Goal: Contribute content: Contribute content

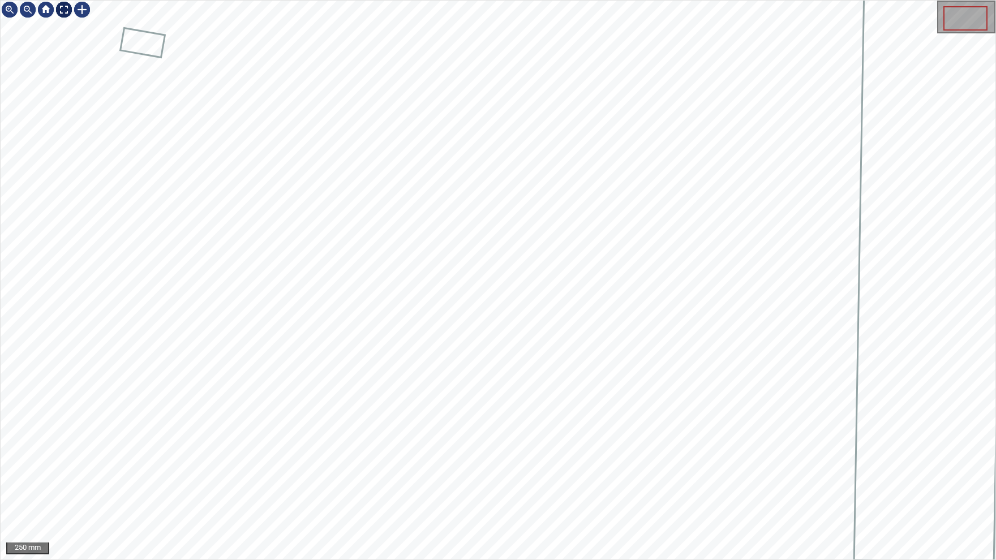
click at [65, 12] on img at bounding box center [64, 10] width 18 height 18
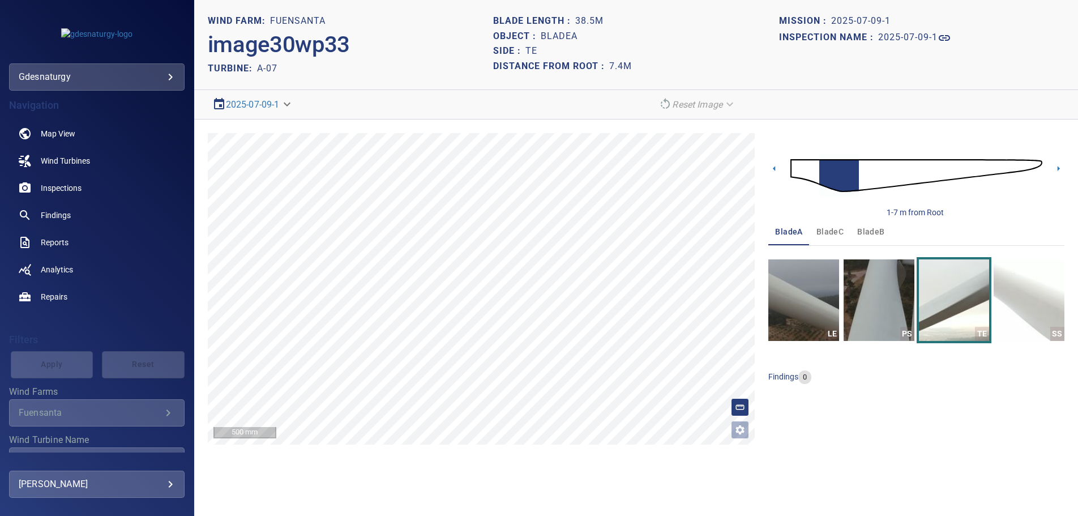
click at [940, 164] on img at bounding box center [916, 175] width 252 height 61
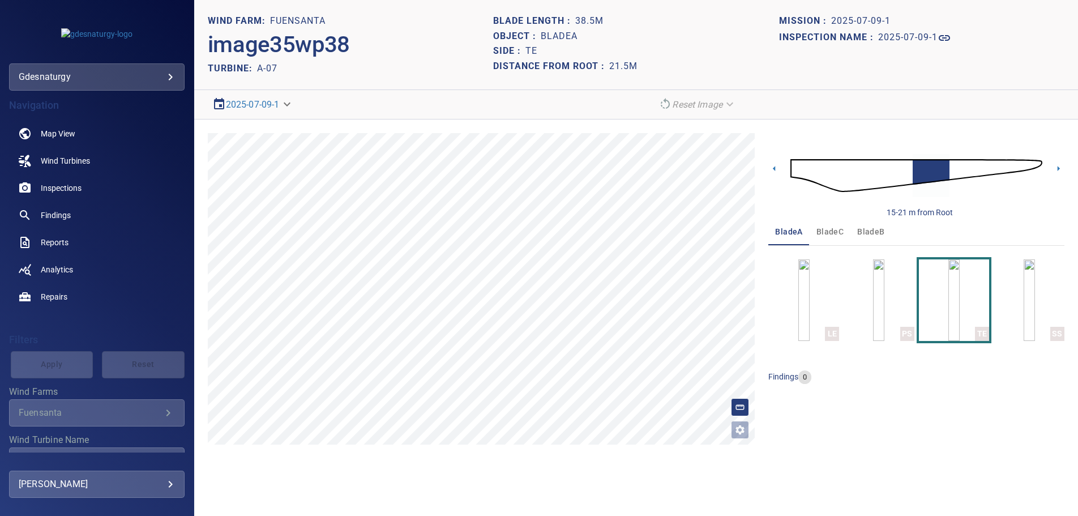
click at [961, 165] on img at bounding box center [916, 175] width 252 height 61
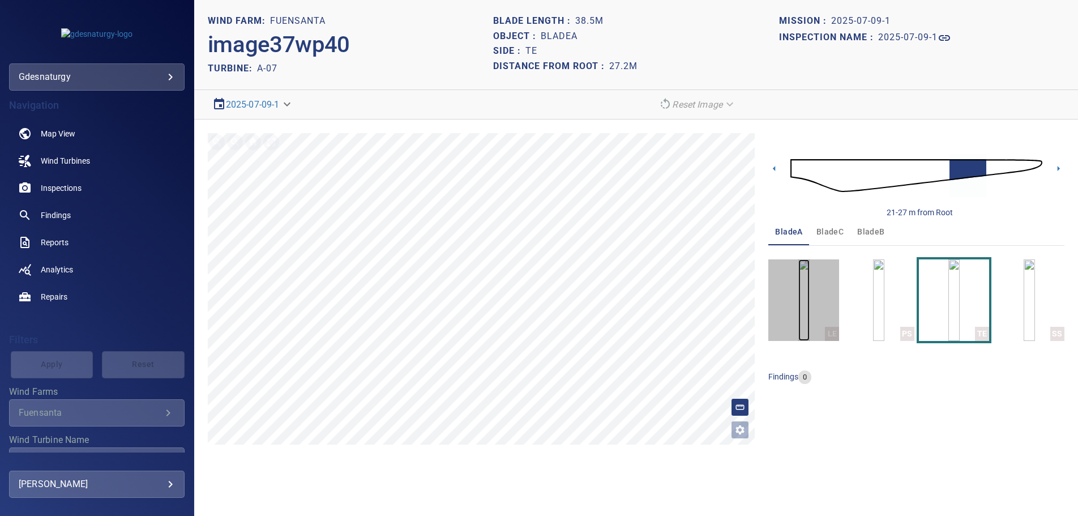
click at [810, 296] on img "button" at bounding box center [803, 300] width 11 height 82
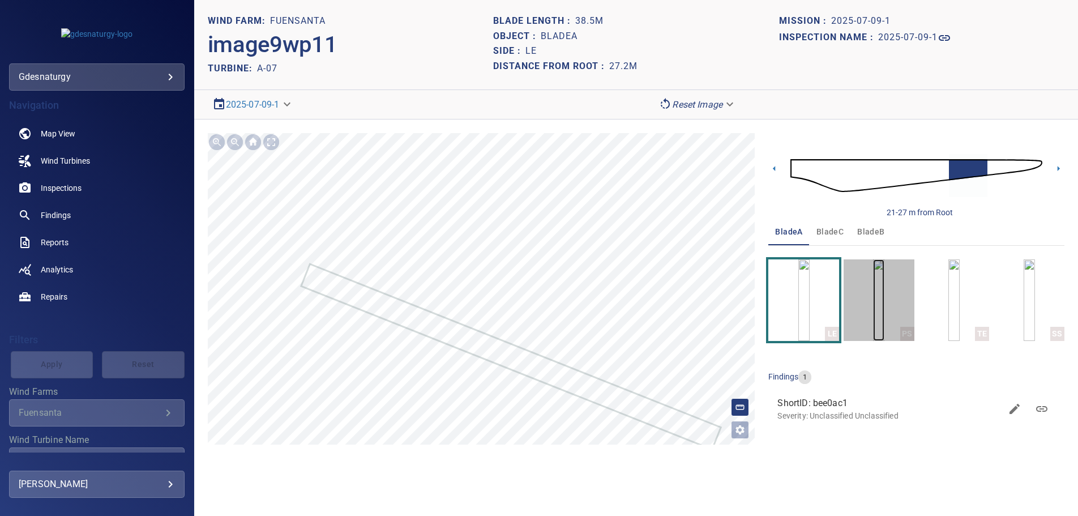
click at [881, 302] on img "button" at bounding box center [878, 300] width 11 height 82
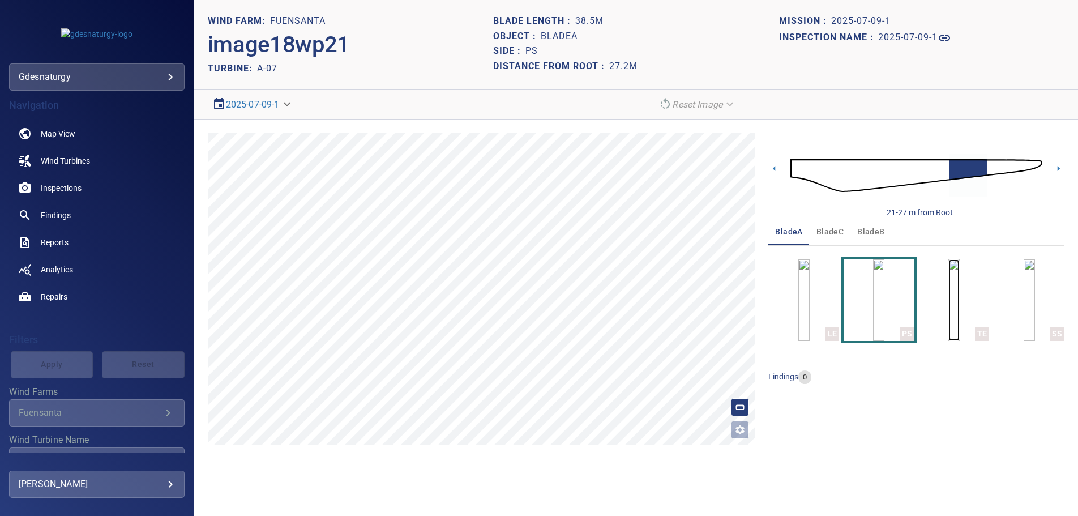
click at [953, 319] on img "button" at bounding box center [953, 300] width 11 height 82
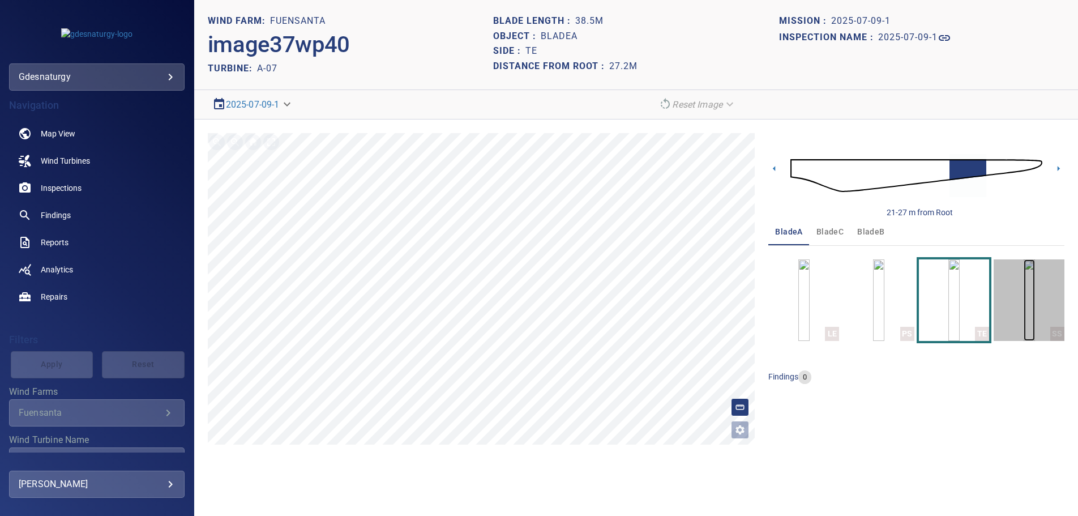
click at [1024, 304] on img "button" at bounding box center [1029, 300] width 11 height 82
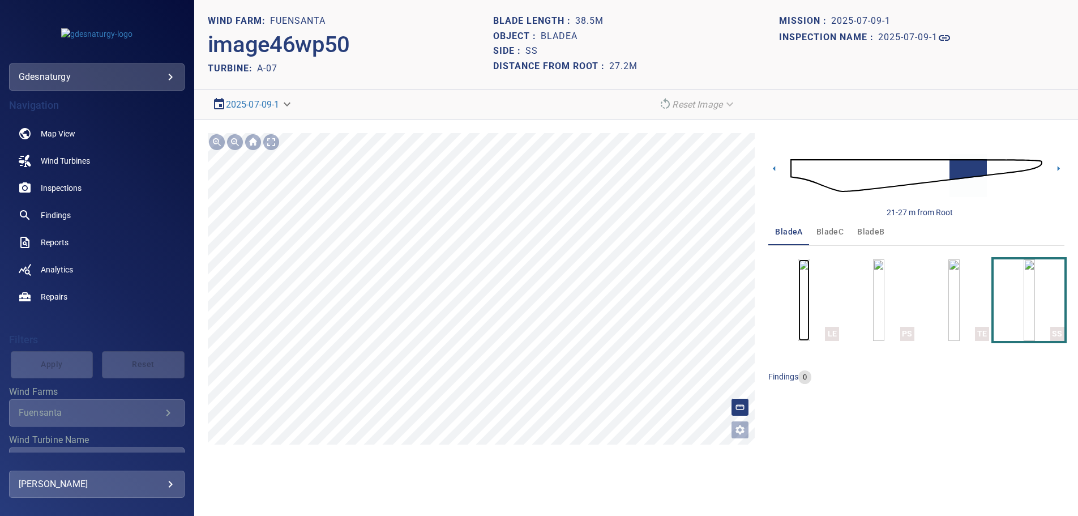
click at [799, 301] on img "button" at bounding box center [803, 300] width 11 height 82
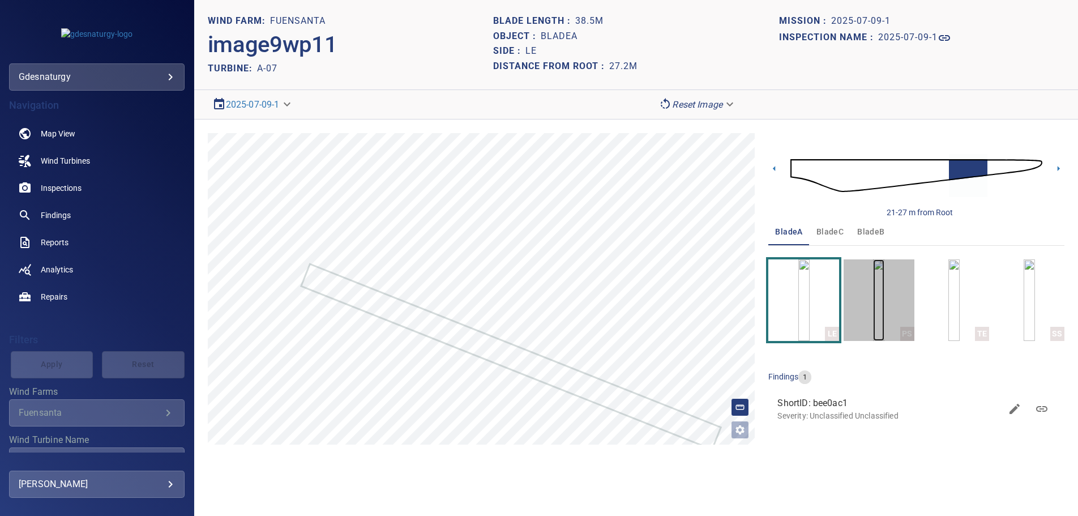
click at [884, 279] on img "button" at bounding box center [878, 300] width 11 height 82
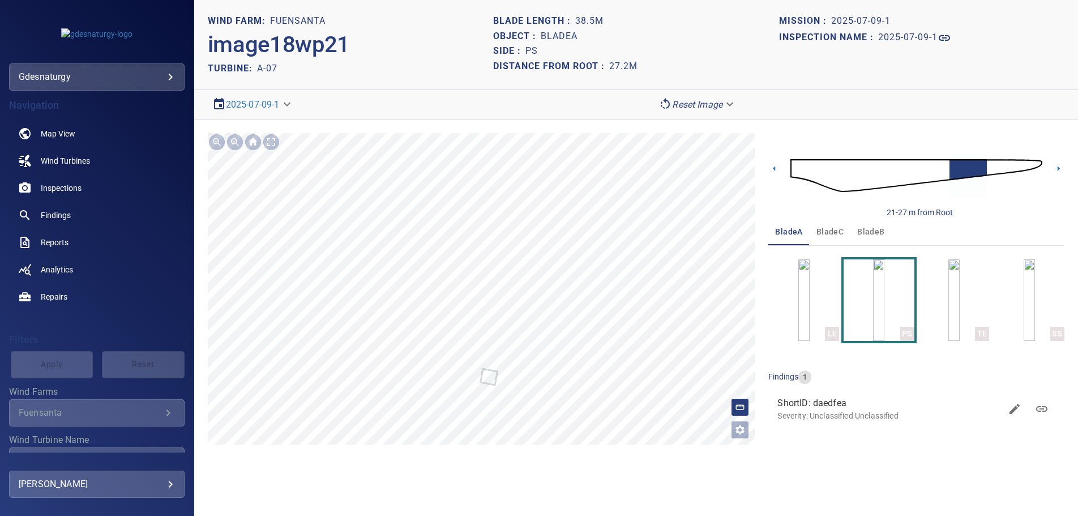
click at [813, 170] on img at bounding box center [916, 175] width 252 height 61
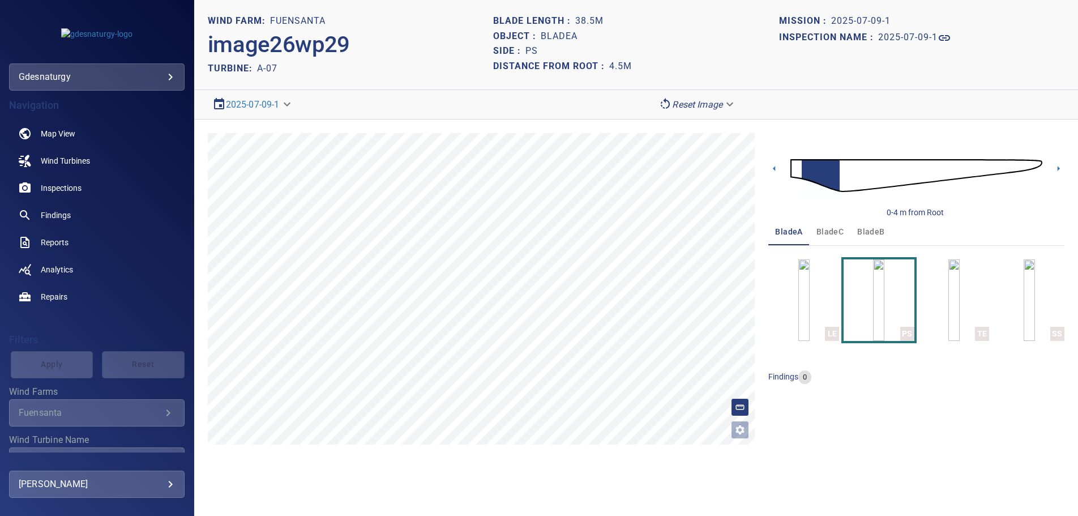
click at [1062, 162] on div "0-4 m from Root" at bounding box center [916, 175] width 296 height 85
click at [1060, 165] on icon at bounding box center [1058, 168] width 12 height 12
click at [1029, 289] on img "button" at bounding box center [1029, 300] width 11 height 82
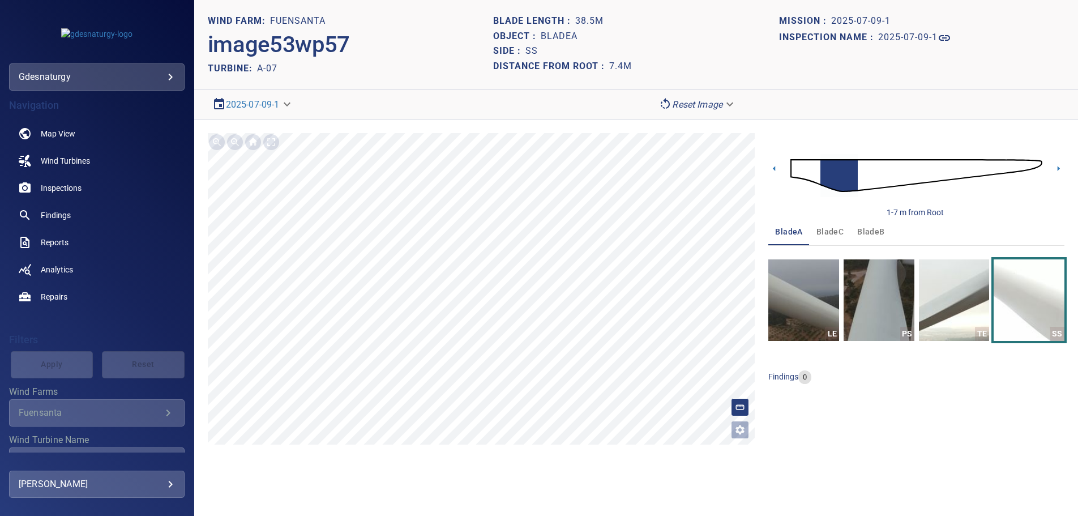
click at [913, 173] on img at bounding box center [916, 175] width 252 height 61
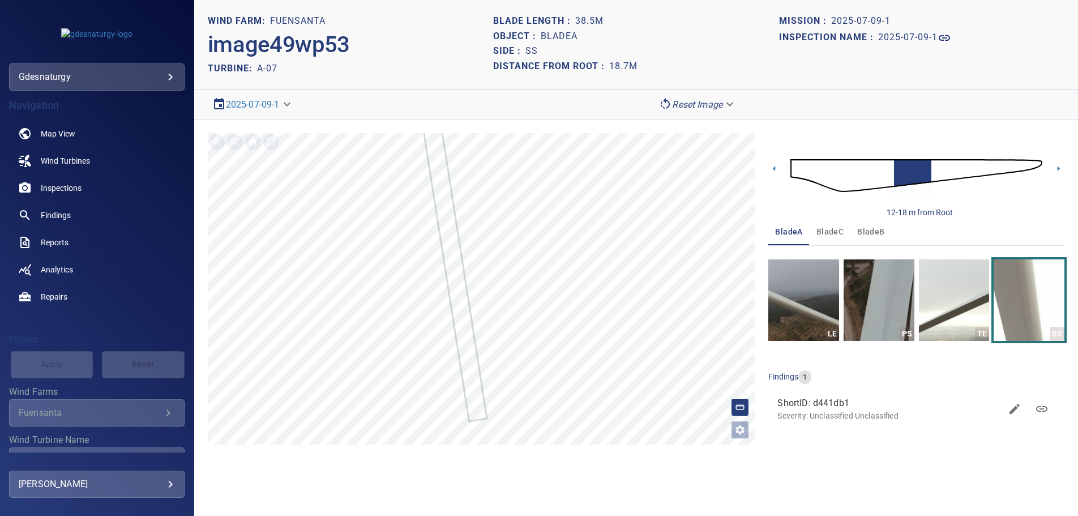
click at [955, 165] on img at bounding box center [916, 175] width 252 height 61
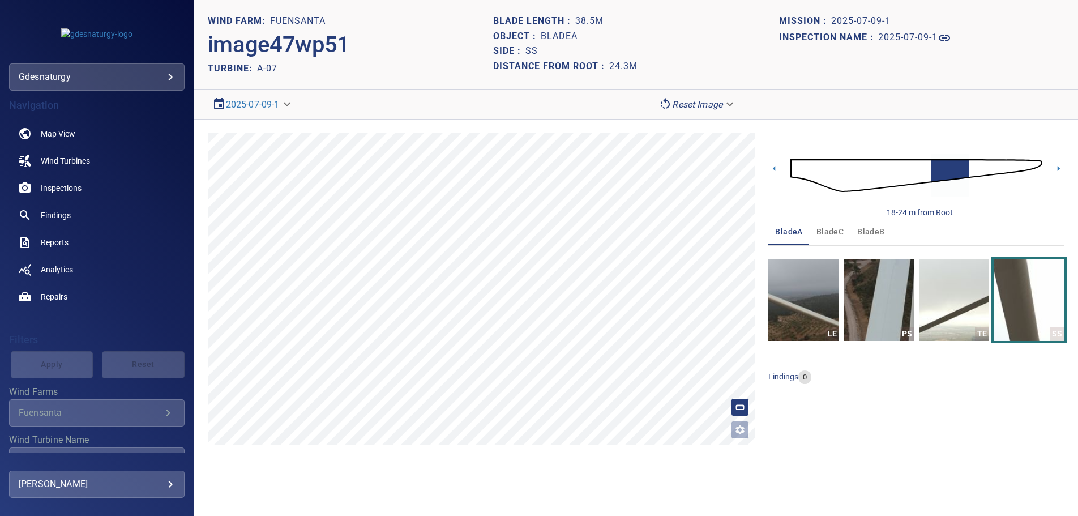
click at [981, 165] on img at bounding box center [916, 175] width 252 height 61
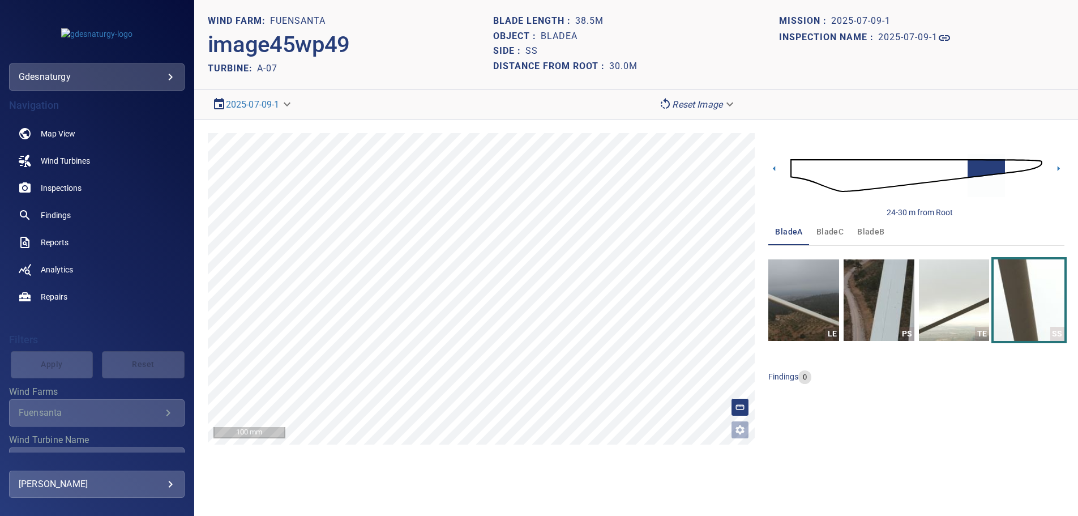
click at [878, 168] on img at bounding box center [916, 175] width 252 height 61
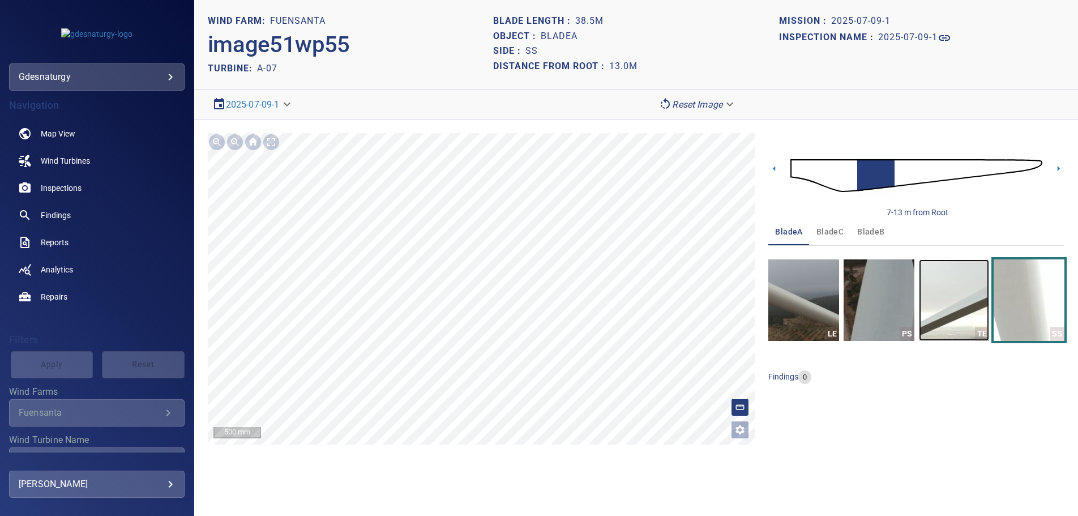
click at [964, 329] on img "button" at bounding box center [954, 300] width 71 height 82
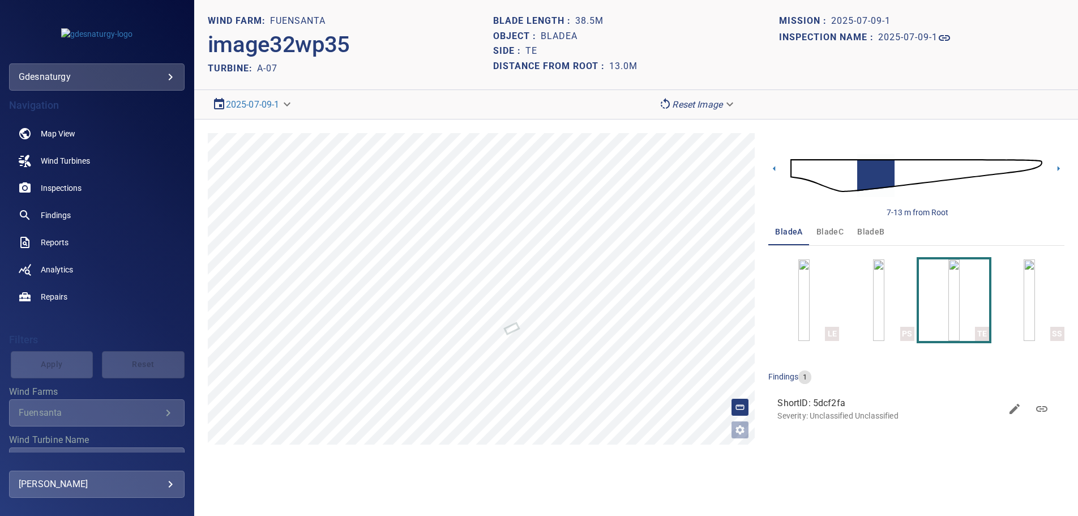
click at [1037, 162] on img at bounding box center [916, 175] width 252 height 61
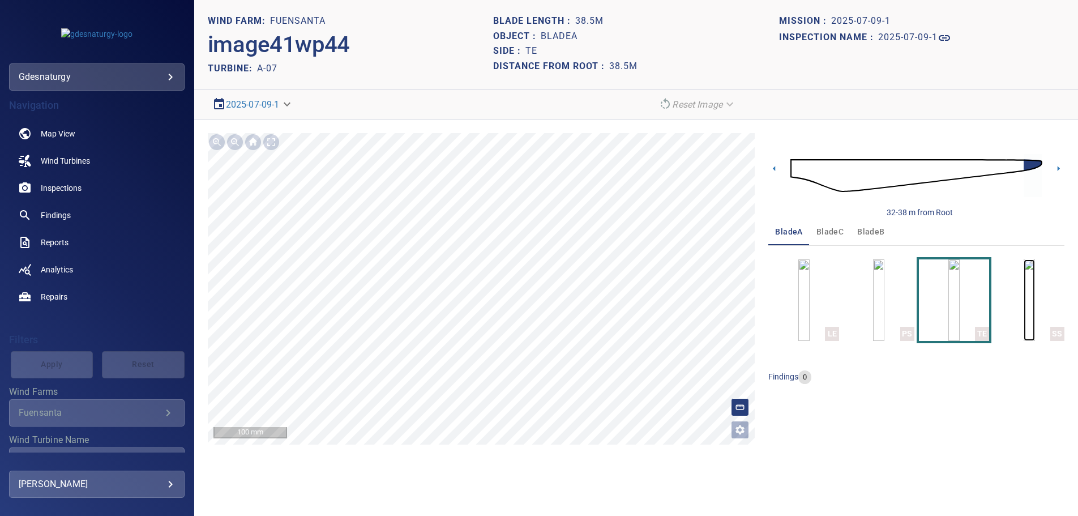
click at [1024, 302] on img "button" at bounding box center [1029, 300] width 11 height 82
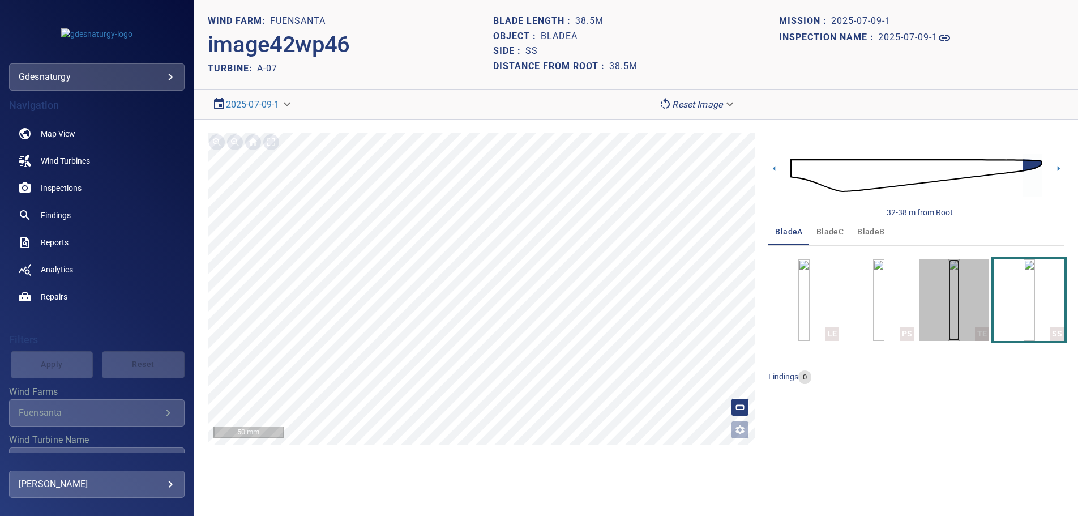
click at [960, 307] on img "button" at bounding box center [953, 300] width 11 height 82
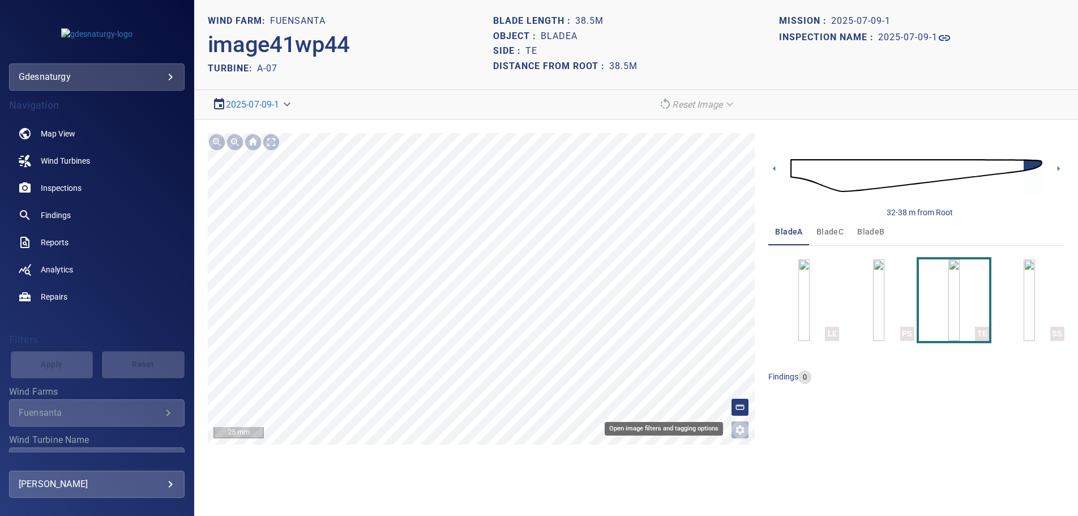
click at [736, 433] on icon "Open image filters and tagging options" at bounding box center [739, 429] width 11 height 11
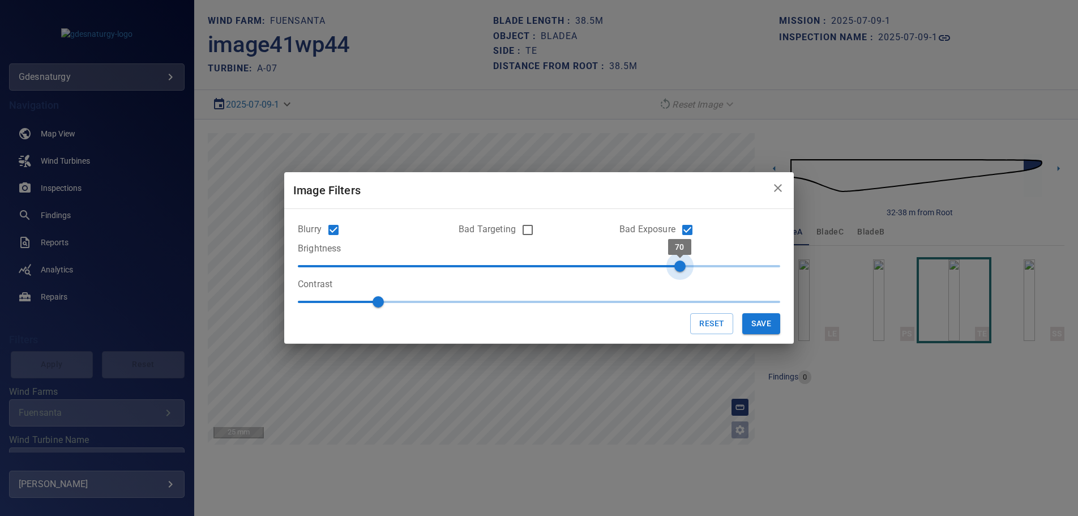
type input "**"
drag, startPoint x: 678, startPoint y: 263, endPoint x: 611, endPoint y: 274, distance: 67.7
click at [674, 272] on span "70" at bounding box center [679, 265] width 11 height 11
click at [769, 322] on button "Save" at bounding box center [761, 323] width 38 height 21
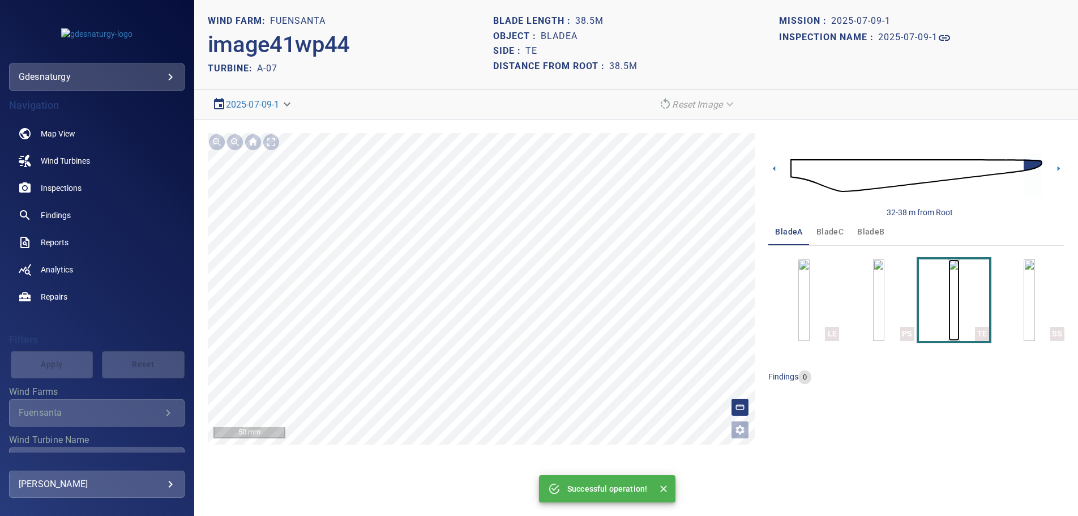
click at [948, 309] on img "button" at bounding box center [953, 300] width 11 height 82
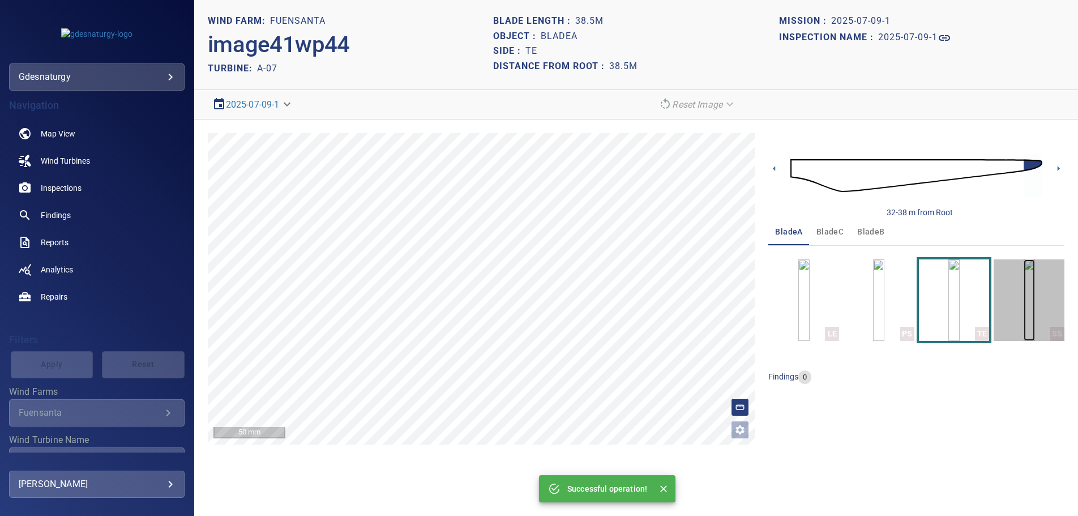
click at [1035, 302] on img "button" at bounding box center [1029, 300] width 11 height 82
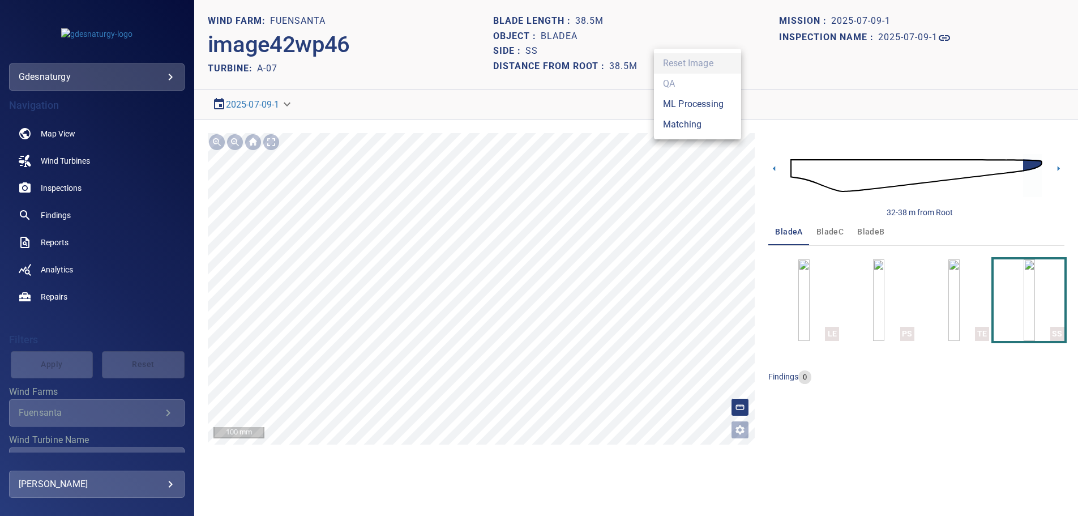
click at [713, 99] on body "**********" at bounding box center [539, 258] width 1078 height 516
click at [689, 124] on li "Matching" at bounding box center [697, 124] width 87 height 20
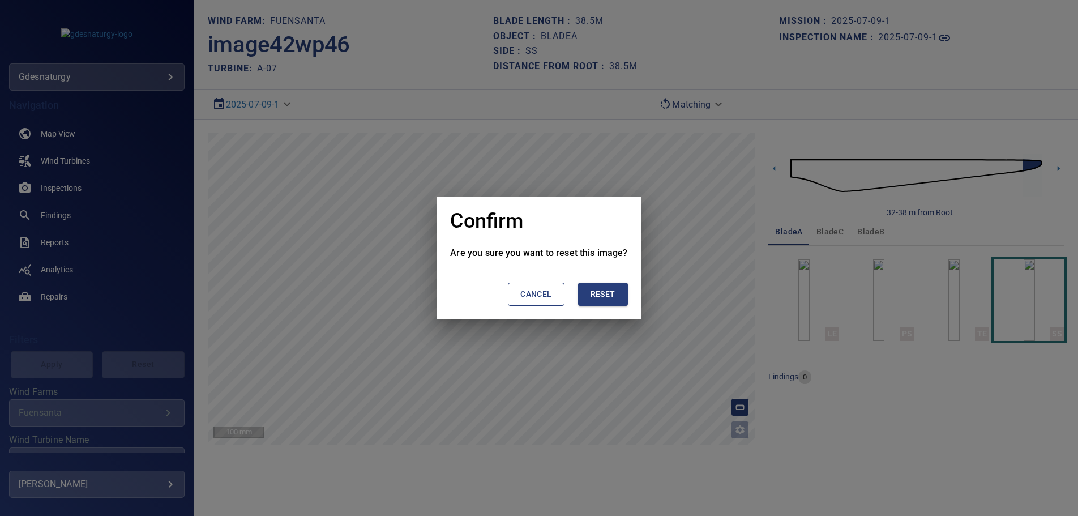
drag, startPoint x: 605, startPoint y: 294, endPoint x: 861, endPoint y: 332, distance: 258.8
click at [606, 294] on span "Reset" at bounding box center [602, 294] width 25 height 14
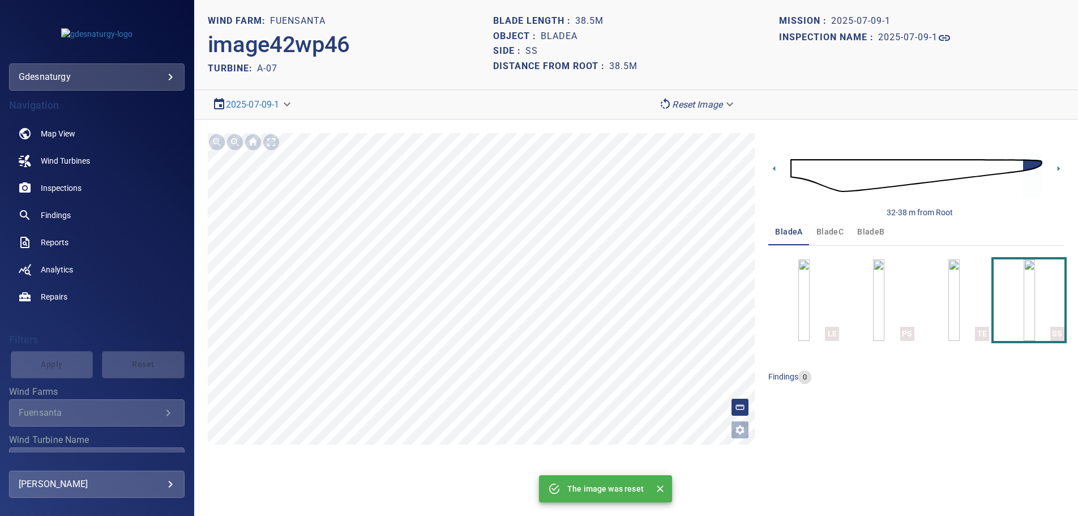
click at [875, 231] on span "bladeB" at bounding box center [870, 232] width 27 height 14
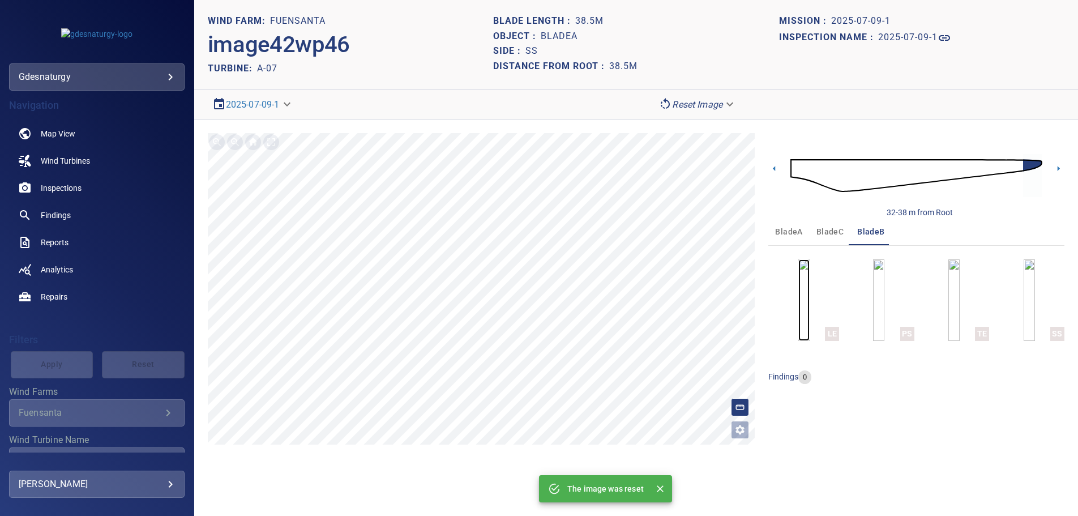
click at [810, 307] on img "button" at bounding box center [803, 300] width 11 height 82
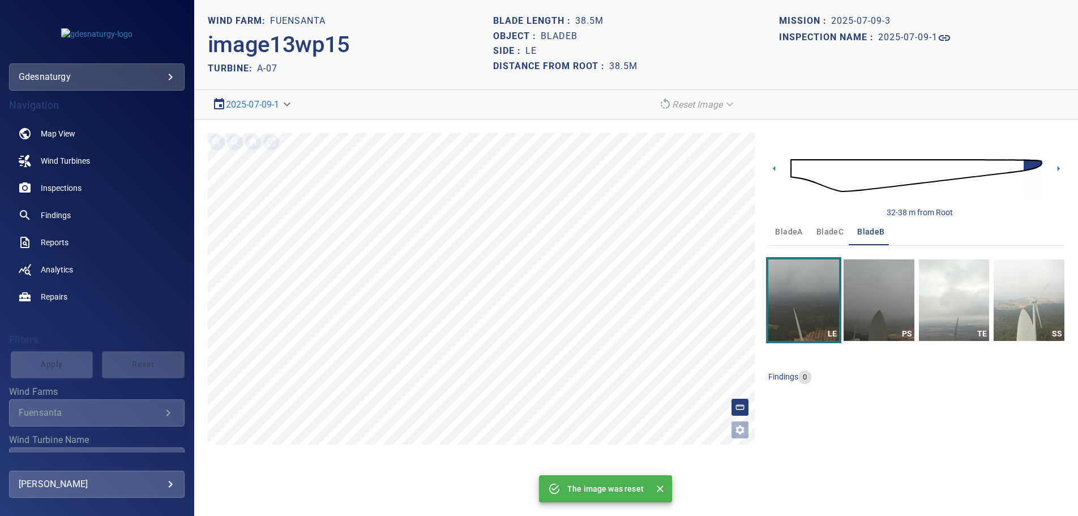
click at [795, 164] on img at bounding box center [916, 175] width 252 height 61
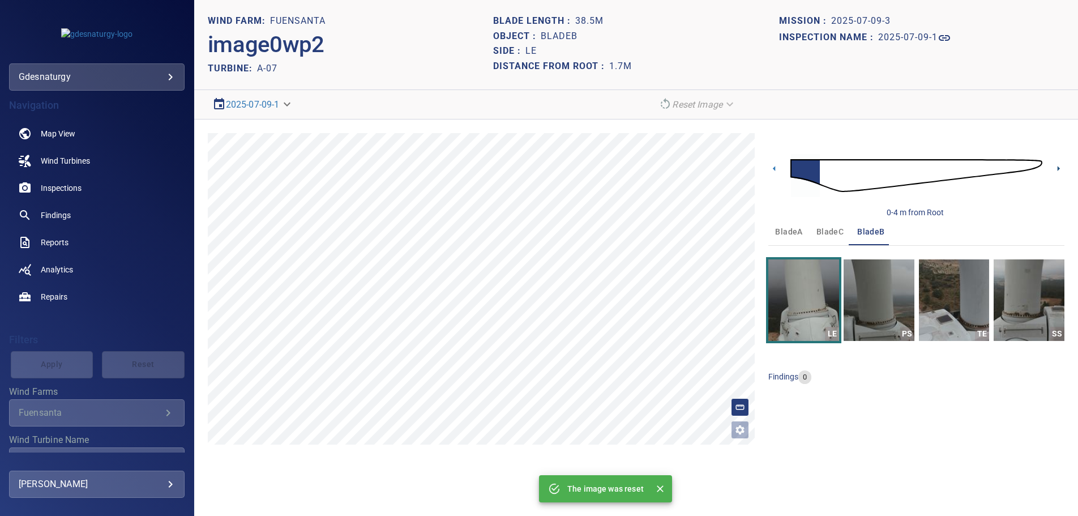
click at [1063, 166] on icon at bounding box center [1058, 168] width 12 height 12
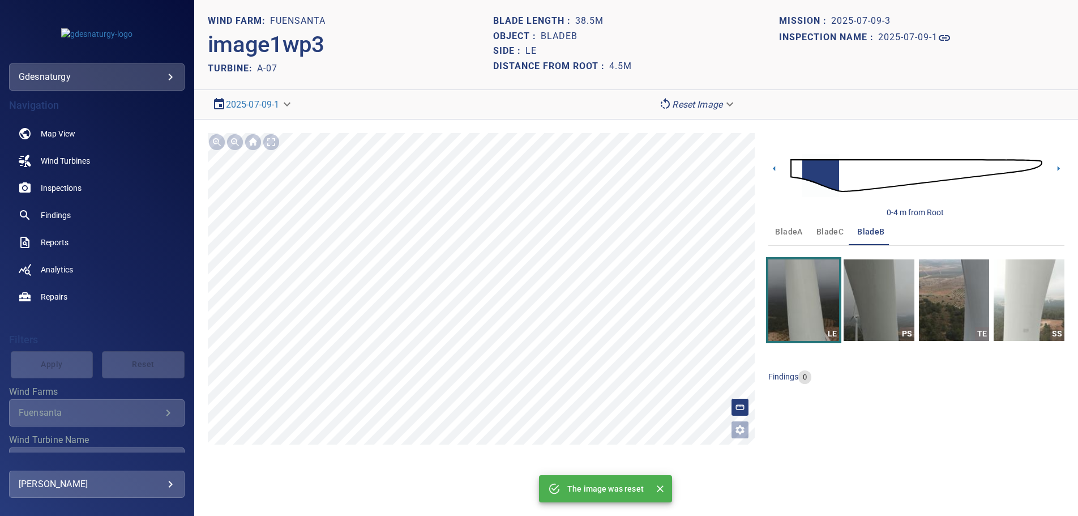
click at [701, 102] on body "**********" at bounding box center [539, 258] width 1078 height 516
click at [697, 123] on li "Matching" at bounding box center [697, 124] width 87 height 20
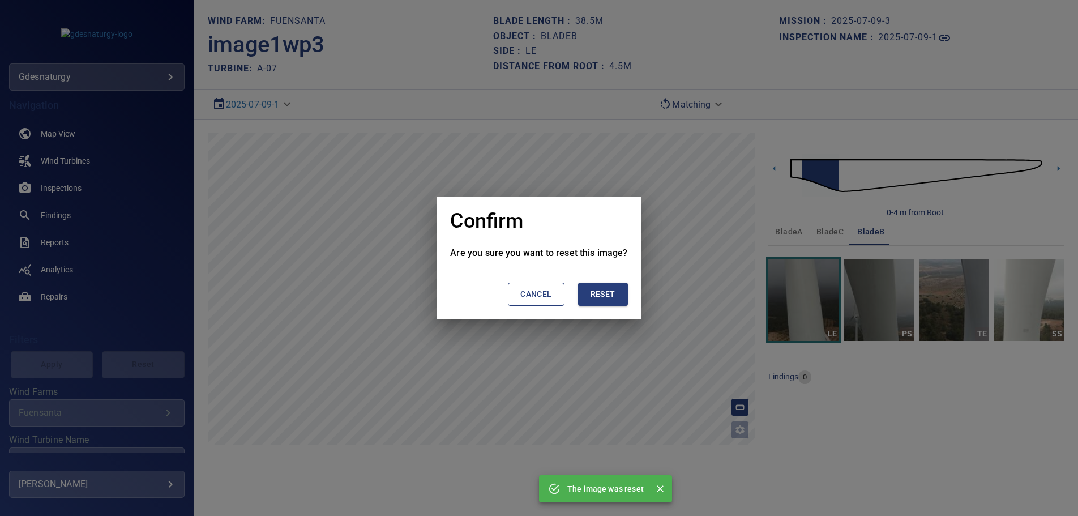
click at [598, 286] on button "Reset" at bounding box center [603, 294] width 50 height 23
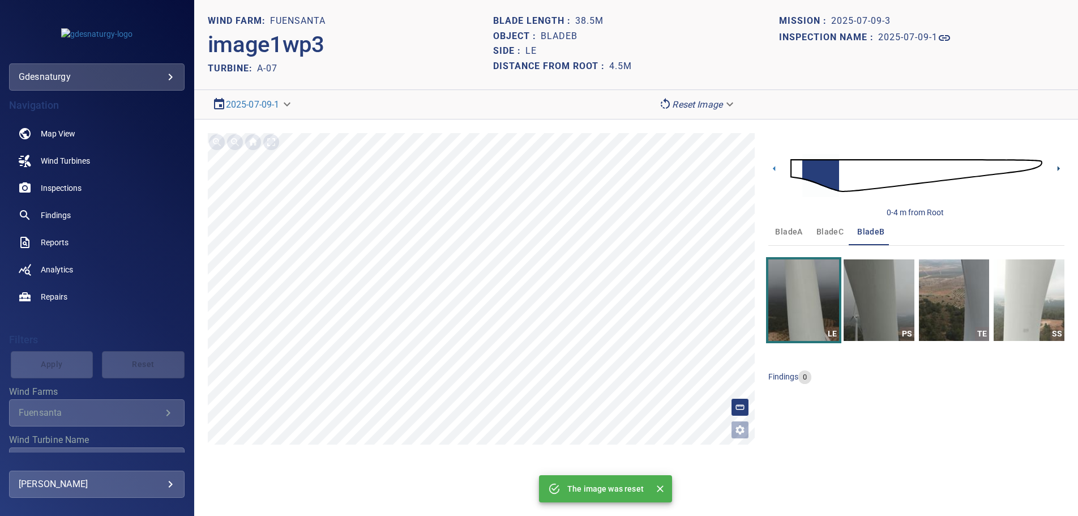
click at [1055, 168] on icon at bounding box center [1058, 168] width 12 height 12
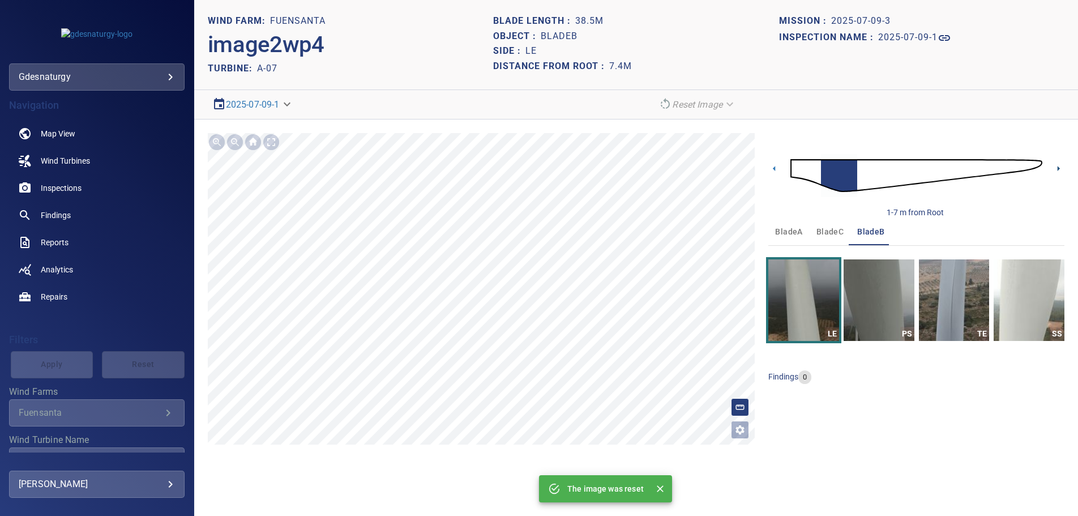
click at [1058, 168] on icon at bounding box center [1059, 168] width 2 height 5
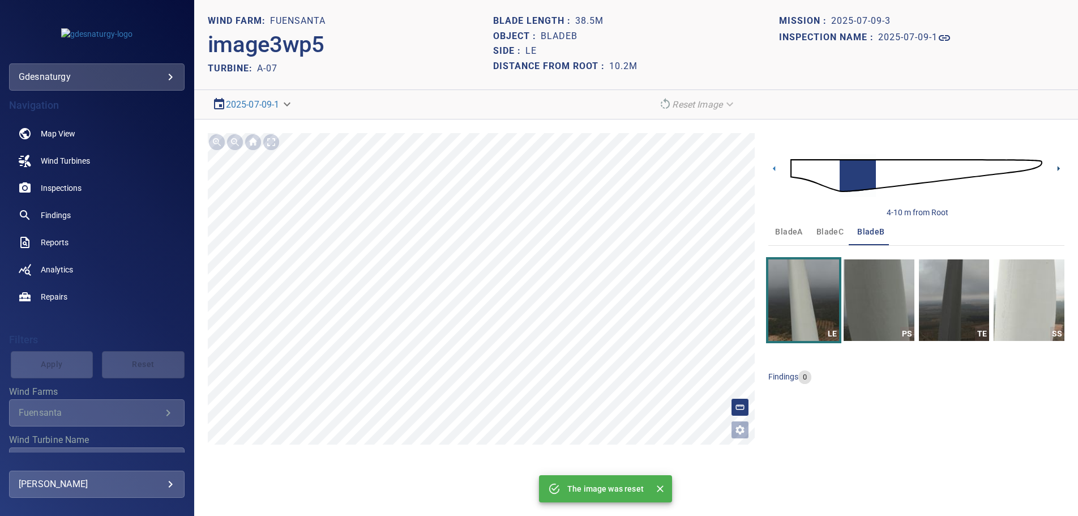
click at [1055, 168] on icon at bounding box center [1058, 168] width 12 height 12
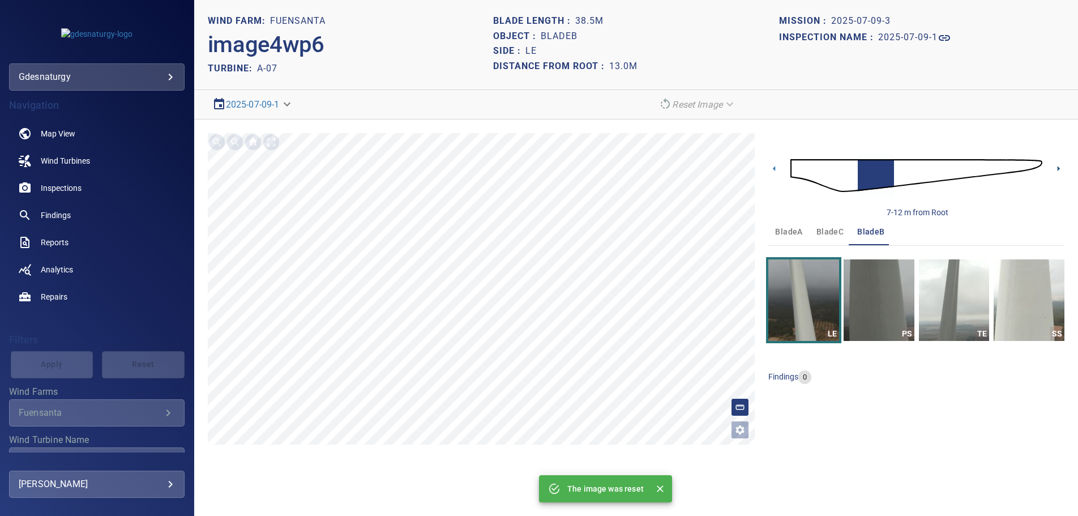
click at [1055, 168] on icon at bounding box center [1058, 168] width 12 height 12
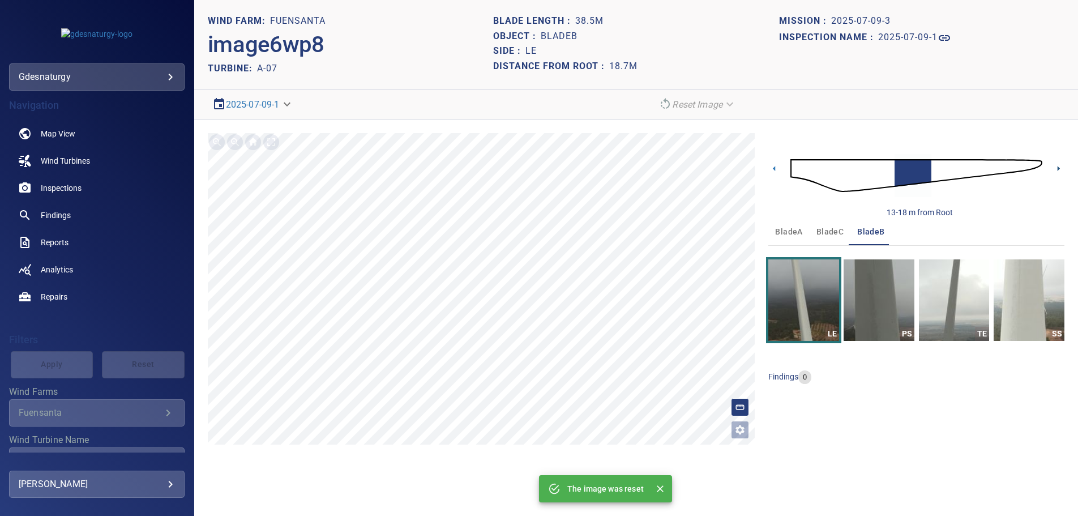
click at [1052, 166] on icon at bounding box center [1058, 168] width 12 height 12
click at [1053, 166] on icon at bounding box center [1058, 168] width 12 height 12
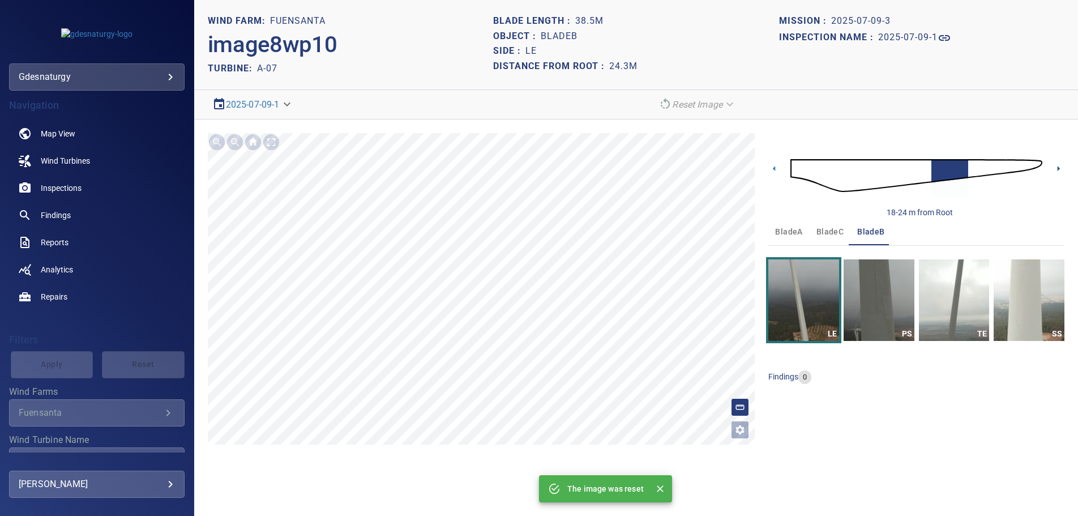
click at [1053, 166] on icon at bounding box center [1058, 168] width 12 height 12
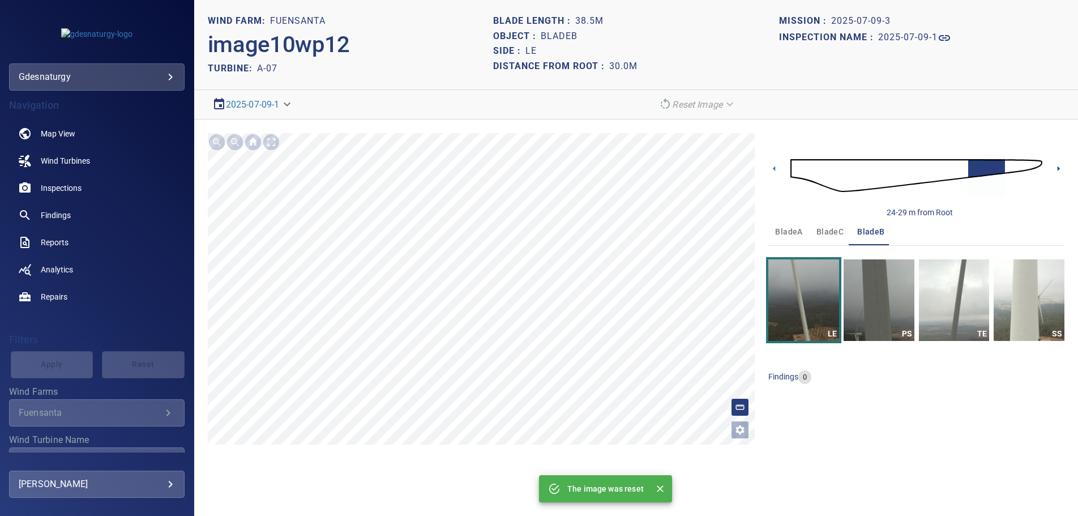
click at [1053, 165] on icon at bounding box center [1058, 168] width 12 height 12
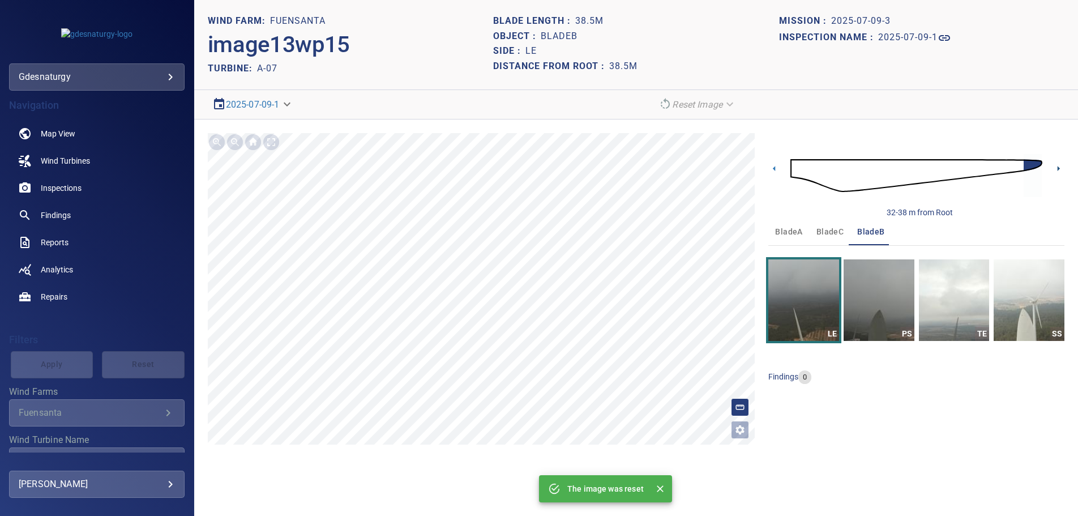
click at [1053, 165] on icon at bounding box center [1058, 168] width 12 height 12
drag, startPoint x: 801, startPoint y: 165, endPoint x: 802, endPoint y: 174, distance: 9.1
click at [801, 166] on img at bounding box center [916, 175] width 252 height 61
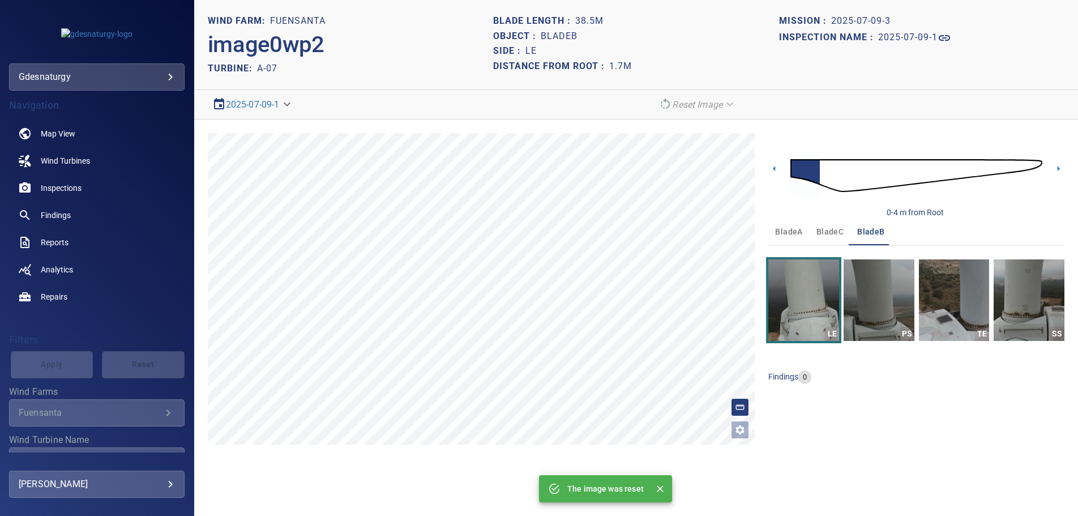
click at [902, 165] on img at bounding box center [916, 175] width 252 height 61
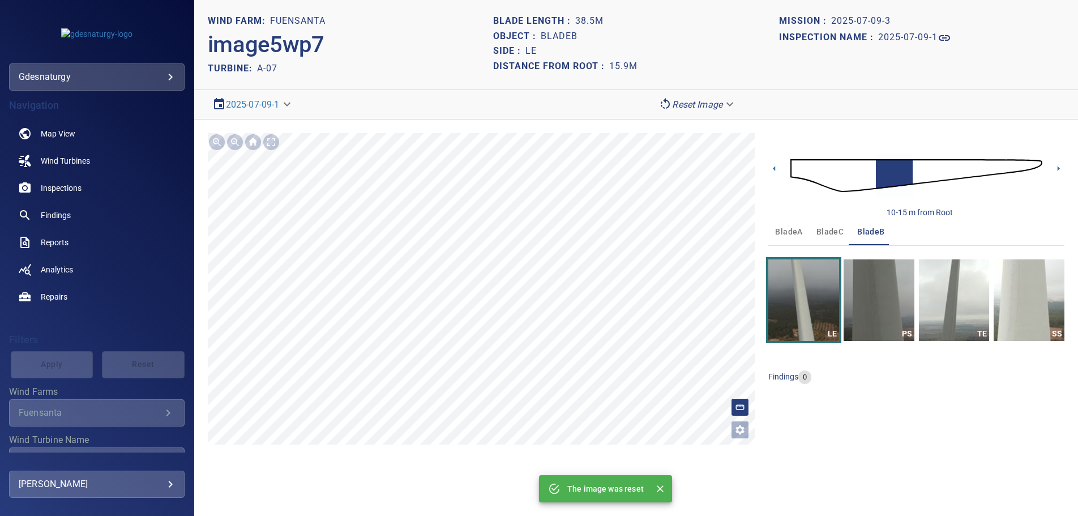
click at [950, 176] on img at bounding box center [916, 175] width 252 height 61
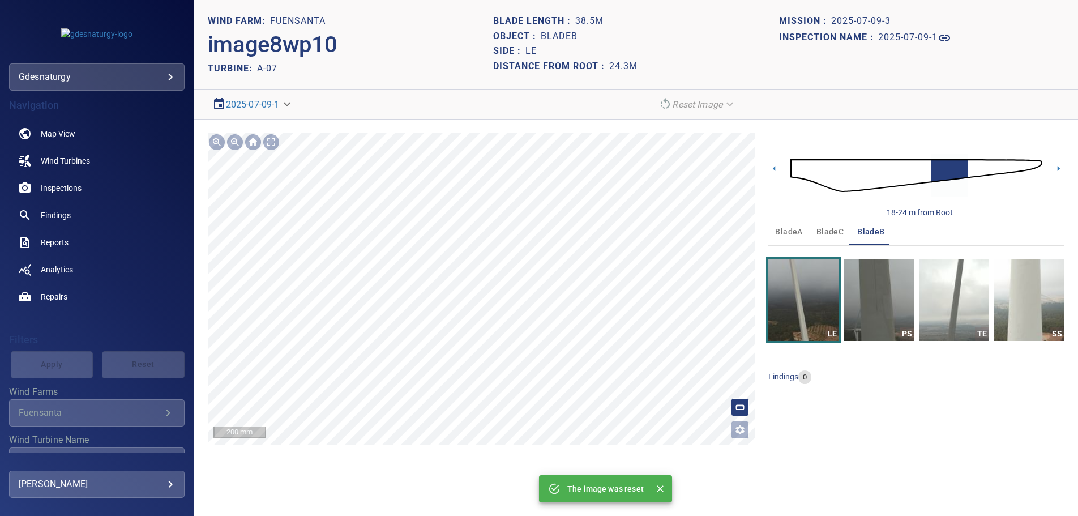
click at [780, 169] on icon at bounding box center [774, 168] width 12 height 12
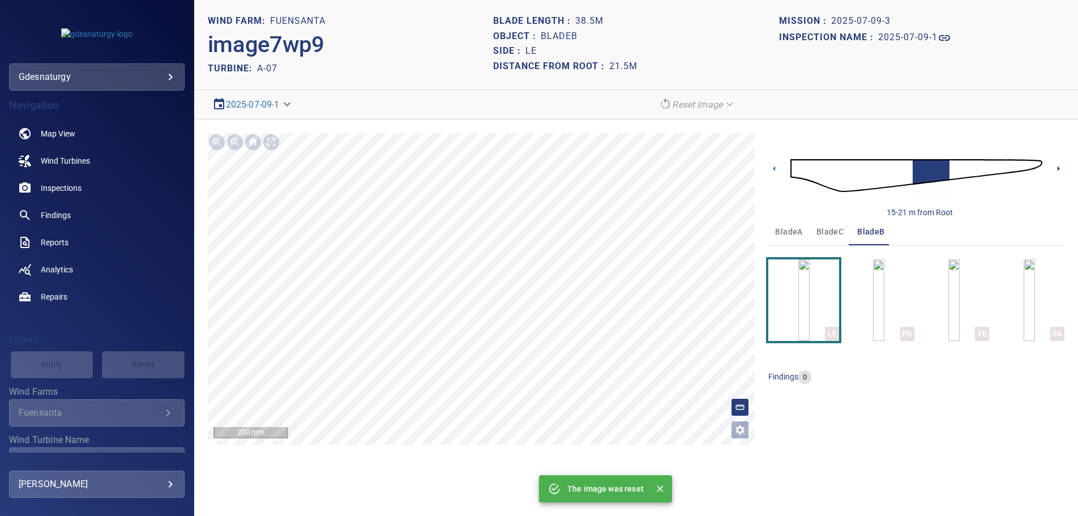
click at [1059, 168] on icon at bounding box center [1059, 168] width 2 height 5
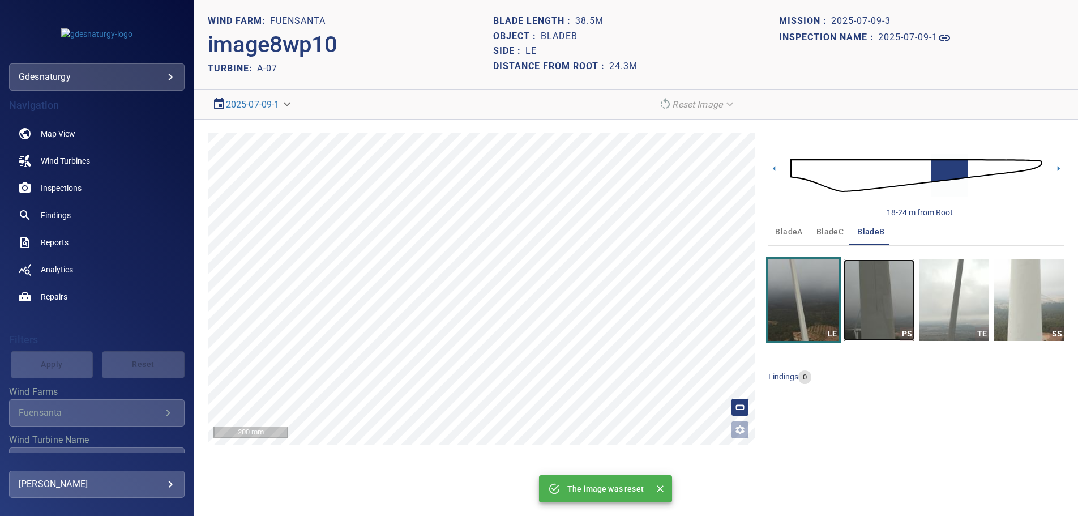
click at [886, 313] on img "button" at bounding box center [879, 300] width 71 height 82
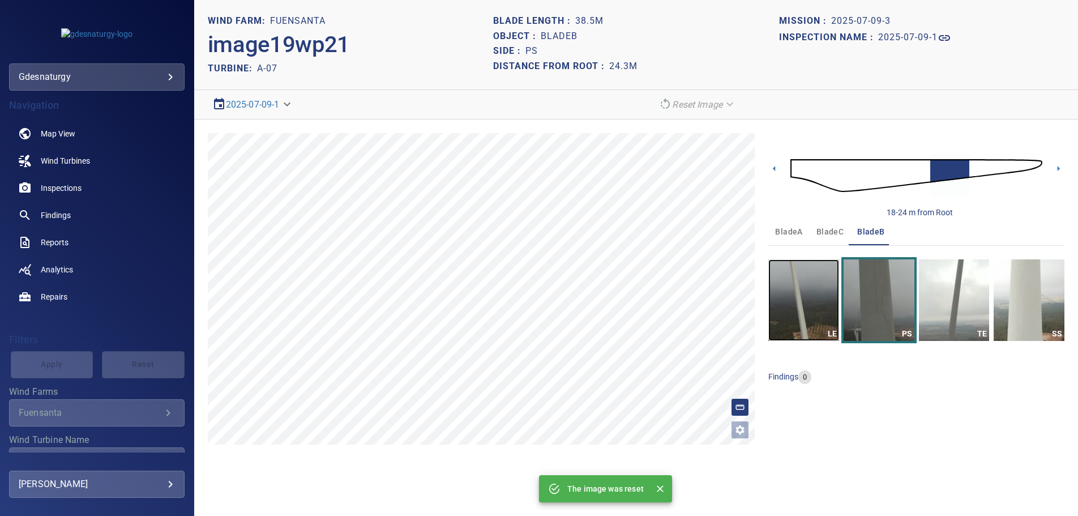
click at [824, 297] on img "button" at bounding box center [803, 300] width 71 height 82
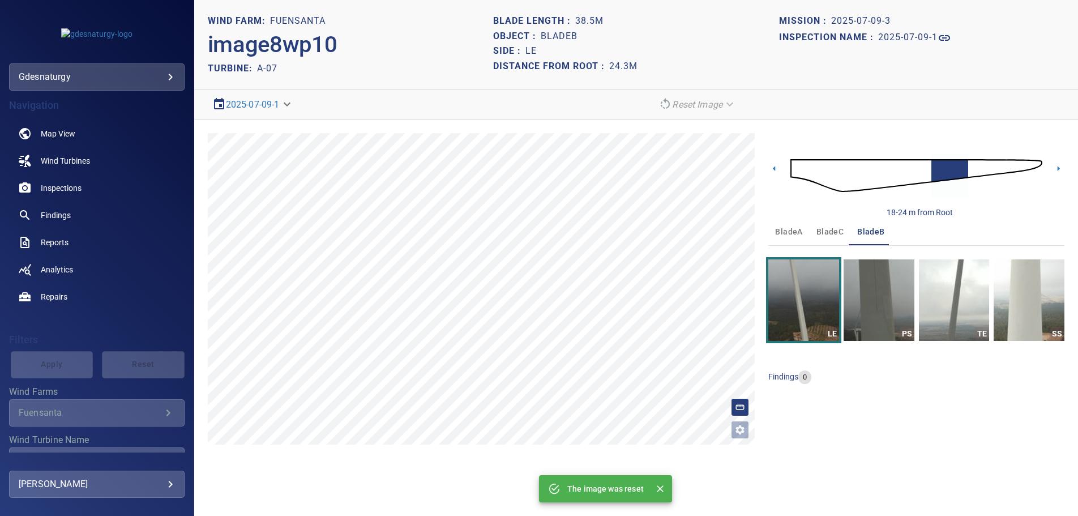
click at [774, 162] on div "18-24 m from Root" at bounding box center [916, 175] width 296 height 85
click at [776, 168] on icon at bounding box center [774, 168] width 12 height 12
click at [868, 293] on img "button" at bounding box center [879, 300] width 71 height 82
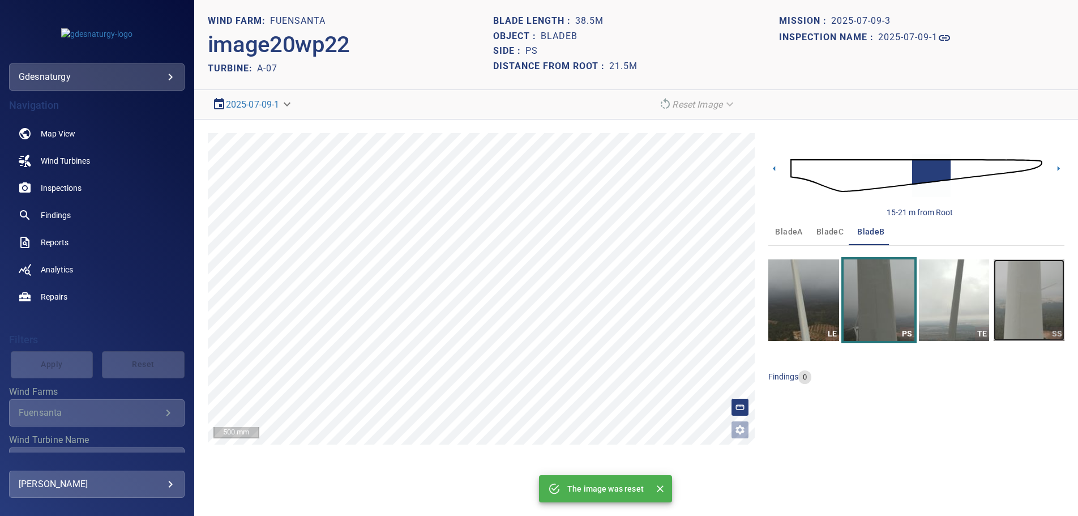
click at [1038, 303] on img "button" at bounding box center [1029, 300] width 71 height 82
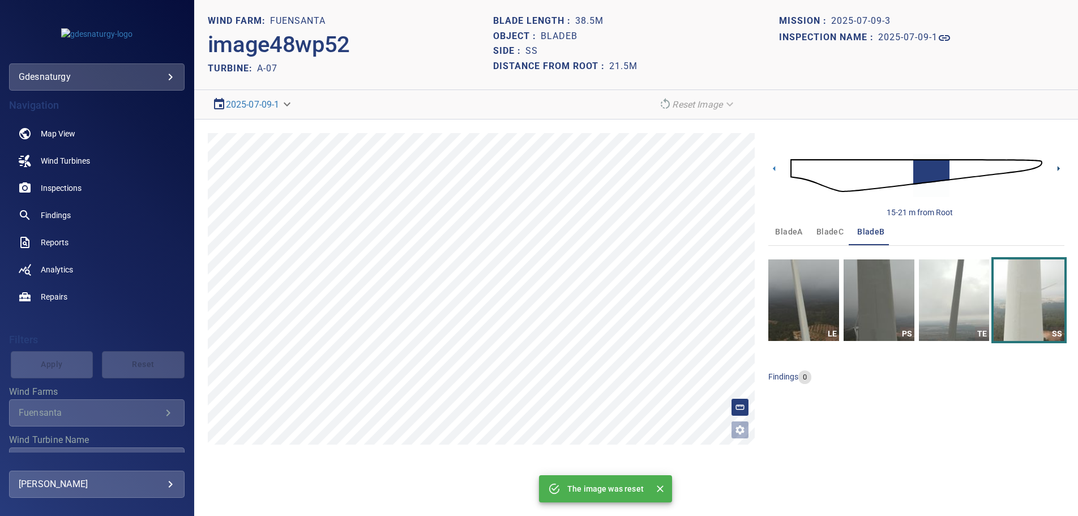
click at [1055, 169] on icon at bounding box center [1058, 168] width 12 height 12
click at [1062, 169] on icon at bounding box center [1058, 168] width 12 height 12
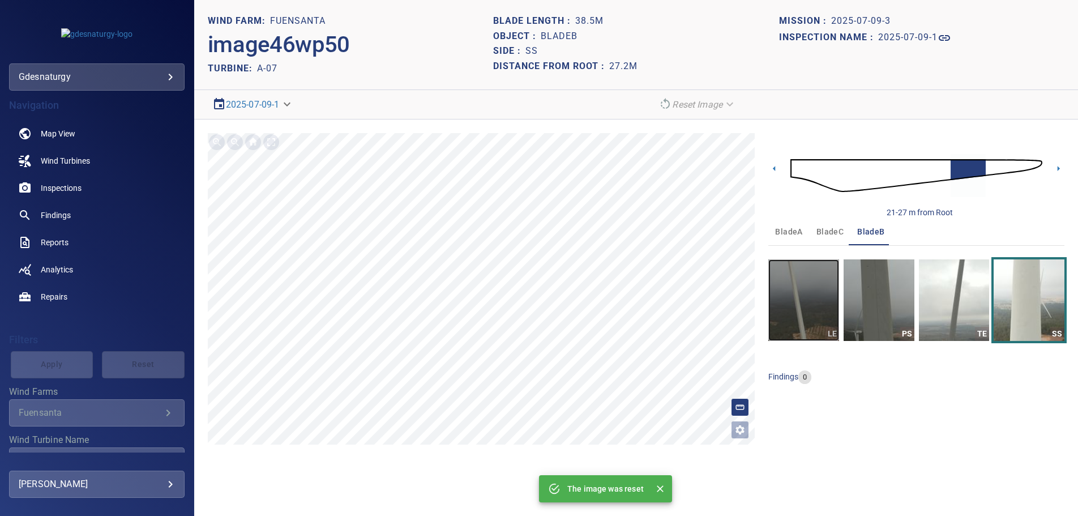
click at [810, 296] on img "button" at bounding box center [803, 300] width 71 height 82
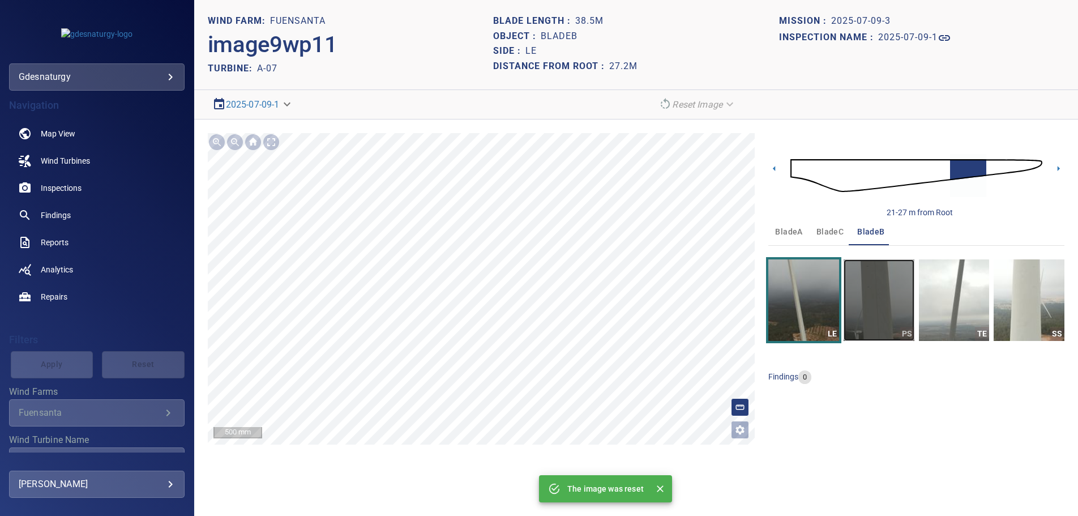
click at [858, 282] on img "button" at bounding box center [879, 300] width 71 height 82
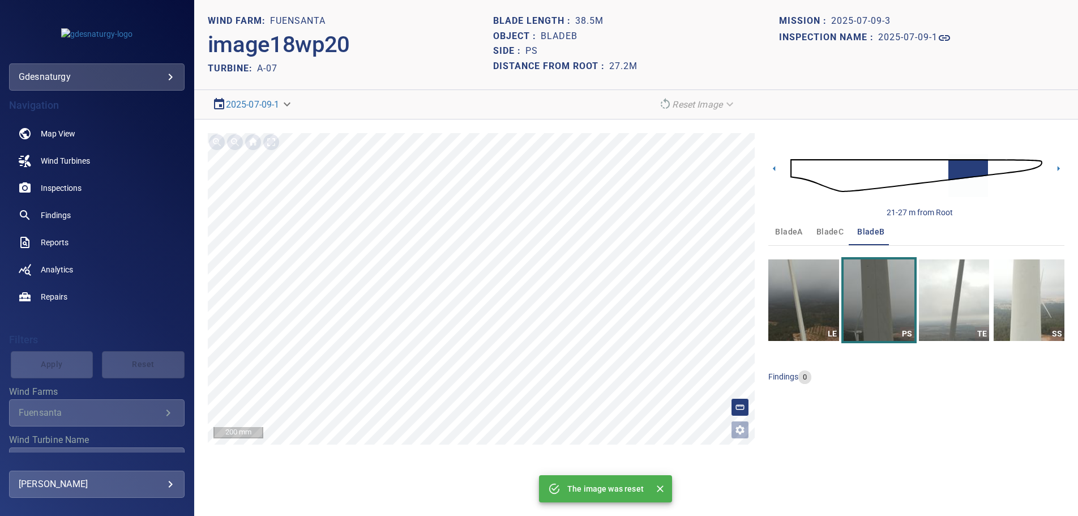
click at [1051, 168] on div "21-27 m from Root" at bounding box center [916, 175] width 296 height 85
click at [1056, 166] on icon at bounding box center [1058, 168] width 12 height 12
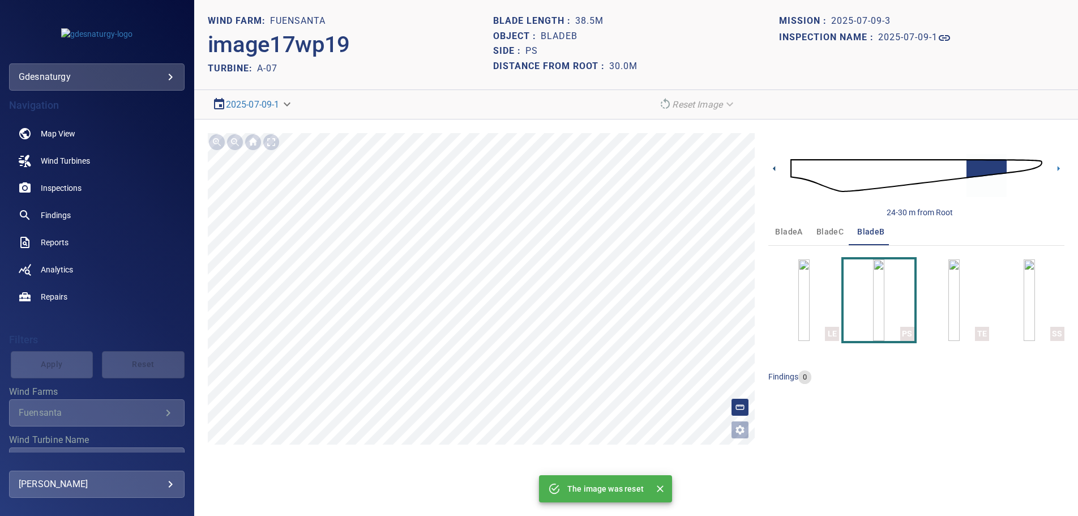
click at [769, 169] on icon at bounding box center [774, 168] width 12 height 12
click at [1062, 168] on icon at bounding box center [1058, 168] width 12 height 12
click at [1058, 168] on icon at bounding box center [1059, 168] width 2 height 5
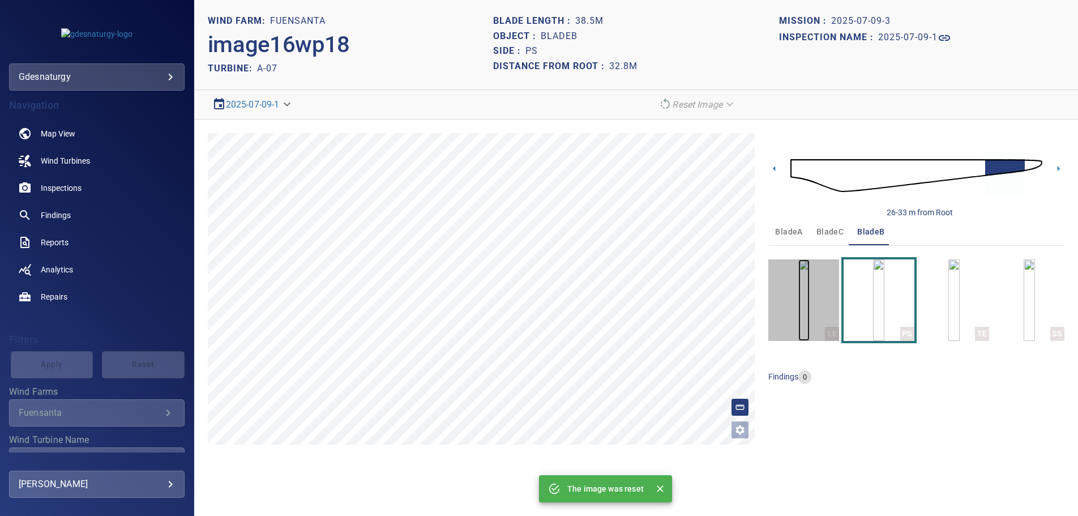
click at [810, 309] on img "button" at bounding box center [803, 300] width 11 height 82
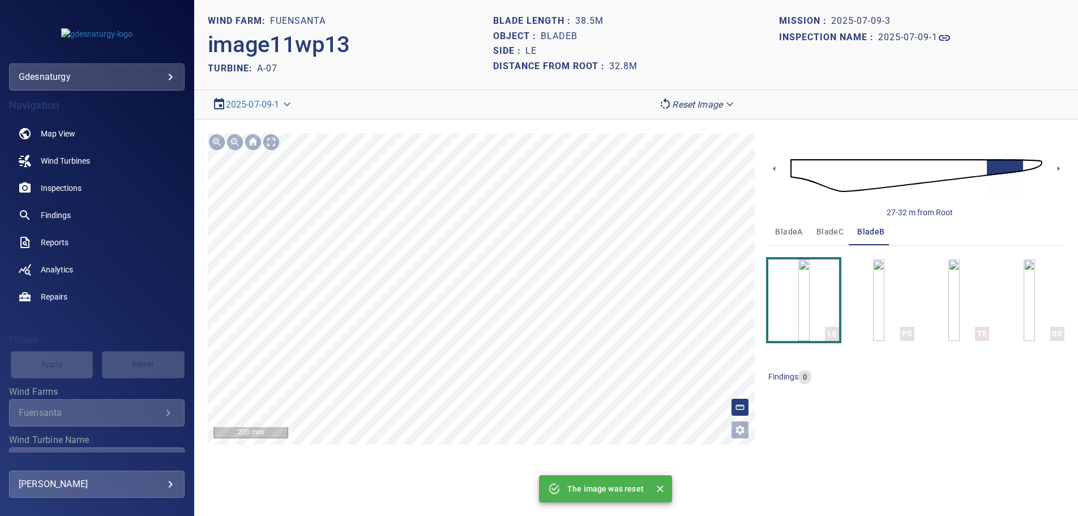
click at [530, 446] on div "**********" at bounding box center [636, 288] width 884 height 339
click at [1056, 165] on icon at bounding box center [1058, 168] width 12 height 12
click at [1056, 166] on icon at bounding box center [1058, 168] width 12 height 12
click at [884, 303] on img "button" at bounding box center [878, 300] width 11 height 82
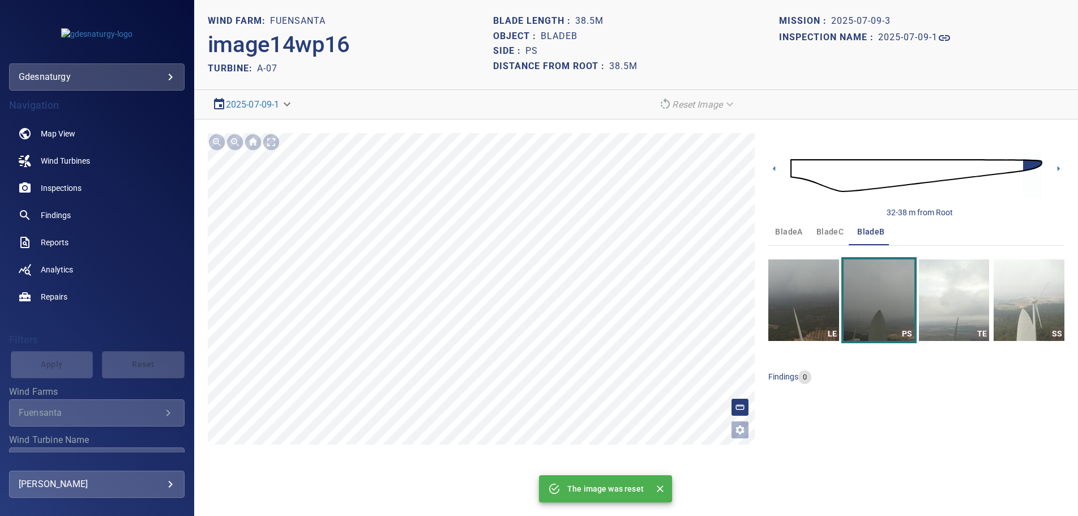
click at [795, 162] on img at bounding box center [916, 175] width 252 height 61
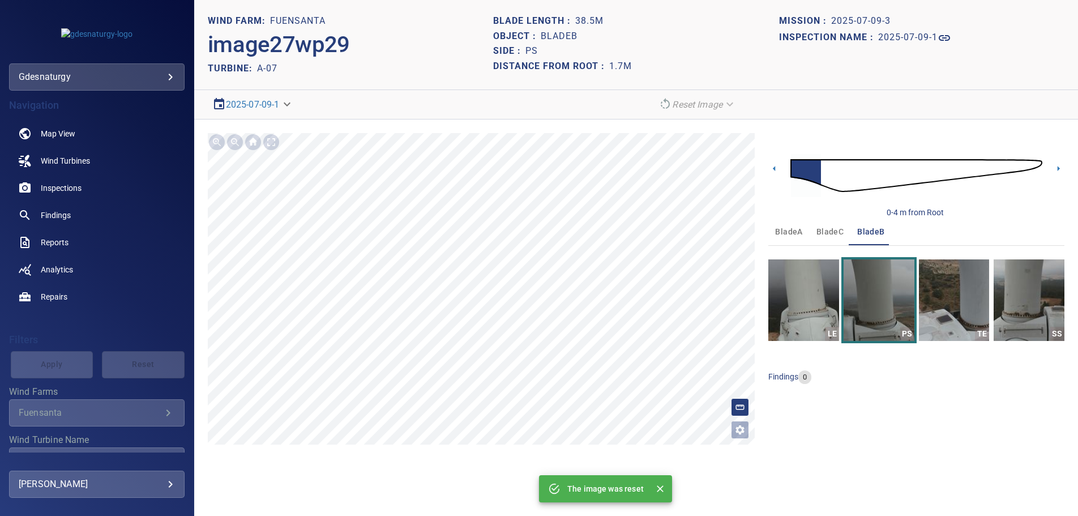
click at [1057, 162] on div "0-4 m from Root" at bounding box center [916, 175] width 296 height 85
click at [1055, 167] on icon at bounding box center [1058, 168] width 12 height 12
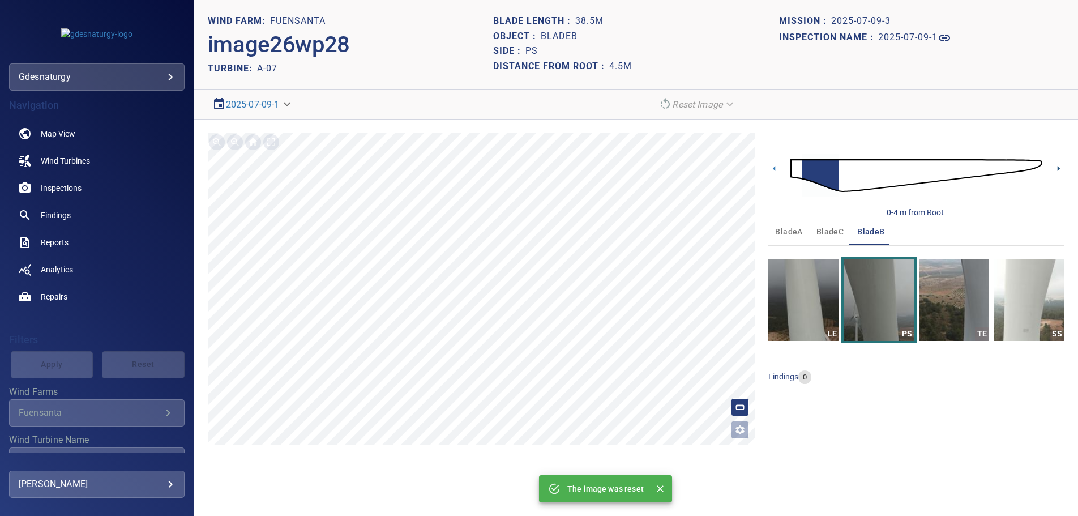
click at [1059, 168] on icon at bounding box center [1058, 168] width 12 height 12
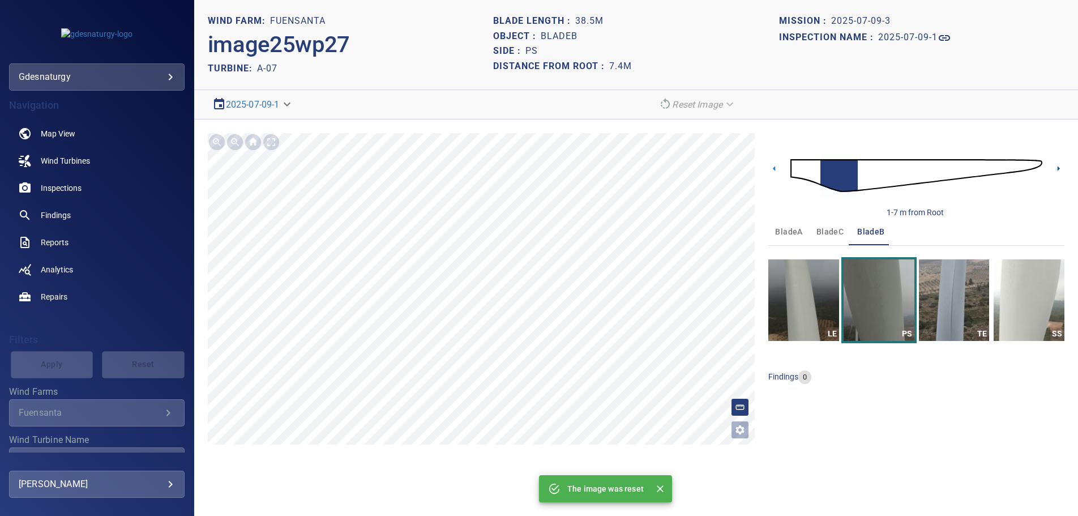
click at [1059, 168] on icon at bounding box center [1058, 168] width 12 height 12
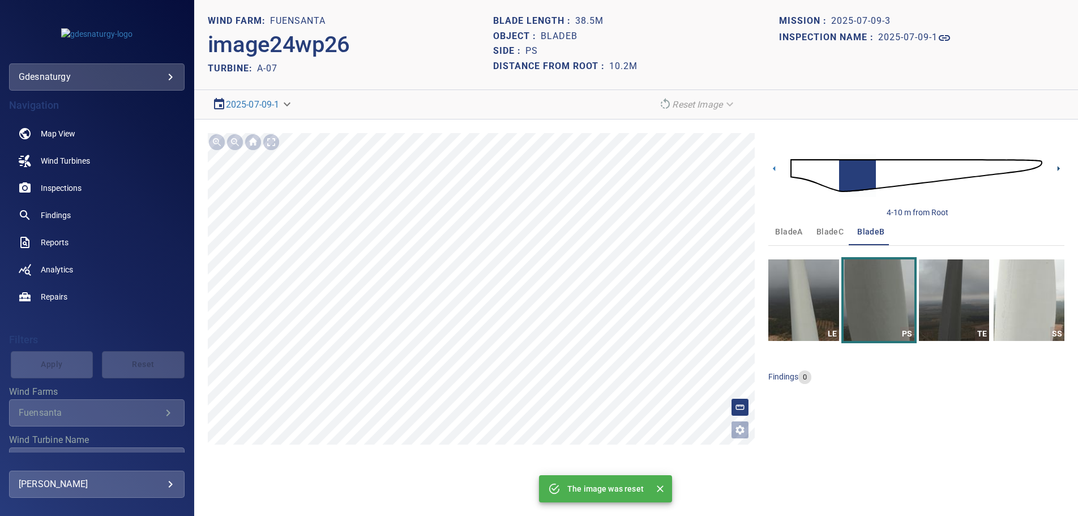
click at [1059, 168] on icon at bounding box center [1058, 168] width 12 height 12
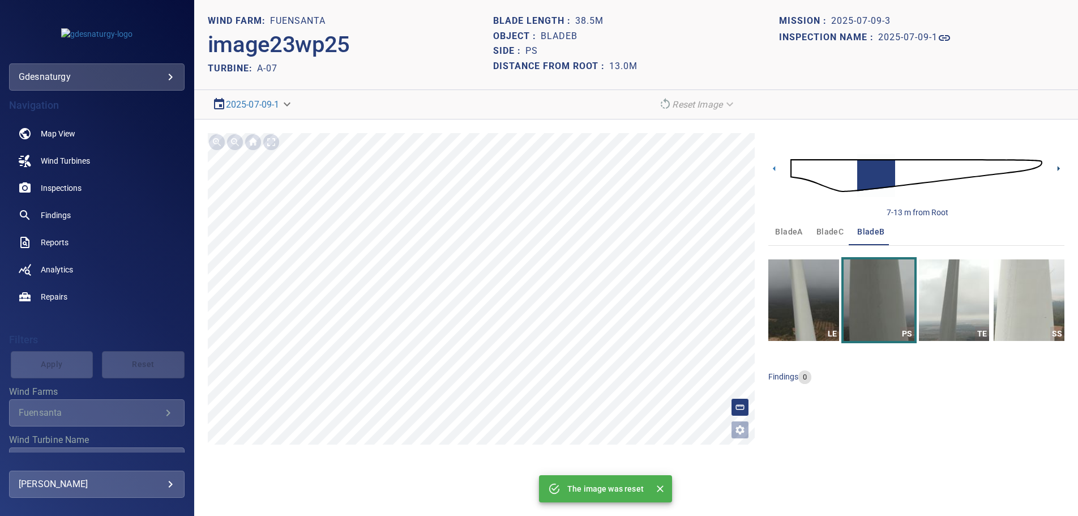
click at [1059, 168] on icon at bounding box center [1058, 168] width 12 height 12
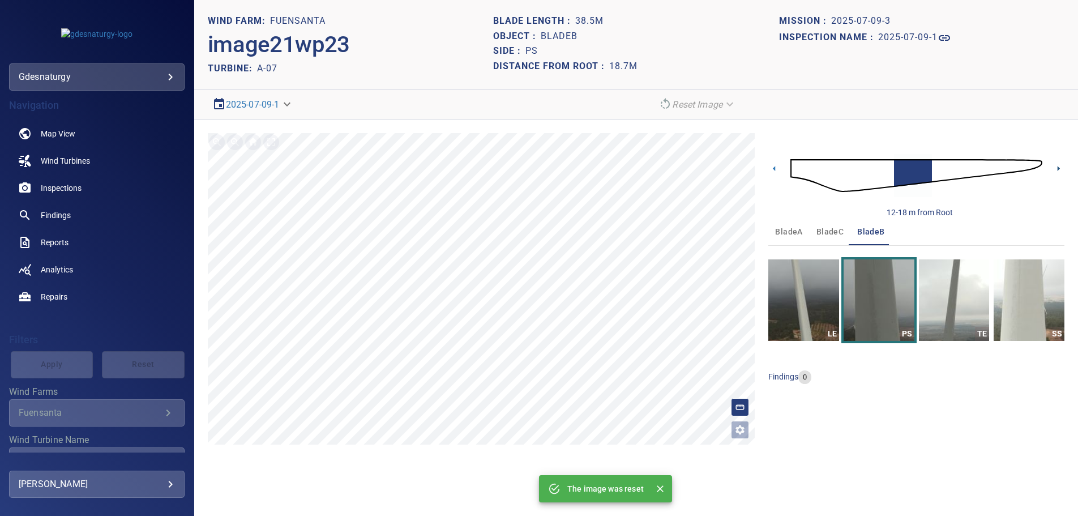
click at [1059, 168] on icon at bounding box center [1058, 168] width 12 height 12
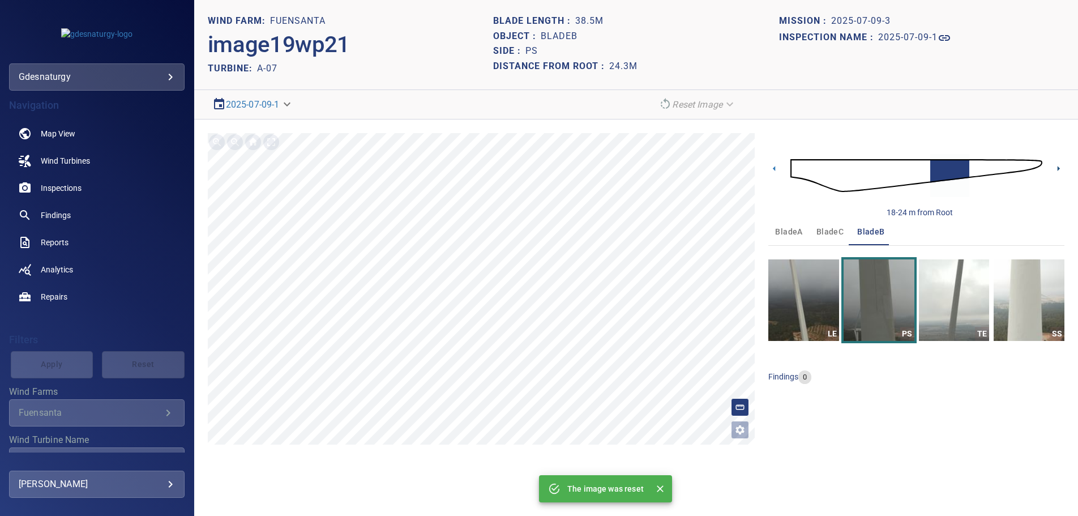
click at [1059, 168] on icon at bounding box center [1058, 168] width 12 height 12
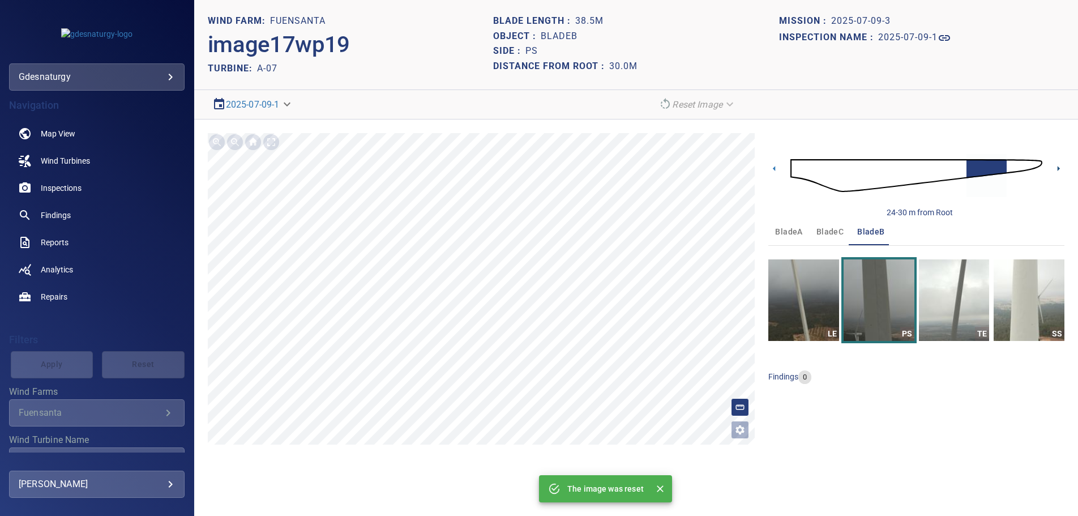
click at [1059, 168] on icon at bounding box center [1058, 168] width 12 height 12
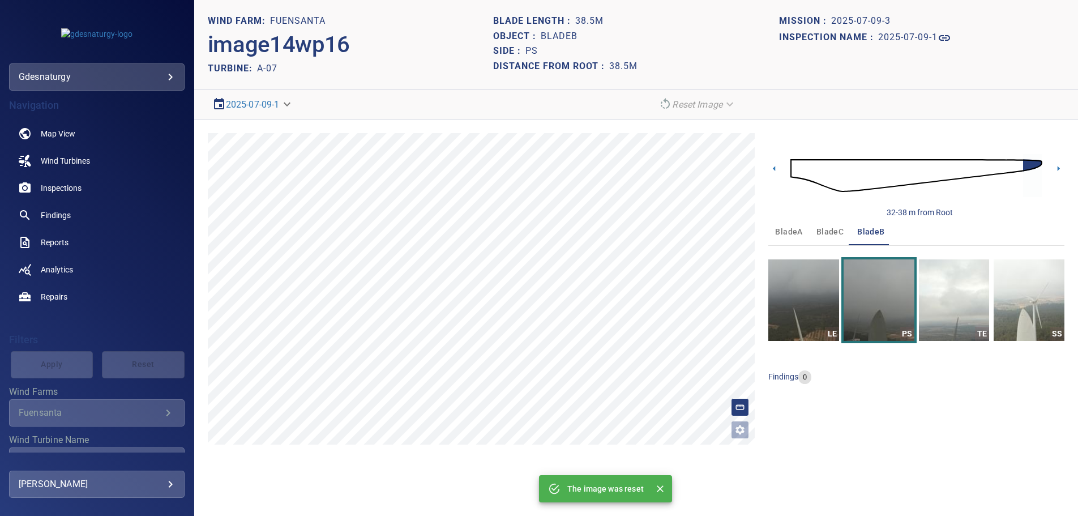
click at [807, 168] on img at bounding box center [916, 175] width 252 height 61
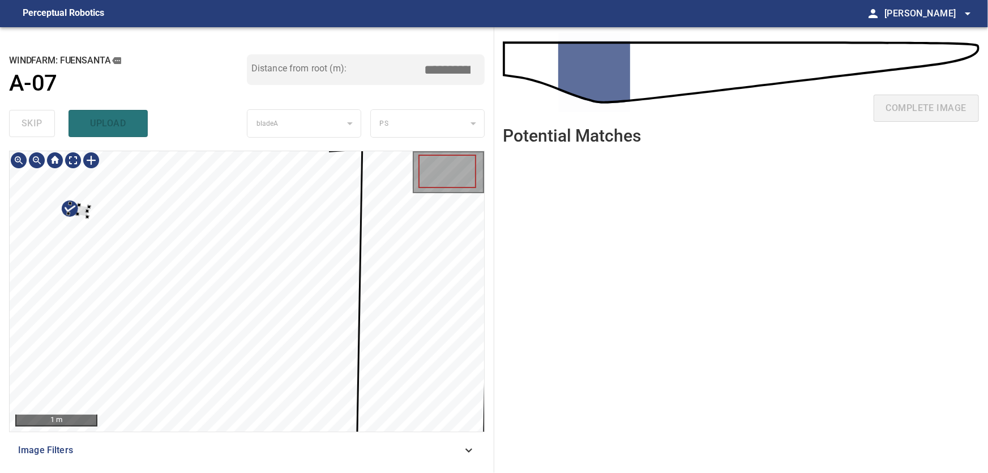
click at [63, 189] on div at bounding box center [247, 291] width 474 height 280
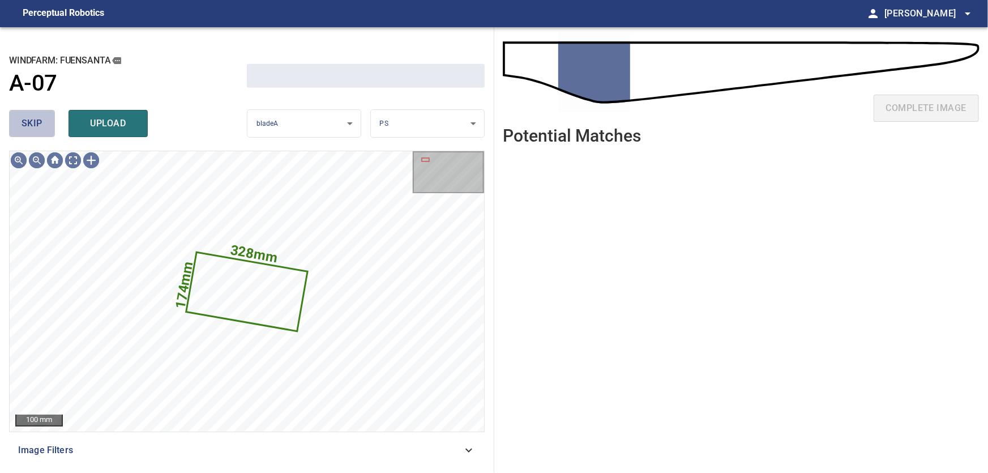
click at [21, 125] on button "skip" at bounding box center [32, 123] width 46 height 27
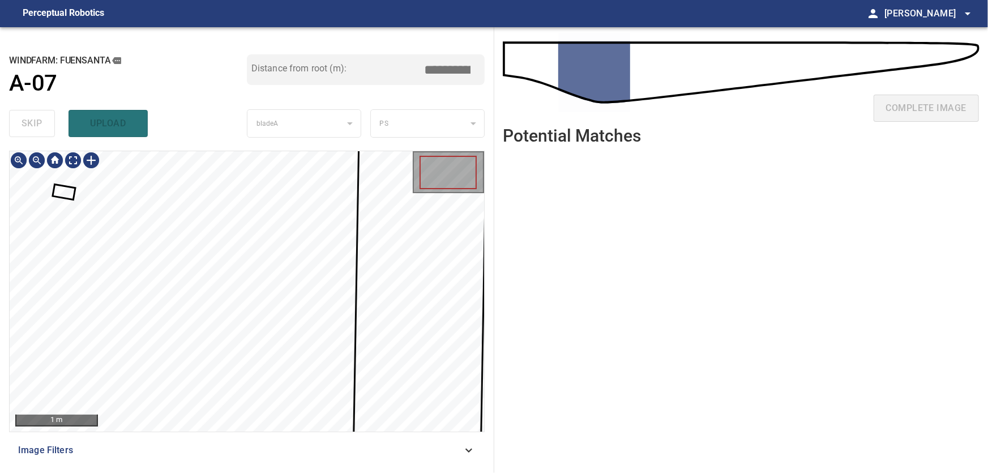
type input "****"
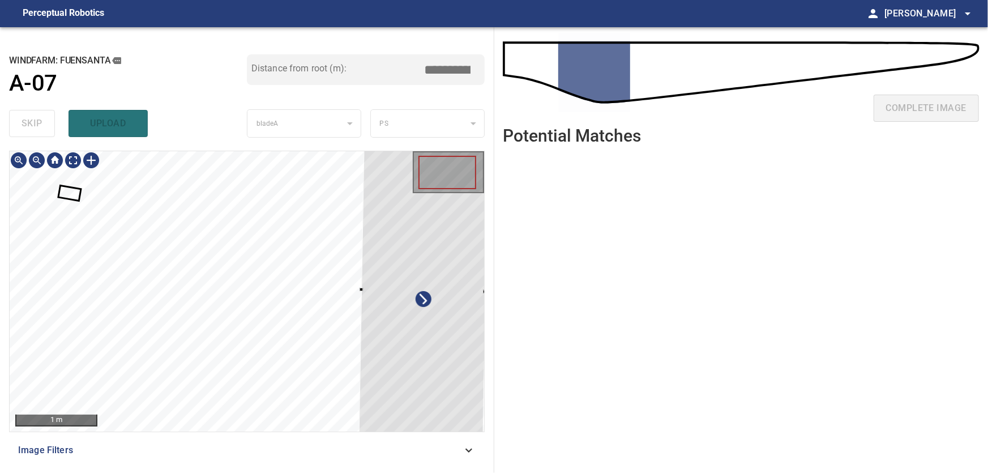
click at [439, 286] on div at bounding box center [423, 289] width 130 height 307
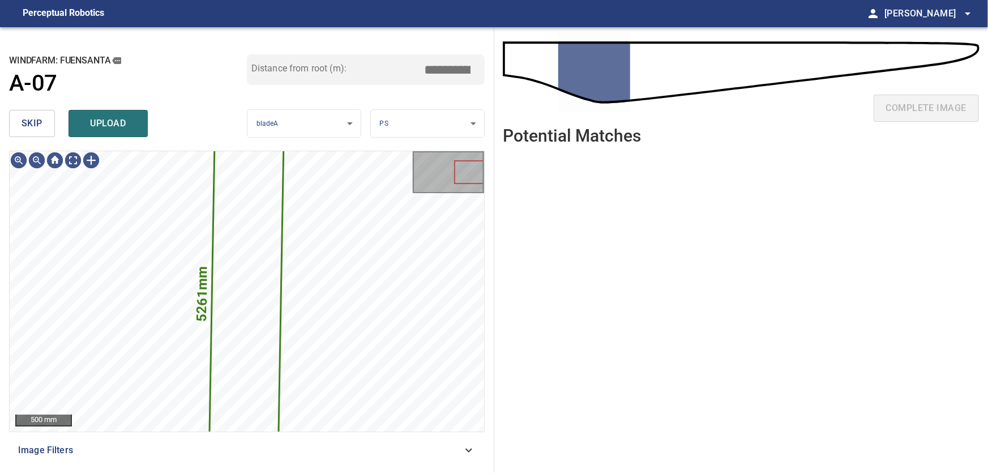
click at [36, 125] on span "skip" at bounding box center [32, 123] width 21 height 16
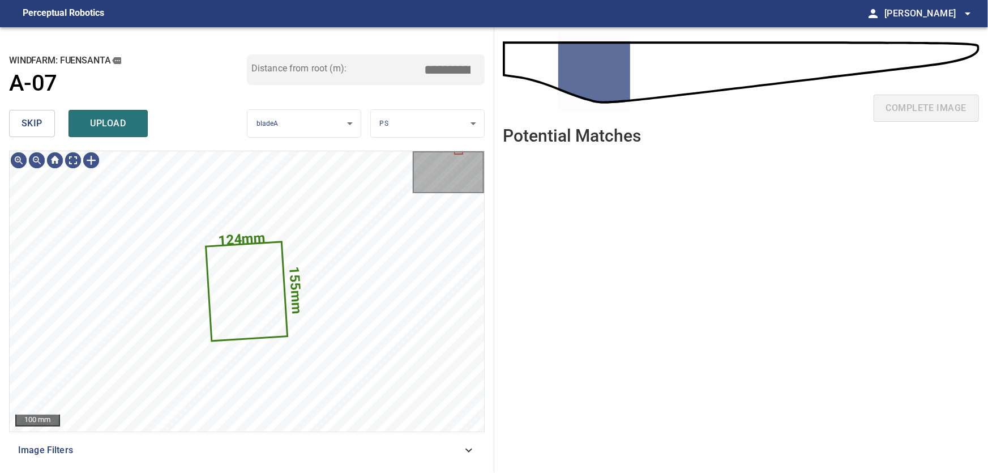
click at [33, 118] on span "skip" at bounding box center [32, 123] width 21 height 16
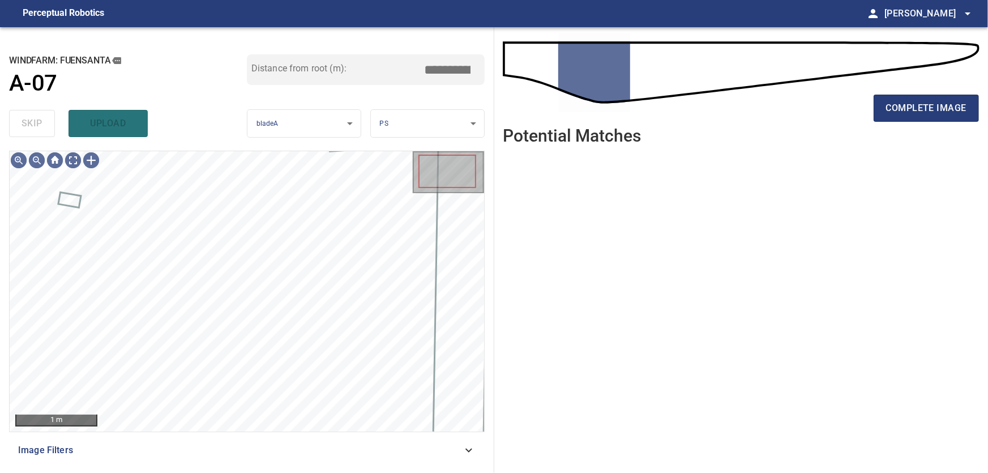
click at [468, 449] on icon at bounding box center [469, 450] width 14 height 14
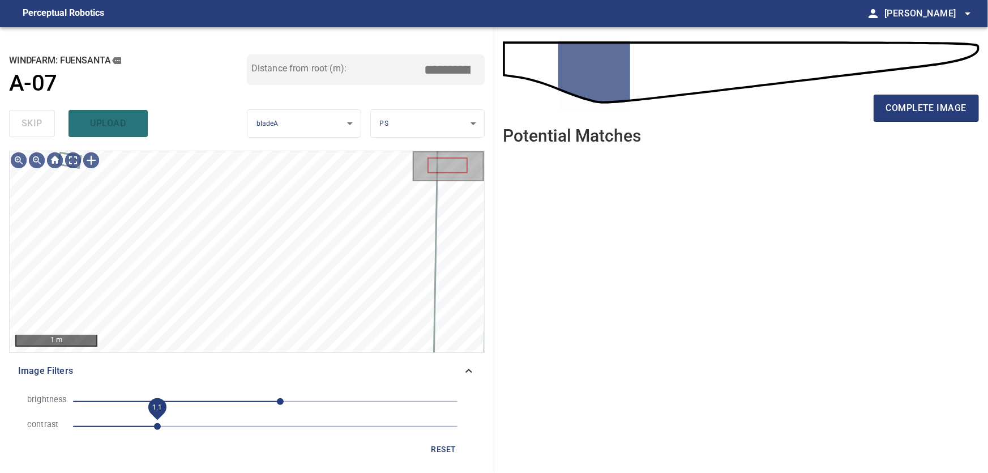
drag, startPoint x: 147, startPoint y: 427, endPoint x: 169, endPoint y: 428, distance: 22.7
click at [161, 428] on span "1.1" at bounding box center [157, 426] width 7 height 7
click at [168, 423] on span "1.2" at bounding box center [165, 426] width 7 height 7
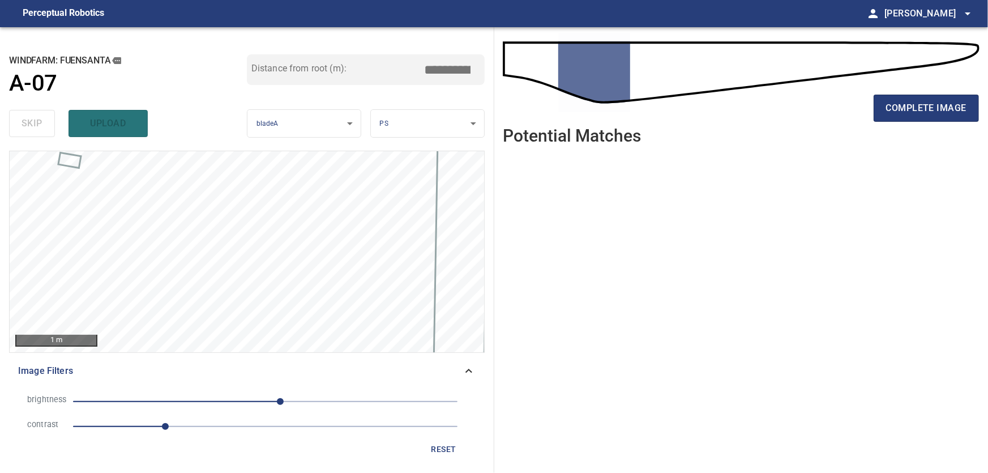
click at [469, 371] on icon at bounding box center [469, 371] width 14 height 14
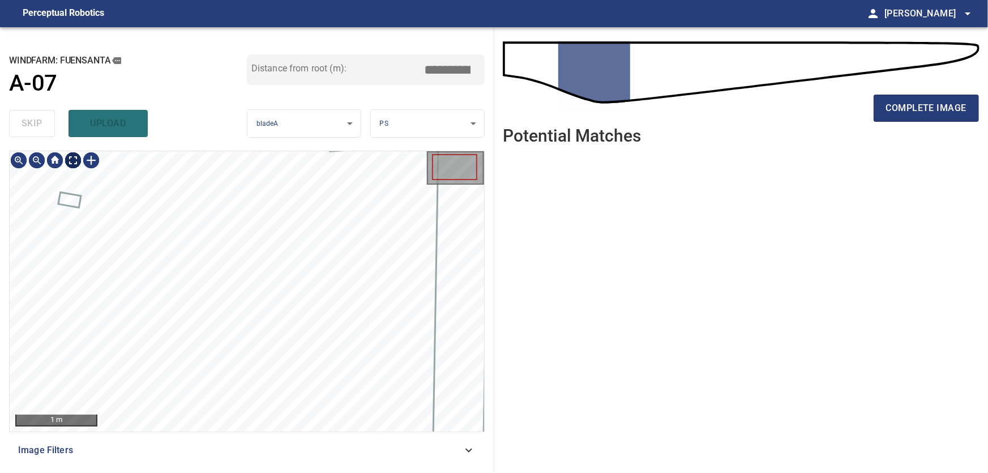
click at [79, 162] on body "**********" at bounding box center [494, 236] width 988 height 473
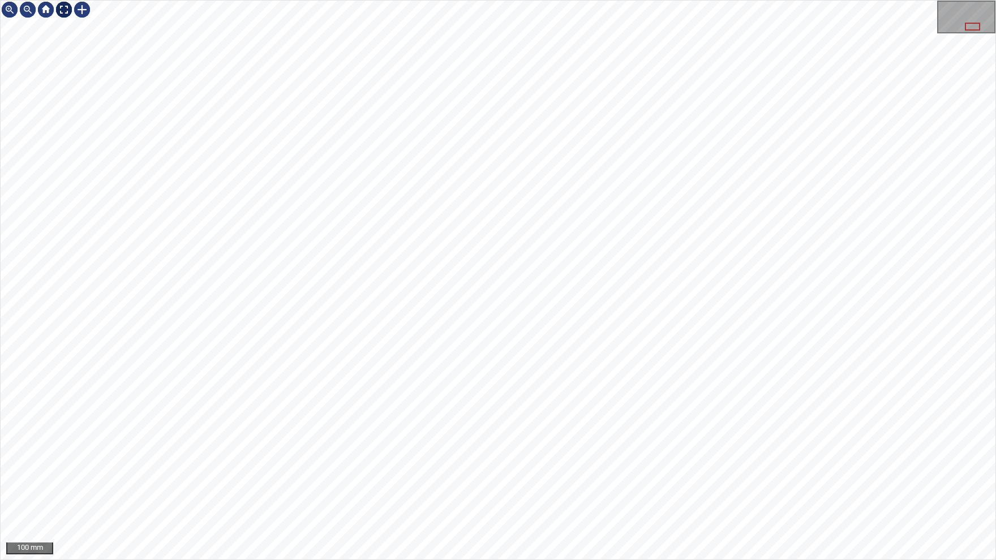
click at [60, 11] on img at bounding box center [64, 10] width 18 height 18
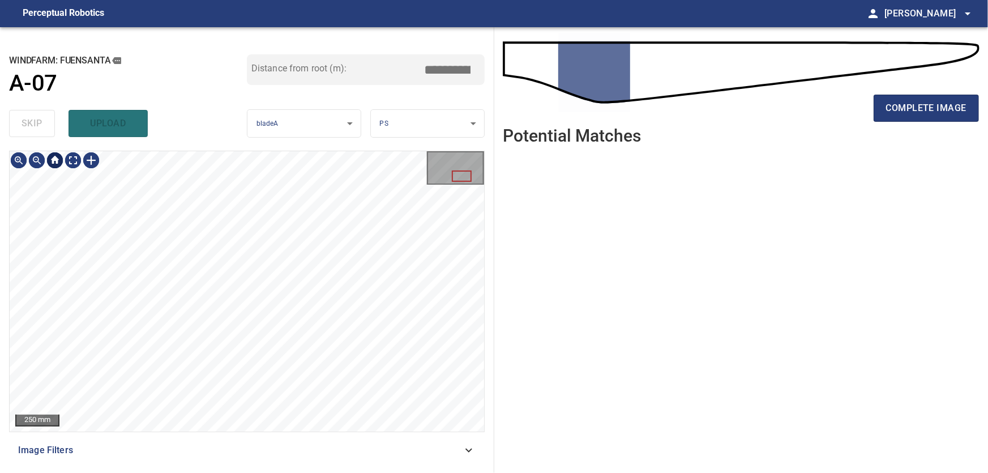
click at [56, 163] on div at bounding box center [55, 160] width 18 height 18
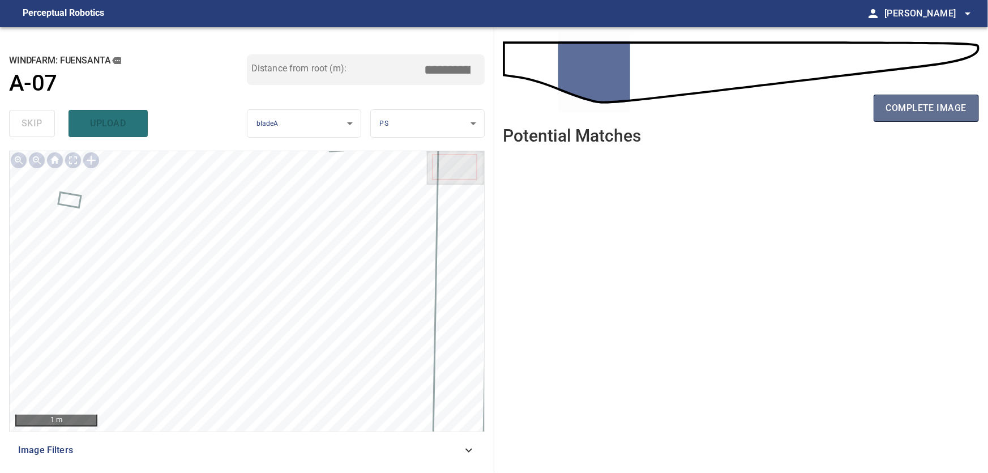
click at [932, 111] on span "complete image" at bounding box center [926, 108] width 80 height 16
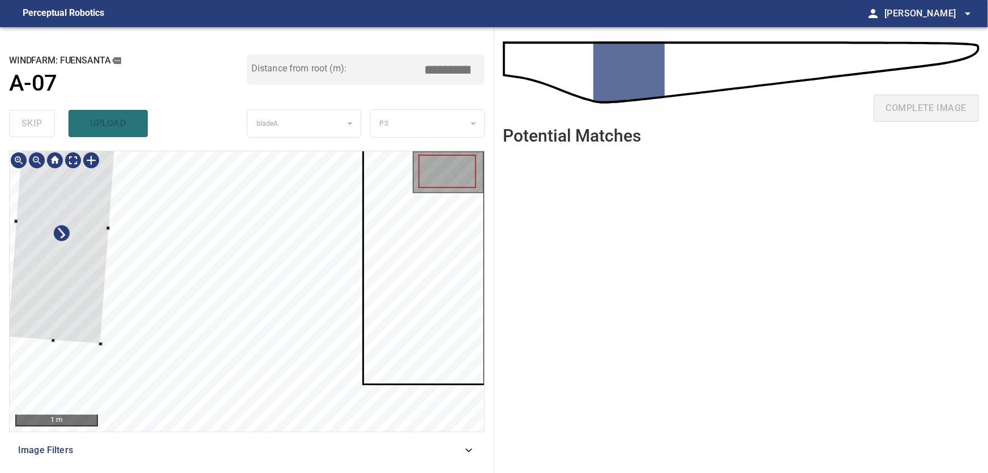
click at [84, 259] on div at bounding box center [63, 224] width 110 height 240
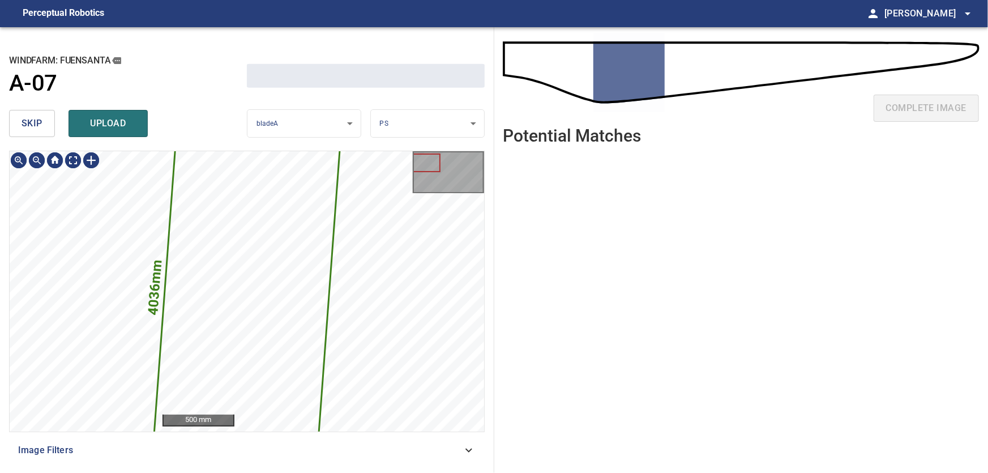
click at [34, 115] on span "skip" at bounding box center [32, 123] width 21 height 16
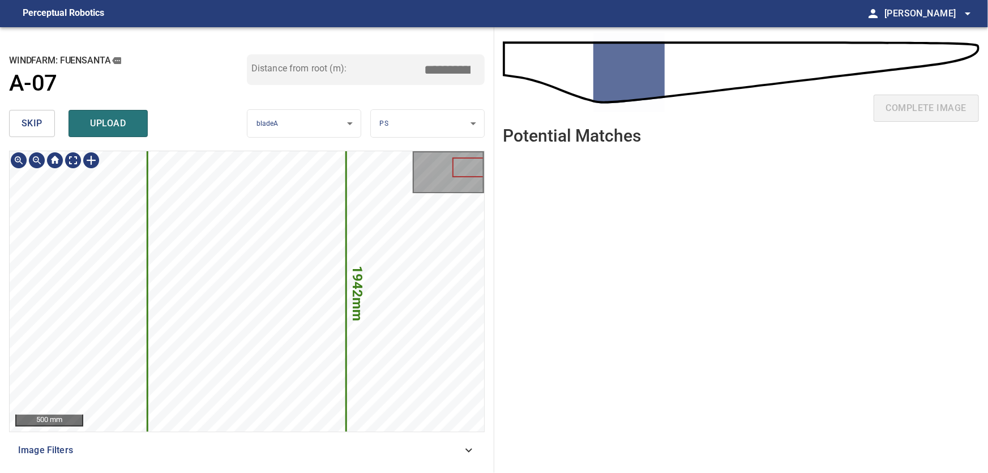
click at [198, 275] on icon at bounding box center [246, 291] width 197 height 412
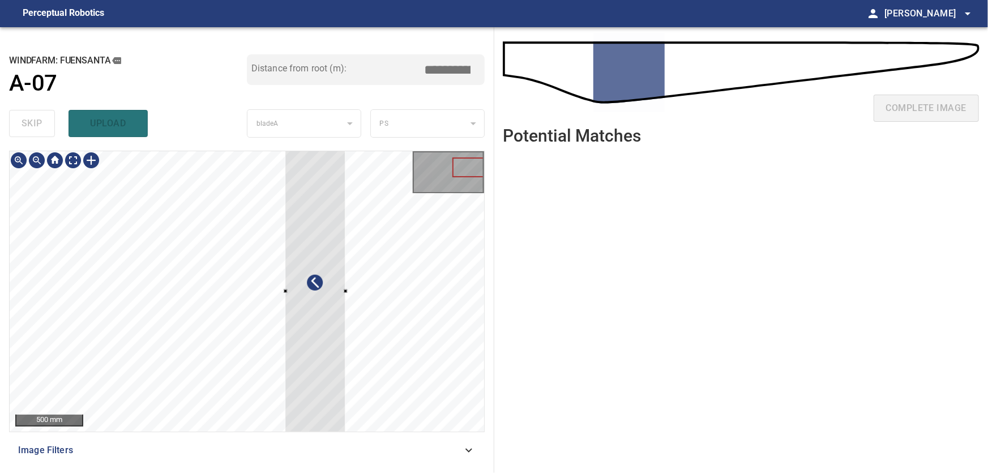
click at [298, 280] on div at bounding box center [315, 291] width 61 height 412
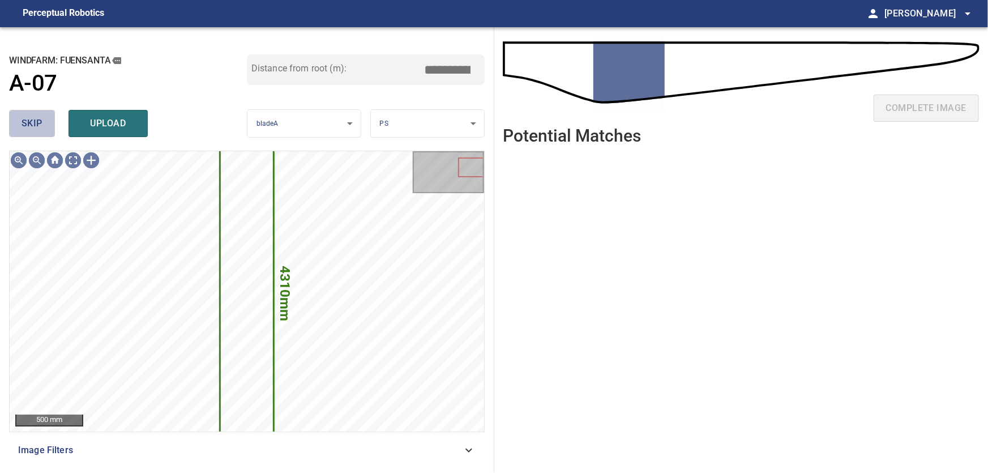
click at [31, 124] on span "skip" at bounding box center [32, 123] width 21 height 16
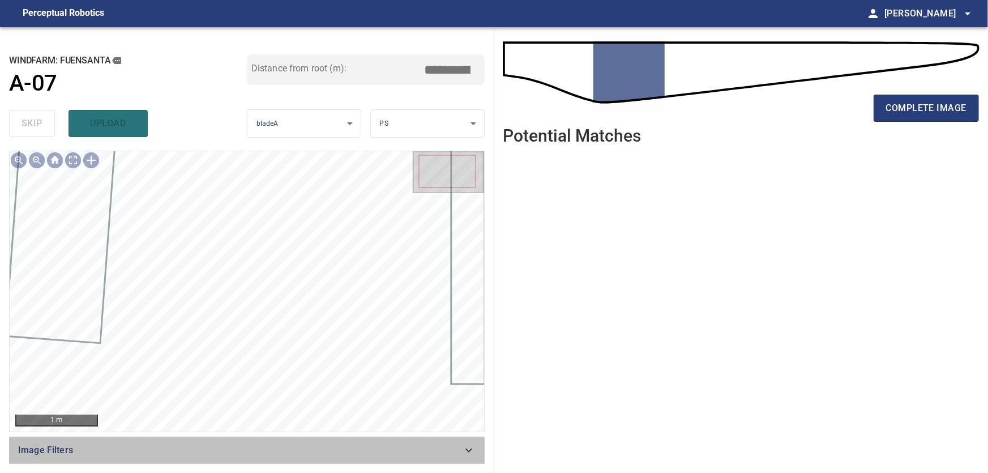
click at [470, 453] on icon at bounding box center [469, 450] width 14 height 14
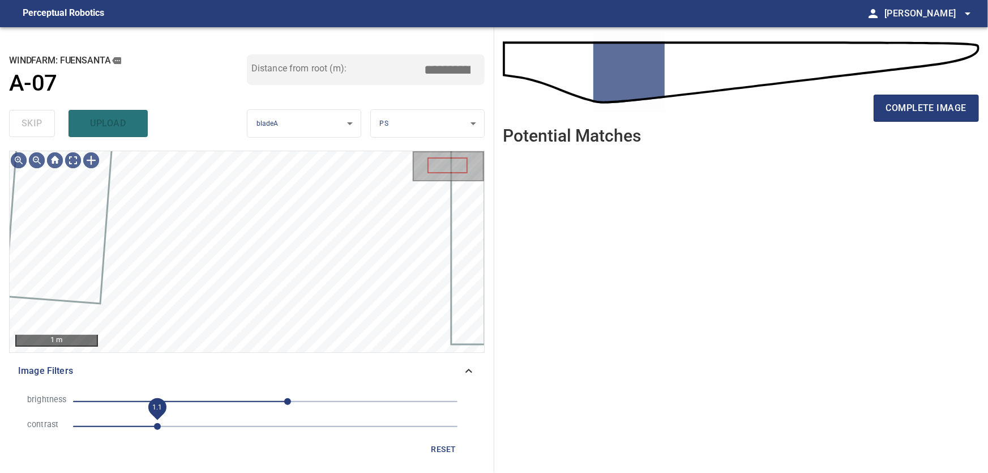
click at [159, 427] on span "1.1" at bounding box center [157, 426] width 7 height 7
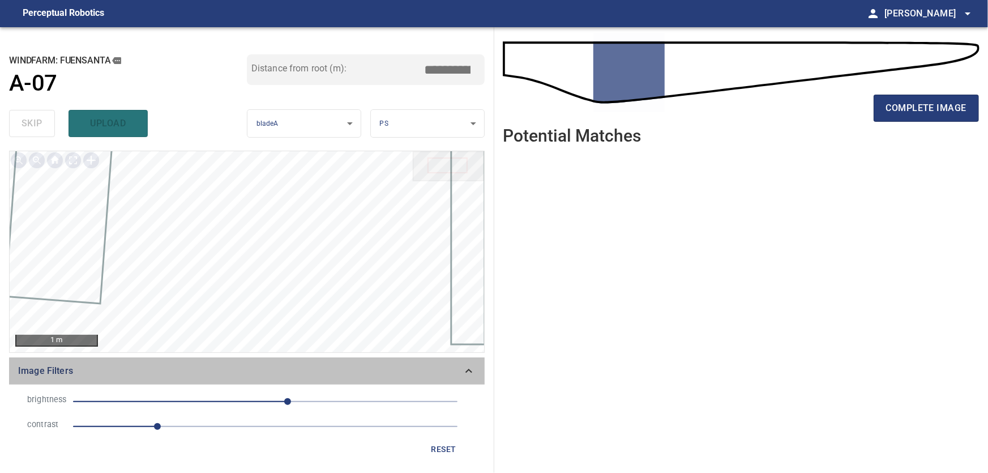
click at [467, 373] on icon at bounding box center [469, 371] width 14 height 14
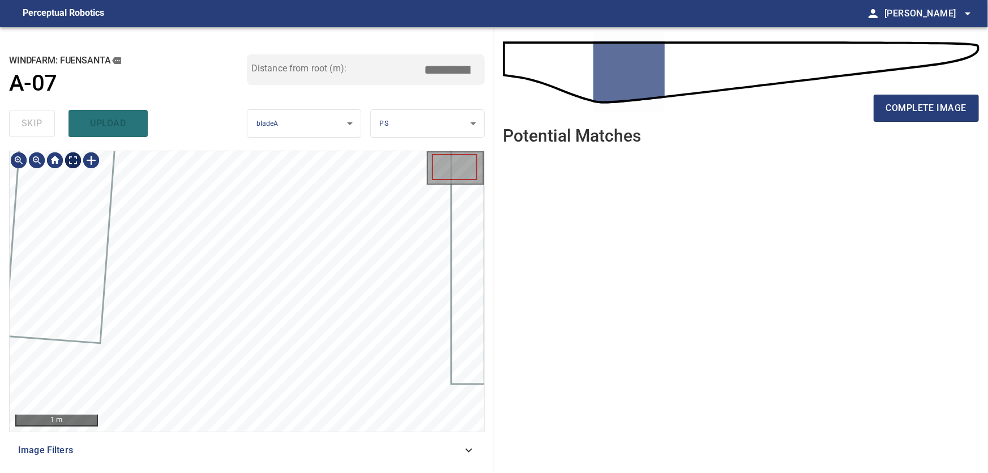
click at [72, 159] on body "**********" at bounding box center [494, 236] width 988 height 473
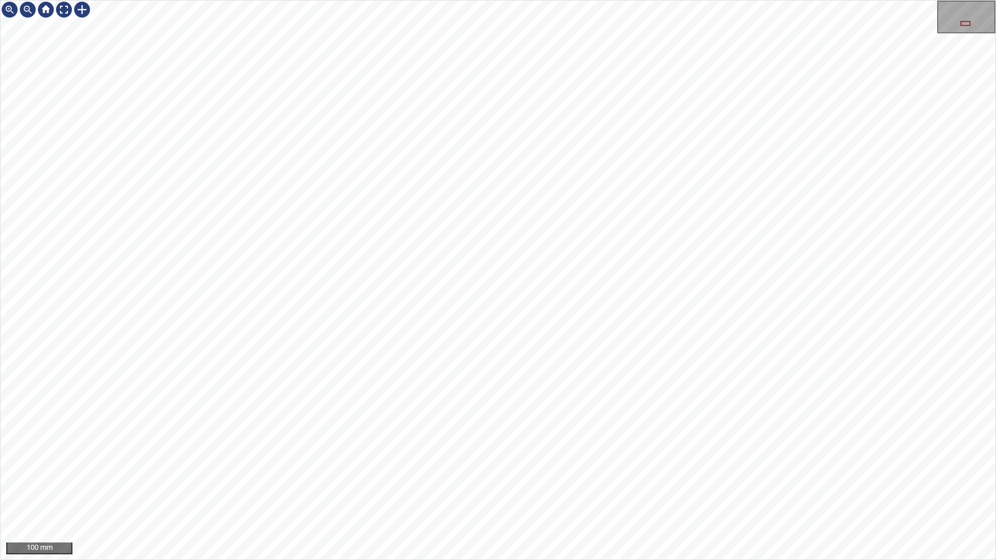
click at [467, 472] on div "100 mm" at bounding box center [498, 280] width 996 height 560
click at [65, 14] on img at bounding box center [64, 10] width 18 height 18
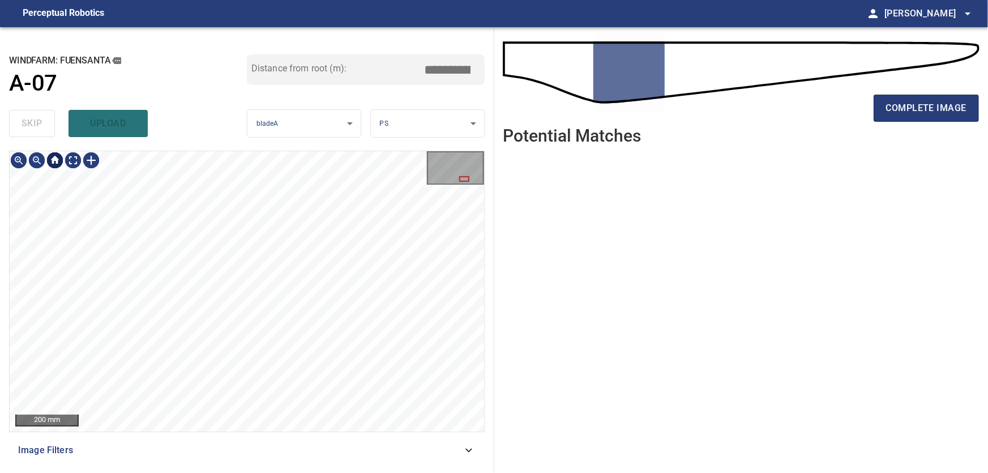
click at [56, 162] on div at bounding box center [55, 160] width 18 height 18
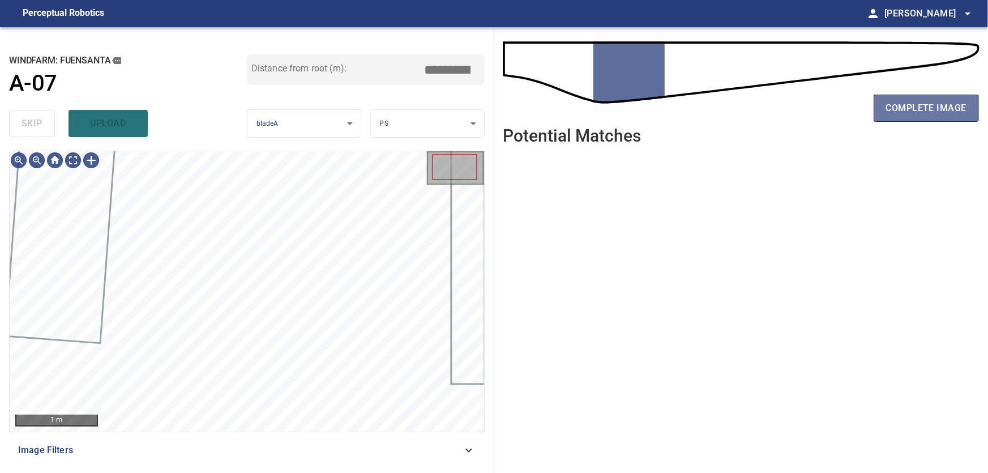
drag, startPoint x: 930, startPoint y: 106, endPoint x: 576, endPoint y: 208, distance: 368.2
click at [929, 109] on span "complete image" at bounding box center [926, 108] width 80 height 16
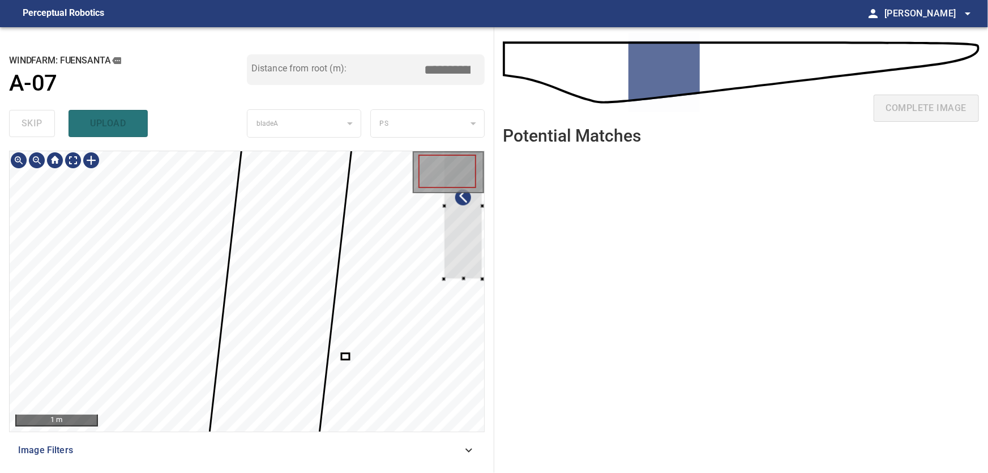
click at [448, 221] on div at bounding box center [462, 207] width 38 height 146
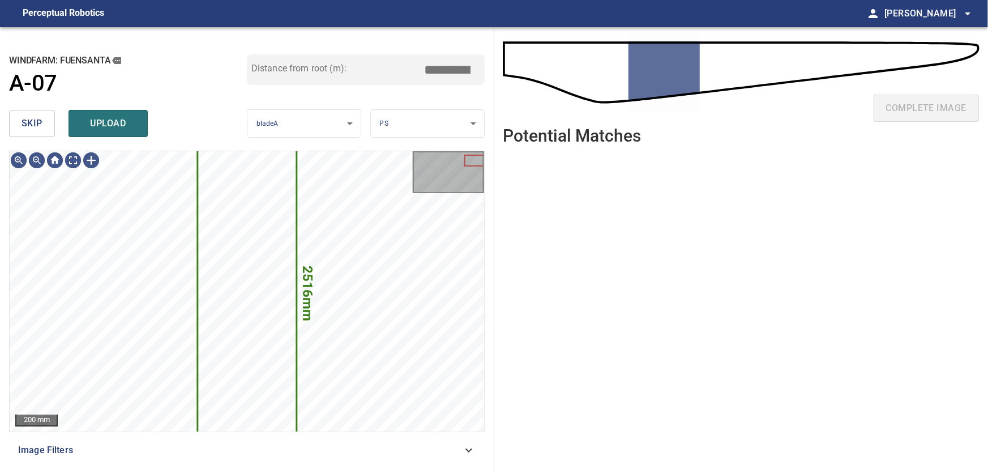
click at [41, 123] on span "skip" at bounding box center [32, 123] width 21 height 16
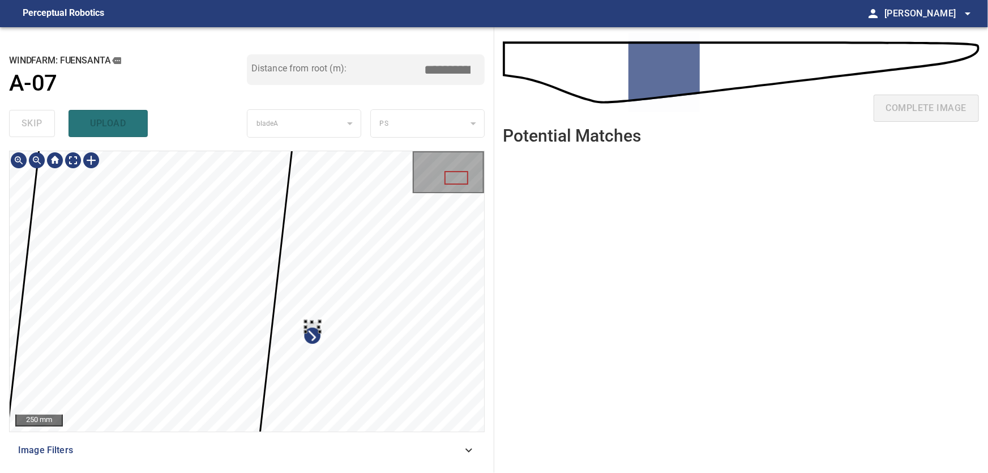
click at [443, 332] on div at bounding box center [247, 291] width 474 height 280
click at [467, 343] on div at bounding box center [247, 291] width 474 height 280
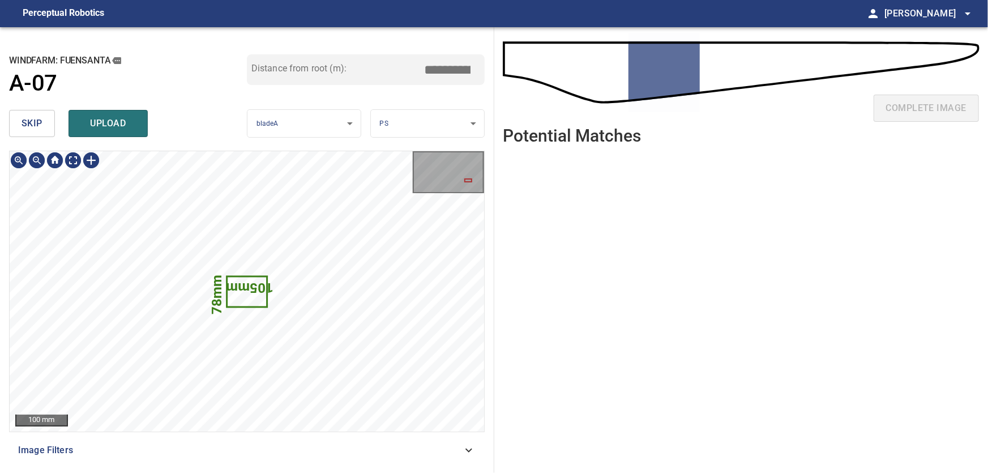
click at [251, 296] on text "105mm" at bounding box center [250, 288] width 48 height 16
drag, startPoint x: 20, startPoint y: 127, endPoint x: 51, endPoint y: 149, distance: 38.0
click at [25, 131] on button "skip" at bounding box center [32, 123] width 46 height 27
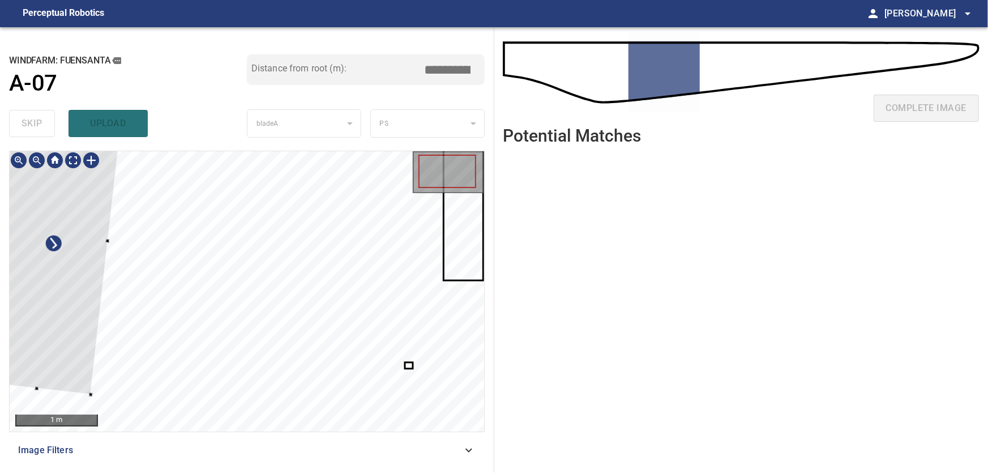
click at [78, 273] on div at bounding box center [55, 234] width 142 height 320
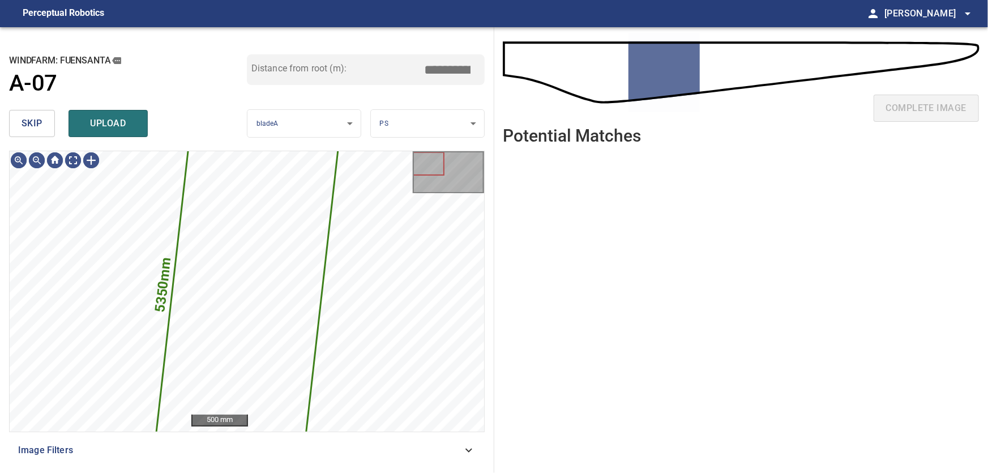
drag, startPoint x: 24, startPoint y: 115, endPoint x: 34, endPoint y: 128, distance: 16.2
click at [26, 118] on button "skip" at bounding box center [32, 123] width 46 height 27
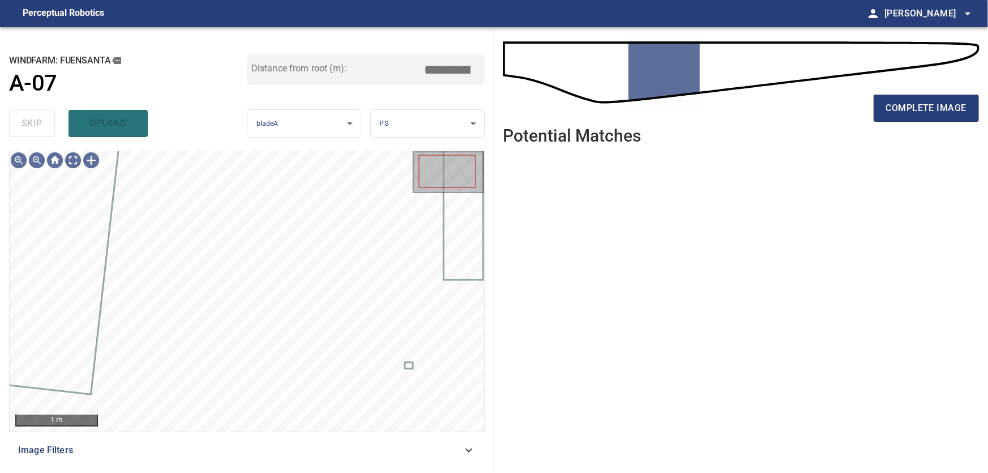
click at [470, 448] on icon at bounding box center [469, 450] width 14 height 14
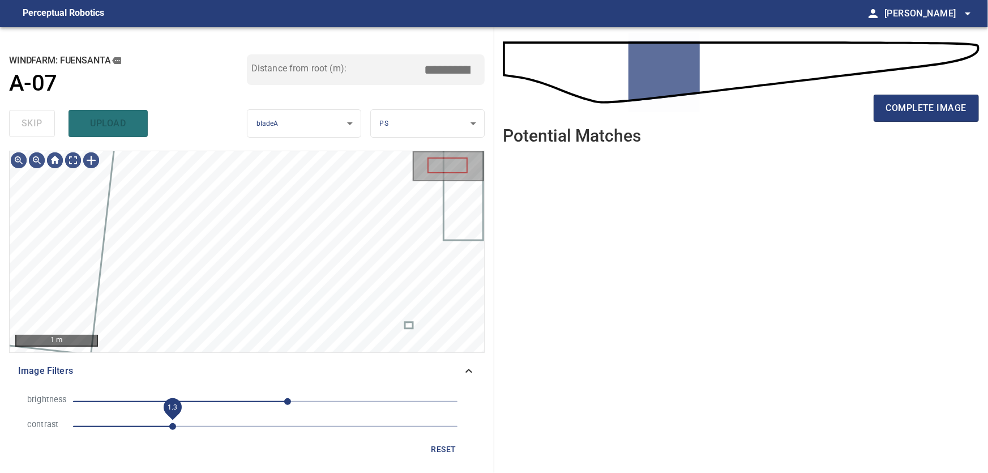
drag, startPoint x: 155, startPoint y: 425, endPoint x: 172, endPoint y: 429, distance: 16.8
click at [172, 429] on span "1.3" at bounding box center [172, 426] width 7 height 7
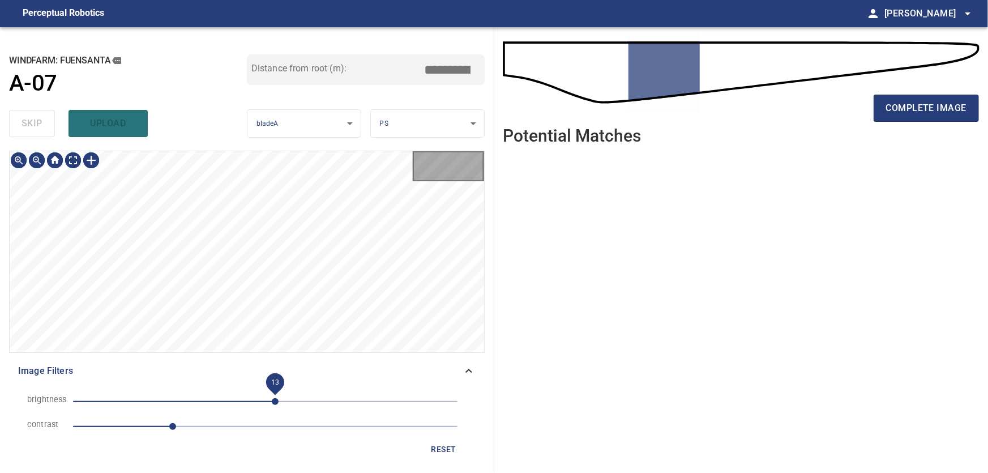
drag, startPoint x: 285, startPoint y: 397, endPoint x: 271, endPoint y: 399, distance: 14.3
click at [272, 399] on span "13" at bounding box center [275, 401] width 7 height 7
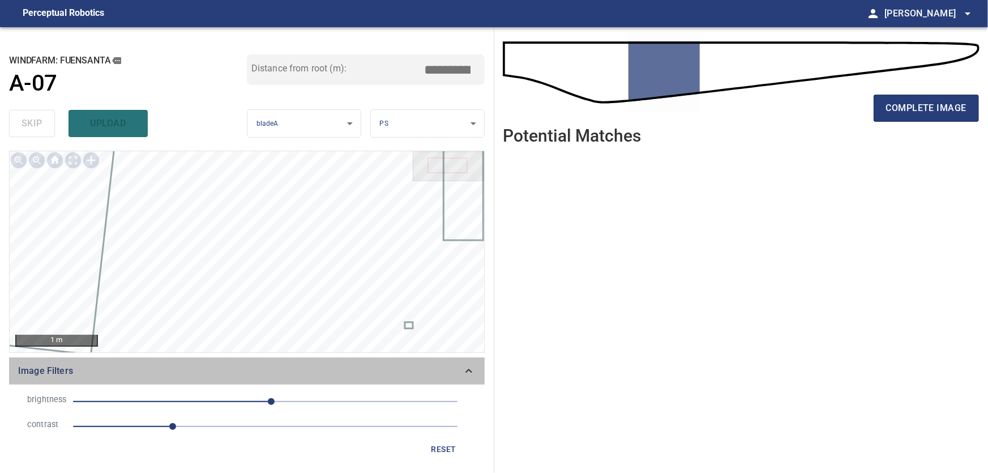
click at [476, 371] on div "Image Filters" at bounding box center [247, 370] width 476 height 27
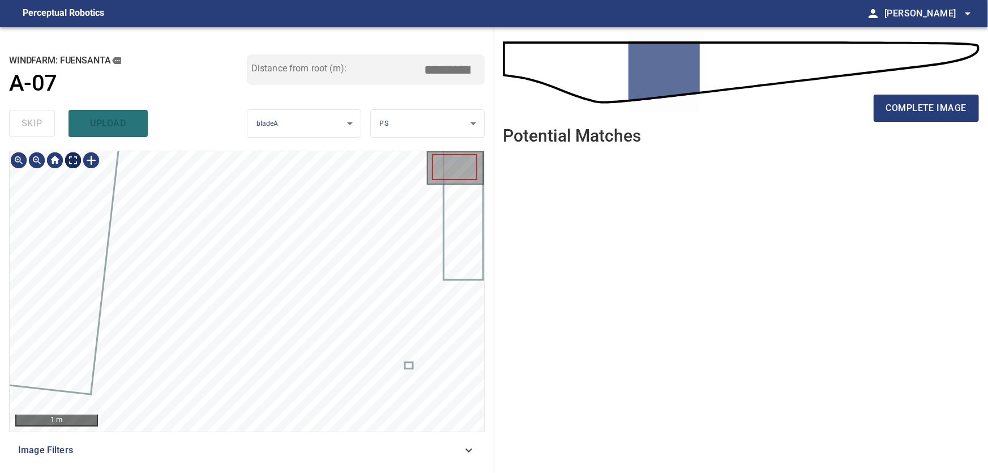
click at [77, 160] on body "**********" at bounding box center [494, 236] width 988 height 473
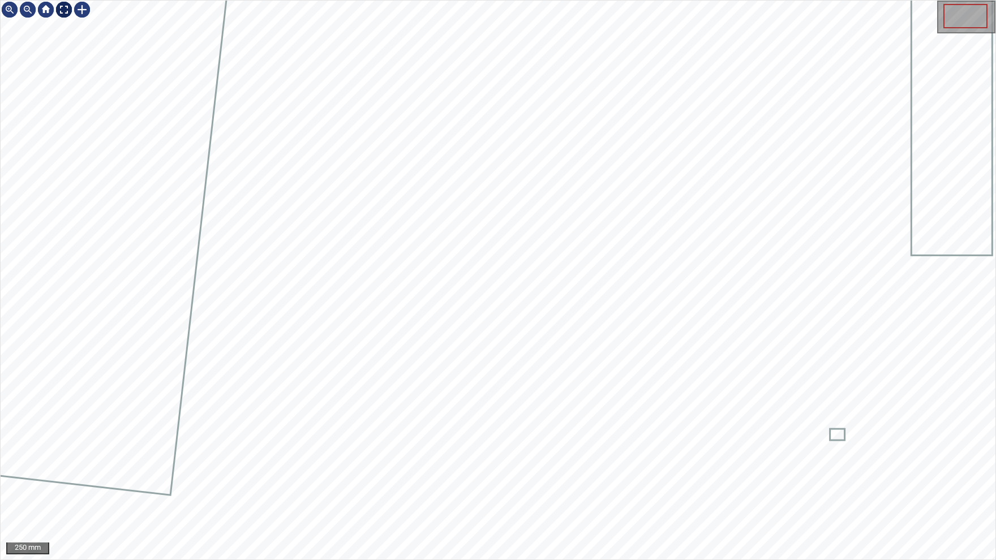
click at [64, 7] on img at bounding box center [64, 10] width 18 height 18
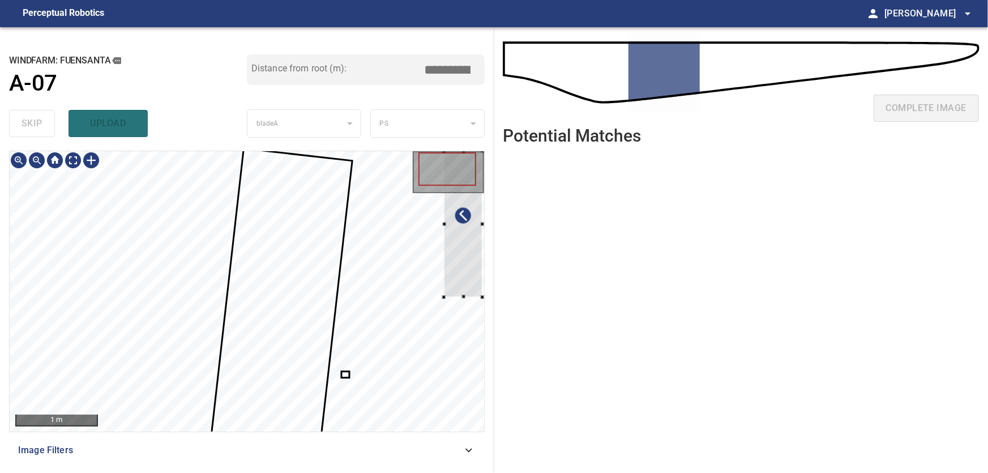
click at [448, 231] on div at bounding box center [462, 224] width 38 height 146
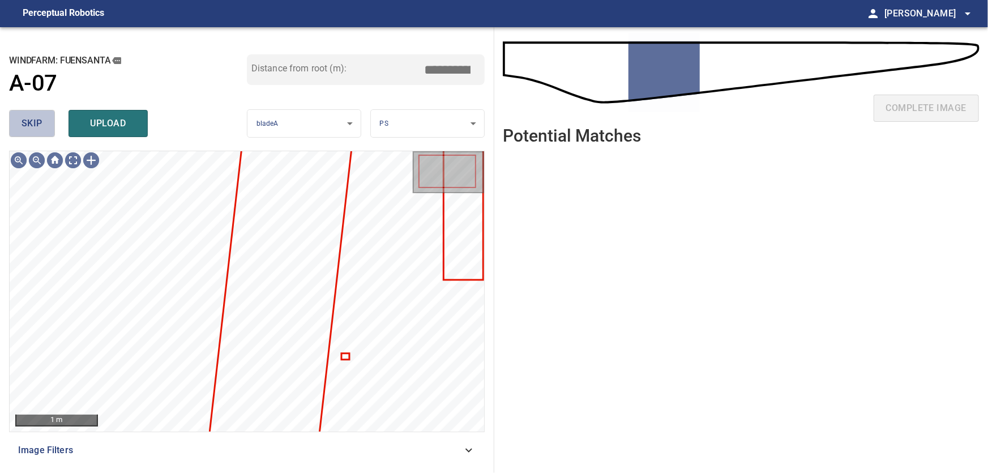
drag, startPoint x: 35, startPoint y: 115, endPoint x: 54, endPoint y: 143, distance: 34.1
click at [35, 117] on button "skip" at bounding box center [32, 123] width 46 height 27
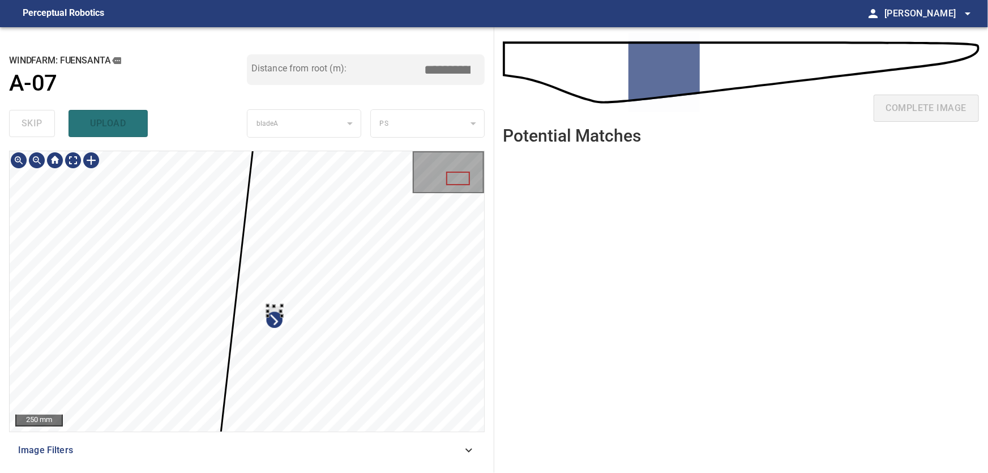
click at [409, 302] on div at bounding box center [247, 291] width 474 height 280
click at [357, 303] on div at bounding box center [247, 291] width 474 height 280
click at [447, 296] on div at bounding box center [247, 291] width 474 height 280
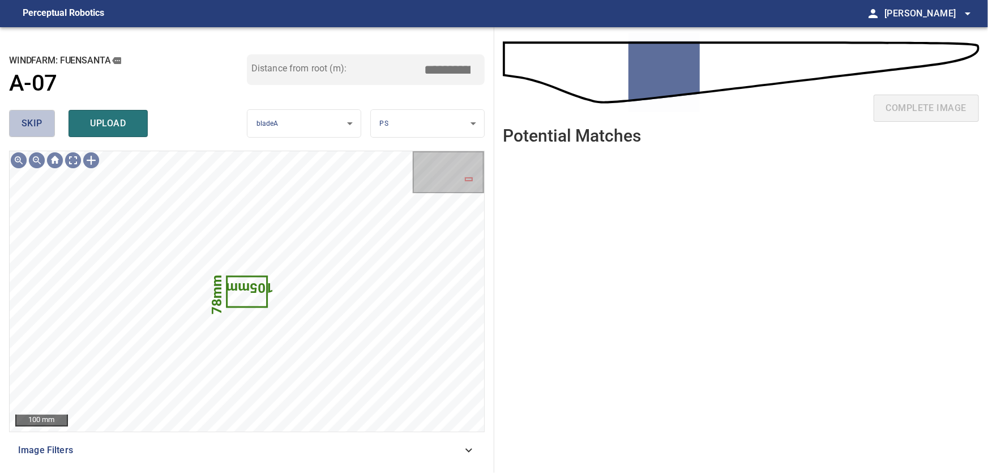
drag, startPoint x: 41, startPoint y: 119, endPoint x: 64, endPoint y: 135, distance: 28.1
click at [41, 119] on span "skip" at bounding box center [32, 123] width 21 height 16
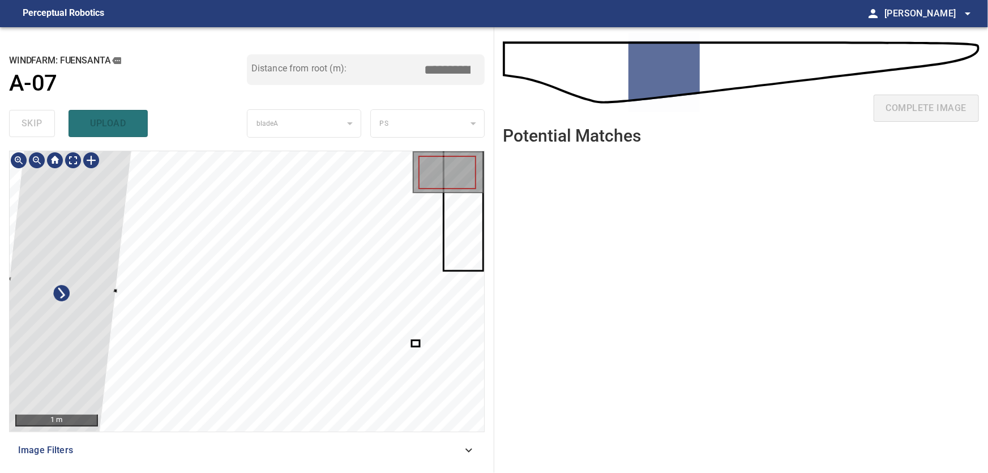
click at [89, 300] on div at bounding box center [63, 285] width 142 height 320
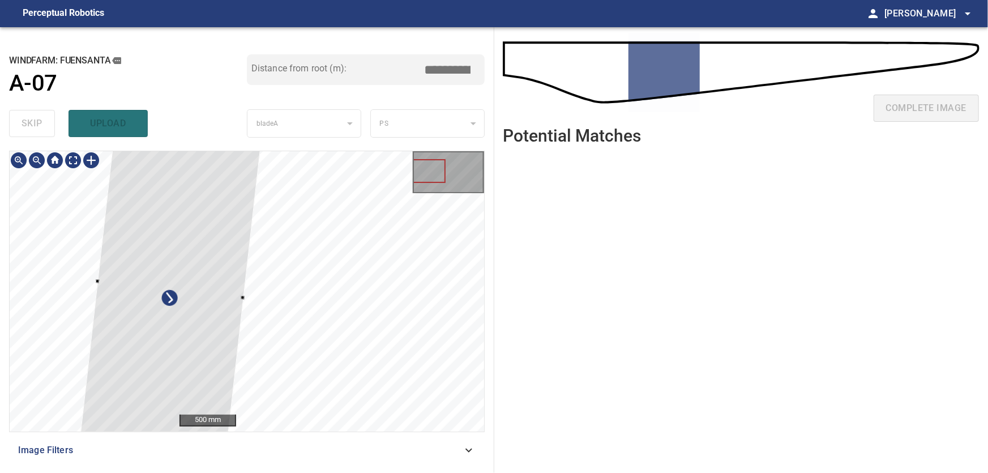
click at [234, 296] on div at bounding box center [171, 289] width 194 height 437
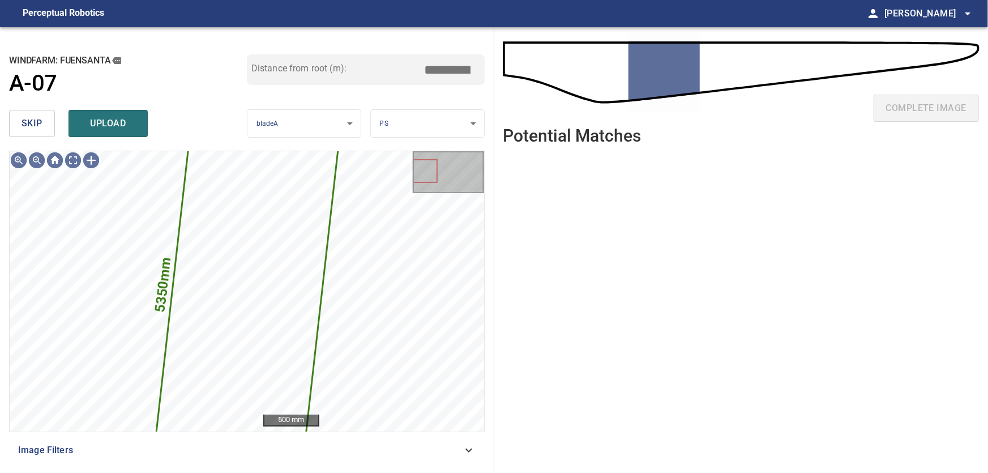
click at [32, 123] on span "skip" at bounding box center [32, 123] width 21 height 16
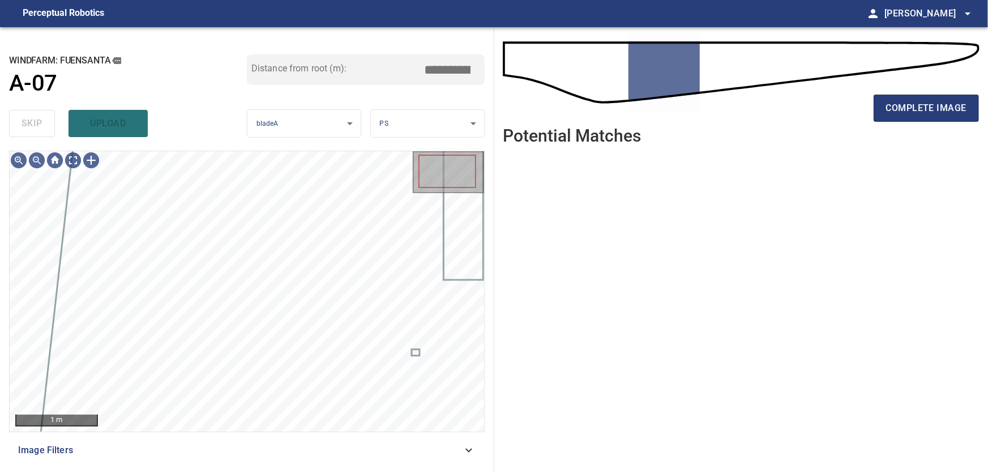
click at [472, 451] on icon at bounding box center [469, 450] width 14 height 14
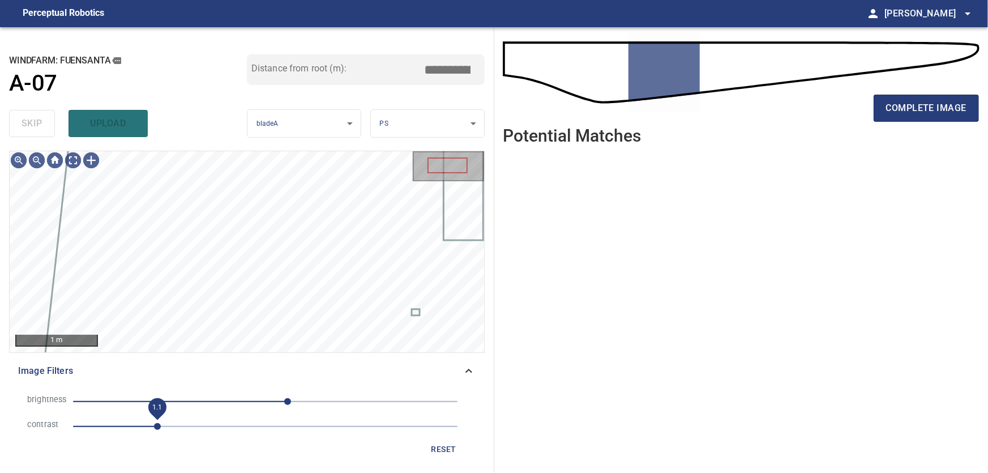
drag, startPoint x: 151, startPoint y: 422, endPoint x: 160, endPoint y: 423, distance: 9.8
click at [160, 423] on span "1.1" at bounding box center [157, 426] width 7 height 7
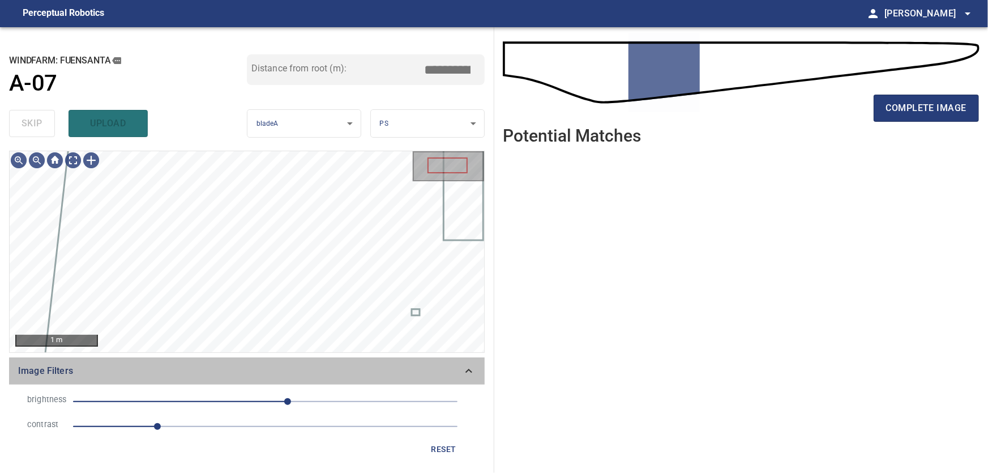
click at [473, 371] on icon at bounding box center [469, 371] width 14 height 14
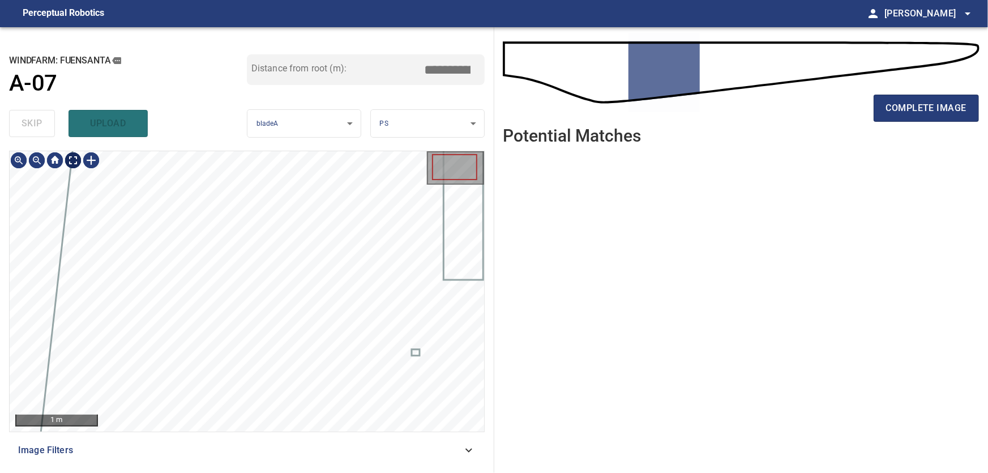
click at [78, 163] on body "**********" at bounding box center [494, 236] width 988 height 473
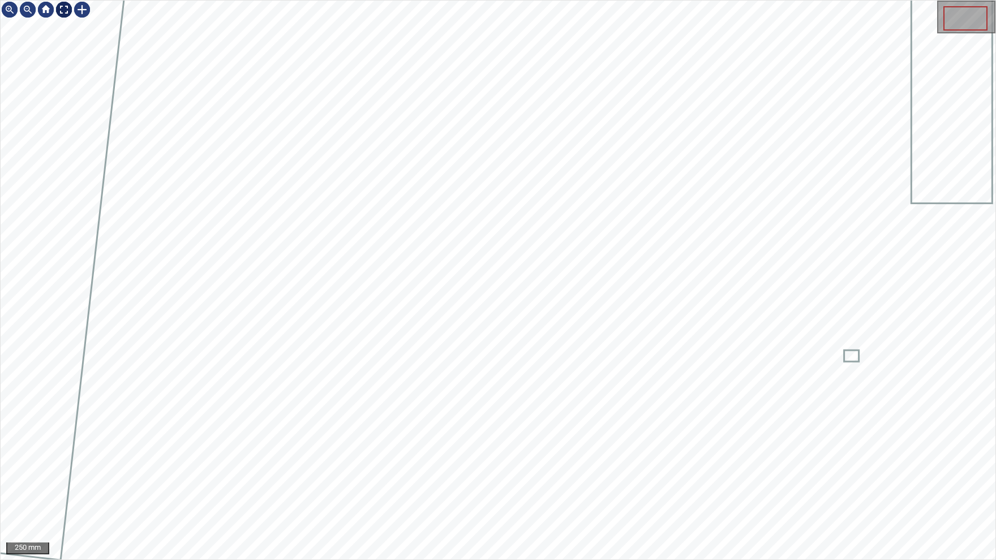
click at [66, 7] on img at bounding box center [64, 10] width 18 height 18
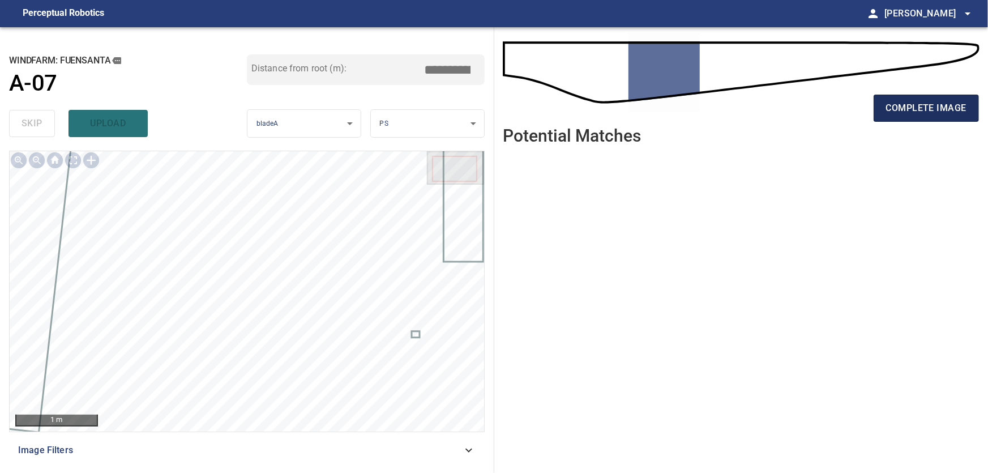
click at [910, 103] on span "complete image" at bounding box center [926, 108] width 80 height 16
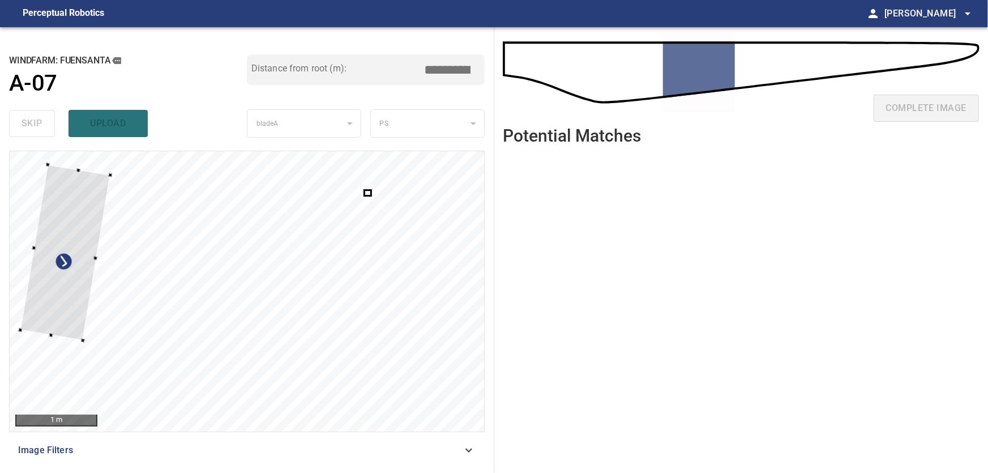
click at [85, 232] on div at bounding box center [65, 253] width 90 height 176
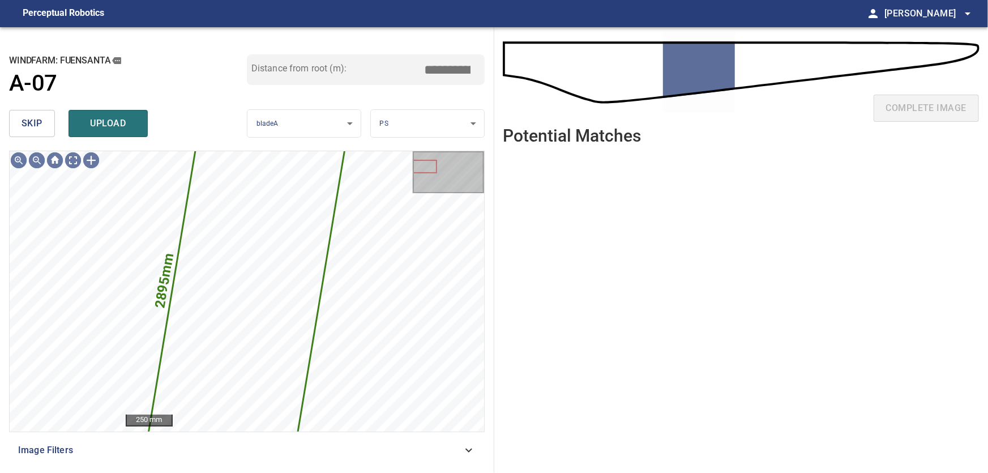
click at [23, 118] on span "skip" at bounding box center [32, 123] width 21 height 16
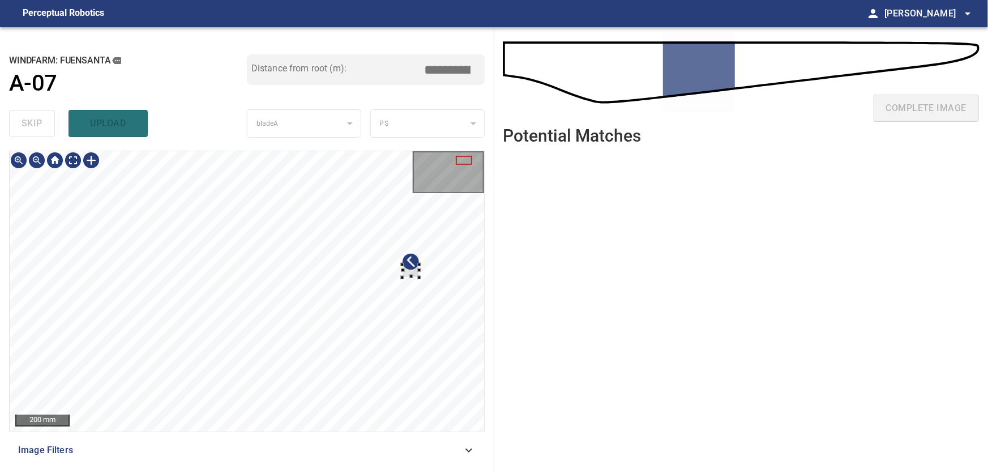
click at [459, 284] on div at bounding box center [247, 291] width 474 height 280
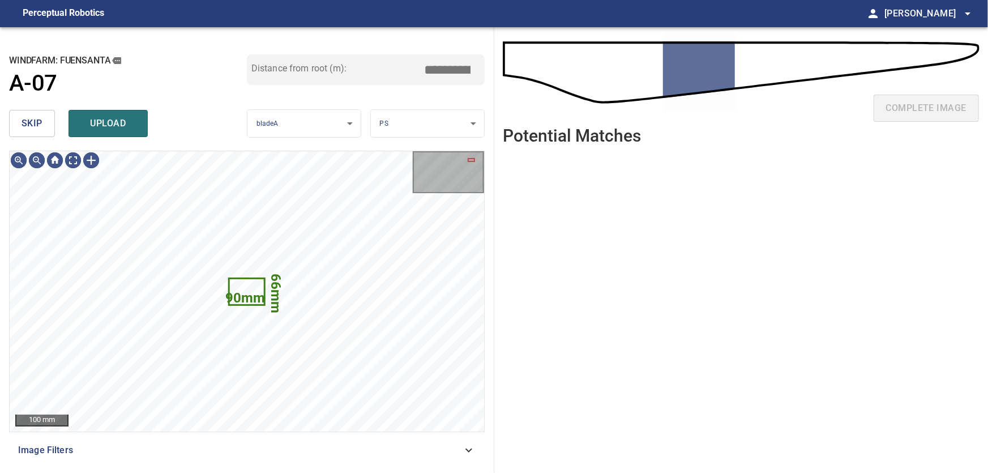
click at [29, 119] on span "skip" at bounding box center [32, 123] width 21 height 16
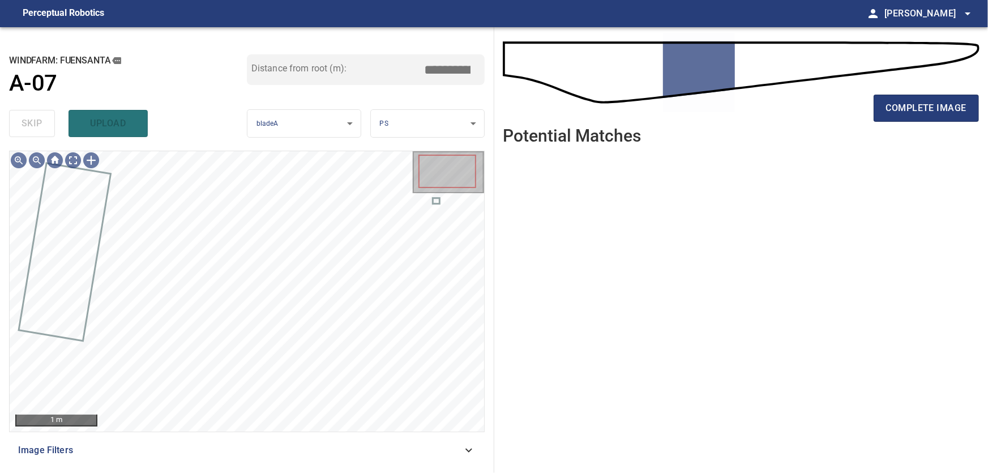
click at [460, 450] on span "Image Filters" at bounding box center [240, 450] width 444 height 14
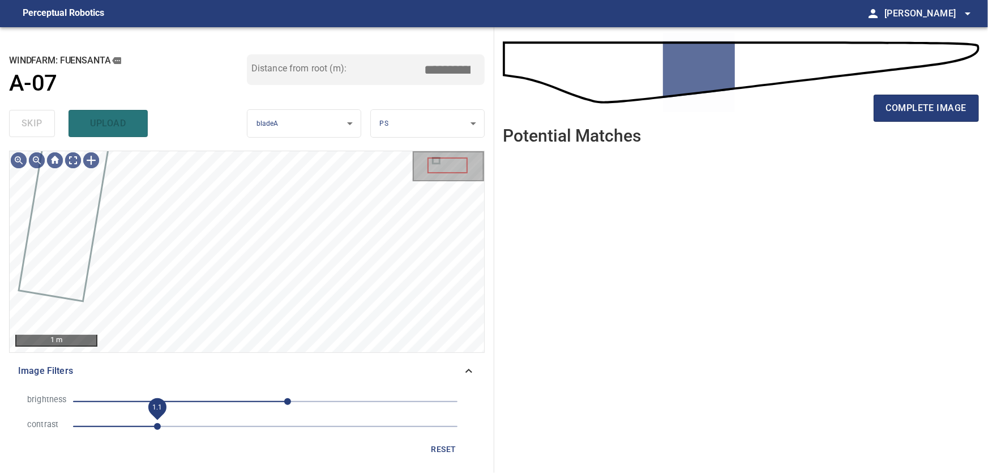
drag, startPoint x: 152, startPoint y: 426, endPoint x: 159, endPoint y: 426, distance: 6.8
click at [159, 426] on span "1.1" at bounding box center [157, 426] width 7 height 7
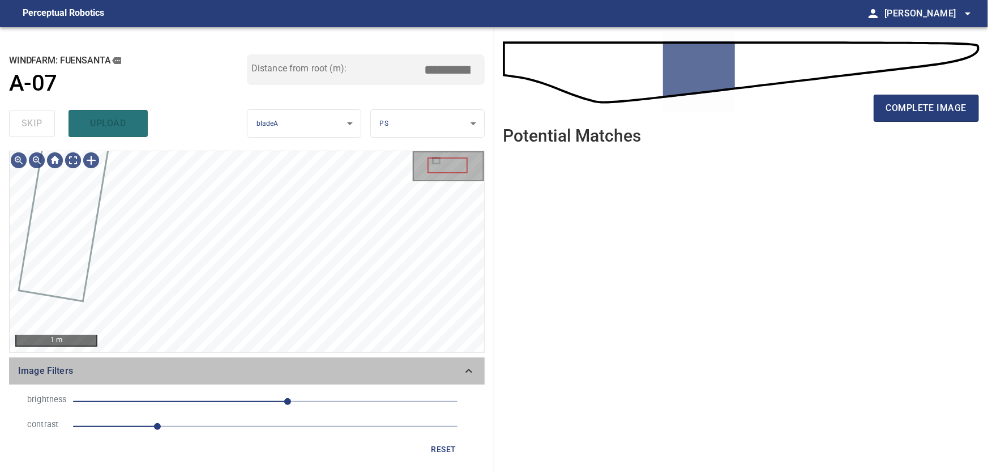
click at [470, 369] on icon at bounding box center [469, 371] width 14 height 14
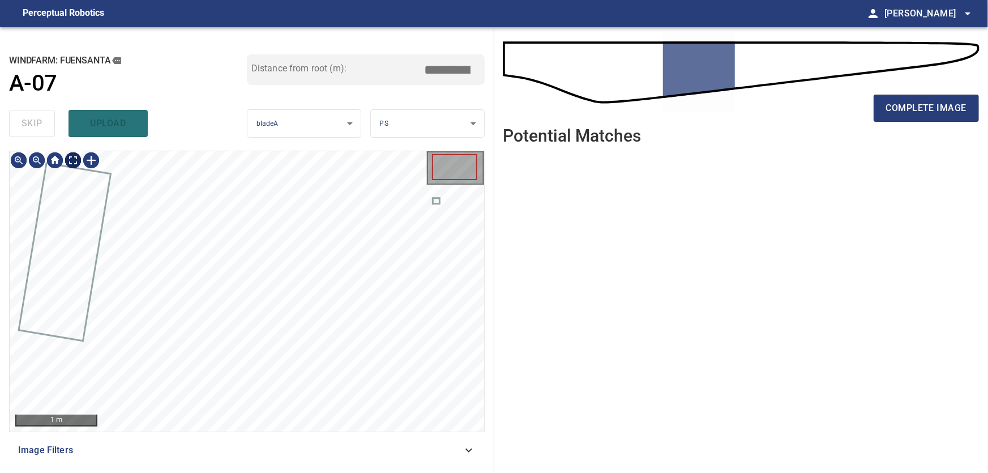
click at [76, 160] on body "**********" at bounding box center [494, 236] width 988 height 473
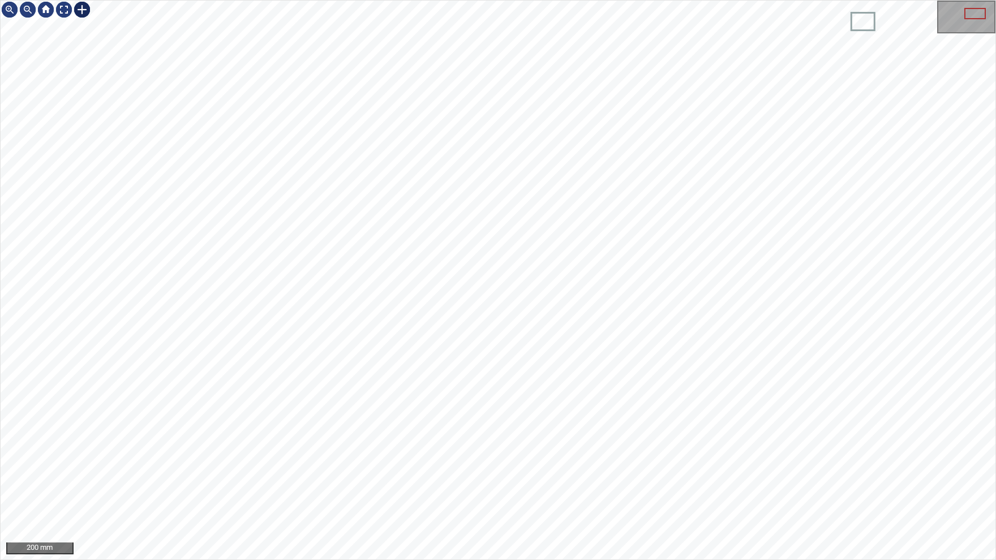
click at [82, 8] on div at bounding box center [82, 10] width 18 height 18
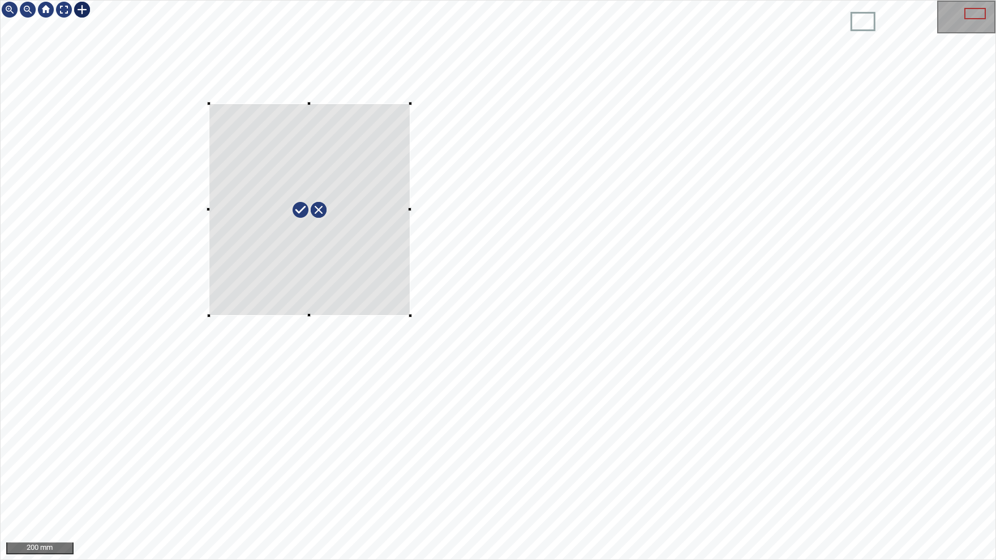
click at [410, 316] on div at bounding box center [498, 280] width 995 height 559
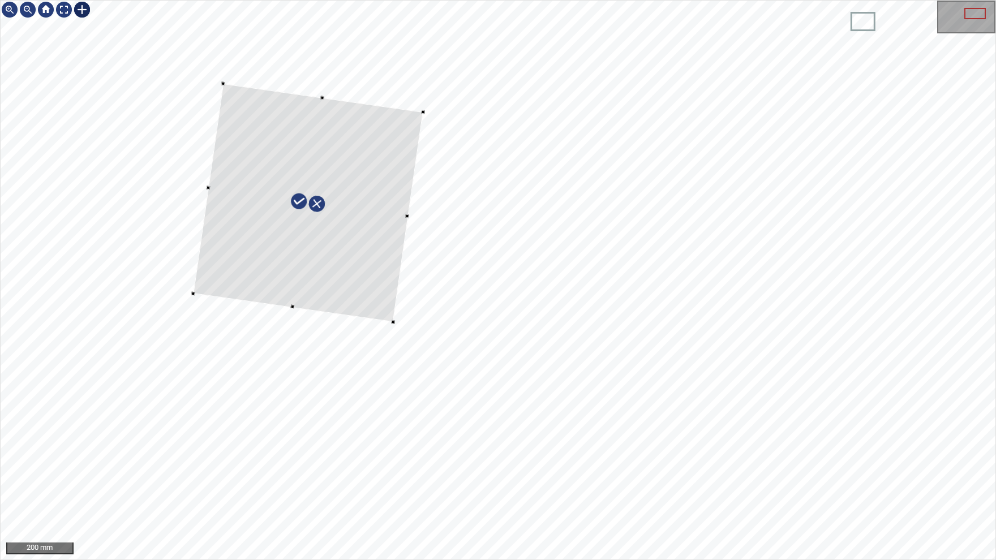
click at [402, 198] on div at bounding box center [308, 202] width 230 height 238
click at [430, 219] on div at bounding box center [498, 280] width 995 height 559
click at [65, 8] on div at bounding box center [64, 10] width 18 height 18
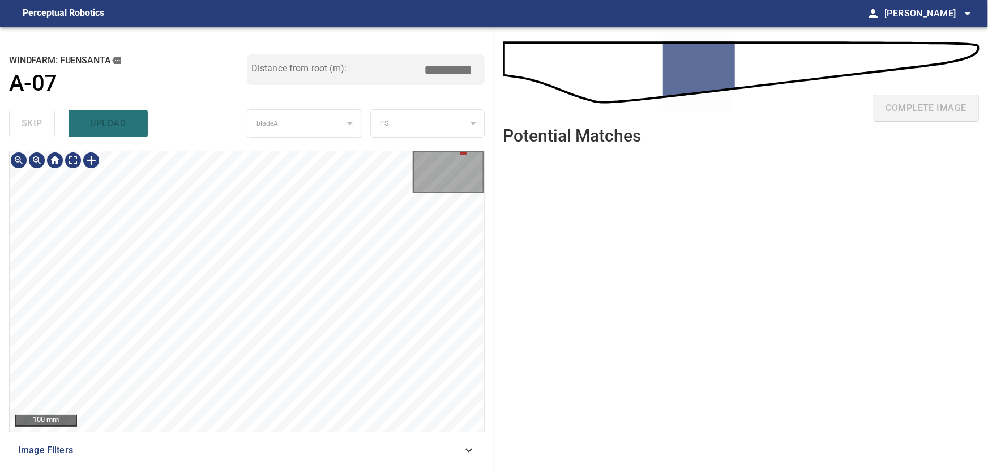
click at [382, 100] on div "**********" at bounding box center [247, 250] width 494 height 446
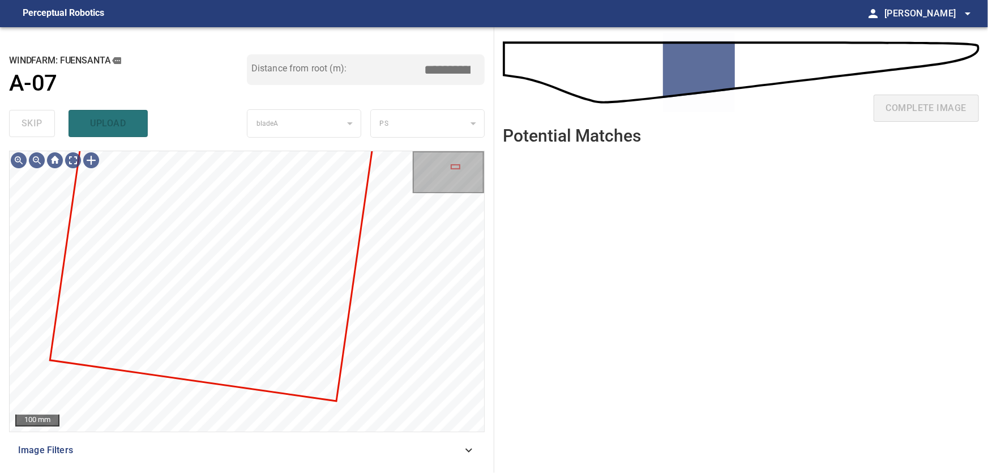
click at [465, 447] on icon at bounding box center [469, 450] width 14 height 14
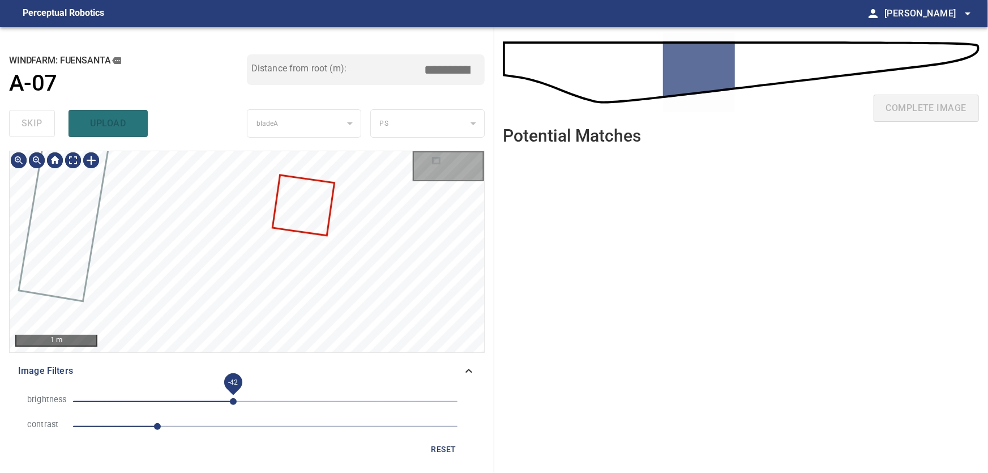
drag, startPoint x: 287, startPoint y: 404, endPoint x: 234, endPoint y: 403, distance: 53.2
click at [234, 403] on span "-42" at bounding box center [233, 401] width 7 height 7
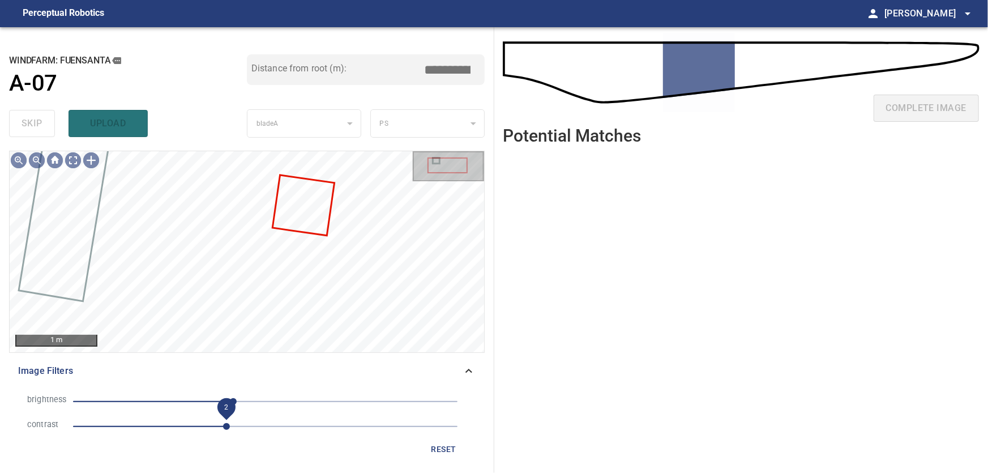
drag, startPoint x: 160, startPoint y: 426, endPoint x: 225, endPoint y: 426, distance: 65.7
click at [225, 426] on span "2" at bounding box center [226, 426] width 7 height 7
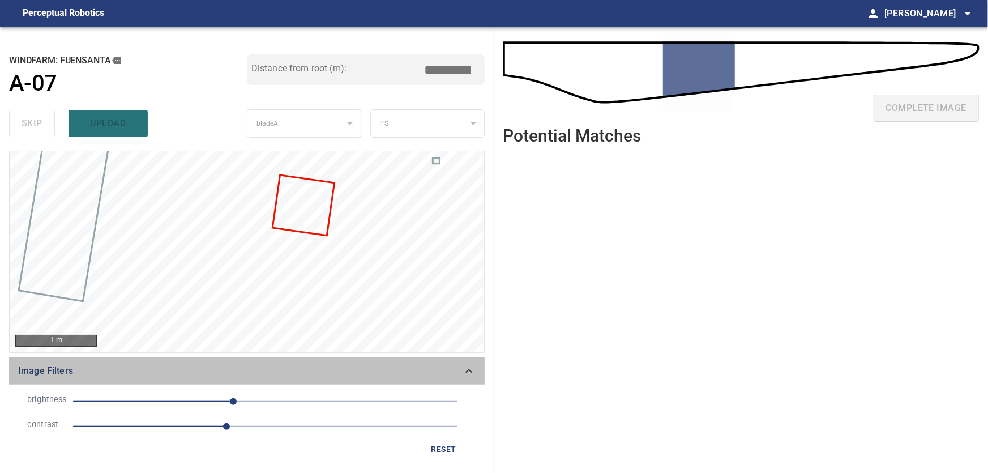
click at [480, 375] on div "Image Filters" at bounding box center [247, 370] width 476 height 27
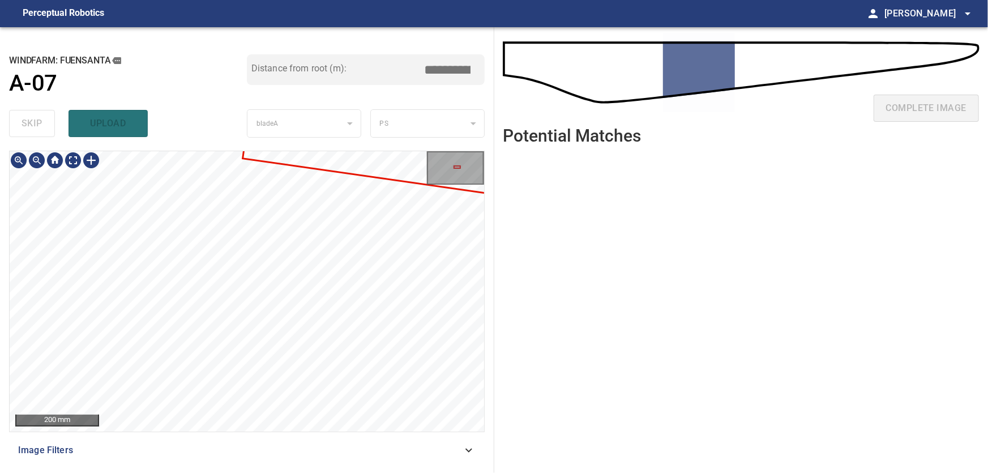
click at [321, 455] on div "200 mm Image Filters" at bounding box center [247, 307] width 476 height 313
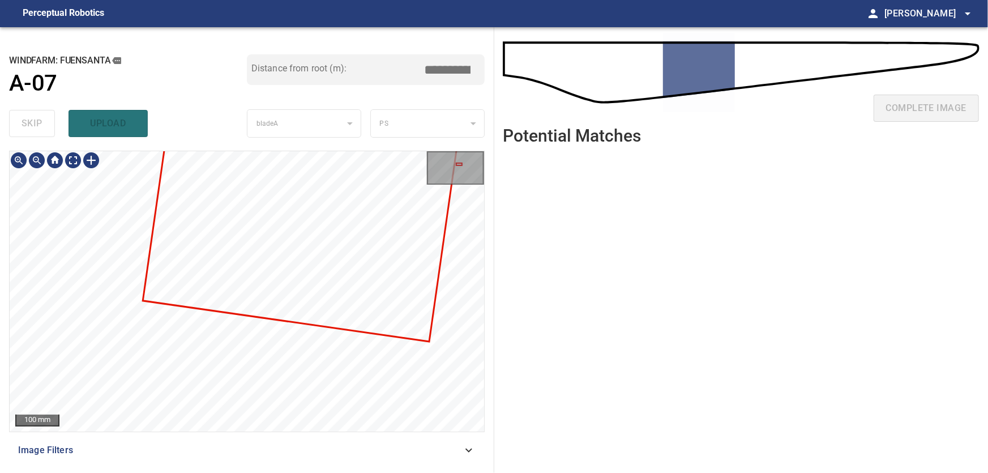
click at [313, 454] on div "100 mm Image Filters" at bounding box center [247, 307] width 476 height 313
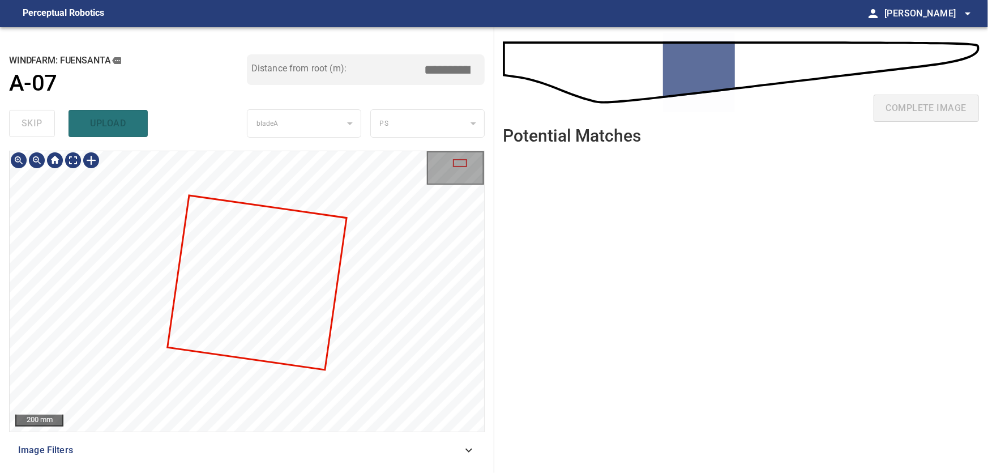
type input "****"
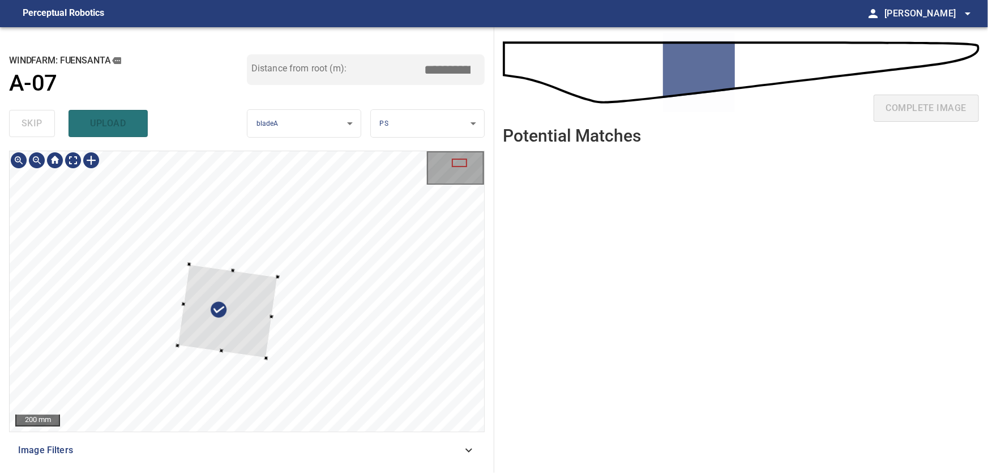
click at [275, 279] on div at bounding box center [228, 311] width 100 height 94
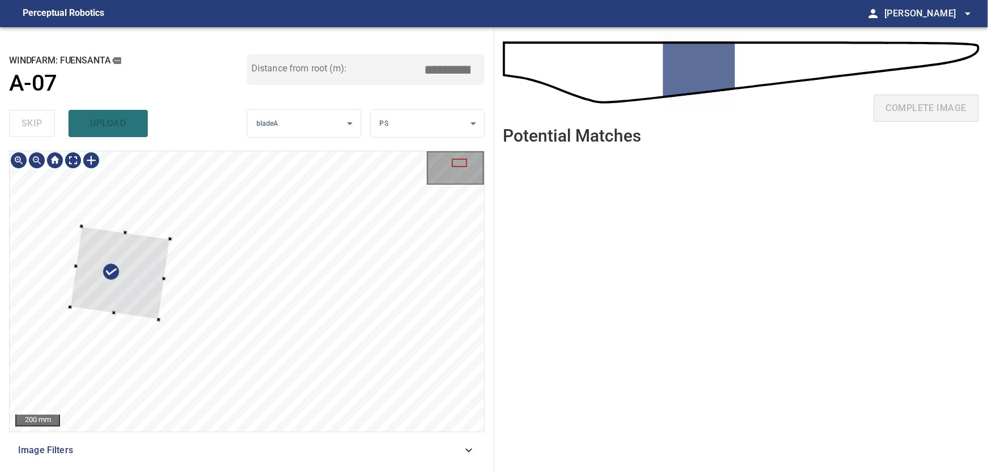
click at [91, 259] on div at bounding box center [120, 272] width 100 height 93
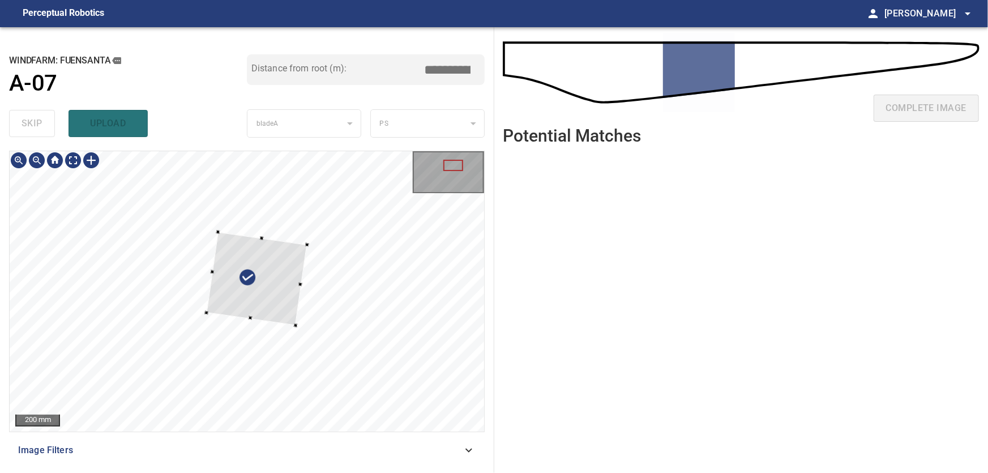
click at [299, 305] on div at bounding box center [247, 291] width 474 height 280
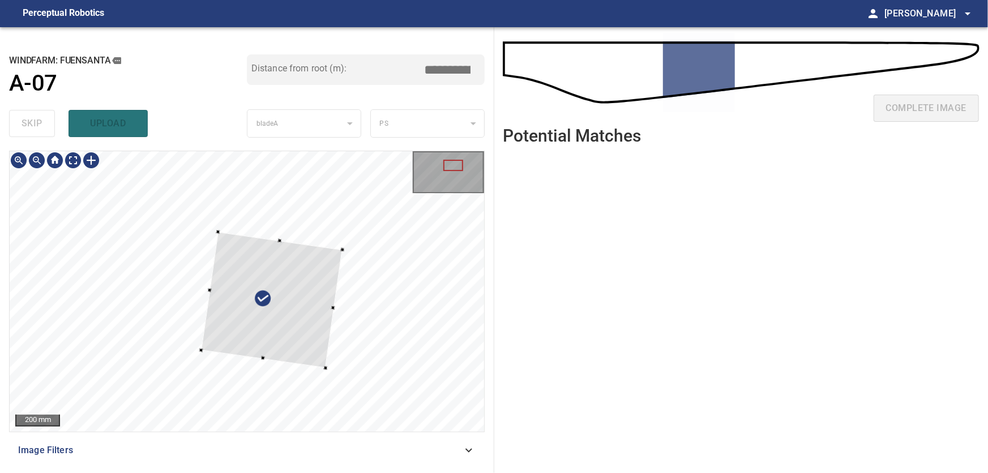
click at [327, 370] on div at bounding box center [247, 291] width 474 height 280
click at [305, 294] on div at bounding box center [272, 297] width 138 height 153
click at [300, 287] on div at bounding box center [263, 303] width 129 height 146
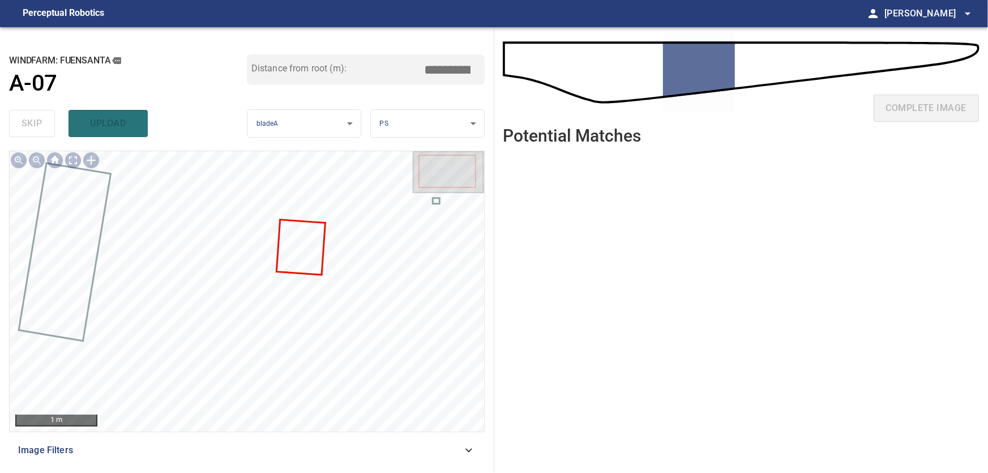
drag, startPoint x: 443, startPoint y: 66, endPoint x: 472, endPoint y: 63, distance: 29.0
click at [472, 63] on input "*****" at bounding box center [451, 70] width 57 height 22
drag, startPoint x: 462, startPoint y: 66, endPoint x: 455, endPoint y: 66, distance: 6.8
click at [455, 66] on input "*****" at bounding box center [451, 70] width 57 height 22
type input "*****"
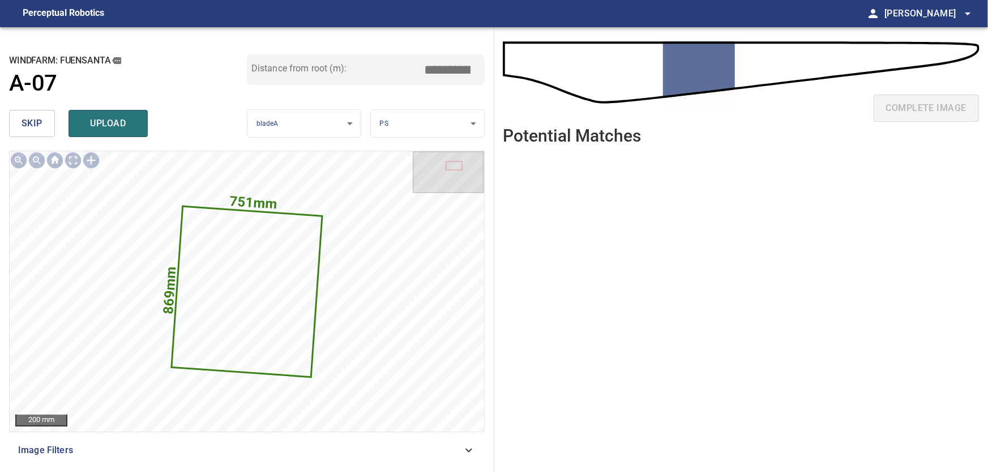
drag, startPoint x: 443, startPoint y: 68, endPoint x: 471, endPoint y: 67, distance: 28.3
click at [471, 67] on input "*****" at bounding box center [451, 70] width 57 height 22
click at [460, 68] on input "*****" at bounding box center [451, 70] width 57 height 22
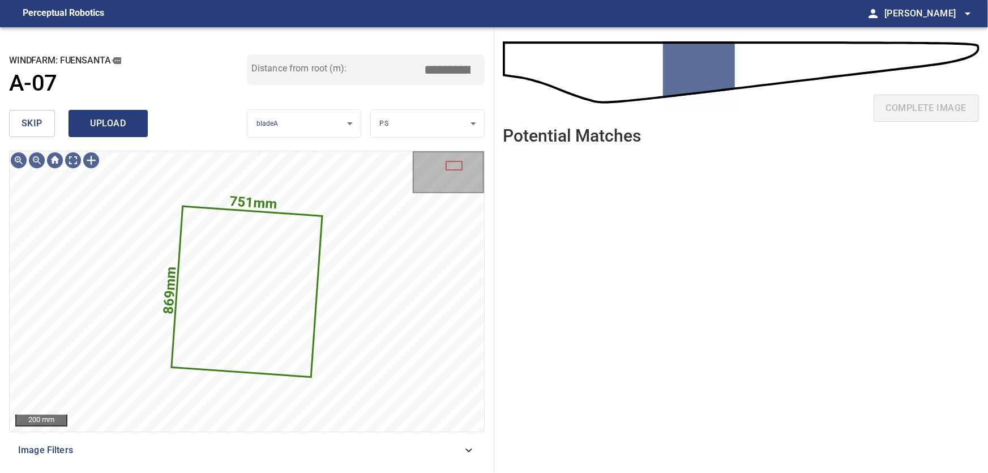
type input "*****"
click at [117, 125] on span "upload" at bounding box center [108, 123] width 54 height 16
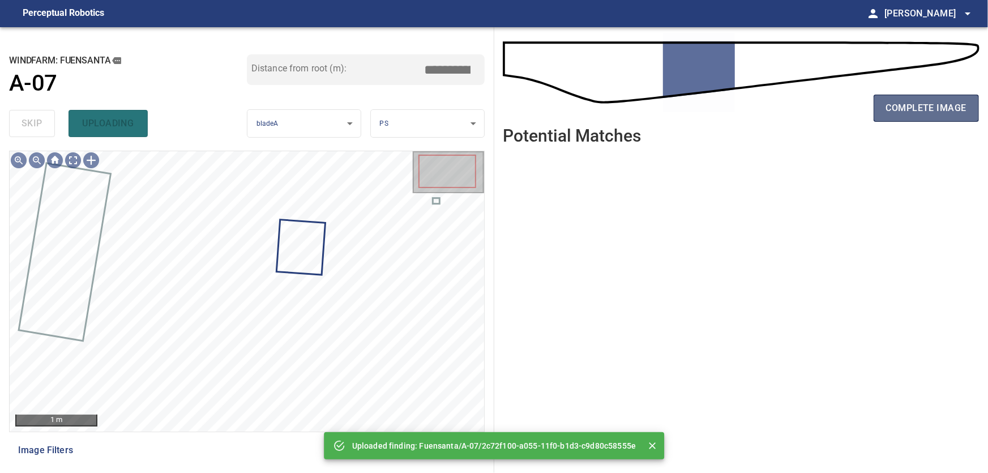
click at [921, 102] on span "complete image" at bounding box center [926, 108] width 80 height 16
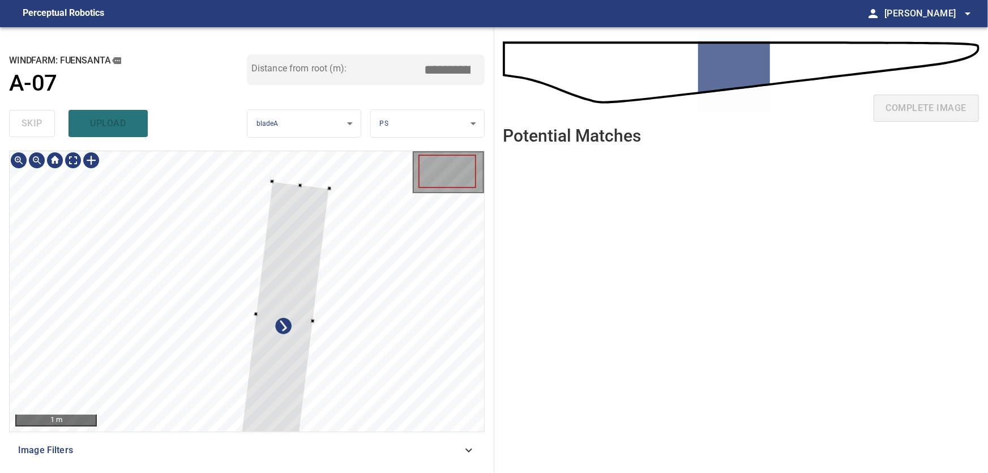
click at [291, 279] on div at bounding box center [284, 317] width 89 height 272
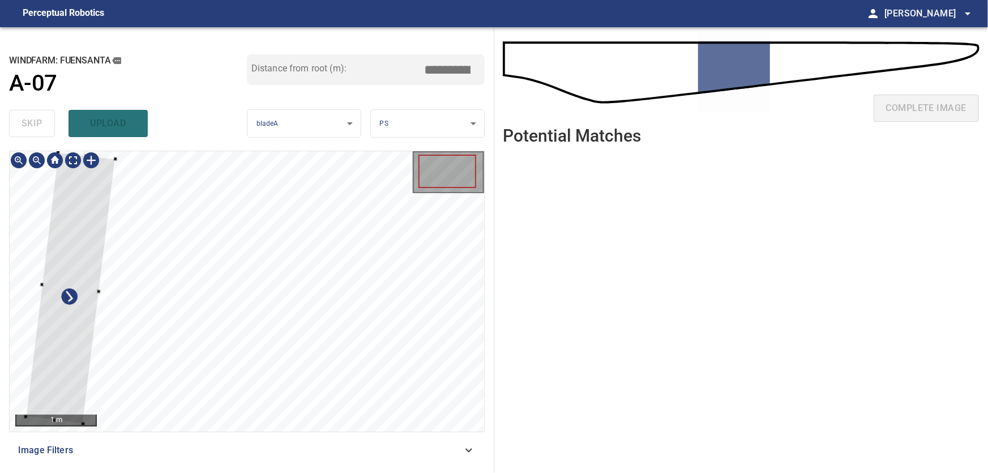
click at [31, 253] on div at bounding box center [247, 291] width 474 height 280
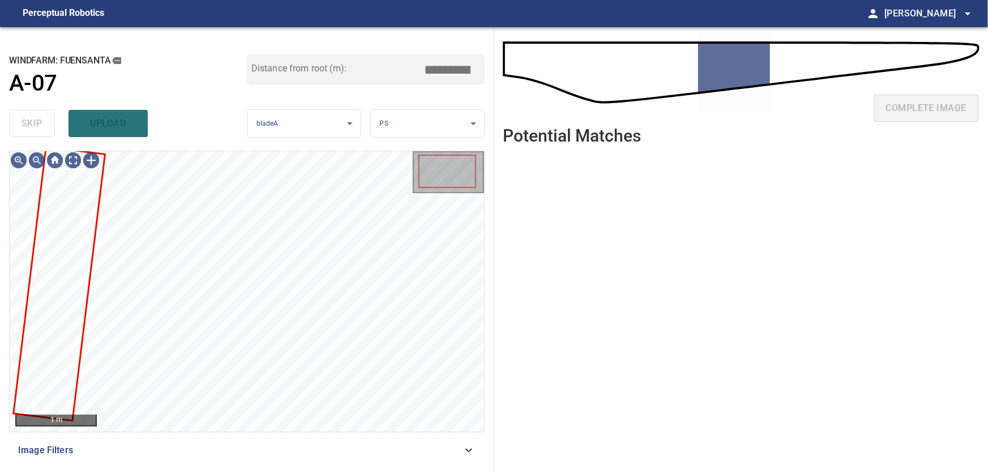
click at [36, 127] on div "skip upload" at bounding box center [128, 123] width 238 height 36
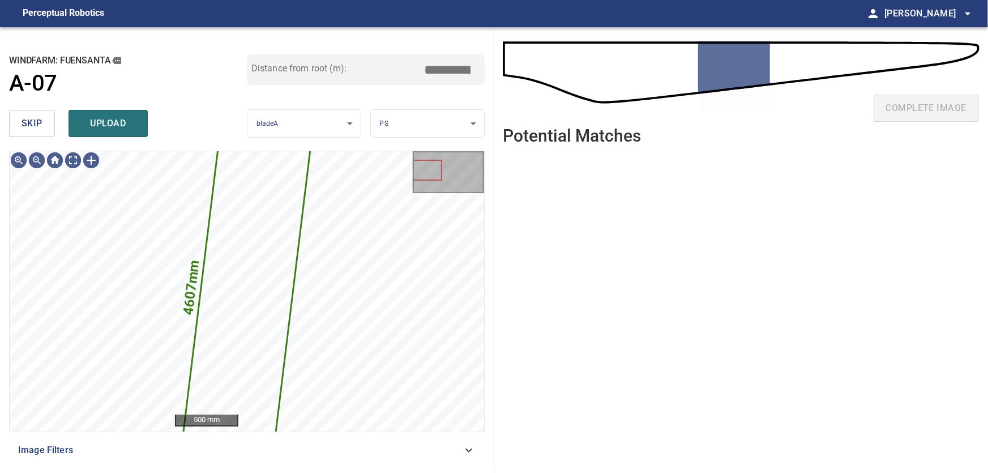
click at [37, 127] on span "skip" at bounding box center [32, 123] width 21 height 16
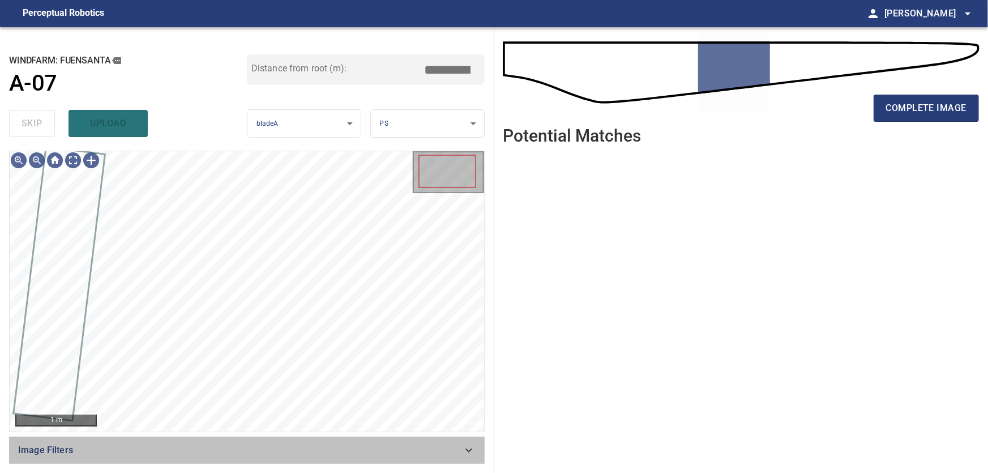
click at [468, 445] on icon at bounding box center [469, 450] width 14 height 14
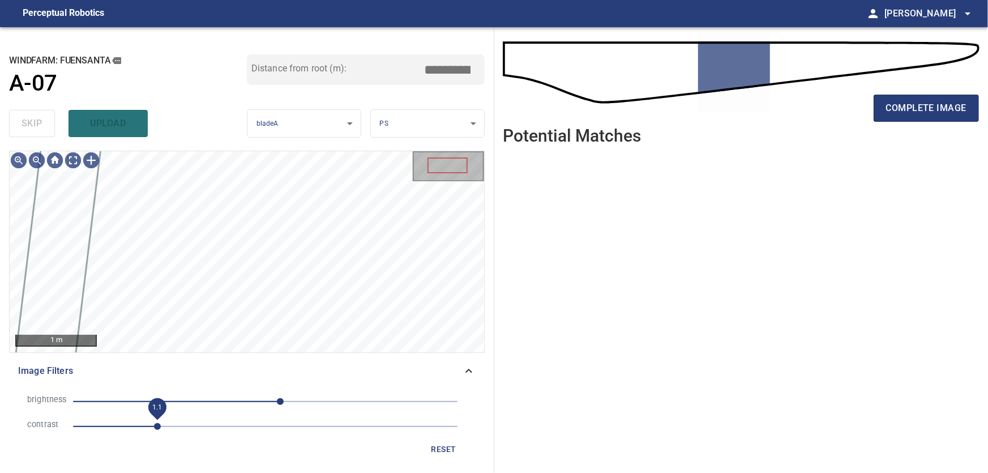
drag, startPoint x: 150, startPoint y: 427, endPoint x: 159, endPoint y: 427, distance: 9.1
click at [159, 427] on span "1.1" at bounding box center [157, 426] width 7 height 7
click at [162, 427] on span "1.2" at bounding box center [165, 426] width 7 height 7
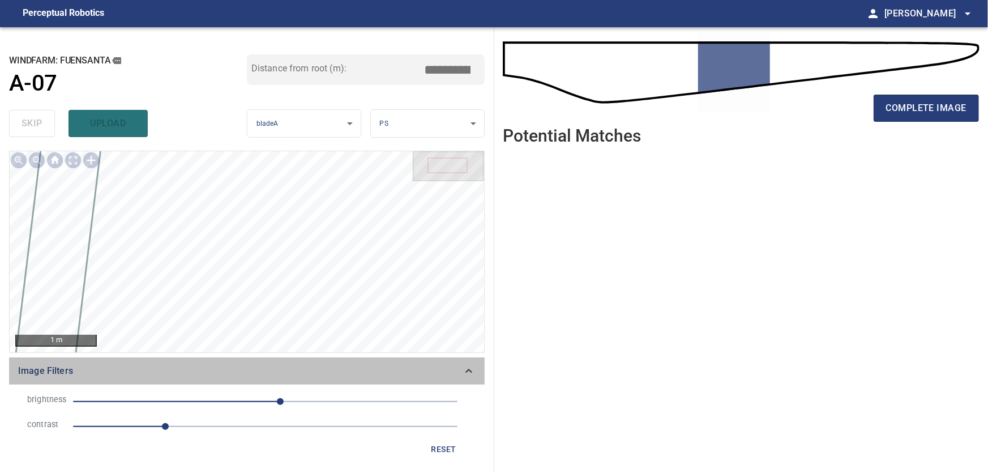
click at [476, 366] on div "Image Filters" at bounding box center [247, 370] width 476 height 27
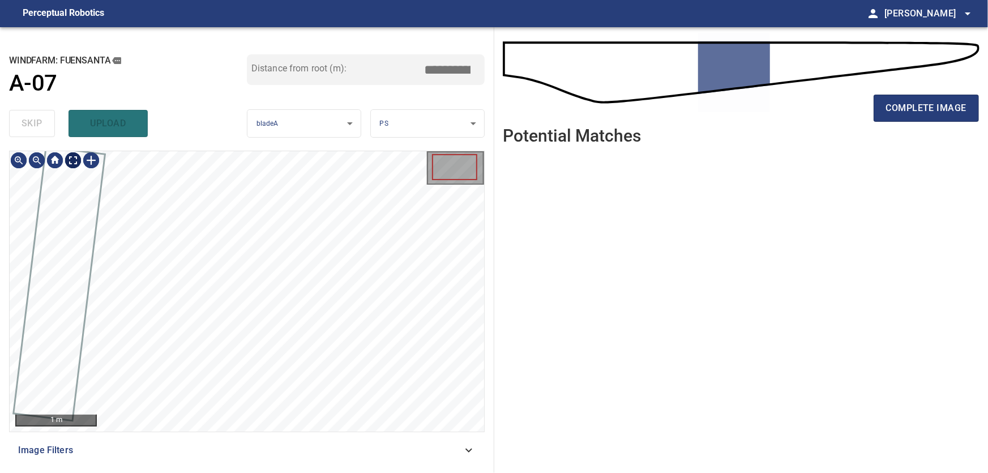
click at [71, 164] on body "**********" at bounding box center [494, 236] width 988 height 473
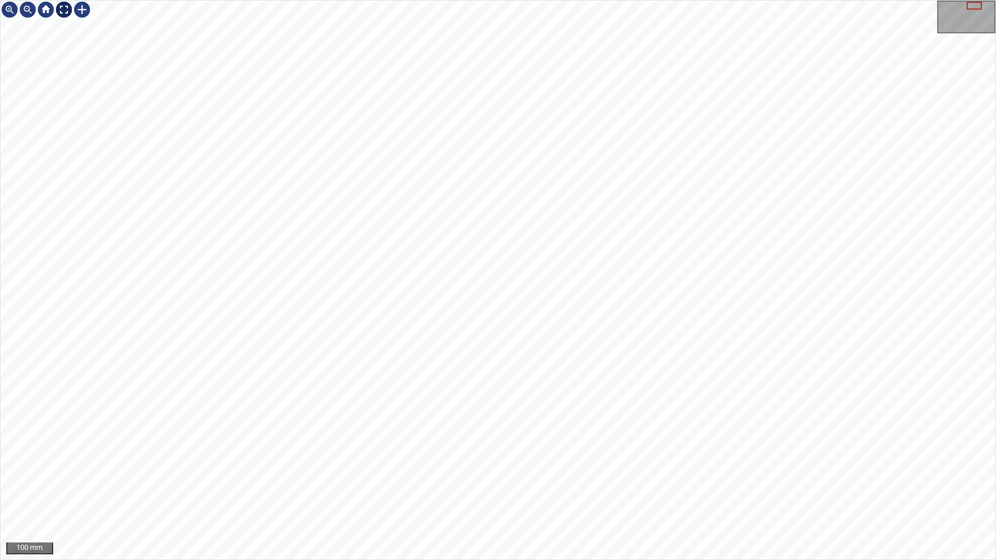
click at [69, 16] on img at bounding box center [64, 10] width 18 height 18
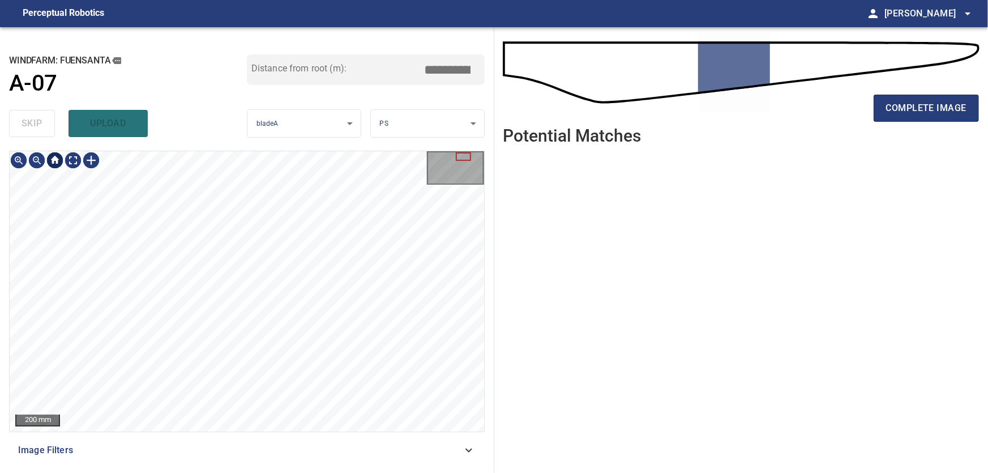
click at [53, 164] on div at bounding box center [55, 160] width 18 height 18
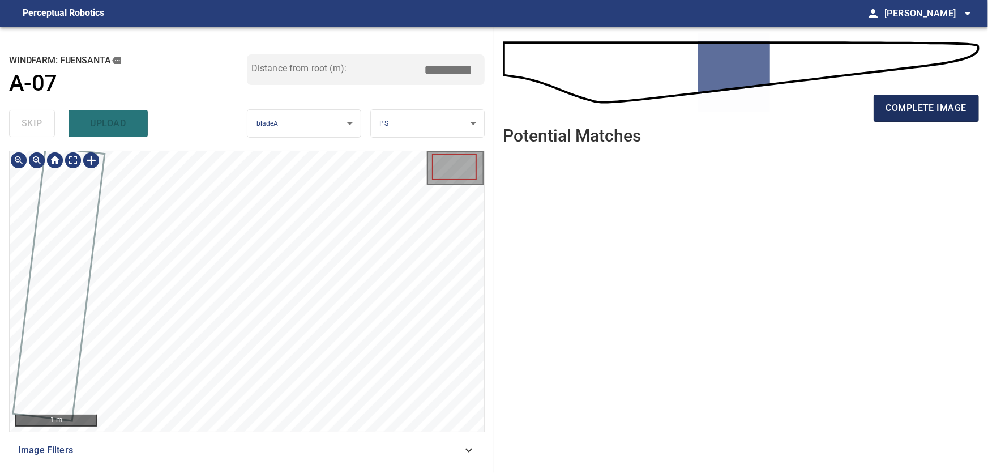
drag, startPoint x: 913, startPoint y: 109, endPoint x: 898, endPoint y: 122, distance: 19.2
click at [912, 109] on span "complete image" at bounding box center [926, 108] width 80 height 16
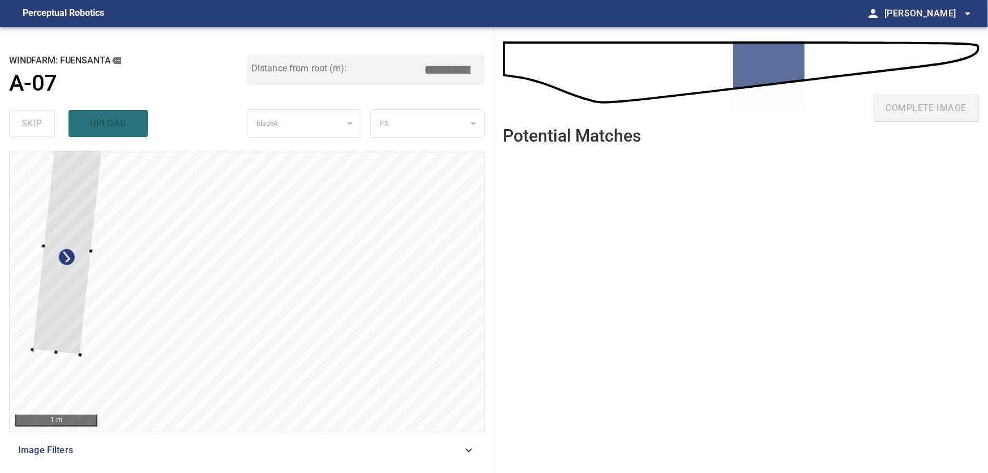
click at [75, 302] on div at bounding box center [67, 248] width 70 height 214
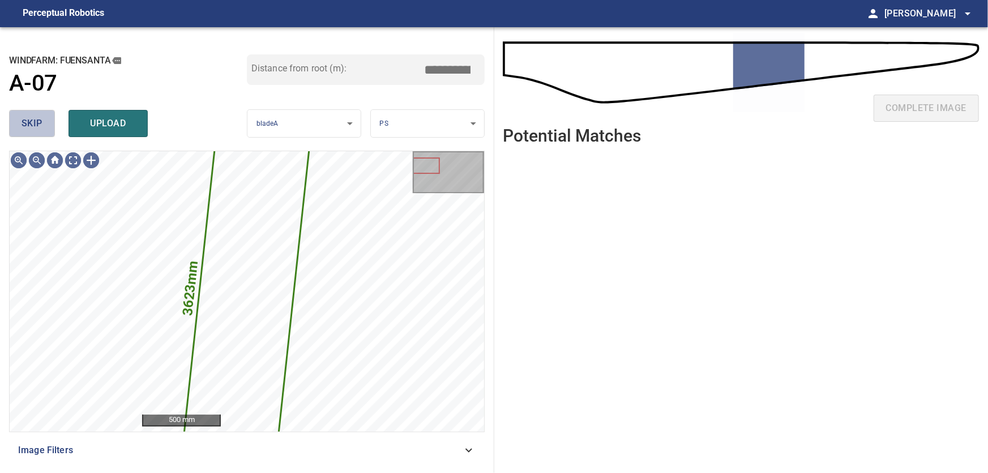
drag, startPoint x: 23, startPoint y: 123, endPoint x: 53, endPoint y: 146, distance: 38.4
click at [23, 124] on span "skip" at bounding box center [32, 123] width 21 height 16
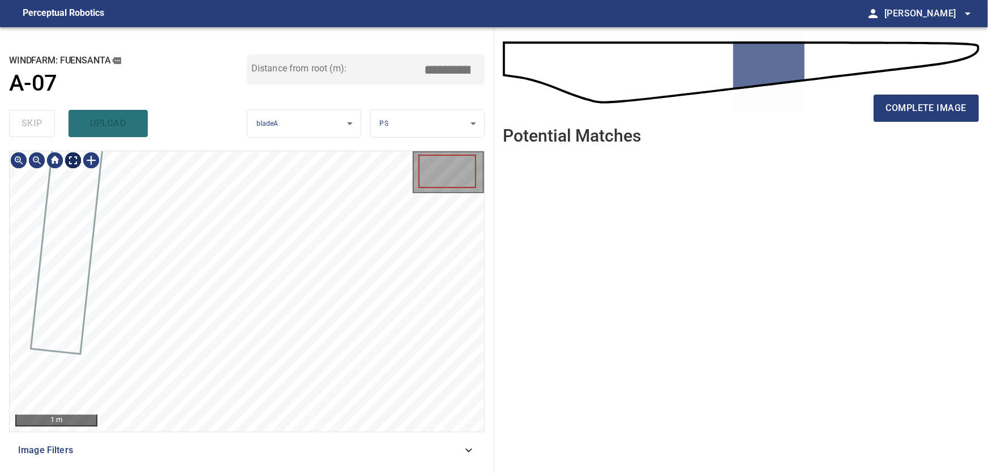
click at [72, 159] on body "**********" at bounding box center [494, 236] width 988 height 473
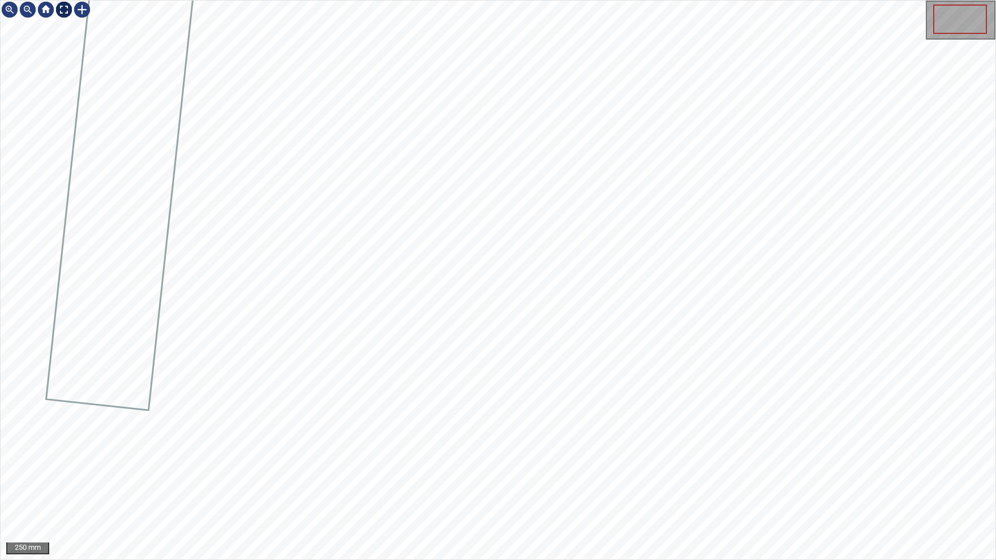
click at [62, 11] on img at bounding box center [64, 10] width 18 height 18
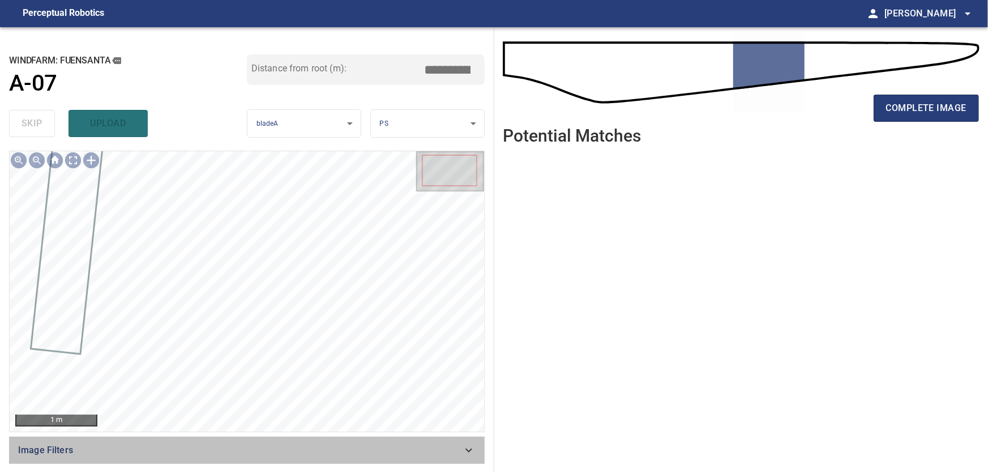
click at [465, 445] on icon at bounding box center [469, 450] width 14 height 14
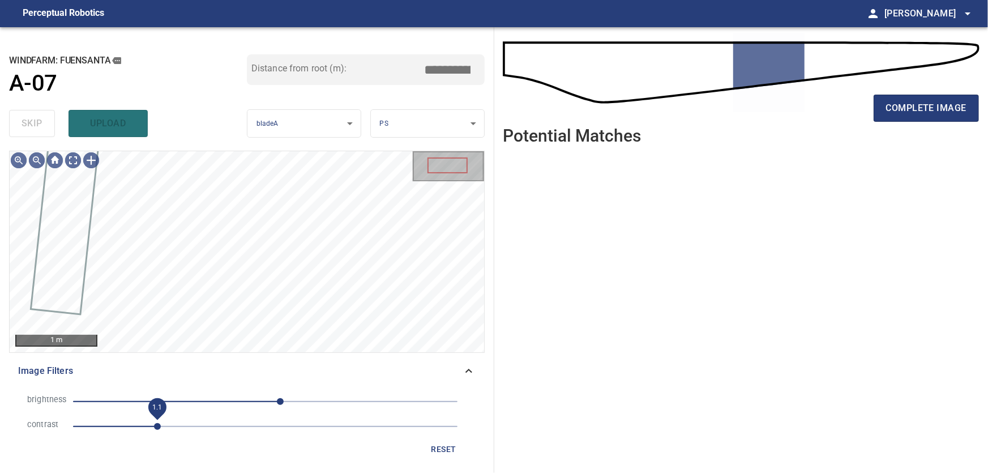
click at [156, 427] on span "1.1" at bounding box center [157, 426] width 7 height 7
click at [163, 429] on span "1.2" at bounding box center [165, 426] width 7 height 7
click at [159, 426] on span "1.1" at bounding box center [157, 426] width 7 height 7
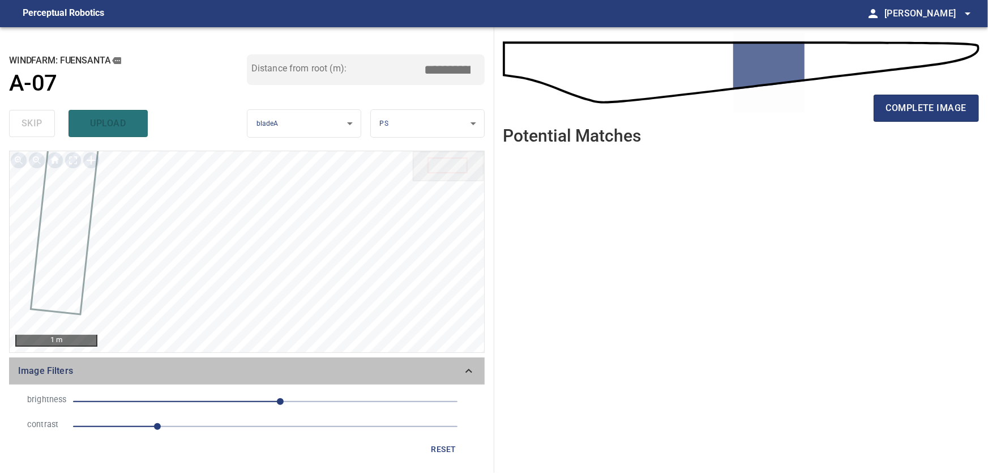
click at [465, 368] on icon at bounding box center [469, 371] width 14 height 14
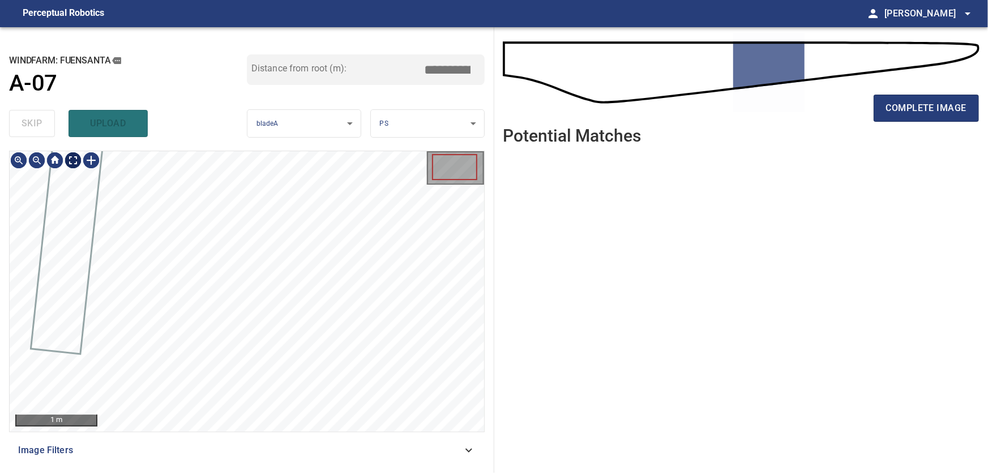
click at [71, 159] on body "**********" at bounding box center [494, 236] width 988 height 473
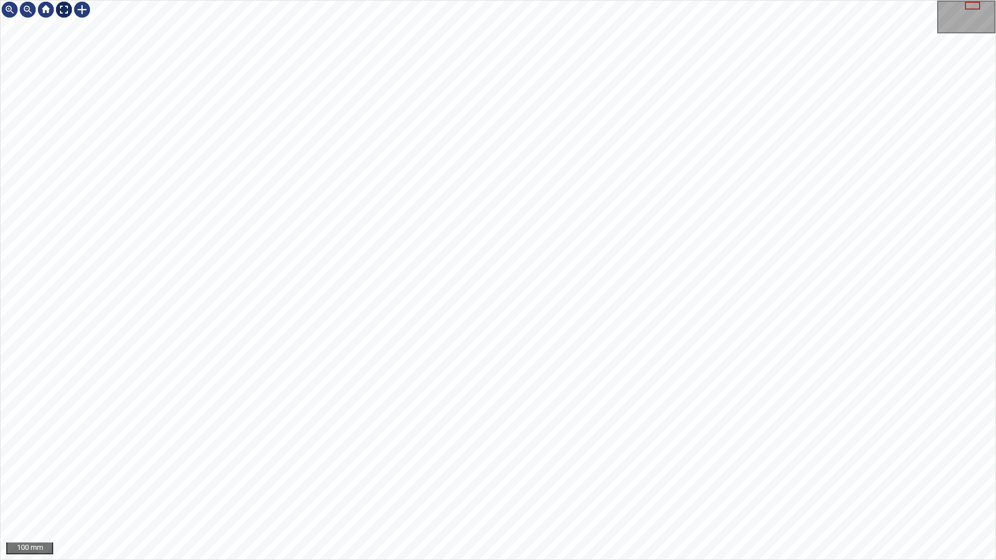
click at [67, 9] on img at bounding box center [64, 10] width 18 height 18
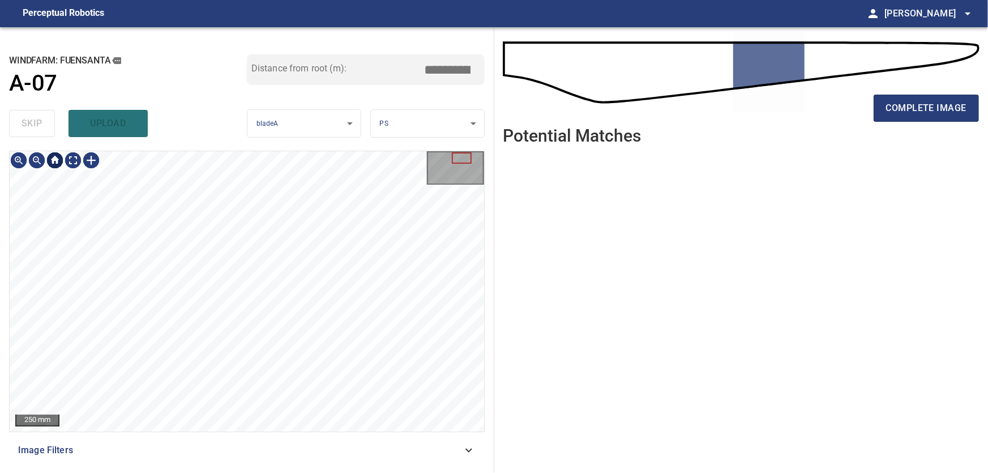
click at [53, 160] on div at bounding box center [55, 160] width 18 height 18
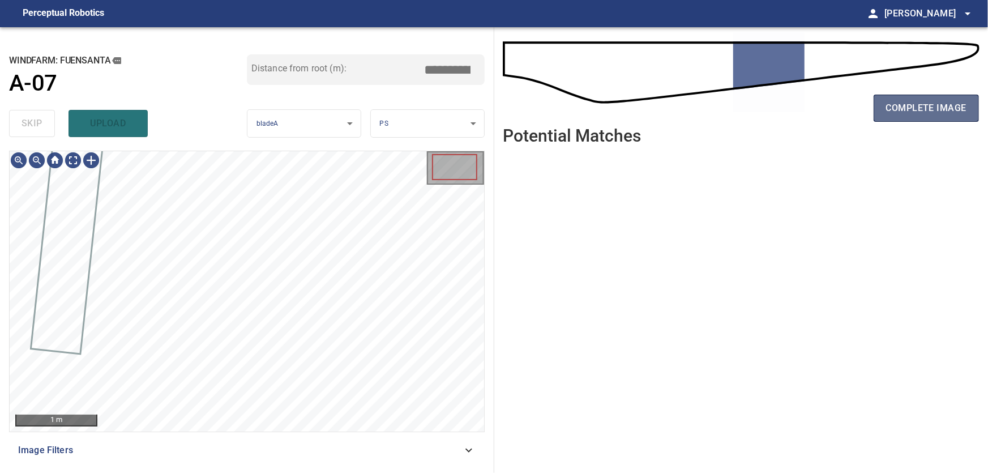
click at [898, 106] on span "complete image" at bounding box center [926, 108] width 80 height 16
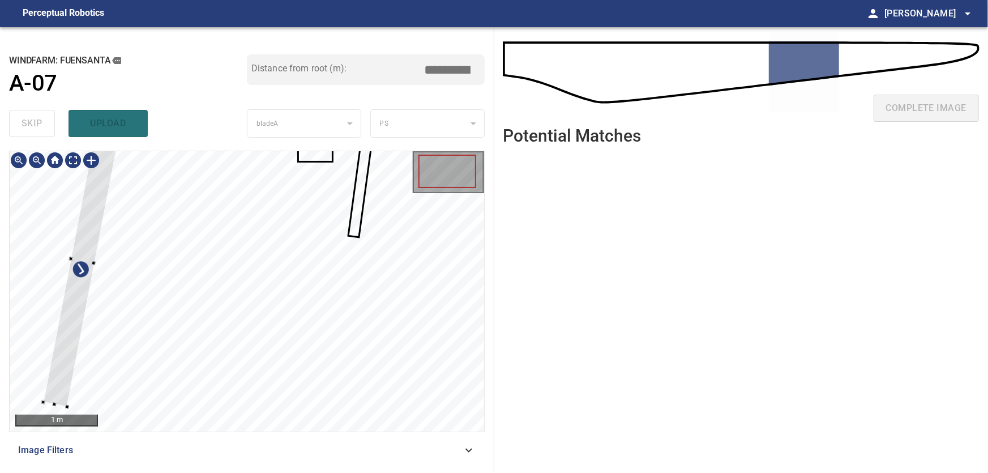
click at [30, 297] on div at bounding box center [247, 291] width 474 height 280
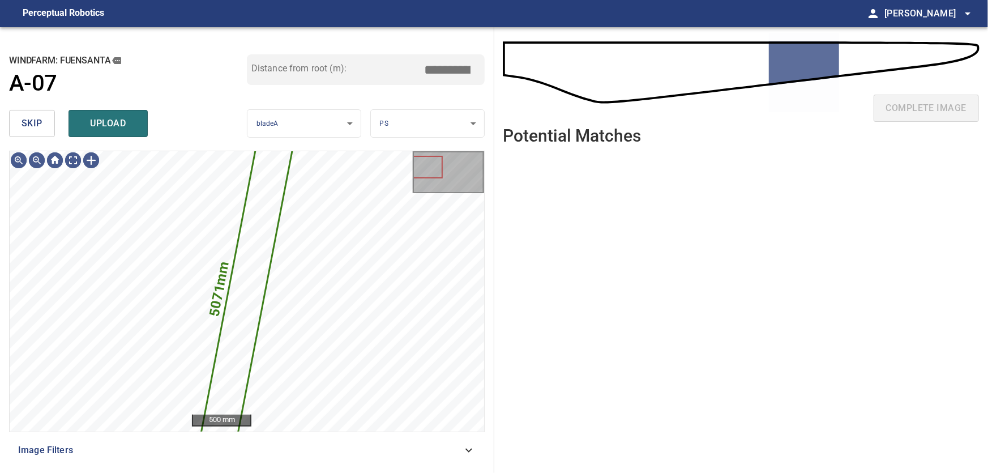
click at [36, 118] on span "skip" at bounding box center [32, 123] width 21 height 16
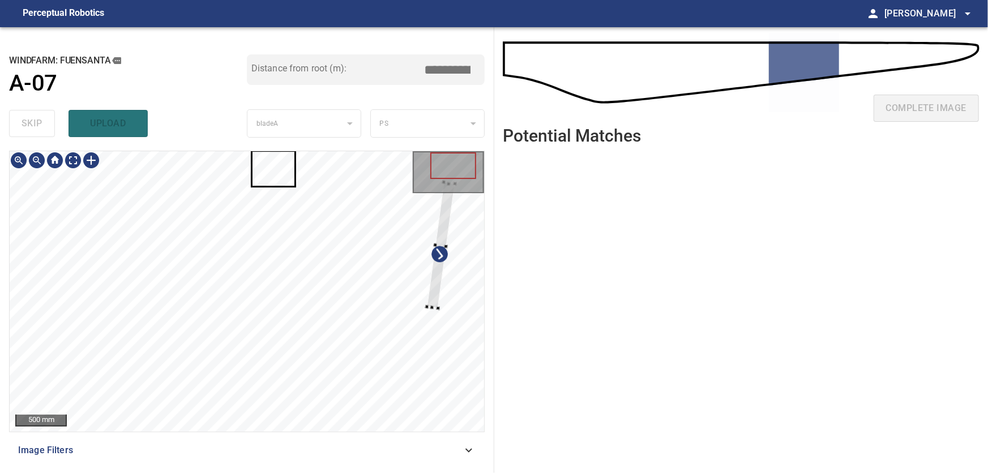
click at [449, 279] on div at bounding box center [247, 291] width 474 height 280
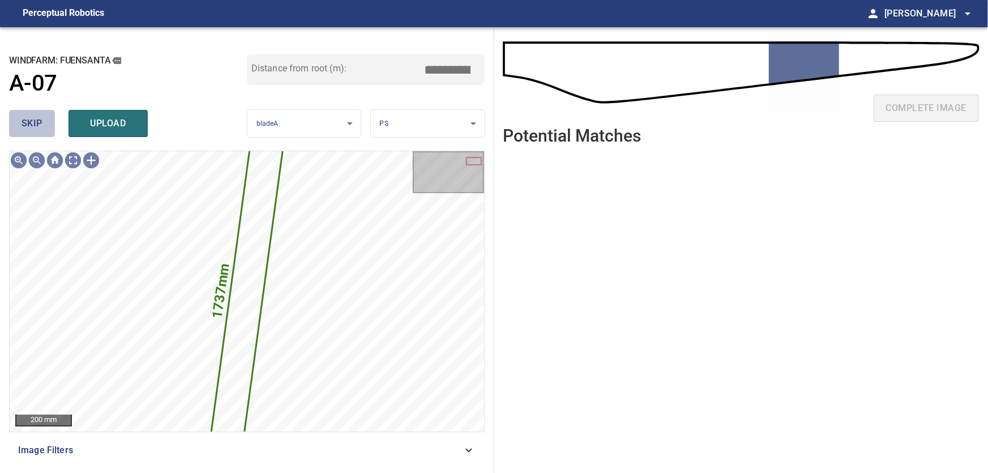
click at [38, 120] on span "skip" at bounding box center [32, 123] width 21 height 16
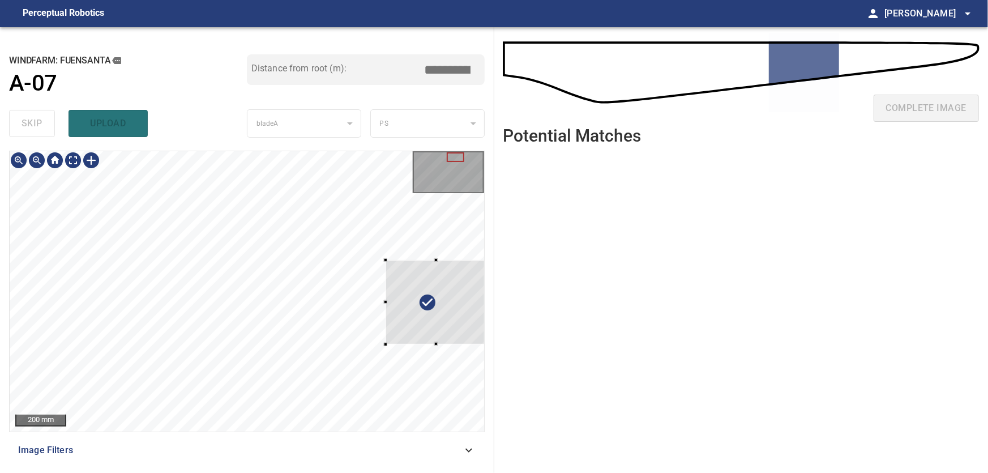
click at [441, 331] on div at bounding box center [436, 302] width 101 height 84
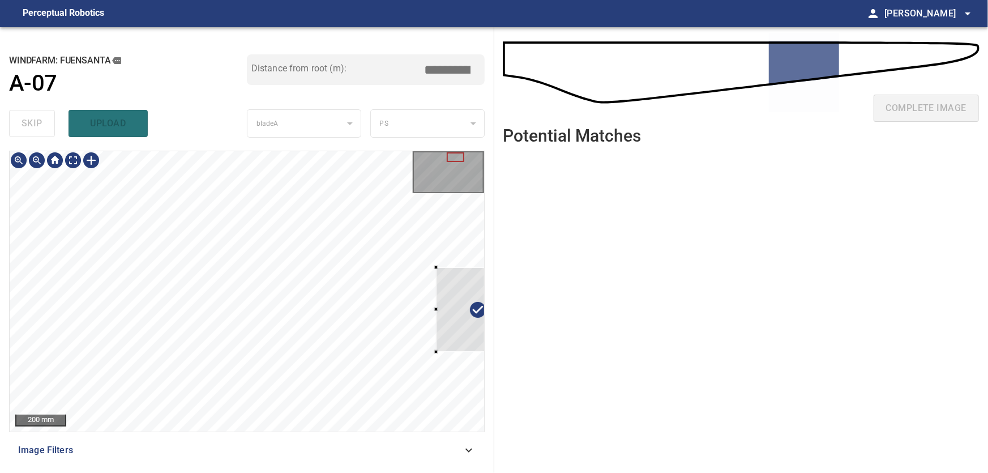
click at [446, 351] on div at bounding box center [486, 309] width 101 height 84
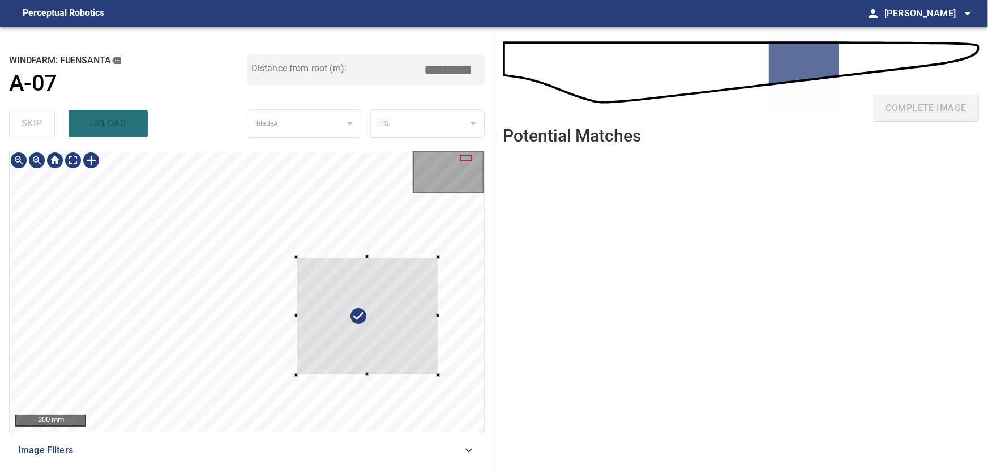
click at [417, 315] on div at bounding box center [367, 316] width 142 height 118
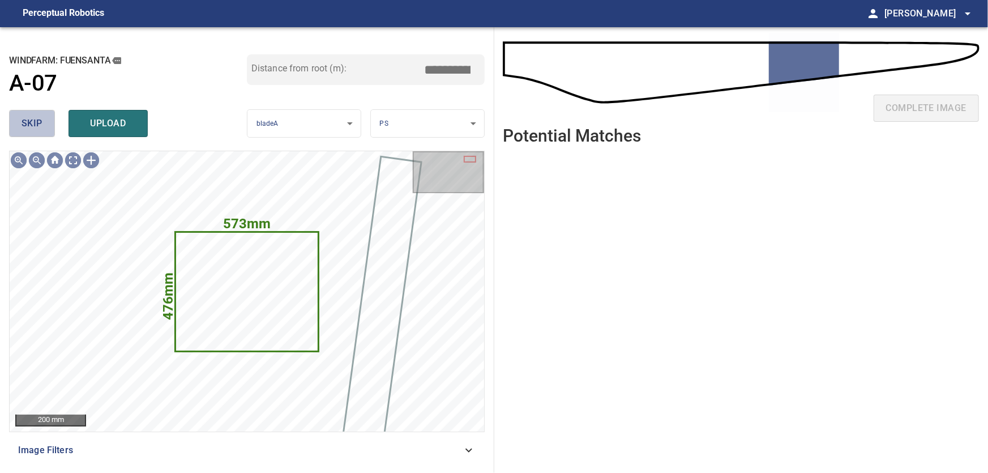
click at [49, 127] on button "skip" at bounding box center [32, 123] width 46 height 27
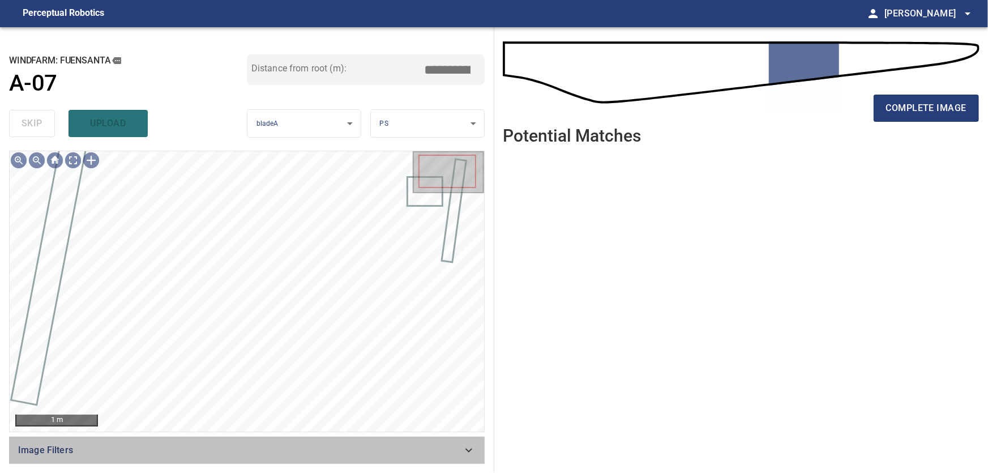
click at [464, 453] on icon at bounding box center [469, 450] width 14 height 14
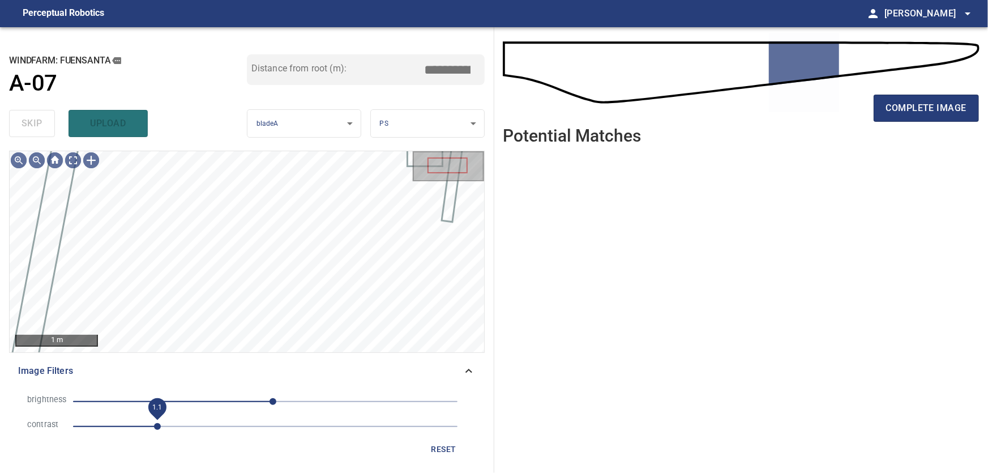
click at [155, 429] on span "1.1" at bounding box center [157, 426] width 7 height 7
click at [481, 371] on div "Image Filters" at bounding box center [247, 370] width 476 height 27
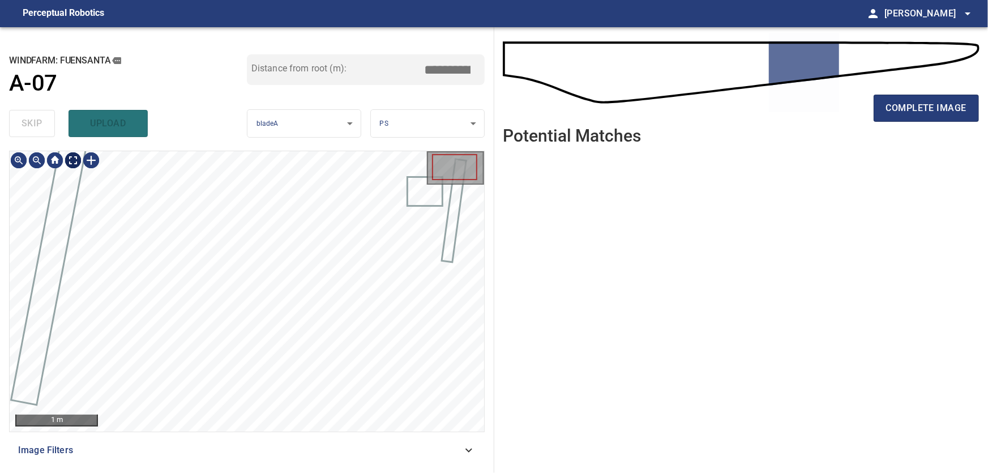
click at [74, 161] on body "**********" at bounding box center [494, 236] width 988 height 473
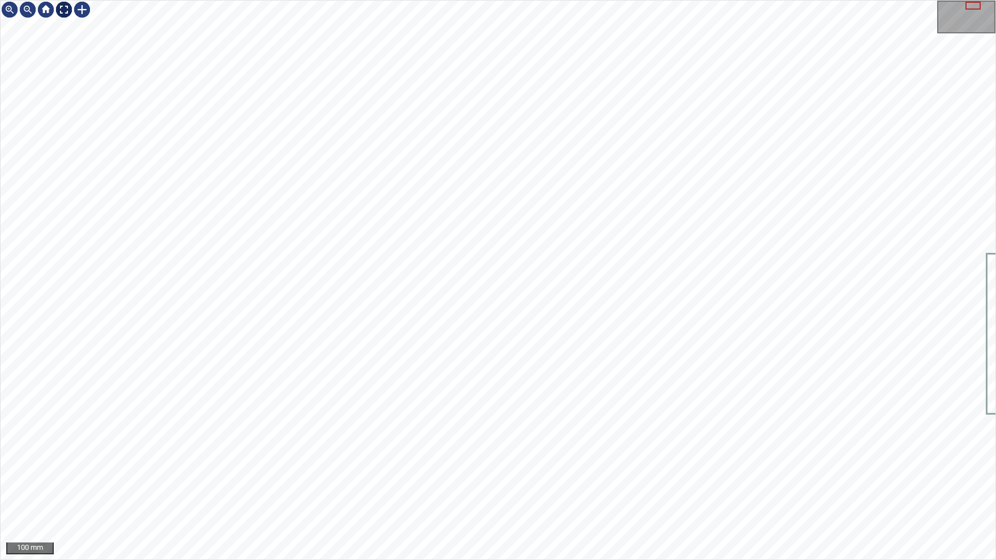
click at [65, 10] on img at bounding box center [64, 10] width 18 height 18
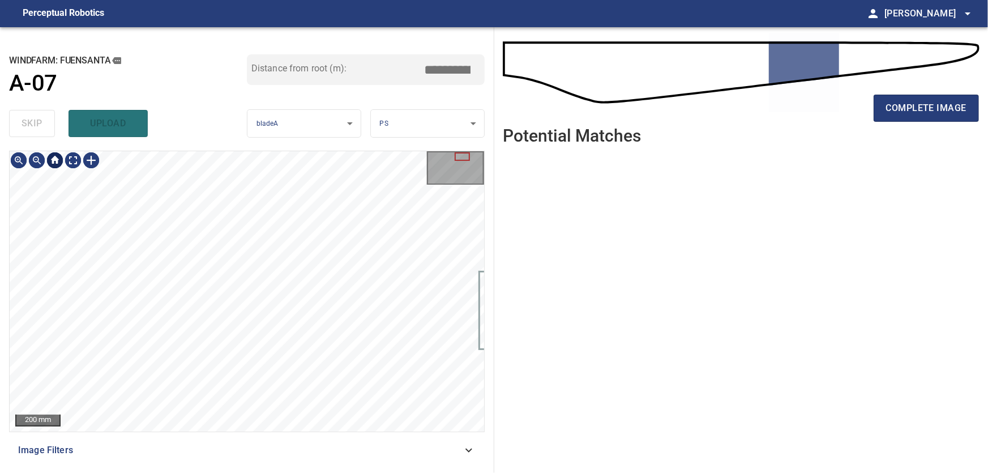
click at [55, 160] on div at bounding box center [55, 160] width 18 height 18
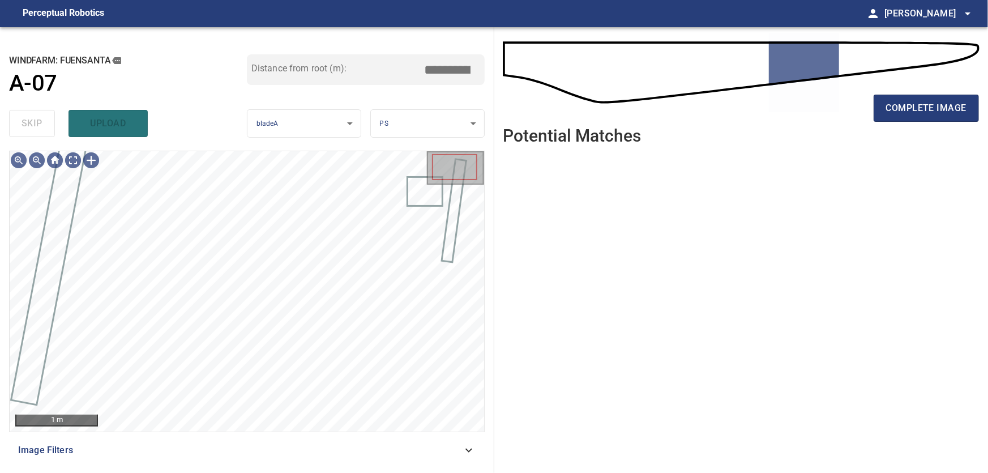
drag, startPoint x: 931, startPoint y: 108, endPoint x: 805, endPoint y: 144, distance: 132.0
click at [931, 108] on span "complete image" at bounding box center [926, 108] width 80 height 16
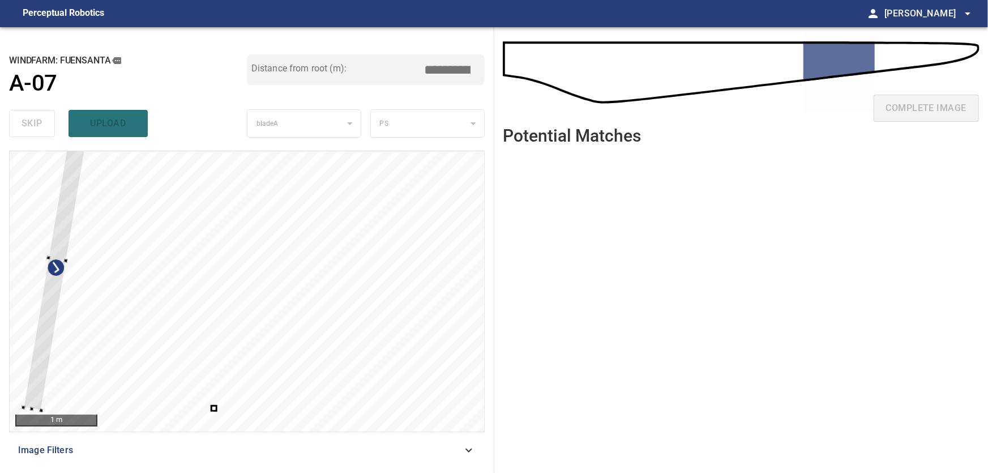
click at [48, 226] on div at bounding box center [247, 291] width 474 height 280
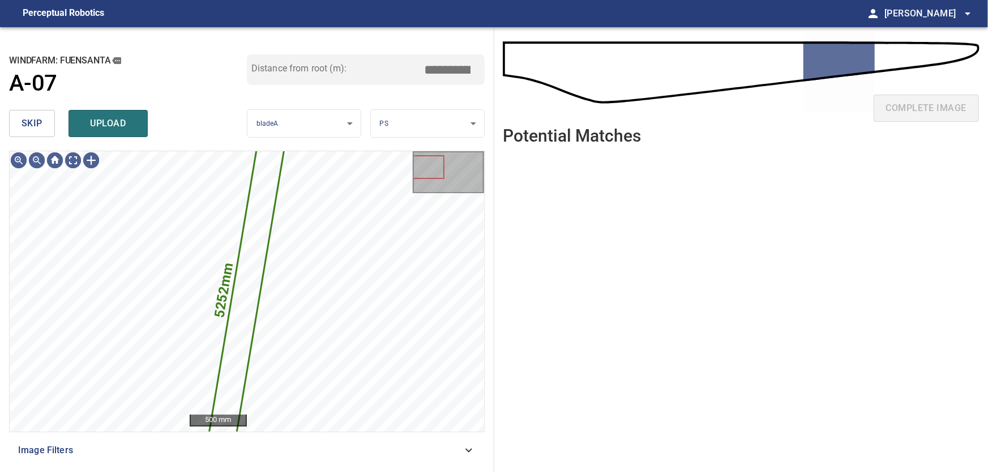
click at [32, 125] on span "skip" at bounding box center [32, 123] width 21 height 16
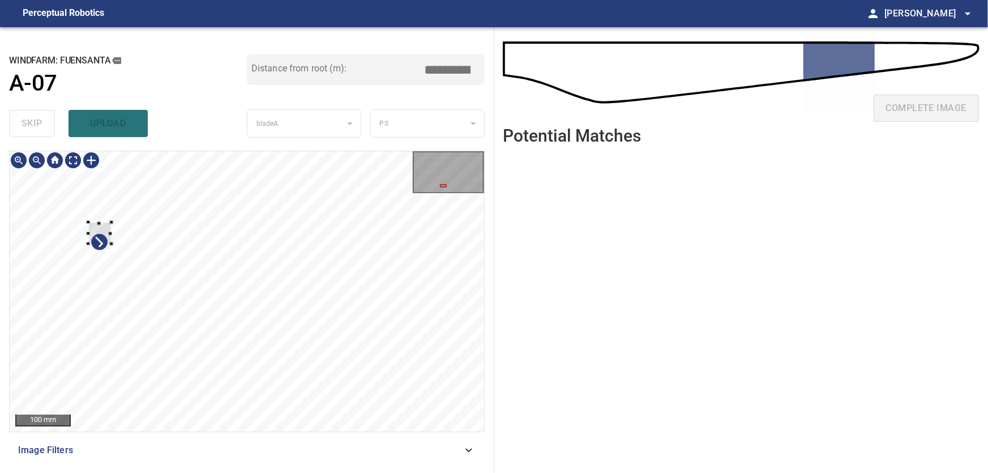
click at [64, 212] on div at bounding box center [247, 291] width 474 height 280
click at [37, 198] on div at bounding box center [34, 203] width 23 height 22
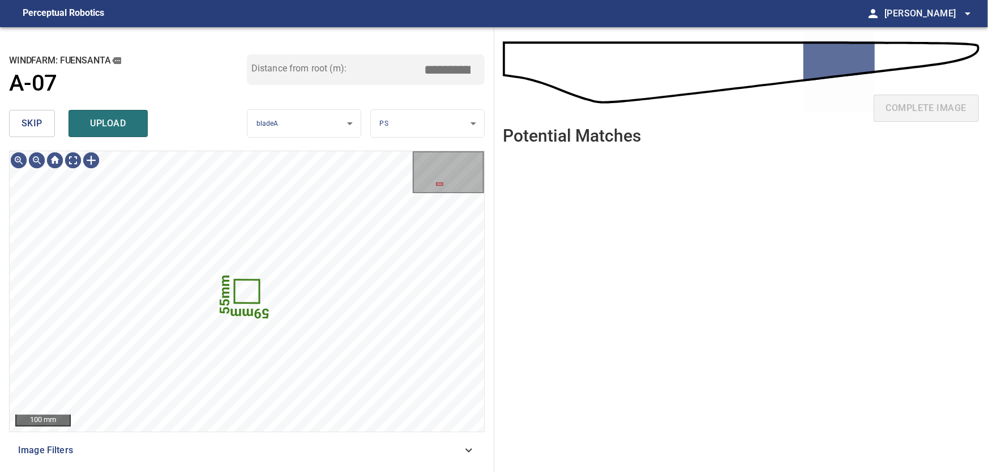
click at [30, 109] on div "skip upload" at bounding box center [128, 123] width 238 height 36
click at [30, 124] on span "skip" at bounding box center [32, 123] width 21 height 16
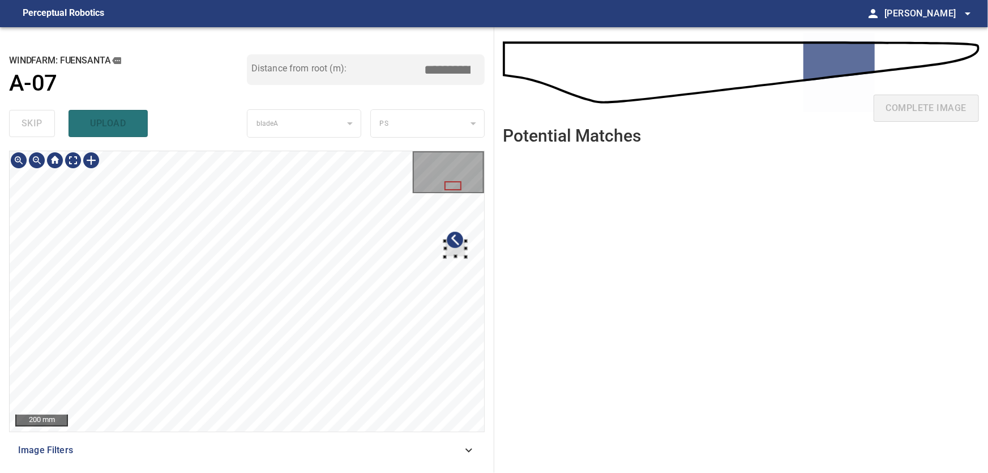
click at [467, 240] on div at bounding box center [247, 291] width 474 height 280
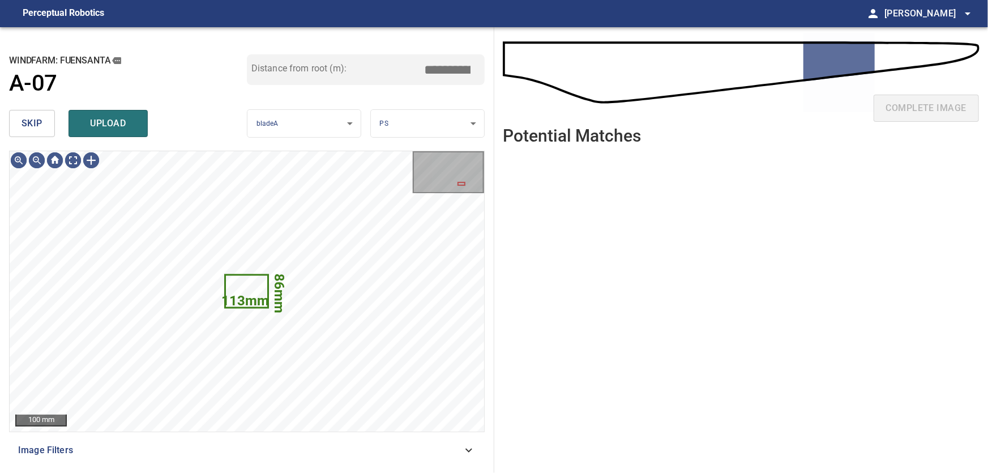
click at [15, 116] on button "skip" at bounding box center [32, 123] width 46 height 27
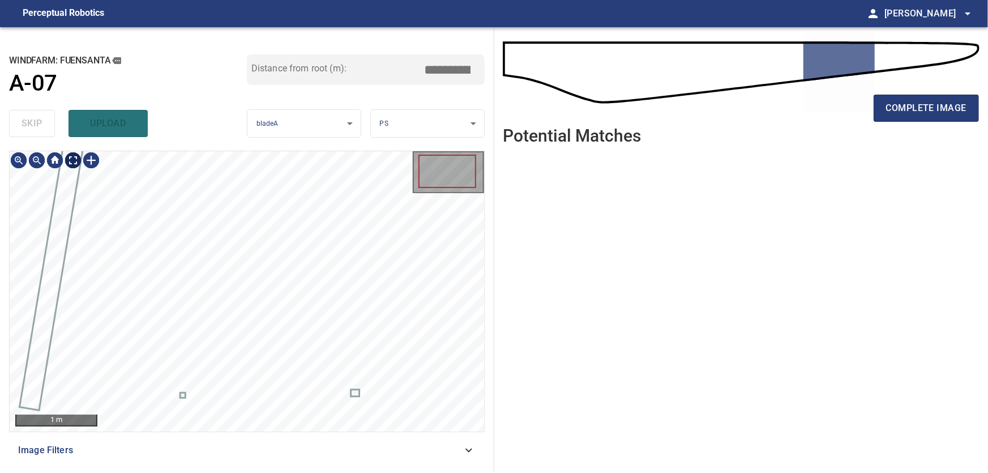
click at [78, 161] on body "**********" at bounding box center [494, 236] width 988 height 473
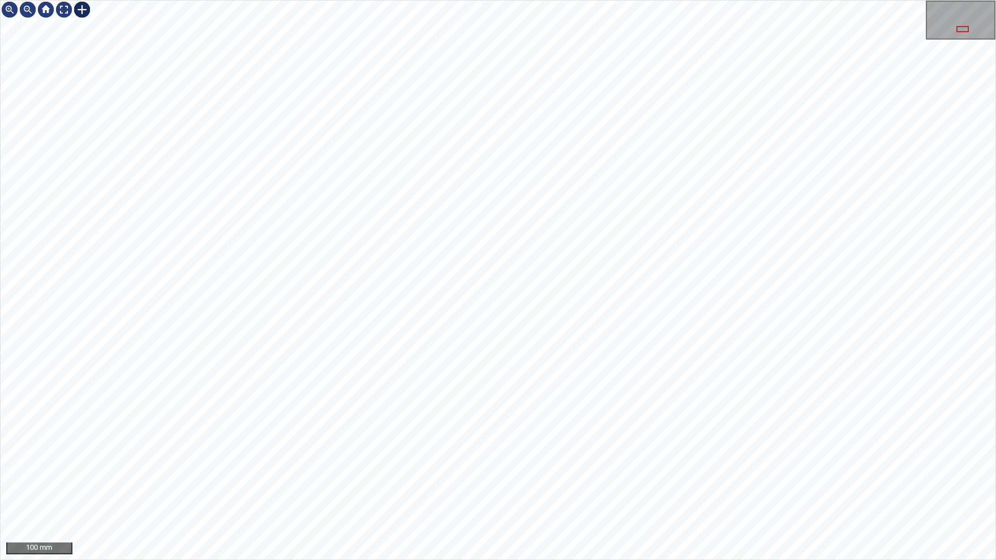
click at [78, 8] on div at bounding box center [82, 10] width 18 height 18
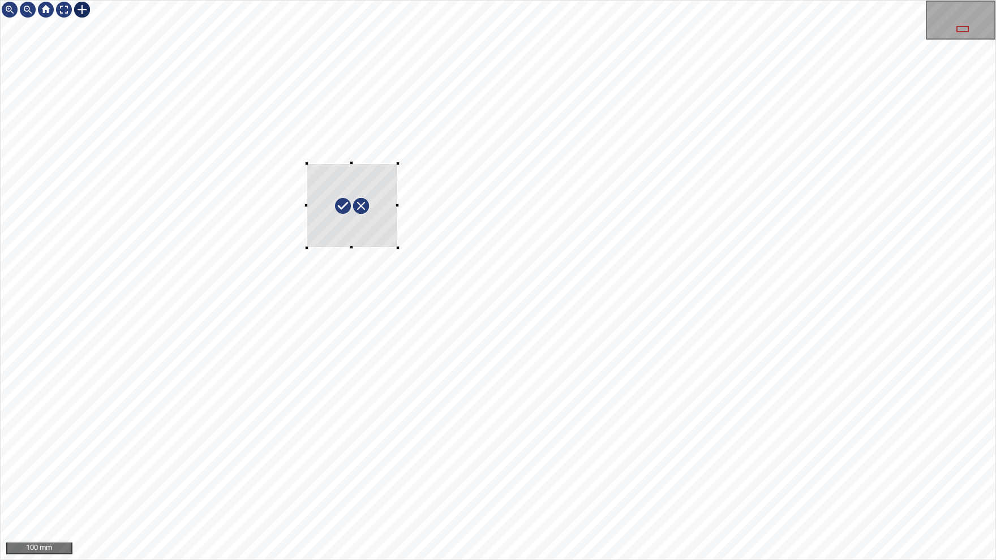
click at [398, 248] on div at bounding box center [498, 280] width 995 height 559
click at [64, 9] on div at bounding box center [64, 10] width 18 height 18
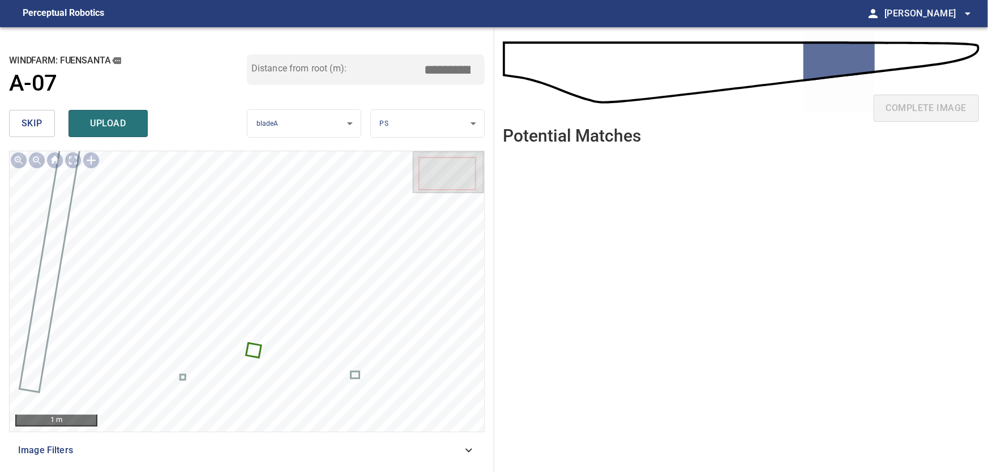
drag, startPoint x: 445, startPoint y: 67, endPoint x: 483, endPoint y: 70, distance: 38.6
click at [480, 70] on input "*****" at bounding box center [451, 70] width 57 height 22
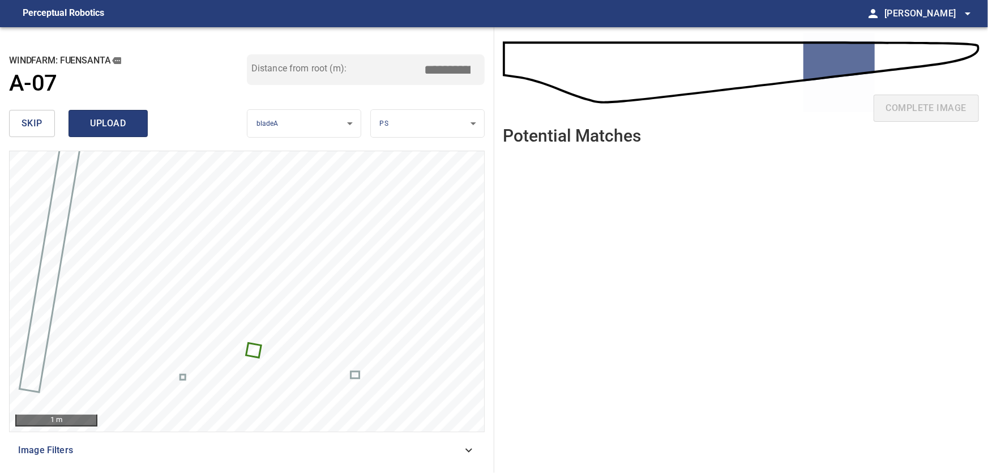
type input "*****"
click at [111, 128] on span "upload" at bounding box center [108, 123] width 54 height 16
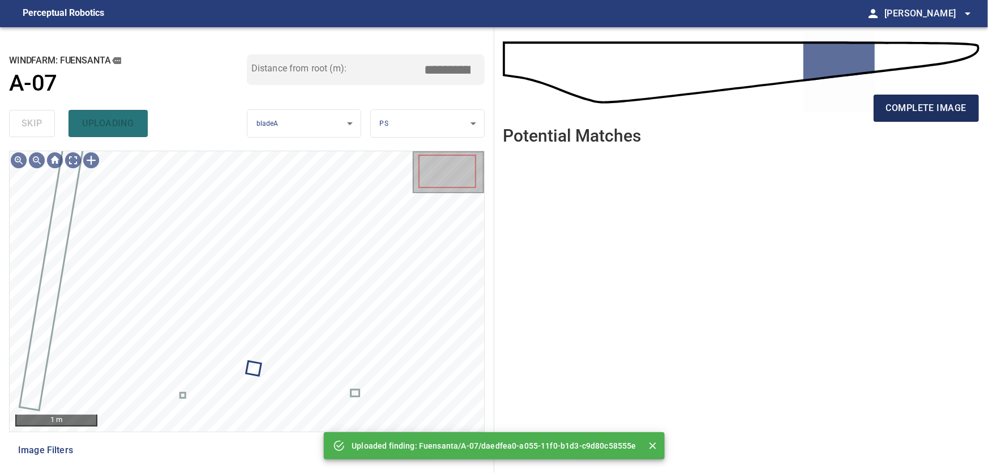
click at [931, 107] on span "complete image" at bounding box center [926, 108] width 80 height 16
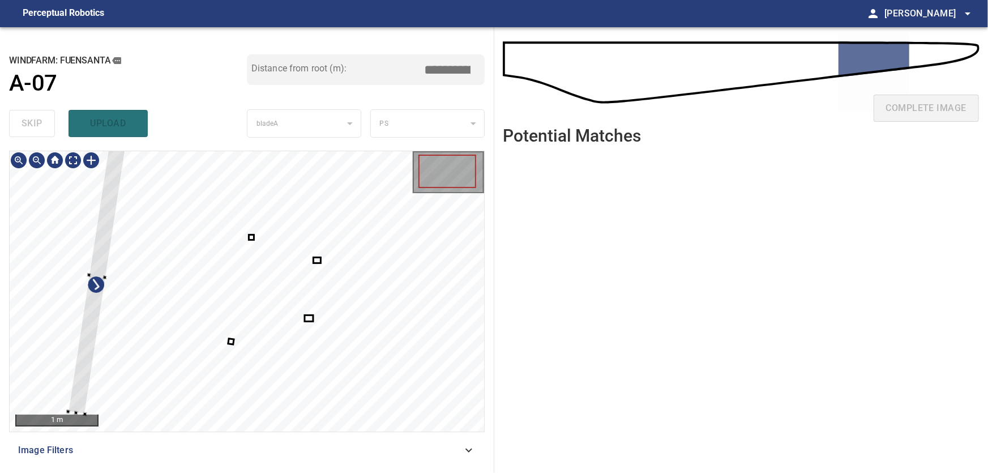
click at [80, 302] on div at bounding box center [247, 291] width 474 height 280
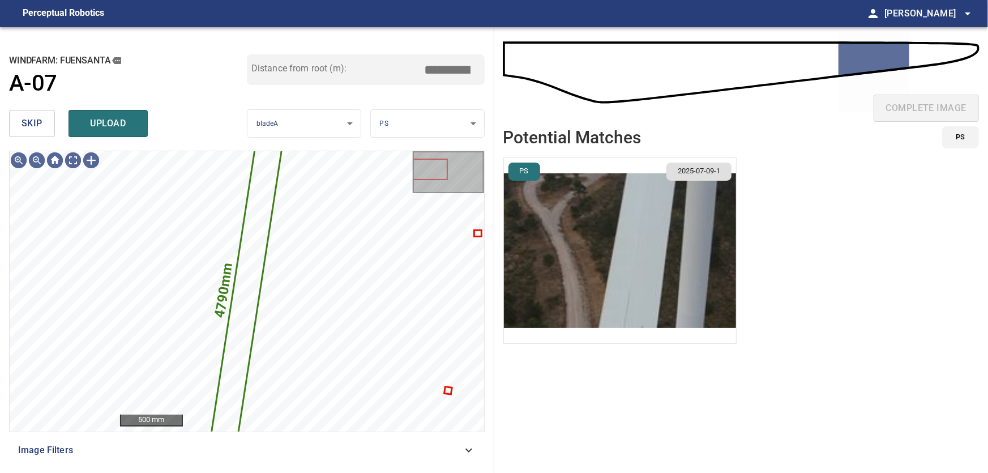
click at [28, 119] on span "skip" at bounding box center [32, 123] width 21 height 16
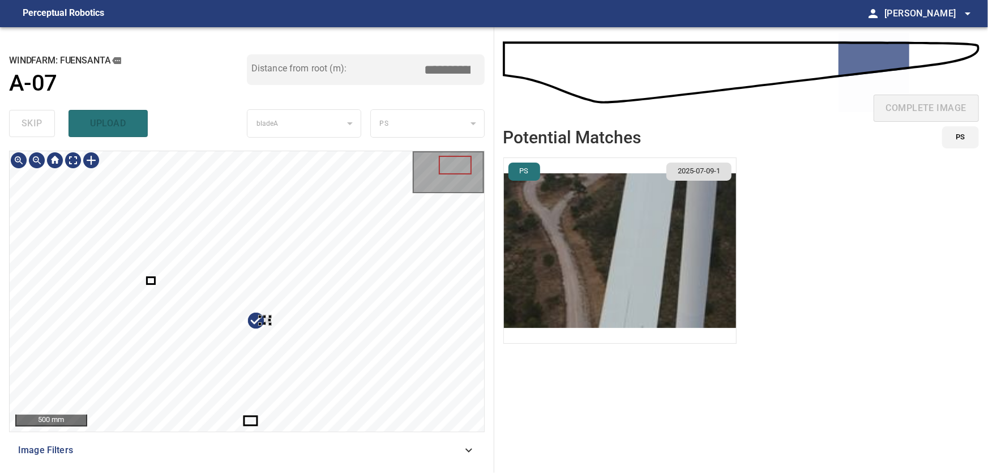
click at [414, 295] on div at bounding box center [247, 291] width 474 height 280
click at [481, 288] on div at bounding box center [247, 291] width 474 height 280
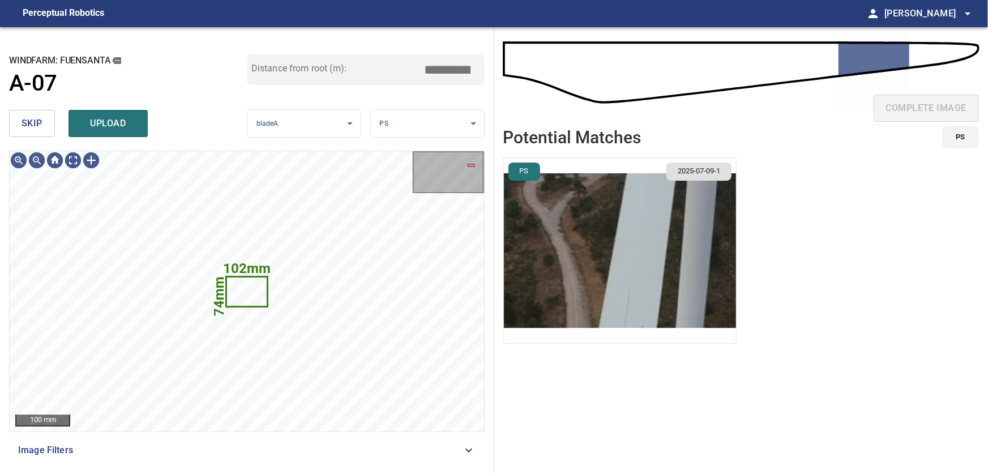
drag, startPoint x: 33, startPoint y: 124, endPoint x: 44, endPoint y: 139, distance: 18.7
click at [34, 125] on span "skip" at bounding box center [32, 123] width 21 height 16
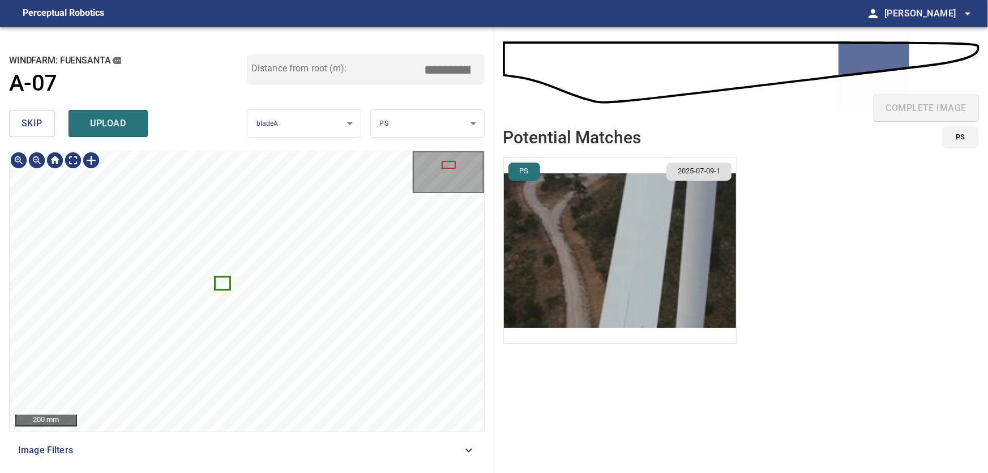
type input "****"
click at [45, 253] on div at bounding box center [247, 291] width 474 height 280
click at [35, 117] on span "skip" at bounding box center [32, 123] width 21 height 16
click at [245, 294] on icon at bounding box center [243, 293] width 13 height 14
click at [22, 285] on div at bounding box center [247, 291] width 474 height 280
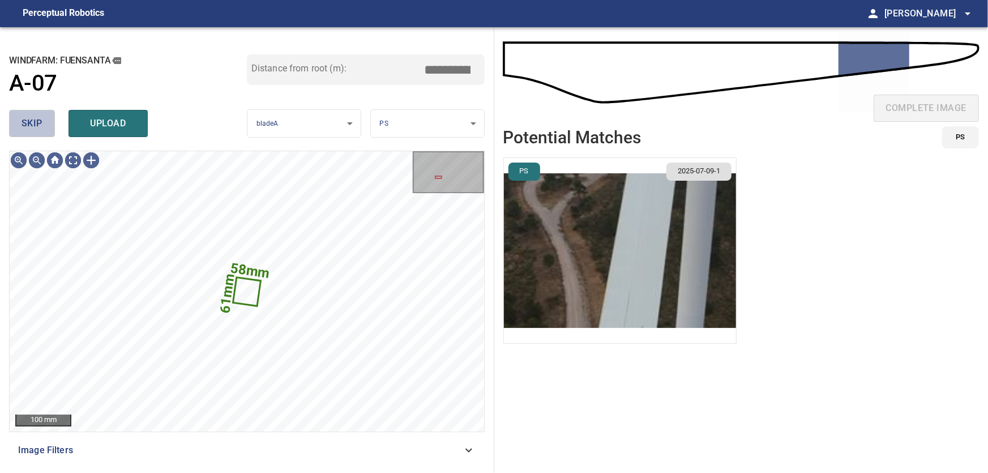
click at [26, 123] on span "skip" at bounding box center [32, 123] width 21 height 16
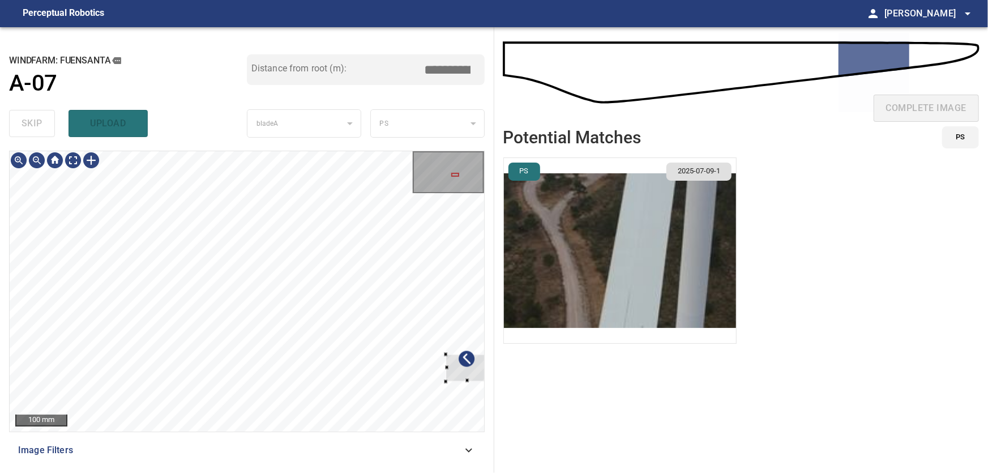
click at [489, 379] on div "**********" at bounding box center [247, 250] width 494 height 446
click at [431, 315] on div at bounding box center [247, 291] width 474 height 280
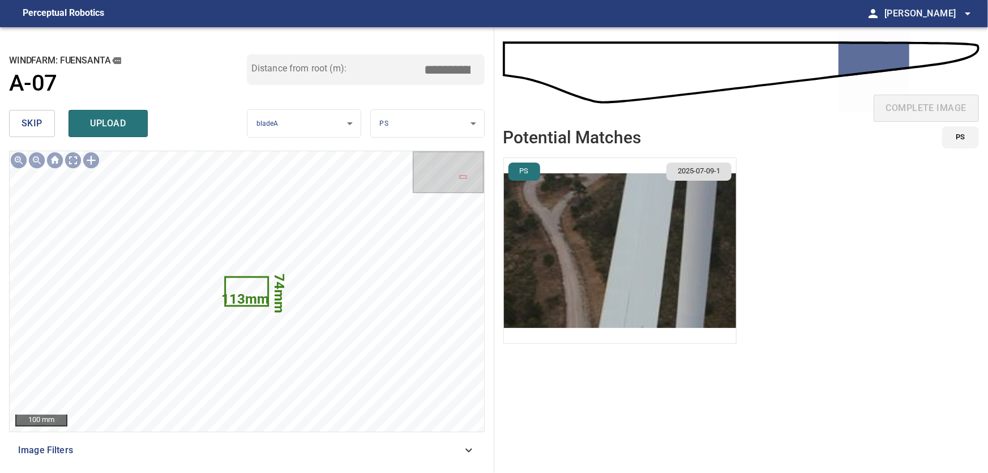
click at [40, 126] on span "skip" at bounding box center [32, 123] width 21 height 16
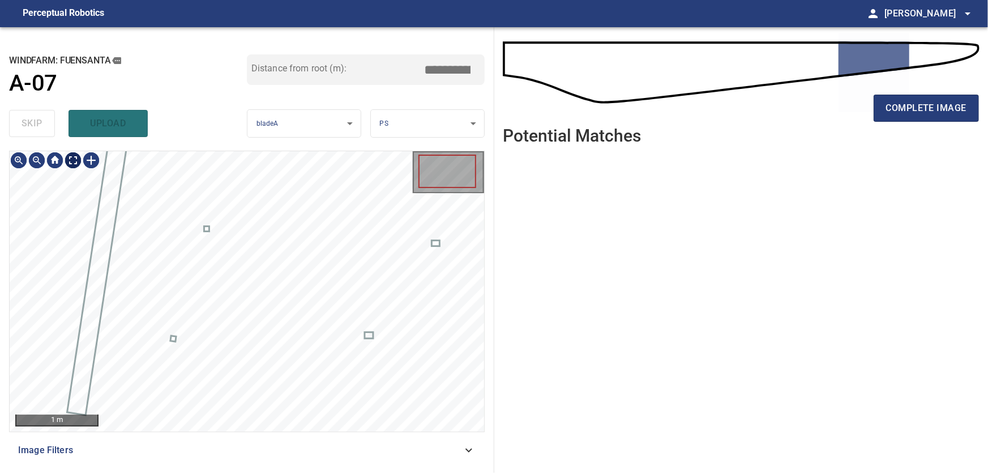
click at [74, 162] on body "**********" at bounding box center [494, 236] width 988 height 473
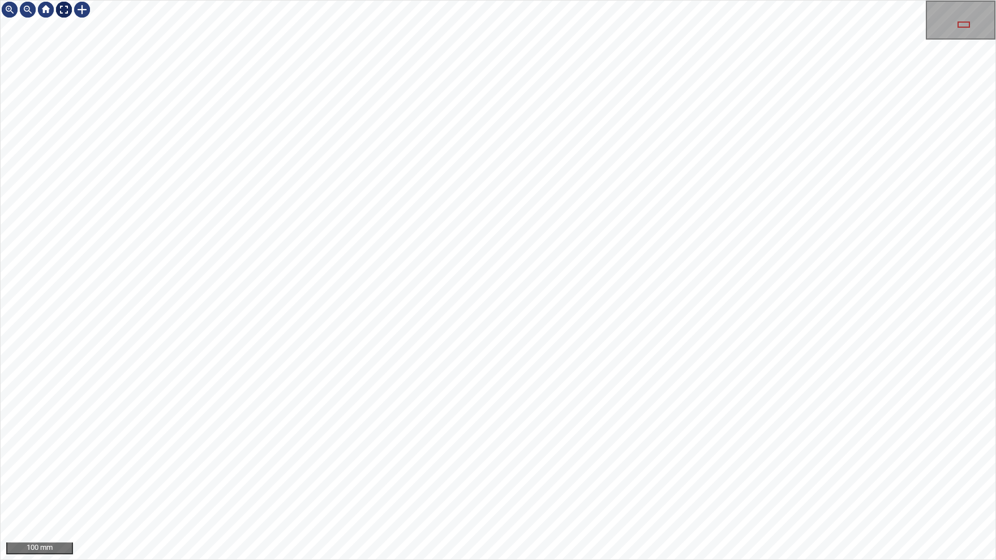
click at [62, 7] on img at bounding box center [64, 10] width 18 height 18
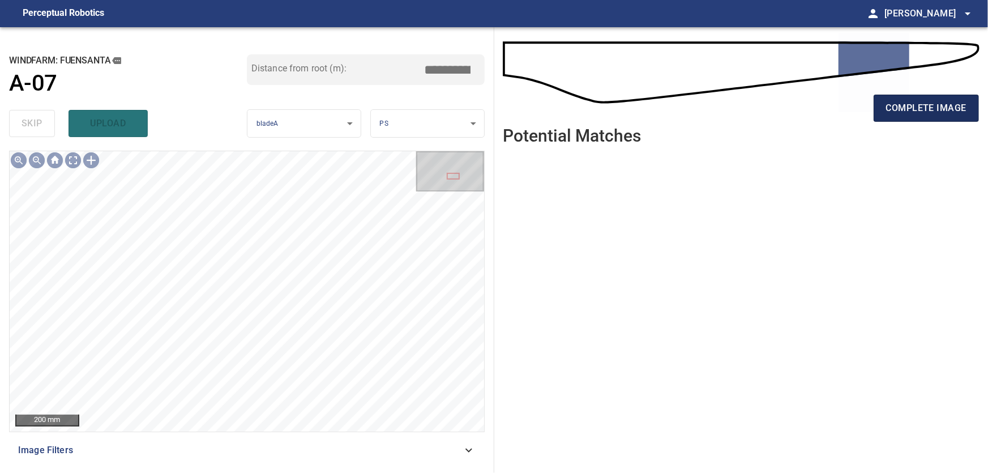
click at [948, 110] on span "complete image" at bounding box center [926, 108] width 80 height 16
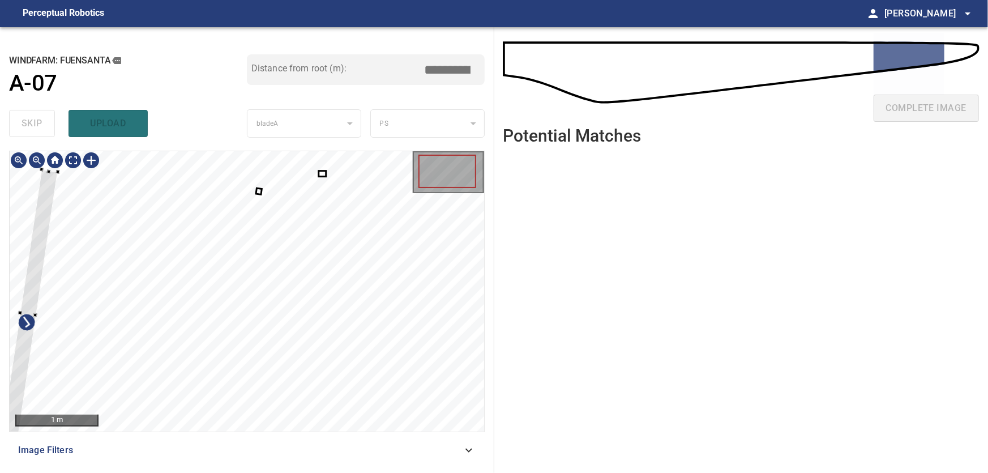
click at [22, 303] on div at bounding box center [28, 313] width 59 height 288
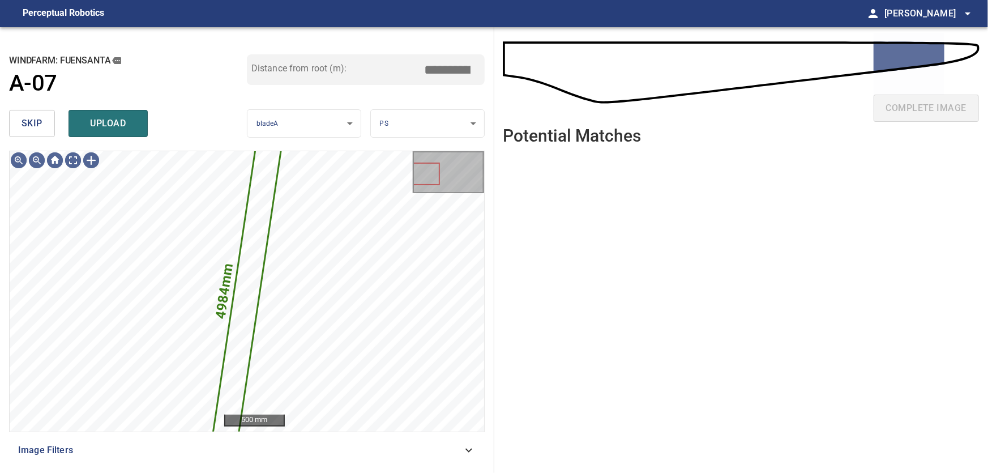
click at [22, 122] on span "skip" at bounding box center [32, 123] width 21 height 16
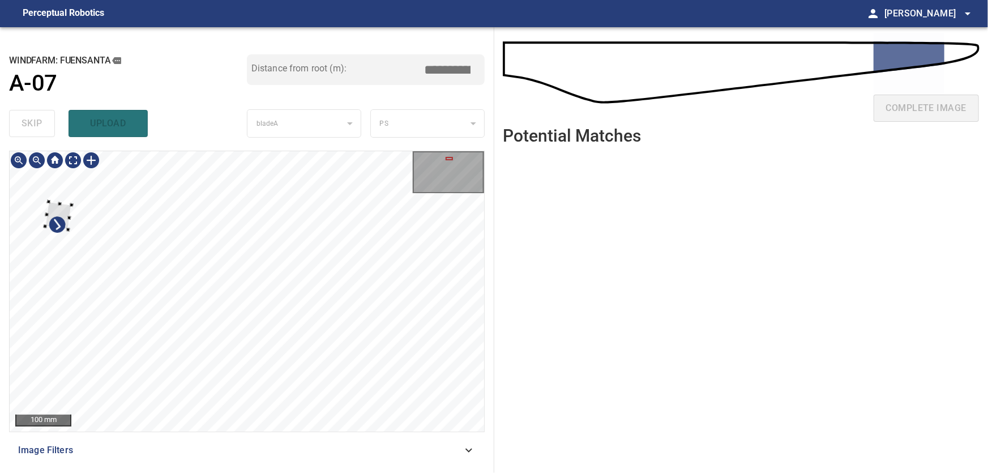
click at [46, 206] on div at bounding box center [247, 291] width 474 height 280
click at [29, 111] on button "skip" at bounding box center [32, 123] width 46 height 27
click at [470, 379] on div at bounding box center [247, 291] width 474 height 280
click at [426, 360] on div at bounding box center [247, 291] width 474 height 280
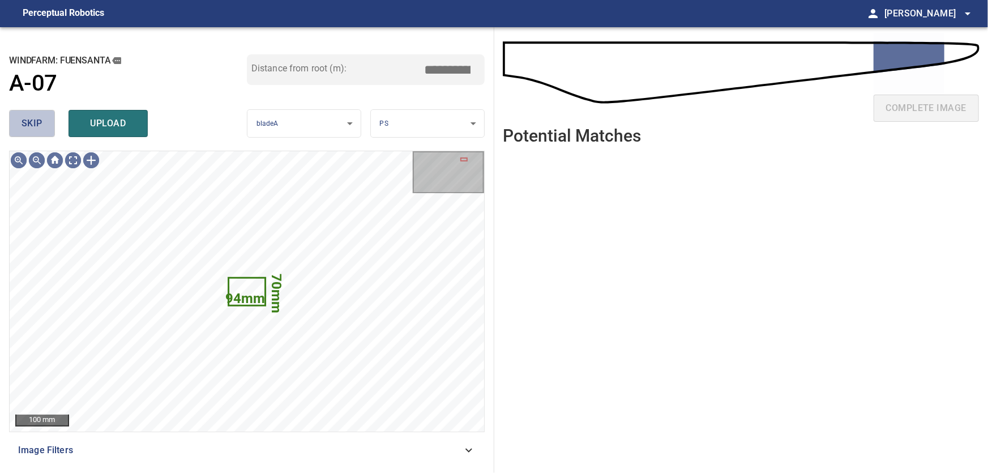
click at [48, 123] on button "skip" at bounding box center [32, 123] width 46 height 27
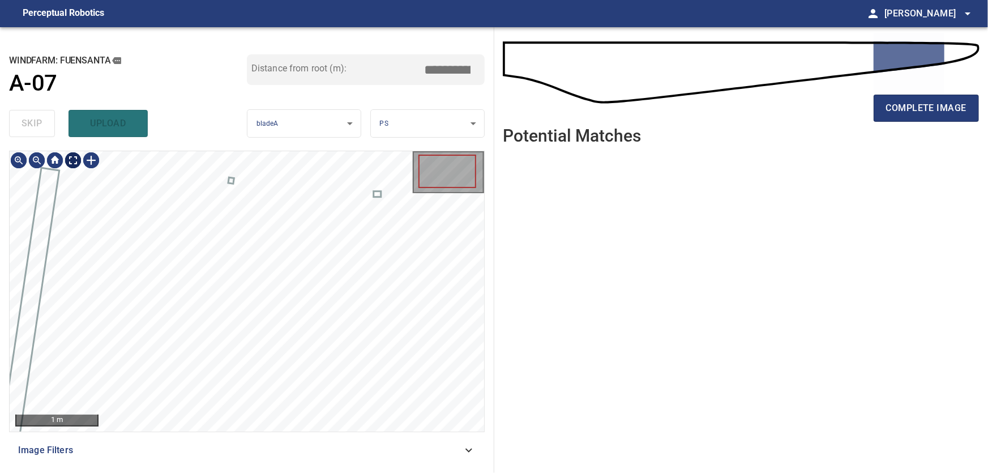
click at [72, 162] on body "**********" at bounding box center [494, 236] width 988 height 473
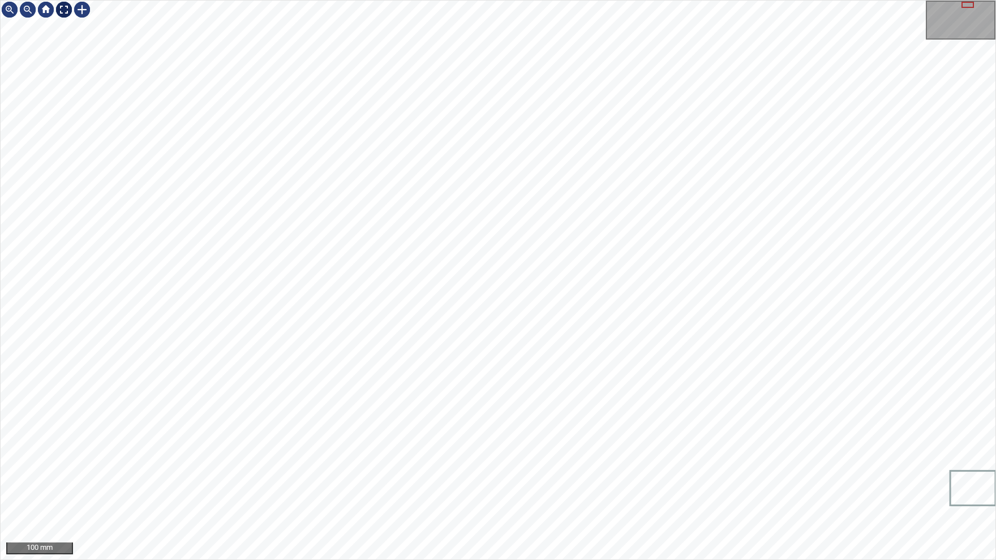
click at [63, 10] on div at bounding box center [64, 10] width 18 height 18
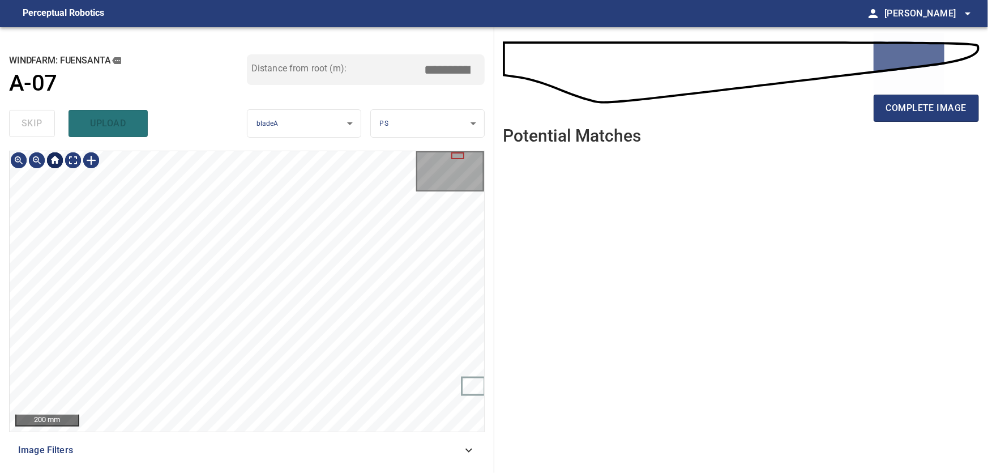
click at [59, 160] on div at bounding box center [55, 160] width 18 height 18
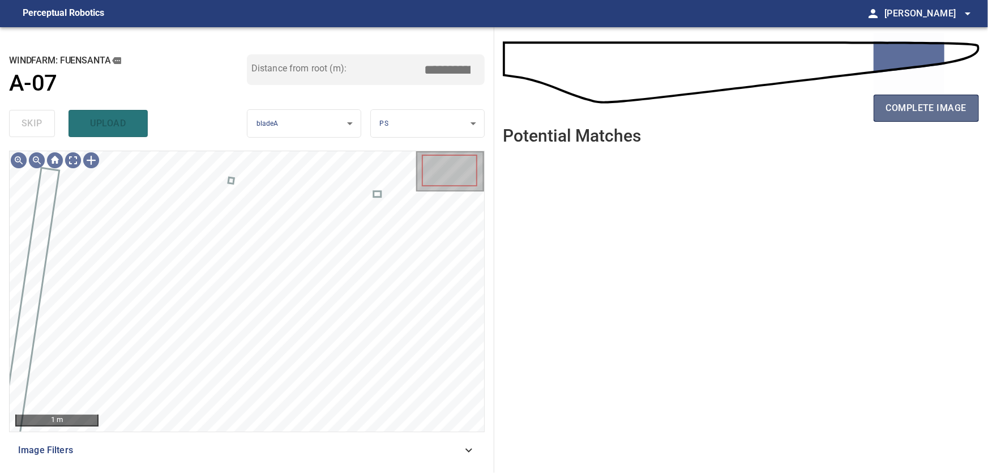
click at [896, 102] on span "complete image" at bounding box center [926, 108] width 80 height 16
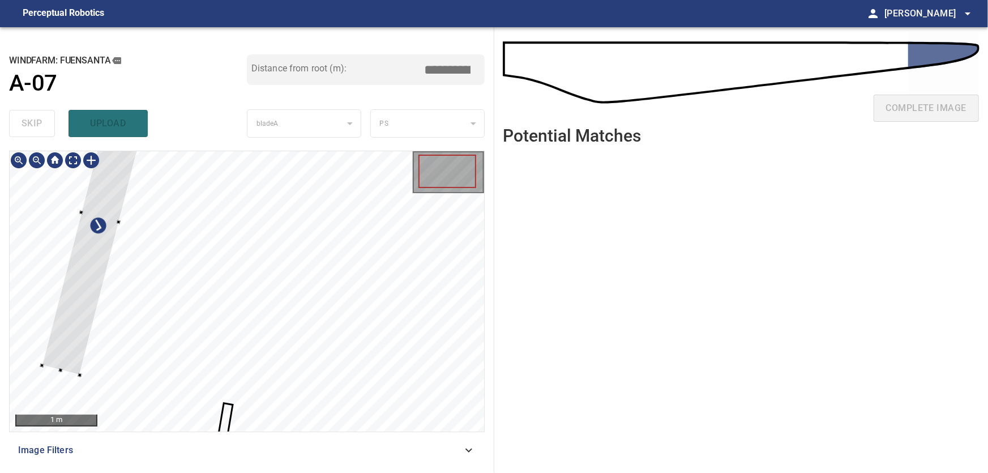
click at [55, 254] on div at bounding box center [247, 291] width 474 height 280
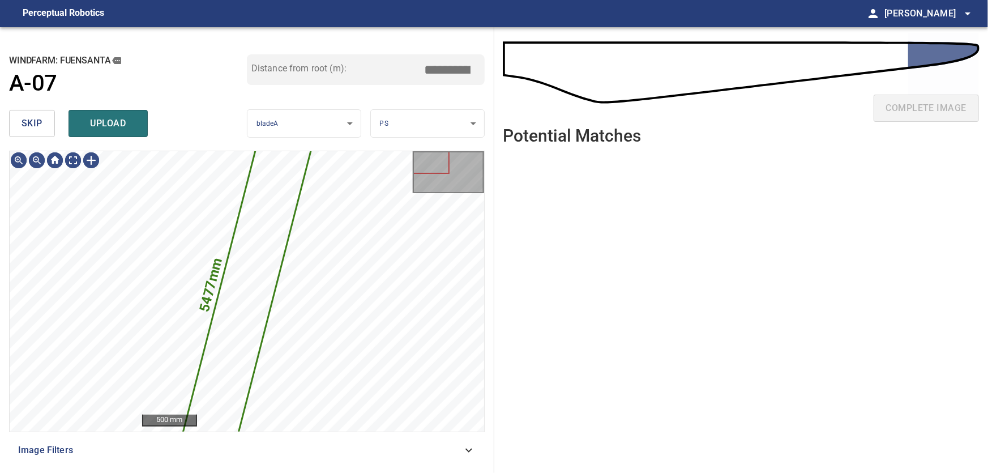
click at [32, 121] on span "skip" at bounding box center [32, 123] width 21 height 16
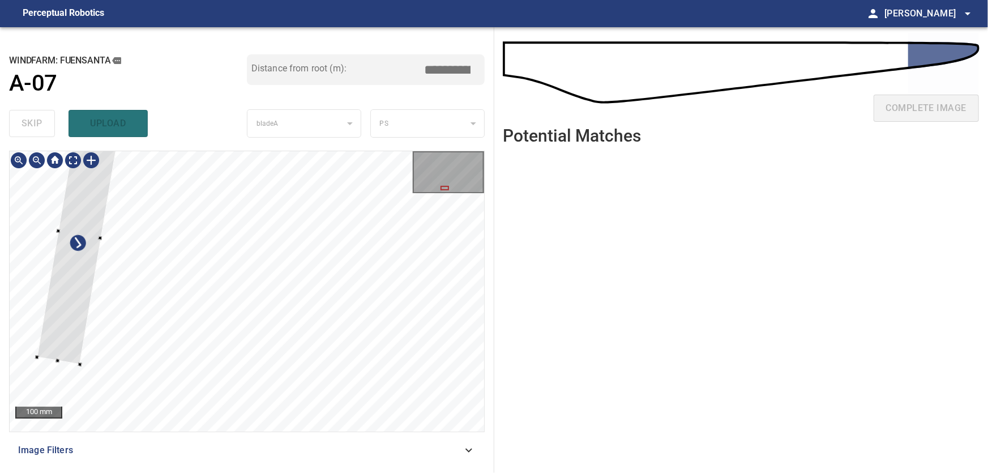
click at [30, 275] on div at bounding box center [247, 291] width 474 height 280
type input "****"
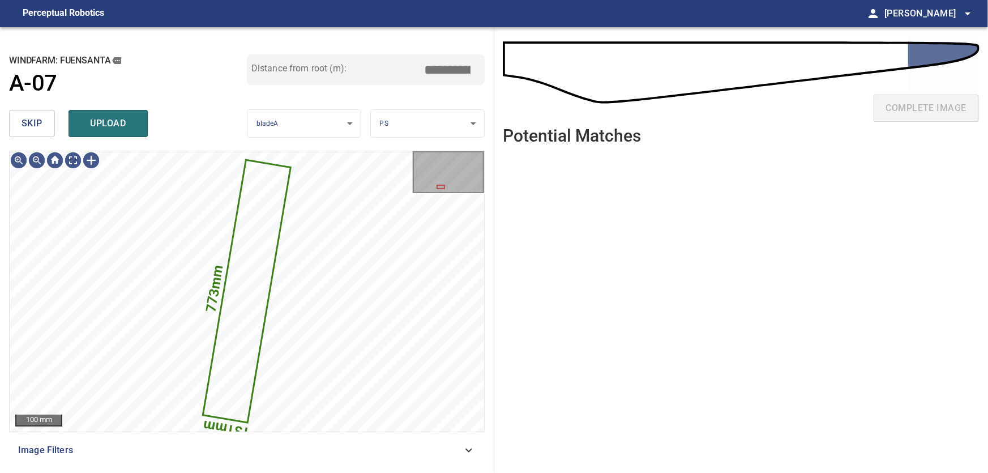
click at [47, 120] on button "skip" at bounding box center [32, 123] width 46 height 27
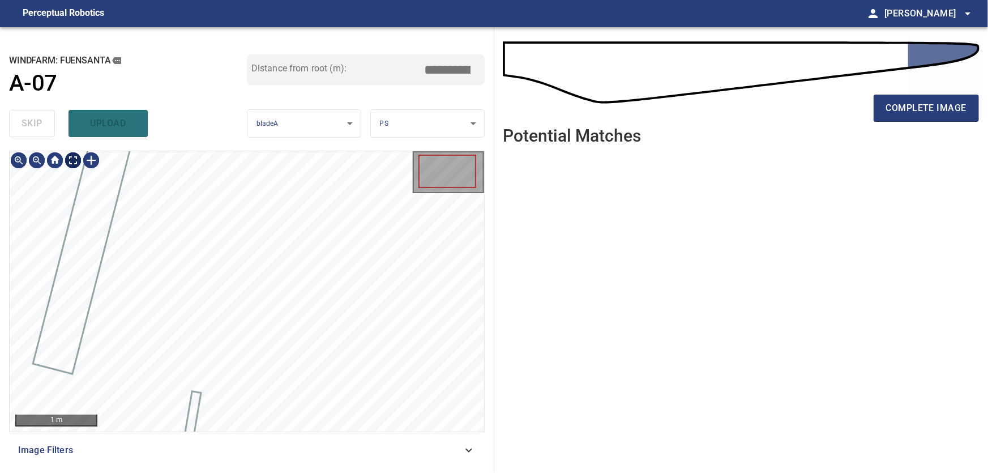
click at [71, 159] on body "**********" at bounding box center [494, 236] width 988 height 473
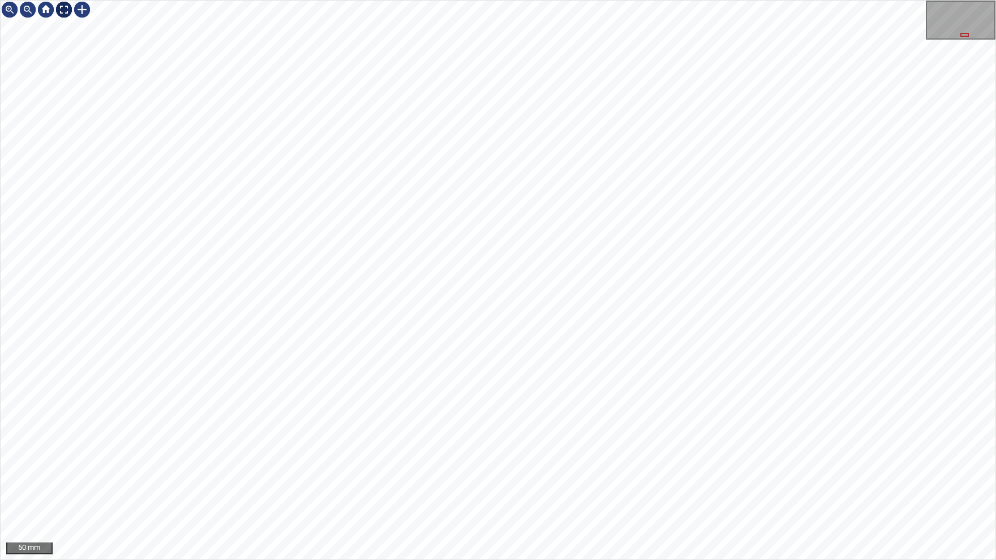
click at [68, 8] on img at bounding box center [64, 10] width 18 height 18
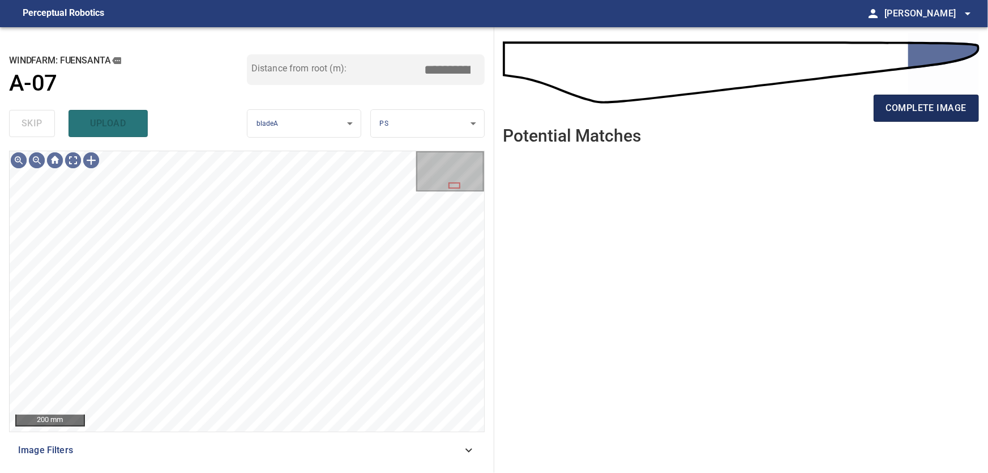
click at [925, 106] on span "complete image" at bounding box center [926, 108] width 80 height 16
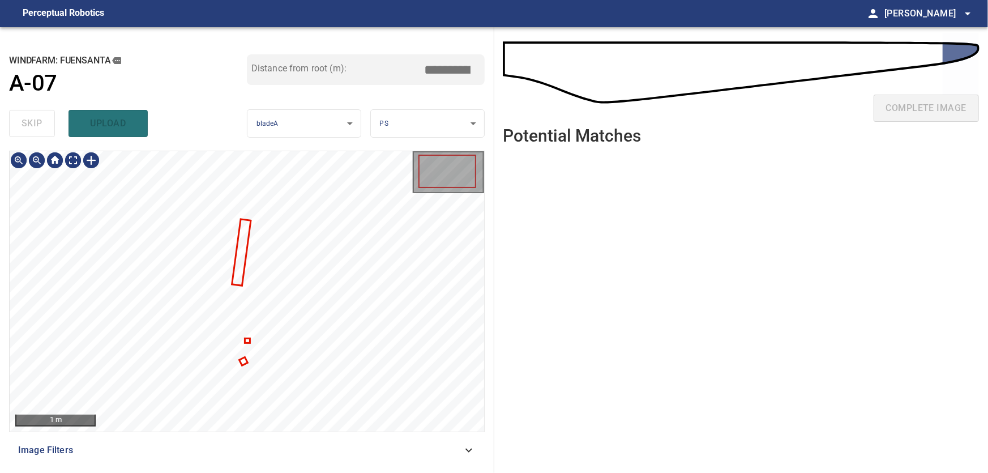
type input "****"
click at [69, 228] on div at bounding box center [247, 291] width 474 height 280
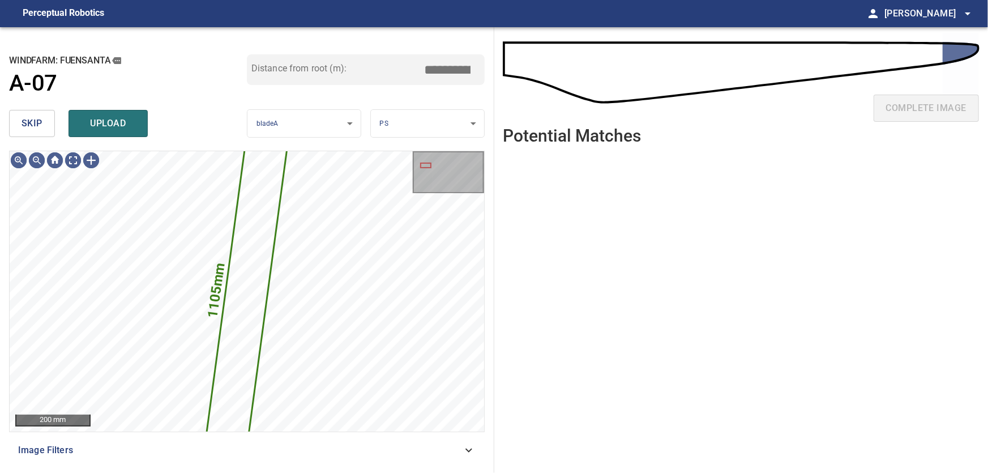
click at [45, 121] on button "skip" at bounding box center [32, 123] width 46 height 27
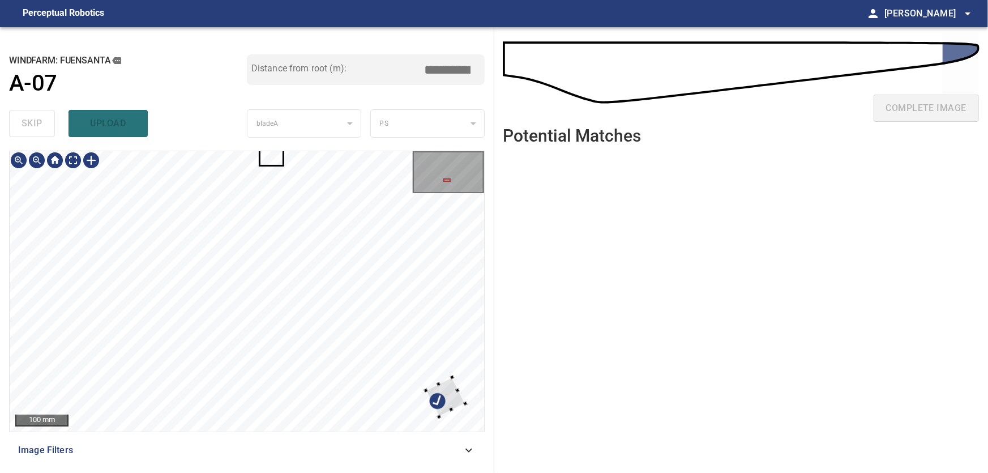
click at [458, 408] on div at bounding box center [247, 291] width 474 height 280
type input "****"
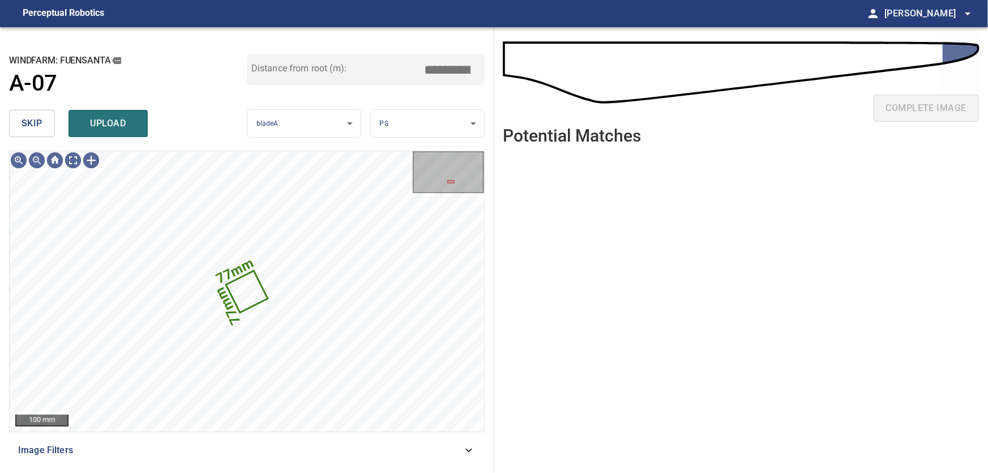
click at [25, 128] on span "skip" at bounding box center [32, 123] width 21 height 16
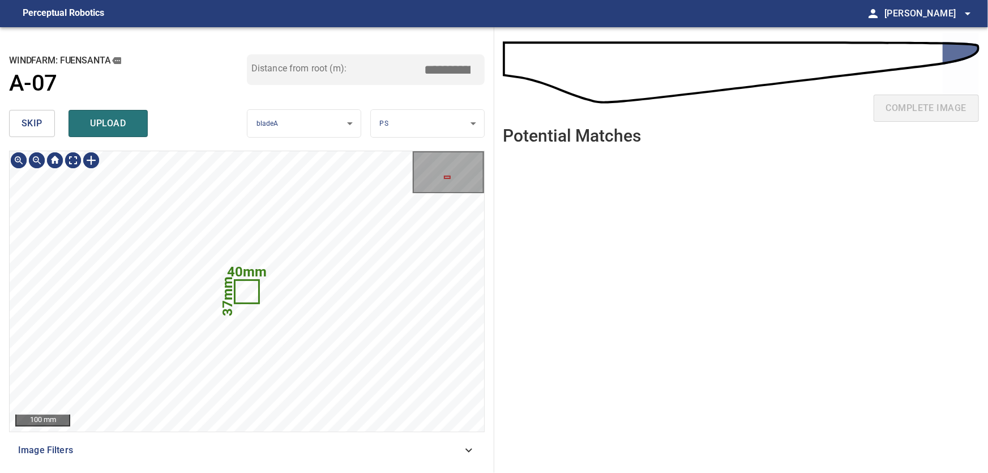
type input "****"
click at [5, 364] on div "**********" at bounding box center [247, 250] width 494 height 446
click at [27, 121] on span "skip" at bounding box center [32, 123] width 21 height 16
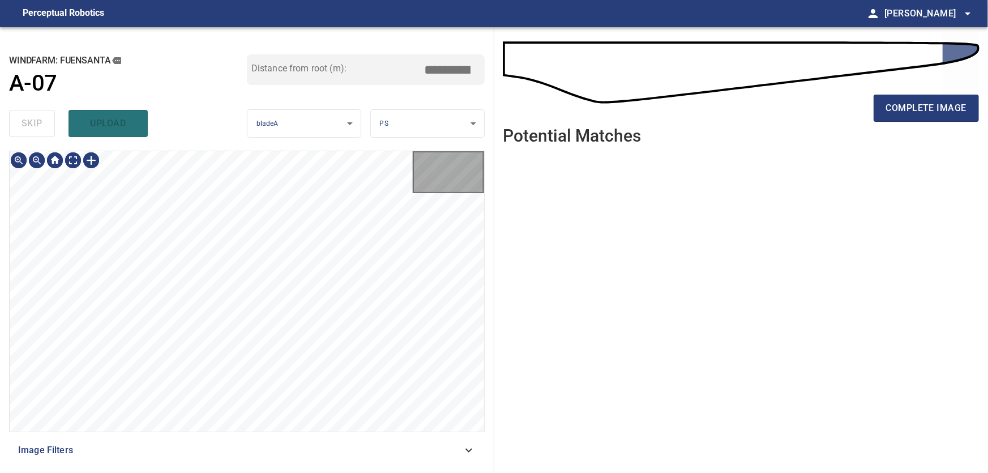
type input "****"
click at [76, 163] on body "**********" at bounding box center [494, 236] width 988 height 473
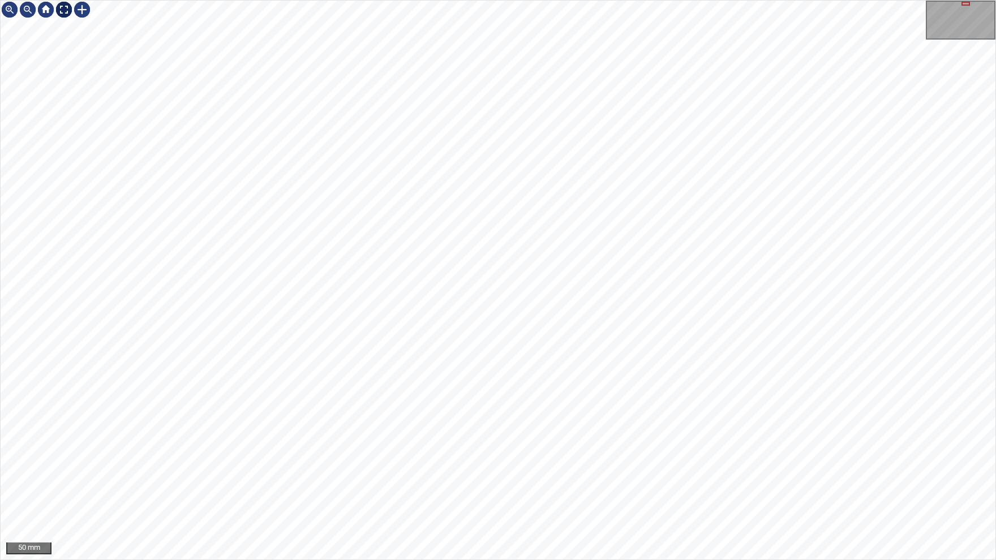
click at [67, 12] on img at bounding box center [64, 10] width 18 height 18
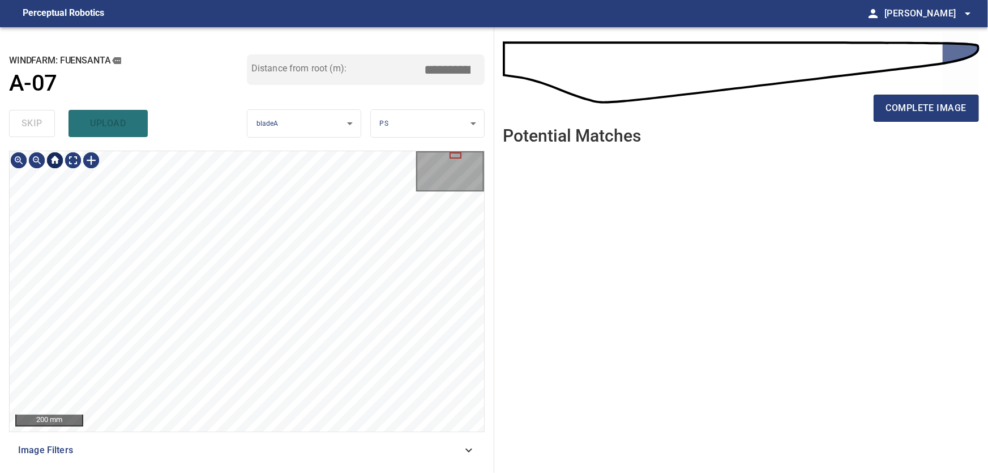
click at [55, 162] on div at bounding box center [55, 160] width 18 height 18
type input "****"
click at [930, 111] on span "complete image" at bounding box center [926, 108] width 80 height 16
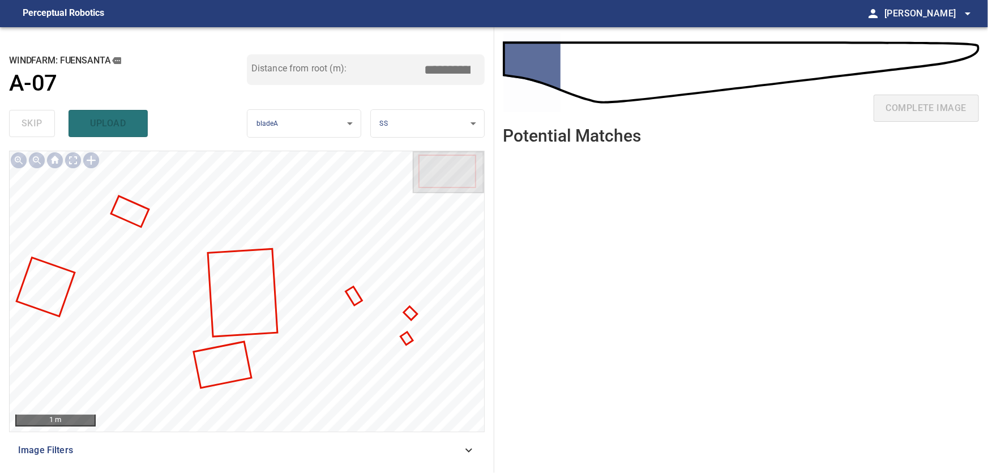
type input "***"
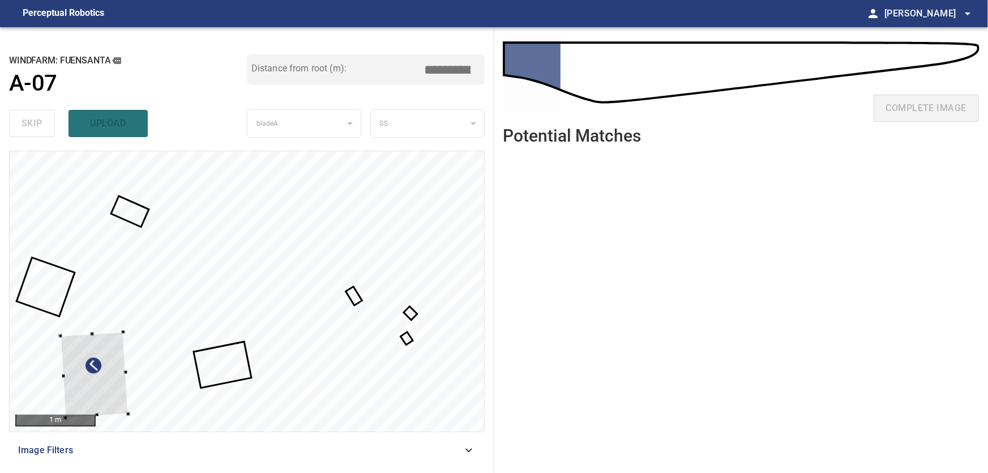
click at [102, 389] on div at bounding box center [94, 374] width 68 height 85
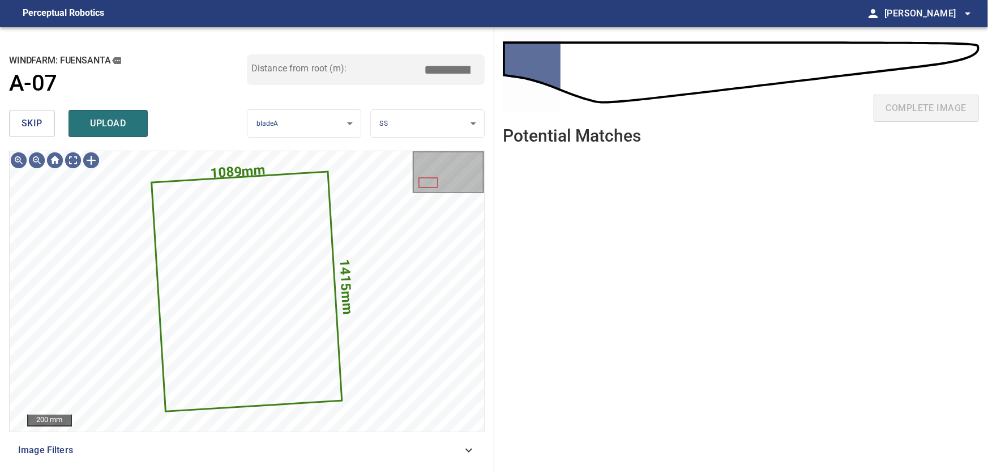
click at [33, 124] on span "skip" at bounding box center [32, 123] width 21 height 16
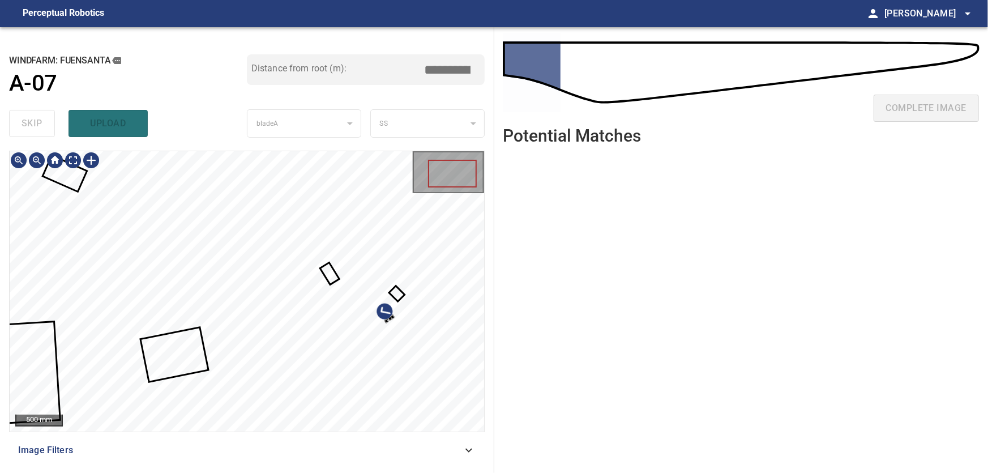
click at [252, 410] on div at bounding box center [247, 291] width 474 height 280
click at [308, 377] on div at bounding box center [247, 291] width 474 height 280
click at [260, 384] on div at bounding box center [247, 291] width 474 height 280
click at [327, 309] on div at bounding box center [247, 291] width 474 height 280
click at [318, 379] on div at bounding box center [247, 291] width 474 height 280
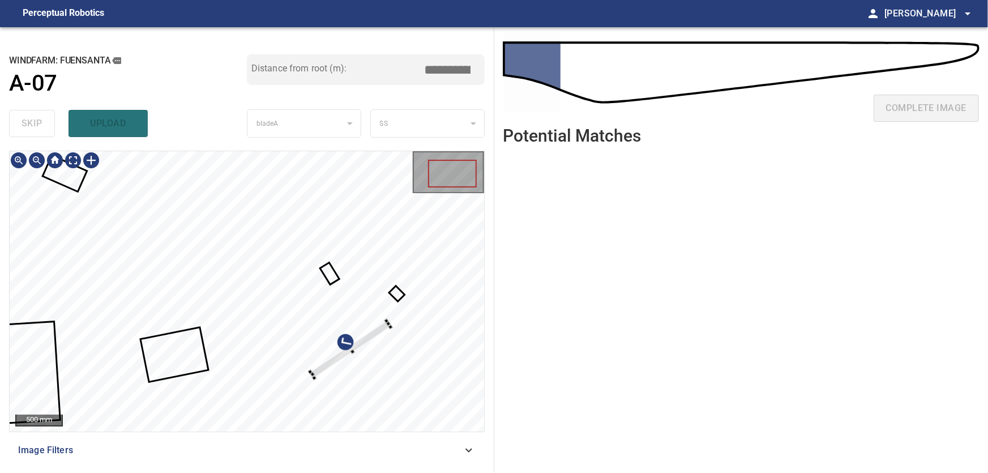
click at [469, 259] on div at bounding box center [247, 291] width 474 height 280
click at [76, 367] on div at bounding box center [247, 291] width 474 height 280
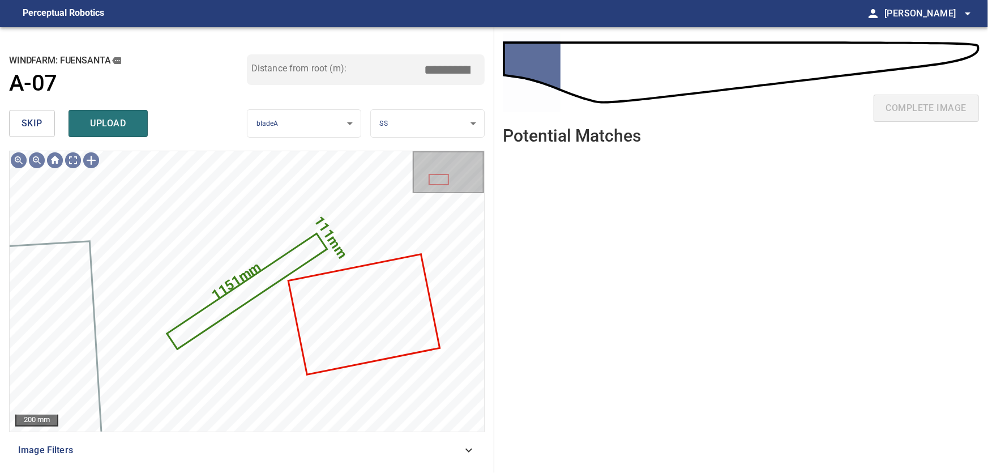
click at [27, 122] on span "skip" at bounding box center [32, 123] width 21 height 16
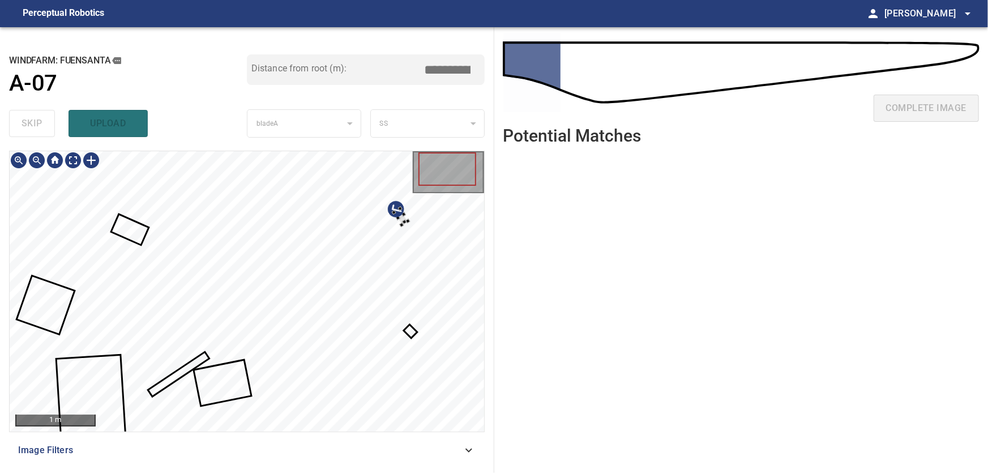
click at [413, 204] on div at bounding box center [247, 291] width 474 height 280
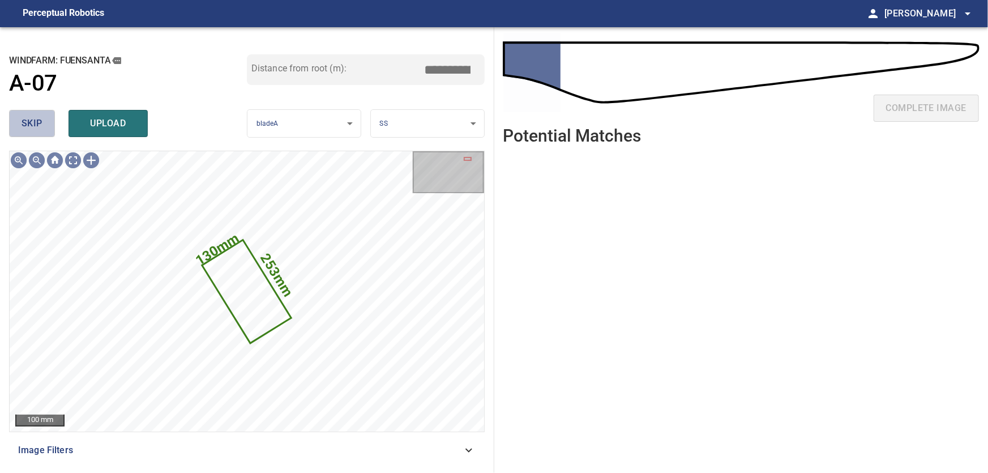
click at [28, 121] on span "skip" at bounding box center [32, 123] width 21 height 16
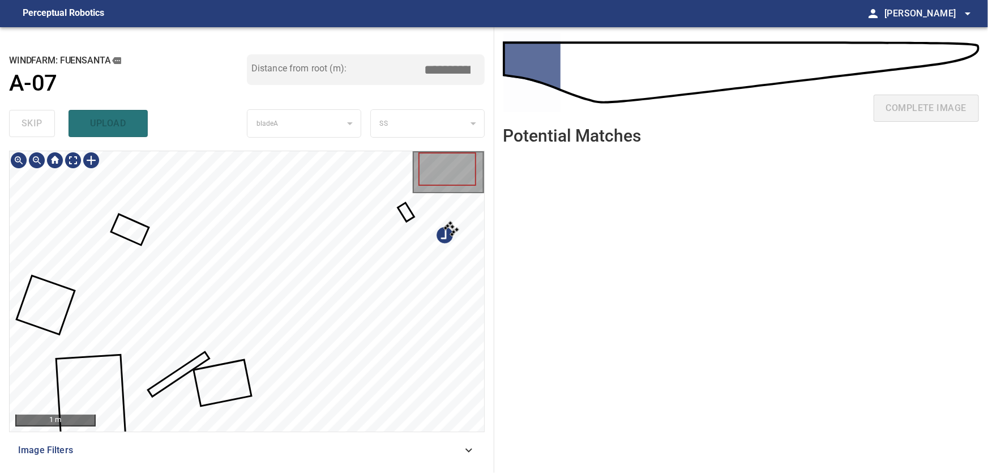
click at [455, 209] on div at bounding box center [247, 291] width 474 height 280
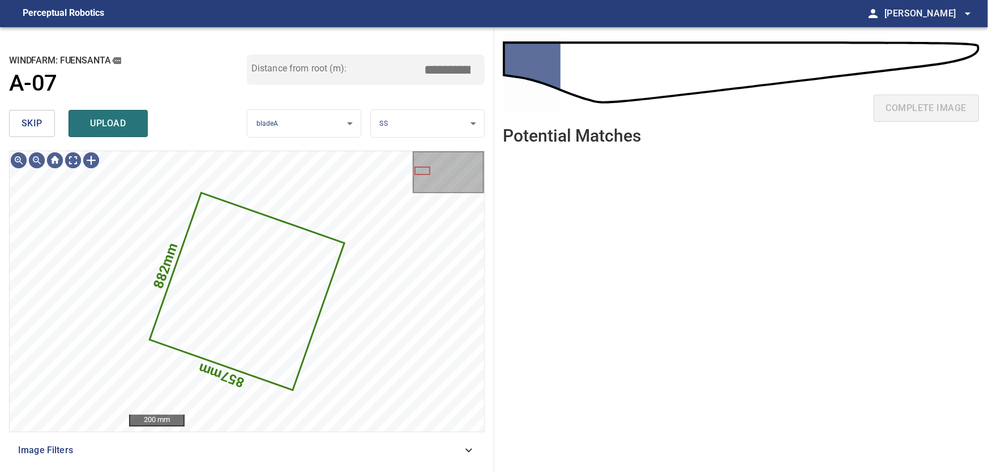
click at [22, 122] on span "skip" at bounding box center [32, 123] width 21 height 16
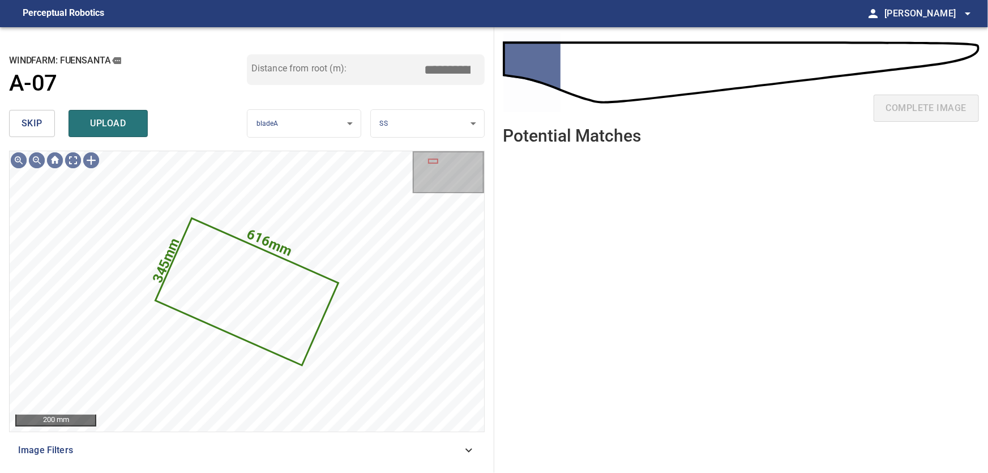
click at [22, 122] on span "skip" at bounding box center [32, 123] width 21 height 16
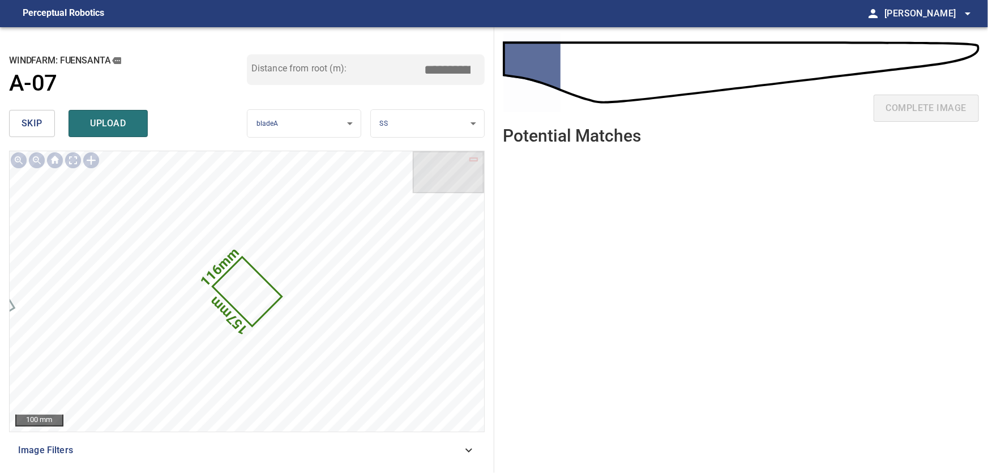
click at [22, 122] on span "skip" at bounding box center [32, 123] width 21 height 16
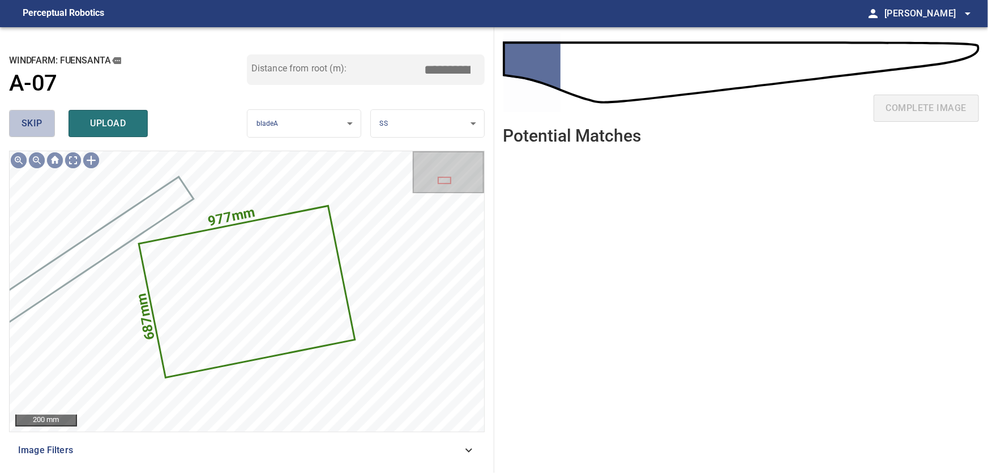
click at [22, 122] on span "skip" at bounding box center [32, 123] width 21 height 16
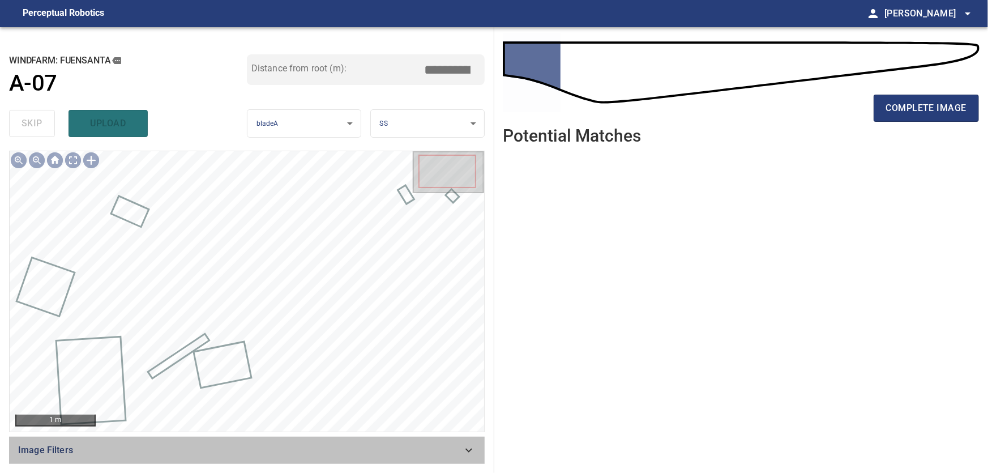
click at [468, 450] on icon at bounding box center [469, 450] width 14 height 14
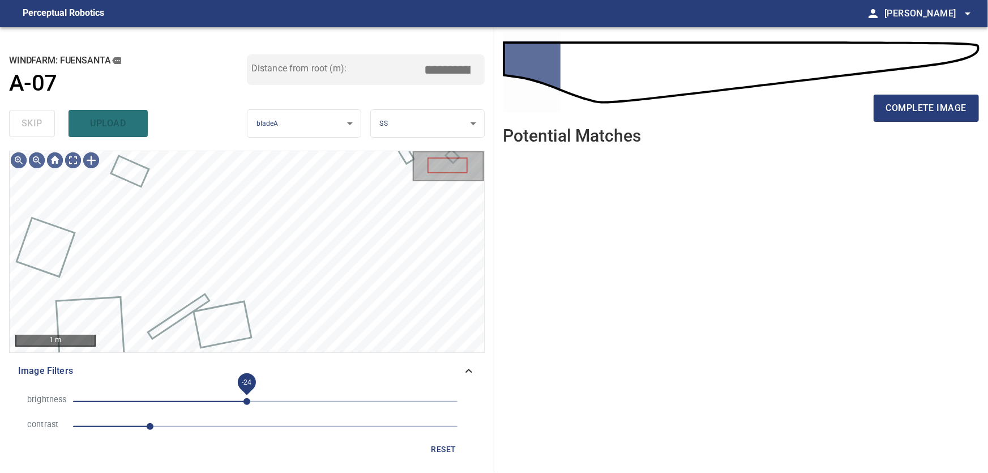
drag, startPoint x: 258, startPoint y: 399, endPoint x: 247, endPoint y: 396, distance: 11.7
click at [247, 398] on span "-24" at bounding box center [246, 401] width 7 height 7
click at [472, 370] on icon at bounding box center [469, 371] width 14 height 14
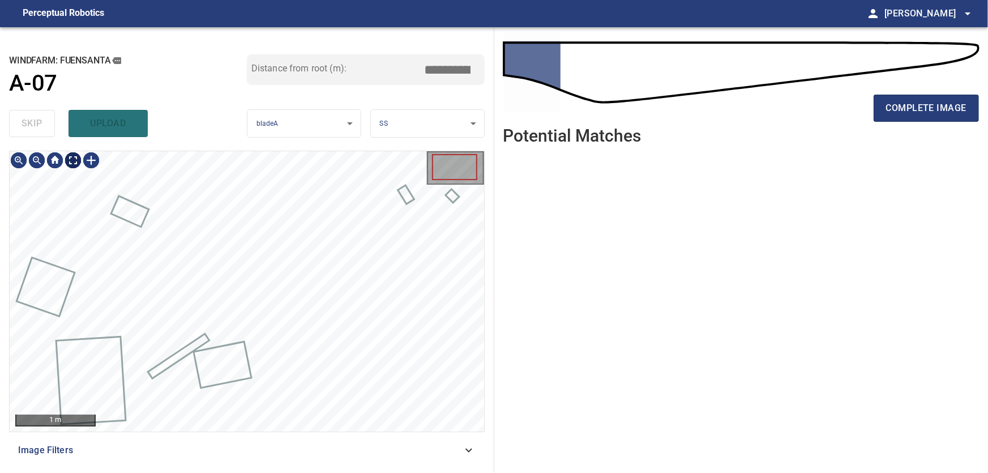
click at [70, 161] on body "**********" at bounding box center [494, 236] width 988 height 473
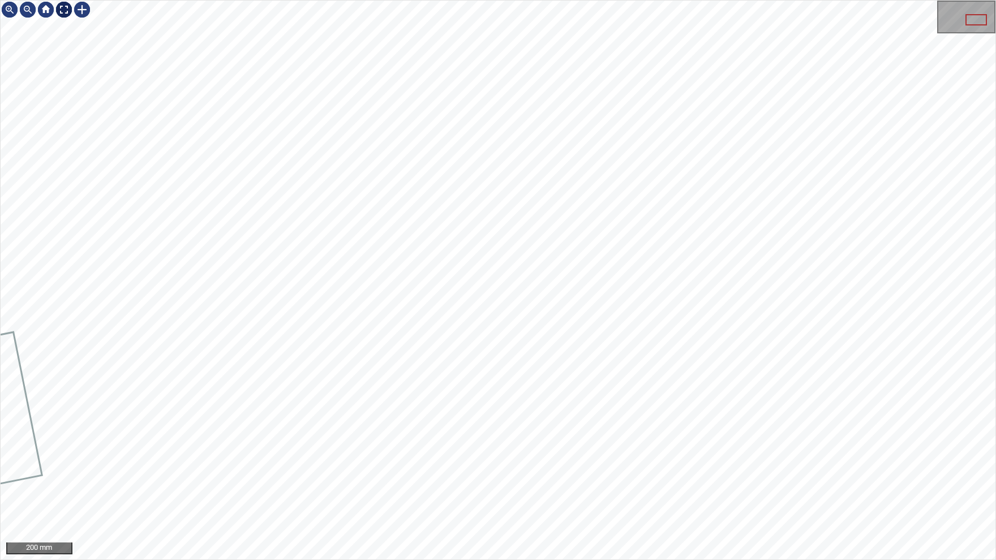
click at [70, 12] on img at bounding box center [64, 10] width 18 height 18
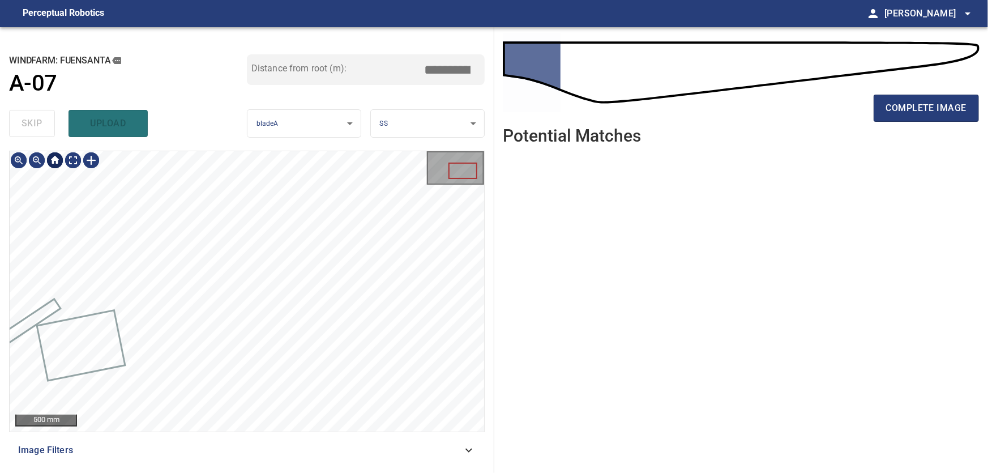
click at [55, 160] on div at bounding box center [55, 160] width 18 height 18
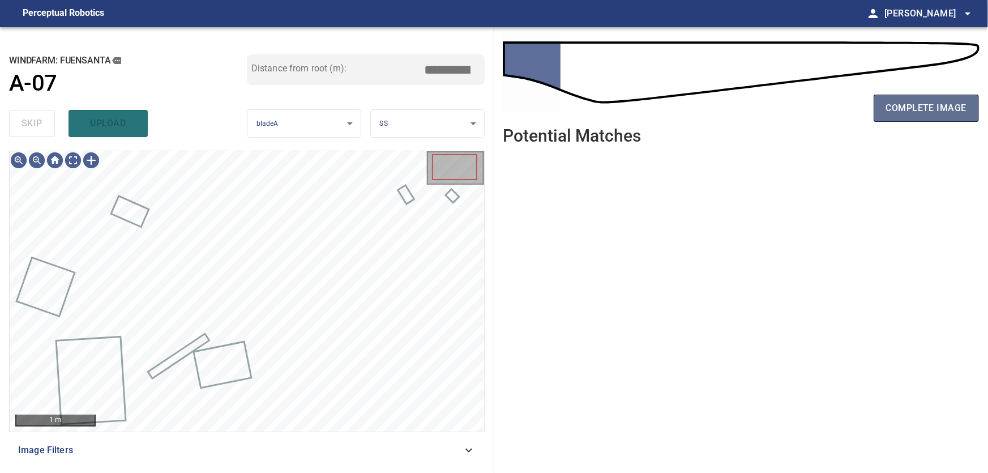
click at [931, 102] on span "complete image" at bounding box center [926, 108] width 80 height 16
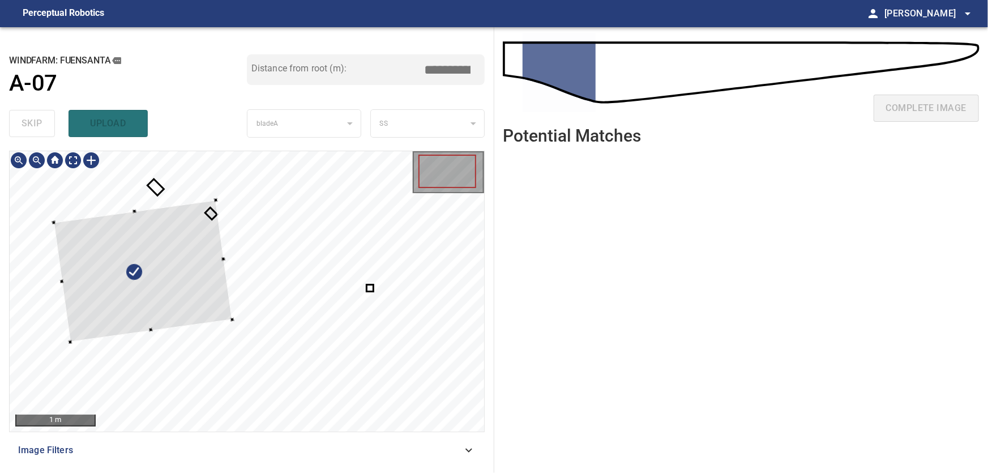
click at [215, 339] on div at bounding box center [247, 291] width 474 height 280
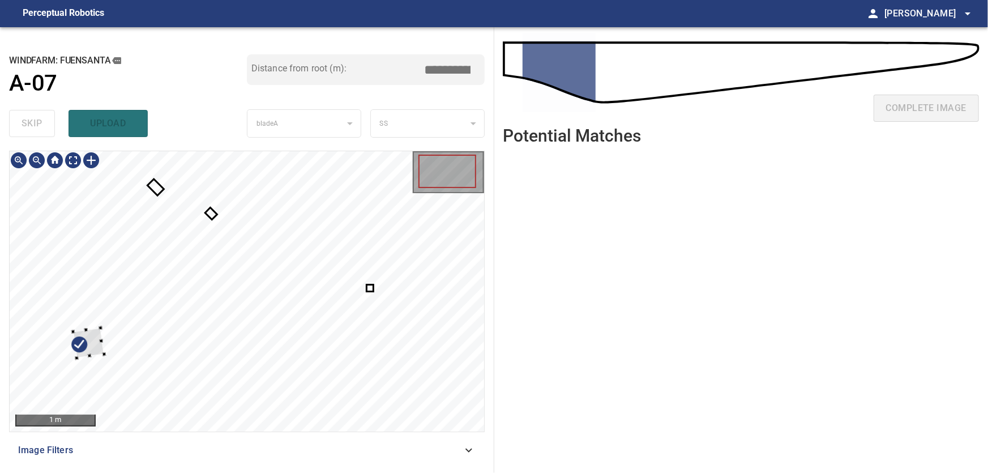
click at [97, 331] on div at bounding box center [88, 343] width 31 height 30
click at [139, 433] on div "1 m Image Filters" at bounding box center [247, 307] width 476 height 313
click at [212, 215] on icon at bounding box center [211, 214] width 10 height 10
click at [230, 216] on div at bounding box center [247, 291] width 474 height 280
click at [187, 434] on div "1 m Image Filters" at bounding box center [247, 307] width 476 height 313
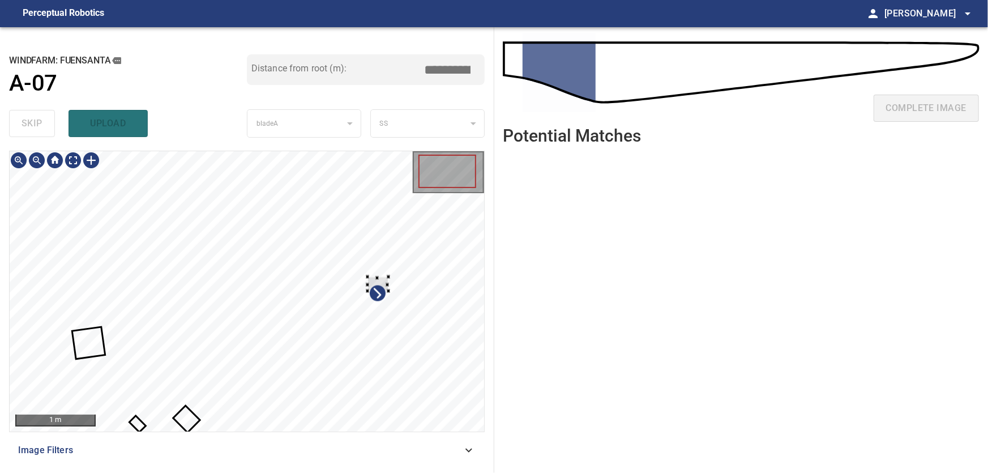
click at [393, 273] on div at bounding box center [247, 291] width 474 height 280
click at [136, 389] on div at bounding box center [148, 381] width 24 height 15
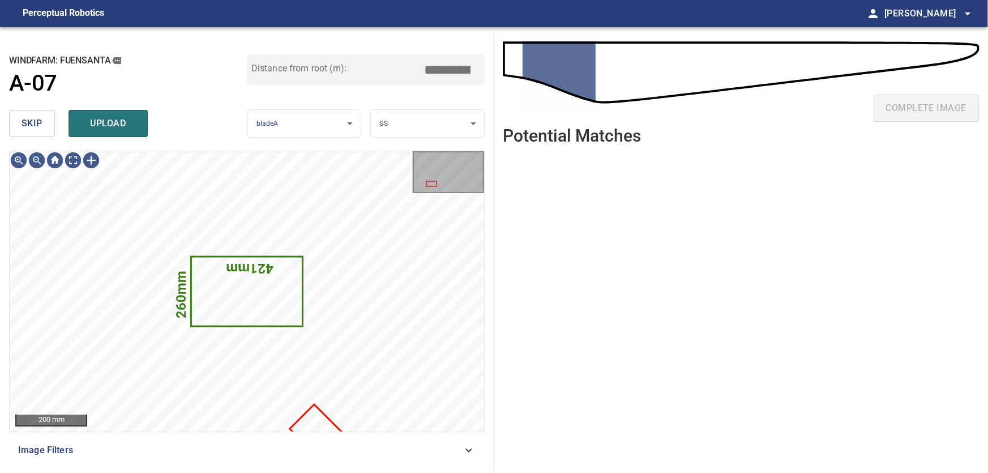
click at [27, 122] on span "skip" at bounding box center [32, 123] width 21 height 16
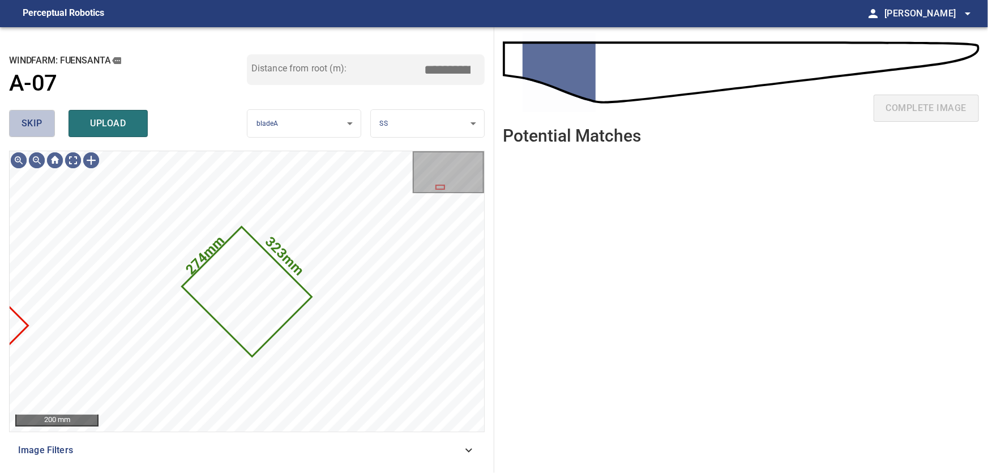
click at [27, 122] on span "skip" at bounding box center [32, 123] width 21 height 16
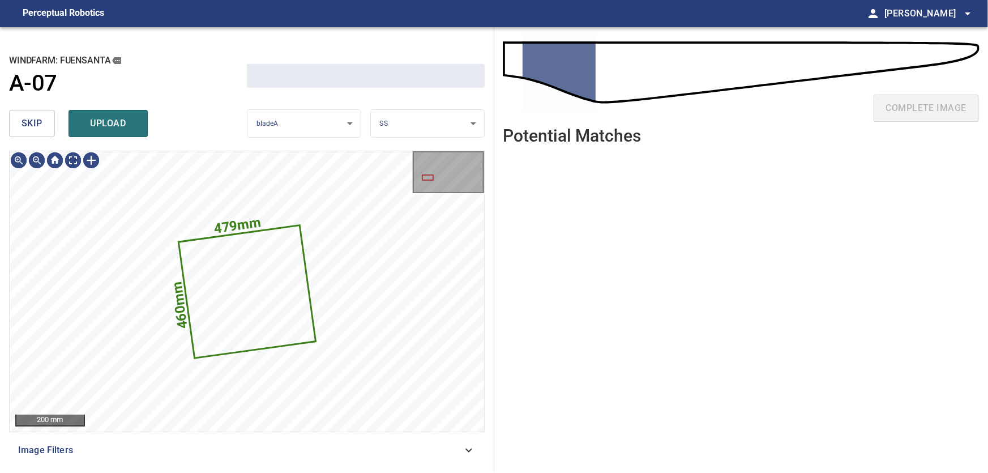
click at [27, 122] on span "skip" at bounding box center [32, 123] width 21 height 16
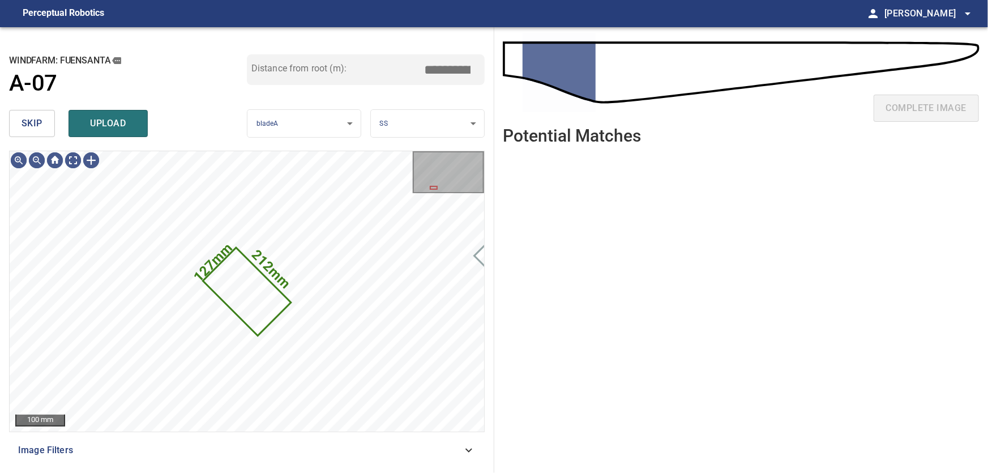
click at [27, 122] on span "skip" at bounding box center [32, 123] width 21 height 16
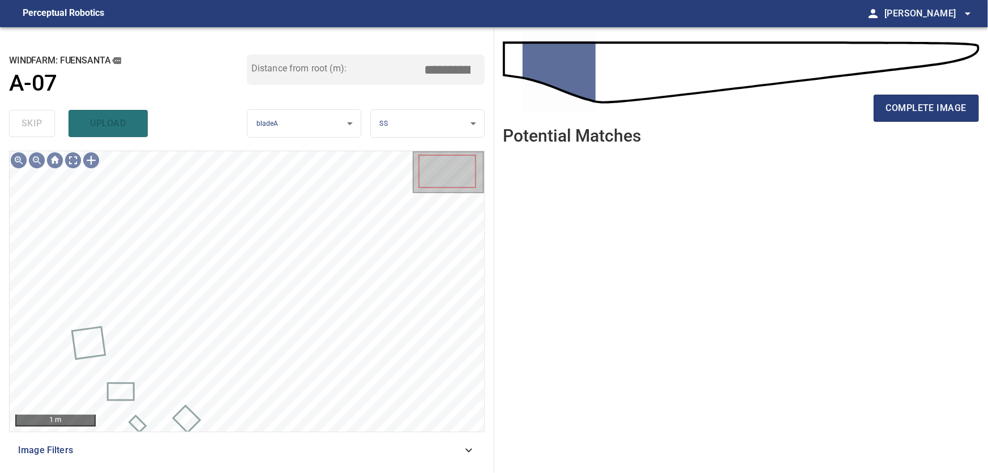
click at [468, 450] on icon at bounding box center [469, 450] width 14 height 14
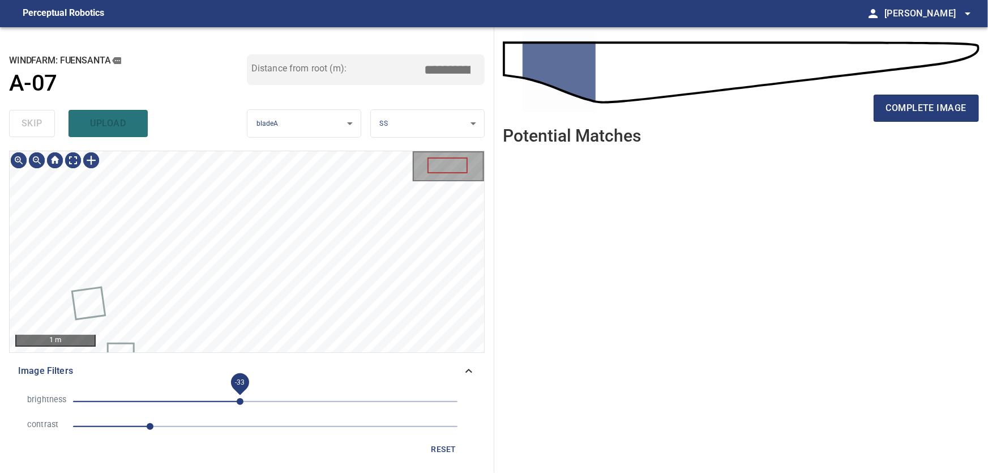
drag, startPoint x: 264, startPoint y: 401, endPoint x: 241, endPoint y: 400, distance: 23.2
click at [241, 400] on span "-33" at bounding box center [240, 401] width 7 height 7
click at [153, 429] on span "1" at bounding box center [150, 426] width 7 height 7
drag, startPoint x: 242, startPoint y: 401, endPoint x: 281, endPoint y: 406, distance: 39.3
click at [282, 405] on span "22" at bounding box center [282, 401] width 7 height 7
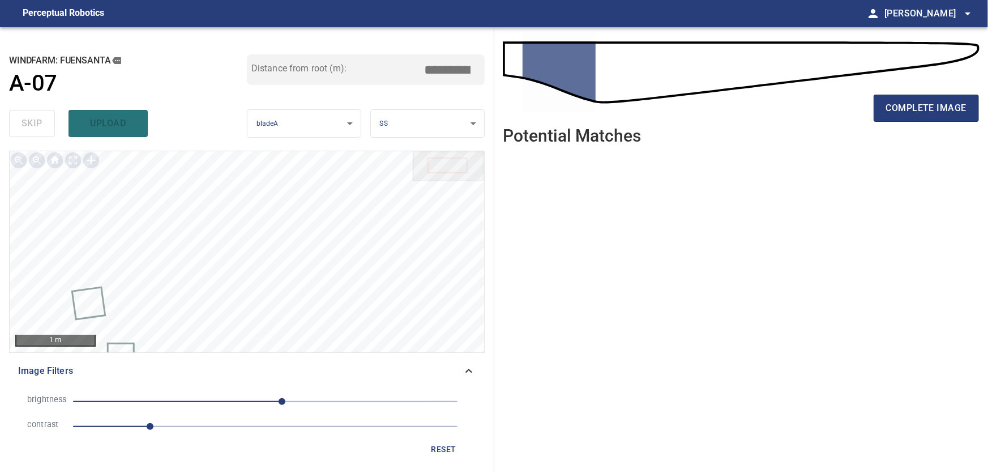
click at [256, 402] on span "22" at bounding box center [265, 401] width 384 height 16
click at [439, 446] on span "reset" at bounding box center [443, 449] width 27 height 14
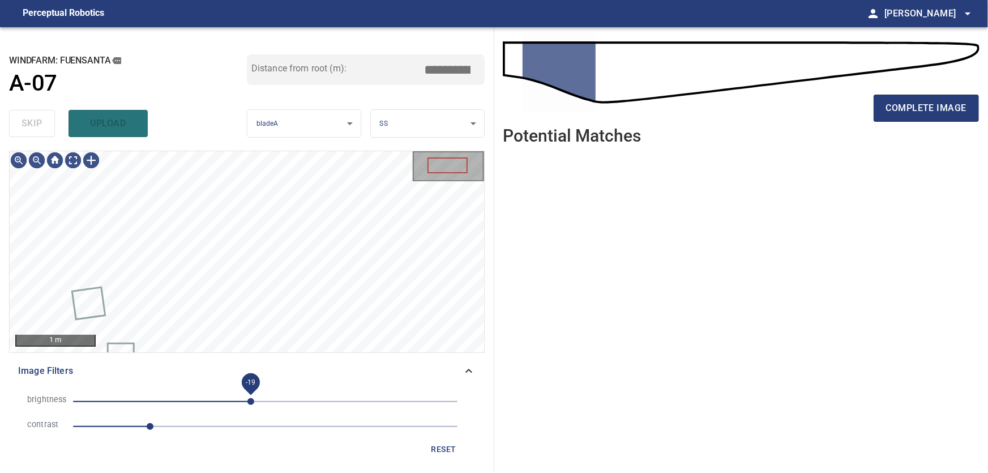
drag, startPoint x: 265, startPoint y: 396, endPoint x: 251, endPoint y: 396, distance: 14.2
click at [251, 398] on span "-19" at bounding box center [250, 401] width 7 height 7
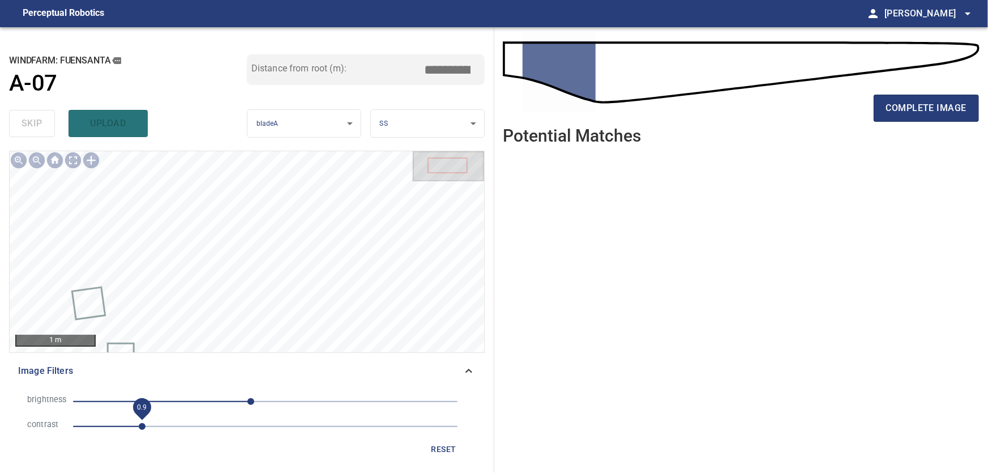
drag, startPoint x: 151, startPoint y: 426, endPoint x: 140, endPoint y: 425, distance: 11.3
click at [140, 425] on span "0.9" at bounding box center [142, 426] width 7 height 7
drag, startPoint x: 469, startPoint y: 370, endPoint x: 463, endPoint y: 362, distance: 10.2
click at [470, 370] on icon at bounding box center [469, 371] width 14 height 14
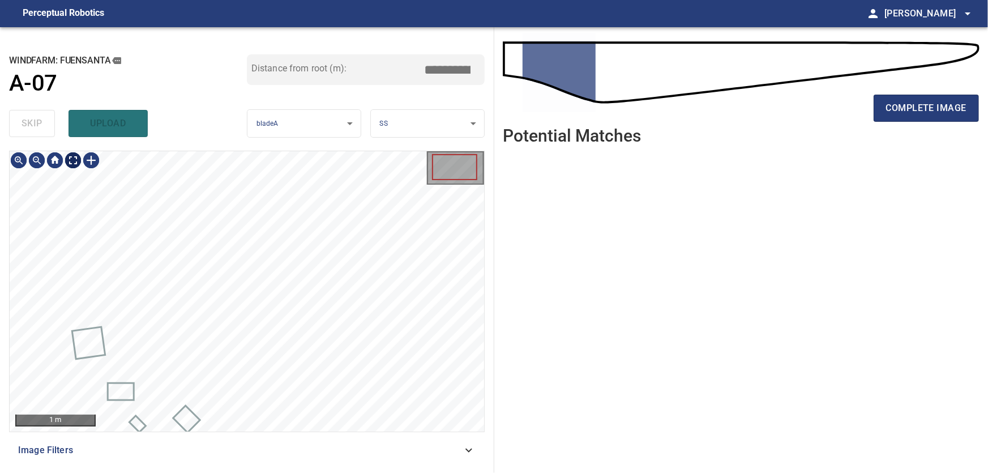
click at [74, 157] on body "**********" at bounding box center [494, 236] width 988 height 473
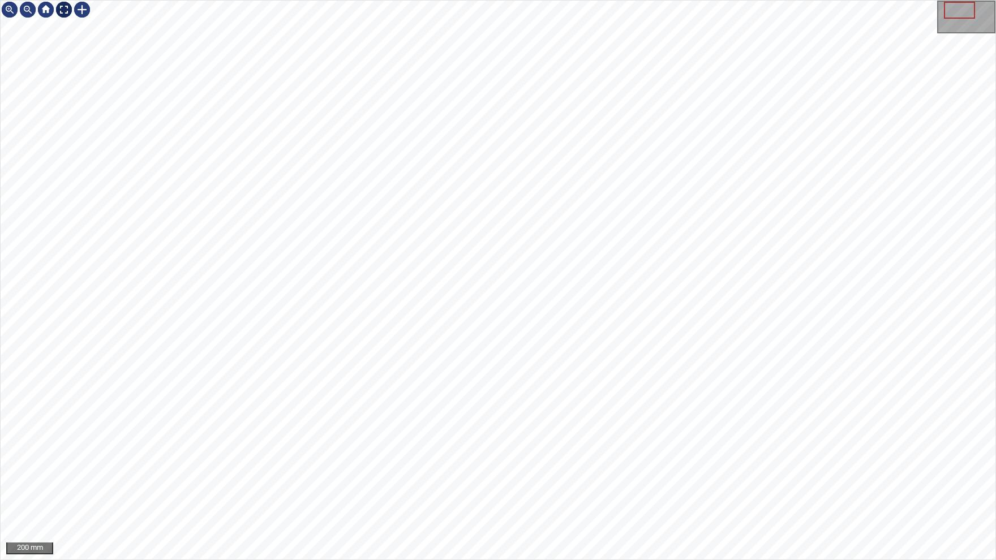
click at [66, 6] on div at bounding box center [64, 10] width 18 height 18
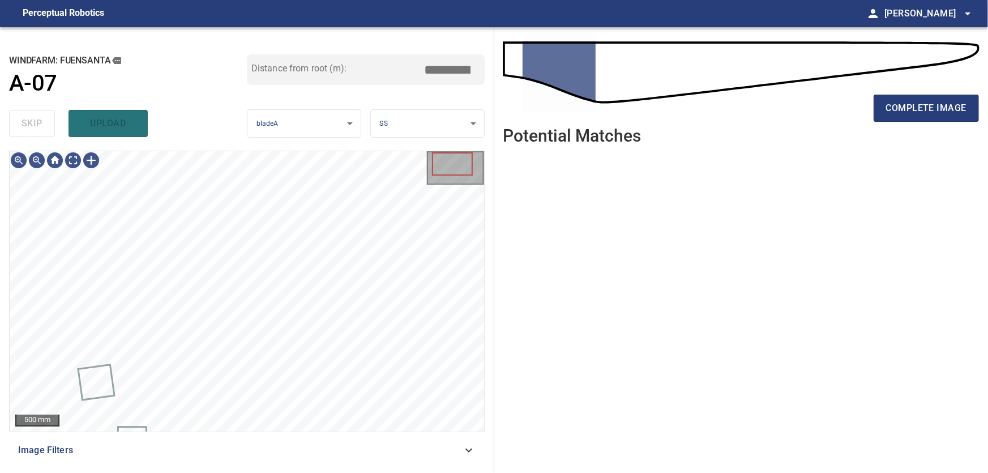
click at [472, 453] on icon at bounding box center [469, 450] width 14 height 14
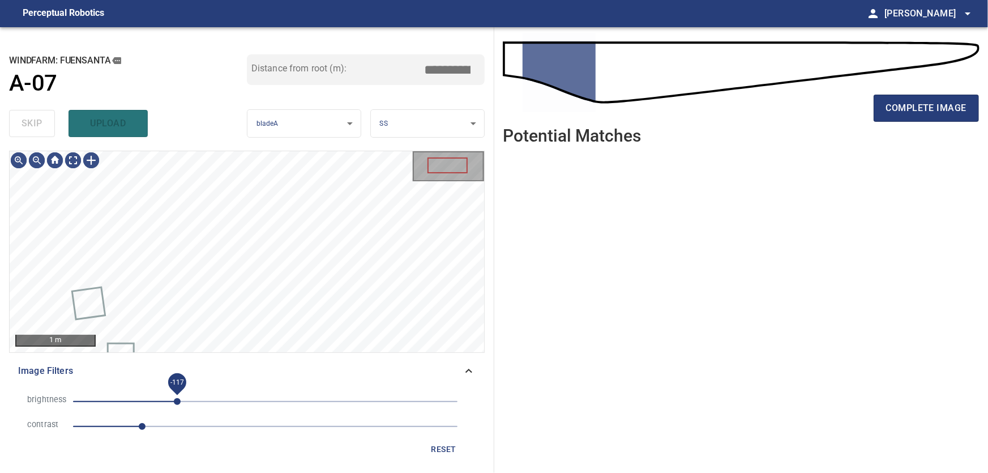
drag, startPoint x: 252, startPoint y: 404, endPoint x: 177, endPoint y: 397, distance: 75.6
click at [177, 398] on span "-117" at bounding box center [177, 401] width 7 height 7
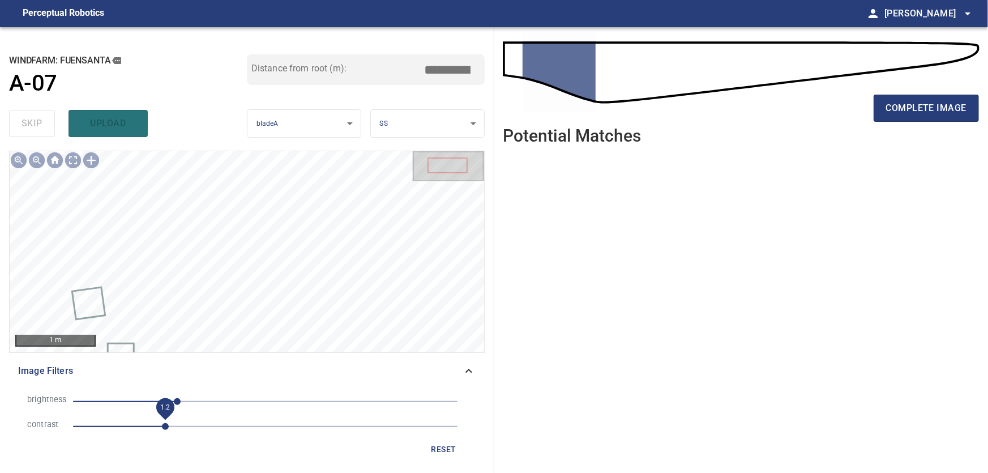
drag, startPoint x: 172, startPoint y: 427, endPoint x: 164, endPoint y: 427, distance: 7.9
click at [164, 427] on span "1.2" at bounding box center [165, 426] width 7 height 7
click at [927, 109] on span "complete image" at bounding box center [926, 108] width 80 height 16
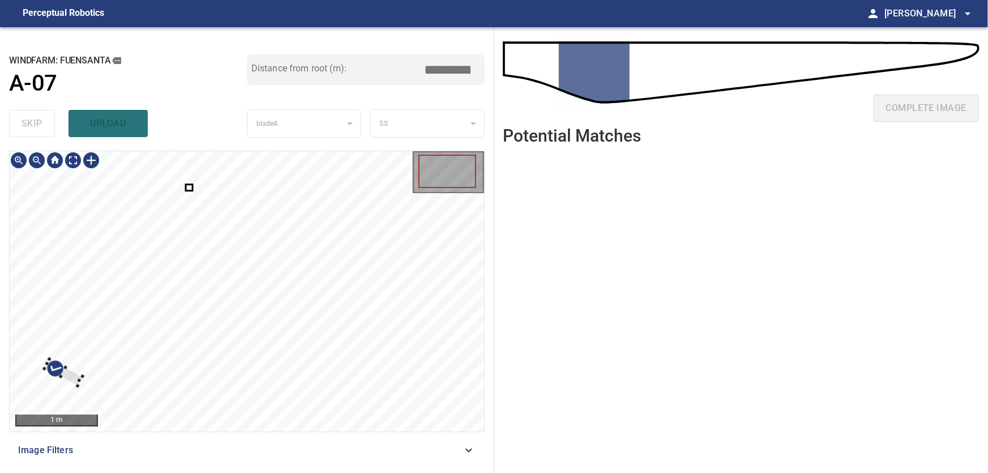
click at [44, 387] on div at bounding box center [247, 291] width 474 height 280
click at [131, 375] on div at bounding box center [247, 291] width 474 height 280
click at [29, 397] on div at bounding box center [31, 401] width 8 height 8
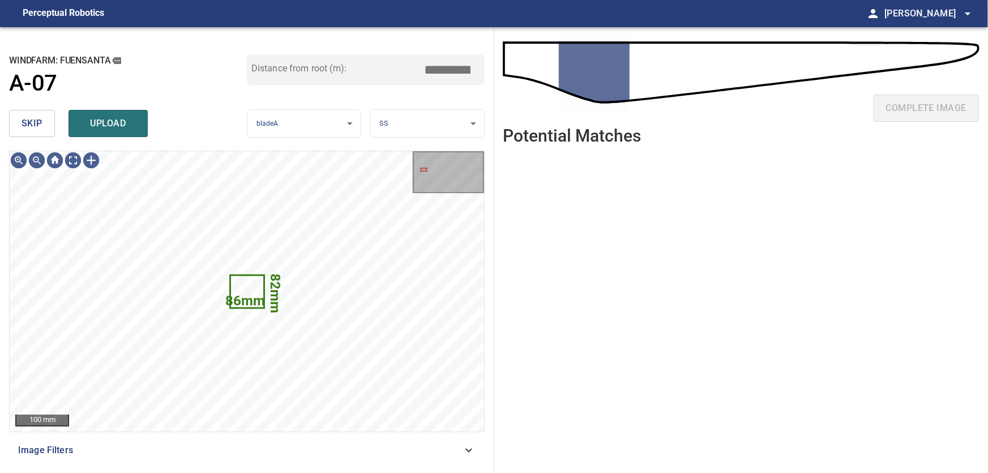
click at [26, 119] on span "skip" at bounding box center [32, 123] width 21 height 16
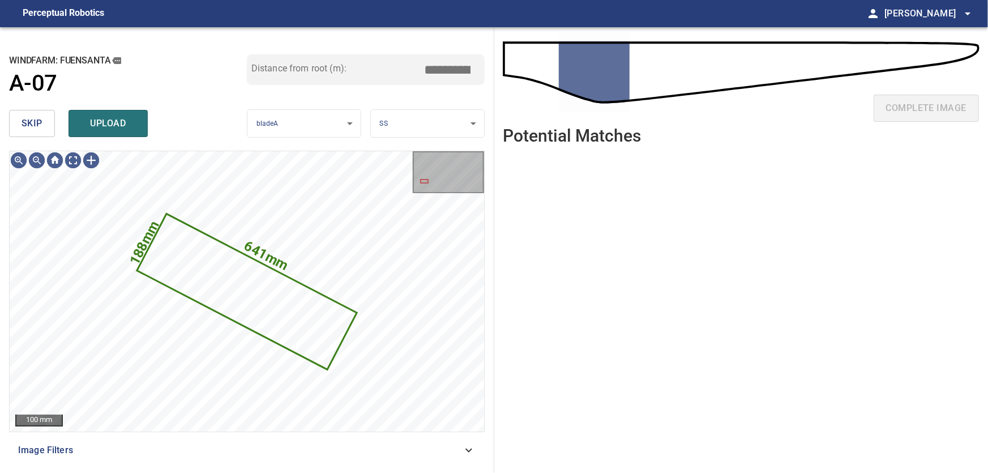
click at [26, 118] on span "skip" at bounding box center [32, 123] width 21 height 16
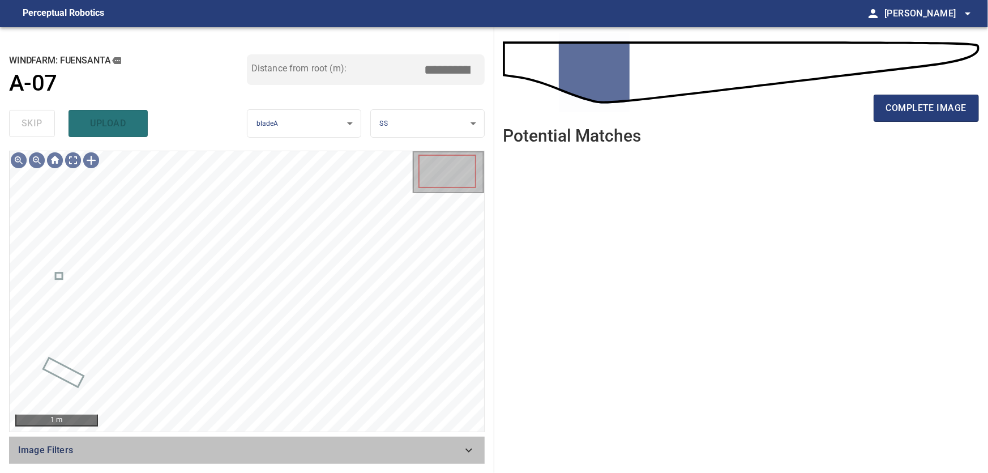
click at [467, 448] on icon at bounding box center [469, 450] width 14 height 14
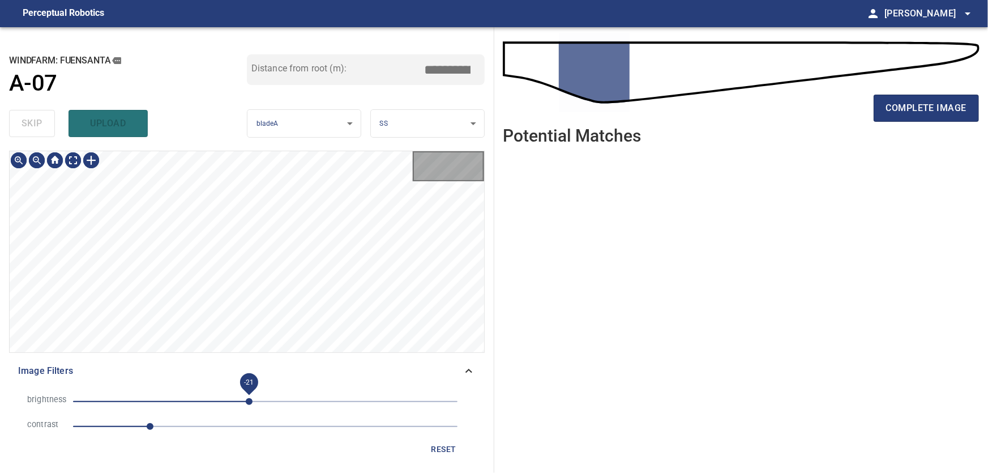
drag, startPoint x: 260, startPoint y: 401, endPoint x: 241, endPoint y: 397, distance: 19.5
click at [246, 398] on span "-21" at bounding box center [249, 401] width 7 height 7
drag, startPoint x: 156, startPoint y: 431, endPoint x: 198, endPoint y: 433, distance: 42.5
click at [198, 430] on span "1.6" at bounding box center [195, 426] width 7 height 7
click at [172, 424] on span "1.3" at bounding box center [265, 426] width 384 height 16
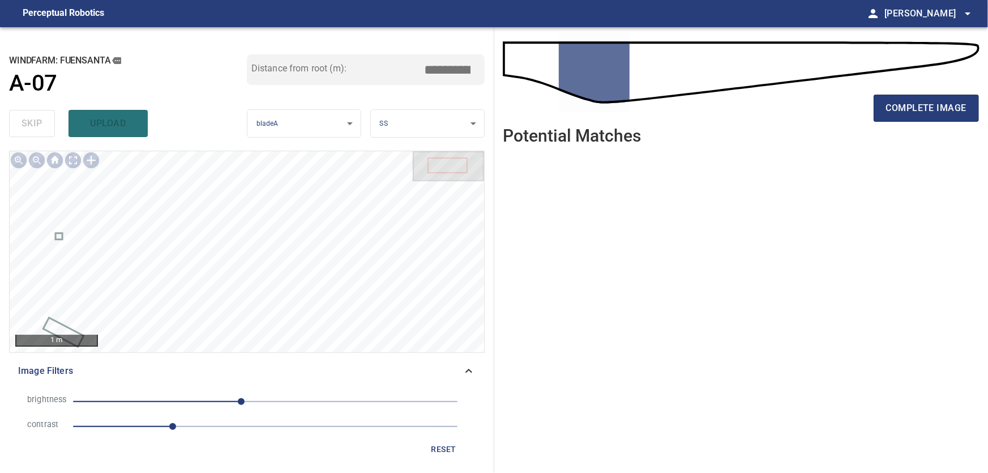
click at [440, 439] on button "reset" at bounding box center [444, 449] width 36 height 21
type input "***"
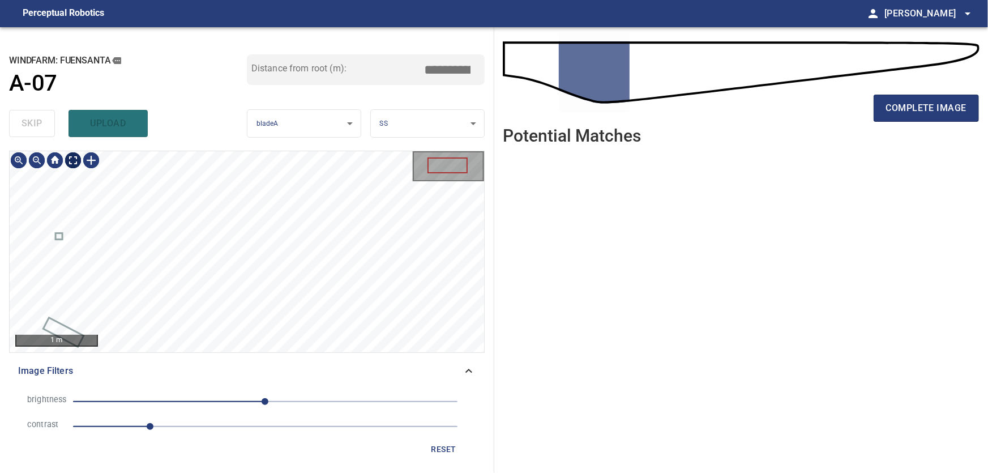
click at [69, 161] on body "**********" at bounding box center [494, 236] width 988 height 473
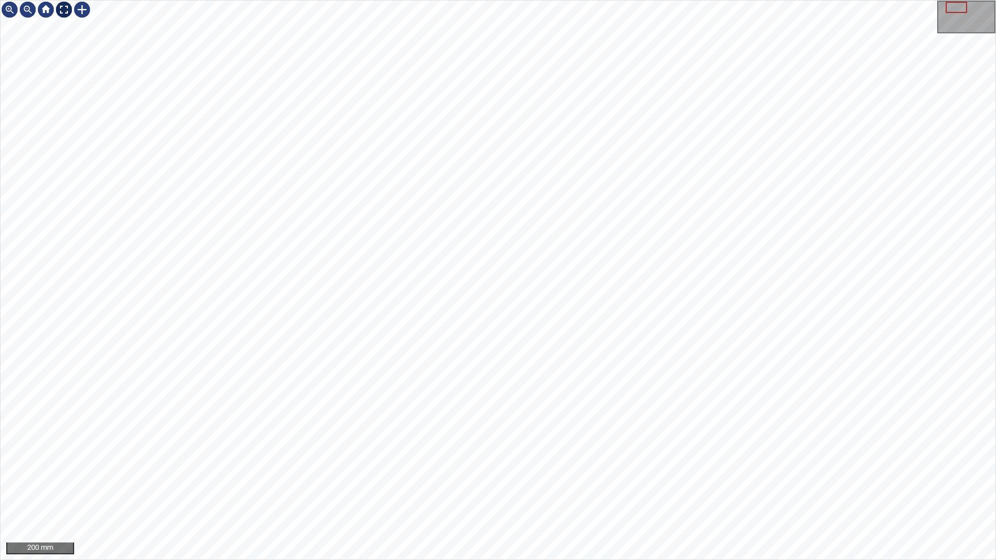
click at [63, 14] on img at bounding box center [64, 10] width 18 height 18
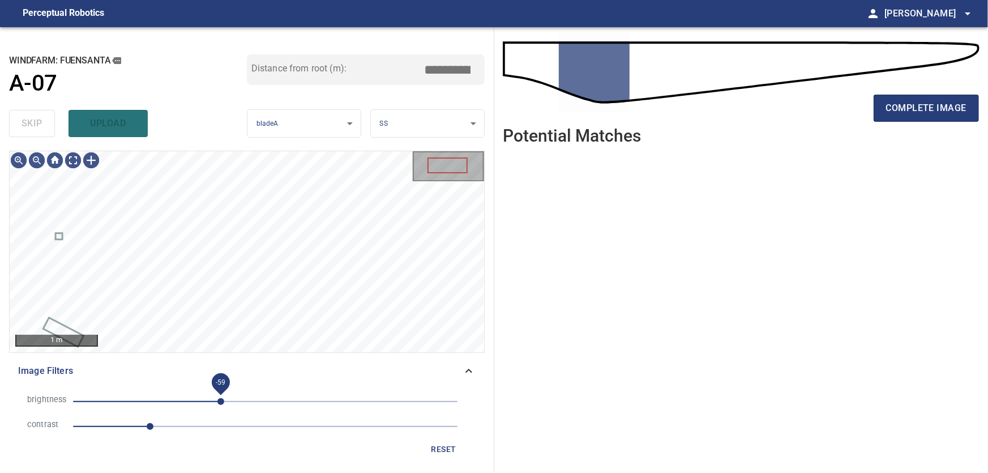
drag, startPoint x: 269, startPoint y: 401, endPoint x: 221, endPoint y: 405, distance: 48.9
click at [221, 405] on span "-59" at bounding box center [220, 401] width 7 height 7
drag, startPoint x: 151, startPoint y: 427, endPoint x: 191, endPoint y: 430, distance: 40.3
click at [191, 430] on span "1.5" at bounding box center [188, 426] width 7 height 7
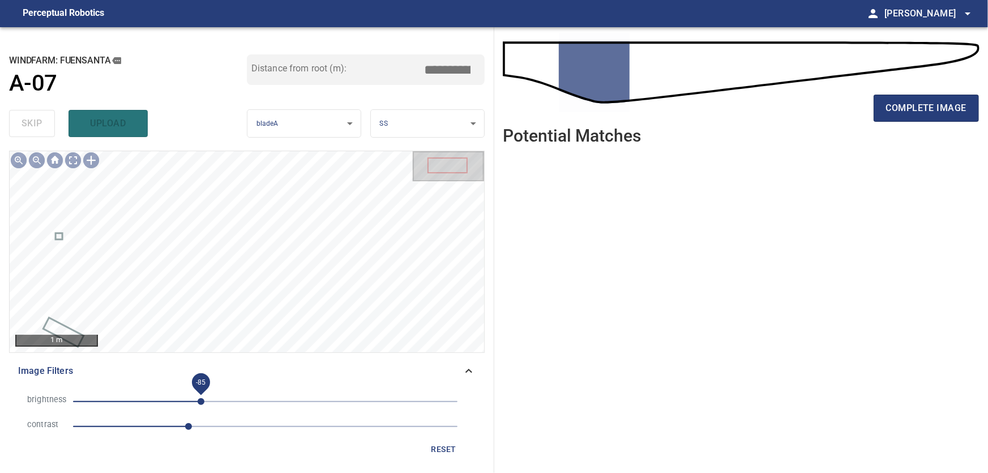
type input "***"
drag, startPoint x: 222, startPoint y: 400, endPoint x: 197, endPoint y: 400, distance: 25.5
click at [197, 400] on span "-90" at bounding box center [197, 401] width 7 height 7
click at [469, 368] on icon at bounding box center [469, 371] width 14 height 14
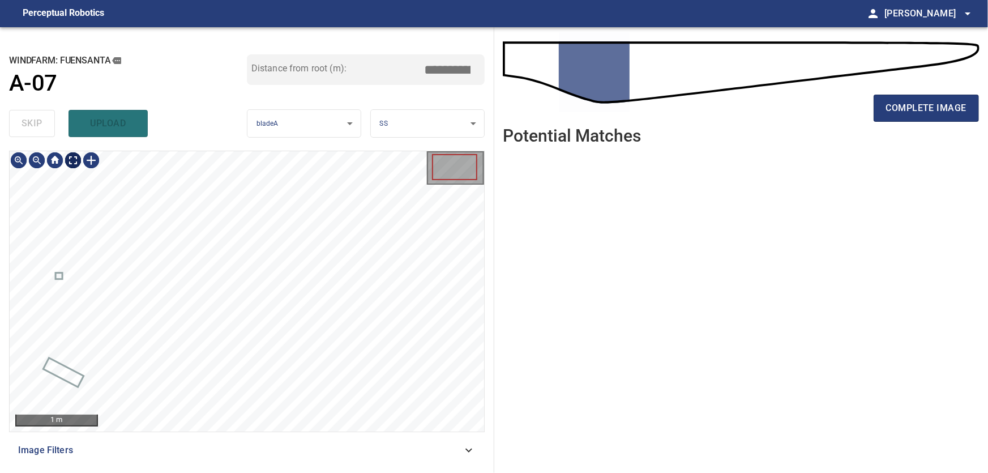
click at [80, 161] on body "**********" at bounding box center [494, 236] width 988 height 473
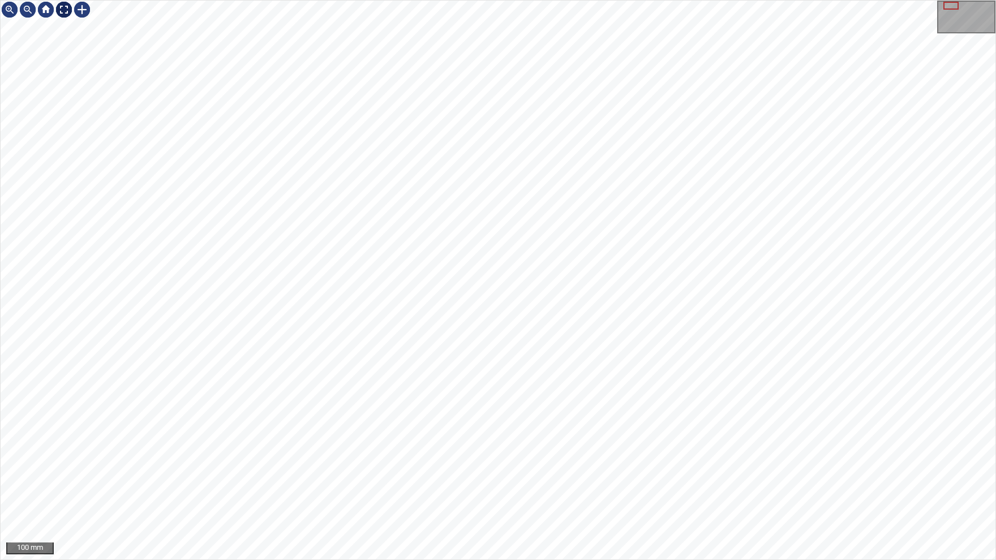
click at [65, 8] on img at bounding box center [64, 10] width 18 height 18
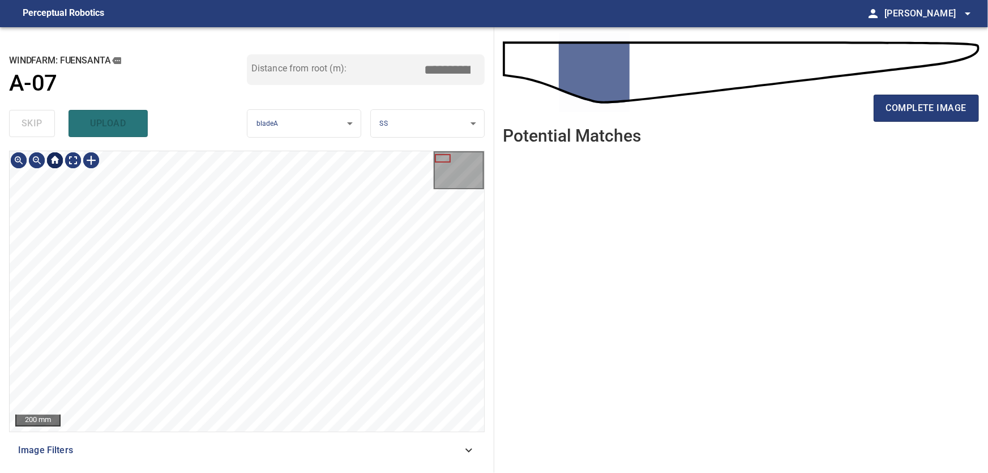
click at [55, 159] on div at bounding box center [55, 160] width 18 height 18
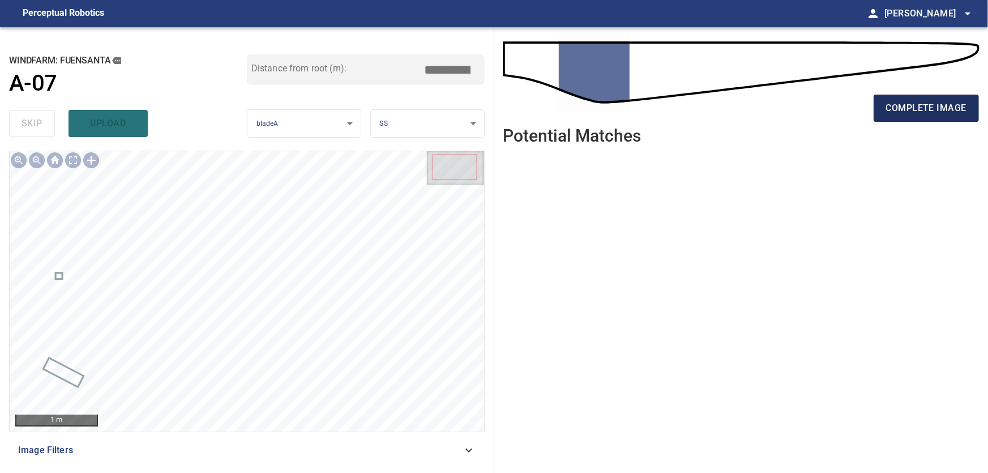
type input "***"
click at [906, 108] on span "complete image" at bounding box center [926, 108] width 80 height 16
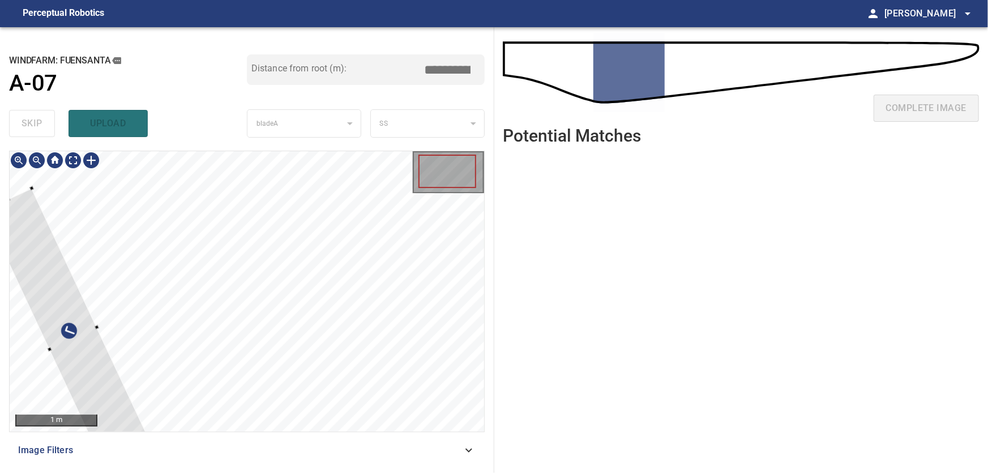
click at [35, 383] on div at bounding box center [247, 291] width 474 height 280
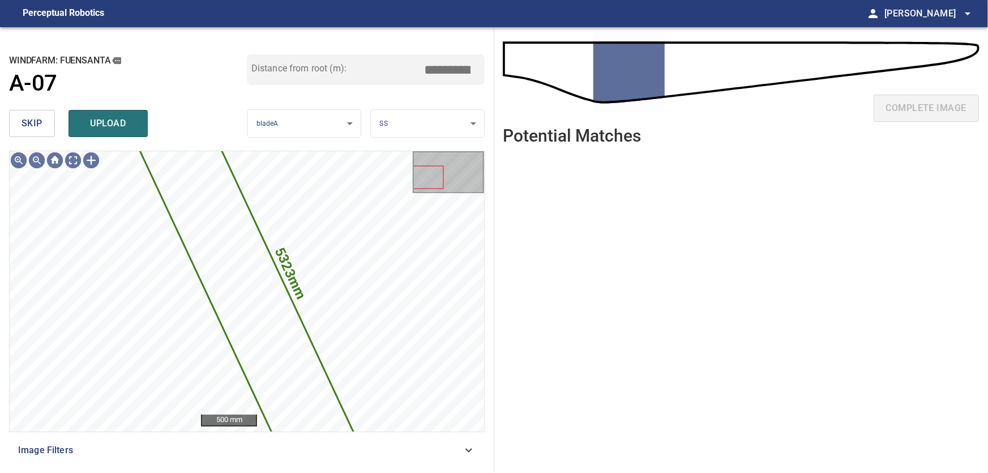
click at [19, 122] on button "skip" at bounding box center [32, 123] width 46 height 27
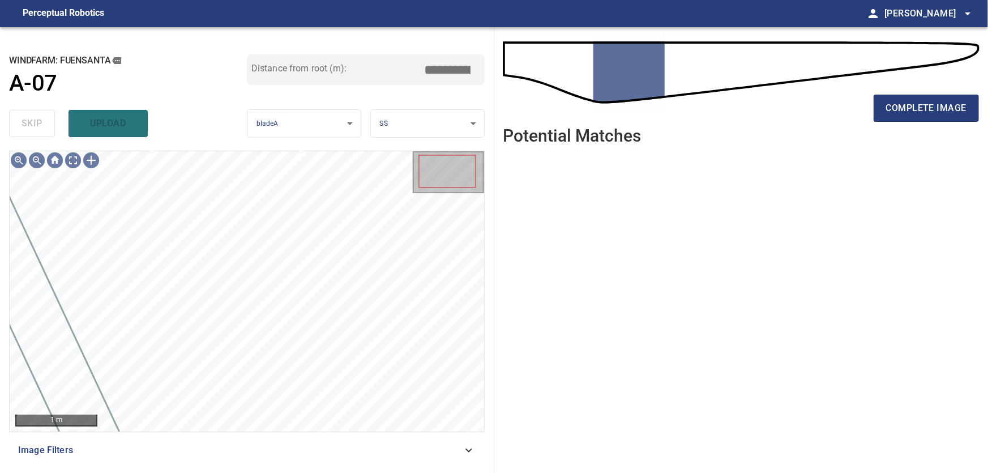
click at [471, 456] on icon at bounding box center [469, 450] width 14 height 14
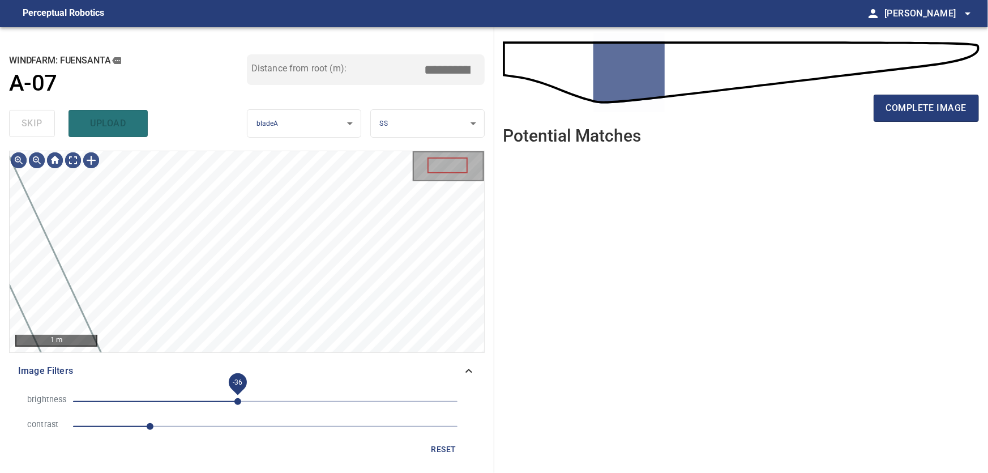
drag, startPoint x: 267, startPoint y: 404, endPoint x: 238, endPoint y: 405, distance: 28.9
click at [238, 405] on span "-36" at bounding box center [237, 401] width 7 height 7
drag, startPoint x: 151, startPoint y: 430, endPoint x: 172, endPoint y: 431, distance: 21.6
click at [172, 430] on span "1.3" at bounding box center [172, 426] width 7 height 7
click at [472, 371] on icon at bounding box center [469, 371] width 14 height 14
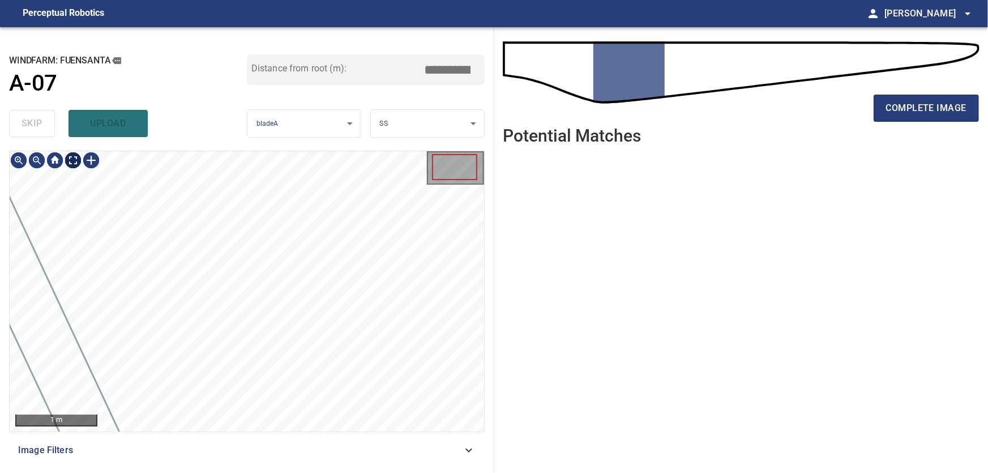
click at [72, 162] on body "**********" at bounding box center [494, 236] width 988 height 473
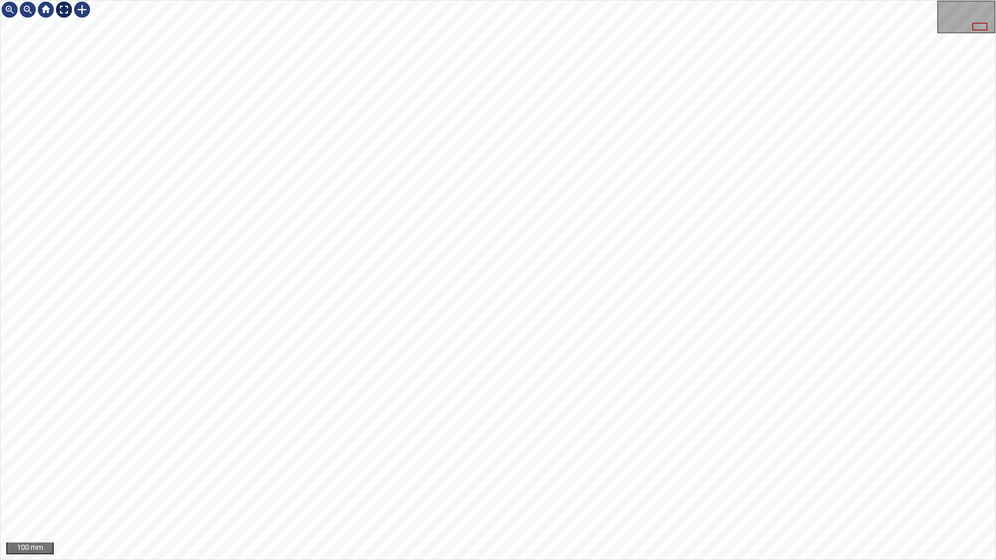
click at [66, 10] on img at bounding box center [64, 10] width 18 height 18
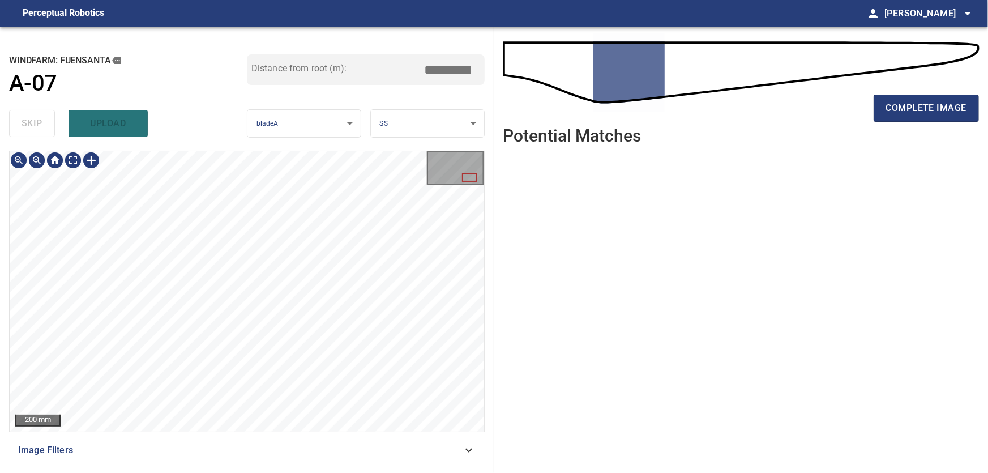
click at [459, 446] on span "Image Filters" at bounding box center [240, 450] width 444 height 14
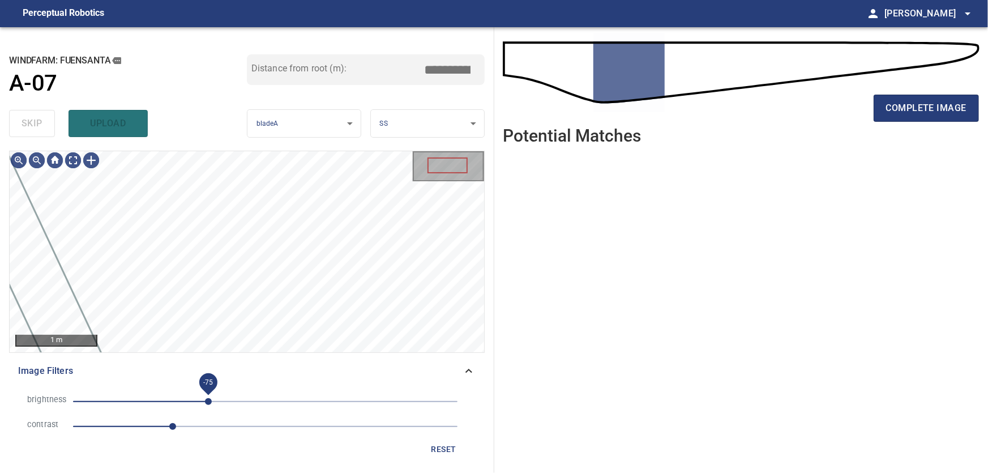
drag, startPoint x: 235, startPoint y: 406, endPoint x: 209, endPoint y: 400, distance: 26.7
click at [209, 400] on span "-75" at bounding box center [208, 401] width 7 height 7
drag, startPoint x: 183, startPoint y: 427, endPoint x: 166, endPoint y: 430, distance: 17.2
click at [166, 430] on span "1.2" at bounding box center [165, 426] width 7 height 7
drag, startPoint x: 207, startPoint y: 401, endPoint x: 194, endPoint y: 402, distance: 13.6
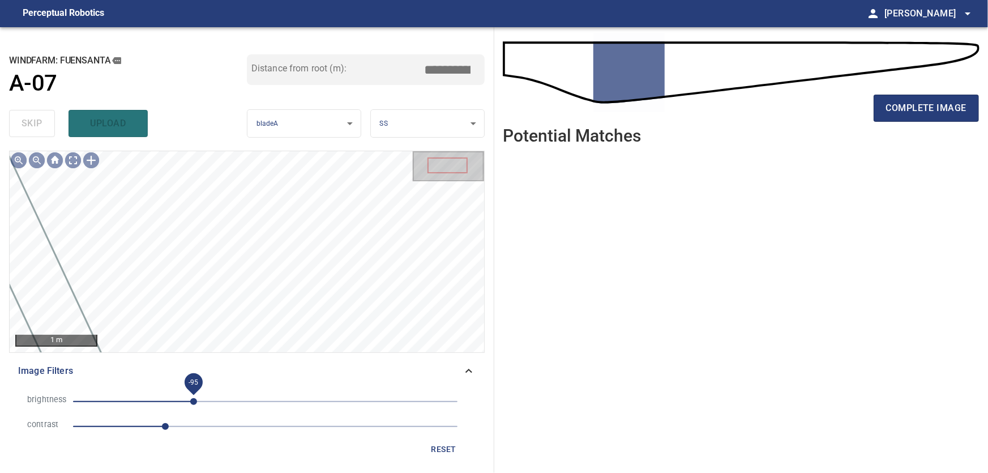
click at [194, 402] on span "-95" at bounding box center [193, 401] width 7 height 7
click at [467, 374] on icon at bounding box center [469, 371] width 14 height 14
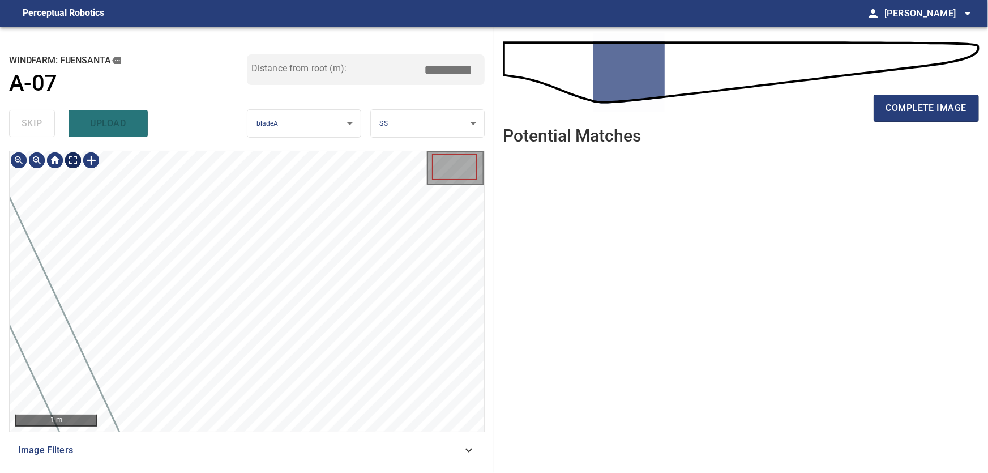
click at [79, 161] on body "**********" at bounding box center [494, 236] width 988 height 473
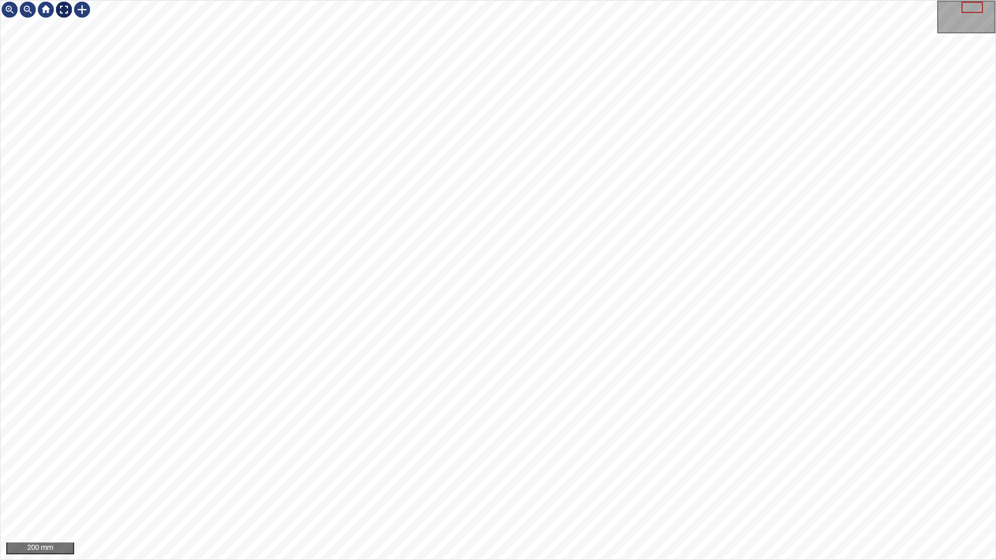
click at [67, 12] on img at bounding box center [64, 10] width 18 height 18
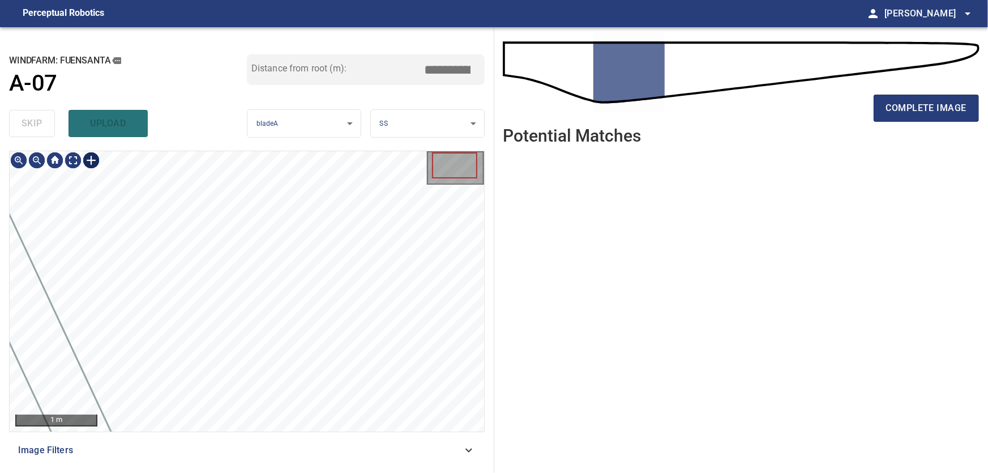
click at [94, 162] on div at bounding box center [91, 160] width 18 height 18
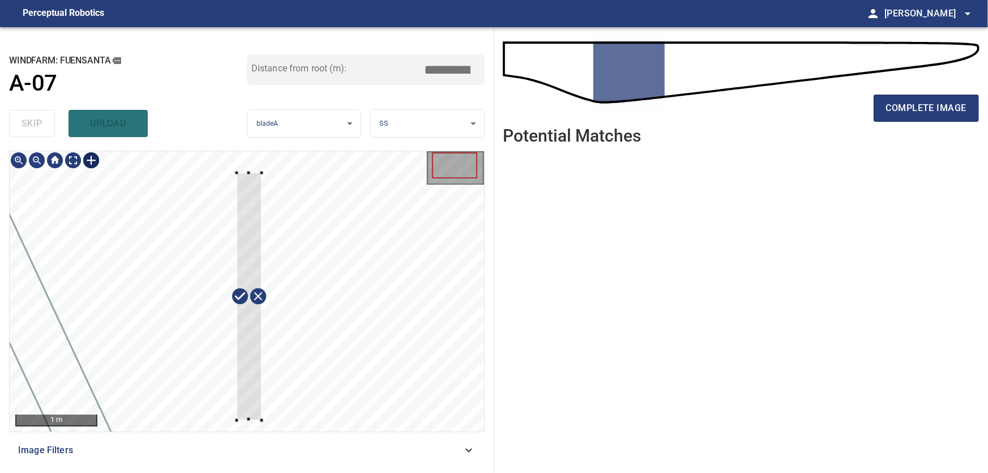
click at [262, 420] on div at bounding box center [247, 291] width 474 height 280
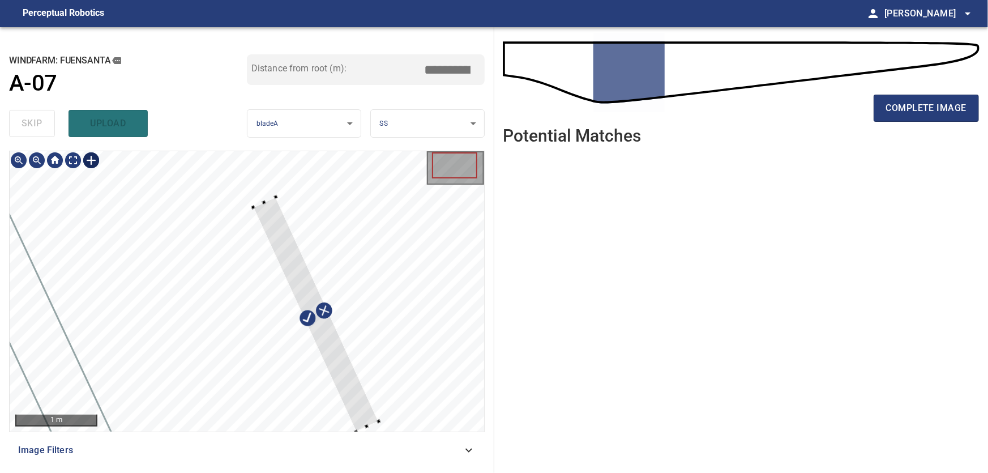
click at [376, 408] on div at bounding box center [247, 291] width 474 height 280
click at [230, 165] on div at bounding box center [247, 291] width 474 height 280
click at [259, 203] on div at bounding box center [305, 295] width 144 height 275
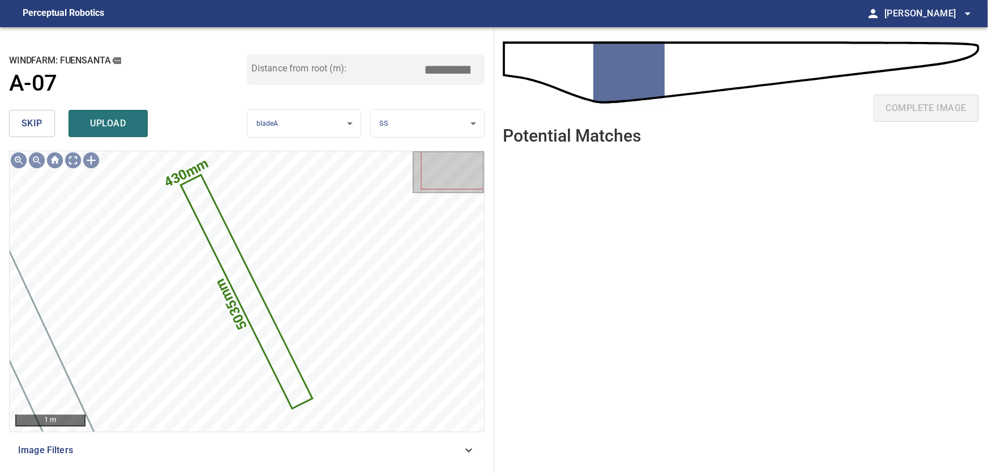
drag, startPoint x: 429, startPoint y: 69, endPoint x: 553, endPoint y: 76, distance: 124.8
click at [480, 76] on input "*****" at bounding box center [451, 70] width 57 height 22
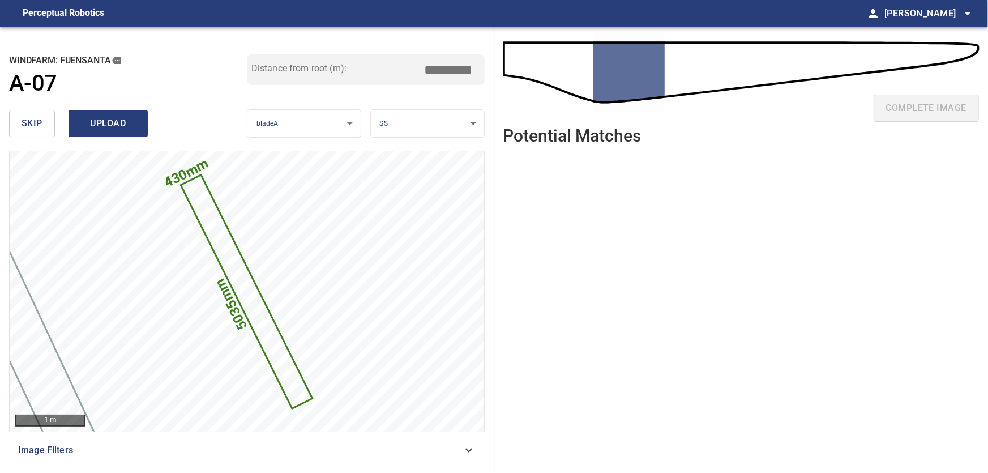
type input "****"
click at [122, 119] on span "upload" at bounding box center [108, 123] width 54 height 16
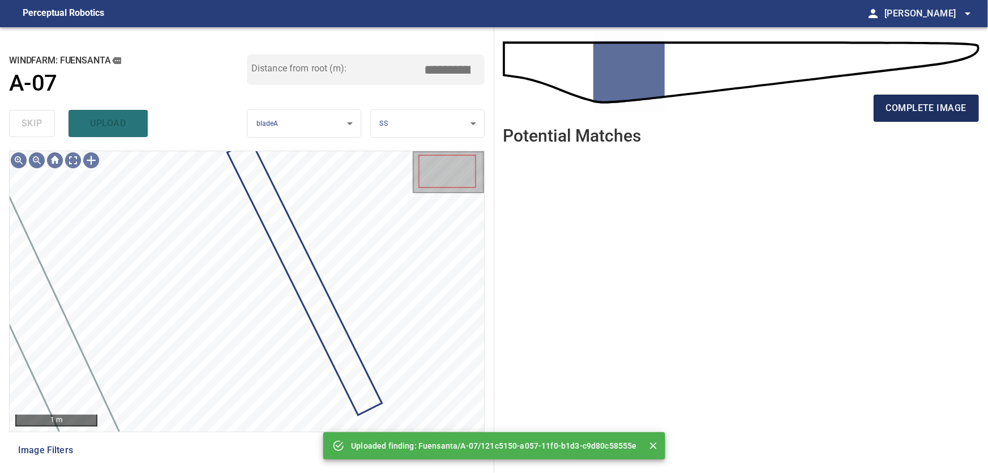
click at [913, 109] on span "complete image" at bounding box center [926, 108] width 80 height 16
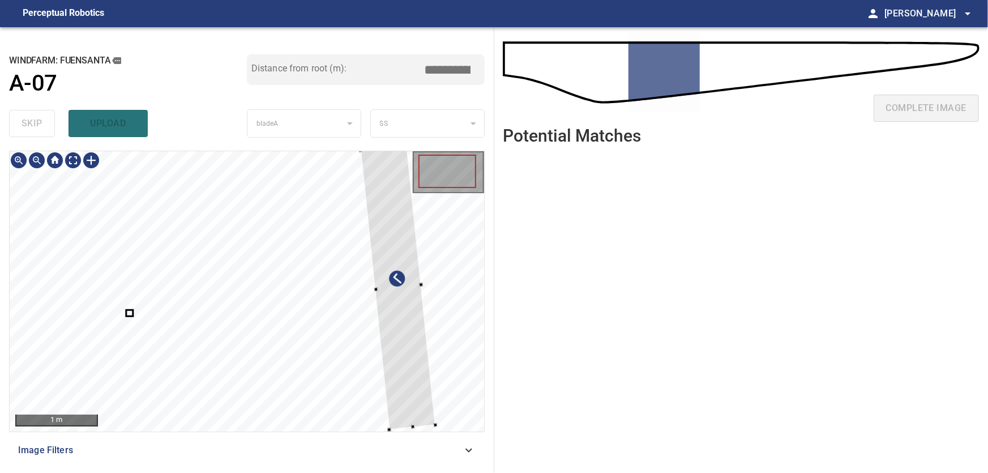
click at [430, 326] on div at bounding box center [247, 291] width 474 height 280
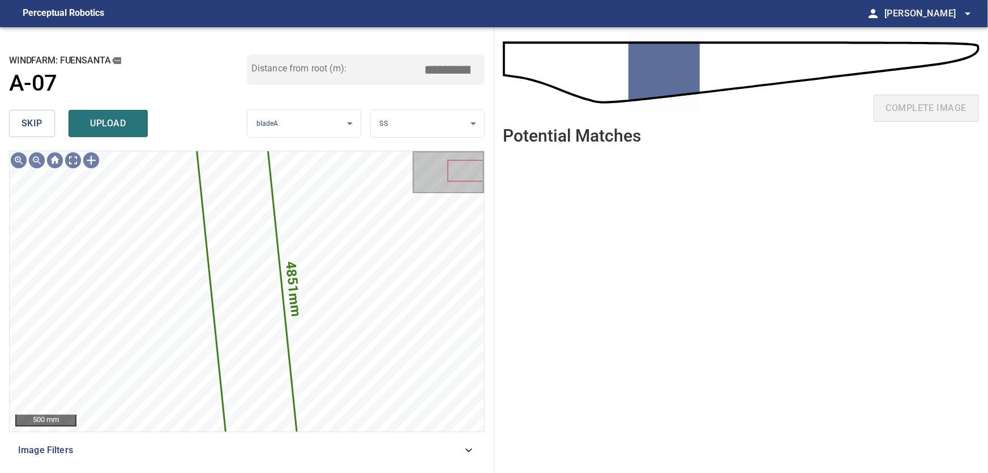
click at [23, 126] on span "skip" at bounding box center [32, 123] width 21 height 16
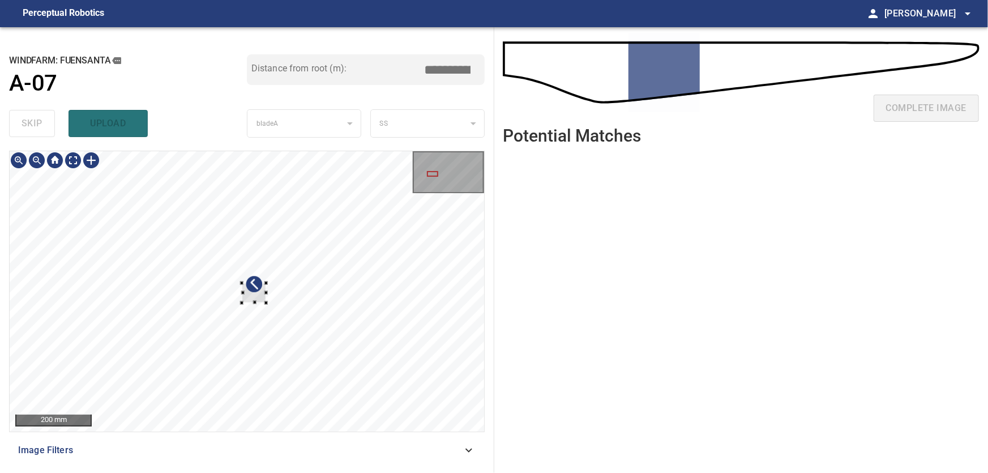
click at [37, 326] on div at bounding box center [247, 291] width 474 height 280
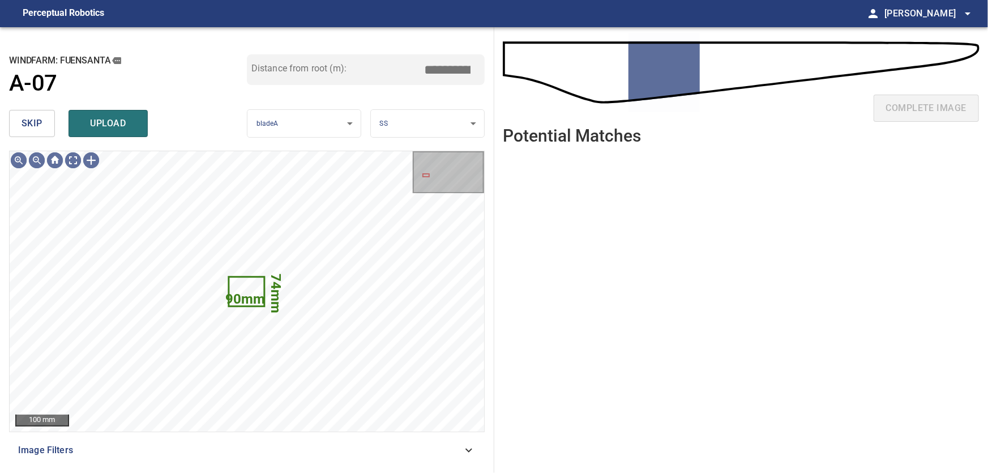
click at [35, 110] on div "skip upload" at bounding box center [128, 123] width 238 height 36
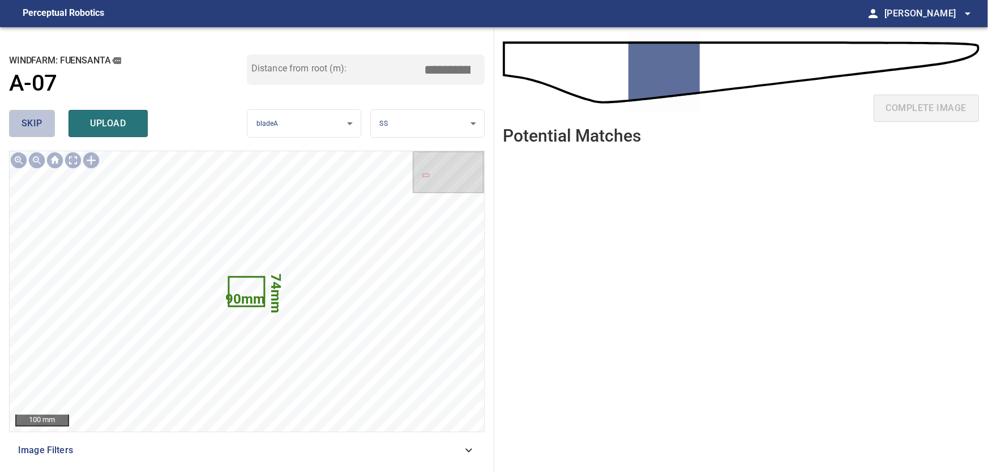
click at [31, 118] on span "skip" at bounding box center [32, 123] width 21 height 16
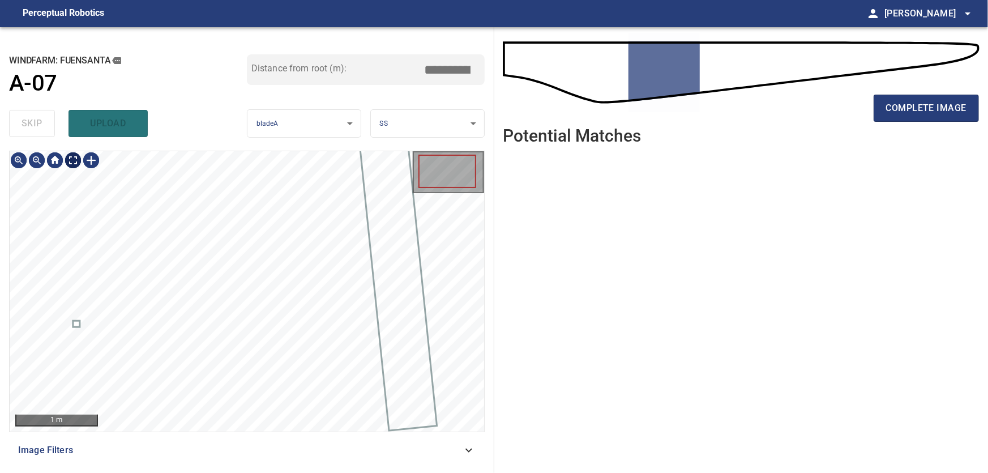
click at [74, 161] on body "**********" at bounding box center [494, 236] width 988 height 473
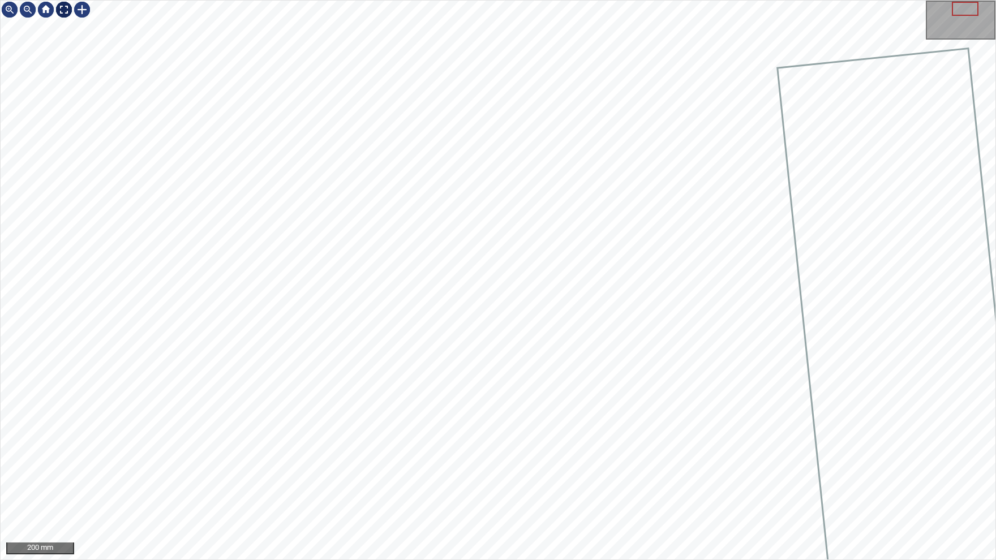
click at [58, 7] on img at bounding box center [64, 10] width 18 height 18
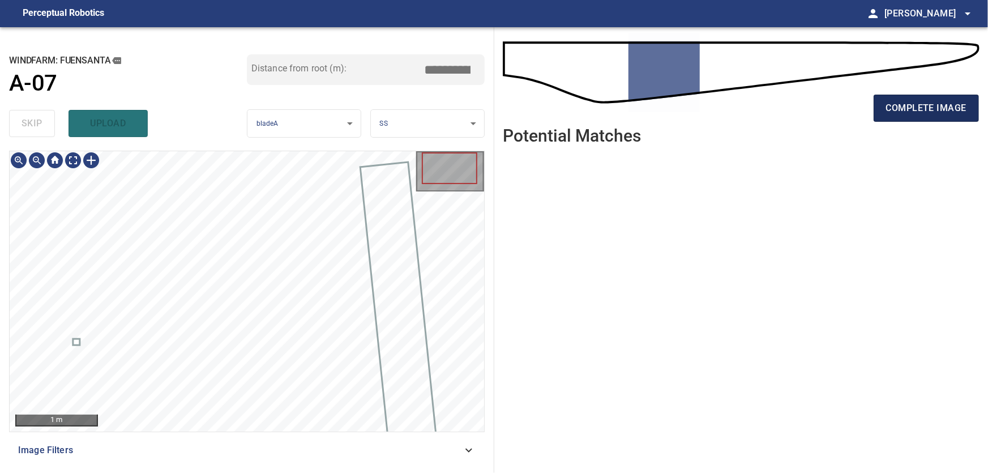
click at [923, 109] on span "complete image" at bounding box center [926, 108] width 80 height 16
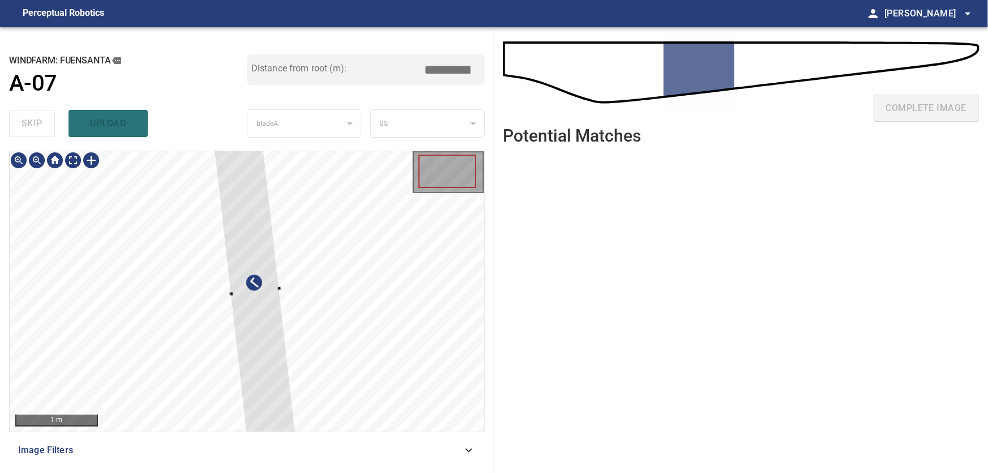
click at [464, 243] on div at bounding box center [247, 291] width 474 height 280
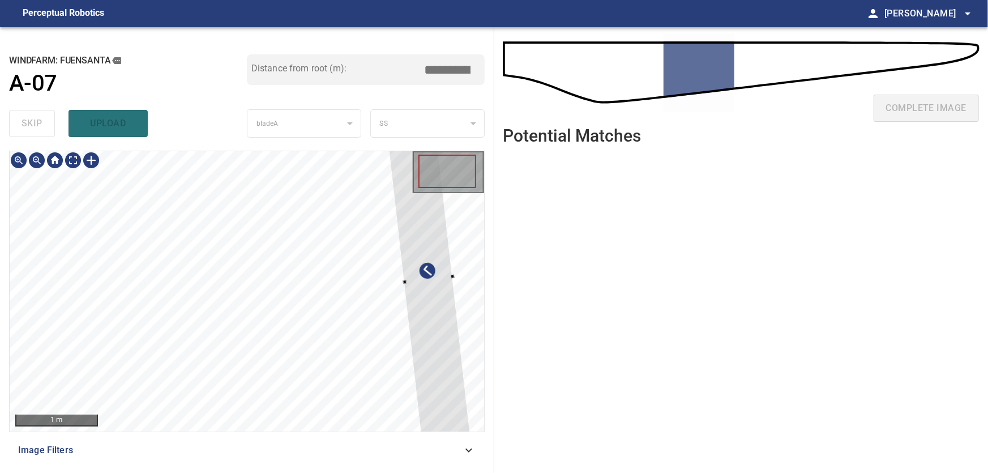
click at [433, 273] on div at bounding box center [428, 280] width 84 height 322
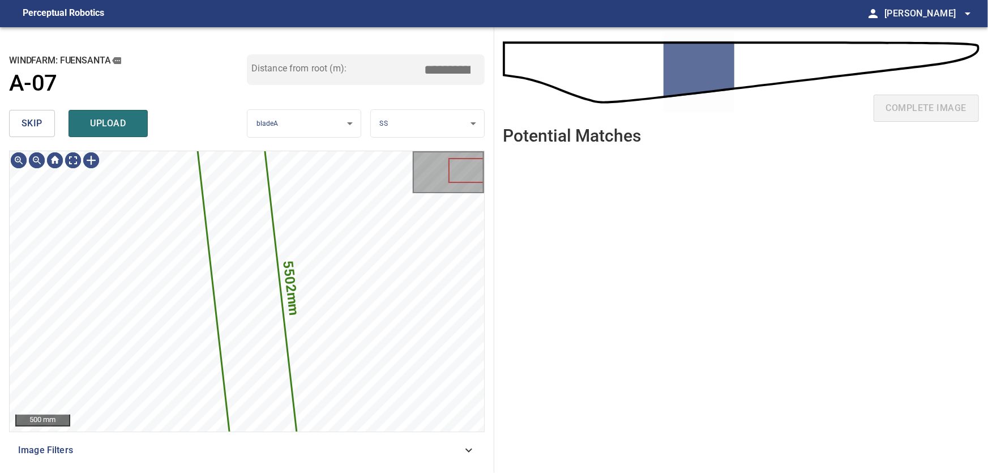
click at [29, 121] on span "skip" at bounding box center [32, 123] width 21 height 16
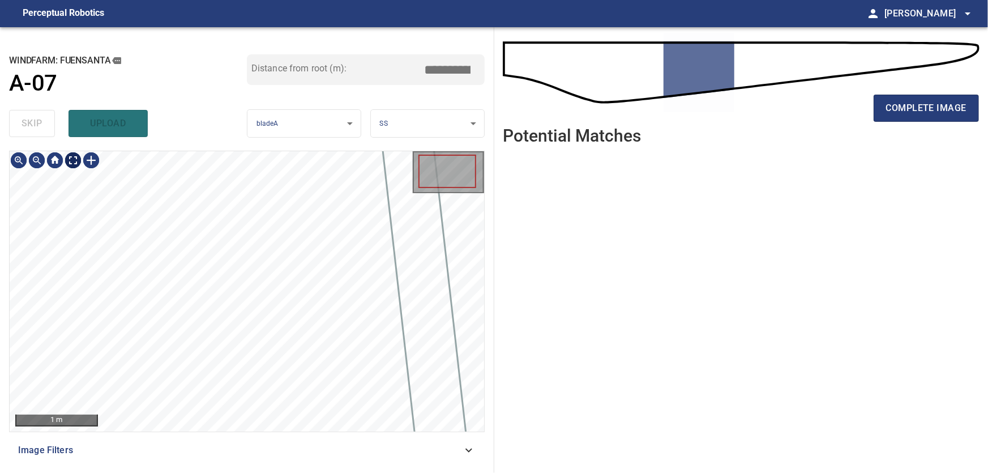
click at [72, 160] on body "**********" at bounding box center [494, 236] width 988 height 473
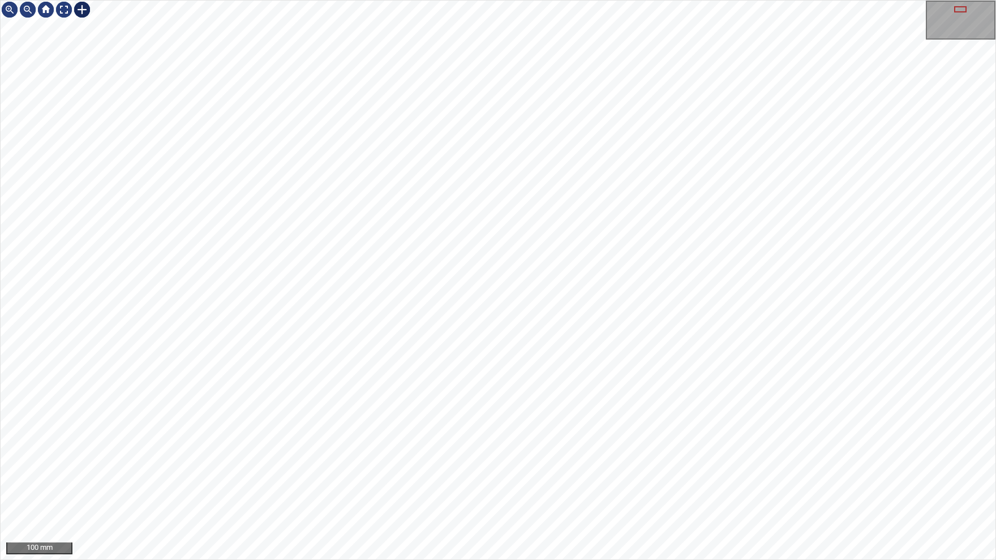
click at [84, 11] on div at bounding box center [82, 10] width 18 height 18
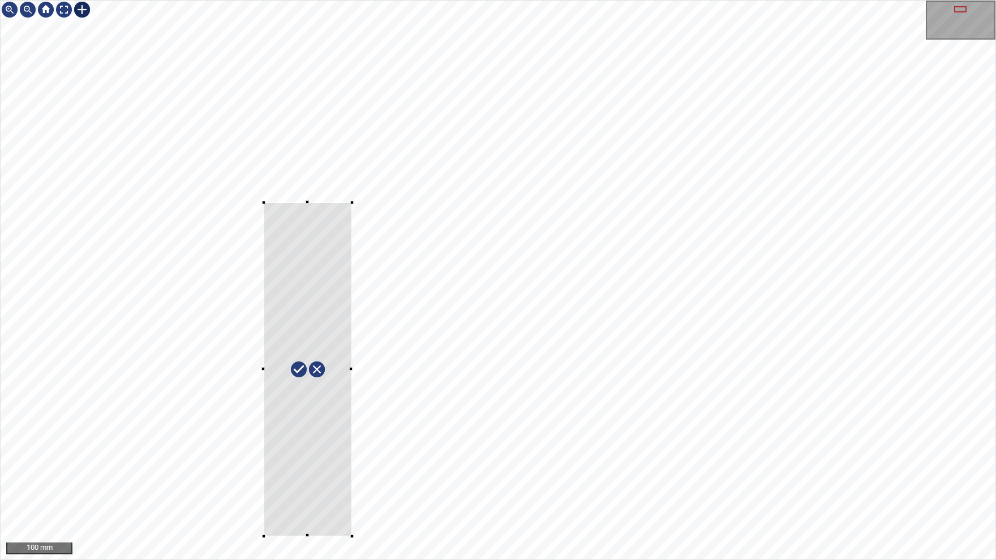
click at [352, 472] on div at bounding box center [498, 280] width 995 height 559
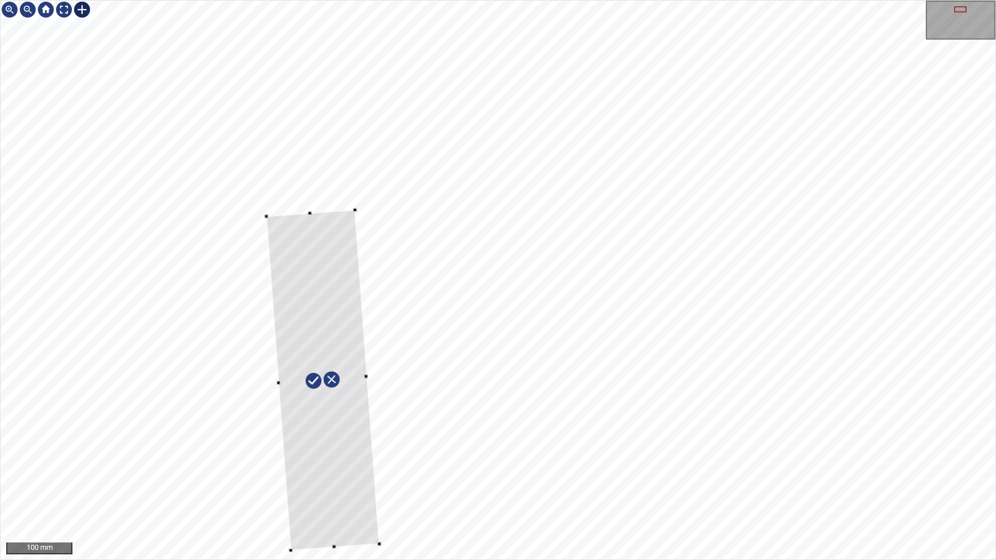
click at [358, 472] on div at bounding box center [323, 380] width 113 height 341
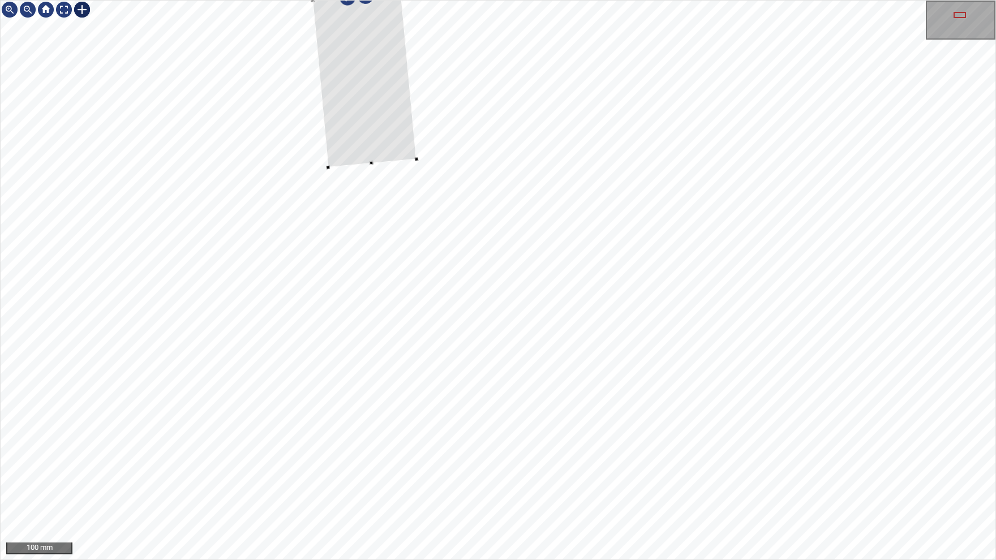
click at [958, 16] on div at bounding box center [960, 15] width 12 height 6
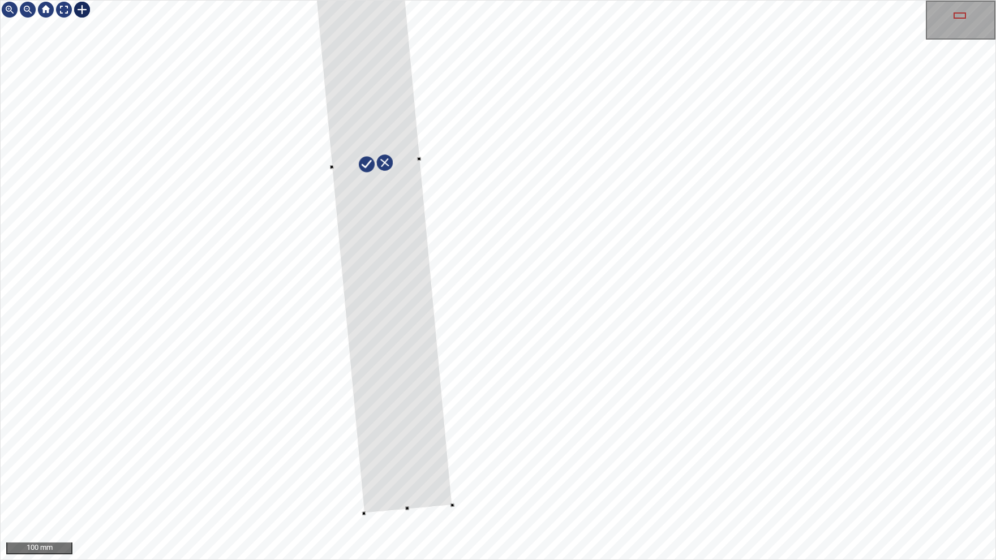
click at [421, 472] on div at bounding box center [498, 280] width 995 height 559
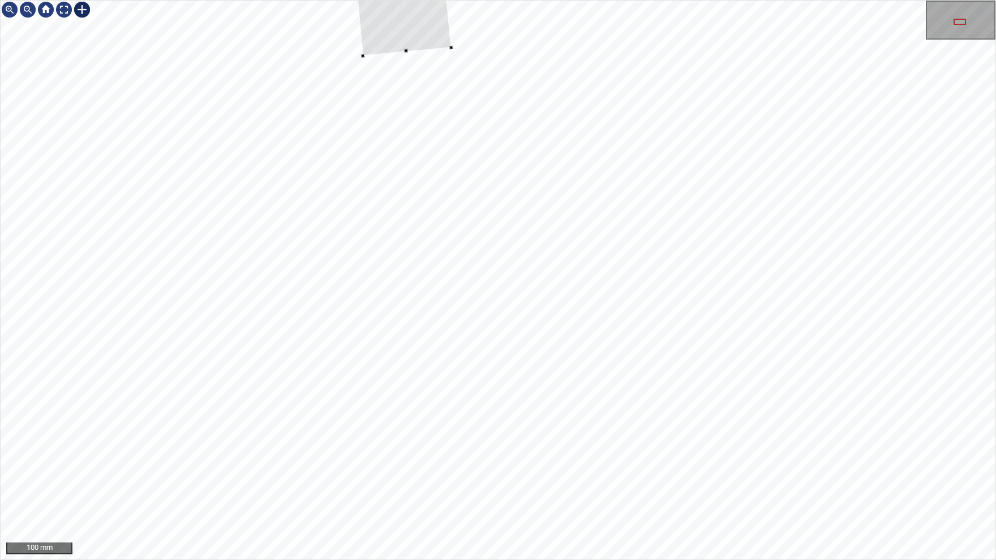
click at [961, 23] on div at bounding box center [960, 22] width 12 height 6
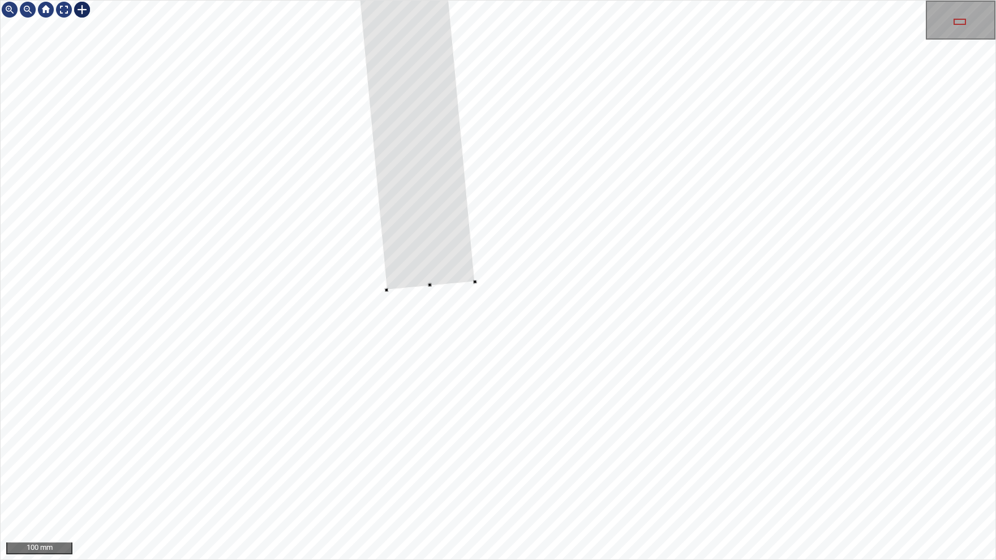
click at [450, 286] on div at bounding box center [498, 280] width 995 height 559
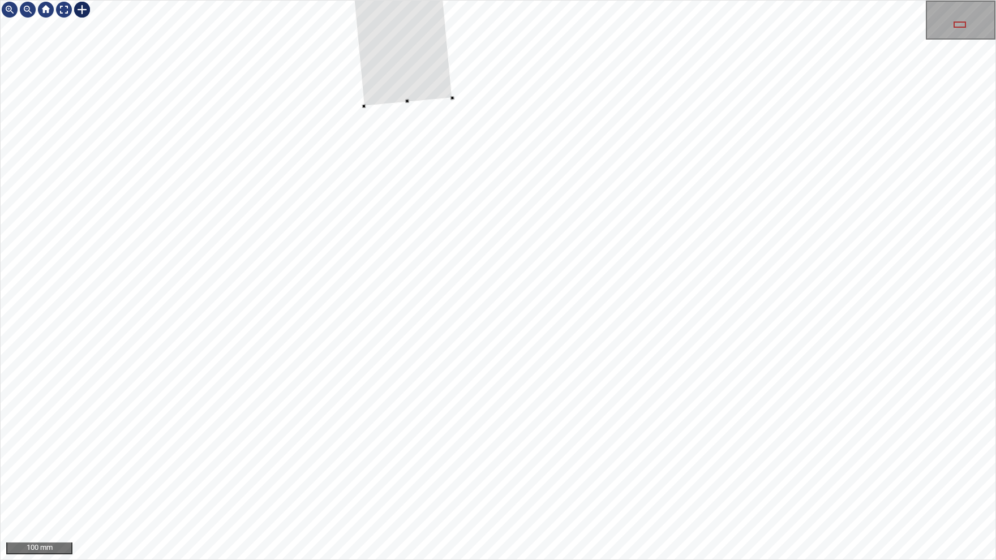
click at [960, 26] on div at bounding box center [960, 25] width 12 height 6
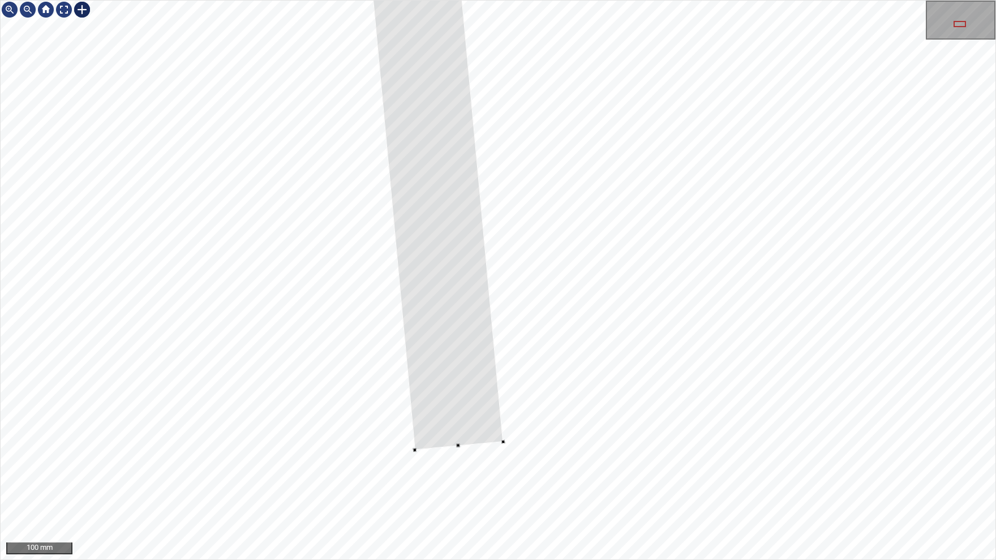
click at [528, 442] on div at bounding box center [498, 280] width 995 height 559
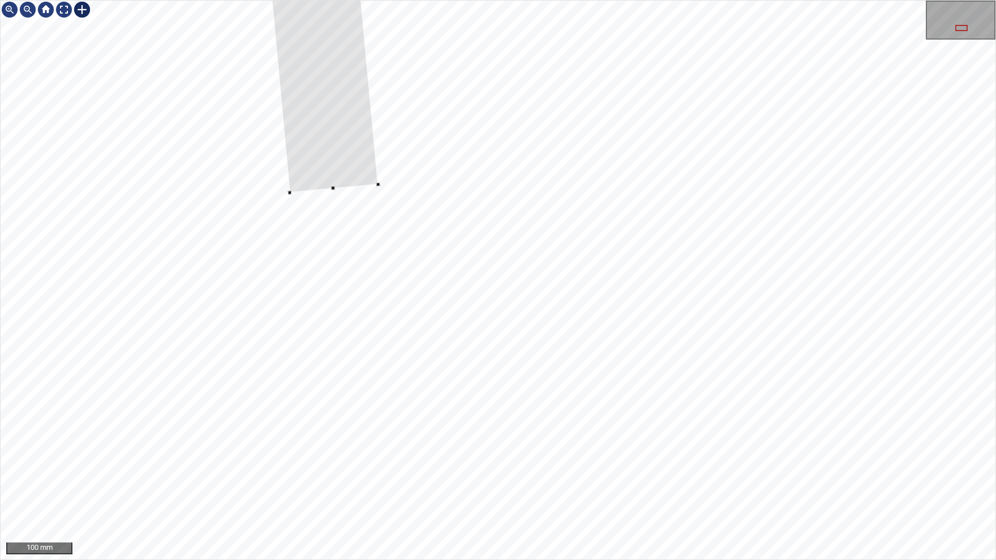
click at [966, 30] on div at bounding box center [962, 28] width 12 height 6
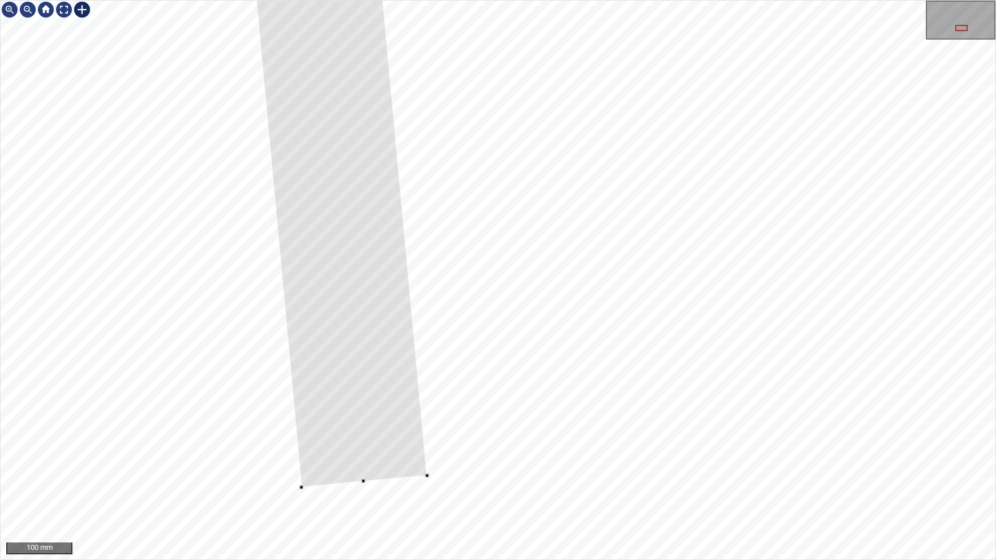
click at [430, 472] on div at bounding box center [498, 280] width 995 height 559
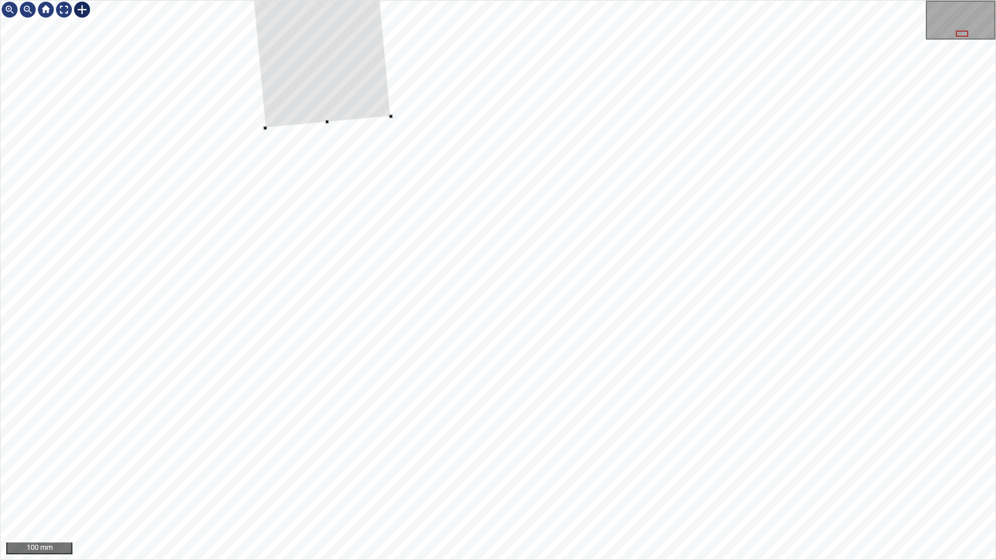
click at [962, 34] on div at bounding box center [962, 34] width 12 height 6
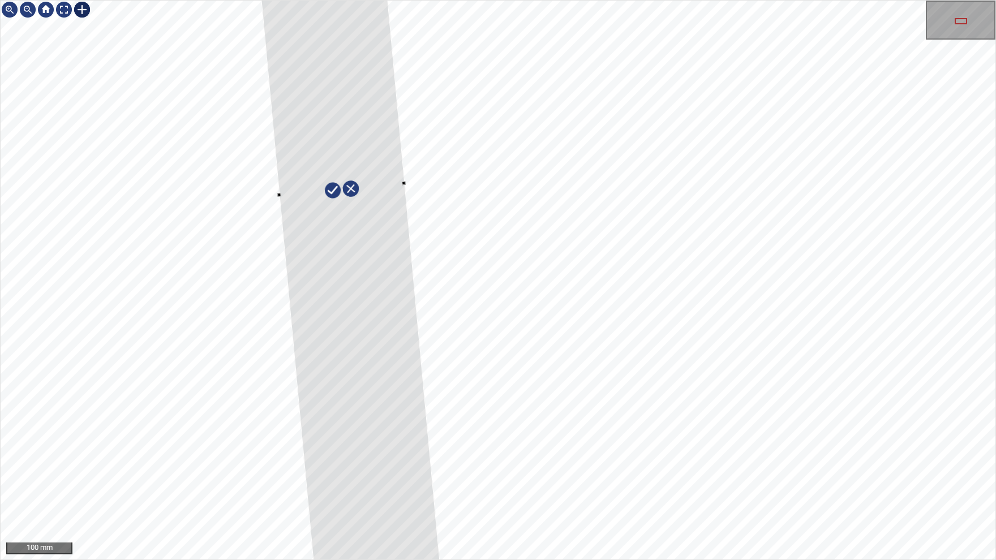
click at [958, 20] on div at bounding box center [961, 21] width 12 height 6
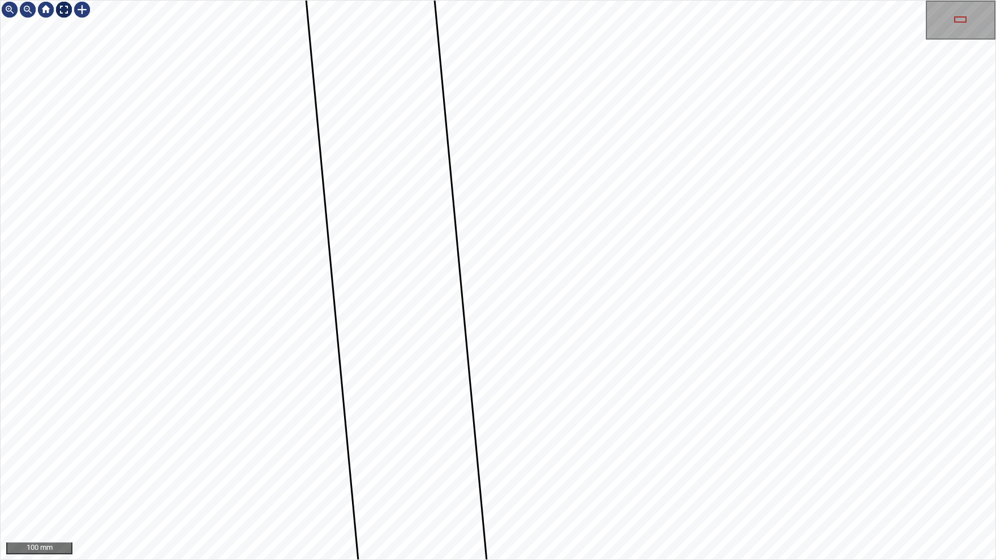
click at [65, 10] on img at bounding box center [64, 10] width 18 height 18
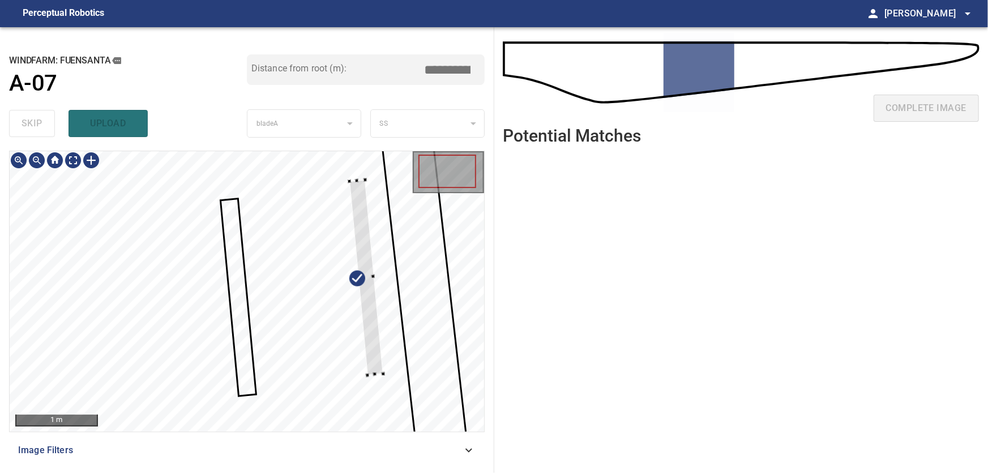
click at [373, 258] on div at bounding box center [247, 291] width 474 height 280
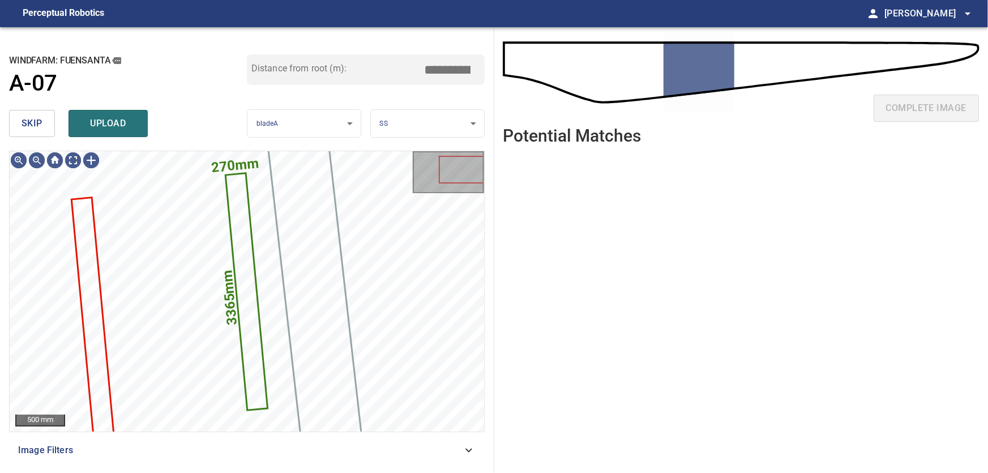
click at [41, 126] on span "skip" at bounding box center [32, 123] width 21 height 16
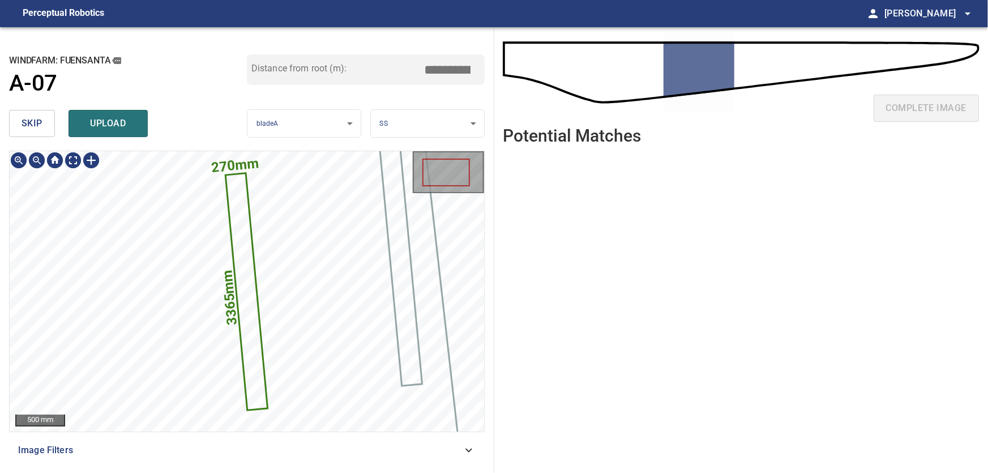
click at [249, 265] on icon at bounding box center [246, 292] width 40 height 236
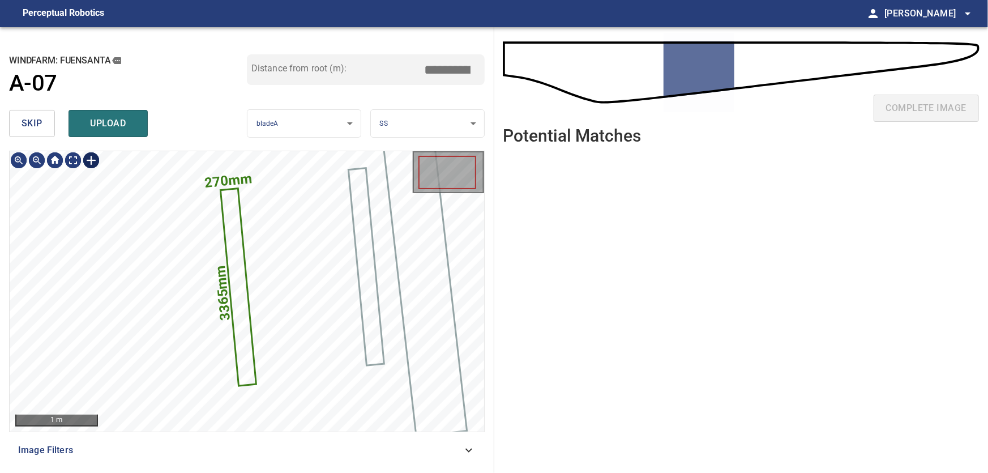
click at [96, 165] on div at bounding box center [91, 160] width 18 height 18
click at [196, 202] on div "270mm 3365mm" at bounding box center [247, 291] width 474 height 280
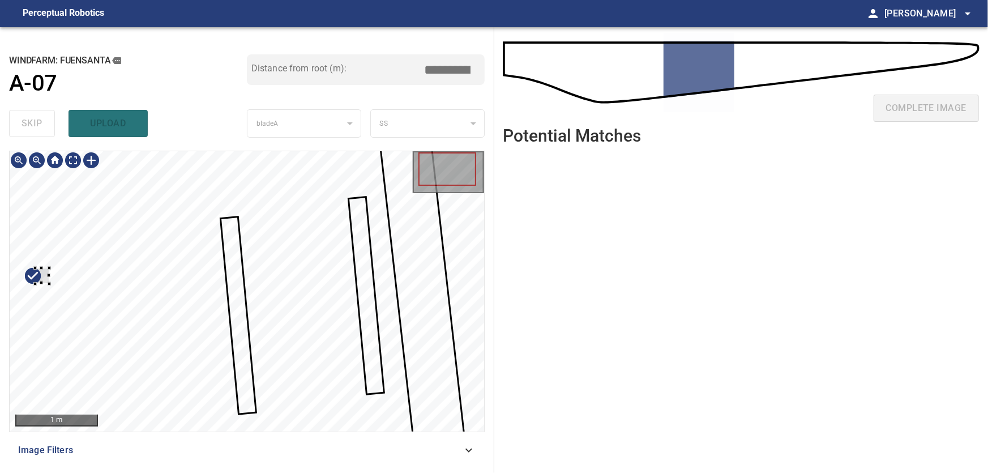
click at [22, 285] on div at bounding box center [247, 291] width 474 height 280
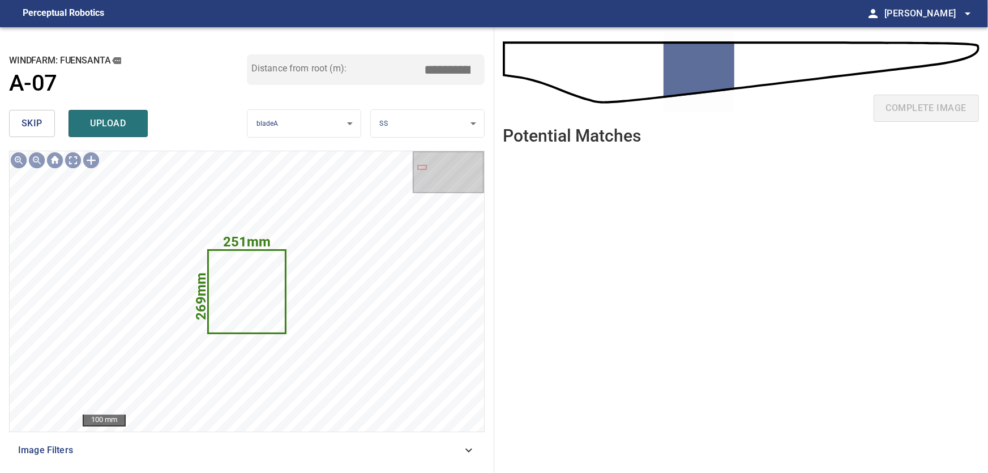
click at [35, 122] on span "skip" at bounding box center [32, 123] width 21 height 16
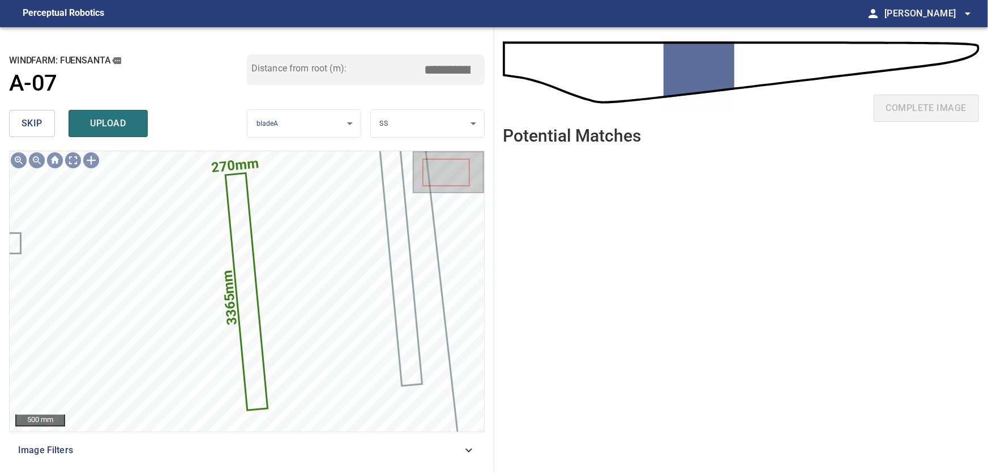
drag, startPoint x: 504, startPoint y: 72, endPoint x: 524, endPoint y: 70, distance: 19.9
click at [480, 71] on input "*****" at bounding box center [451, 70] width 57 height 22
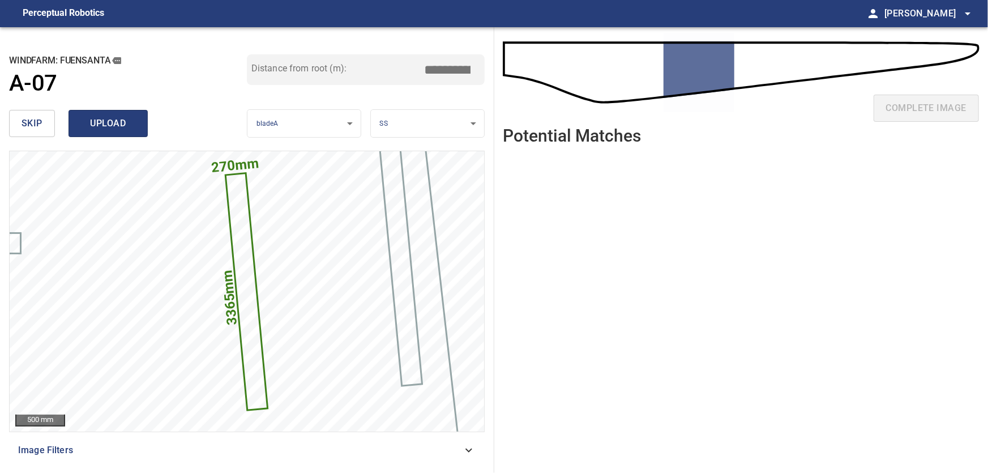
type input "*****"
click at [118, 123] on span "upload" at bounding box center [108, 123] width 54 height 16
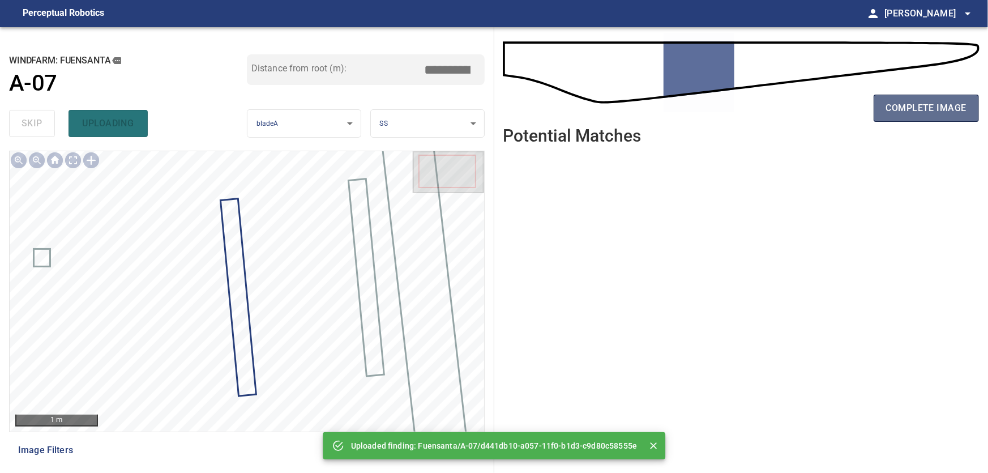
click at [937, 106] on span "complete image" at bounding box center [926, 108] width 80 height 16
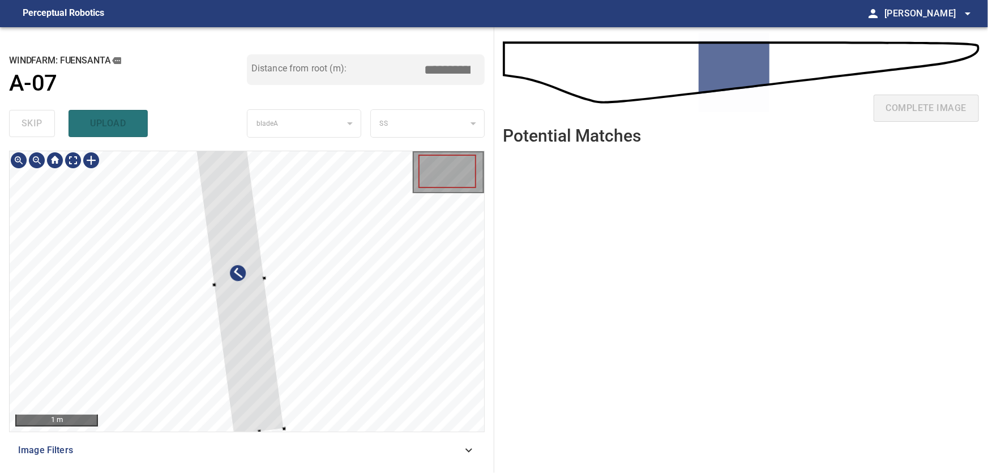
click at [453, 283] on div at bounding box center [247, 291] width 474 height 280
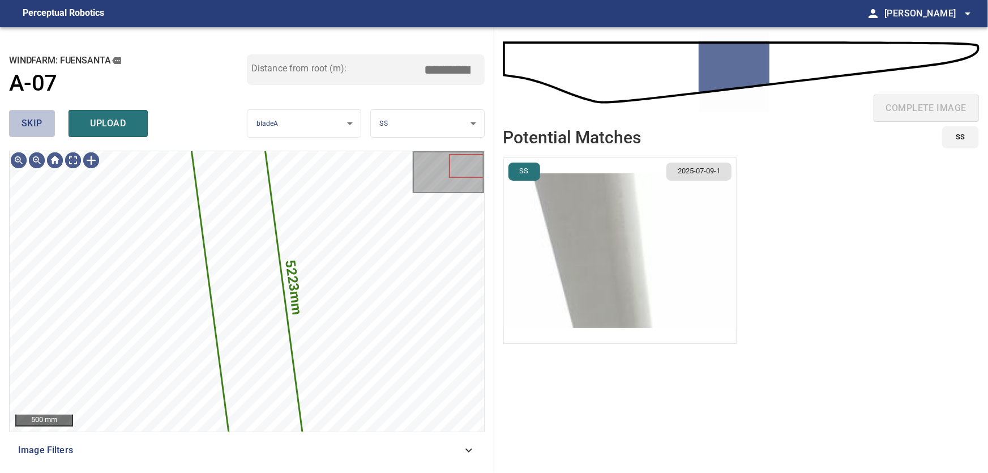
click at [32, 125] on span "skip" at bounding box center [32, 123] width 21 height 16
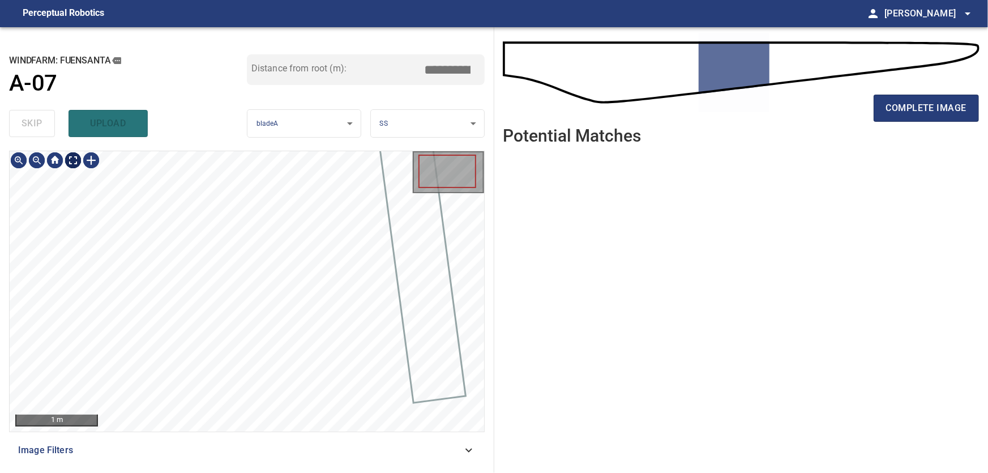
click at [75, 160] on body "**********" at bounding box center [494, 236] width 988 height 473
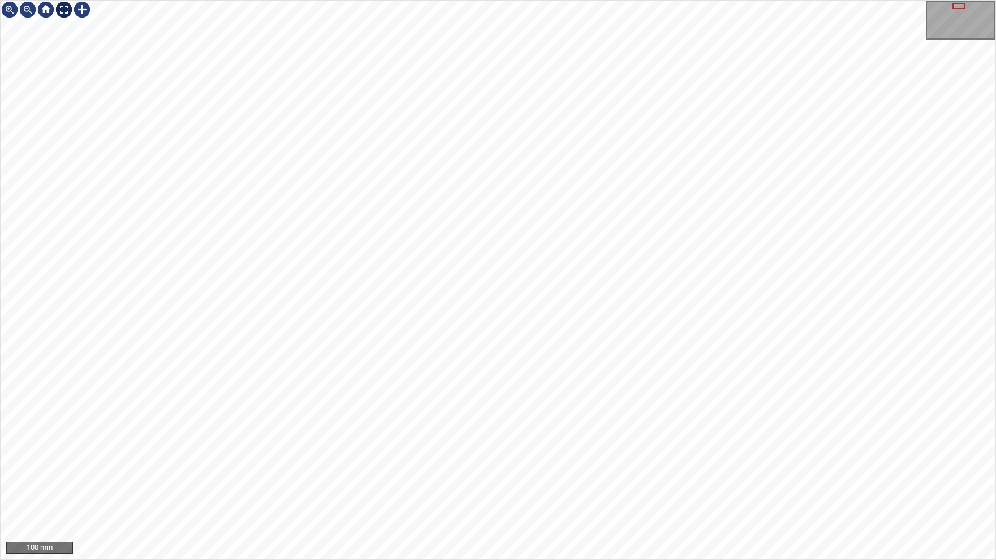
click at [61, 8] on img at bounding box center [64, 10] width 18 height 18
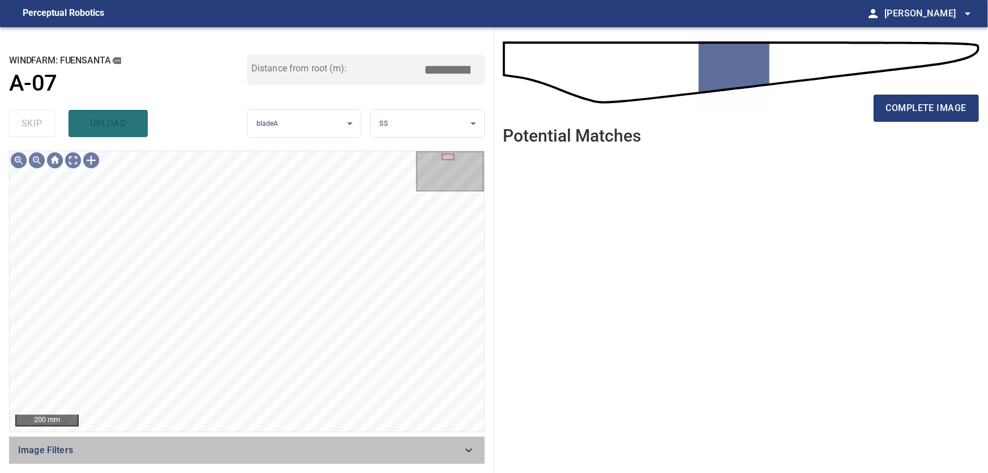
click at [475, 451] on icon at bounding box center [469, 450] width 14 height 14
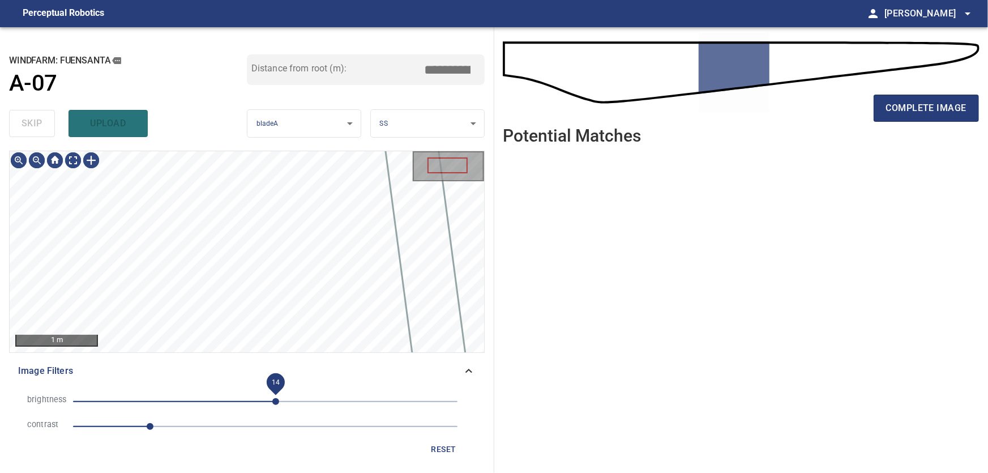
drag, startPoint x: 294, startPoint y: 401, endPoint x: 276, endPoint y: 401, distance: 18.1
click at [276, 401] on span "14" at bounding box center [275, 401] width 7 height 7
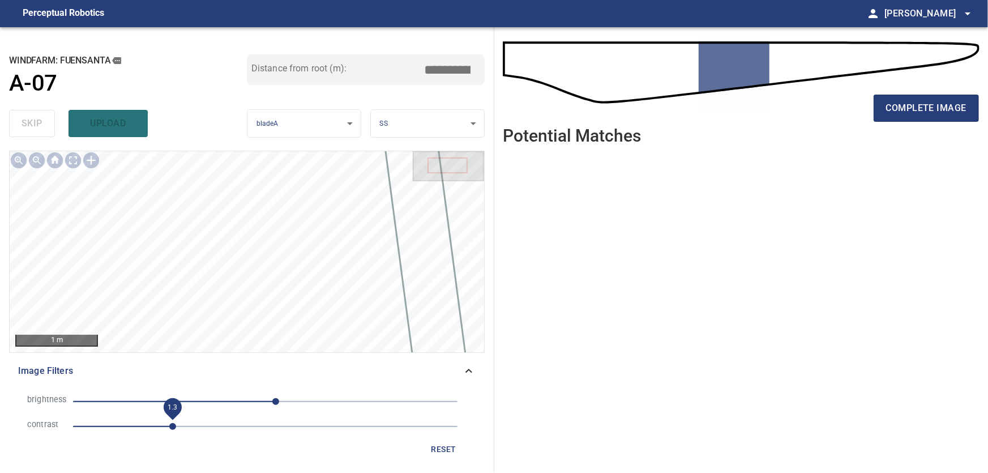
drag, startPoint x: 149, startPoint y: 425, endPoint x: 173, endPoint y: 430, distance: 24.4
click at [173, 430] on span "1.3" at bounding box center [172, 426] width 7 height 7
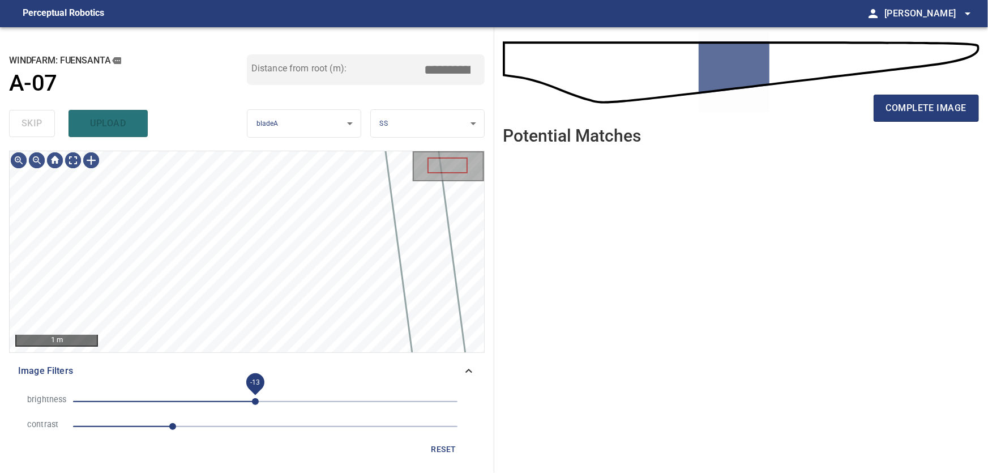
drag, startPoint x: 275, startPoint y: 401, endPoint x: 255, endPoint y: 401, distance: 19.8
click at [255, 401] on span "-13" at bounding box center [255, 401] width 7 height 7
drag, startPoint x: 474, startPoint y: 367, endPoint x: 468, endPoint y: 364, distance: 7.1
click at [474, 366] on icon at bounding box center [469, 371] width 14 height 14
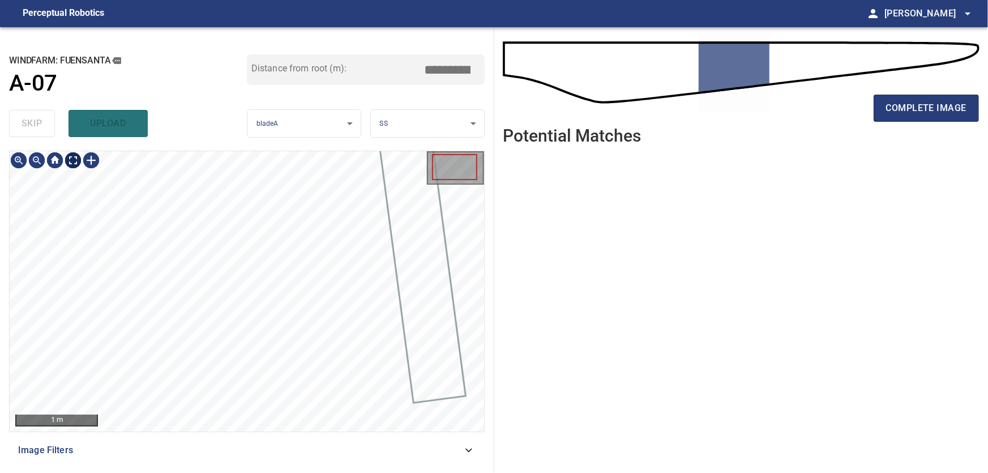
click at [72, 164] on body "**********" at bounding box center [494, 236] width 988 height 473
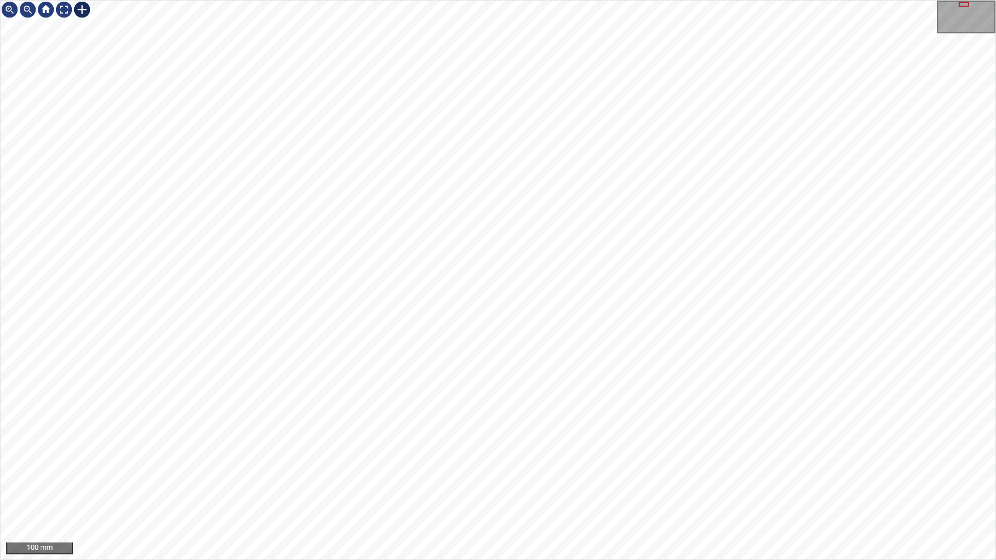
click at [79, 10] on div at bounding box center [82, 10] width 18 height 18
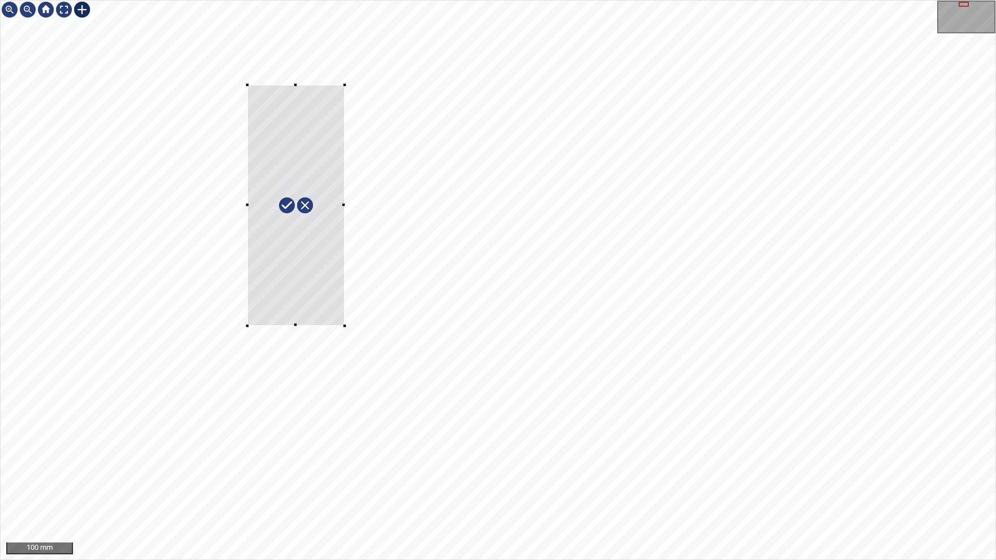
click at [345, 326] on div at bounding box center [498, 280] width 995 height 559
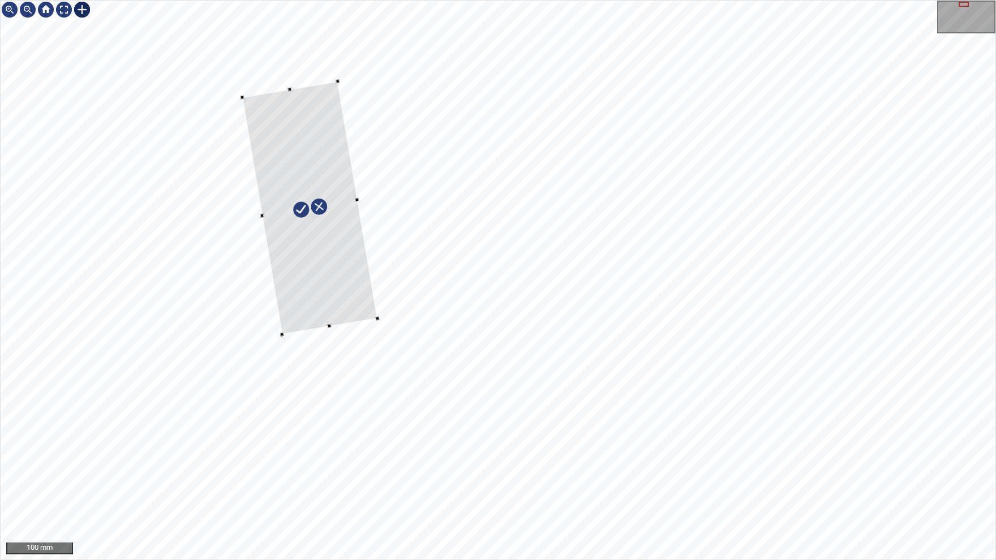
click at [332, 264] on div at bounding box center [309, 209] width 135 height 254
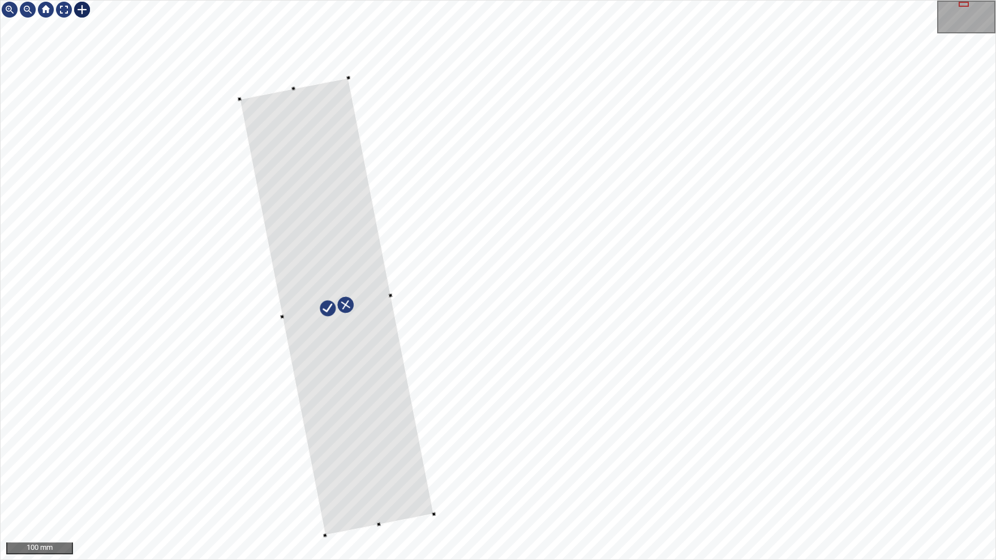
click at [437, 472] on div at bounding box center [498, 280] width 995 height 559
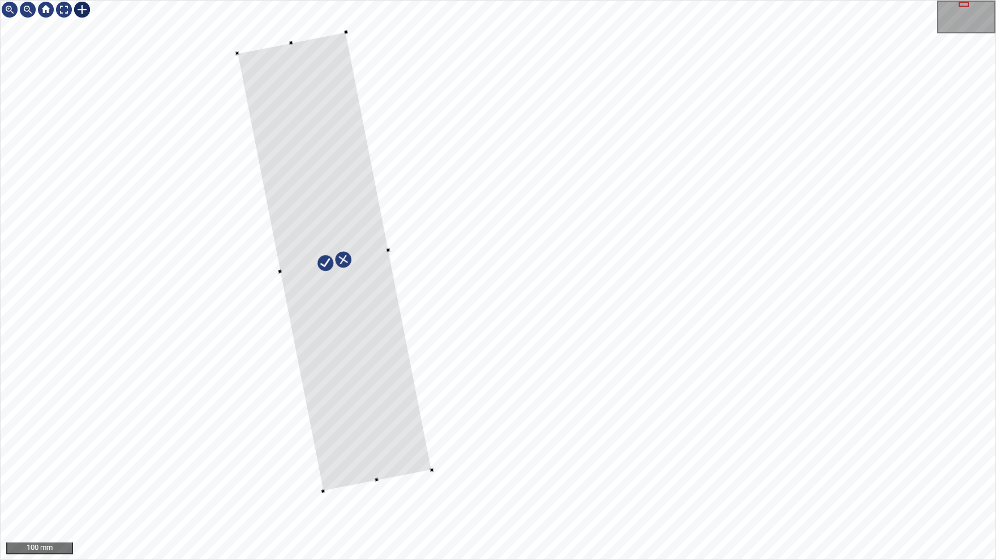
click at [370, 327] on div at bounding box center [334, 262] width 195 height 460
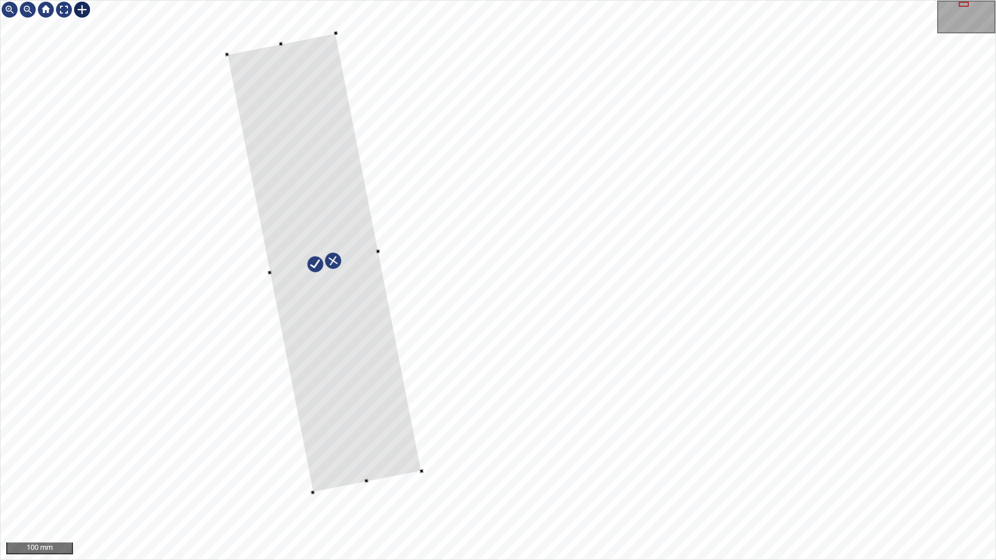
click at [363, 436] on div at bounding box center [324, 263] width 195 height 460
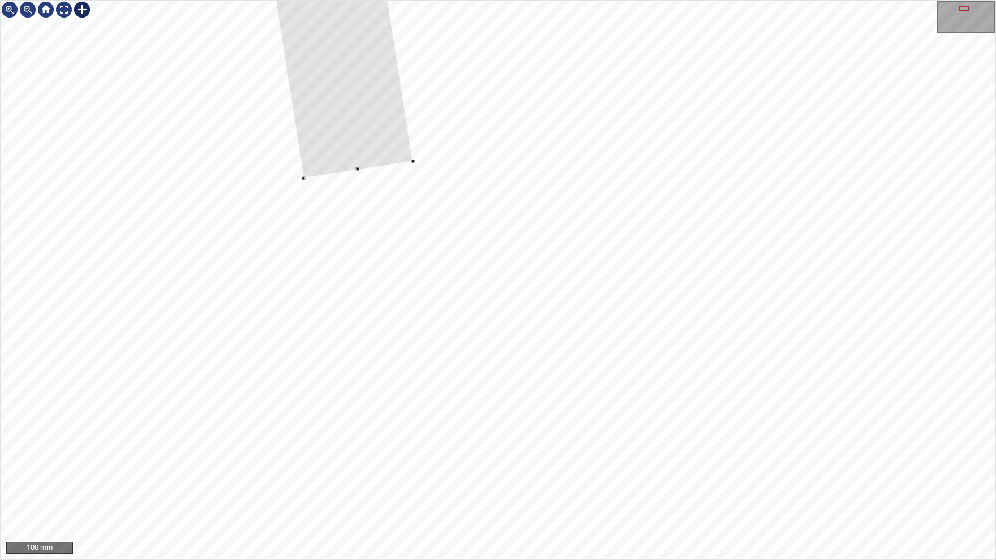
click at [965, 9] on div at bounding box center [964, 8] width 10 height 5
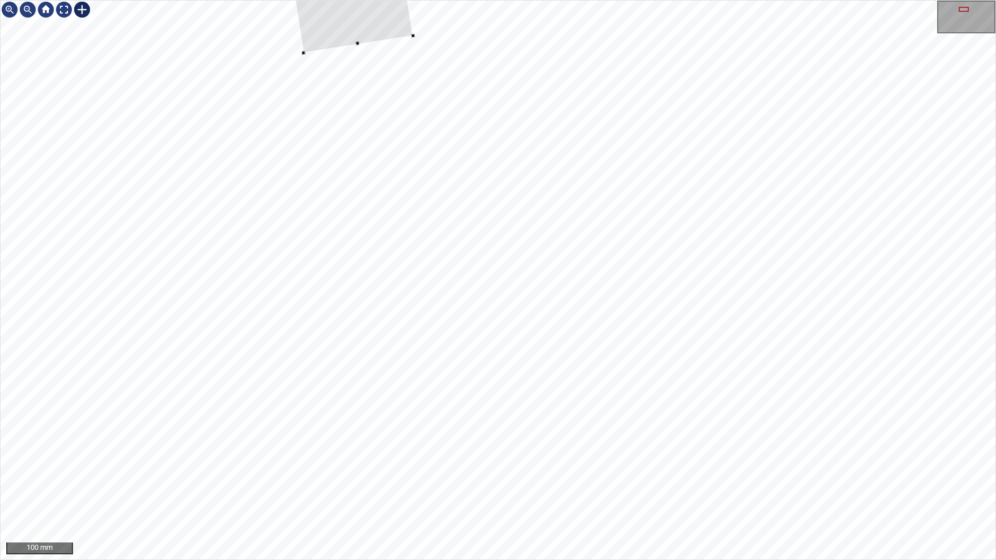
click at [968, 10] on div at bounding box center [964, 9] width 10 height 5
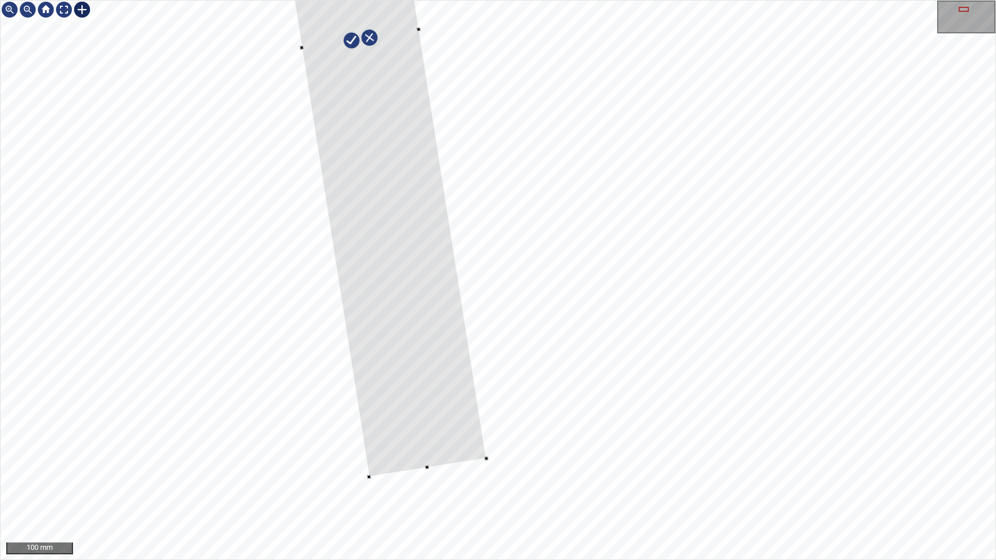
click at [488, 466] on div at bounding box center [498, 280] width 995 height 559
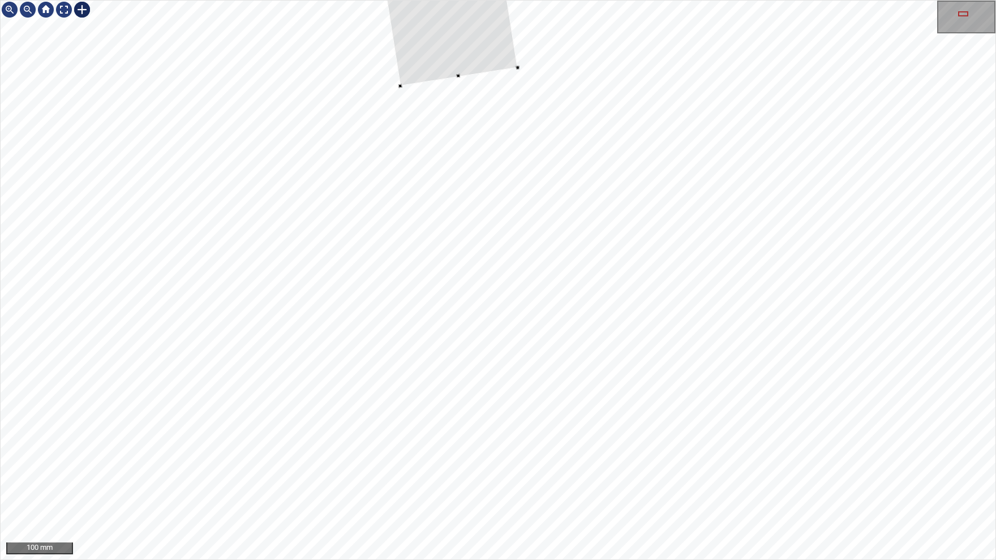
click at [964, 16] on div at bounding box center [967, 17] width 56 height 31
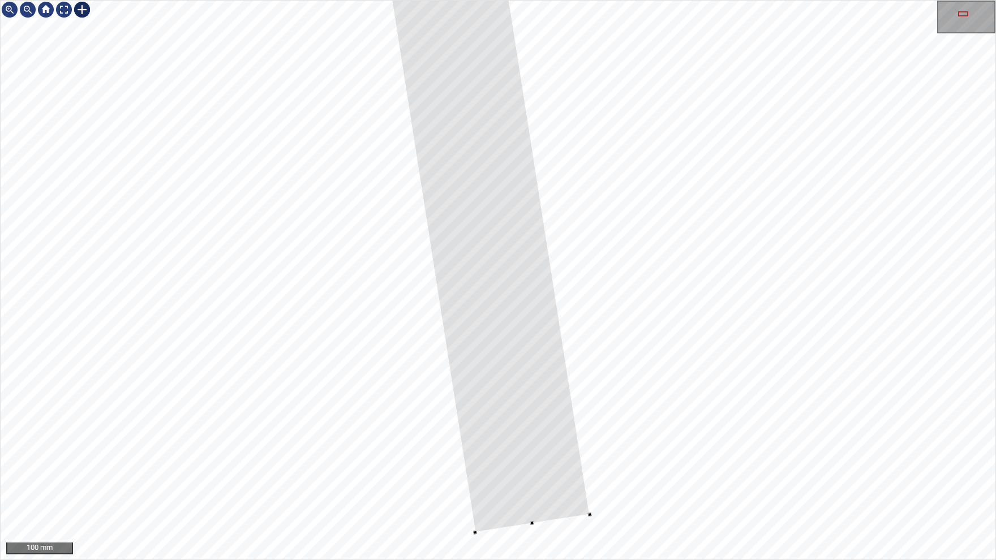
click at [592, 472] on div at bounding box center [498, 280] width 995 height 559
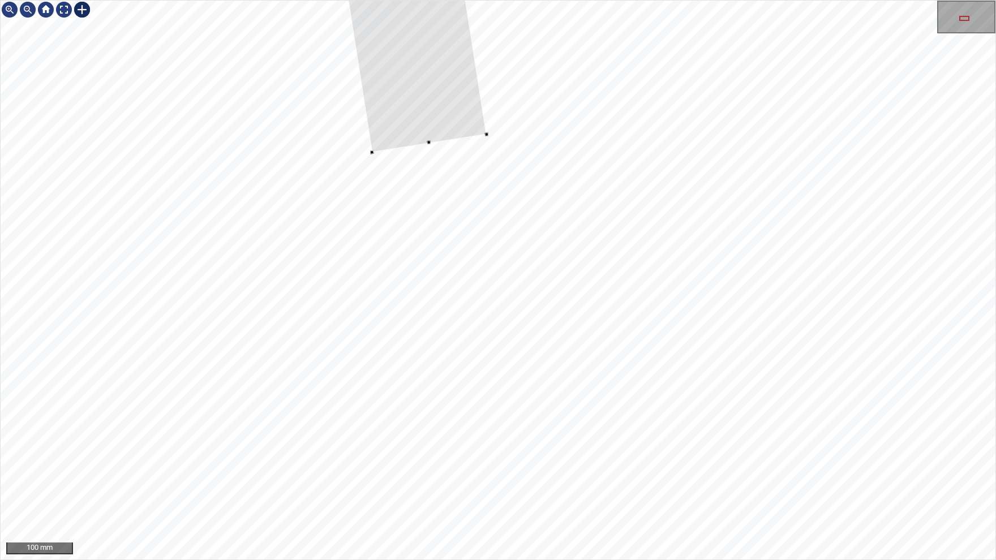
click at [963, 21] on div at bounding box center [965, 18] width 10 height 5
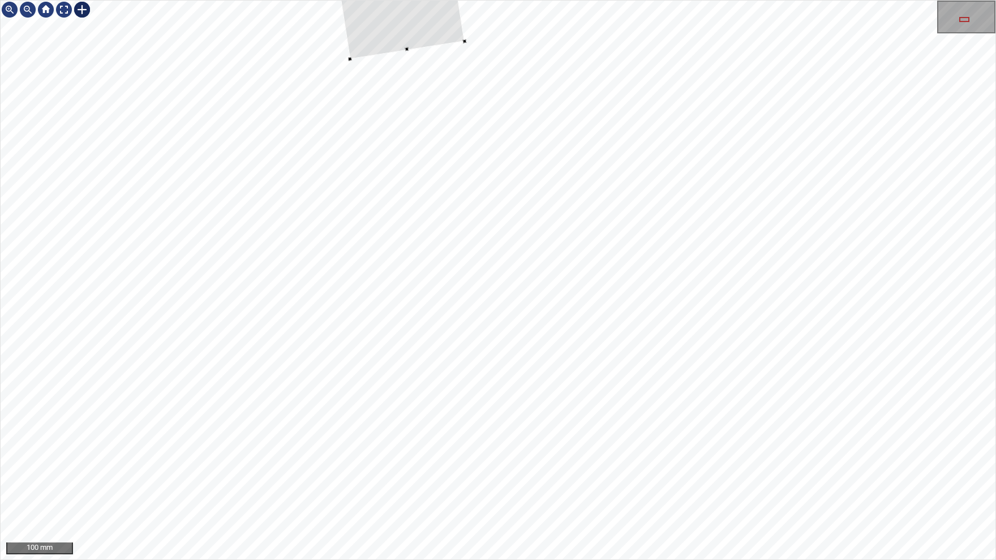
click at [464, 34] on div at bounding box center [498, 280] width 995 height 559
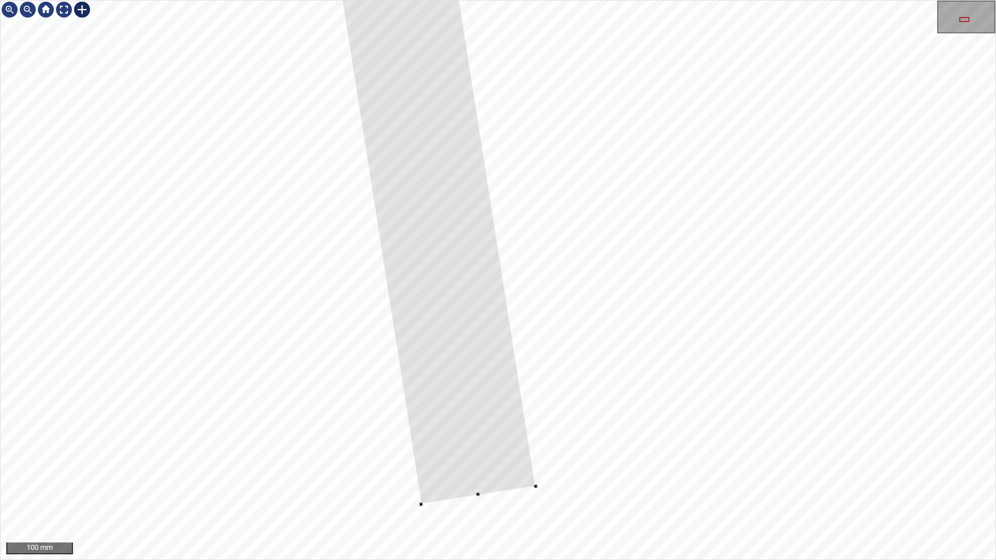
click at [493, 472] on div at bounding box center [498, 280] width 995 height 559
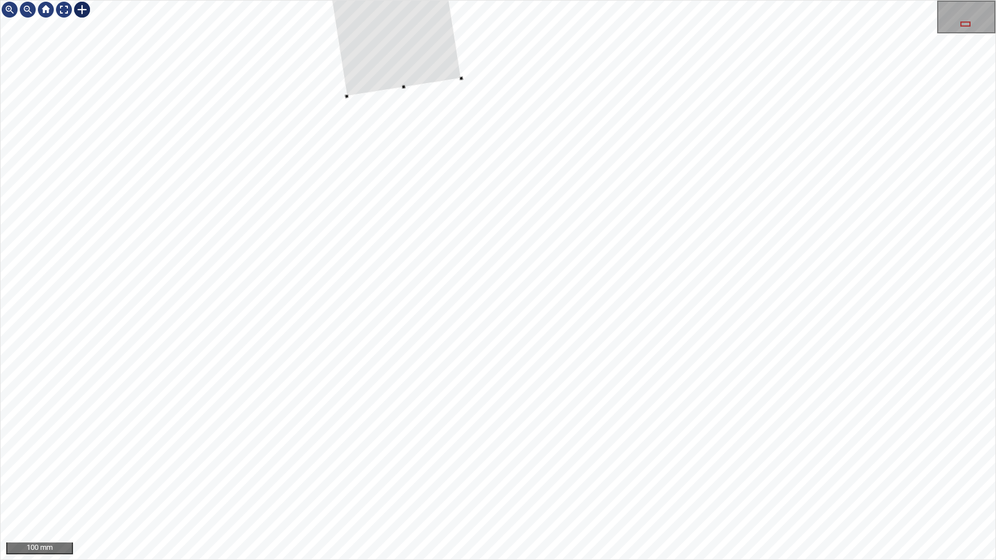
click at [967, 25] on div at bounding box center [966, 24] width 10 height 5
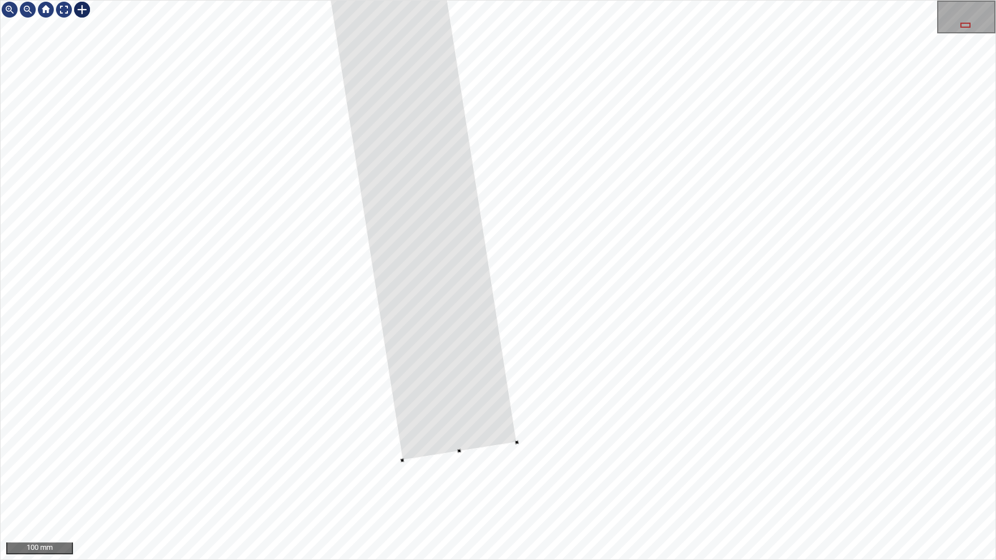
click at [487, 449] on div at bounding box center [498, 280] width 995 height 559
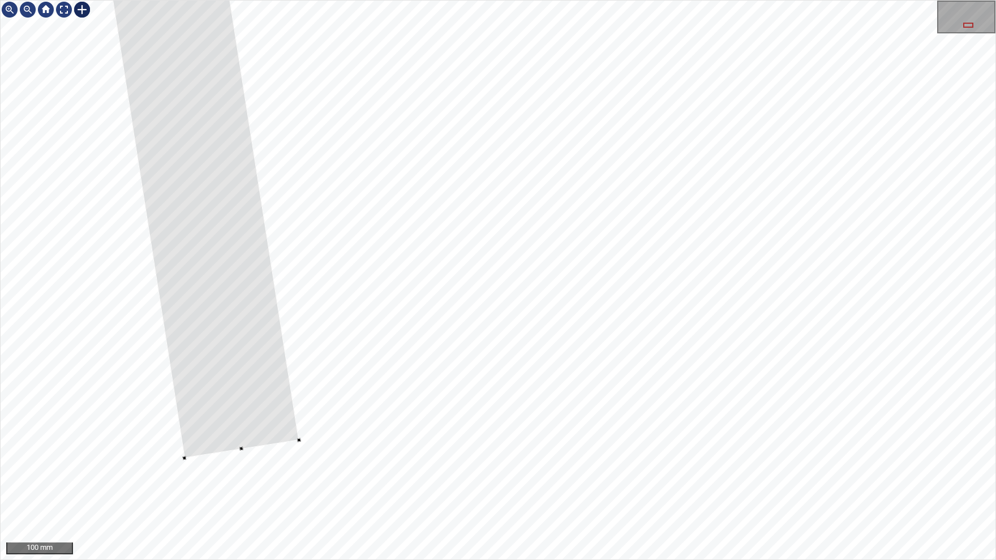
click at [972, 36] on div at bounding box center [967, 19] width 58 height 37
click at [972, 28] on div at bounding box center [967, 19] width 58 height 37
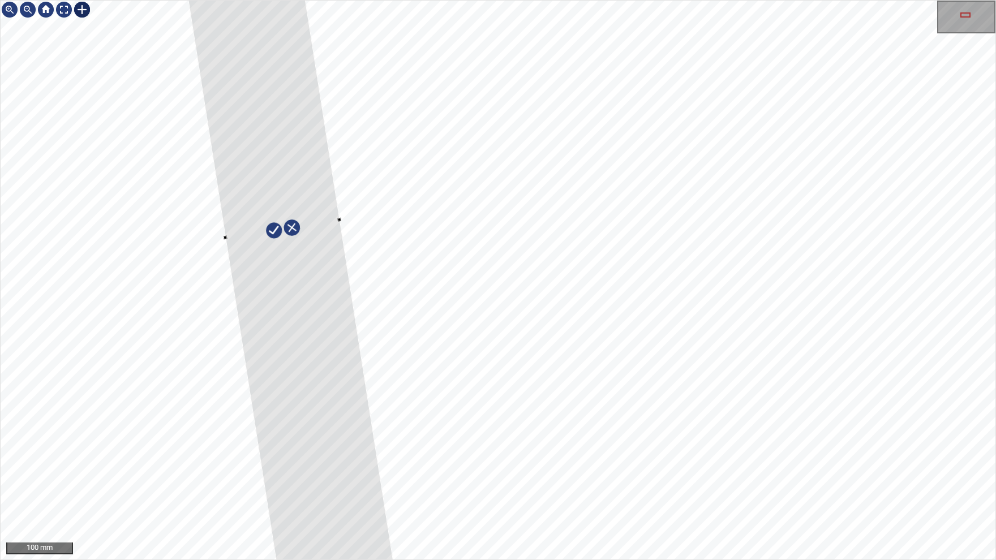
click at [968, 15] on div at bounding box center [966, 14] width 10 height 5
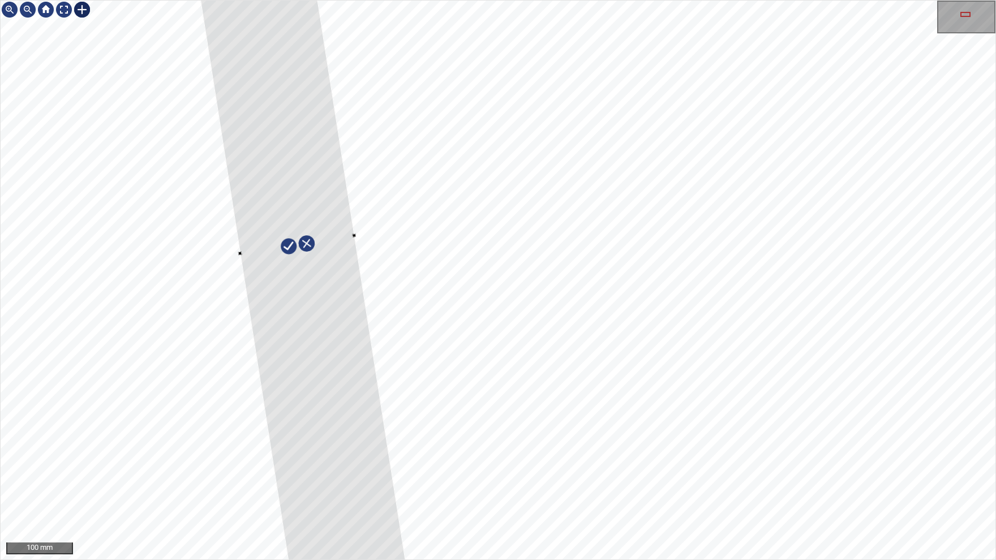
click at [341, 271] on div at bounding box center [297, 244] width 451 height 2161
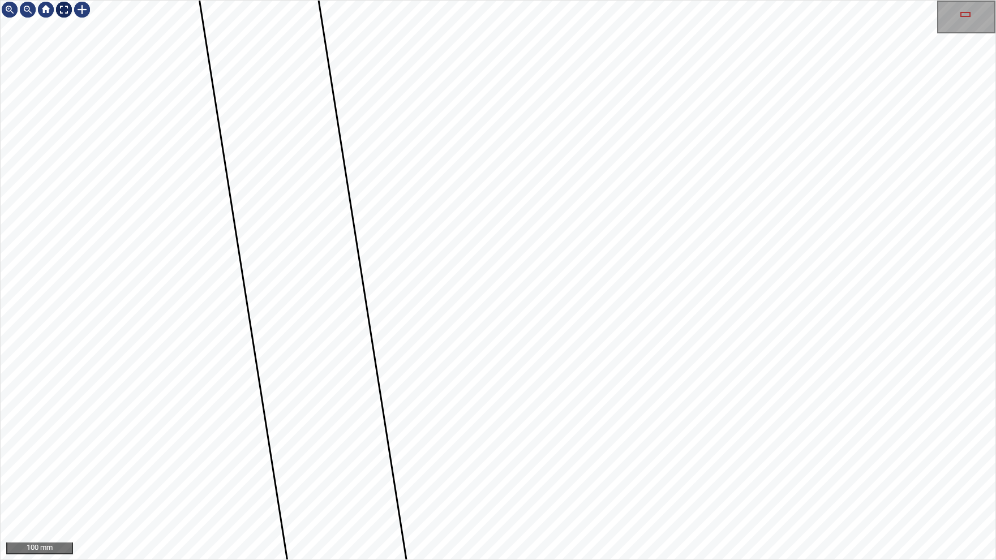
click at [67, 11] on div at bounding box center [64, 10] width 18 height 18
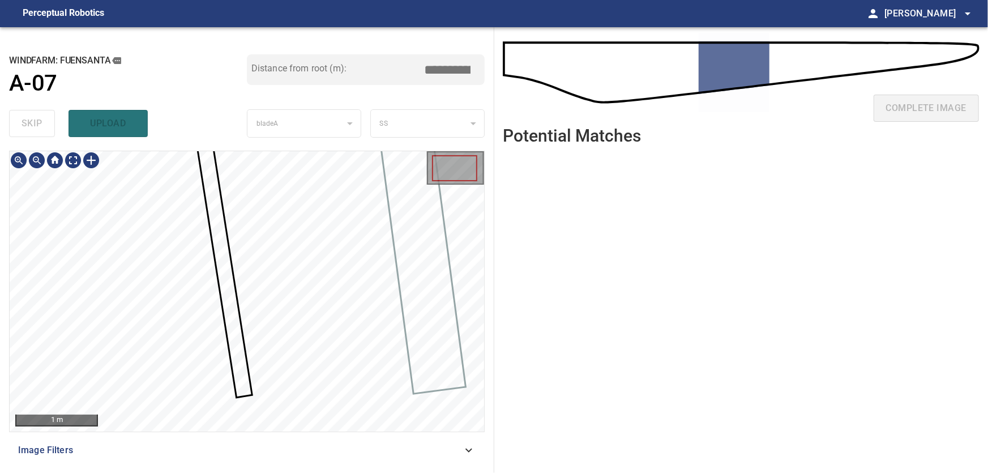
type input "****"
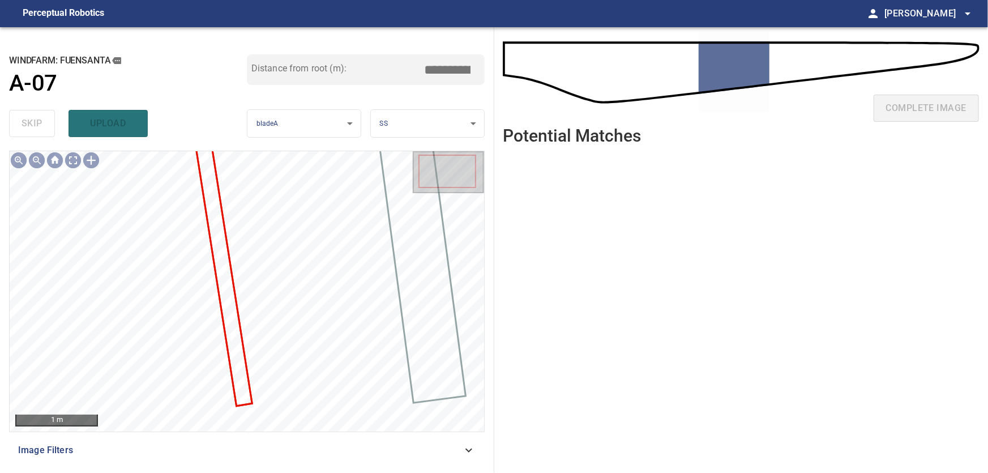
type input "****"
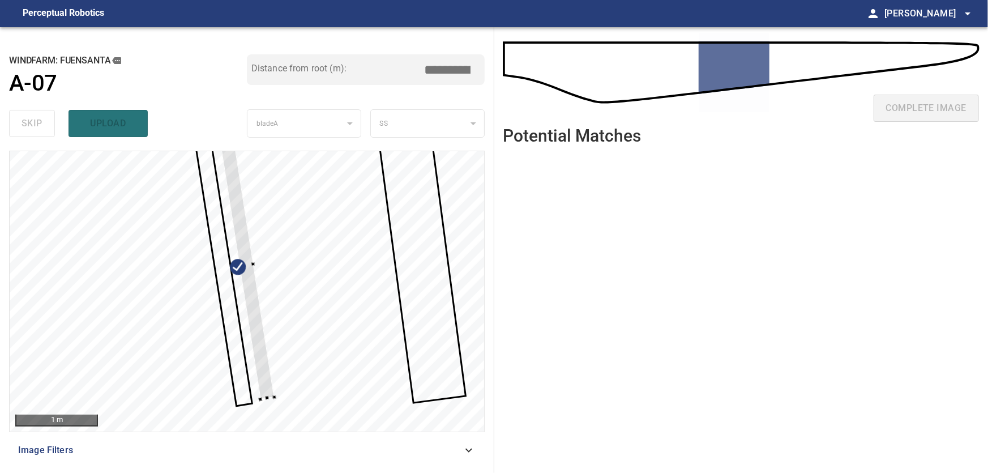
click at [345, 278] on div at bounding box center [247, 291] width 474 height 280
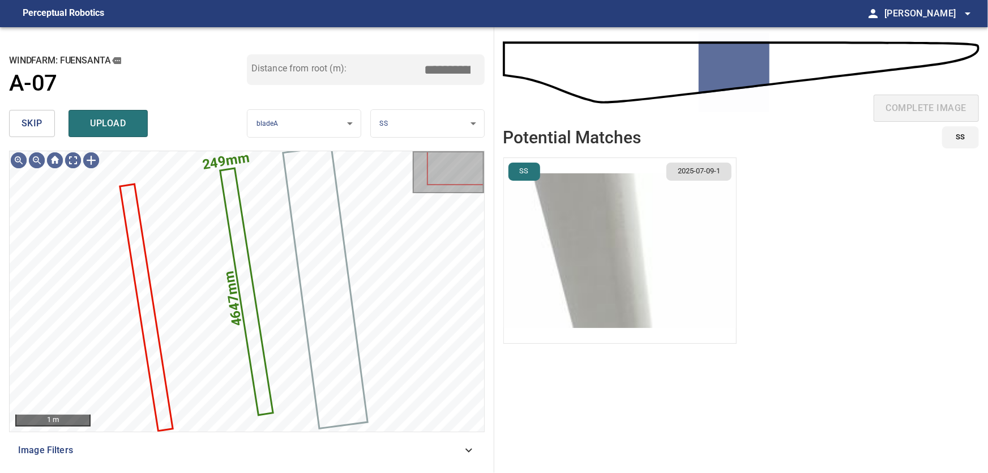
drag, startPoint x: 24, startPoint y: 130, endPoint x: 31, endPoint y: 131, distance: 7.0
click at [25, 130] on span "skip" at bounding box center [32, 123] width 21 height 16
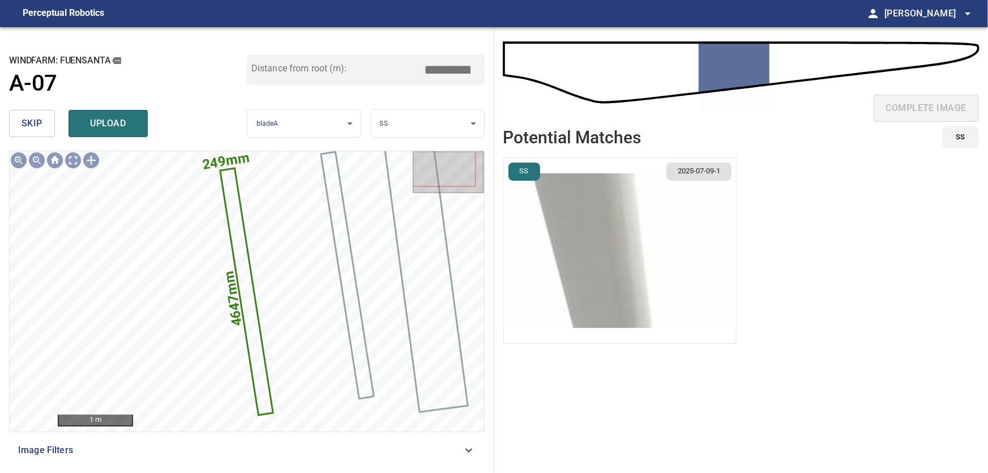
click at [594, 273] on img "button" at bounding box center [620, 250] width 232 height 185
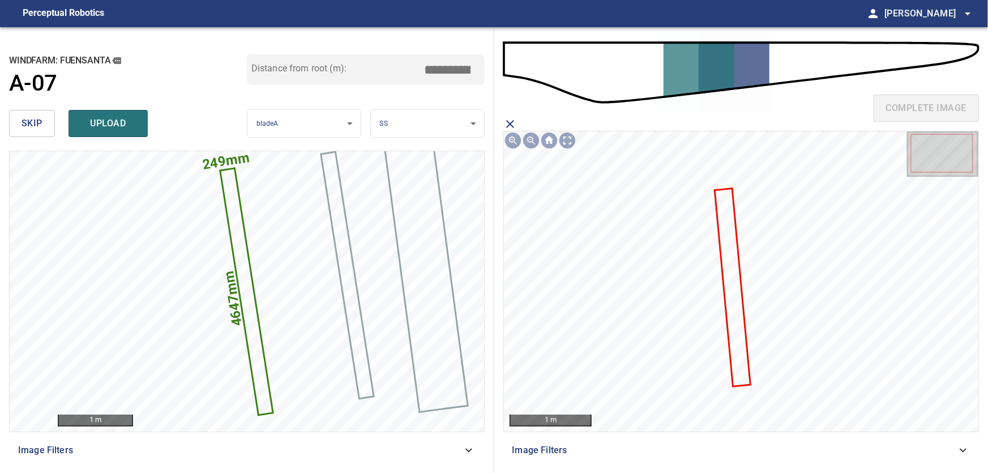
click at [735, 296] on icon at bounding box center [732, 288] width 33 height 196
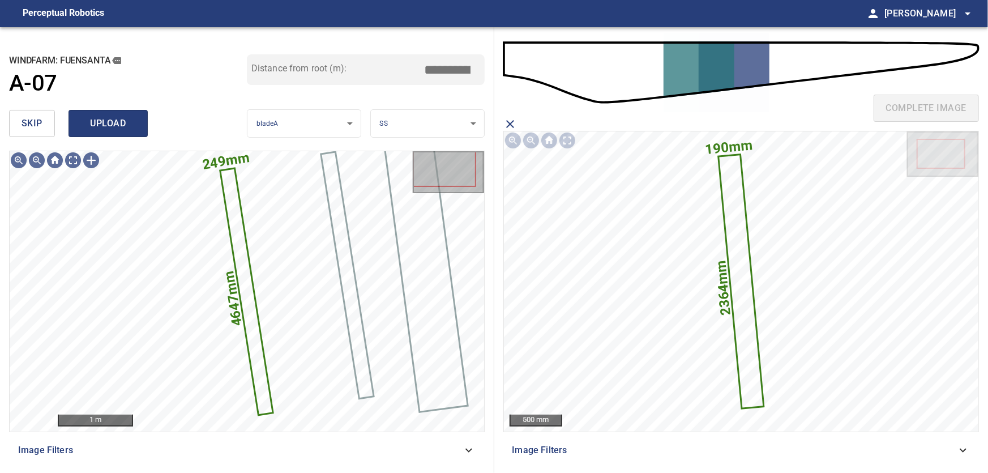
click at [114, 122] on span "upload" at bounding box center [108, 123] width 54 height 16
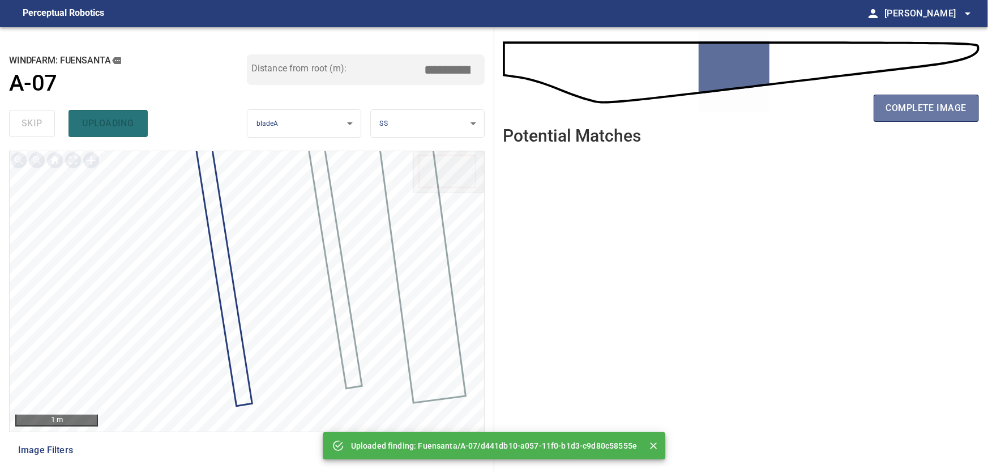
drag, startPoint x: 913, startPoint y: 101, endPoint x: 895, endPoint y: 122, distance: 28.1
click at [914, 102] on span "complete image" at bounding box center [926, 108] width 80 height 16
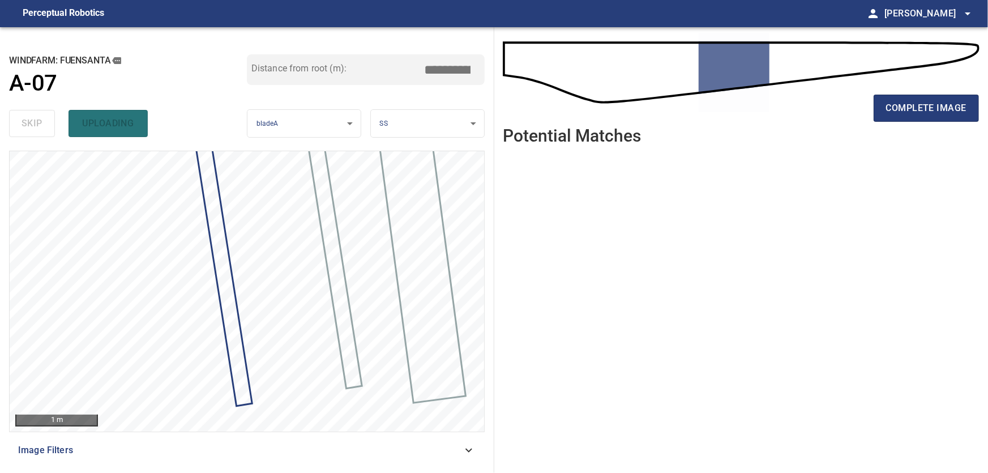
type input "****"
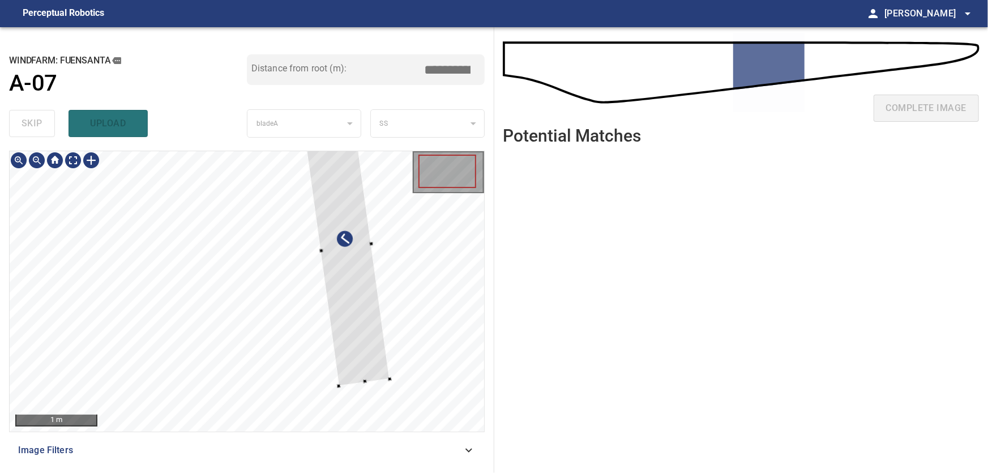
click at [412, 322] on div at bounding box center [247, 291] width 474 height 280
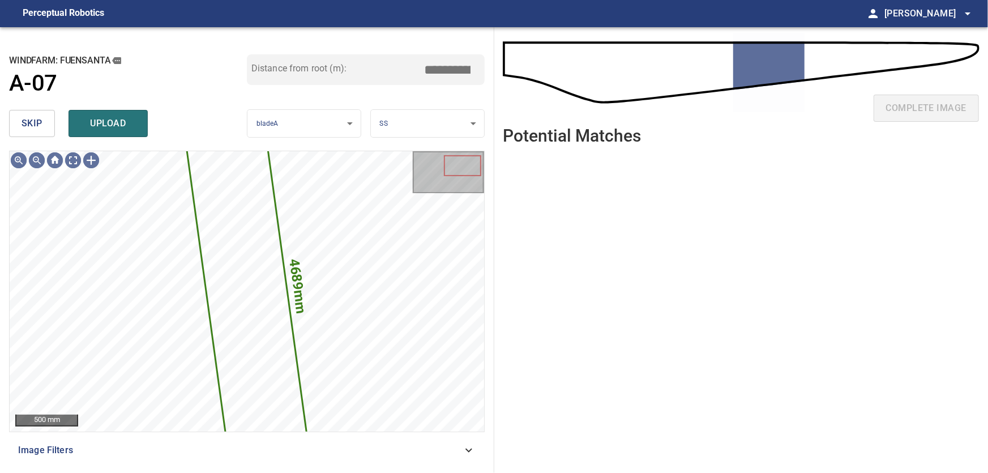
click at [25, 129] on span "skip" at bounding box center [32, 123] width 21 height 16
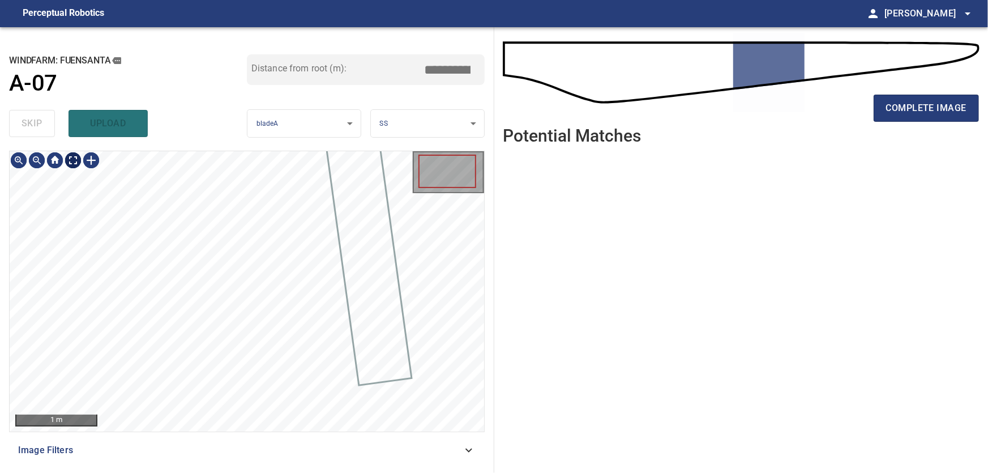
click at [74, 161] on body "**********" at bounding box center [494, 236] width 988 height 473
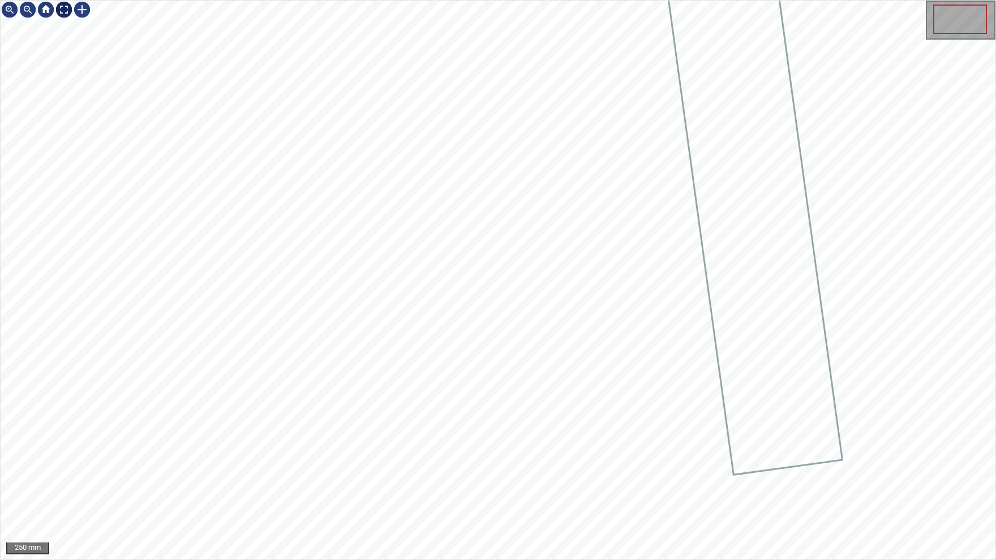
click at [66, 13] on img at bounding box center [64, 10] width 18 height 18
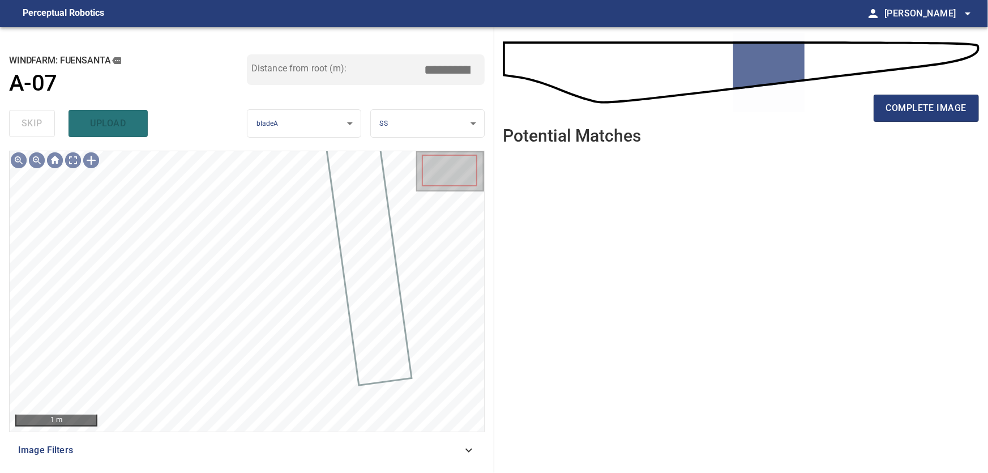
click at [468, 451] on icon at bounding box center [468, 450] width 7 height 4
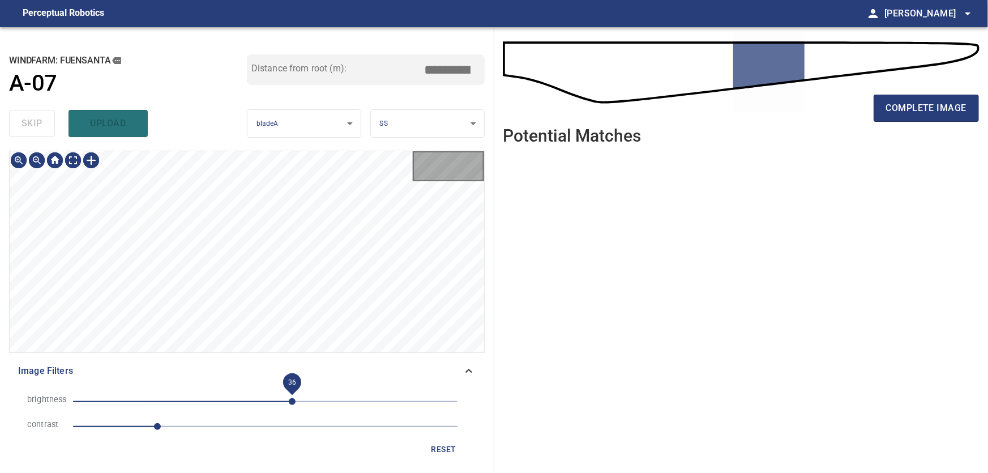
drag, startPoint x: 313, startPoint y: 399, endPoint x: 292, endPoint y: 401, distance: 21.0
click at [292, 401] on span "36" at bounding box center [292, 401] width 7 height 7
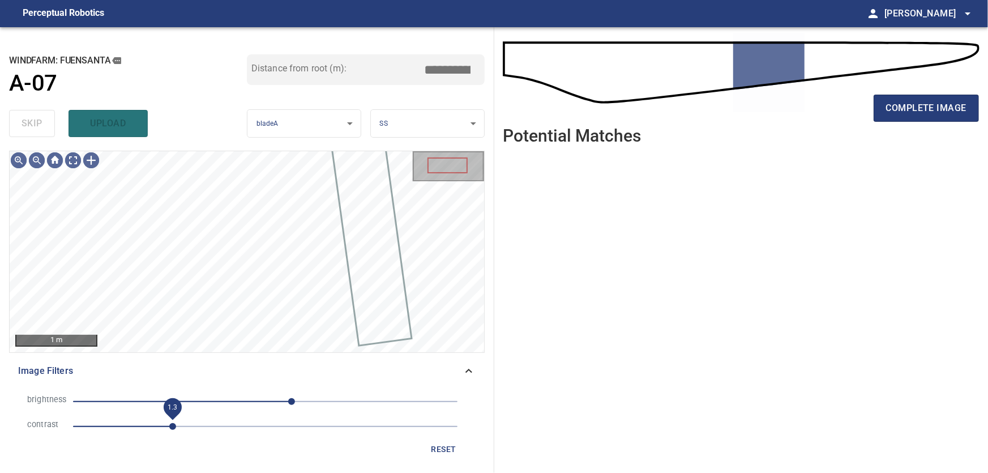
drag, startPoint x: 162, startPoint y: 422, endPoint x: 170, endPoint y: 423, distance: 7.4
click at [170, 423] on span "1.3" at bounding box center [172, 426] width 7 height 7
click at [474, 373] on icon at bounding box center [469, 371] width 14 height 14
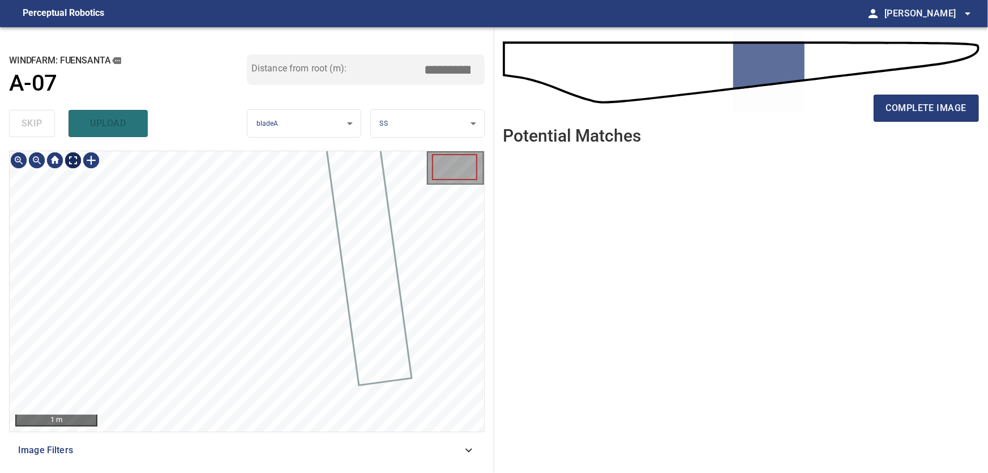
click at [78, 165] on body "**********" at bounding box center [494, 236] width 988 height 473
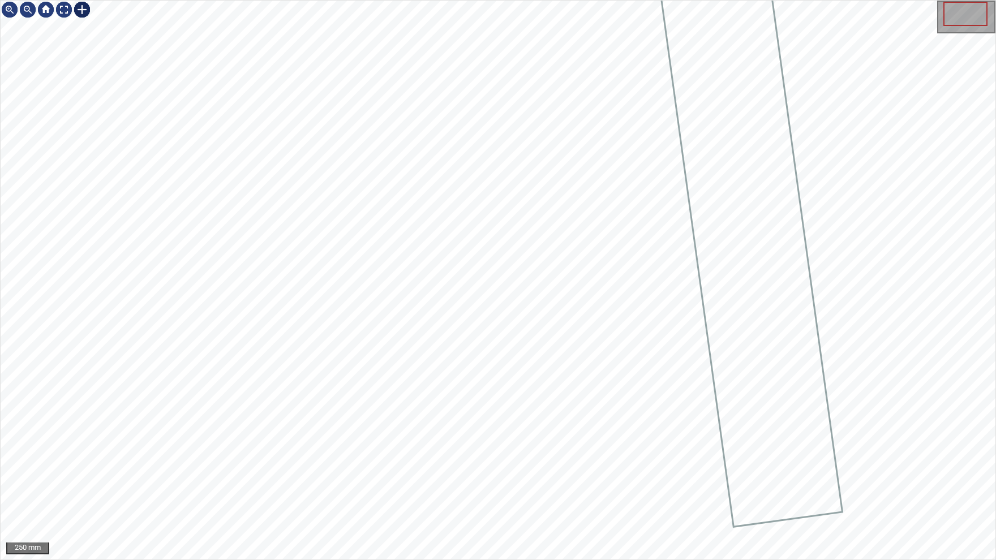
click at [80, 11] on div at bounding box center [82, 10] width 18 height 18
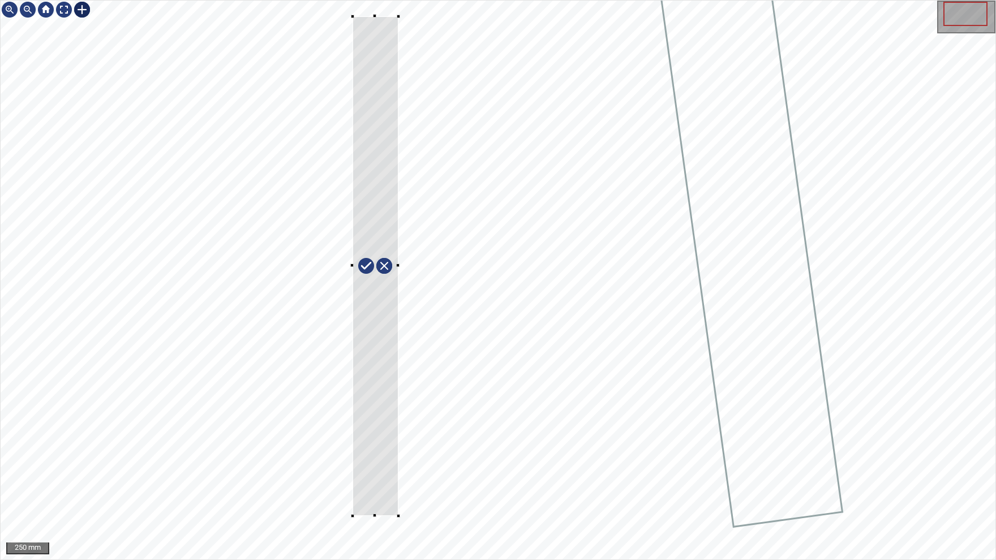
click at [399, 472] on div at bounding box center [498, 280] width 995 height 559
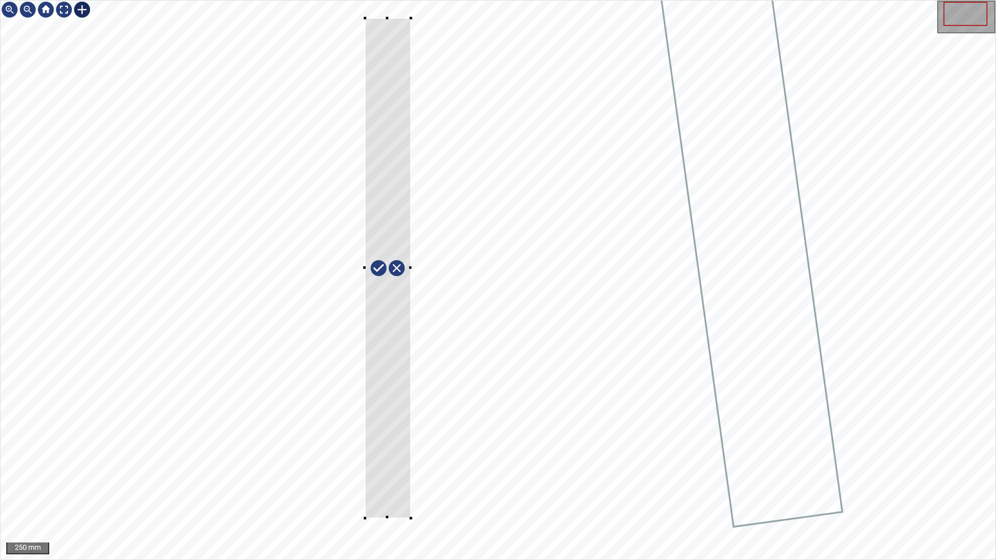
click at [390, 472] on div at bounding box center [388, 268] width 46 height 500
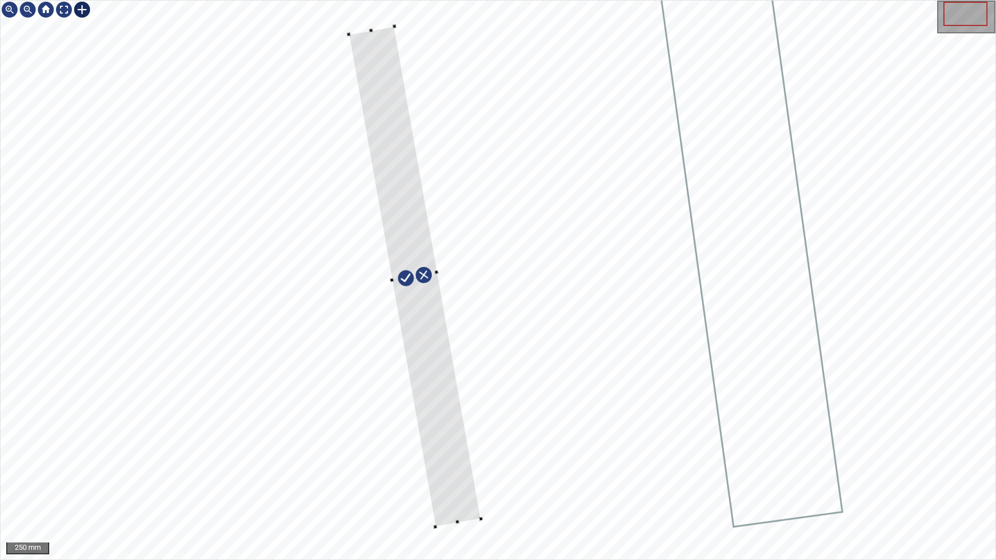
click at [448, 470] on div at bounding box center [415, 276] width 132 height 500
click at [440, 297] on div at bounding box center [414, 268] width 130 height 500
click at [425, 332] on div at bounding box center [416, 273] width 129 height 500
click at [65, 8] on img at bounding box center [64, 10] width 18 height 18
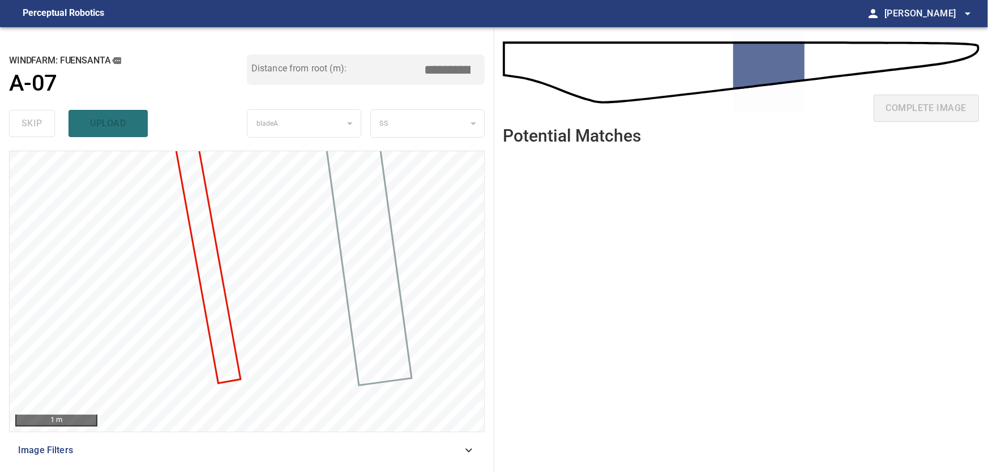
drag, startPoint x: 433, startPoint y: 69, endPoint x: 474, endPoint y: 66, distance: 40.9
click at [474, 66] on input "*****" at bounding box center [451, 70] width 57 height 22
type input "****"
click at [448, 67] on input "****" at bounding box center [451, 70] width 57 height 22
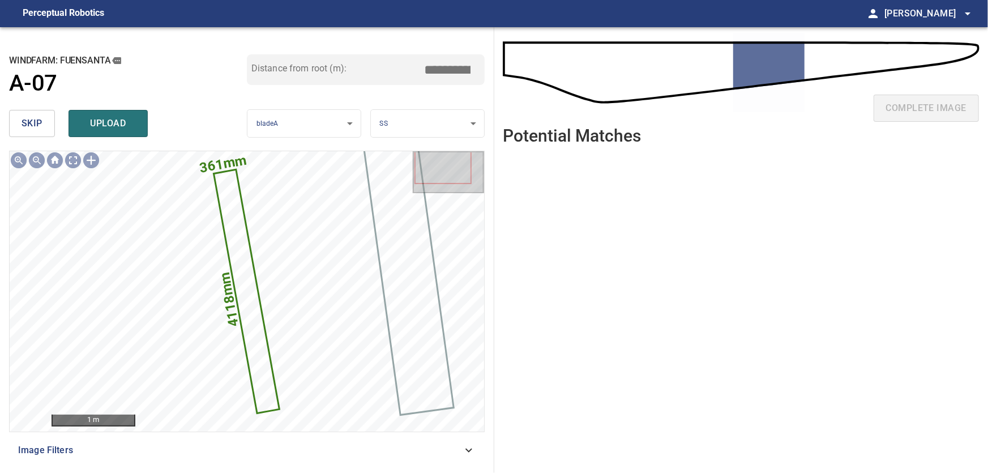
drag, startPoint x: 435, startPoint y: 69, endPoint x: 486, endPoint y: 65, distance: 51.2
click at [480, 67] on input "*****" at bounding box center [451, 70] width 57 height 22
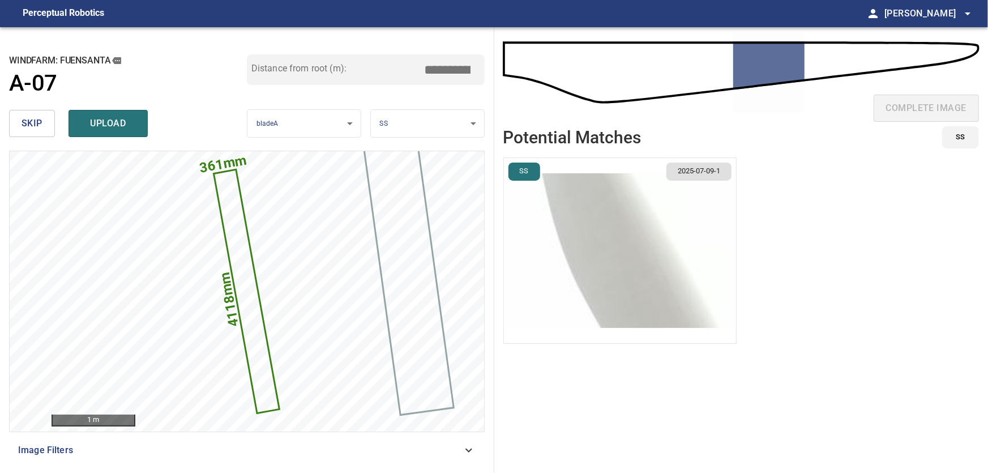
type input "****"
click at [600, 276] on img "button" at bounding box center [620, 250] width 232 height 185
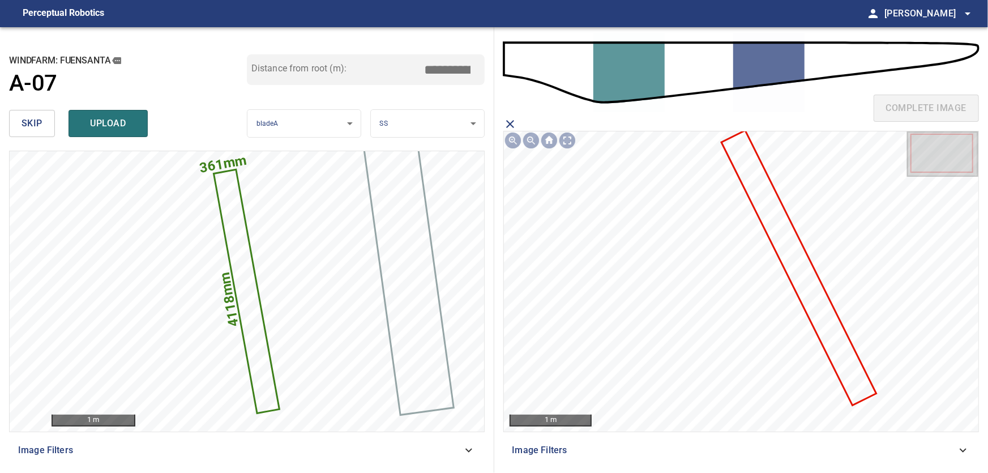
click at [810, 283] on icon at bounding box center [799, 267] width 152 height 272
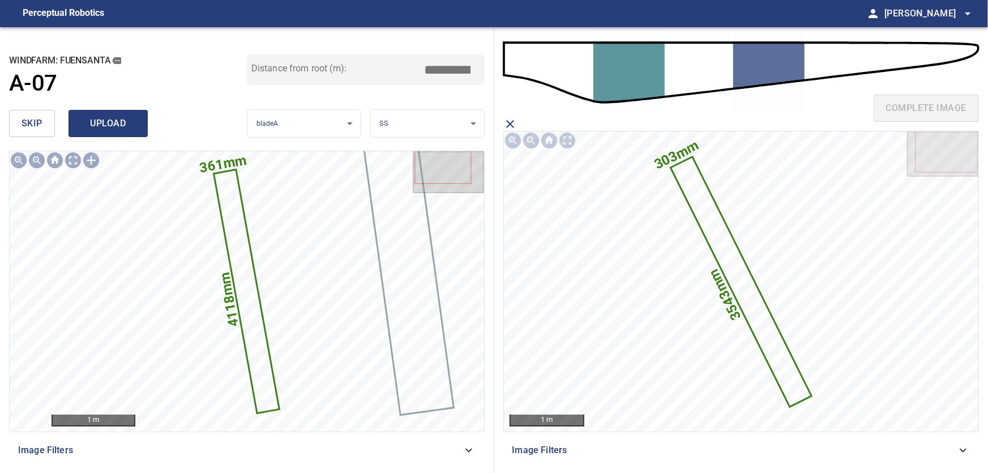
click at [108, 122] on span "upload" at bounding box center [108, 123] width 54 height 16
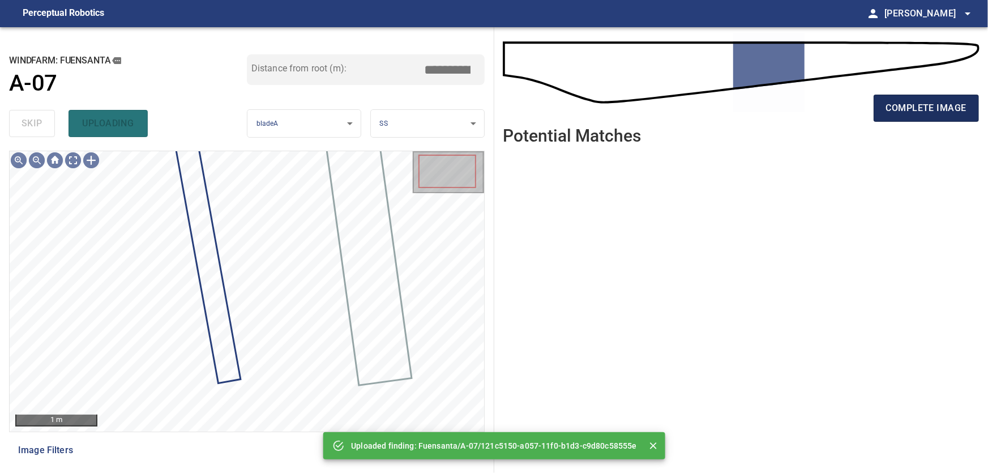
click at [917, 100] on button "complete image" at bounding box center [926, 108] width 105 height 27
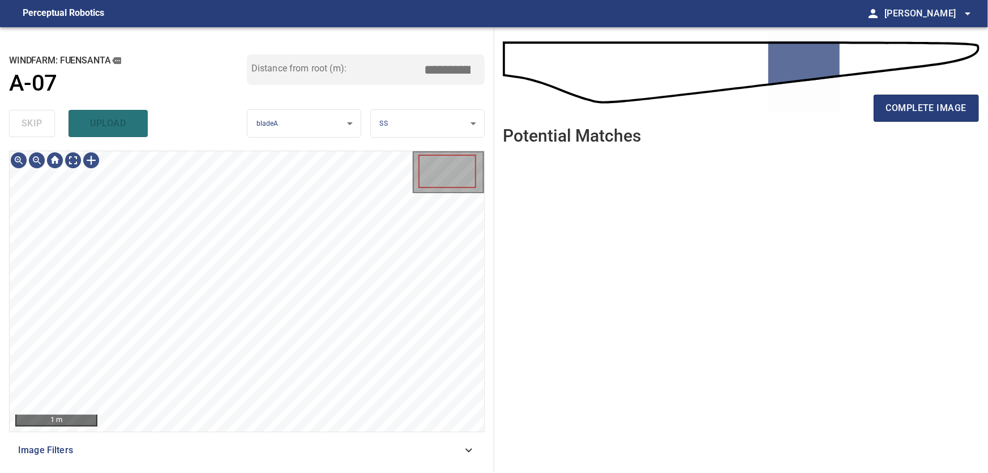
click at [461, 448] on span "Image Filters" at bounding box center [240, 450] width 444 height 14
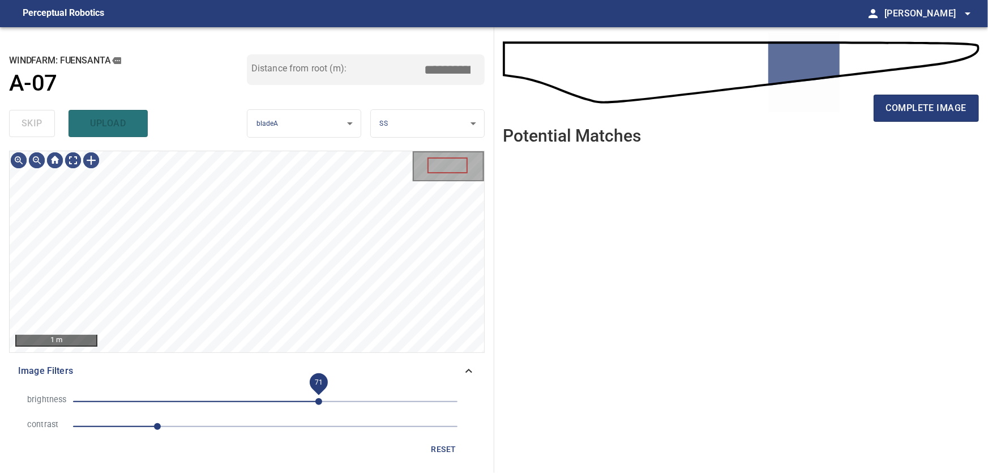
drag, startPoint x: 333, startPoint y: 404, endPoint x: 319, endPoint y: 404, distance: 14.7
click at [319, 404] on span "71" at bounding box center [318, 401] width 7 height 7
drag, startPoint x: 159, startPoint y: 428, endPoint x: 166, endPoint y: 430, distance: 7.0
click at [166, 430] on span "1.2" at bounding box center [165, 426] width 7 height 7
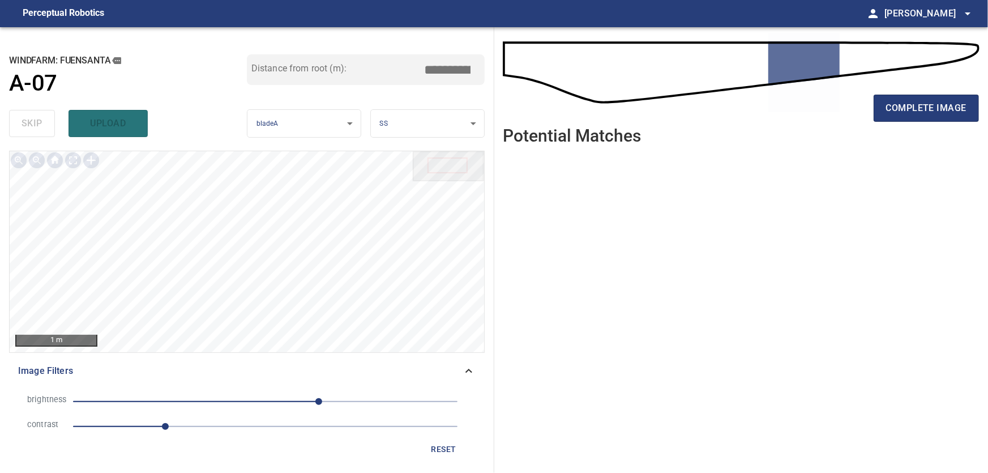
click at [472, 362] on div "Image Filters" at bounding box center [247, 370] width 476 height 27
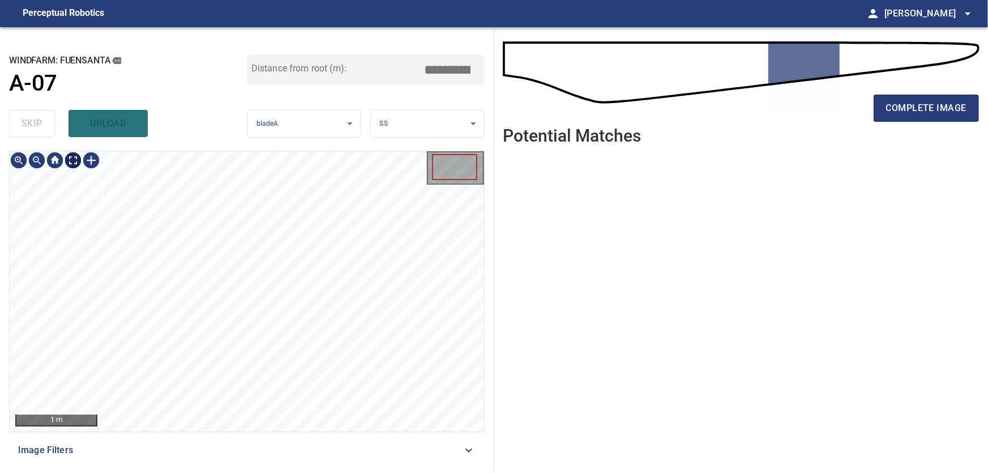
click at [78, 161] on body "**********" at bounding box center [494, 236] width 988 height 473
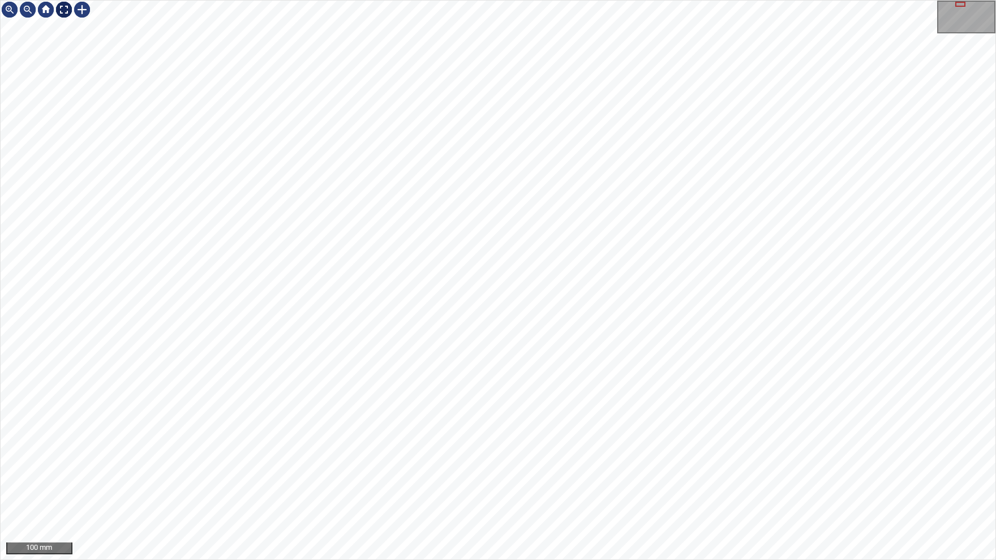
click at [64, 8] on img at bounding box center [64, 10] width 18 height 18
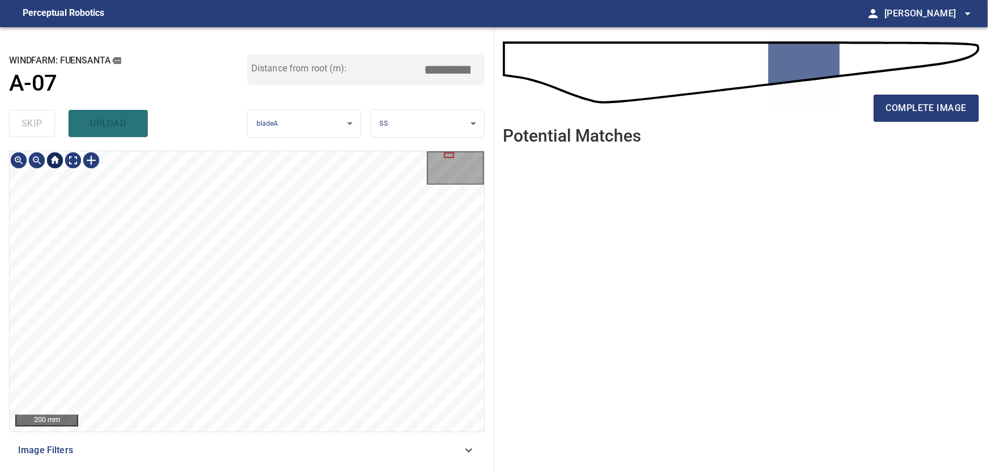
click at [53, 164] on div at bounding box center [55, 160] width 18 height 18
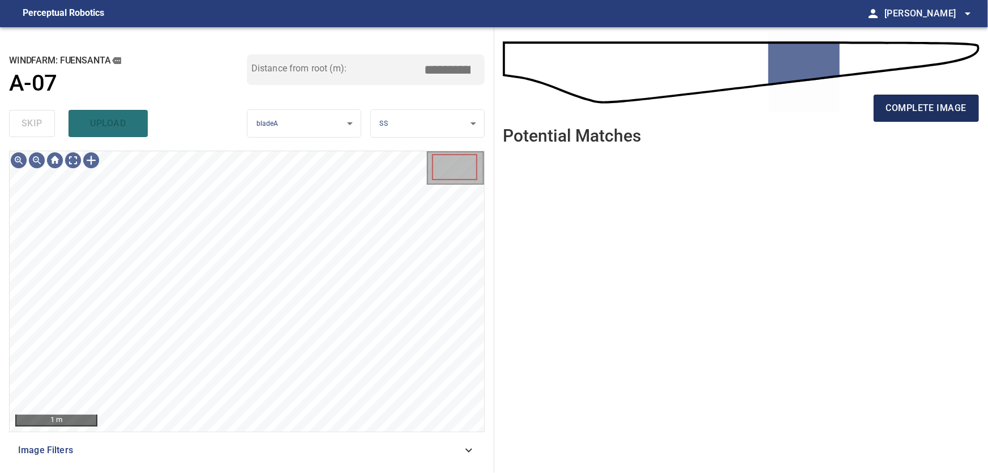
click at [931, 108] on span "complete image" at bounding box center [926, 108] width 80 height 16
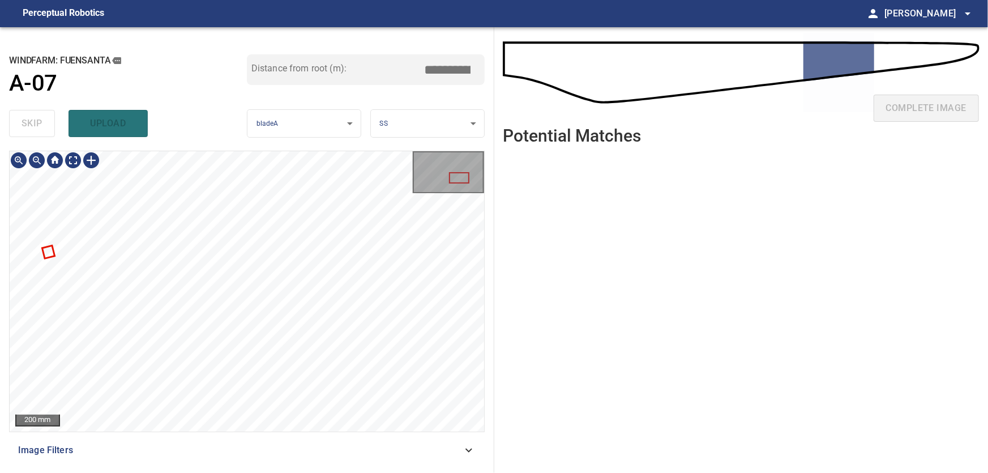
click at [498, 374] on div "**********" at bounding box center [494, 250] width 988 height 446
click at [457, 333] on div at bounding box center [247, 291] width 474 height 280
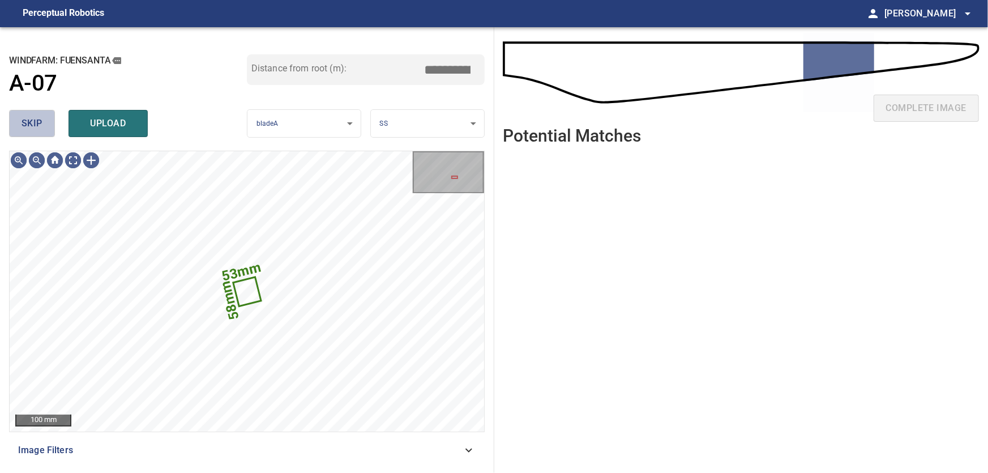
drag, startPoint x: 19, startPoint y: 127, endPoint x: 30, endPoint y: 144, distance: 20.6
click at [20, 130] on button "skip" at bounding box center [32, 123] width 46 height 27
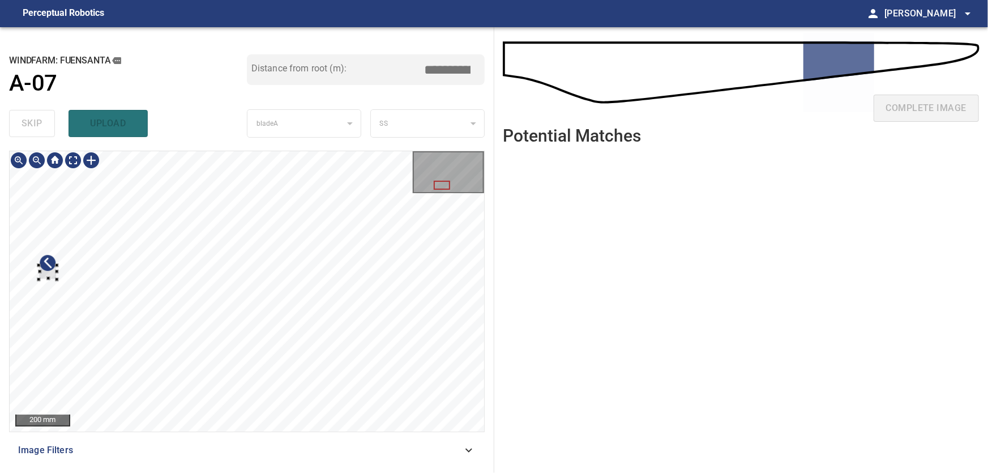
click at [35, 271] on div at bounding box center [247, 291] width 474 height 280
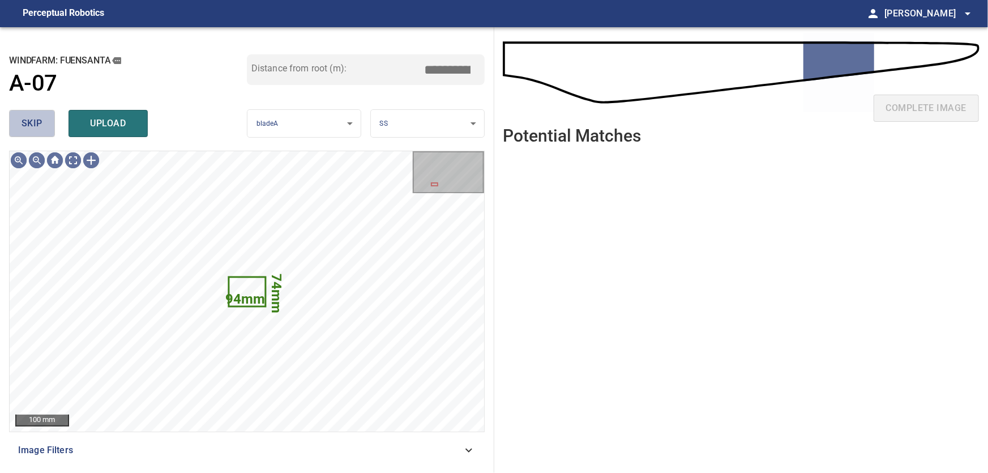
click at [30, 130] on span "skip" at bounding box center [32, 123] width 21 height 16
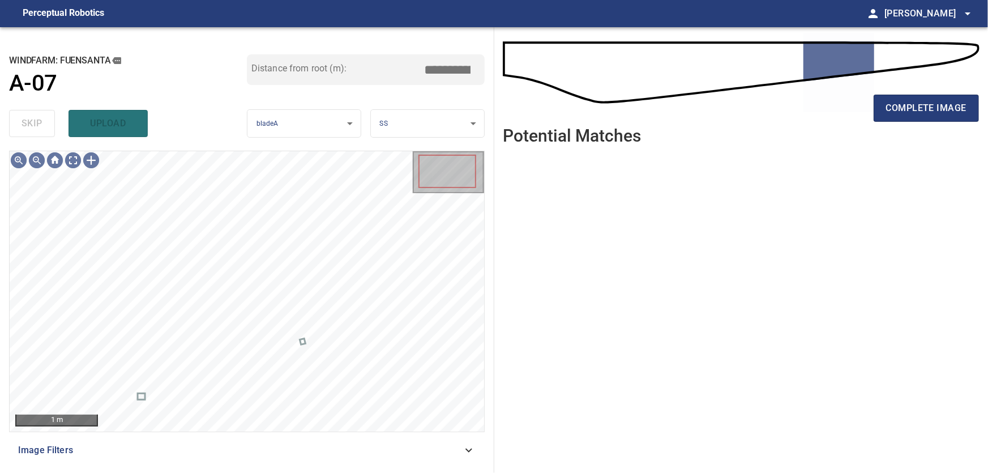
drag, startPoint x: 476, startPoint y: 452, endPoint x: 463, endPoint y: 454, distance: 12.7
click at [475, 452] on icon at bounding box center [469, 450] width 14 height 14
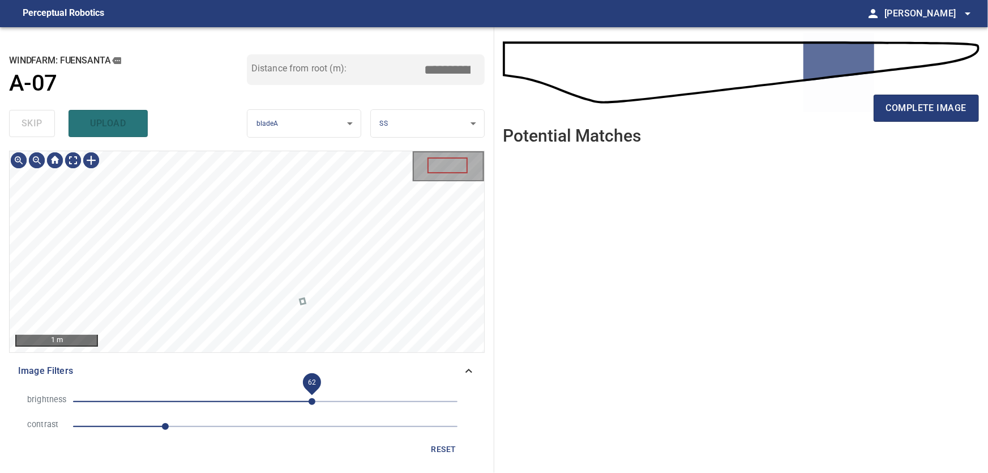
drag, startPoint x: 326, startPoint y: 396, endPoint x: 312, endPoint y: 396, distance: 14.2
click at [312, 398] on span "62" at bounding box center [312, 401] width 7 height 7
drag, startPoint x: 165, startPoint y: 430, endPoint x: 176, endPoint y: 434, distance: 10.7
click at [176, 430] on span "1.3" at bounding box center [172, 426] width 7 height 7
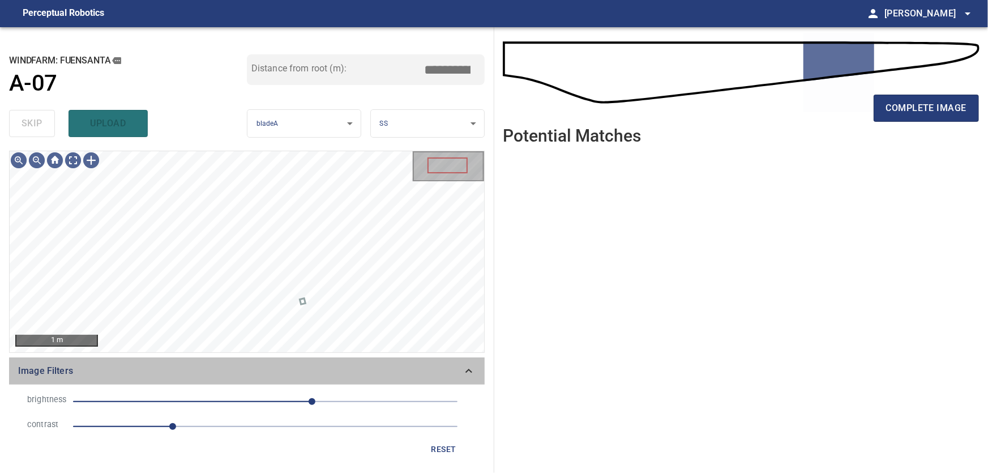
drag, startPoint x: 468, startPoint y: 370, endPoint x: 459, endPoint y: 365, distance: 10.6
click at [469, 371] on icon at bounding box center [469, 371] width 14 height 14
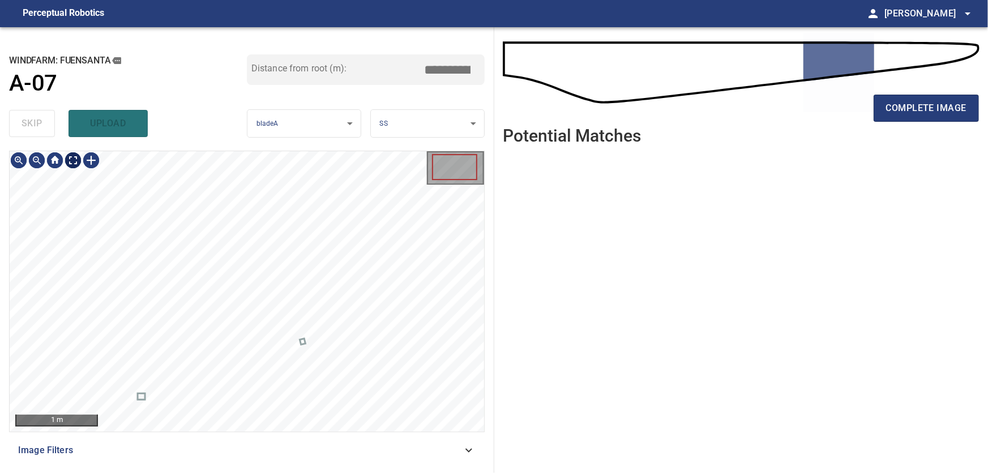
click at [71, 157] on body "**********" at bounding box center [494, 236] width 988 height 473
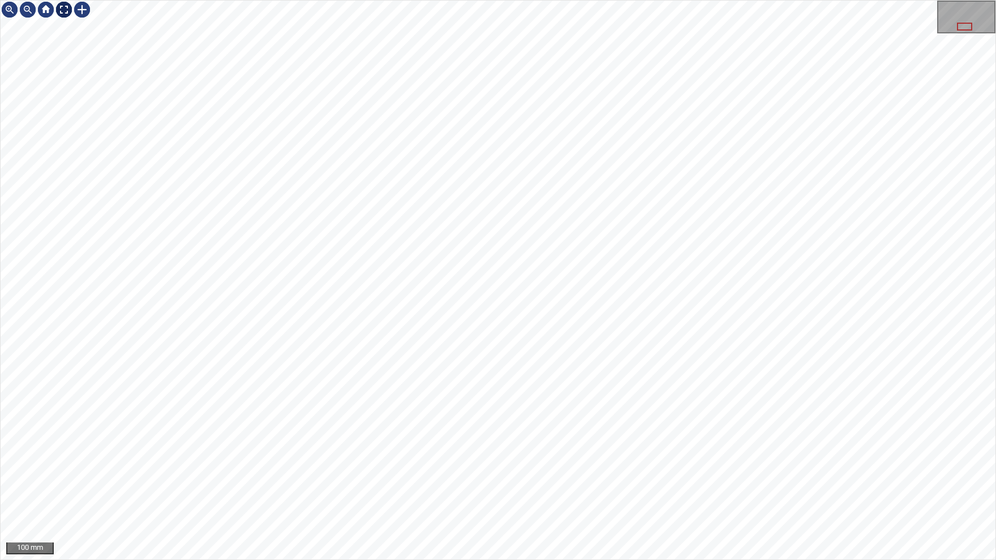
click at [66, 18] on img at bounding box center [64, 10] width 18 height 18
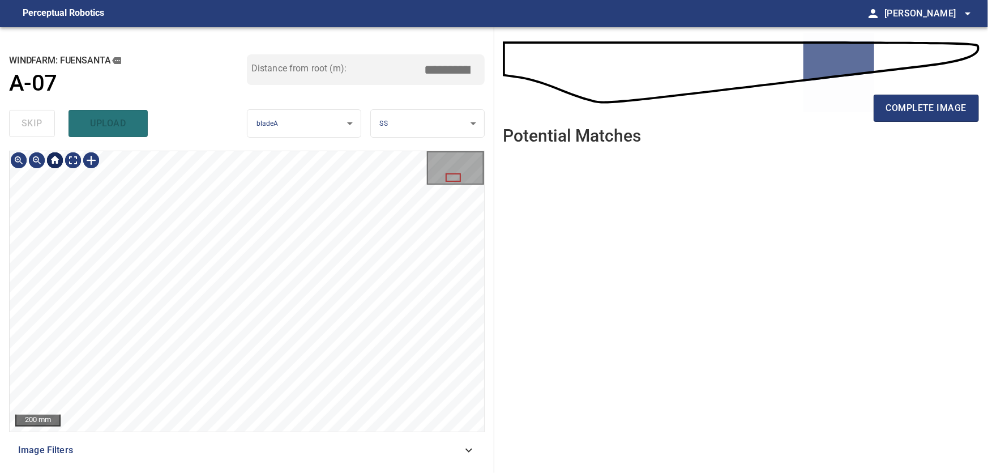
click at [53, 162] on div at bounding box center [55, 160] width 18 height 18
drag, startPoint x: 905, startPoint y: 108, endPoint x: 901, endPoint y: 118, distance: 10.9
click at [905, 112] on span "complete image" at bounding box center [926, 108] width 80 height 16
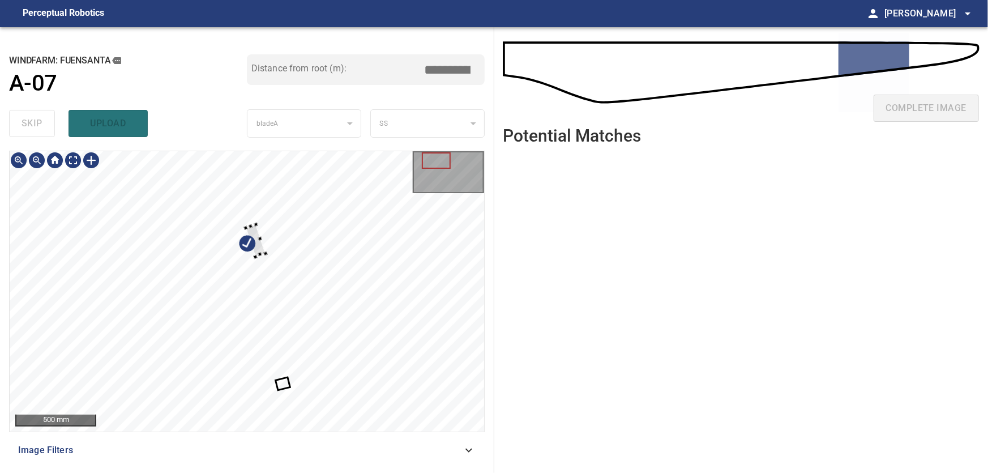
click at [131, 301] on div at bounding box center [247, 291] width 474 height 280
click at [20, 275] on div at bounding box center [247, 291] width 474 height 280
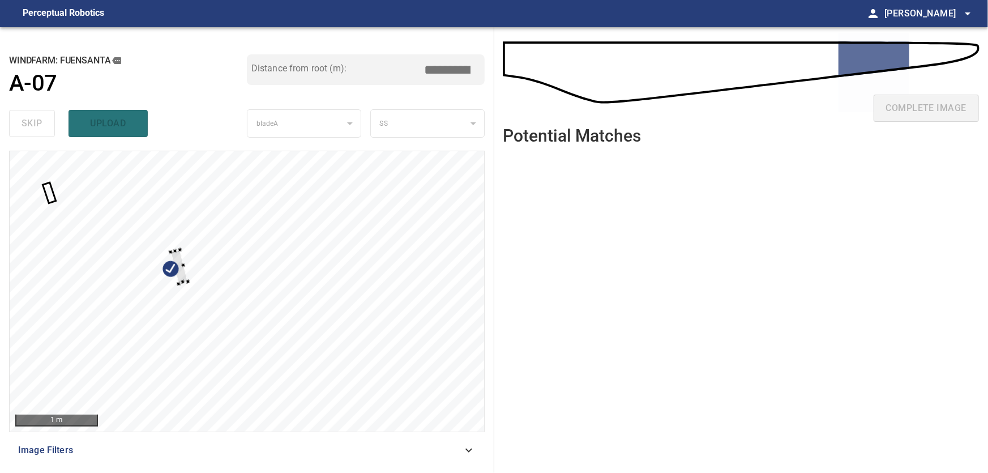
click at [187, 284] on div at bounding box center [247, 291] width 474 height 280
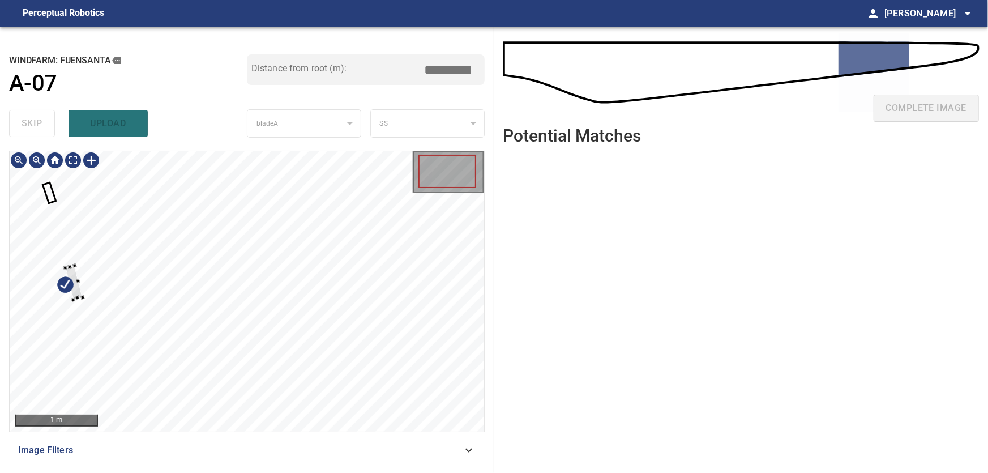
click at [47, 296] on div at bounding box center [247, 291] width 474 height 280
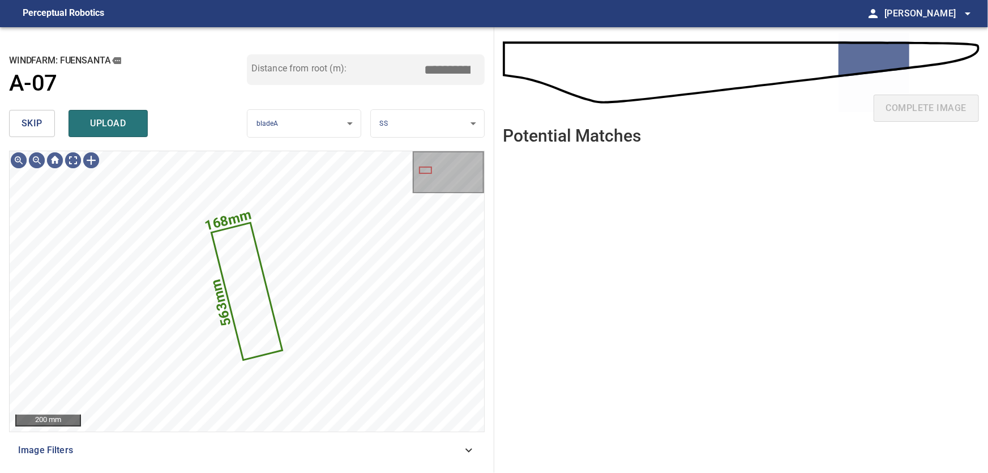
click at [34, 116] on span "skip" at bounding box center [32, 123] width 21 height 16
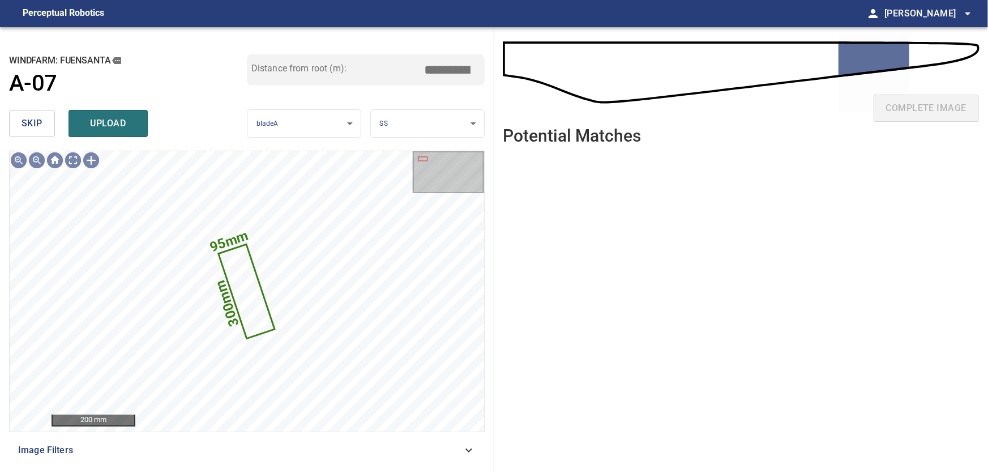
click at [54, 117] on div "skip upload" at bounding box center [128, 123] width 238 height 36
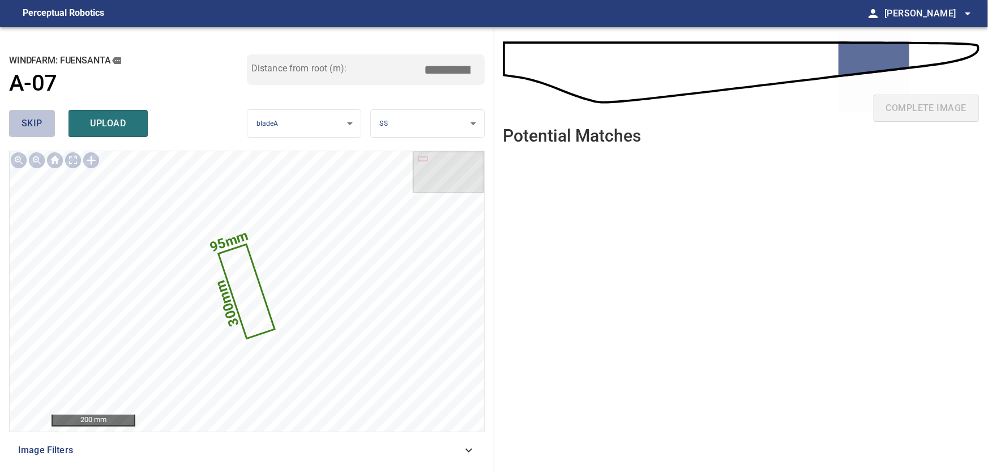
click at [35, 120] on span "skip" at bounding box center [32, 123] width 21 height 16
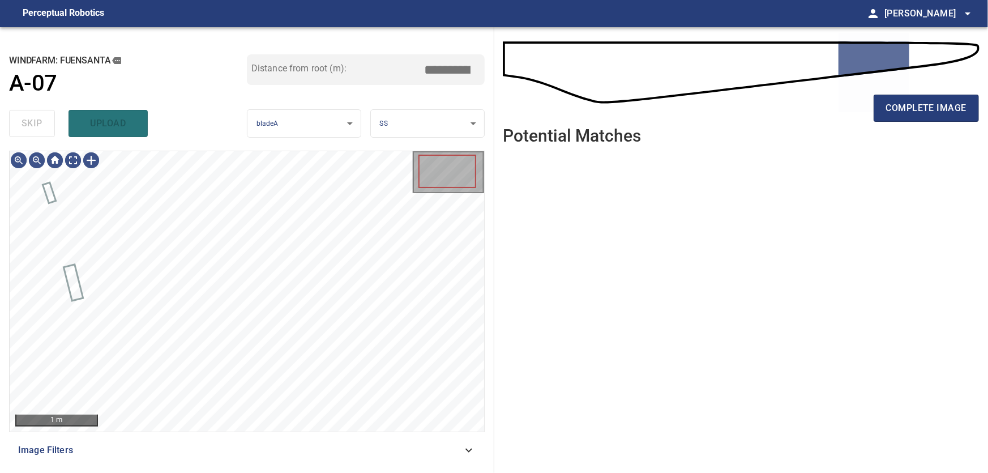
click at [470, 445] on icon at bounding box center [469, 450] width 14 height 14
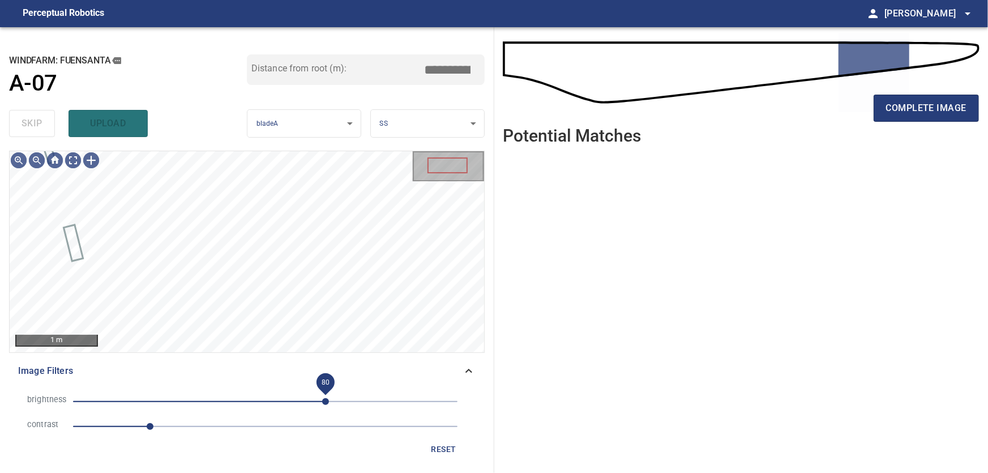
drag, startPoint x: 344, startPoint y: 403, endPoint x: 326, endPoint y: 404, distance: 18.2
click at [326, 404] on span "80" at bounding box center [325, 401] width 7 height 7
click at [468, 372] on icon at bounding box center [469, 371] width 14 height 14
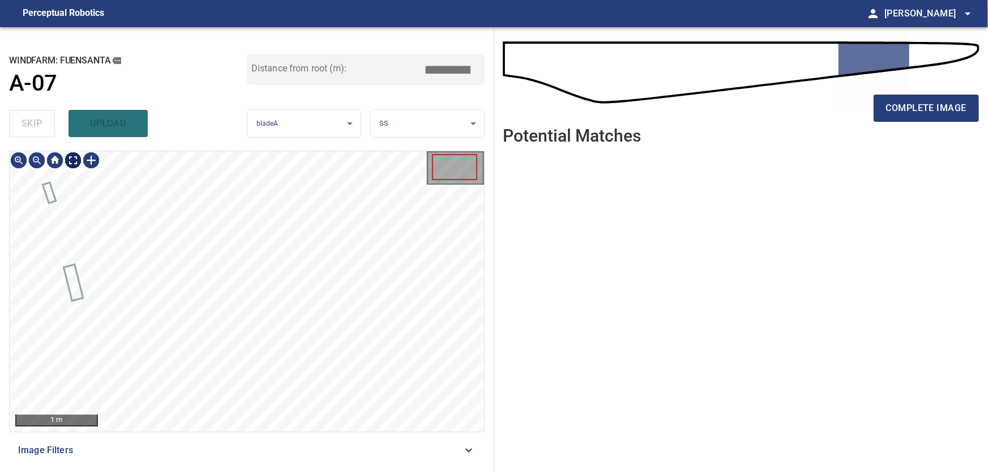
click at [77, 164] on body "**********" at bounding box center [494, 236] width 988 height 473
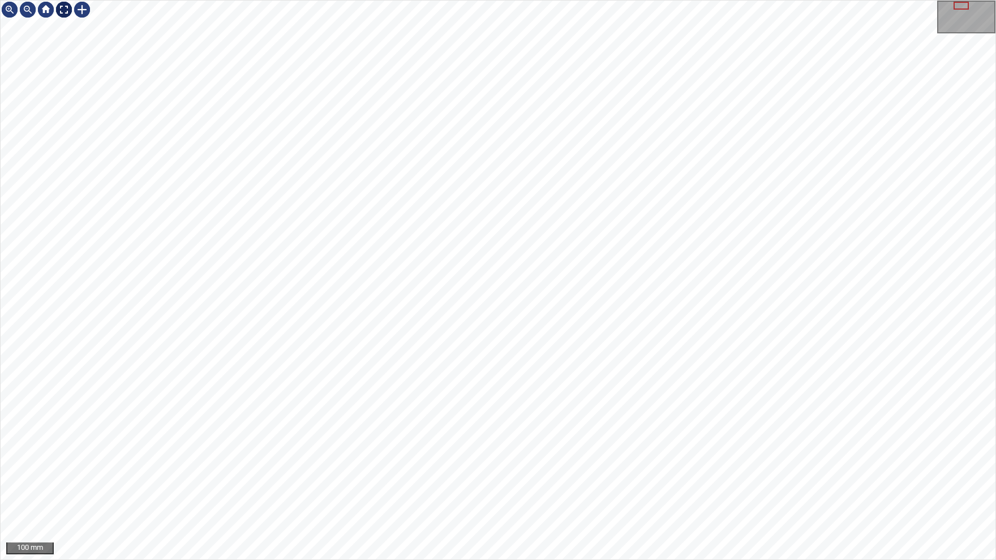
click at [62, 10] on img at bounding box center [64, 10] width 18 height 18
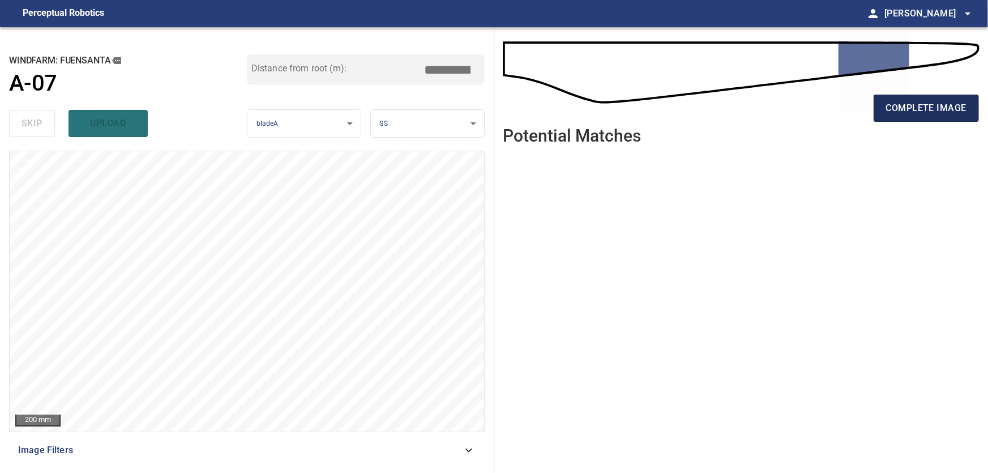
click at [910, 105] on span "complete image" at bounding box center [926, 108] width 80 height 16
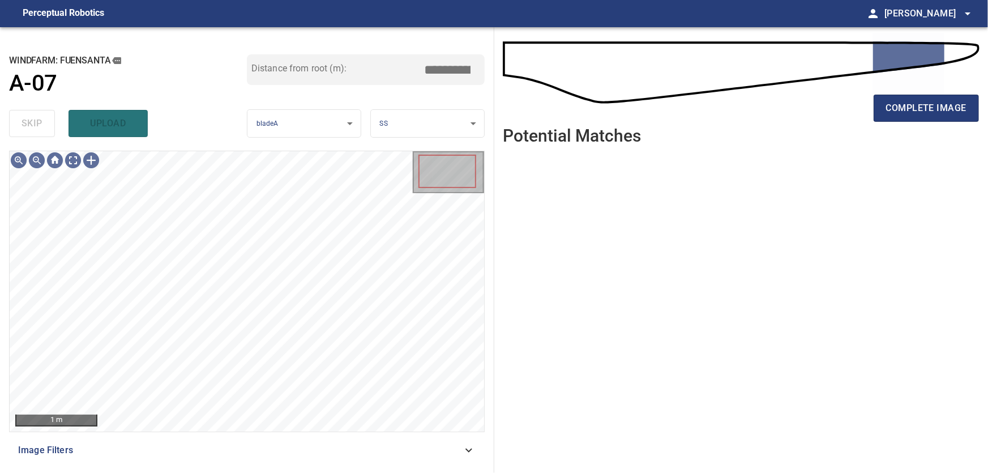
click at [458, 446] on span "Image Filters" at bounding box center [240, 450] width 444 height 14
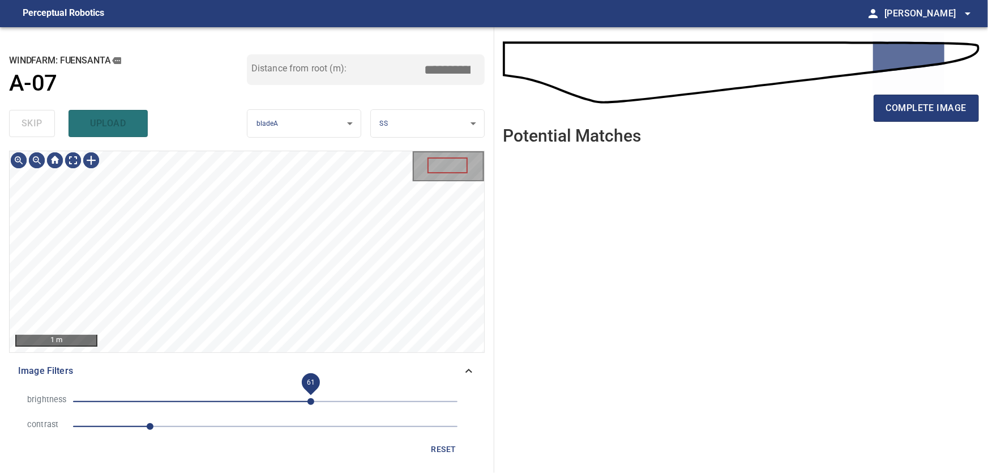
drag, startPoint x: 349, startPoint y: 400, endPoint x: 311, endPoint y: 397, distance: 38.0
click at [311, 398] on span "61" at bounding box center [310, 401] width 7 height 7
drag, startPoint x: 151, startPoint y: 427, endPoint x: 175, endPoint y: 433, distance: 25.1
click at [169, 430] on span "1.2" at bounding box center [165, 426] width 7 height 7
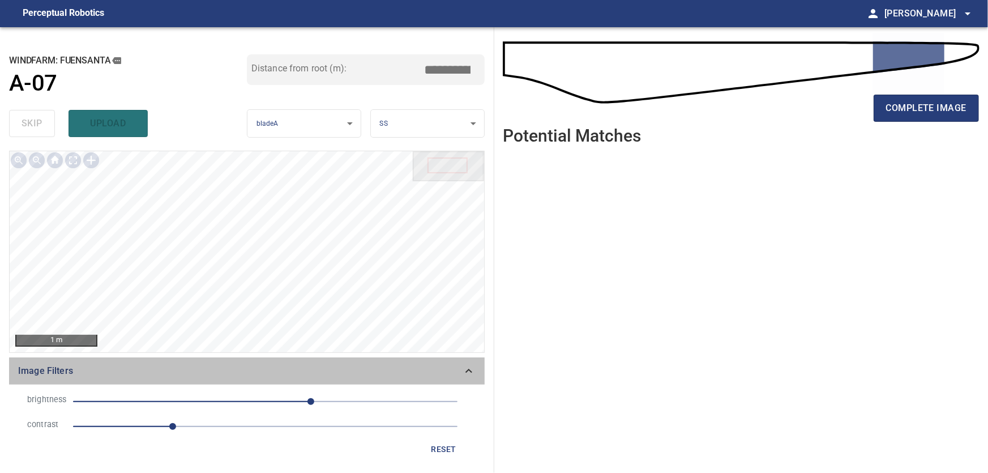
click at [472, 367] on icon at bounding box center [469, 371] width 14 height 14
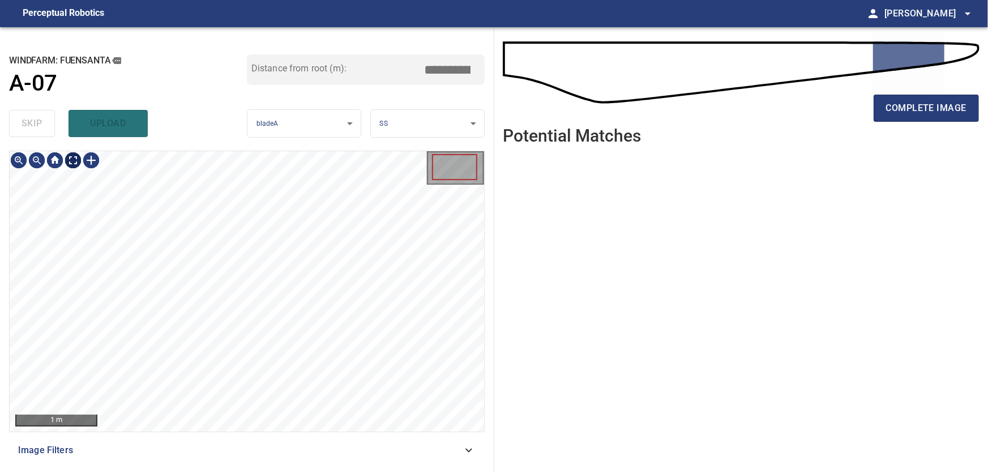
click at [71, 163] on body "**********" at bounding box center [494, 236] width 988 height 473
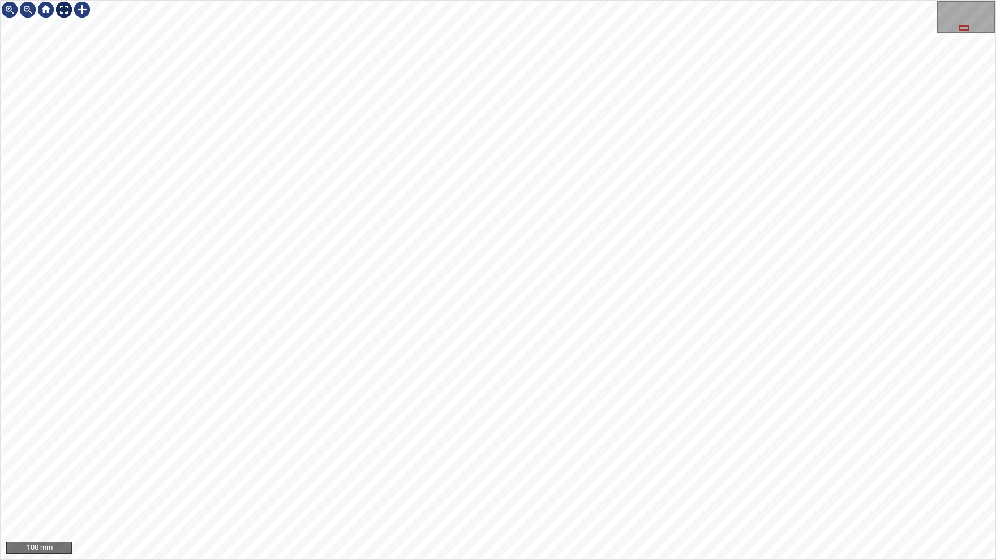
click at [68, 10] on img at bounding box center [64, 10] width 18 height 18
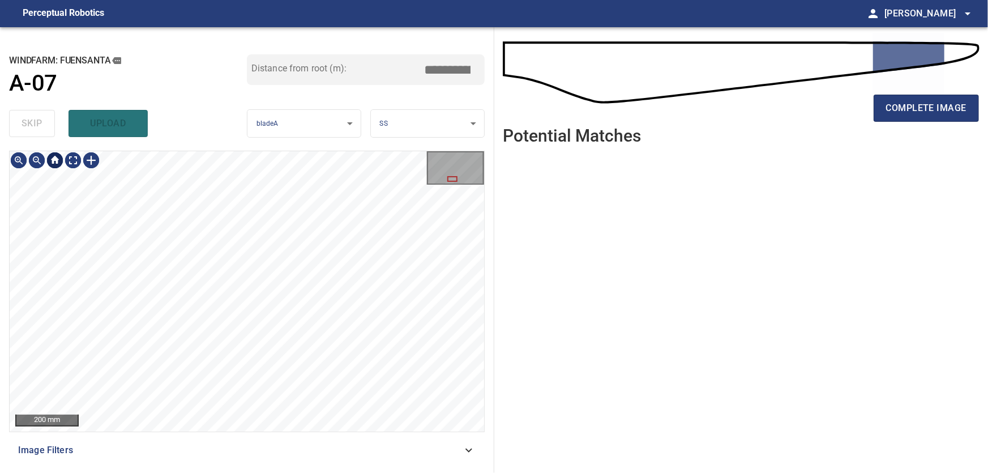
click at [54, 161] on div at bounding box center [55, 160] width 18 height 18
click at [908, 109] on span "complete image" at bounding box center [926, 108] width 80 height 16
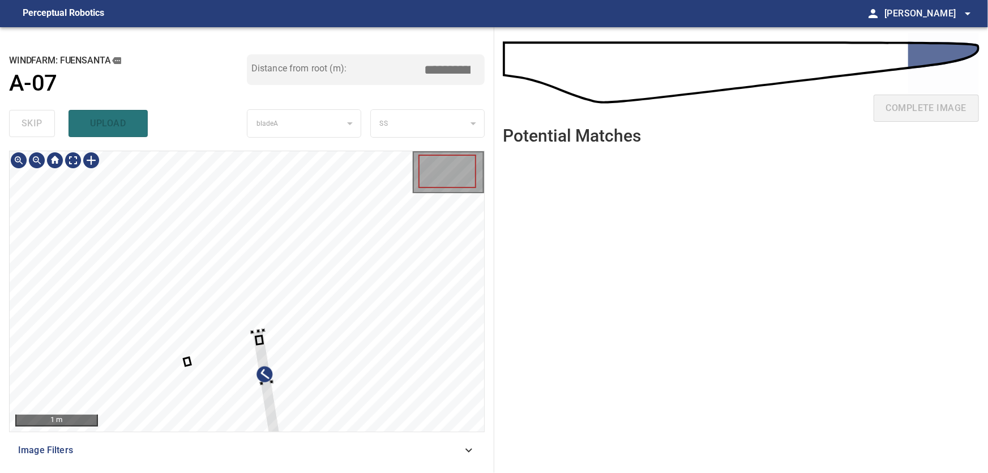
click at [400, 315] on div at bounding box center [247, 291] width 474 height 280
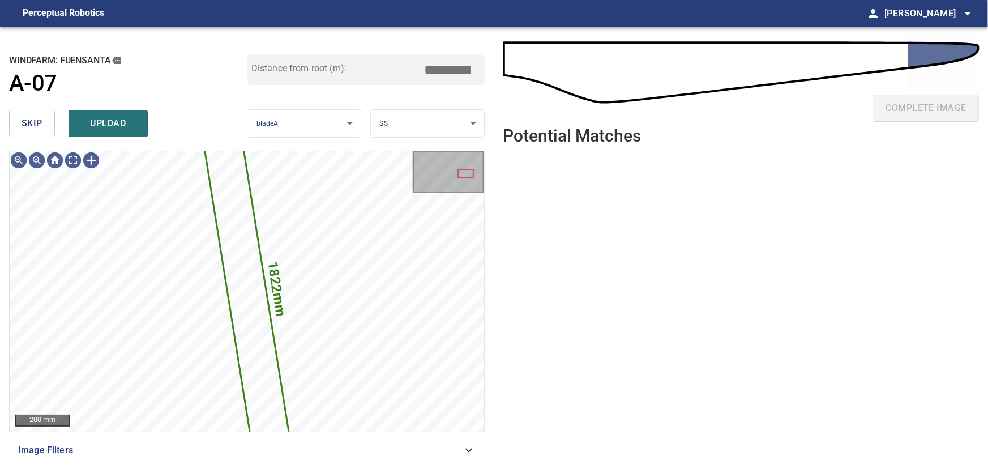
click at [34, 123] on span "skip" at bounding box center [32, 123] width 21 height 16
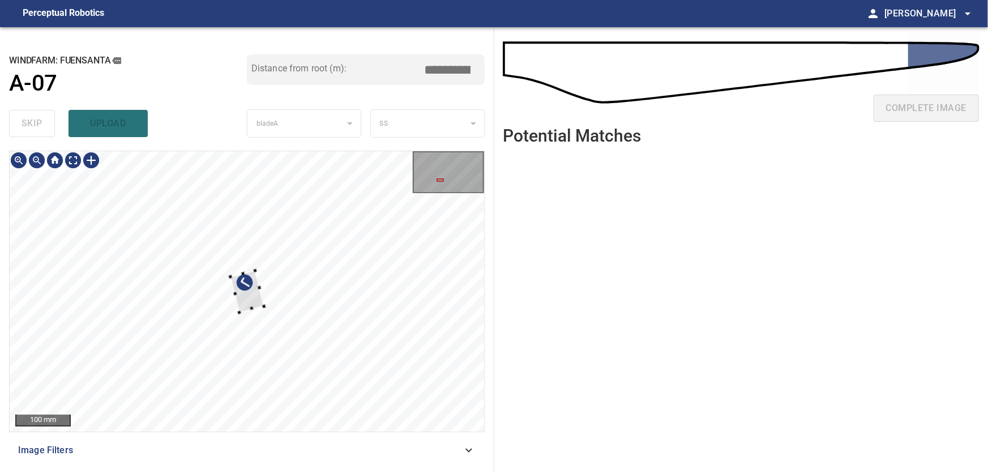
click at [58, 302] on div at bounding box center [247, 291] width 474 height 280
click at [28, 124] on span "skip" at bounding box center [32, 123] width 21 height 16
click at [451, 277] on div at bounding box center [247, 291] width 474 height 280
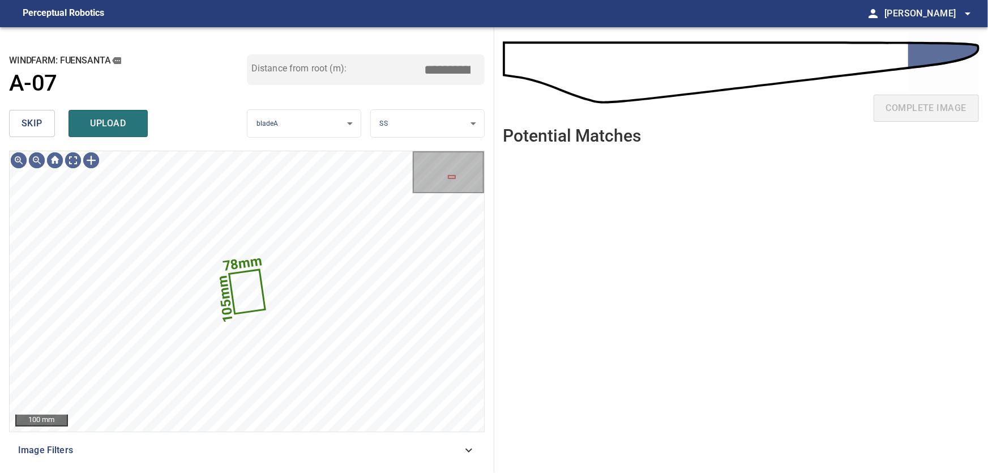
drag, startPoint x: 20, startPoint y: 127, endPoint x: 26, endPoint y: 131, distance: 7.4
click at [22, 128] on button "skip" at bounding box center [32, 123] width 46 height 27
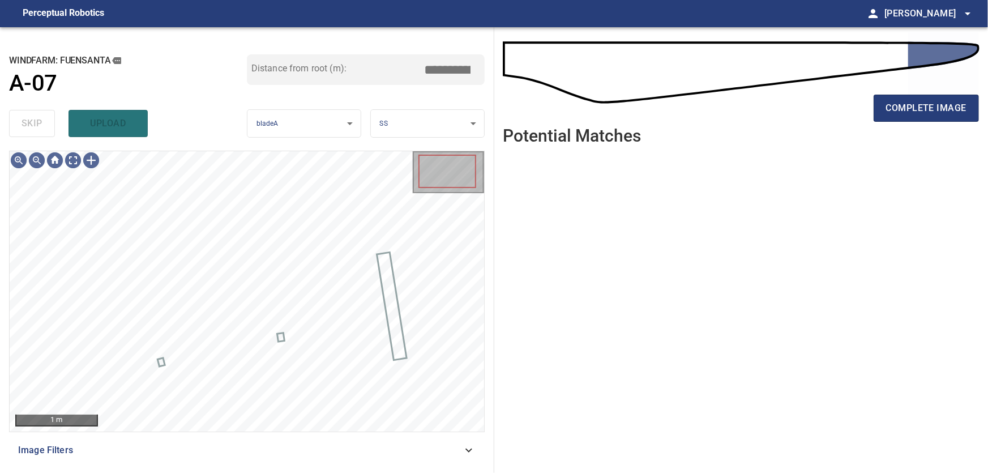
click at [468, 446] on icon at bounding box center [469, 450] width 14 height 14
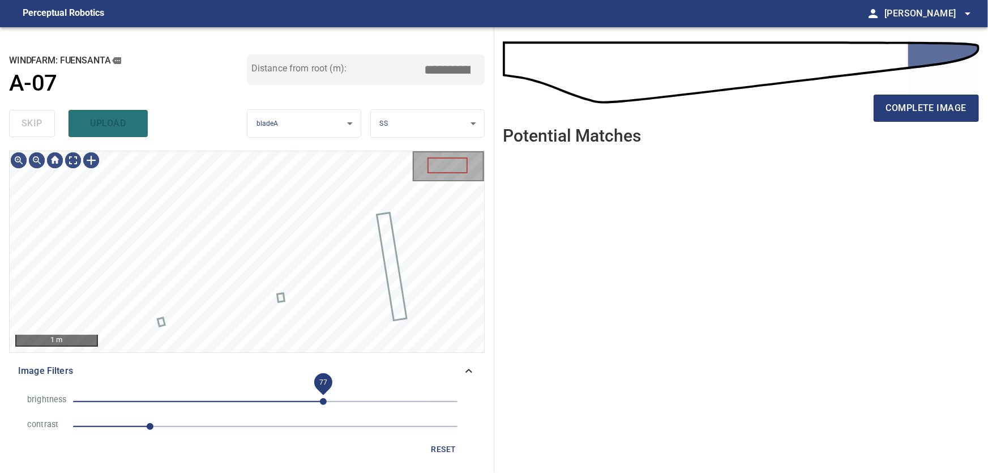
drag, startPoint x: 349, startPoint y: 399, endPoint x: 323, endPoint y: 396, distance: 25.6
click at [323, 398] on span "77" at bounding box center [323, 401] width 7 height 7
drag, startPoint x: 155, startPoint y: 425, endPoint x: 172, endPoint y: 427, distance: 17.2
click at [172, 427] on span "1.3" at bounding box center [172, 426] width 7 height 7
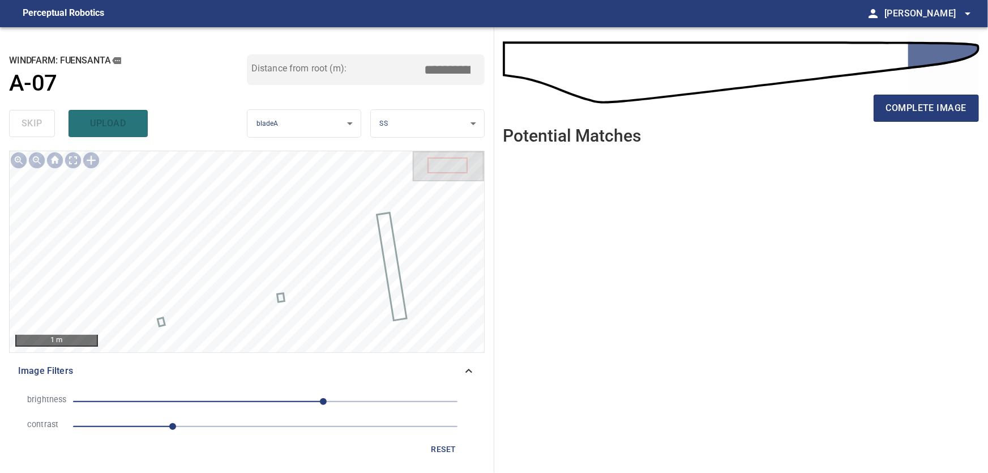
click at [464, 369] on icon at bounding box center [469, 371] width 14 height 14
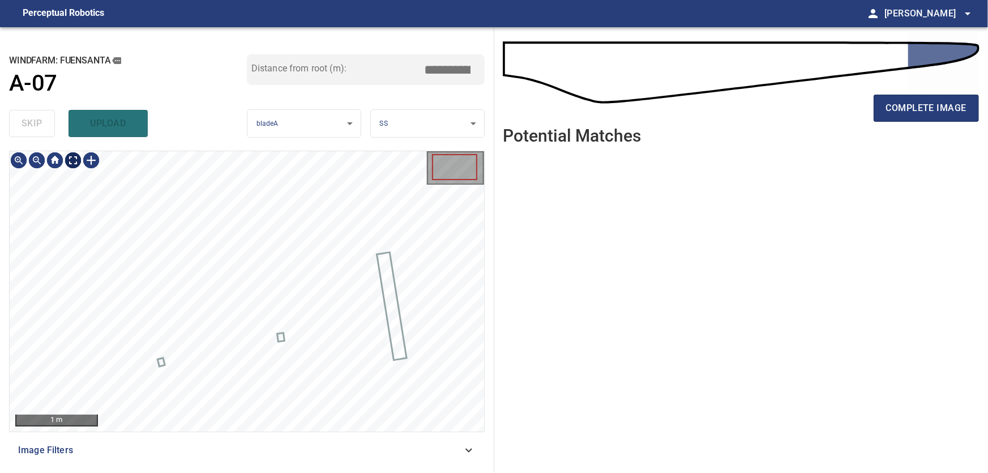
click at [72, 162] on body "**********" at bounding box center [494, 236] width 988 height 473
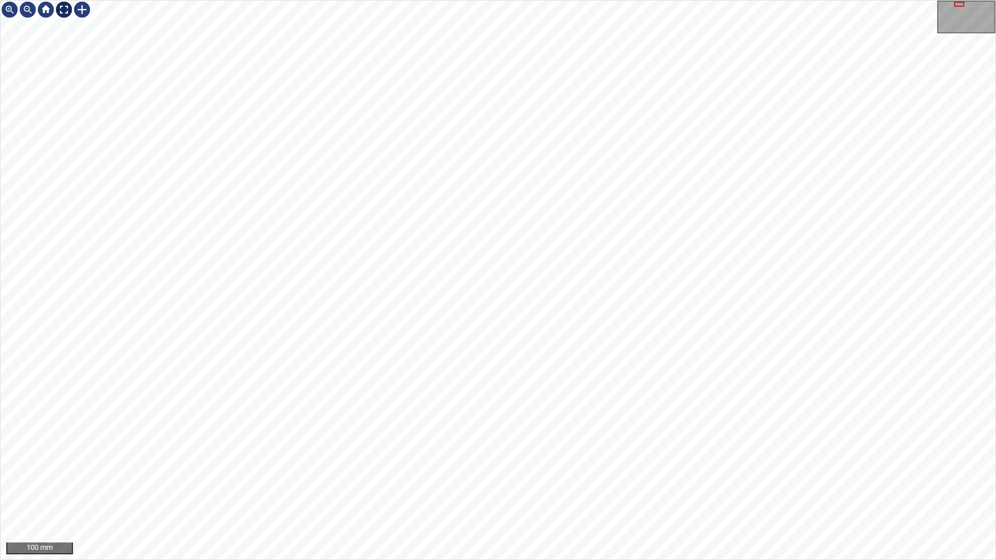
click at [67, 11] on img at bounding box center [64, 10] width 18 height 18
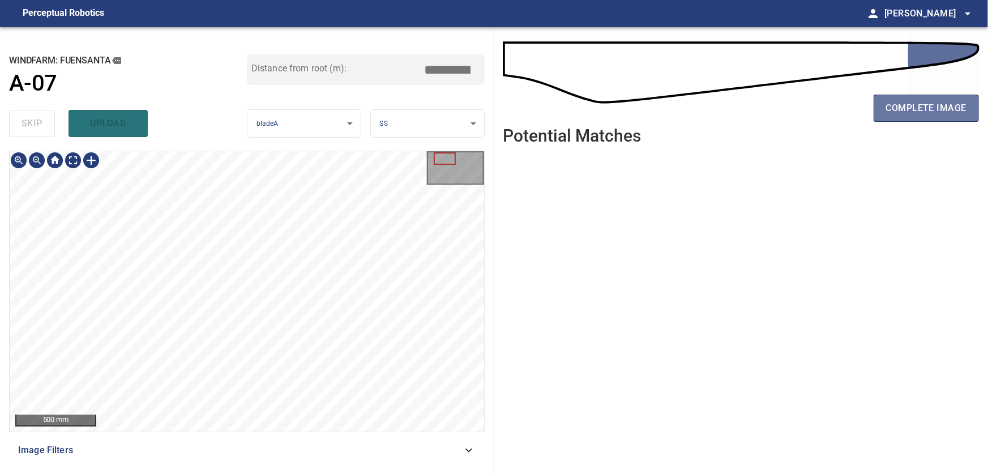
drag, startPoint x: 943, startPoint y: 105, endPoint x: 890, endPoint y: 127, distance: 57.3
click at [944, 105] on span "complete image" at bounding box center [926, 108] width 80 height 16
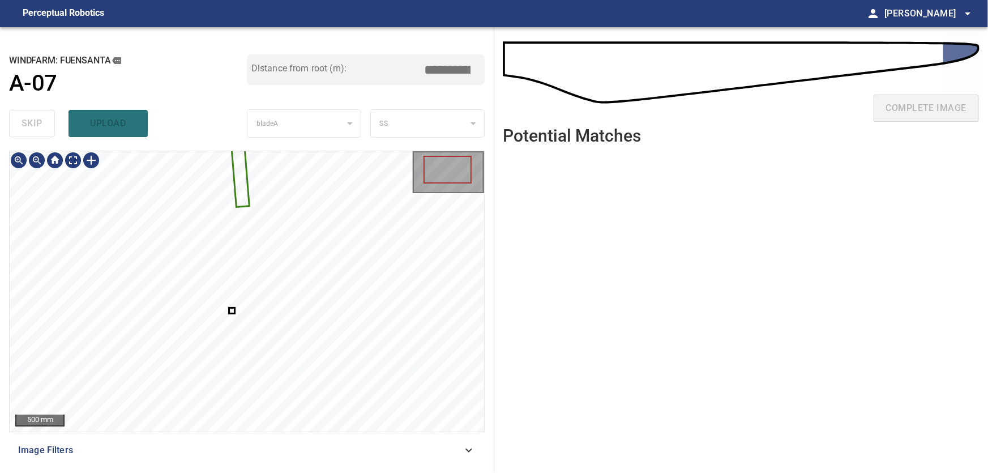
type input "****"
click at [323, 239] on div at bounding box center [247, 291] width 474 height 280
click at [336, 254] on div at bounding box center [325, 216] width 21 height 97
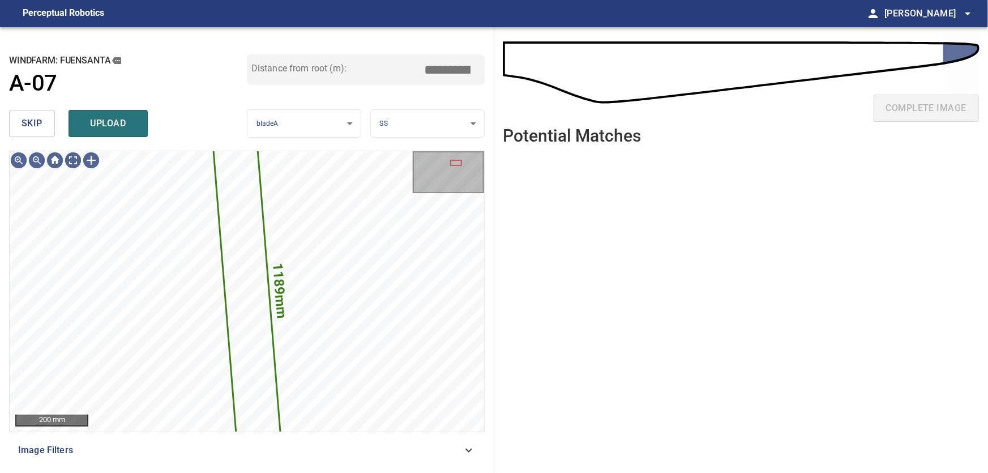
drag, startPoint x: 33, startPoint y: 118, endPoint x: 50, endPoint y: 128, distance: 20.0
click at [34, 120] on span "skip" at bounding box center [32, 123] width 21 height 16
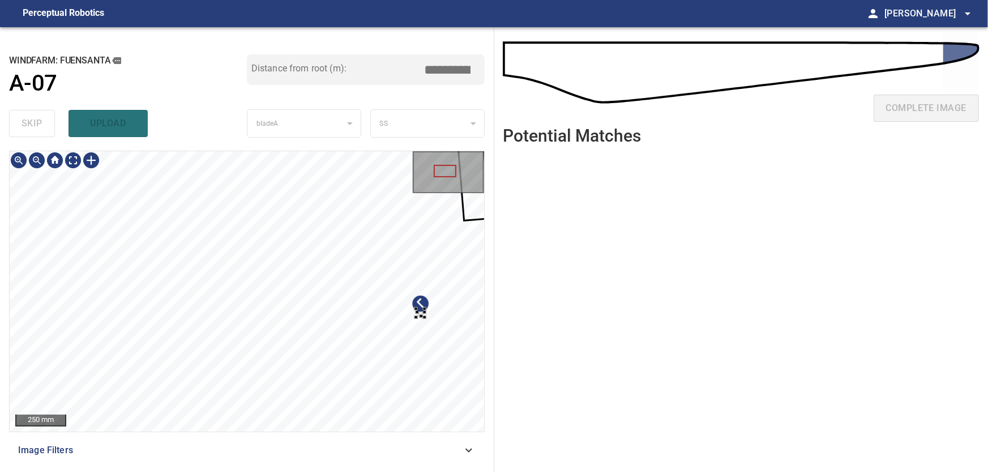
click at [456, 318] on div at bounding box center [247, 291] width 474 height 280
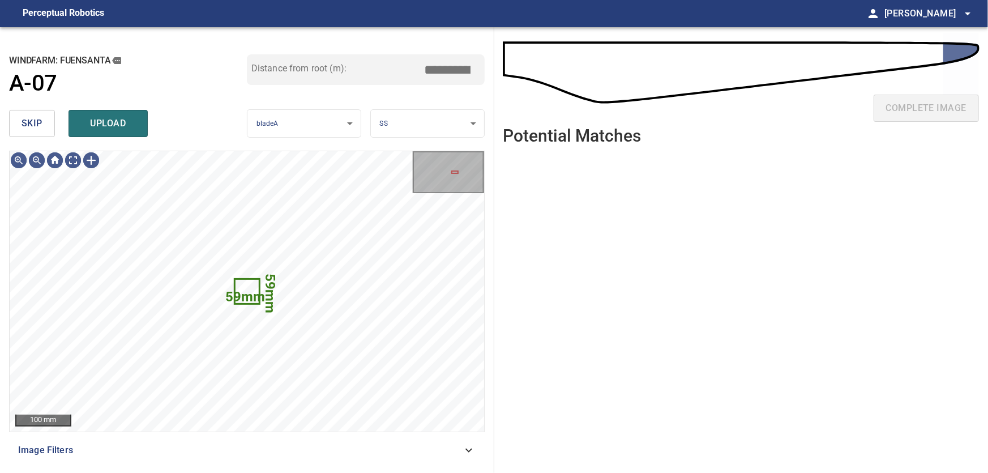
click at [40, 118] on span "skip" at bounding box center [32, 123] width 21 height 16
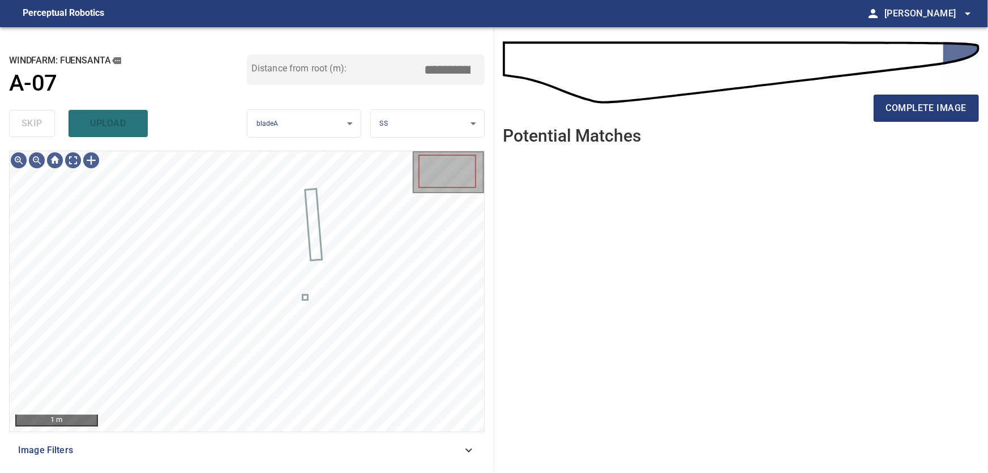
click at [465, 450] on icon at bounding box center [469, 450] width 14 height 14
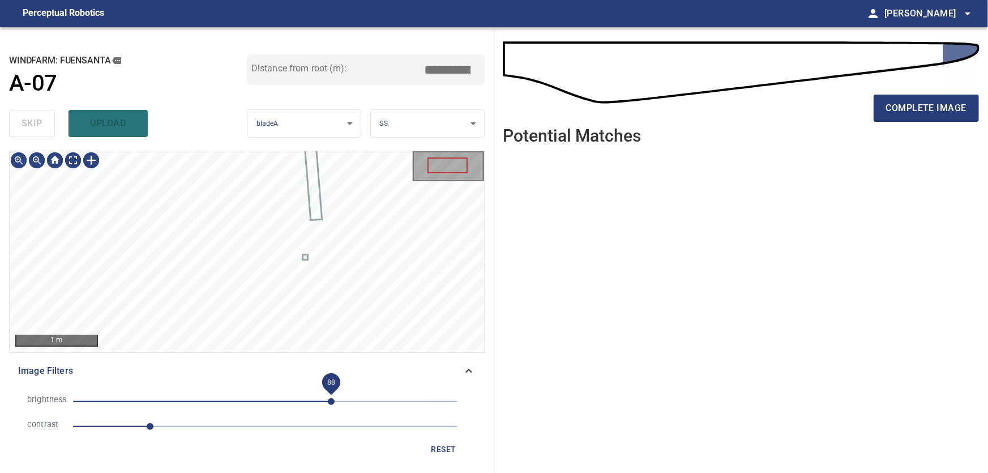
drag, startPoint x: 356, startPoint y: 400, endPoint x: 332, endPoint y: 400, distance: 24.3
click at [332, 400] on span "88" at bounding box center [331, 401] width 7 height 7
drag, startPoint x: 470, startPoint y: 373, endPoint x: 467, endPoint y: 365, distance: 8.6
click at [469, 366] on icon at bounding box center [469, 371] width 14 height 14
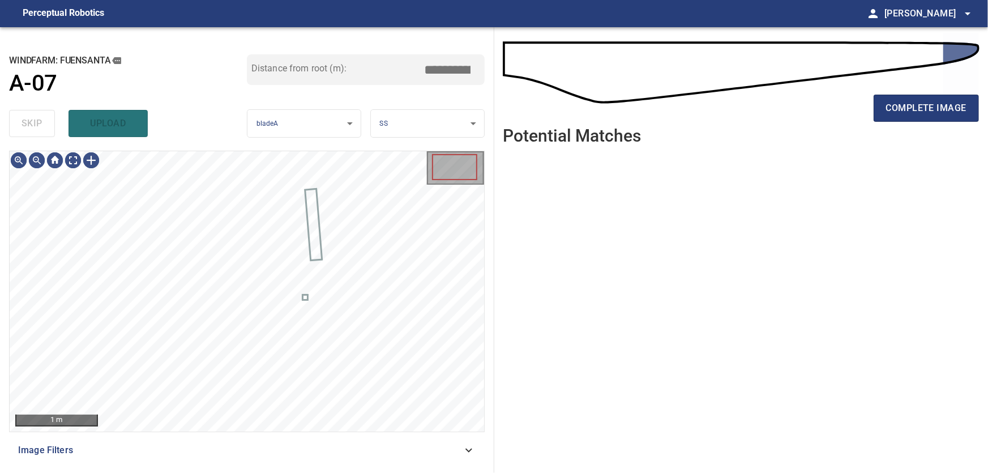
type input "****"
click at [76, 162] on body "**********" at bounding box center [494, 236] width 988 height 473
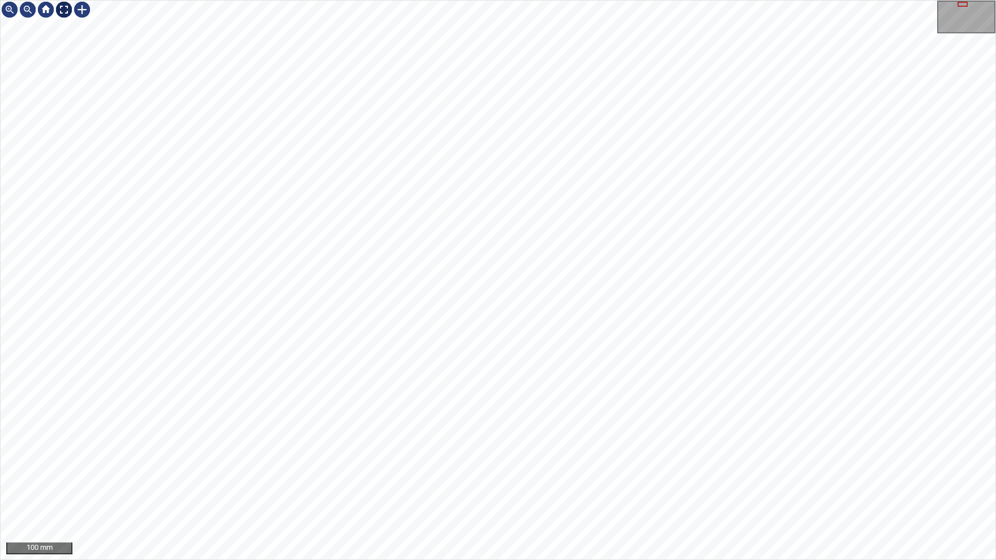
click at [70, 9] on img at bounding box center [64, 10] width 18 height 18
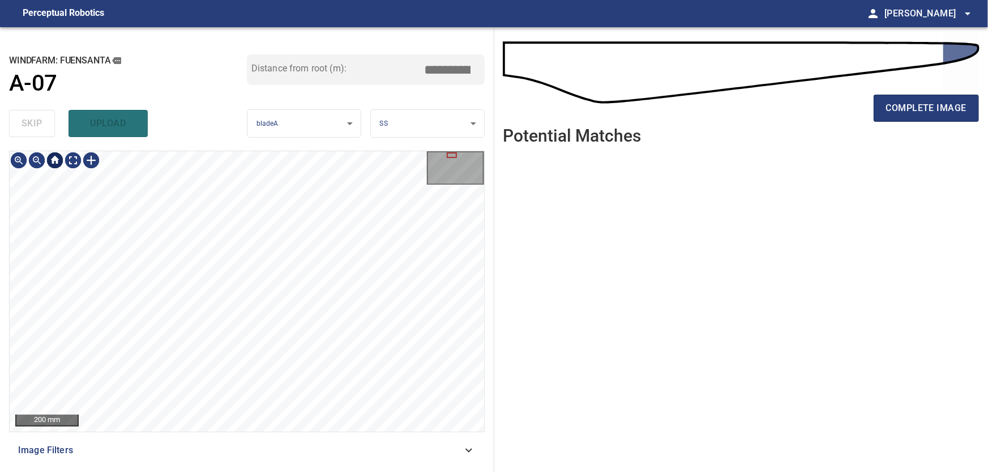
click at [60, 160] on div at bounding box center [55, 160] width 18 height 18
type input "****"
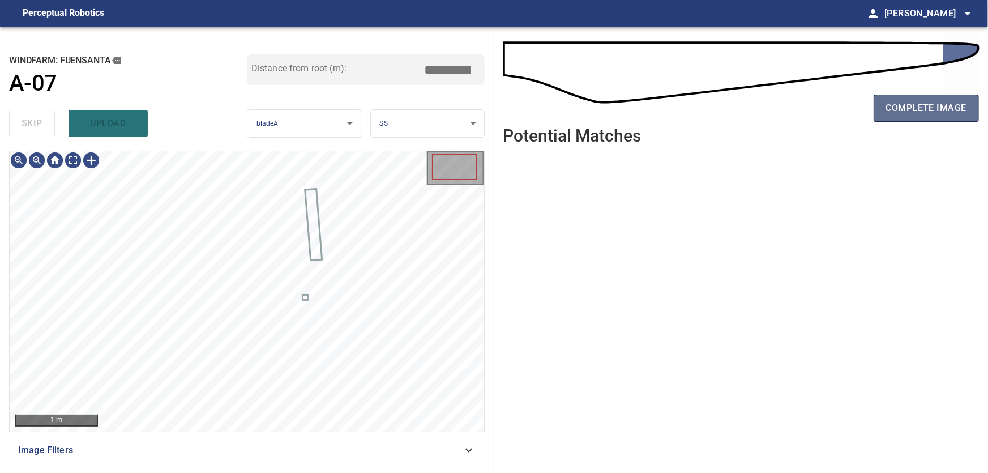
click at [949, 107] on span "complete image" at bounding box center [926, 108] width 80 height 16
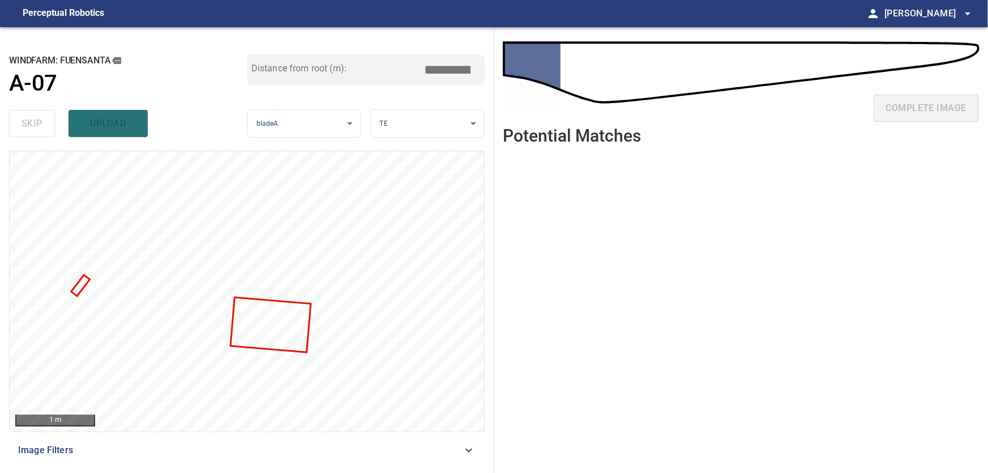
type input "***"
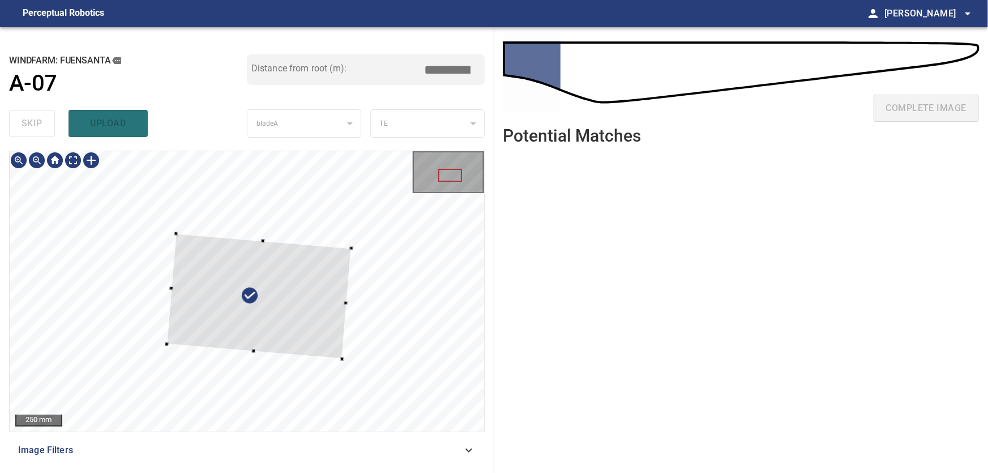
click at [352, 301] on div at bounding box center [259, 295] width 185 height 125
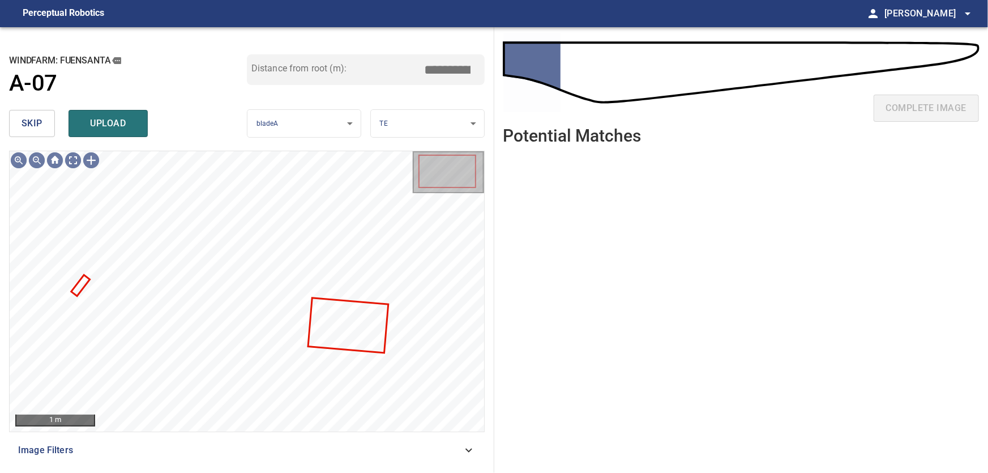
drag, startPoint x: 34, startPoint y: 110, endPoint x: 35, endPoint y: 119, distance: 9.1
click at [34, 114] on button "skip" at bounding box center [32, 123] width 46 height 27
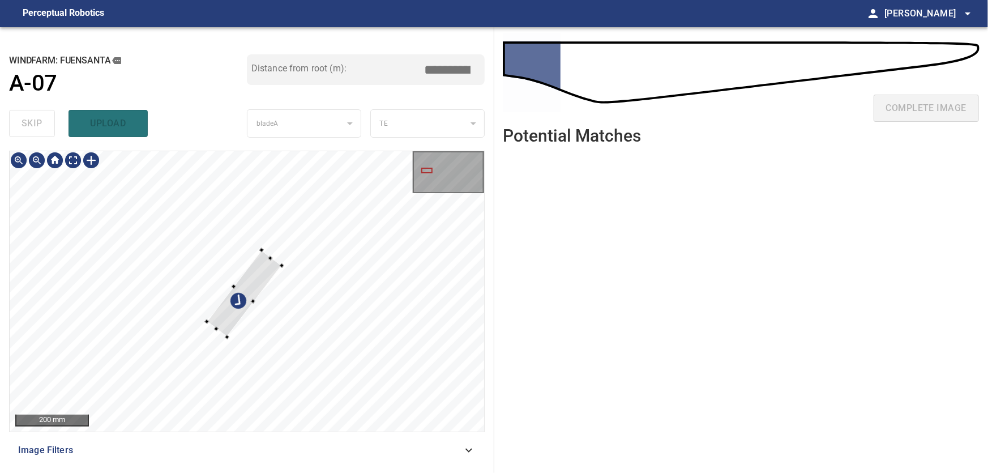
click at [122, 209] on div at bounding box center [247, 291] width 474 height 280
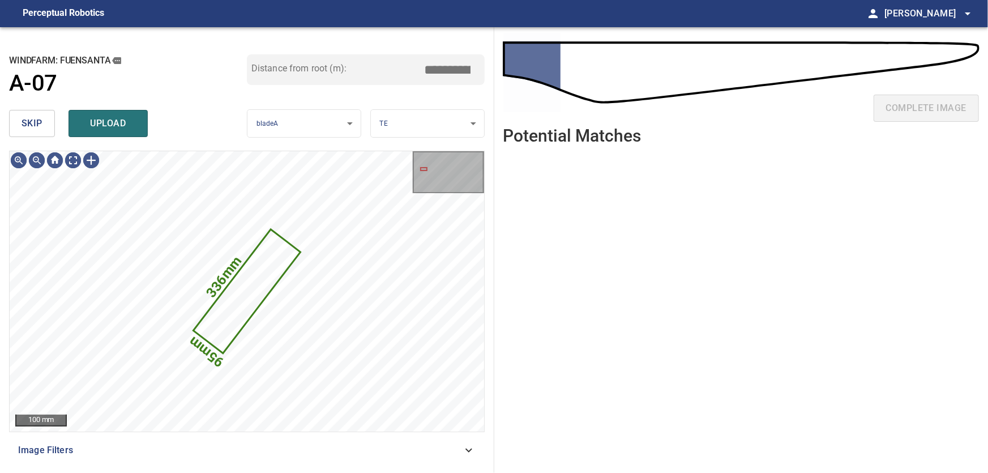
click at [31, 122] on span "skip" at bounding box center [32, 123] width 21 height 16
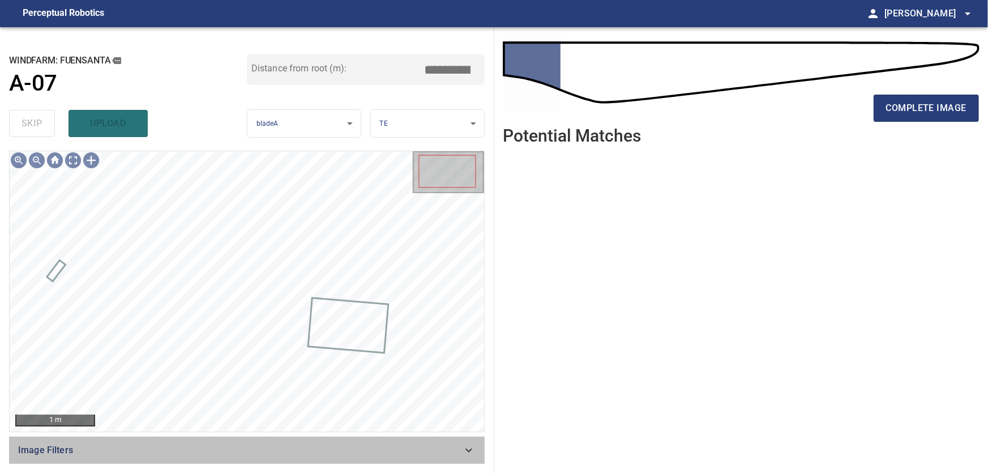
click at [460, 443] on div "Image Filters" at bounding box center [247, 450] width 476 height 27
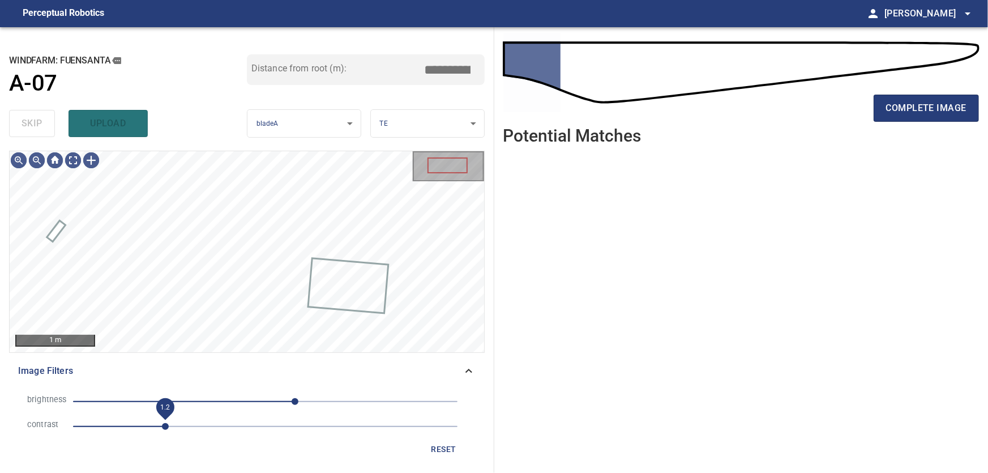
drag, startPoint x: 154, startPoint y: 430, endPoint x: 166, endPoint y: 430, distance: 12.5
click at [166, 430] on span "1.2" at bounding box center [165, 426] width 7 height 7
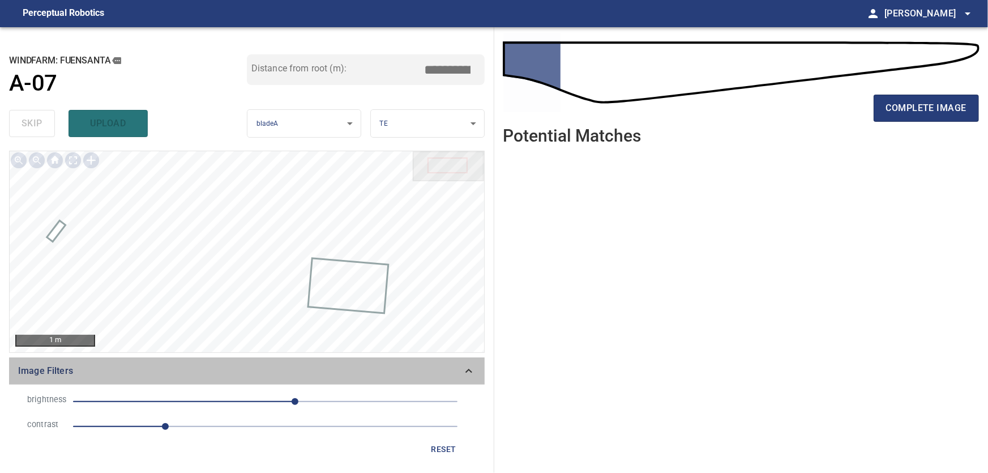
click at [469, 371] on icon at bounding box center [469, 371] width 14 height 14
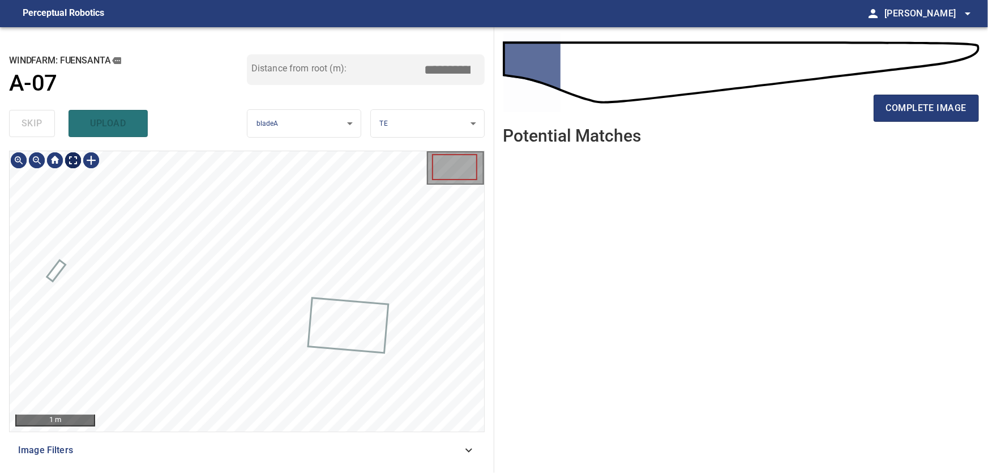
click at [72, 156] on body "**********" at bounding box center [494, 236] width 988 height 473
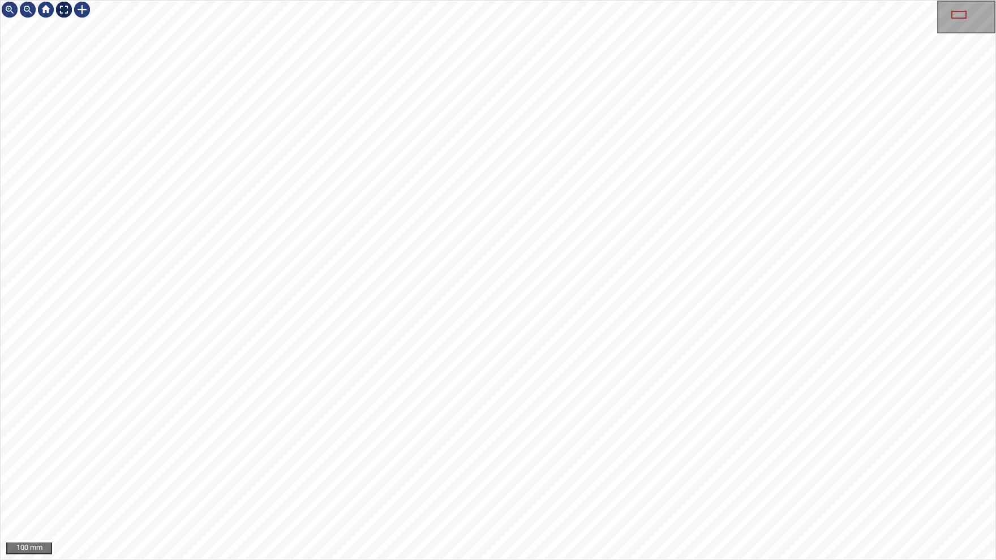
click at [67, 8] on div at bounding box center [64, 10] width 18 height 18
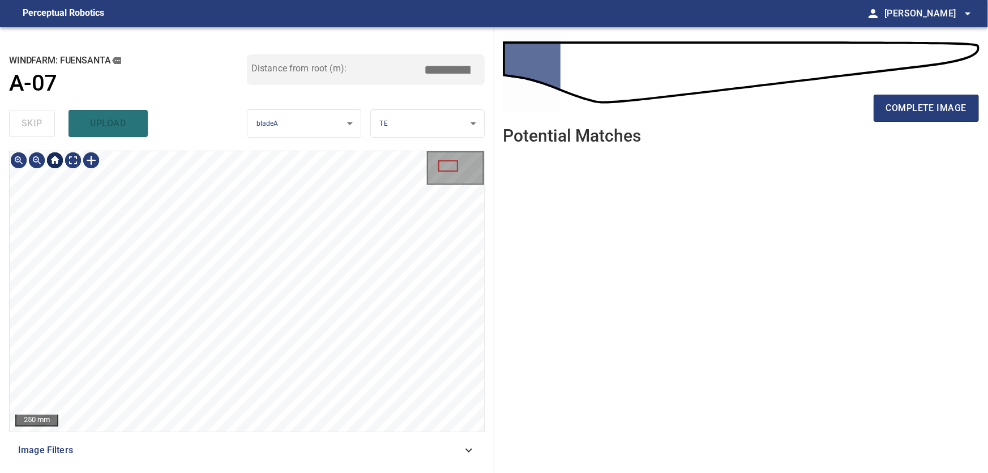
click at [50, 161] on div at bounding box center [55, 160] width 18 height 18
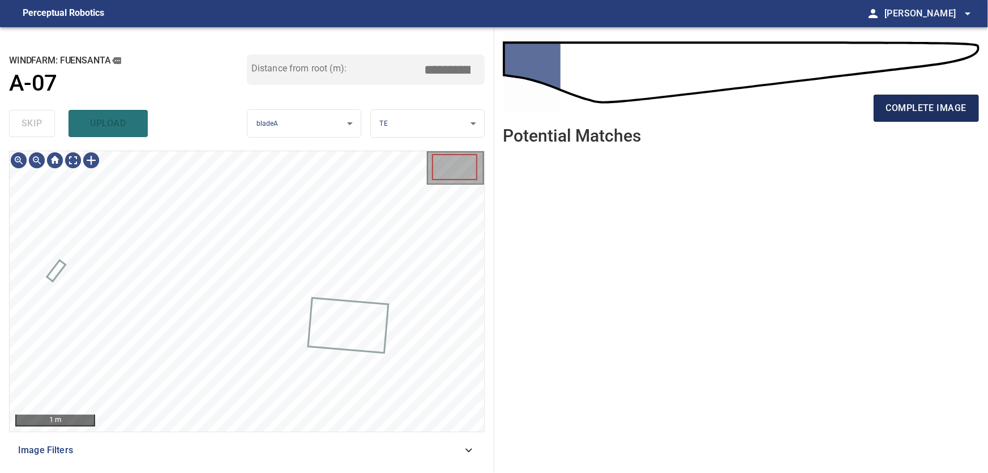
click at [912, 114] on span "complete image" at bounding box center [926, 108] width 80 height 16
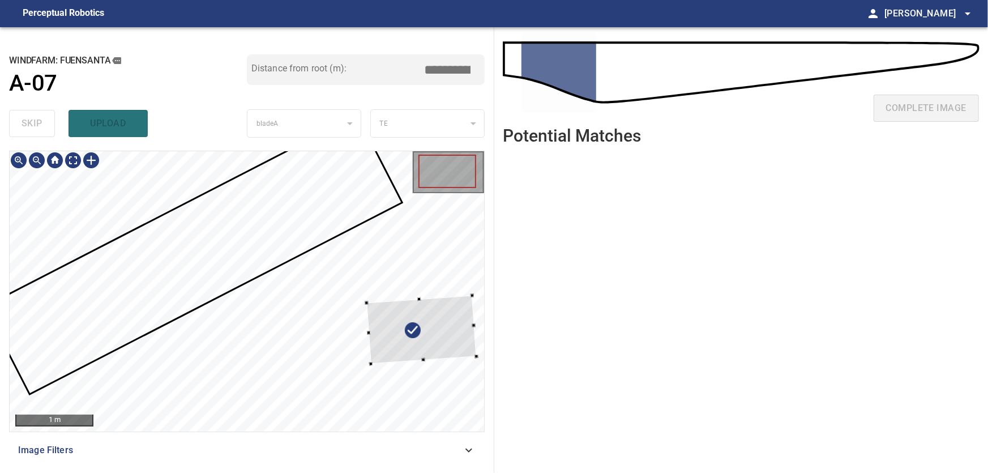
click at [428, 337] on div at bounding box center [421, 330] width 110 height 69
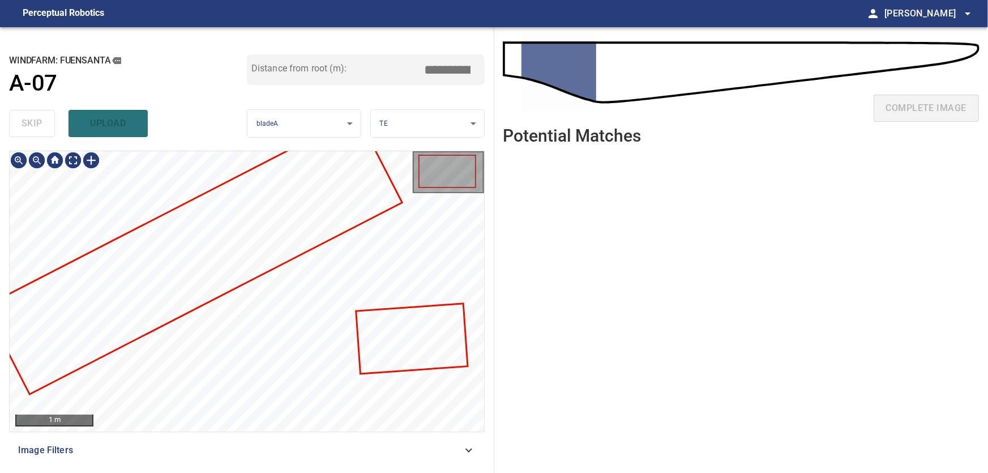
type input "***"
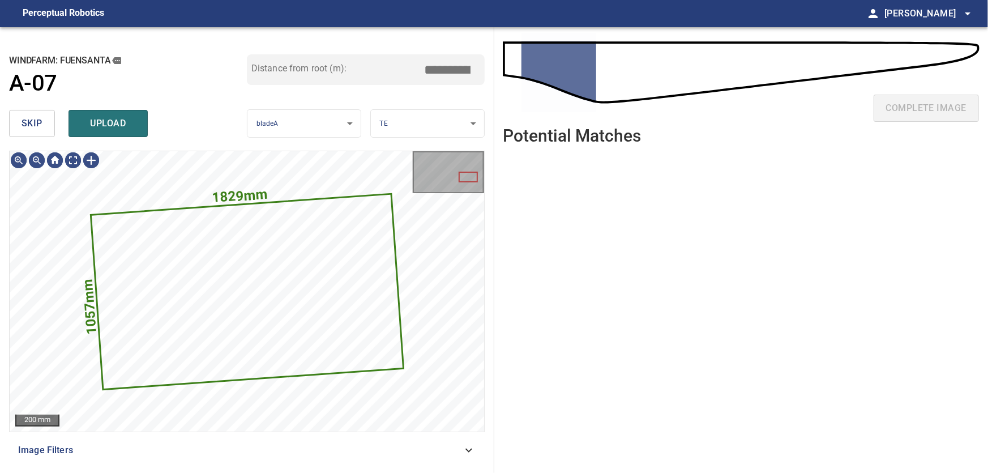
drag, startPoint x: 31, startPoint y: 122, endPoint x: 43, endPoint y: 136, distance: 18.5
click at [32, 124] on span "skip" at bounding box center [32, 123] width 21 height 16
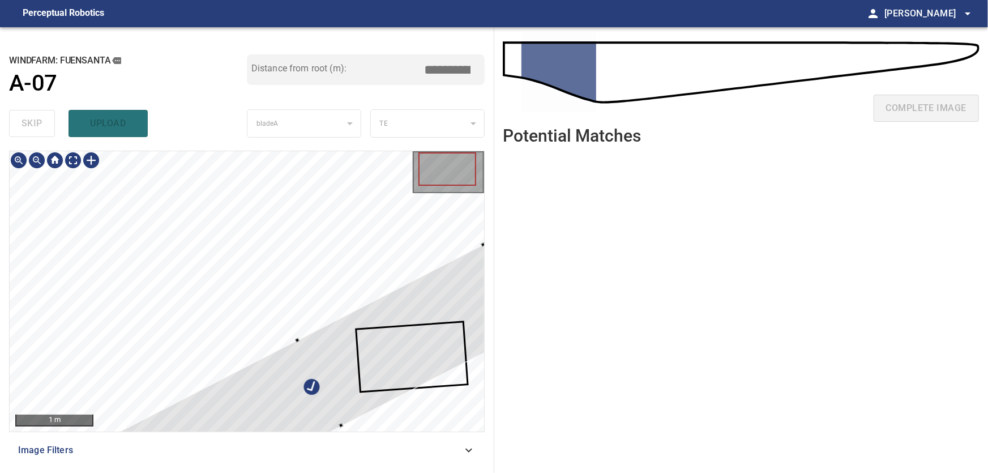
click at [343, 353] on div at bounding box center [320, 382] width 416 height 277
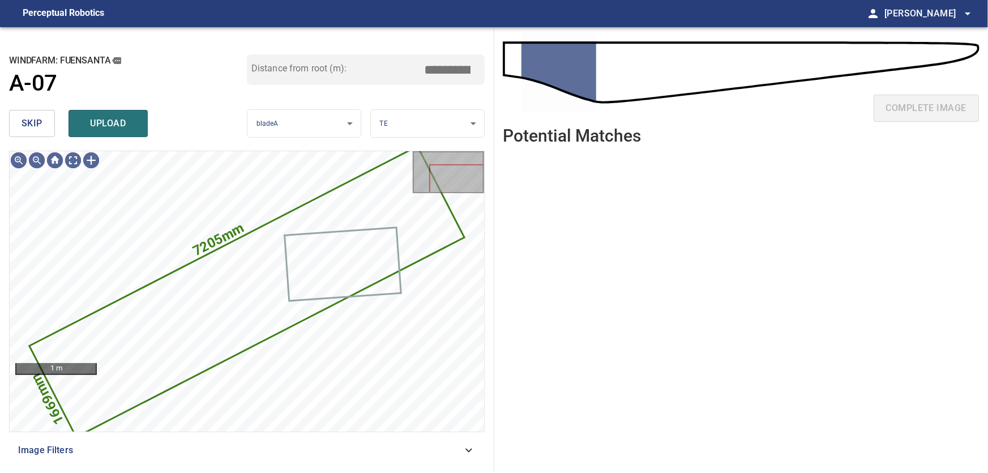
drag, startPoint x: 37, startPoint y: 125, endPoint x: 71, endPoint y: 147, distance: 40.7
click at [37, 126] on span "skip" at bounding box center [32, 123] width 21 height 16
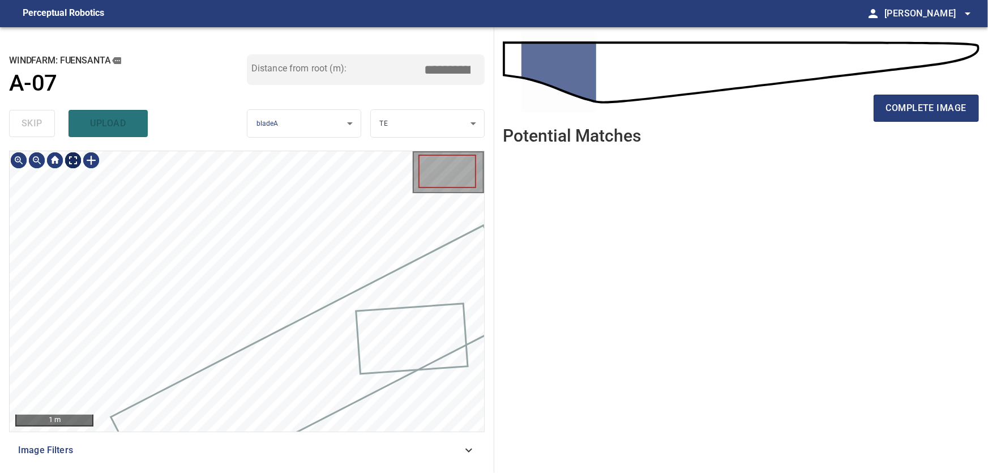
click at [72, 162] on body "**********" at bounding box center [494, 236] width 988 height 473
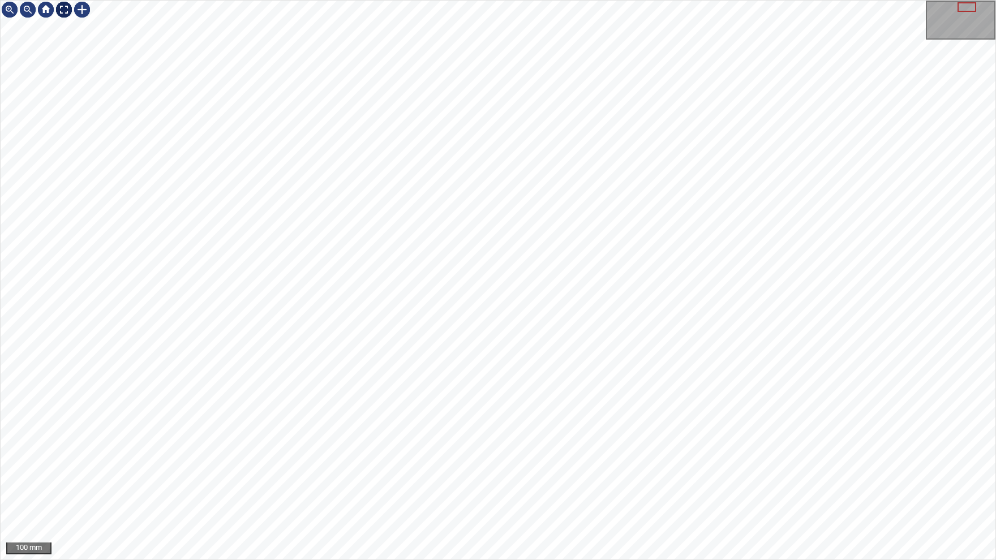
click at [68, 10] on img at bounding box center [64, 10] width 18 height 18
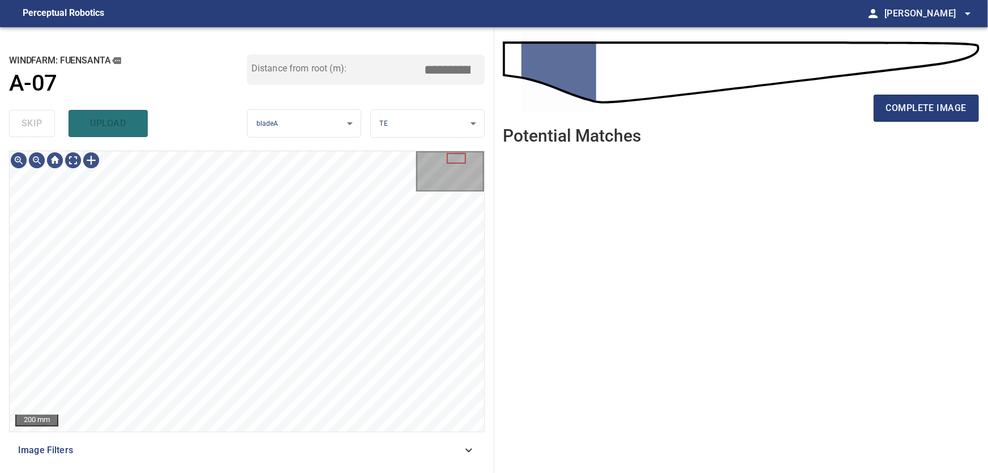
click at [470, 450] on icon at bounding box center [468, 450] width 7 height 4
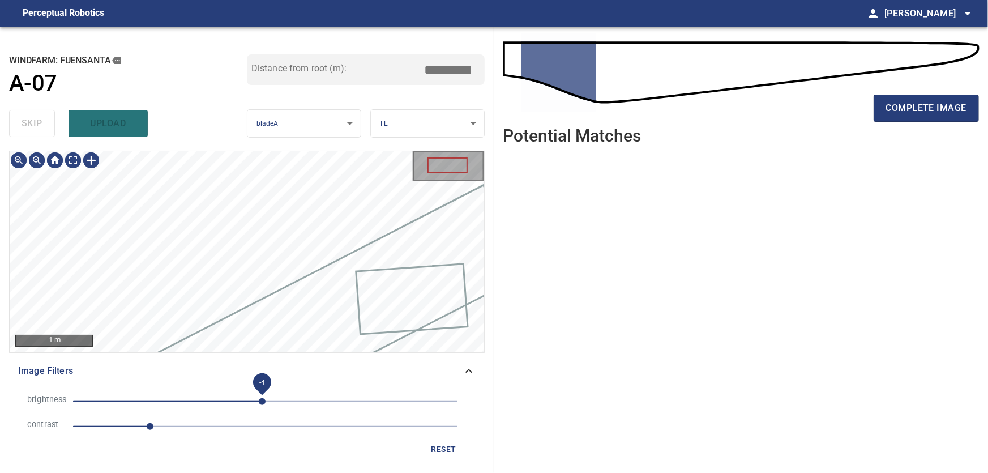
drag, startPoint x: 278, startPoint y: 403, endPoint x: 262, endPoint y: 404, distance: 15.9
click at [262, 404] on span "-4" at bounding box center [262, 401] width 7 height 7
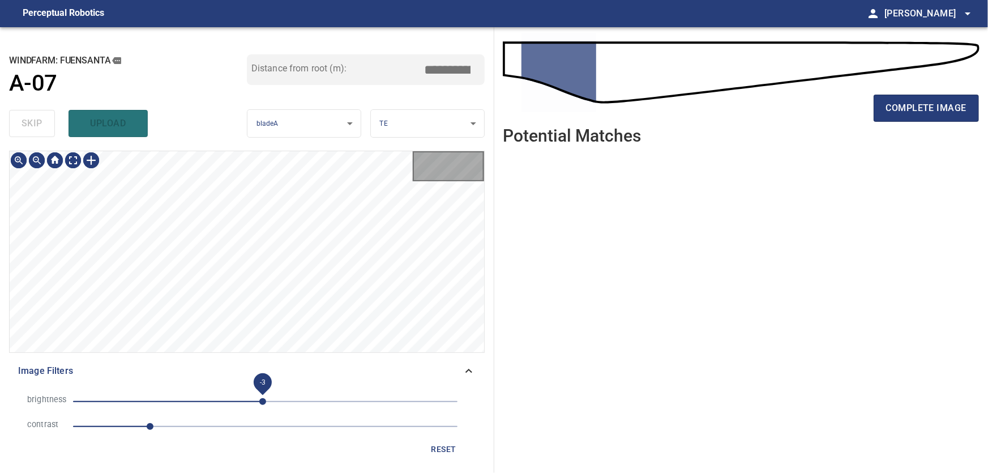
drag, startPoint x: 263, startPoint y: 403, endPoint x: 247, endPoint y: 403, distance: 16.4
click at [259, 403] on span "-3" at bounding box center [262, 401] width 7 height 7
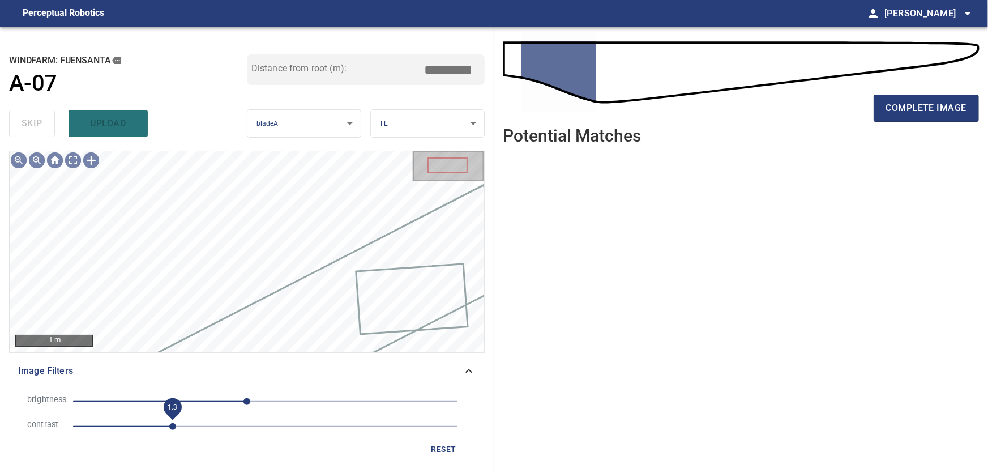
drag, startPoint x: 148, startPoint y: 429, endPoint x: 171, endPoint y: 432, distance: 22.9
click at [171, 430] on span "1.3" at bounding box center [172, 426] width 7 height 7
drag, startPoint x: 234, startPoint y: 400, endPoint x: 221, endPoint y: 402, distance: 13.2
click at [221, 402] on span "-58" at bounding box center [221, 401] width 7 height 7
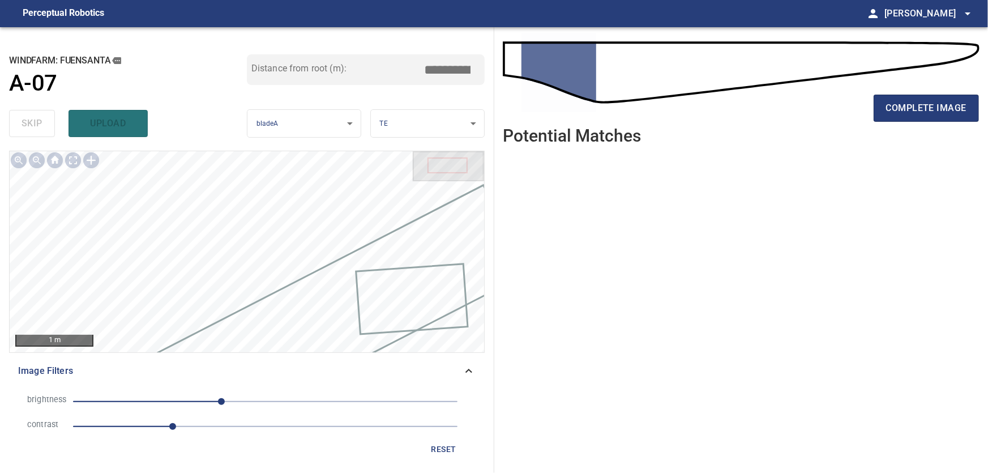
click at [477, 366] on div "Image Filters" at bounding box center [247, 370] width 476 height 27
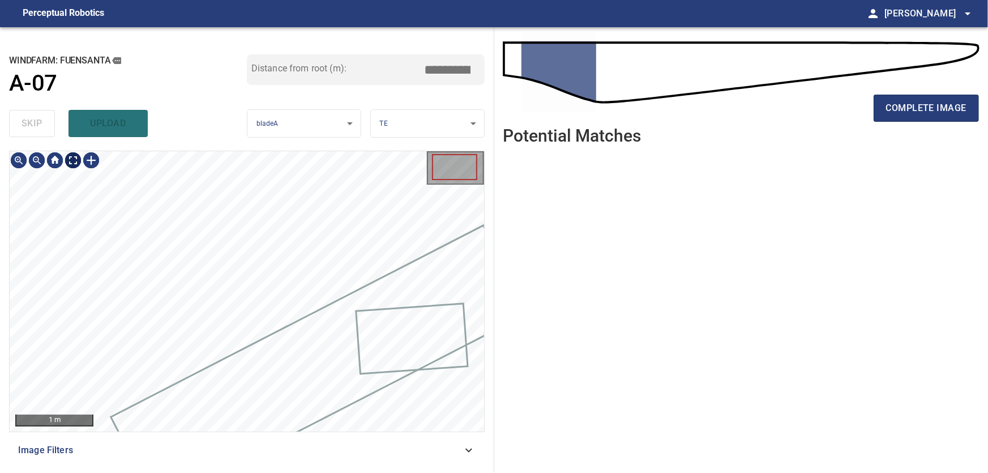
click at [73, 165] on body "**********" at bounding box center [494, 236] width 988 height 473
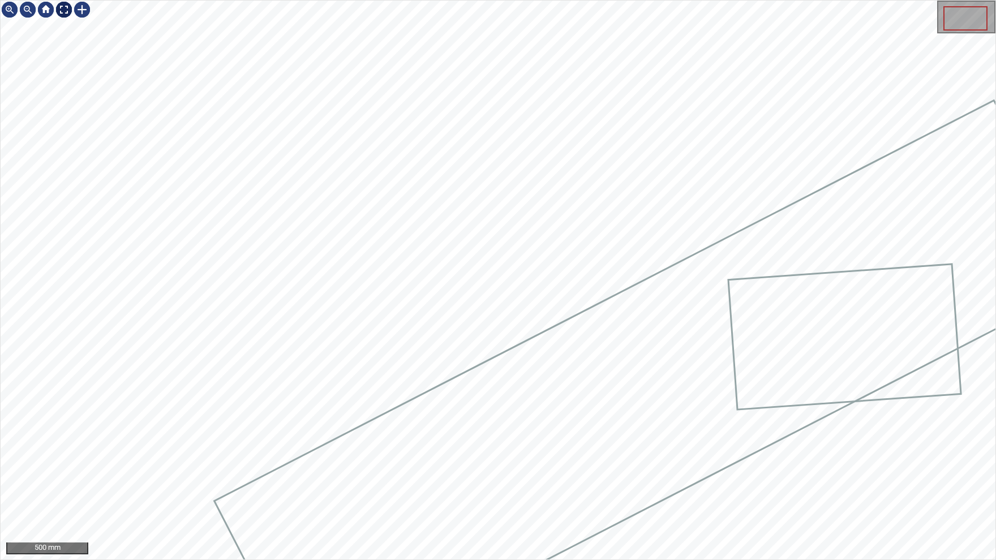
click at [65, 10] on img at bounding box center [64, 10] width 18 height 18
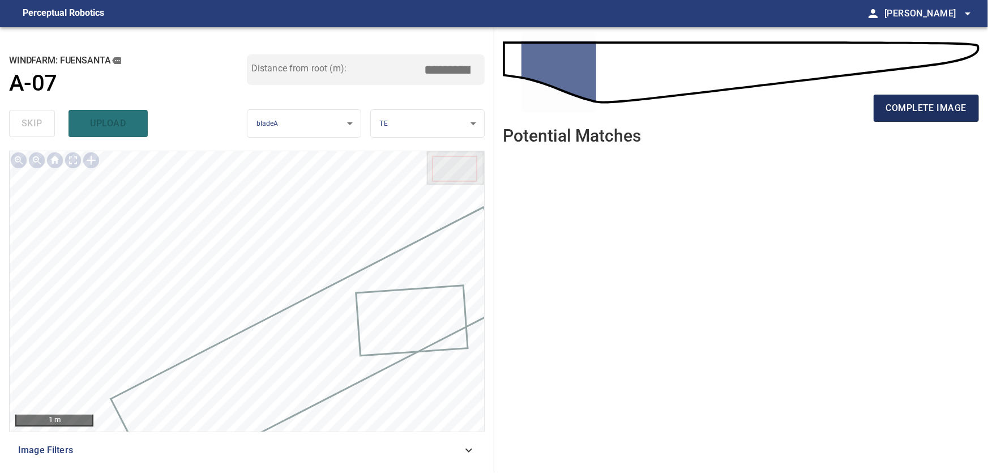
click at [928, 109] on span "complete image" at bounding box center [926, 108] width 80 height 16
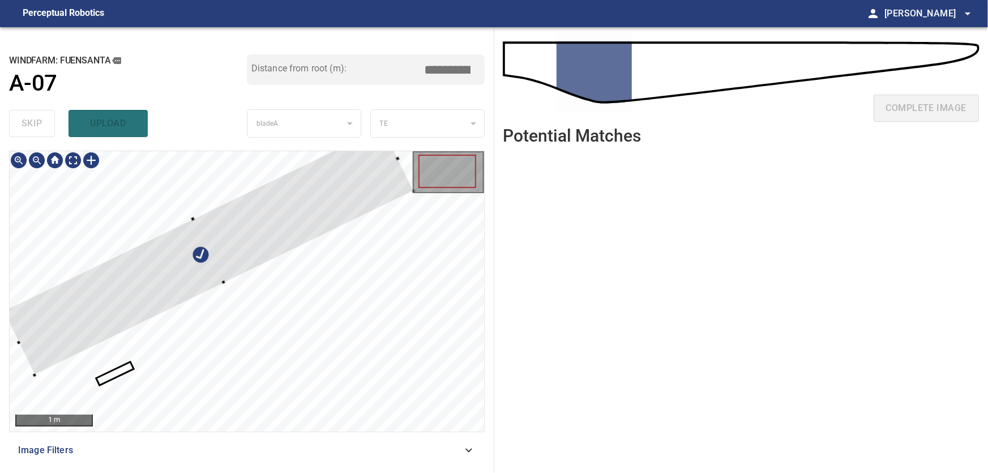
click at [142, 181] on div at bounding box center [208, 250] width 410 height 249
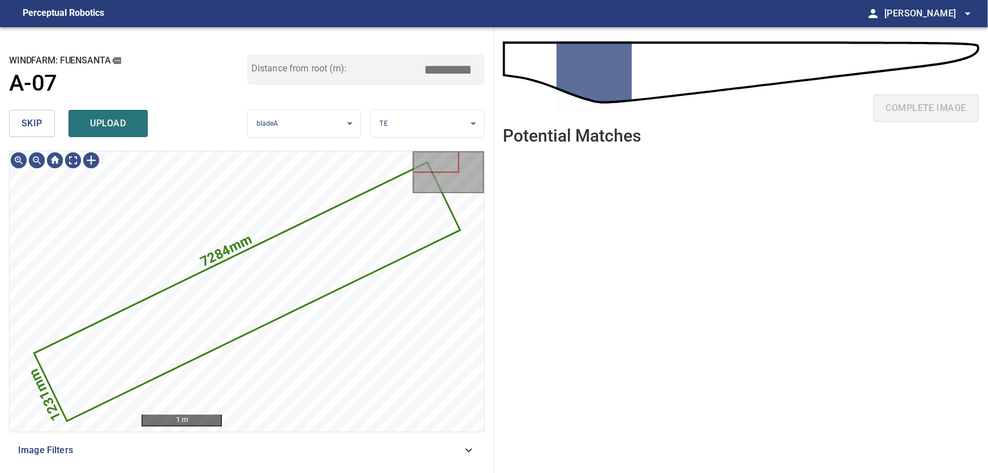
click at [26, 117] on span "skip" at bounding box center [32, 123] width 21 height 16
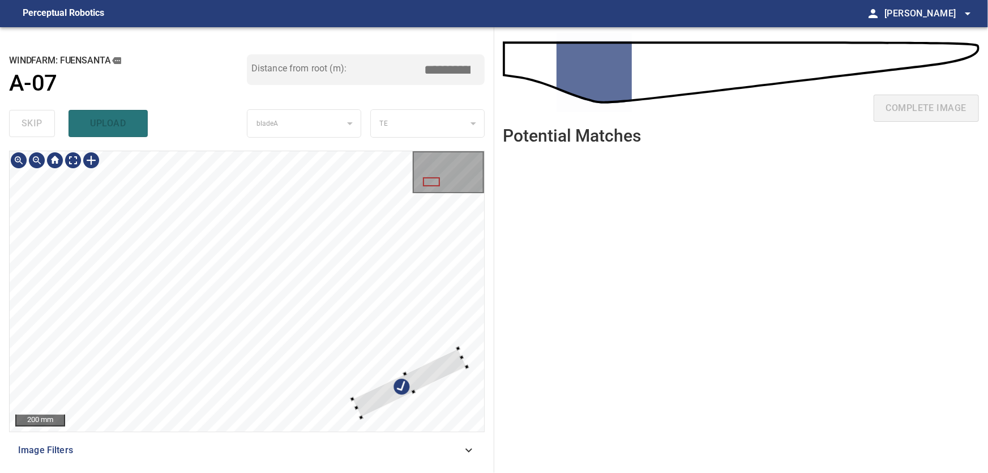
click at [455, 393] on div at bounding box center [247, 291] width 474 height 280
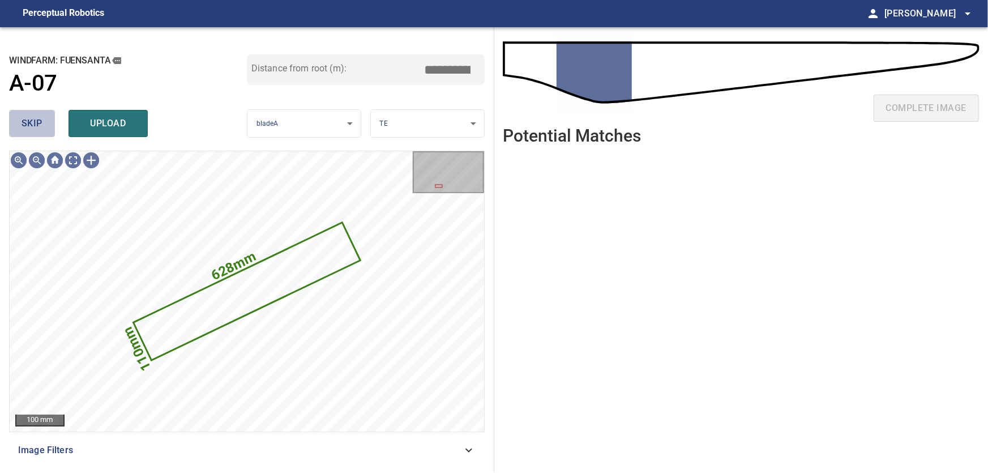
drag, startPoint x: 33, startPoint y: 117, endPoint x: 102, endPoint y: 146, distance: 75.4
click at [34, 120] on span "skip" at bounding box center [32, 123] width 21 height 16
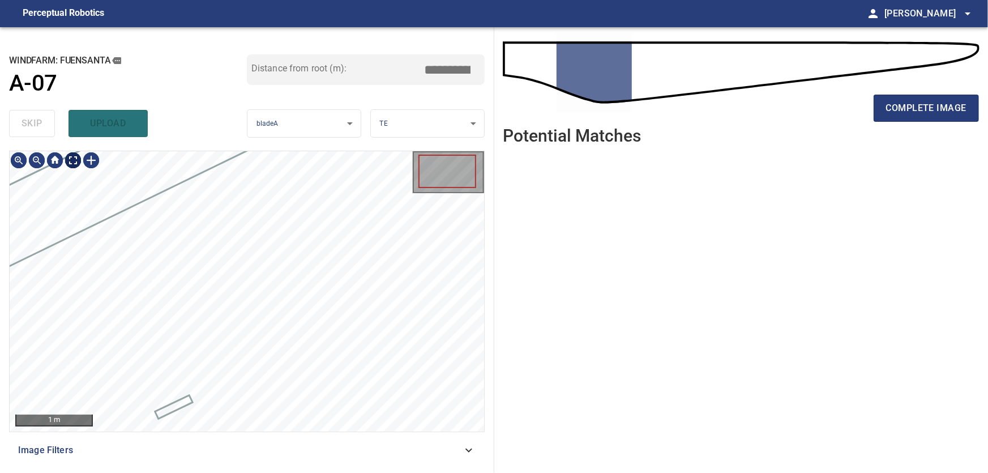
click at [69, 165] on body "**********" at bounding box center [494, 236] width 988 height 473
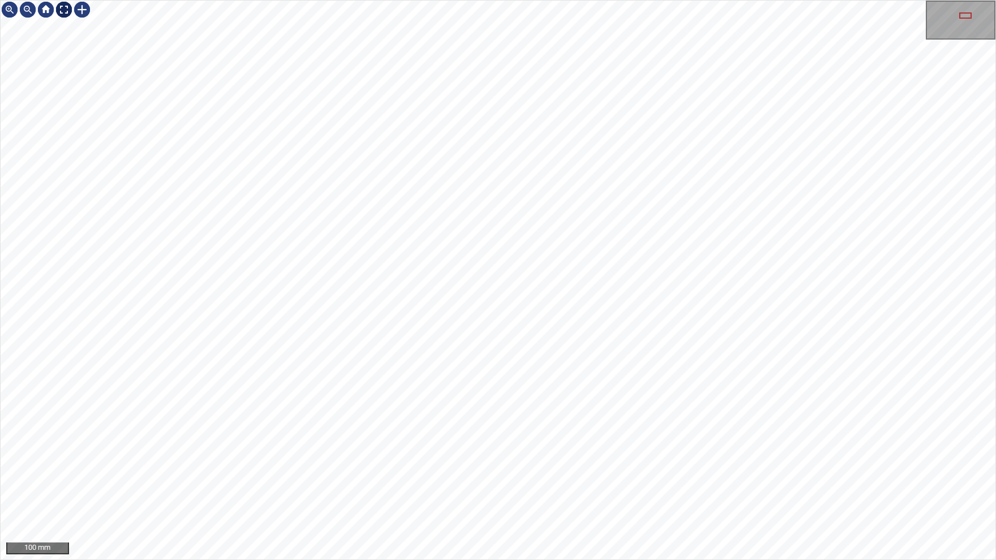
click at [68, 10] on img at bounding box center [64, 10] width 18 height 18
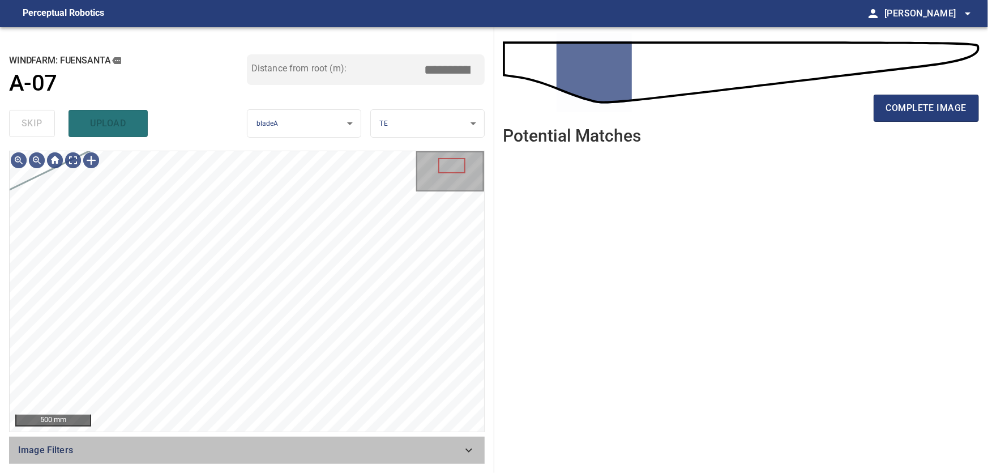
click at [477, 455] on div "Image Filters" at bounding box center [247, 450] width 476 height 27
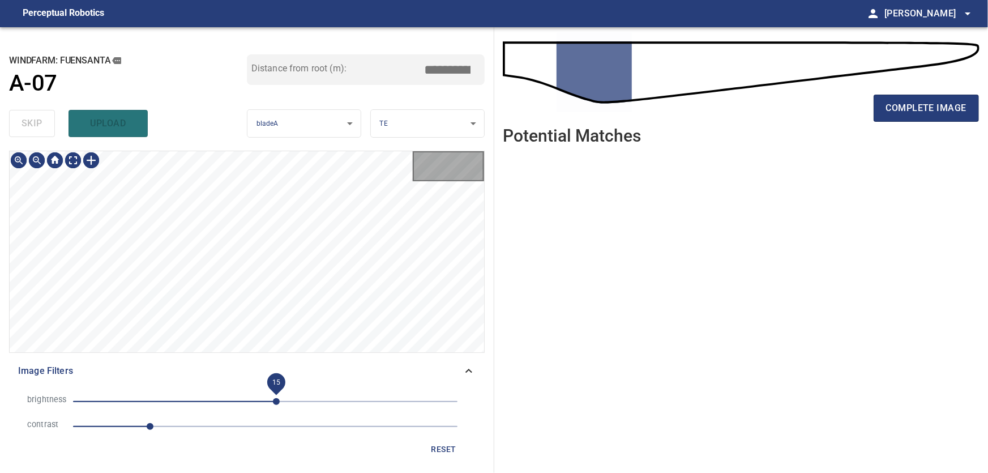
drag, startPoint x: 276, startPoint y: 402, endPoint x: 233, endPoint y: 399, distance: 43.7
click at [273, 399] on span "15" at bounding box center [276, 401] width 7 height 7
drag, startPoint x: 219, startPoint y: 400, endPoint x: 211, endPoint y: 400, distance: 7.4
click at [216, 400] on span "-62" at bounding box center [218, 401] width 7 height 7
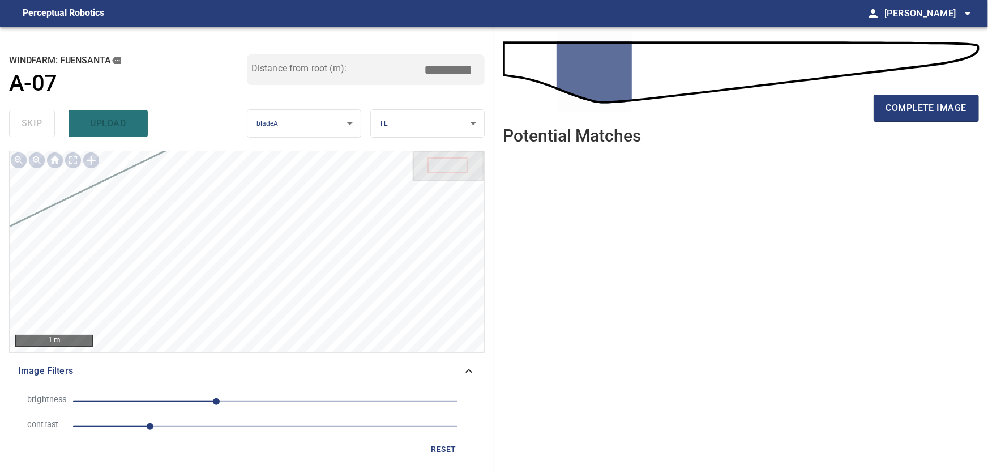
click at [477, 371] on div "Image Filters" at bounding box center [247, 370] width 476 height 27
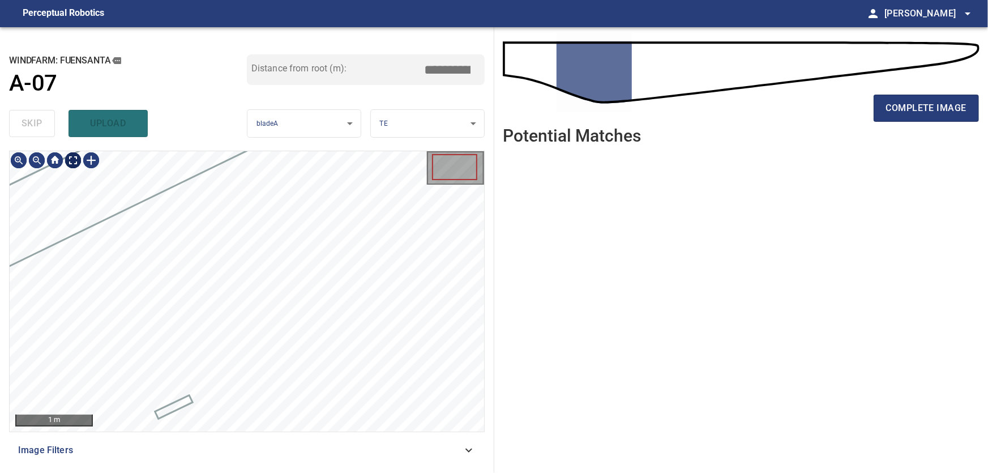
click at [72, 157] on body "**********" at bounding box center [494, 236] width 988 height 473
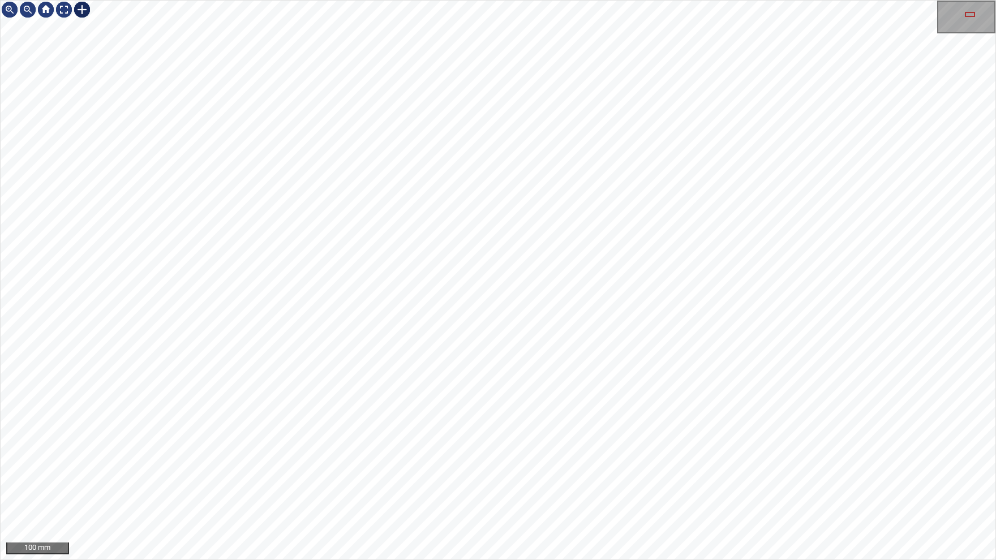
click at [89, 15] on div at bounding box center [82, 10] width 18 height 18
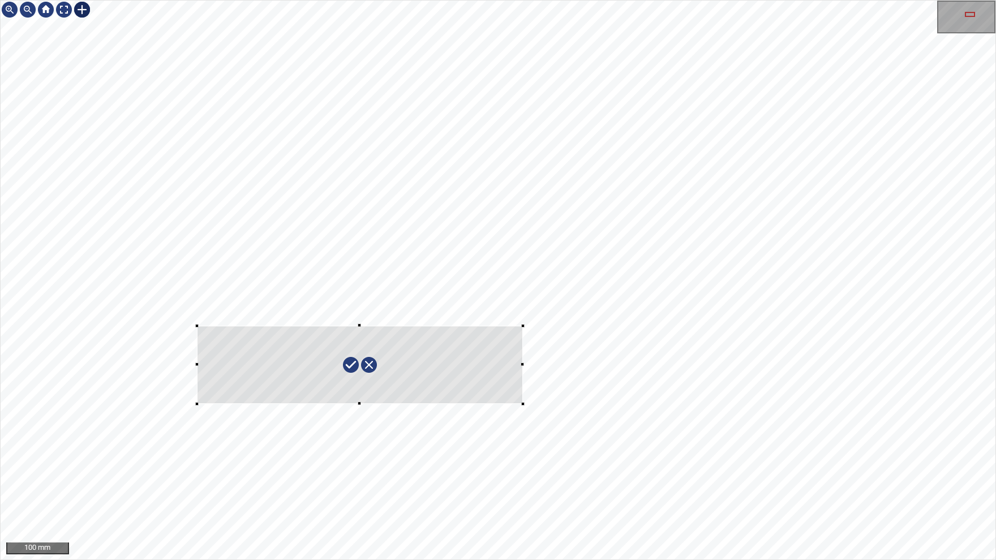
click at [523, 405] on div at bounding box center [498, 280] width 995 height 559
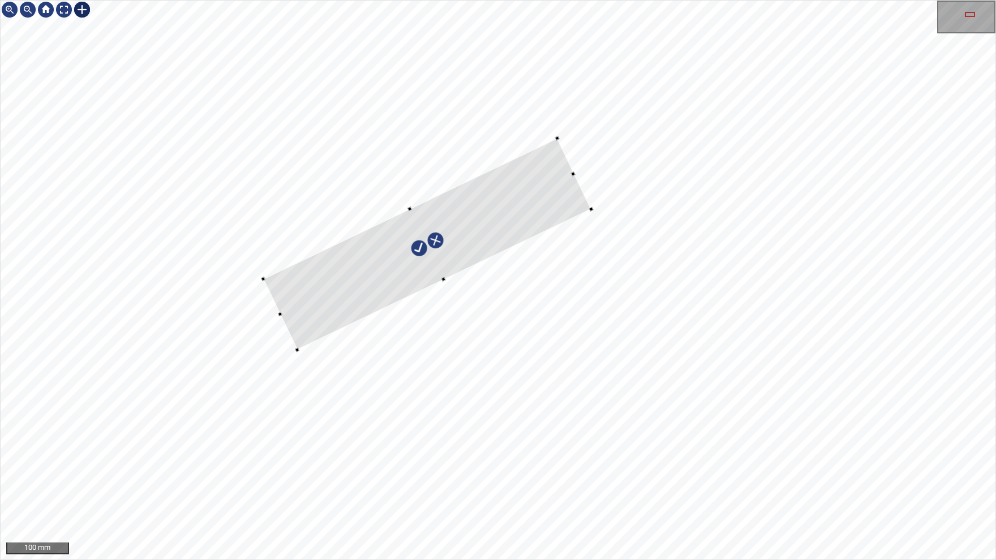
click at [506, 218] on div at bounding box center [427, 245] width 328 height 212
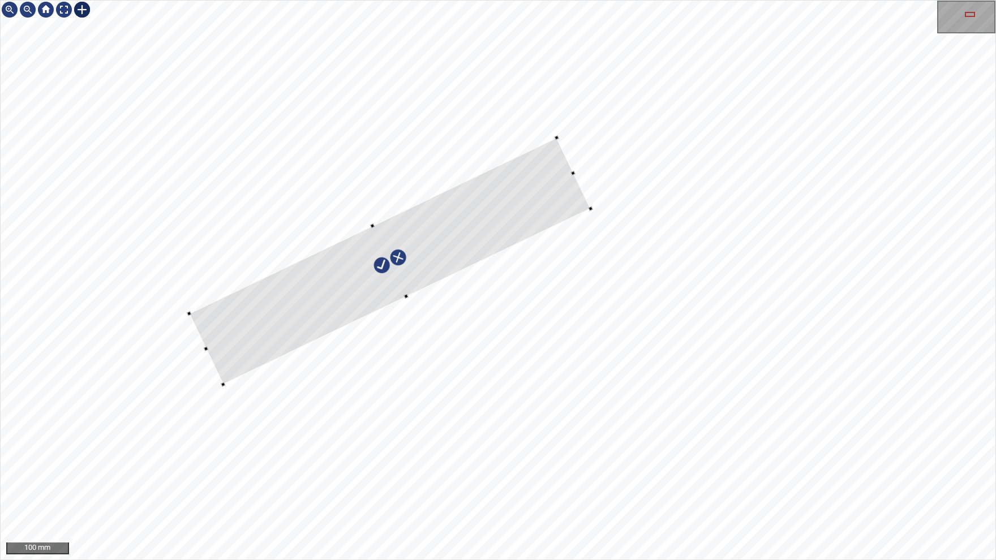
click at [226, 396] on div at bounding box center [498, 280] width 995 height 559
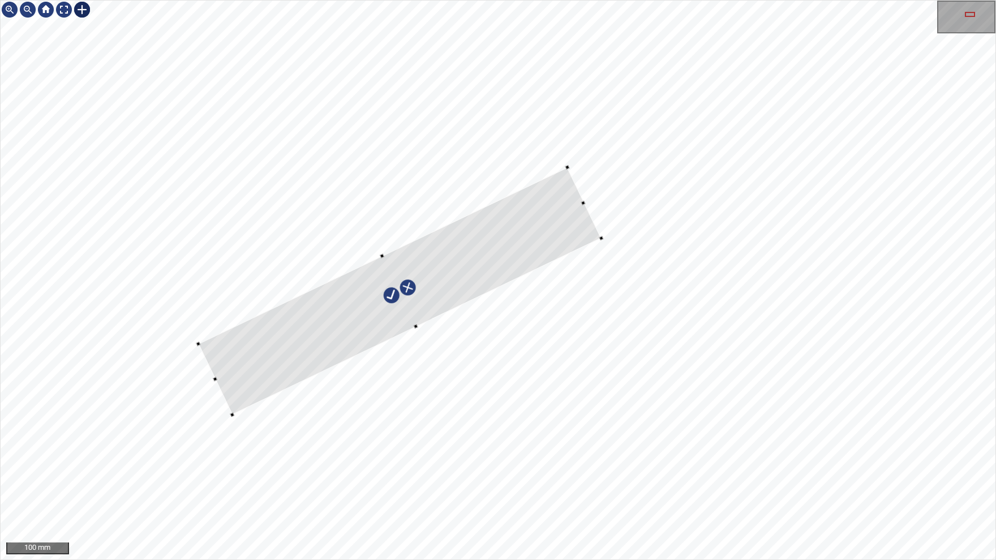
click at [259, 332] on div at bounding box center [399, 292] width 403 height 248
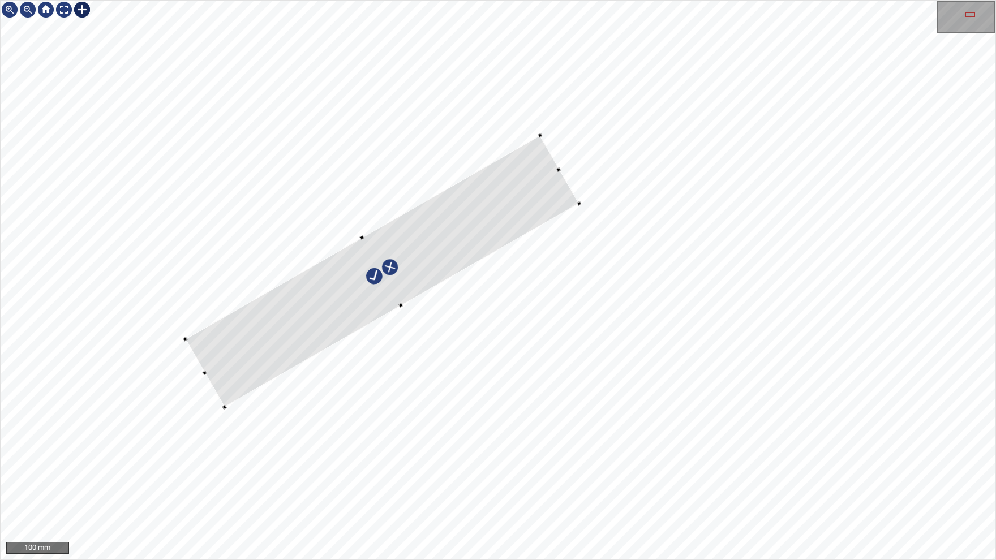
click at [466, 225] on div at bounding box center [382, 272] width 394 height 272
click at [577, 160] on div at bounding box center [498, 280] width 995 height 559
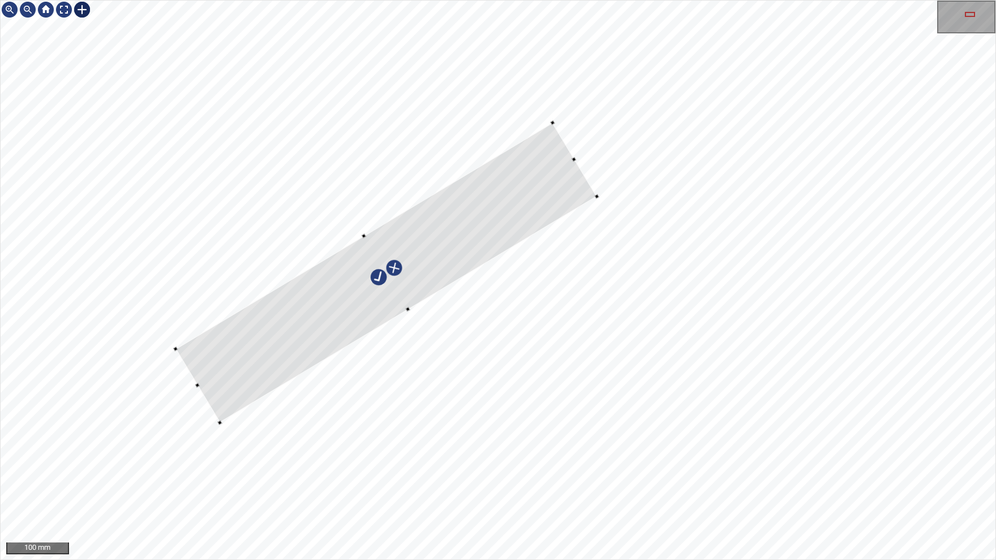
click at [221, 422] on div at bounding box center [219, 423] width 5 height 5
click at [70, 12] on img at bounding box center [64, 10] width 18 height 18
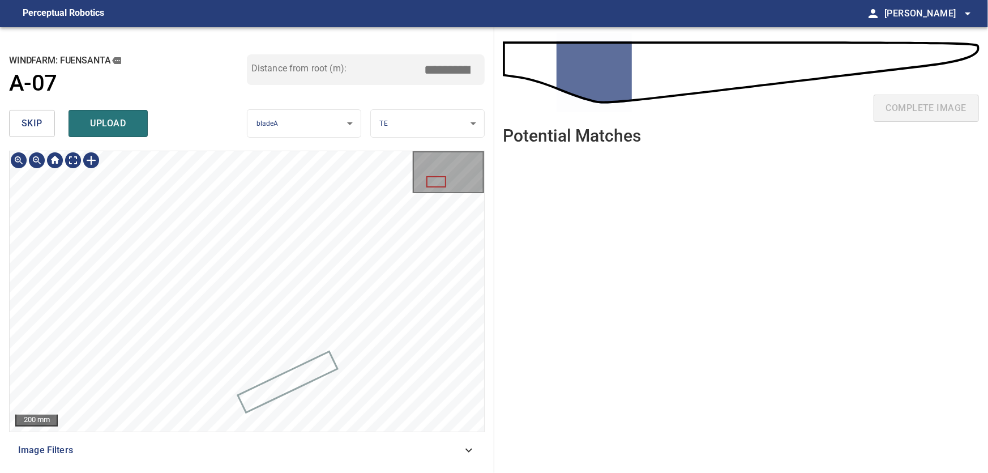
click at [316, 408] on div "943mm 185mm" at bounding box center [247, 291] width 474 height 280
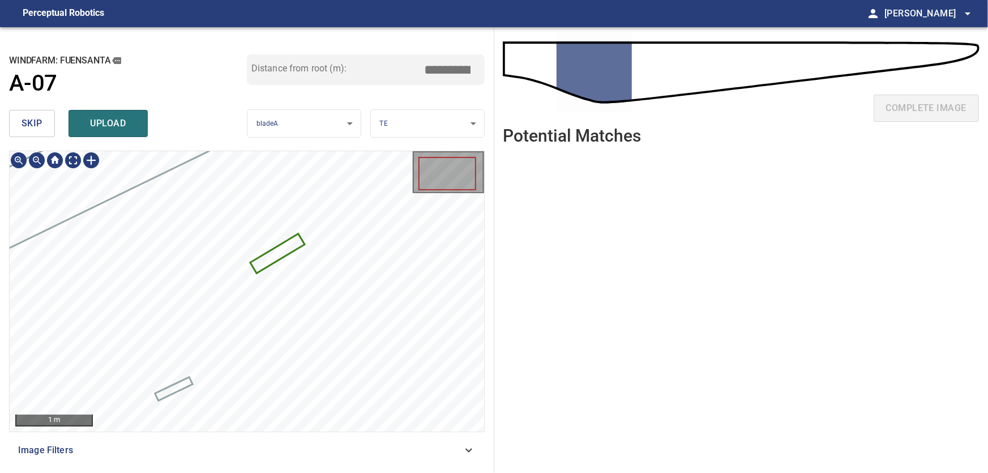
click at [285, 251] on icon at bounding box center [277, 252] width 52 height 37
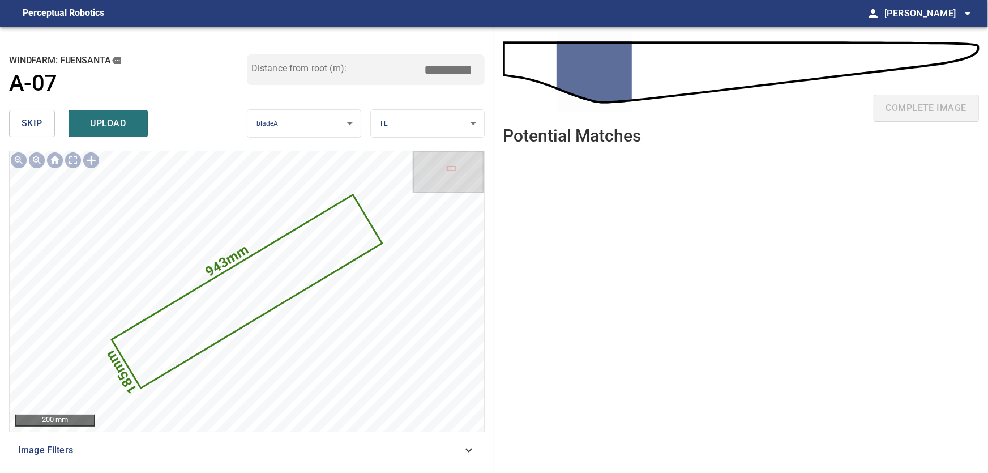
drag, startPoint x: 451, startPoint y: 71, endPoint x: 491, endPoint y: 67, distance: 41.0
click at [480, 67] on input "****" at bounding box center [451, 70] width 57 height 22
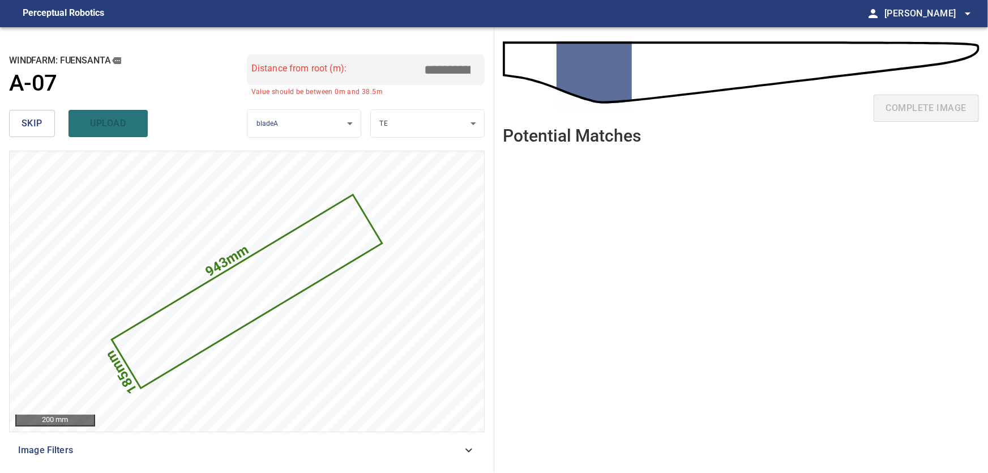
click at [448, 65] on input "*****" at bounding box center [451, 70] width 57 height 22
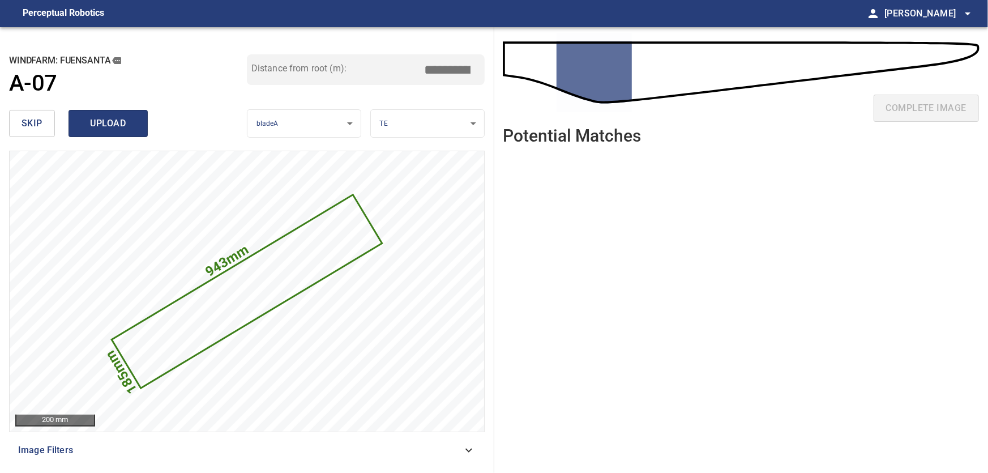
type input "****"
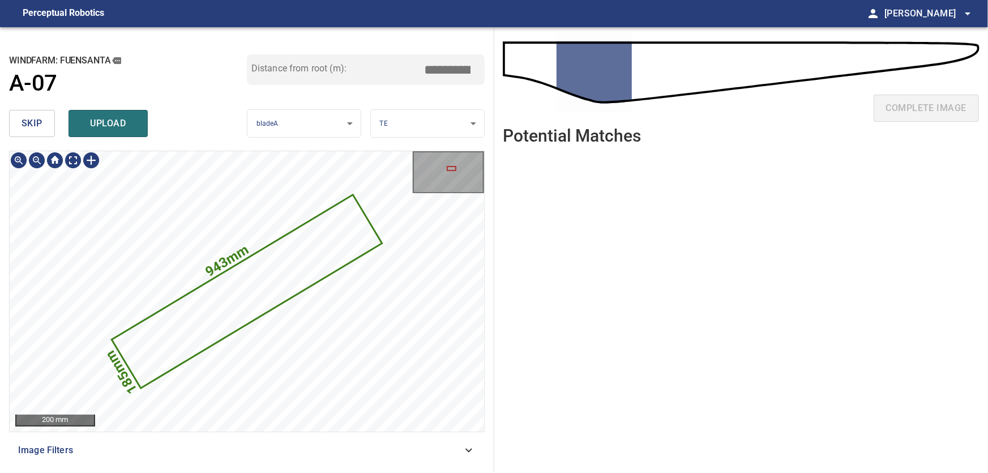
click at [169, 213] on div "**********" at bounding box center [247, 250] width 494 height 446
click at [408, 119] on body "**********" at bounding box center [494, 236] width 988 height 473
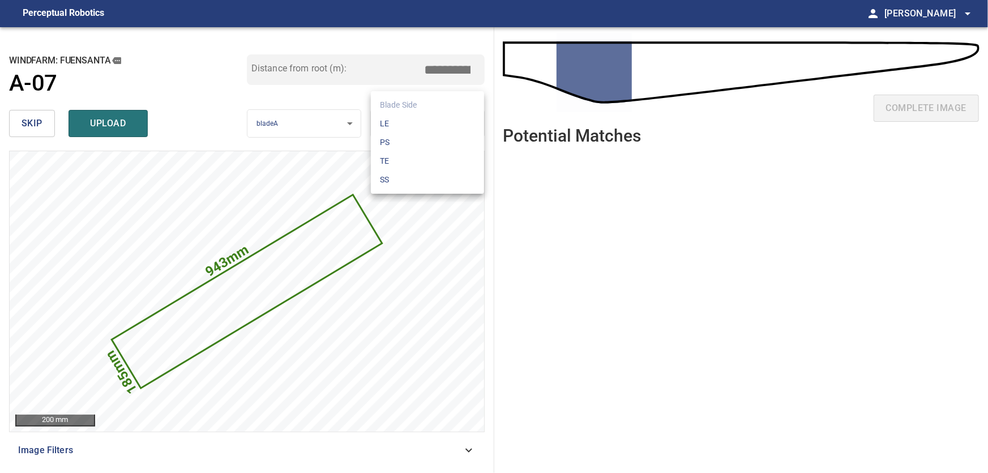
click at [397, 141] on li "PS" at bounding box center [427, 142] width 113 height 19
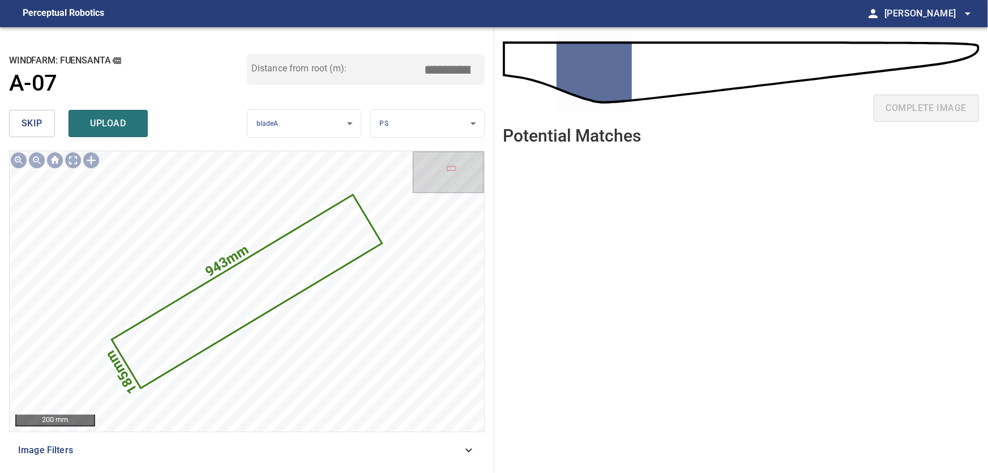
drag, startPoint x: 453, startPoint y: 68, endPoint x: 510, endPoint y: 65, distance: 56.2
click at [480, 65] on input "****" at bounding box center [451, 70] width 57 height 22
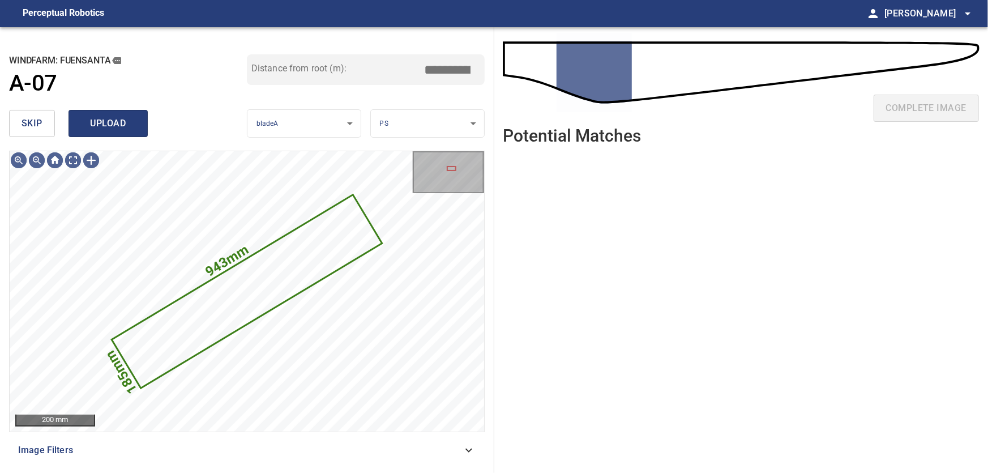
type input "****"
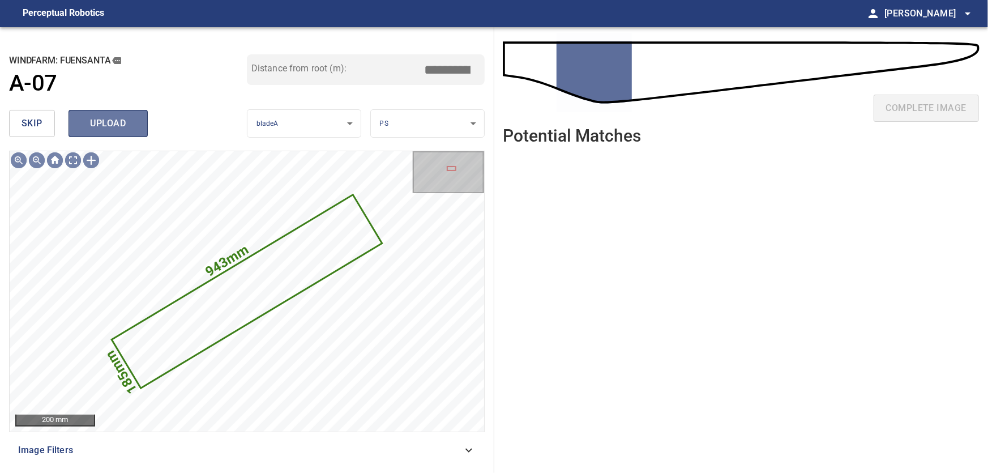
click at [107, 128] on span "upload" at bounding box center [108, 123] width 54 height 16
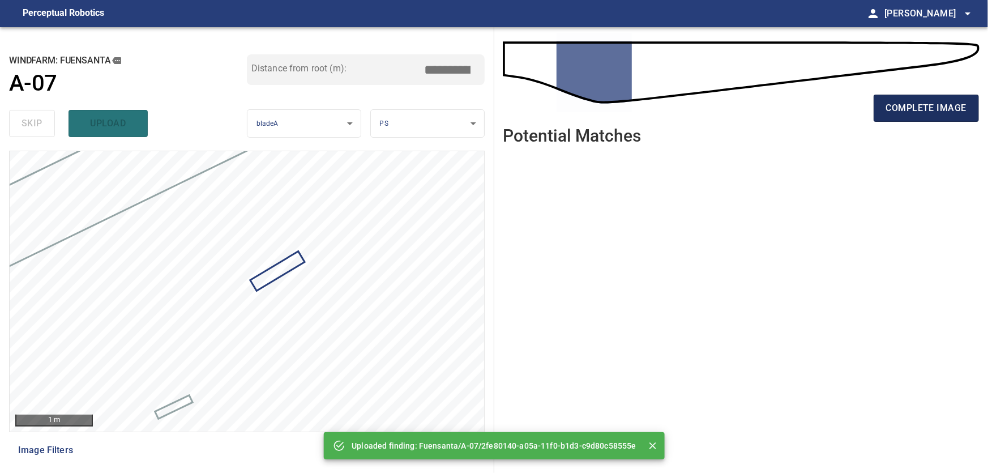
click at [924, 107] on span "complete image" at bounding box center [926, 108] width 80 height 16
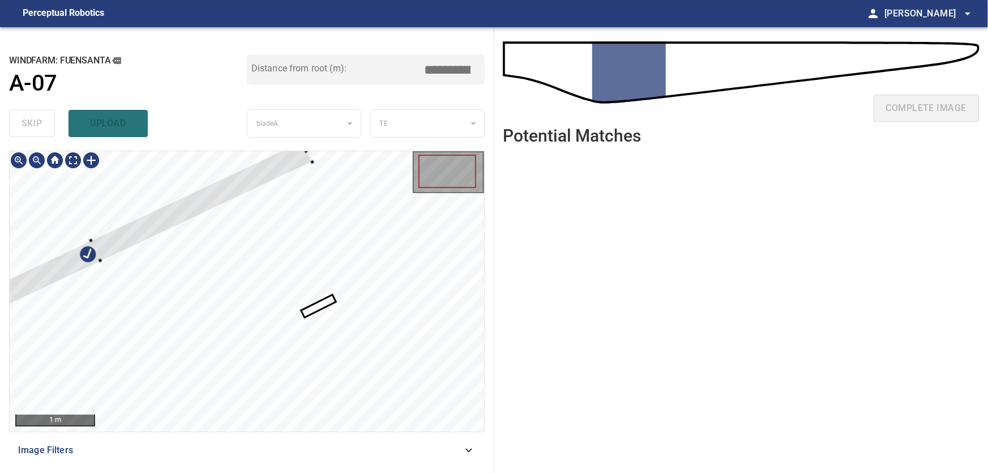
click at [192, 185] on div at bounding box center [247, 291] width 474 height 280
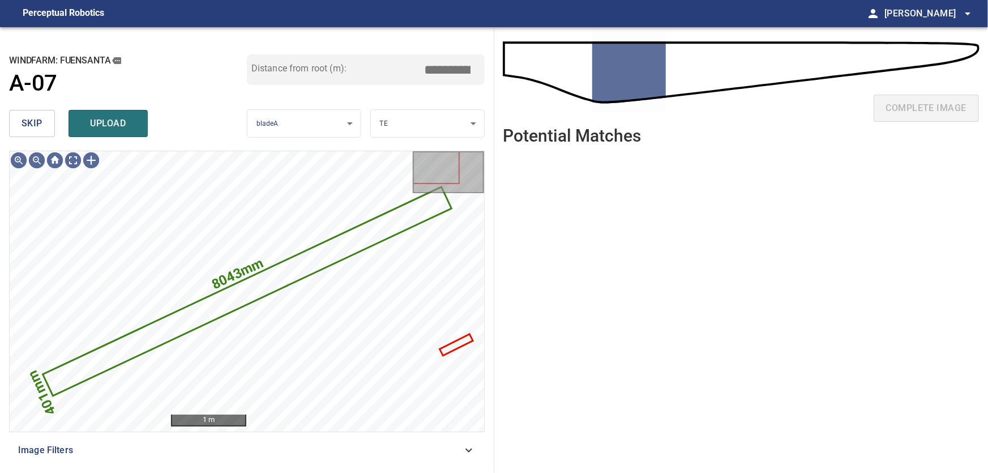
click at [38, 123] on span "skip" at bounding box center [32, 123] width 21 height 16
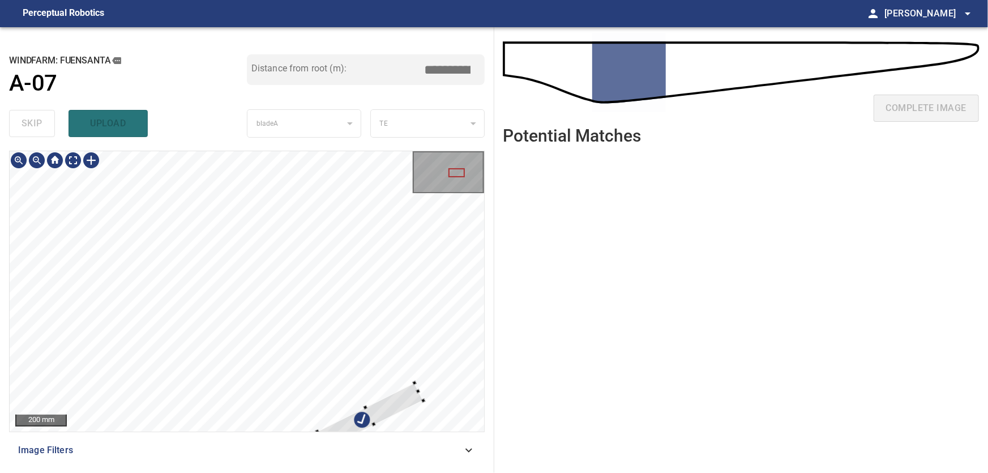
click at [446, 403] on div at bounding box center [247, 291] width 474 height 280
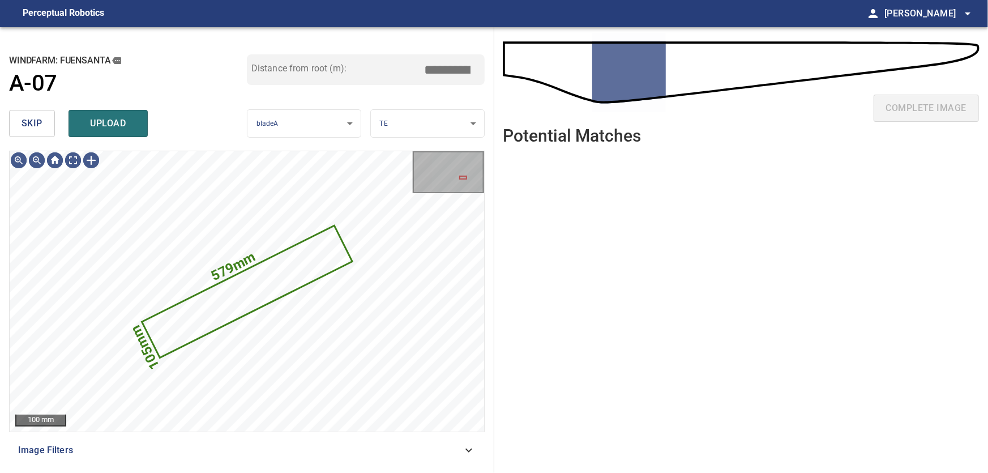
drag, startPoint x: 38, startPoint y: 126, endPoint x: 88, endPoint y: 149, distance: 54.7
click at [39, 126] on span "skip" at bounding box center [32, 123] width 21 height 16
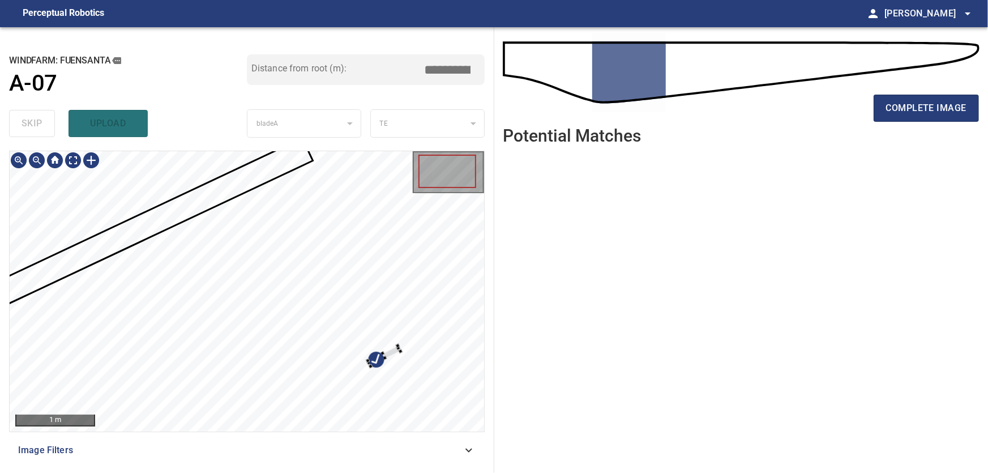
click at [408, 385] on div at bounding box center [247, 291] width 474 height 280
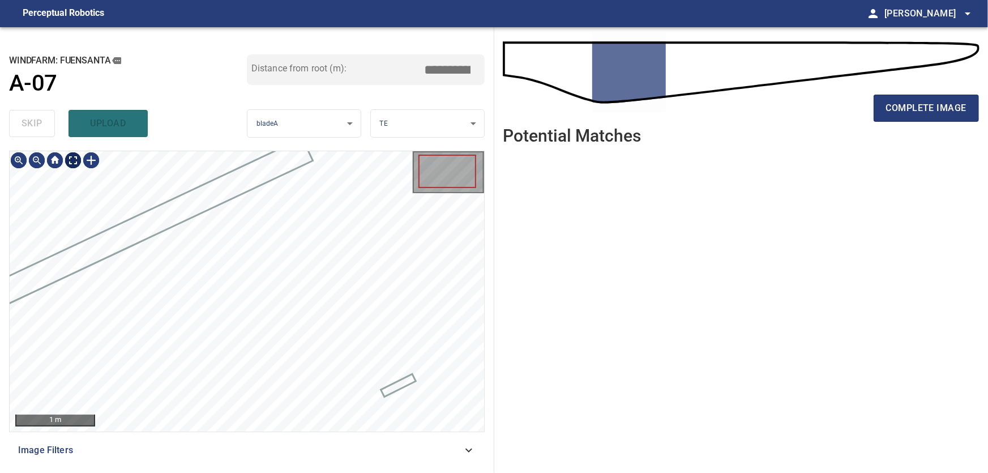
click at [78, 161] on body "**********" at bounding box center [494, 236] width 988 height 473
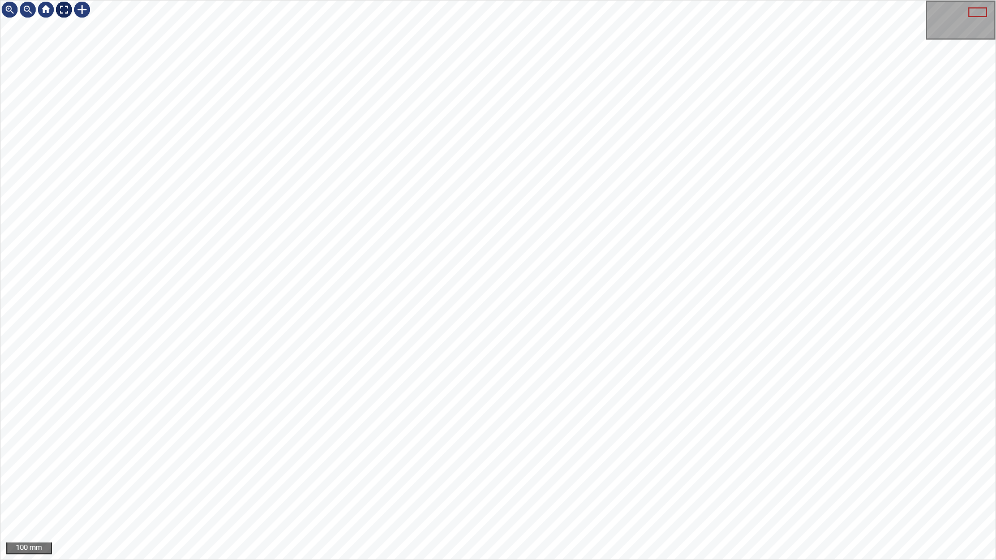
click at [65, 8] on img at bounding box center [64, 10] width 18 height 18
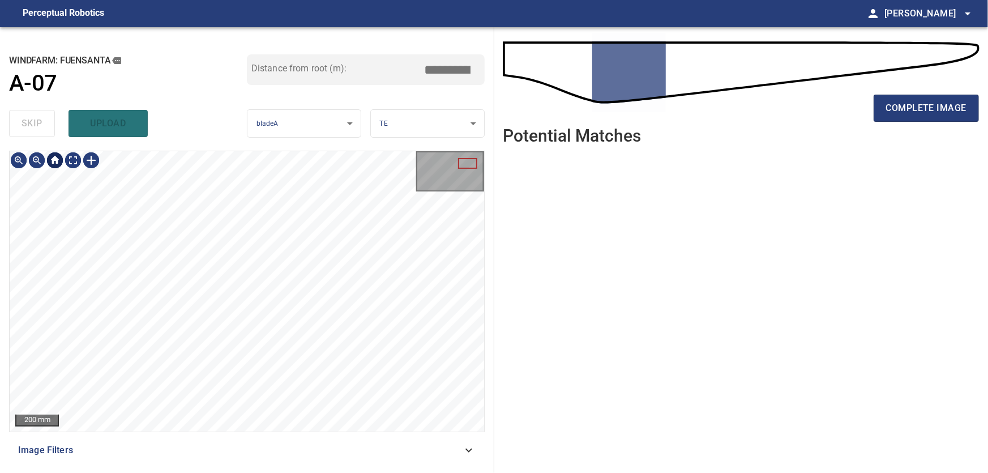
click at [58, 161] on div at bounding box center [55, 160] width 18 height 18
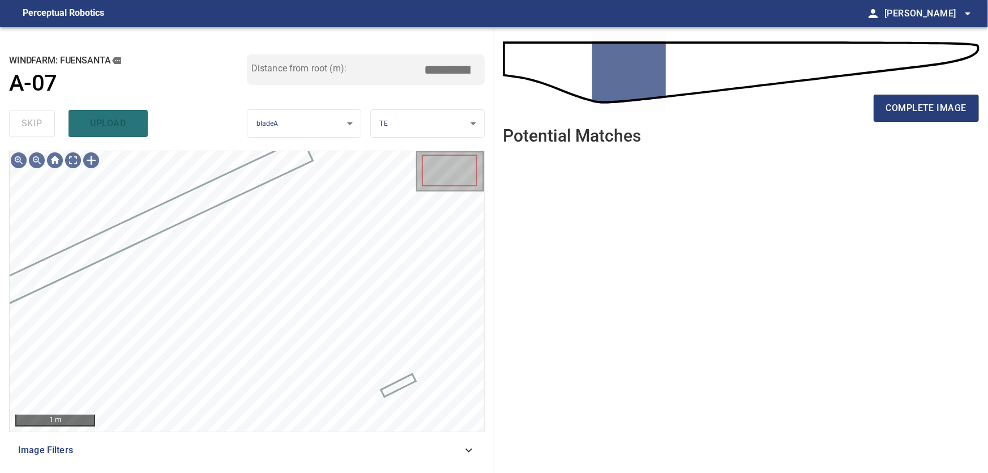
drag, startPoint x: 930, startPoint y: 97, endPoint x: 853, endPoint y: 144, distance: 90.7
click at [930, 99] on button "complete image" at bounding box center [926, 108] width 105 height 27
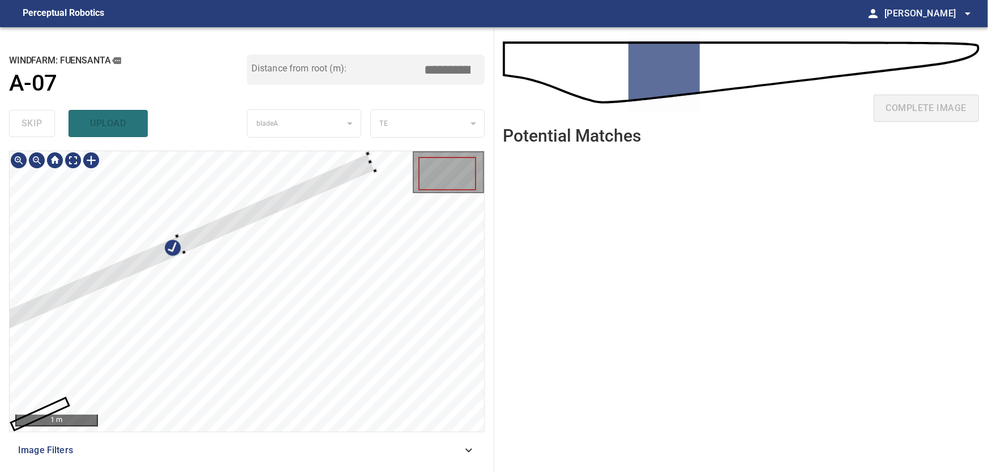
click at [229, 202] on div at bounding box center [247, 291] width 474 height 280
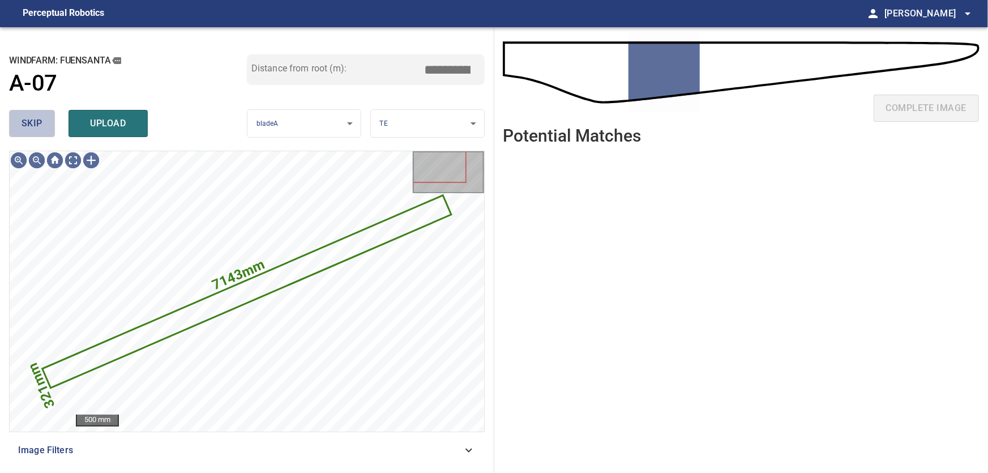
drag, startPoint x: 27, startPoint y: 129, endPoint x: 40, endPoint y: 138, distance: 15.9
click at [28, 129] on span "skip" at bounding box center [32, 123] width 21 height 16
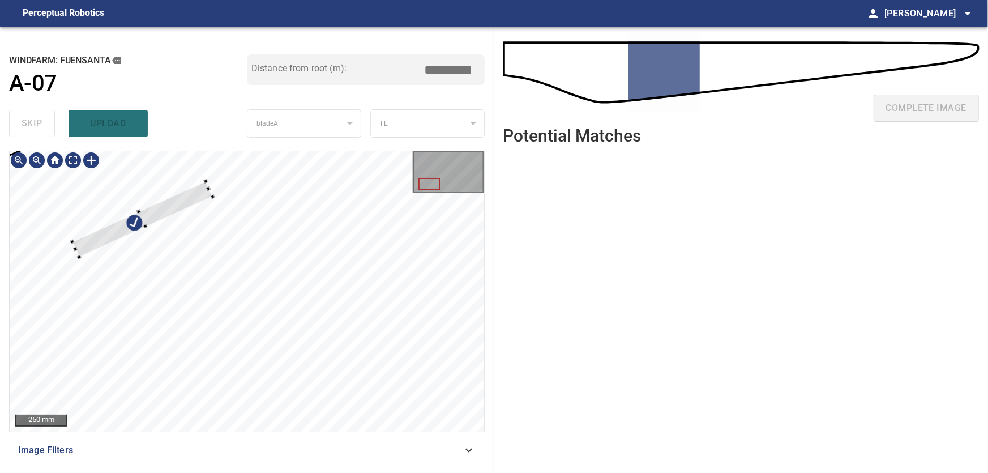
click at [196, 182] on div at bounding box center [247, 291] width 474 height 280
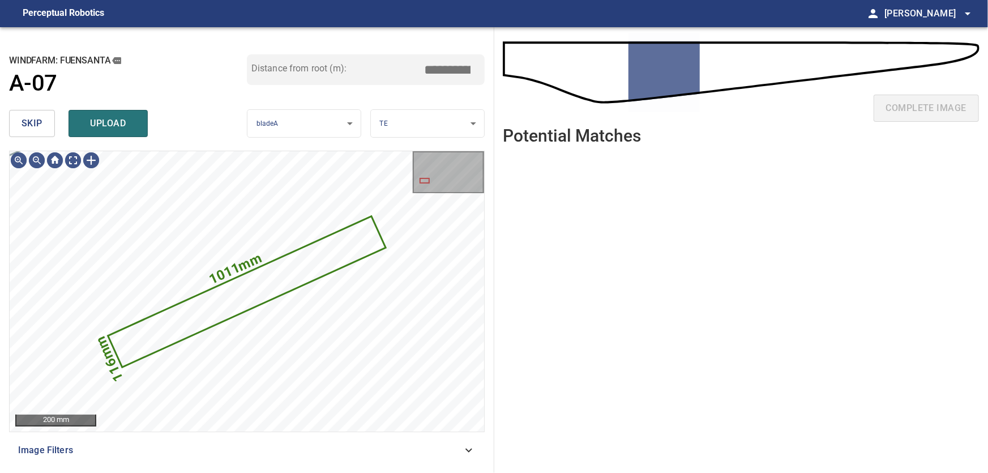
drag, startPoint x: 41, startPoint y: 123, endPoint x: 64, endPoint y: 136, distance: 26.3
click at [41, 123] on span "skip" at bounding box center [32, 123] width 21 height 16
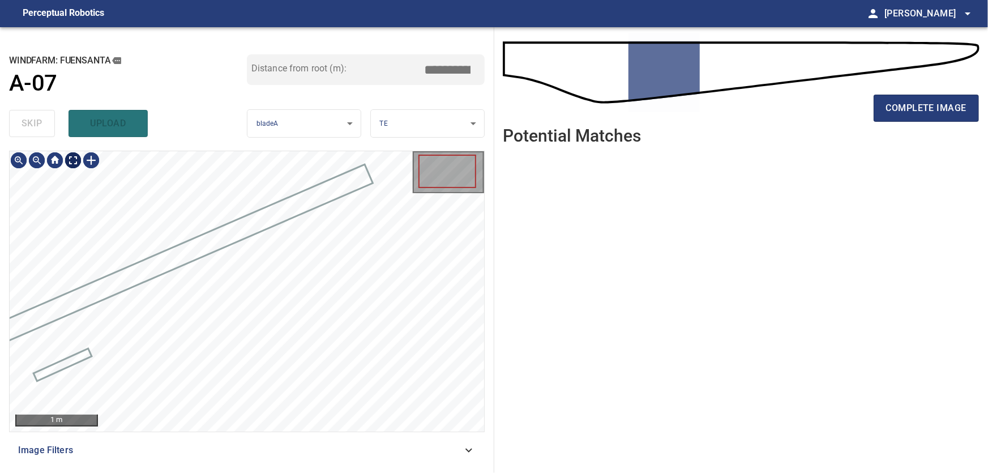
click at [71, 164] on body "**********" at bounding box center [494, 236] width 988 height 473
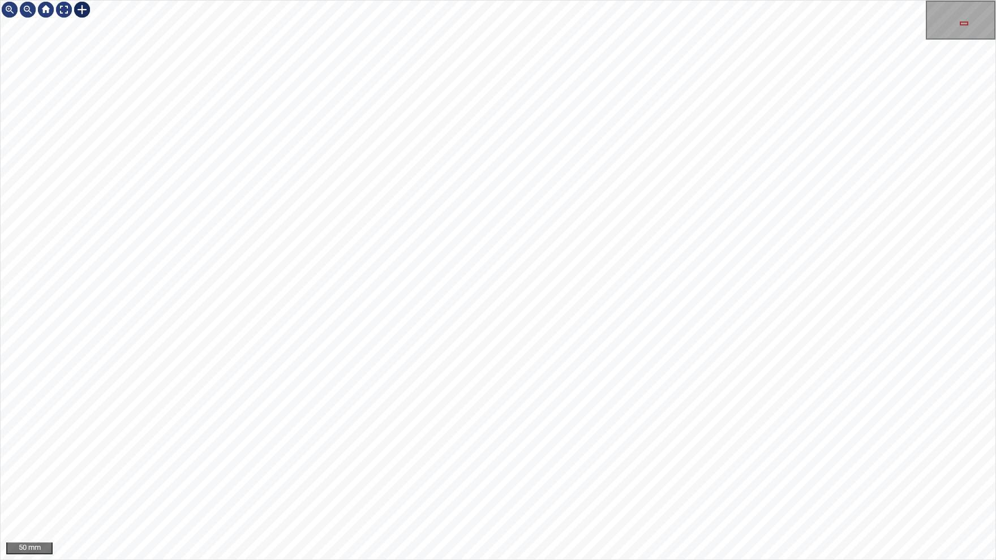
click at [87, 10] on div at bounding box center [82, 10] width 18 height 18
click at [445, 302] on div at bounding box center [498, 280] width 995 height 559
click at [413, 267] on div at bounding box center [391, 271] width 122 height 87
click at [430, 261] on div at bounding box center [388, 266] width 122 height 91
click at [65, 8] on img at bounding box center [64, 10] width 18 height 18
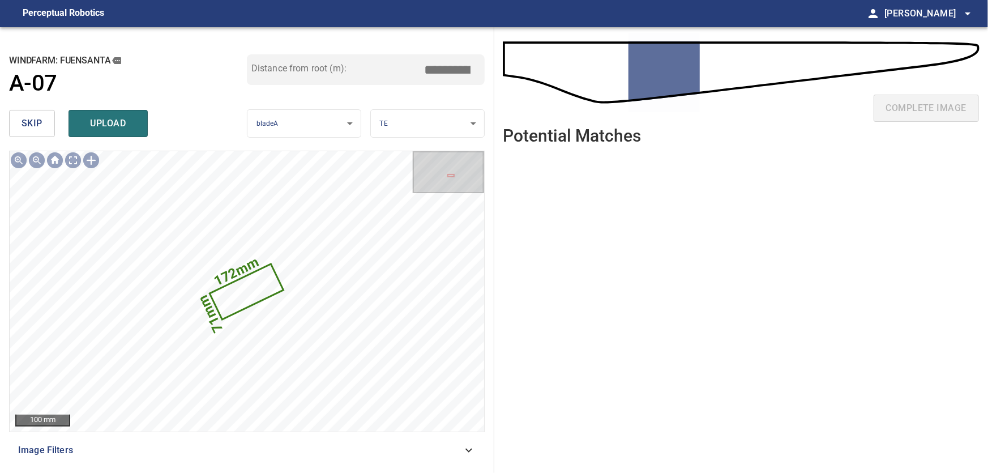
drag, startPoint x: 442, startPoint y: 69, endPoint x: 506, endPoint y: 75, distance: 64.8
click at [480, 76] on input "*****" at bounding box center [451, 70] width 57 height 22
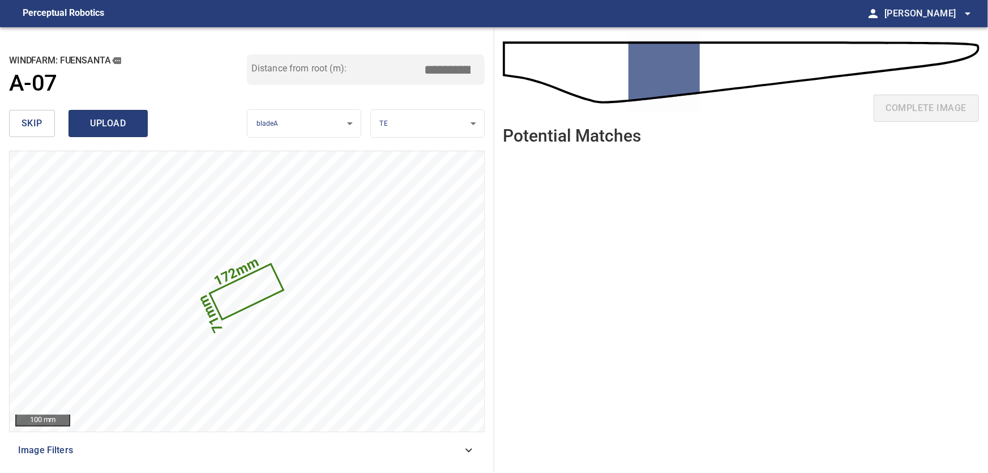
type input "*****"
click at [122, 125] on span "upload" at bounding box center [108, 123] width 54 height 16
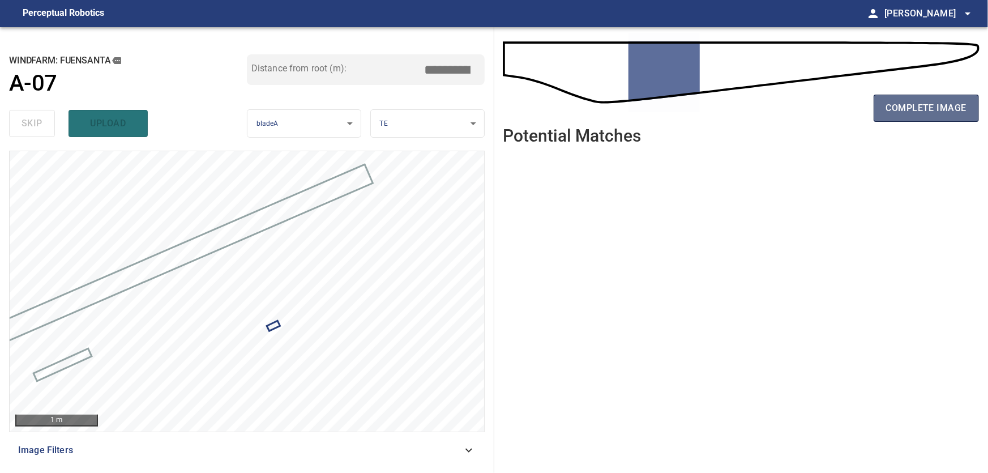
click at [924, 109] on span "complete image" at bounding box center [926, 108] width 80 height 16
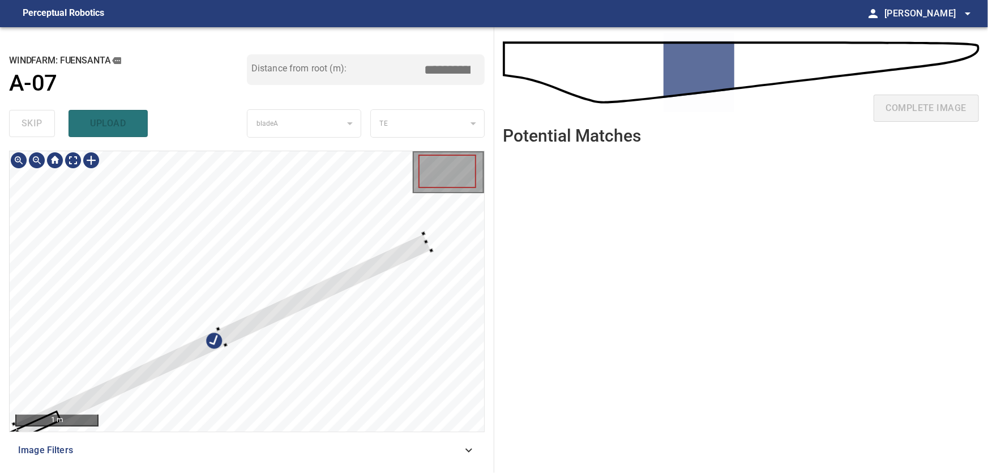
click at [259, 190] on div at bounding box center [247, 291] width 474 height 280
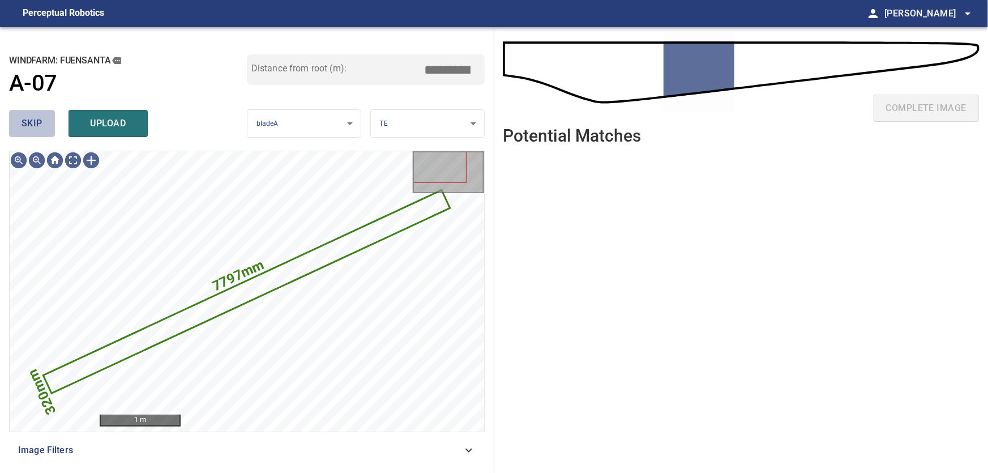
drag, startPoint x: 37, startPoint y: 127, endPoint x: 46, endPoint y: 146, distance: 21.0
click at [37, 129] on span "skip" at bounding box center [32, 123] width 21 height 16
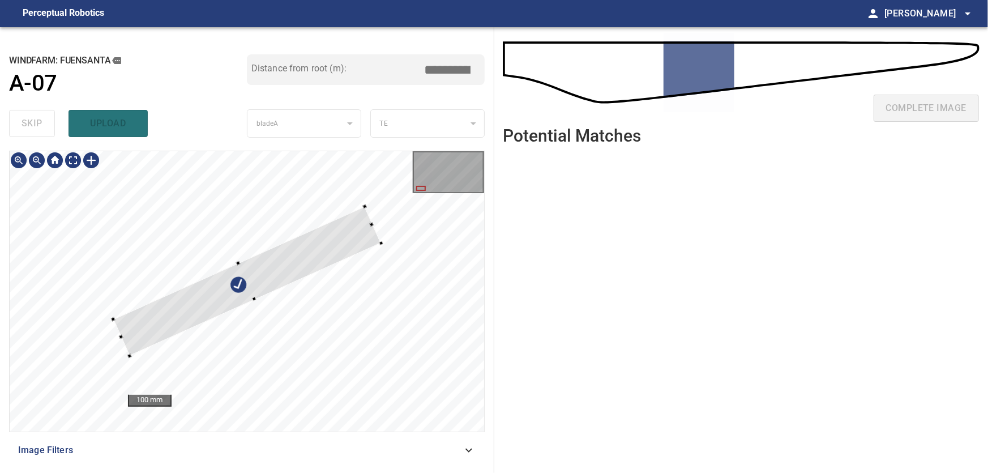
click at [222, 160] on div at bounding box center [247, 291] width 474 height 280
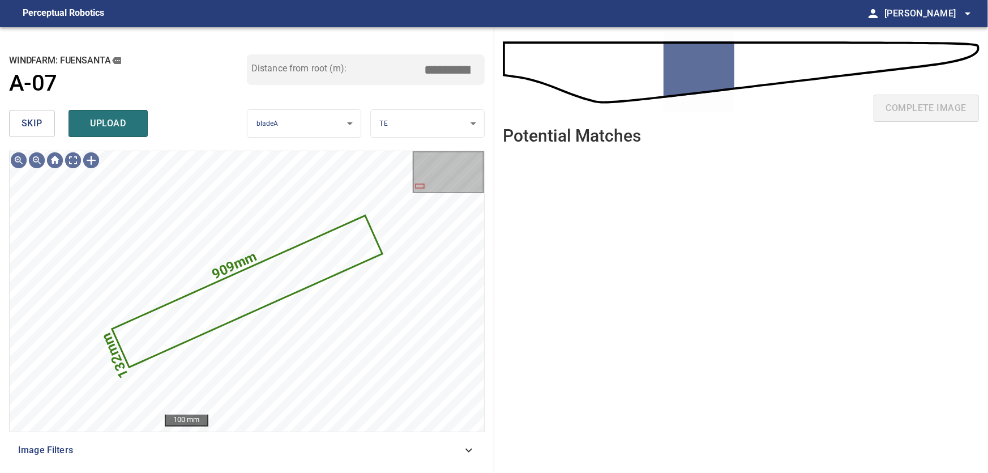
click at [38, 129] on span "skip" at bounding box center [32, 123] width 21 height 16
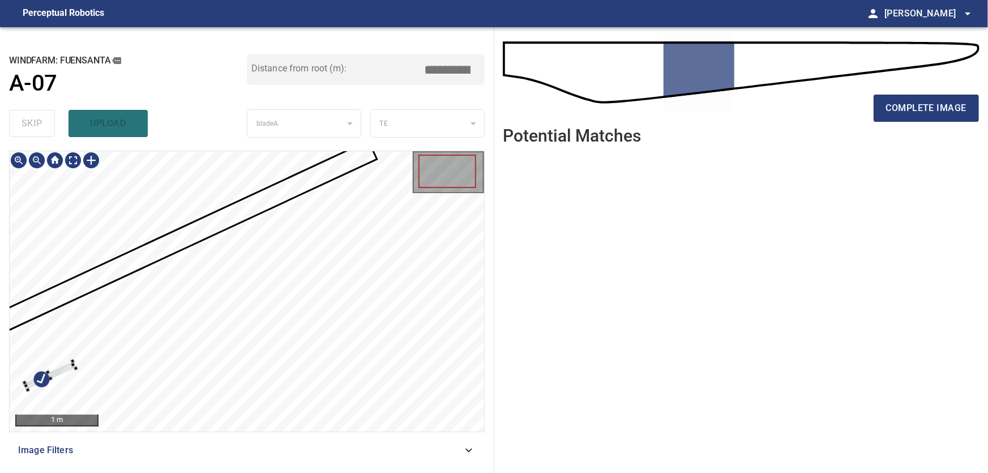
click at [130, 268] on div at bounding box center [247, 291] width 474 height 280
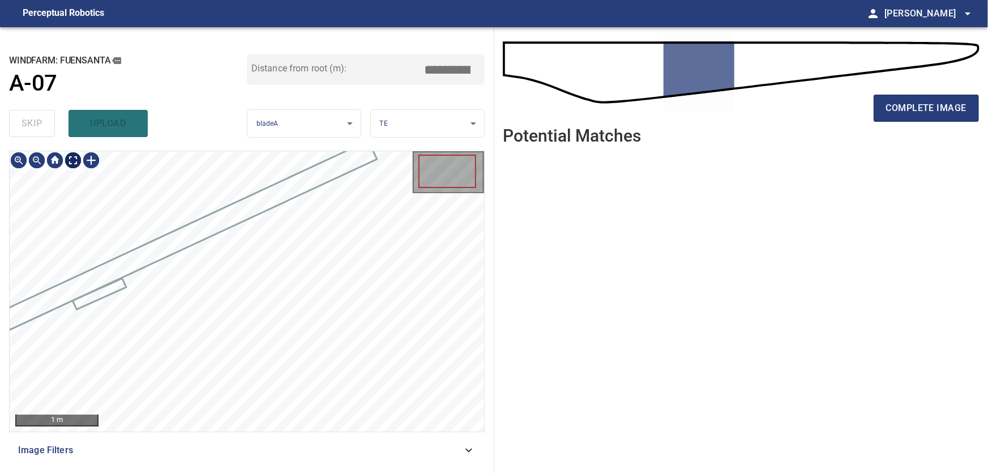
click at [75, 167] on body "**********" at bounding box center [494, 236] width 988 height 473
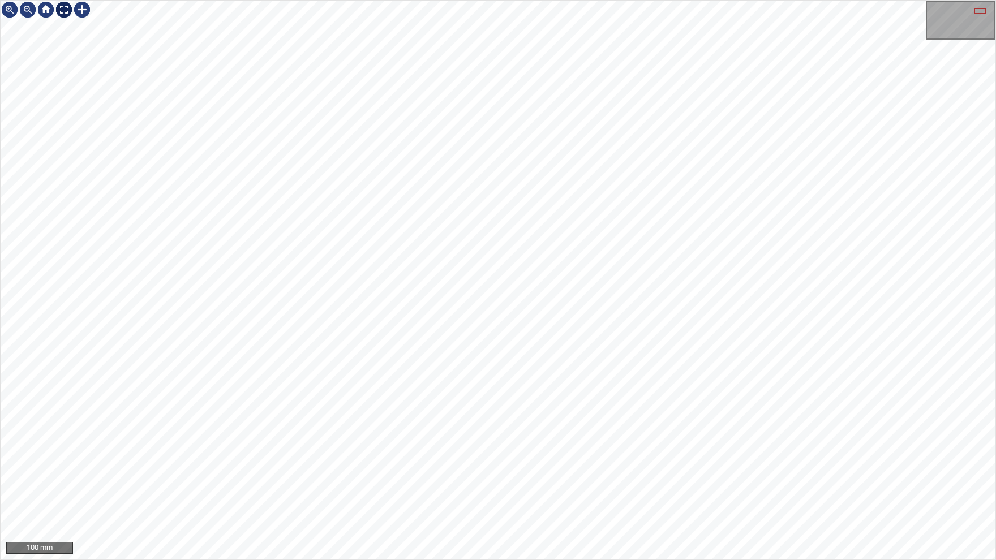
click at [67, 11] on div at bounding box center [64, 10] width 18 height 18
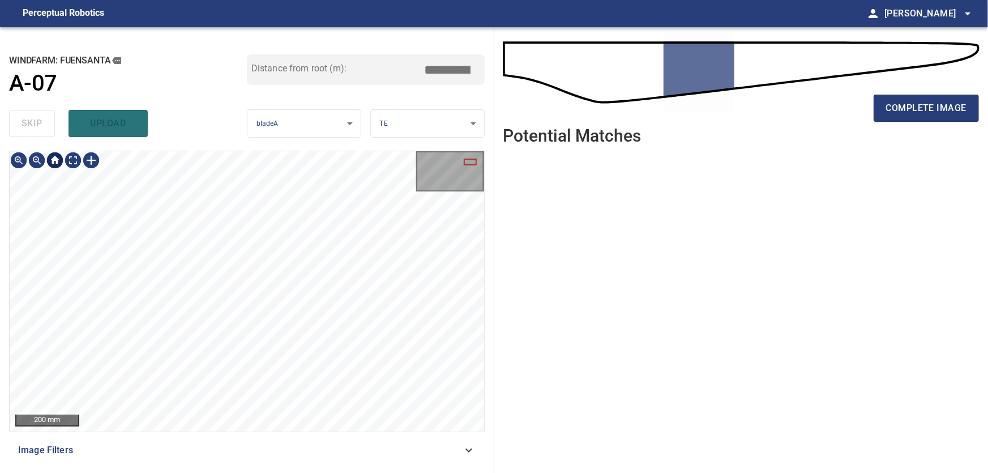
click at [57, 164] on div at bounding box center [55, 160] width 18 height 18
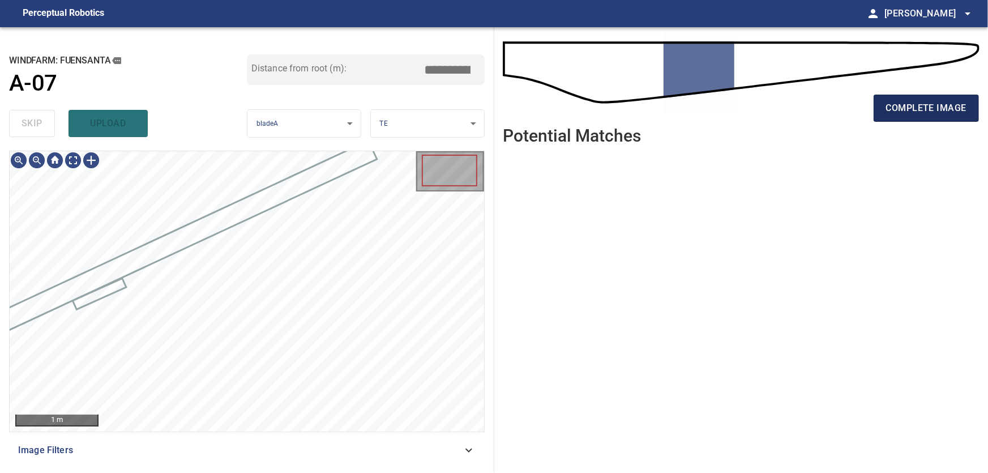
click at [928, 102] on span "complete image" at bounding box center [926, 108] width 80 height 16
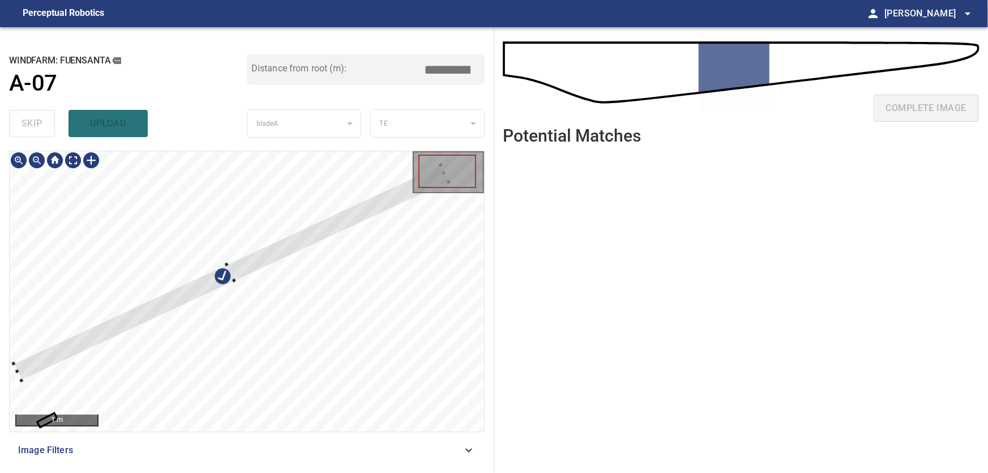
click at [263, 211] on div at bounding box center [247, 291] width 474 height 280
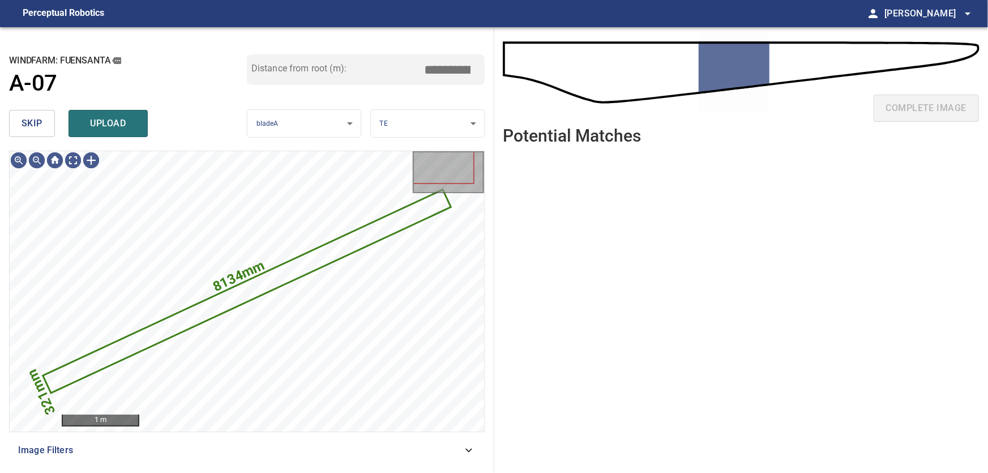
drag, startPoint x: 41, startPoint y: 123, endPoint x: 53, endPoint y: 143, distance: 22.9
click at [42, 124] on span "skip" at bounding box center [32, 123] width 21 height 16
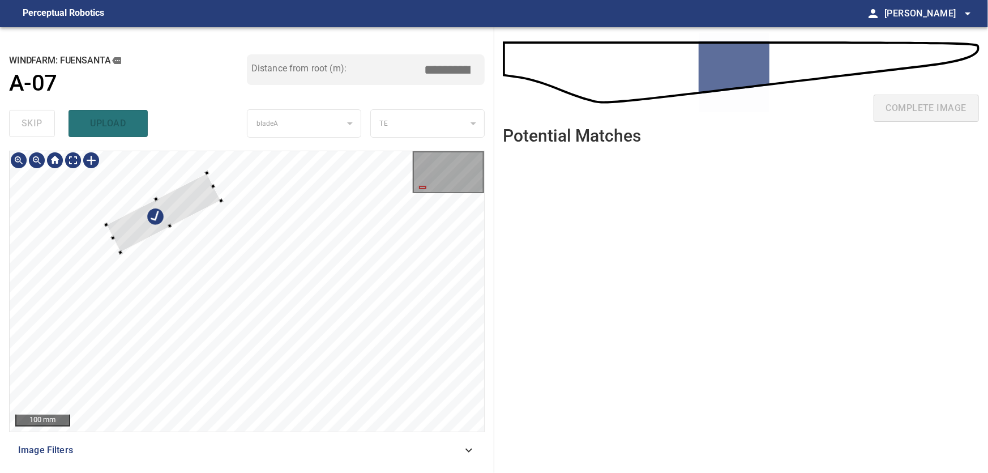
click at [144, 182] on div at bounding box center [247, 291] width 474 height 280
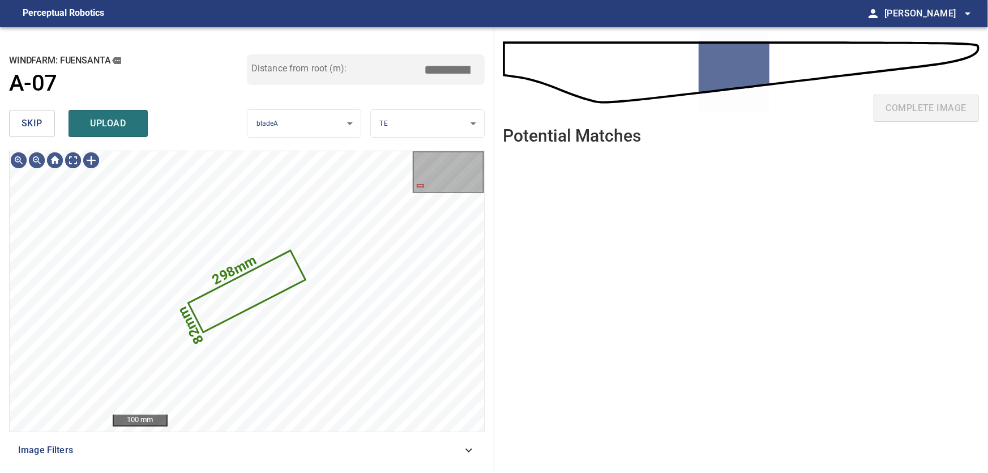
drag, startPoint x: 35, startPoint y: 123, endPoint x: 45, endPoint y: 139, distance: 19.0
click at [35, 124] on span "skip" at bounding box center [32, 123] width 21 height 16
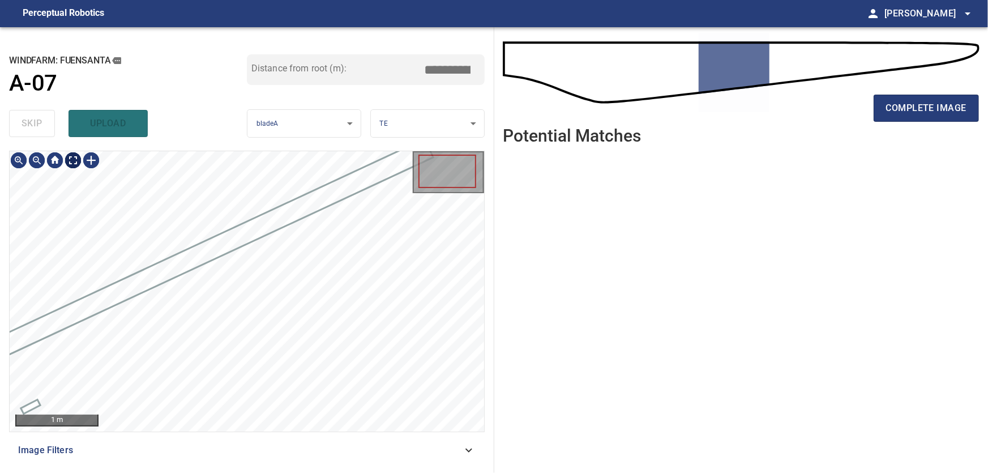
click at [72, 163] on body "**********" at bounding box center [494, 236] width 988 height 473
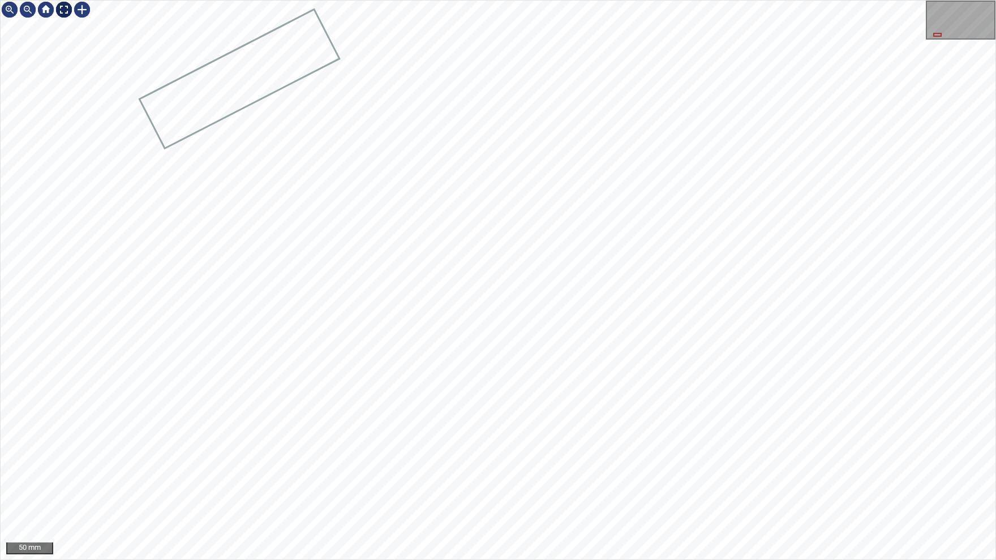
click at [68, 11] on img at bounding box center [64, 10] width 18 height 18
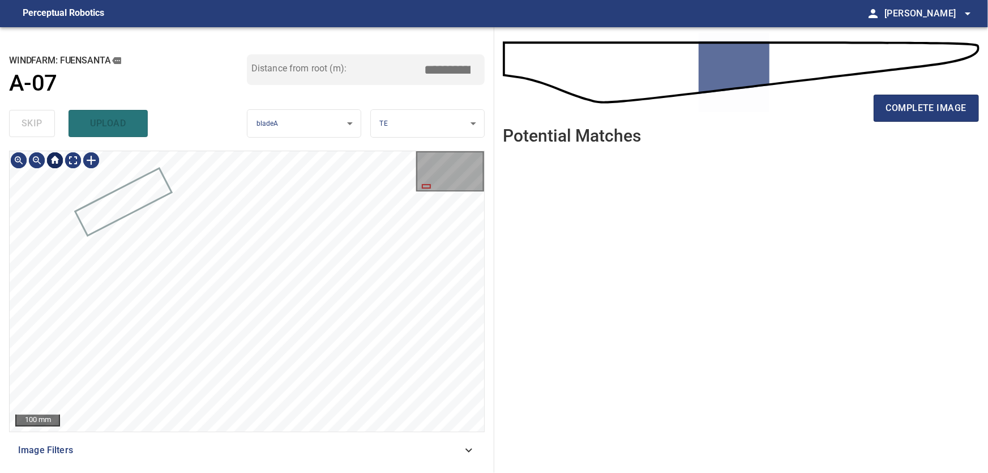
click at [55, 167] on div at bounding box center [55, 160] width 18 height 18
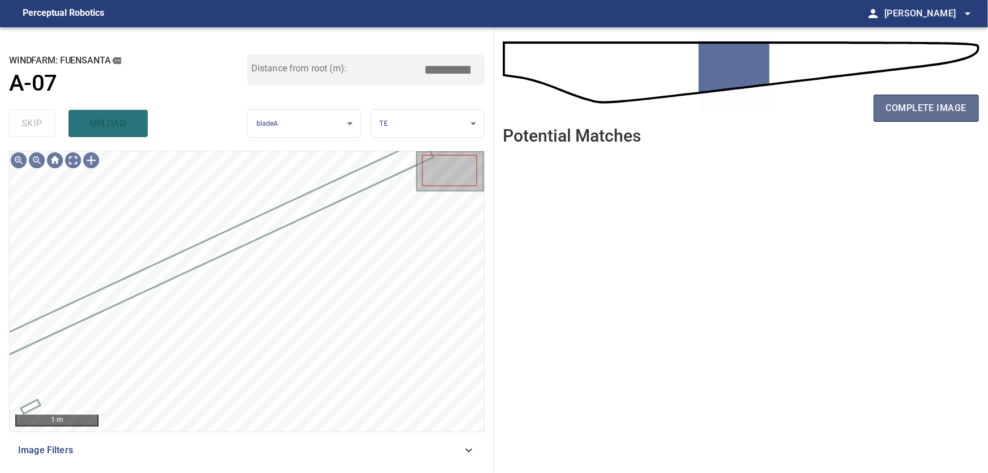
click at [928, 106] on span "complete image" at bounding box center [926, 108] width 80 height 16
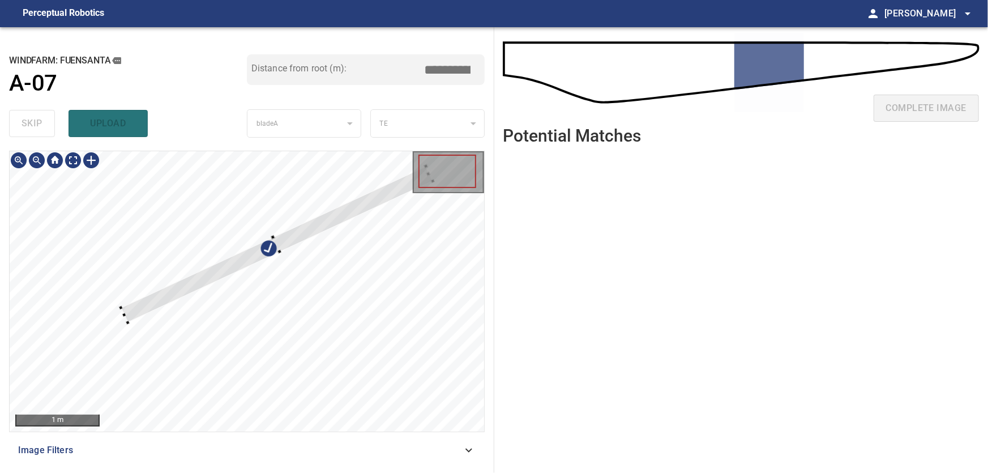
click at [256, 205] on div at bounding box center [247, 291] width 474 height 280
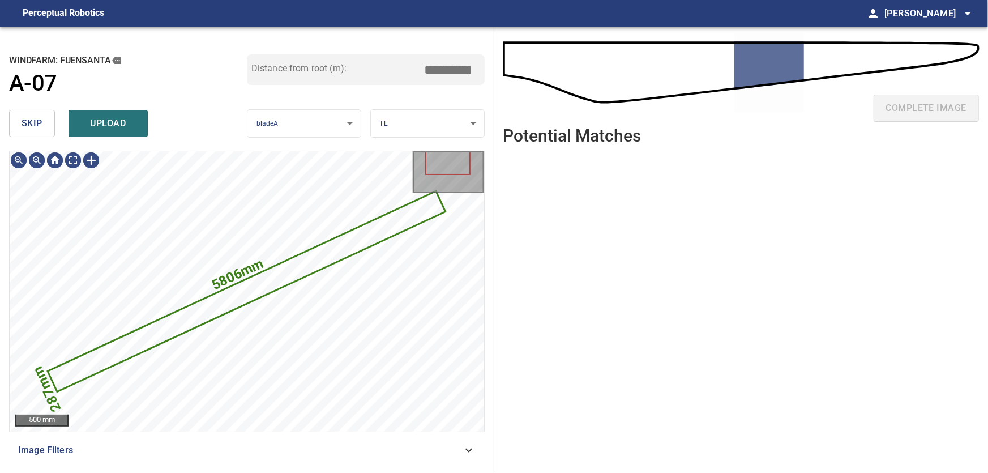
drag, startPoint x: 37, startPoint y: 124, endPoint x: 43, endPoint y: 128, distance: 7.4
click at [37, 124] on span "skip" at bounding box center [32, 123] width 21 height 16
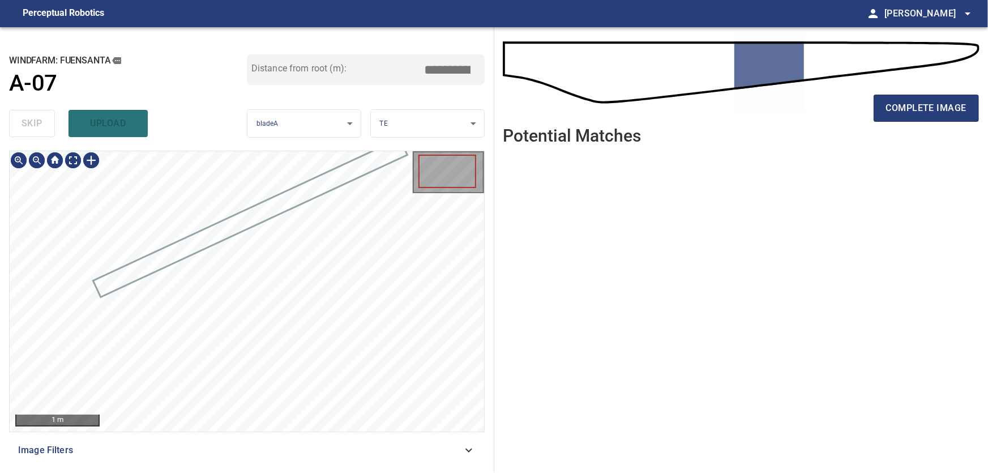
type input "****"
click at [79, 164] on body "**********" at bounding box center [494, 236] width 988 height 473
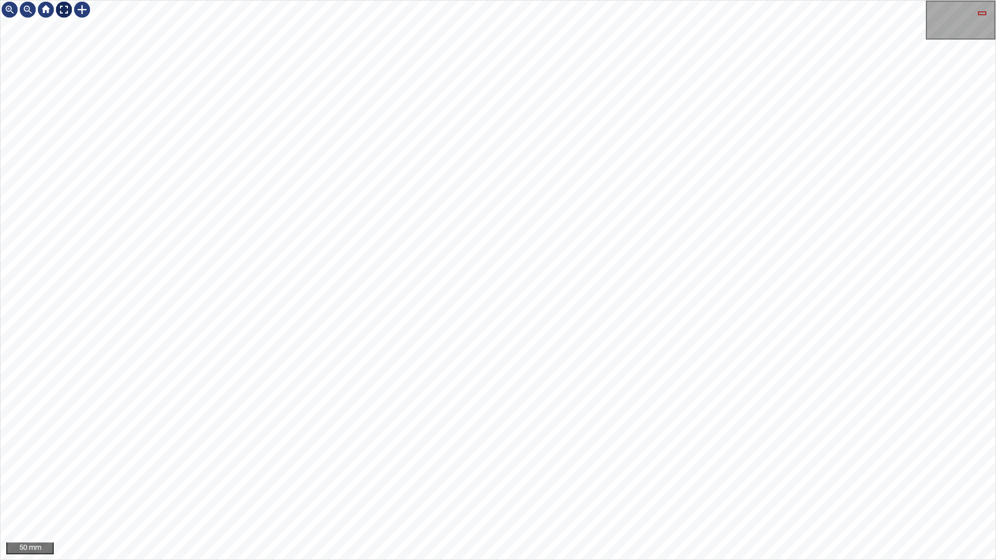
click at [62, 15] on div at bounding box center [64, 10] width 18 height 18
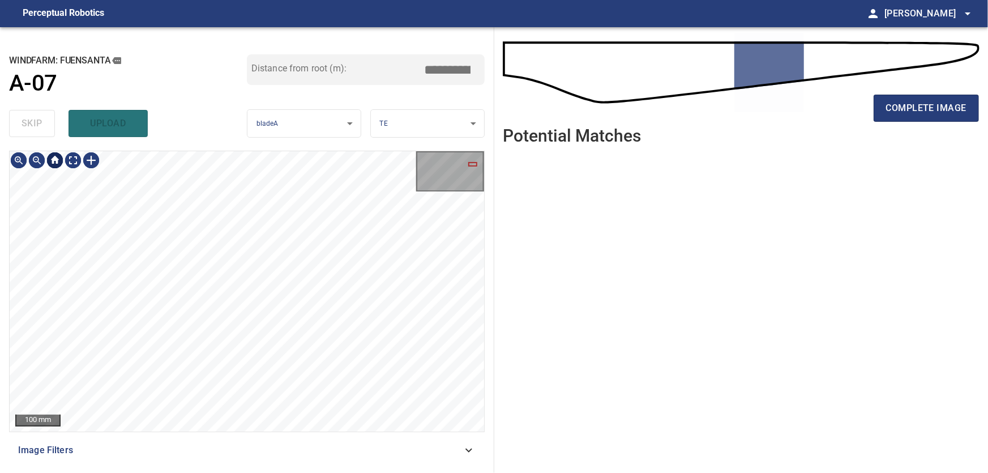
click at [56, 161] on div at bounding box center [55, 160] width 18 height 18
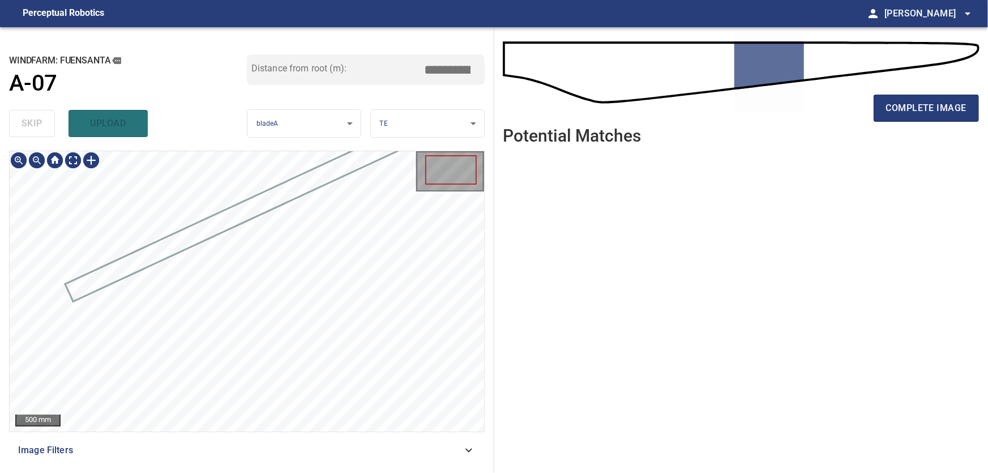
type input "****"
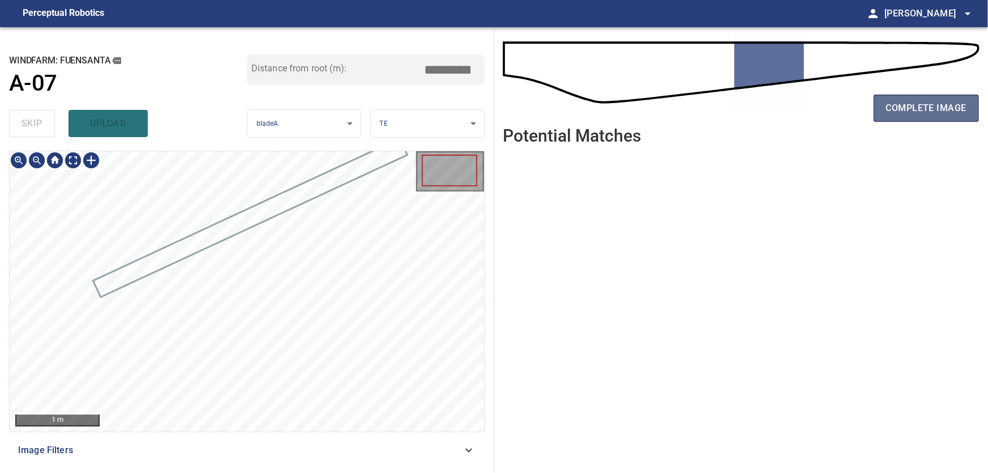
click at [936, 102] on span "complete image" at bounding box center [926, 108] width 80 height 16
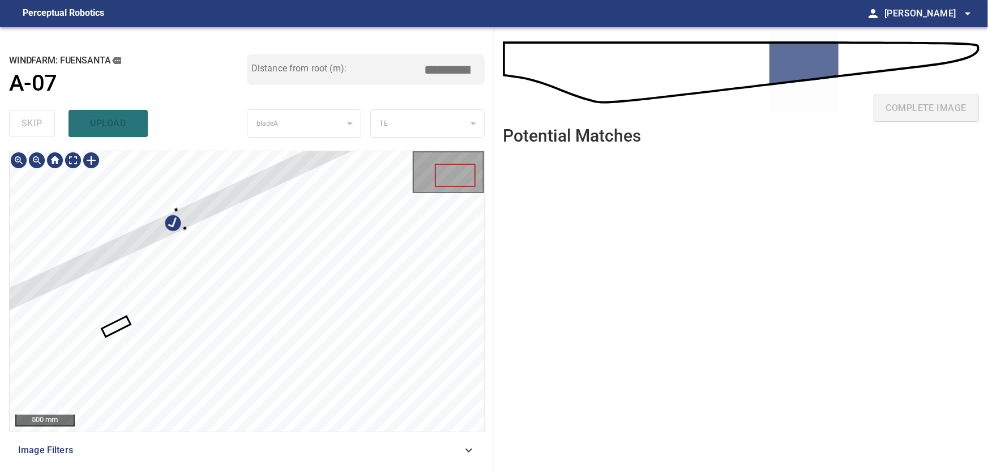
click at [173, 145] on div "**********" at bounding box center [247, 250] width 494 height 446
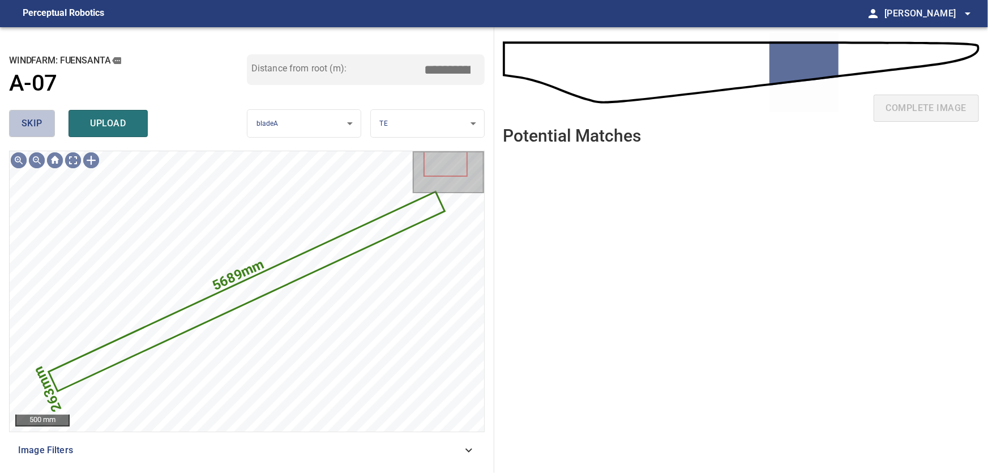
drag, startPoint x: 27, startPoint y: 123, endPoint x: 80, endPoint y: 149, distance: 59.5
click at [28, 125] on span "skip" at bounding box center [32, 123] width 21 height 16
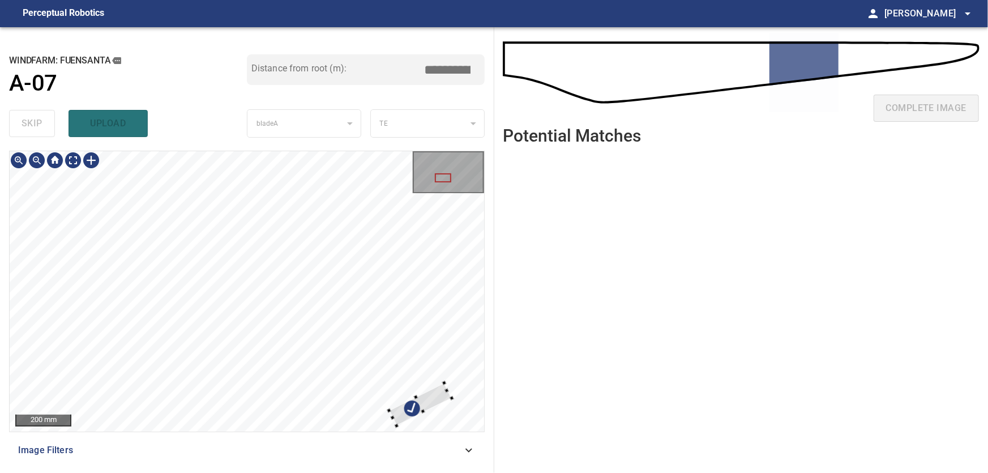
click at [435, 407] on div at bounding box center [247, 291] width 474 height 280
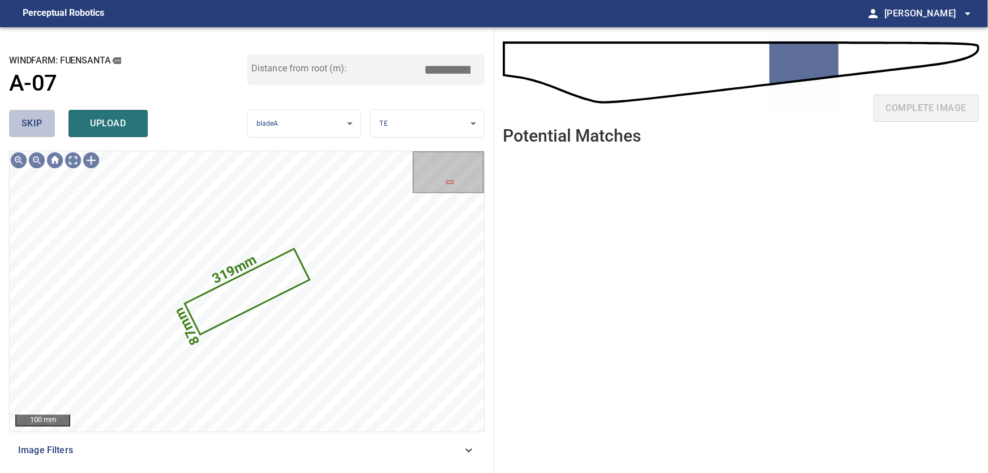
drag, startPoint x: 25, startPoint y: 119, endPoint x: 55, endPoint y: 142, distance: 37.5
click at [28, 122] on span "skip" at bounding box center [32, 123] width 21 height 16
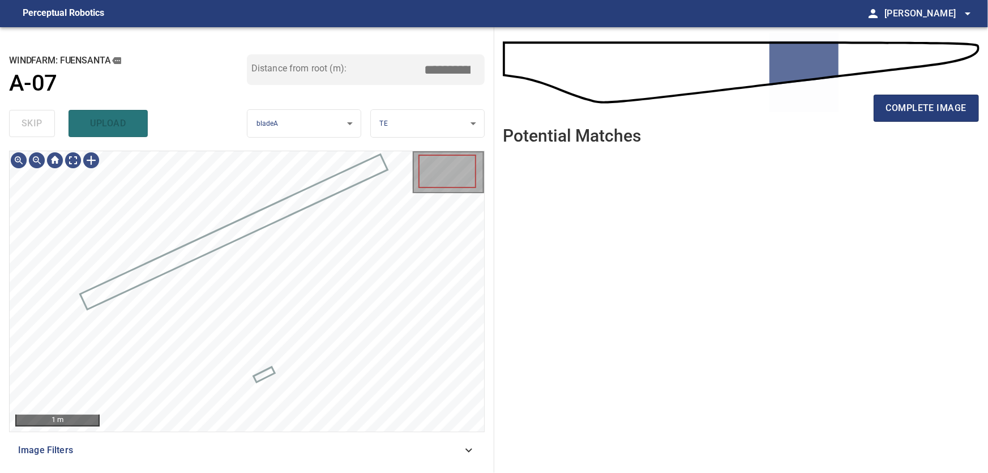
click at [463, 448] on icon at bounding box center [469, 450] width 14 height 14
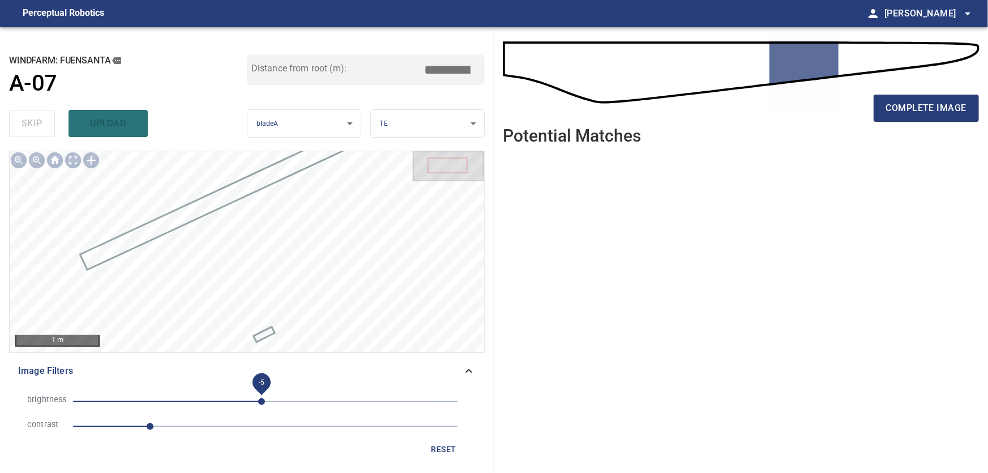
drag, startPoint x: 296, startPoint y: 400, endPoint x: 262, endPoint y: 401, distance: 34.6
click at [262, 401] on span "-5" at bounding box center [261, 401] width 7 height 7
drag, startPoint x: 472, startPoint y: 368, endPoint x: 455, endPoint y: 362, distance: 17.9
click at [471, 368] on icon at bounding box center [469, 371] width 14 height 14
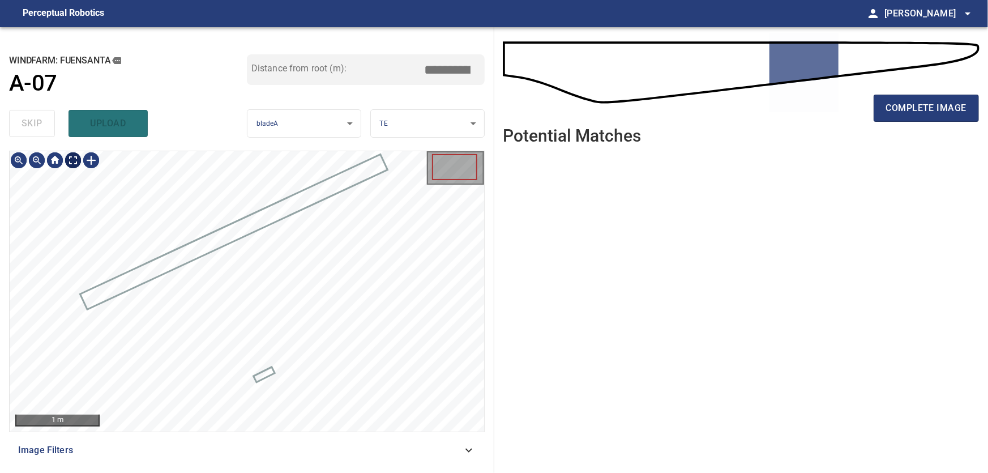
click at [72, 157] on body "**********" at bounding box center [494, 236] width 988 height 473
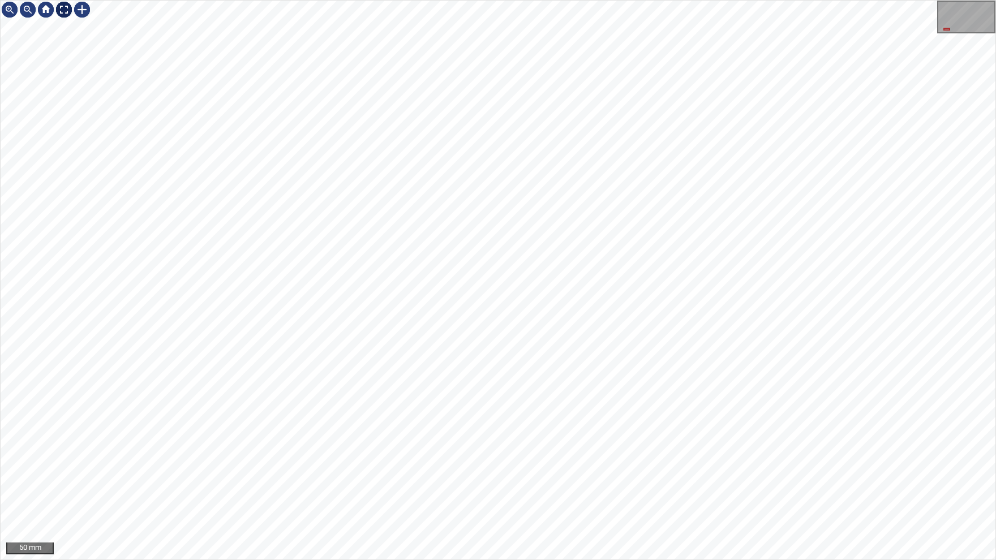
click at [63, 10] on img at bounding box center [64, 10] width 18 height 18
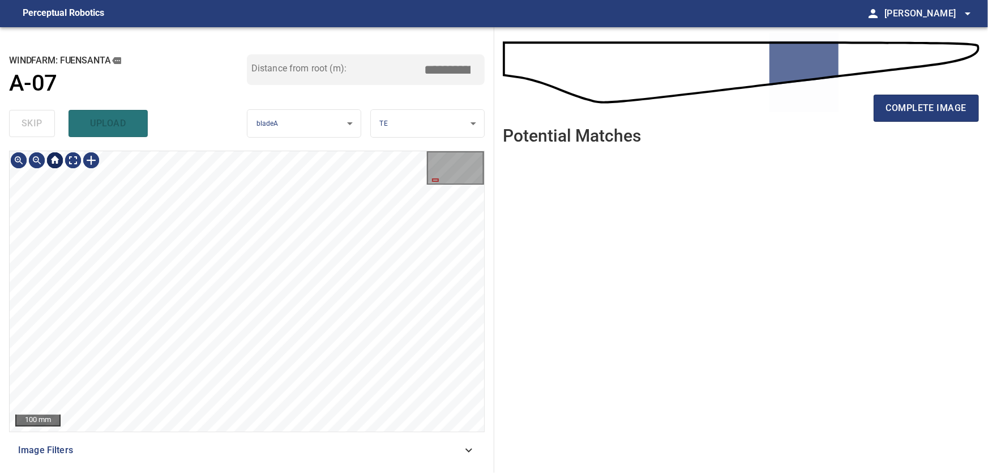
click at [57, 162] on div at bounding box center [55, 160] width 18 height 18
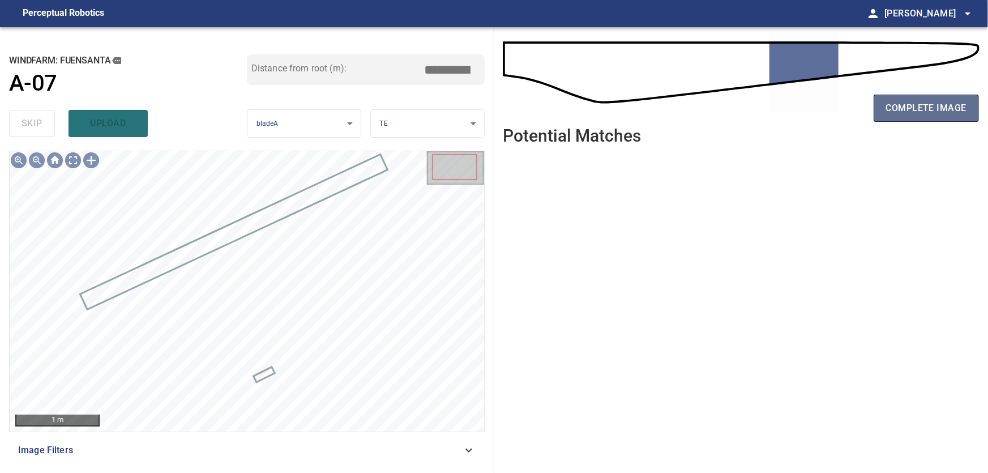
click at [914, 112] on span "complete image" at bounding box center [926, 108] width 80 height 16
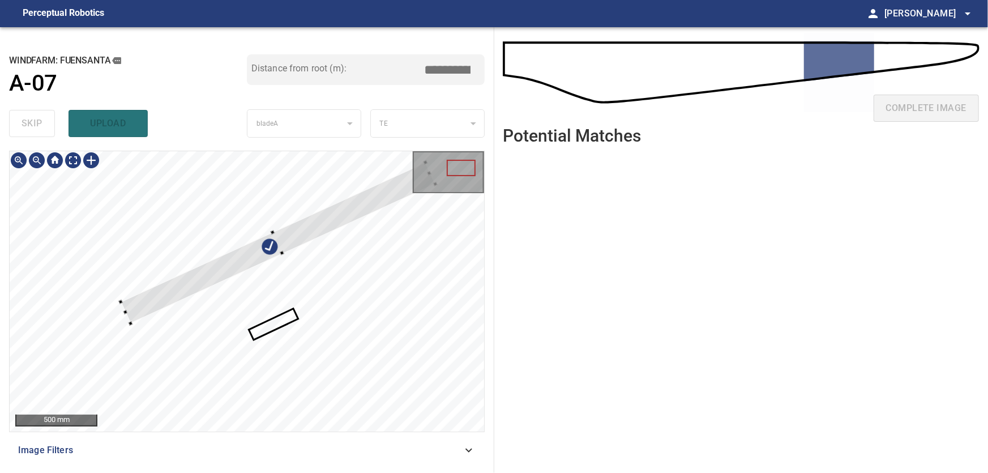
click at [220, 183] on div at bounding box center [247, 291] width 474 height 280
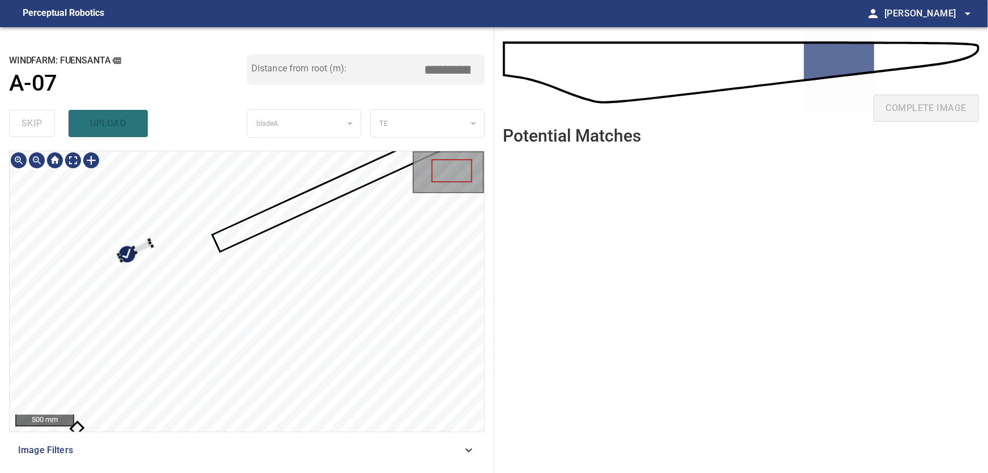
click at [132, 243] on div at bounding box center [136, 249] width 34 height 21
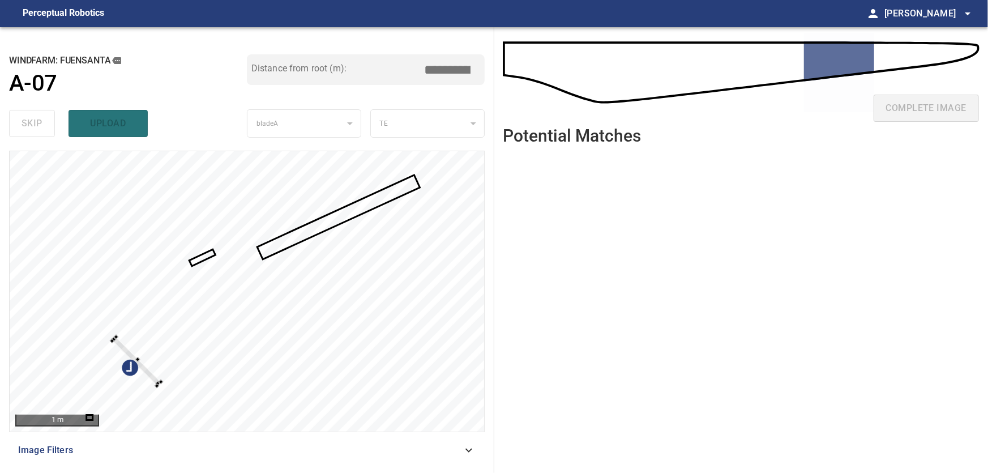
click at [150, 302] on div at bounding box center [247, 291] width 474 height 280
click at [139, 207] on div at bounding box center [247, 291] width 474 height 280
click at [139, 208] on div at bounding box center [247, 291] width 474 height 280
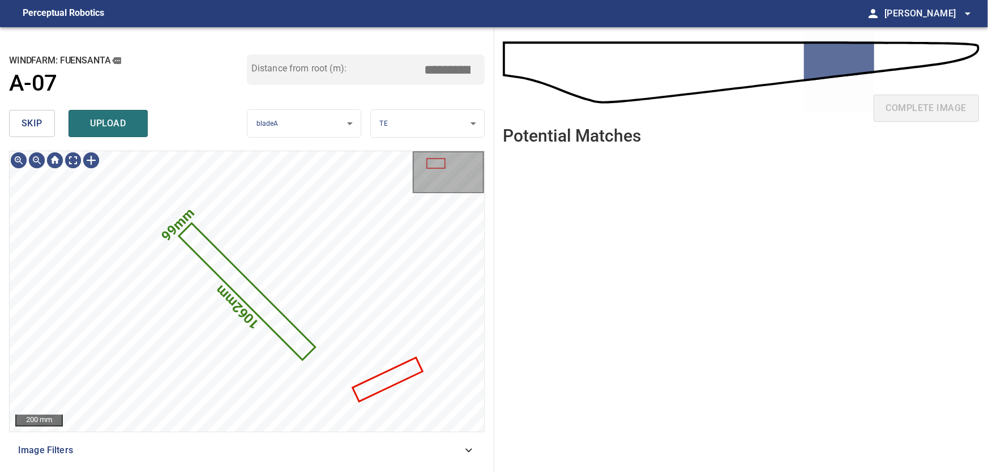
click at [46, 125] on button "skip" at bounding box center [32, 123] width 46 height 27
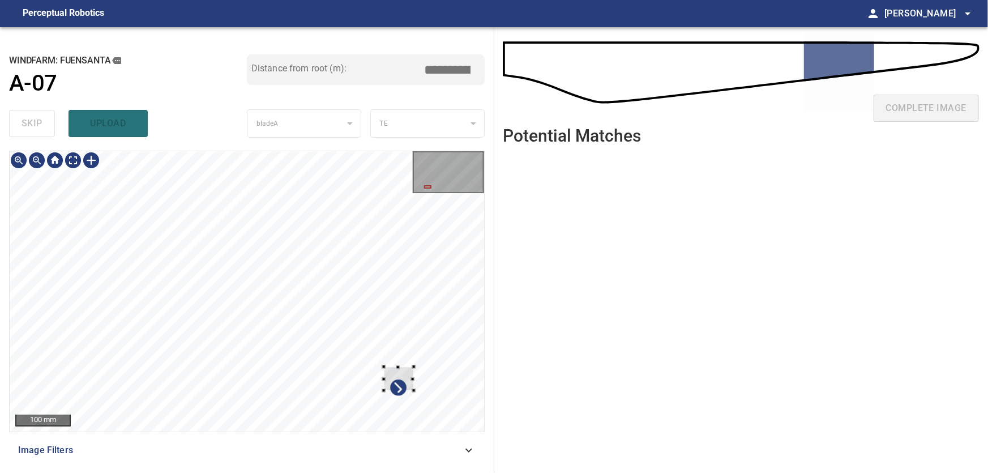
click at [401, 374] on div at bounding box center [398, 379] width 30 height 24
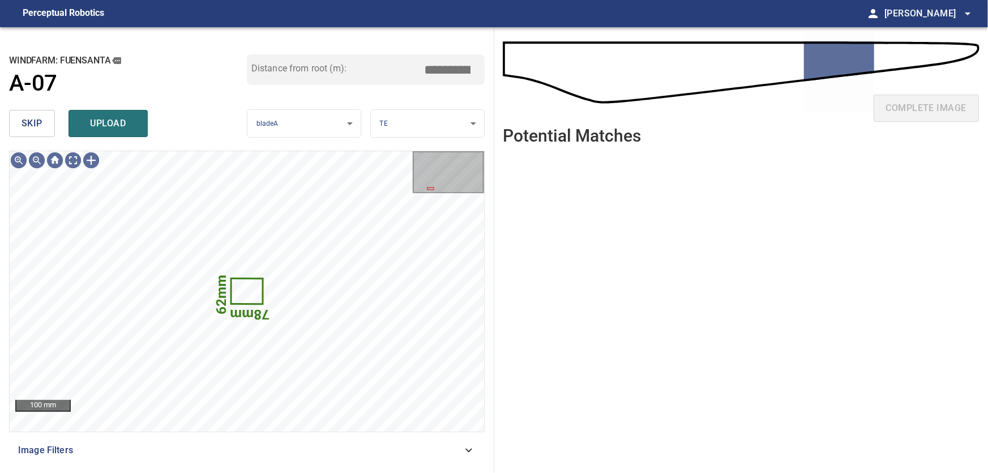
drag, startPoint x: 32, startPoint y: 122, endPoint x: 52, endPoint y: 142, distance: 28.0
click at [39, 129] on span "skip" at bounding box center [32, 123] width 21 height 16
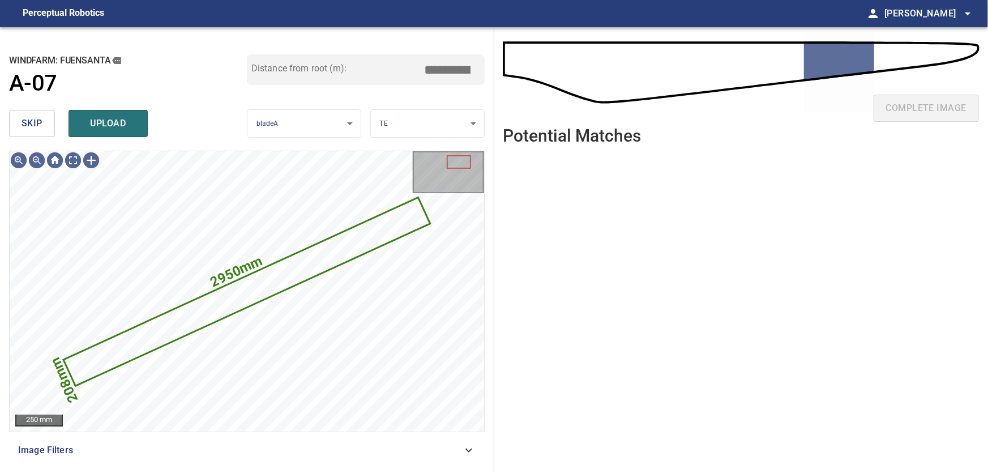
click at [29, 123] on span "skip" at bounding box center [32, 123] width 21 height 16
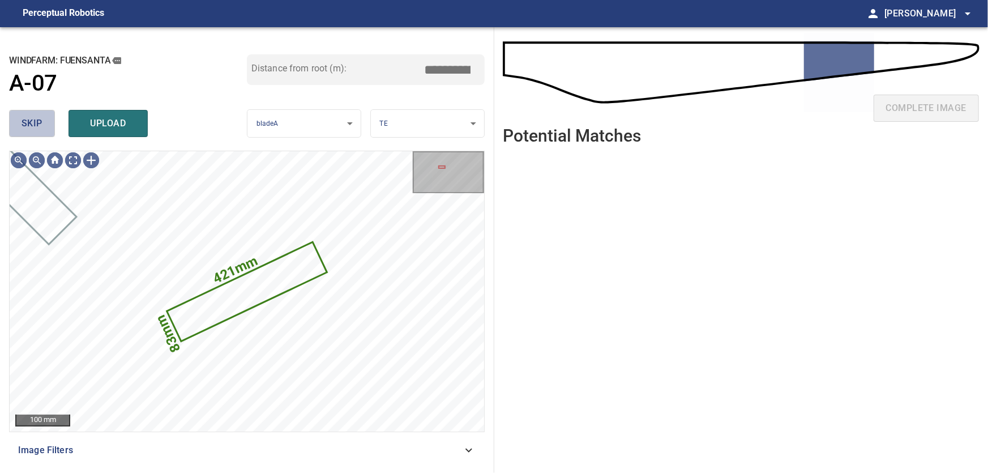
click at [36, 127] on span "skip" at bounding box center [32, 123] width 21 height 16
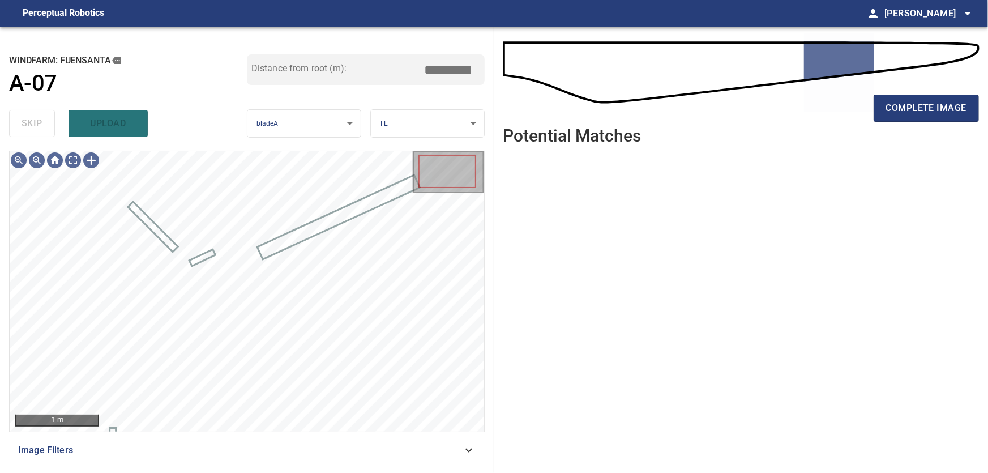
click at [472, 452] on icon at bounding box center [469, 450] width 14 height 14
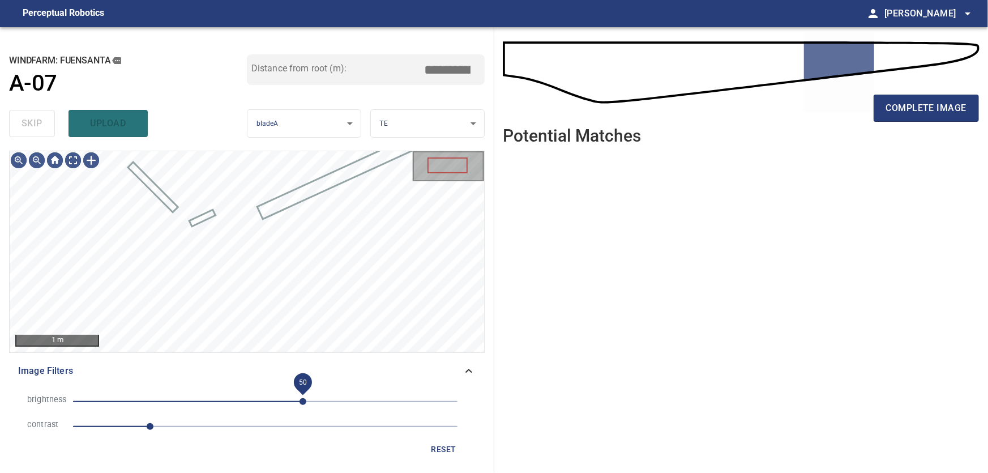
drag, startPoint x: 316, startPoint y: 400, endPoint x: 303, endPoint y: 401, distance: 13.0
click at [303, 401] on span "50" at bounding box center [302, 401] width 7 height 7
drag, startPoint x: 153, startPoint y: 427, endPoint x: 134, endPoint y: 419, distance: 20.3
click at [134, 423] on span "0.8" at bounding box center [134, 426] width 7 height 7
drag, startPoint x: 142, startPoint y: 427, endPoint x: 161, endPoint y: 427, distance: 18.7
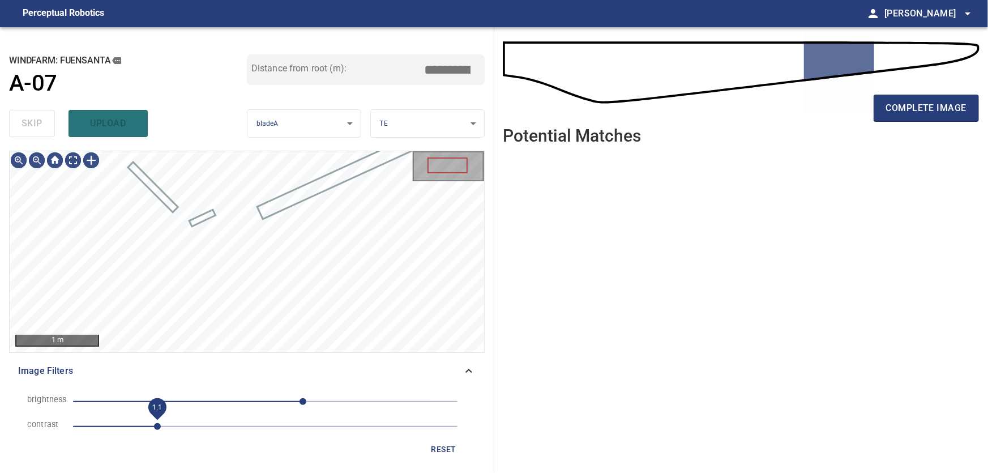
click at [161, 427] on span "1.1" at bounding box center [157, 426] width 7 height 7
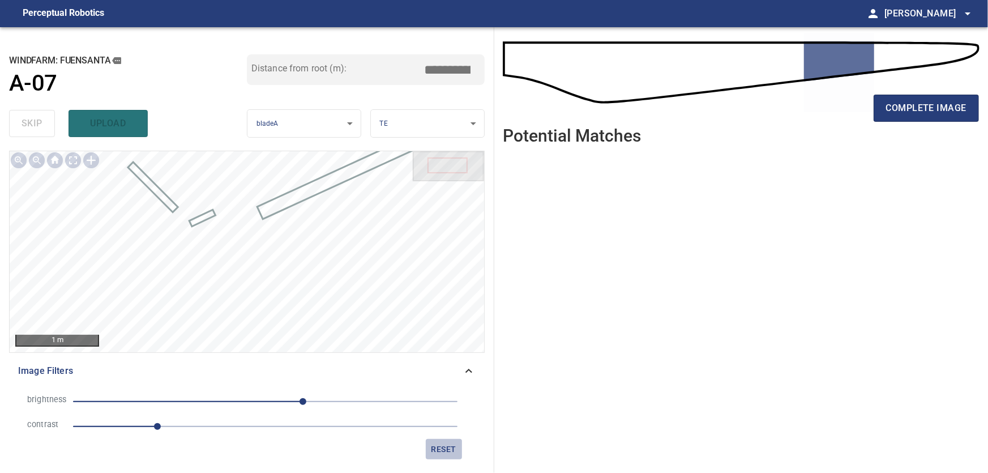
click at [443, 446] on span "reset" at bounding box center [443, 449] width 27 height 14
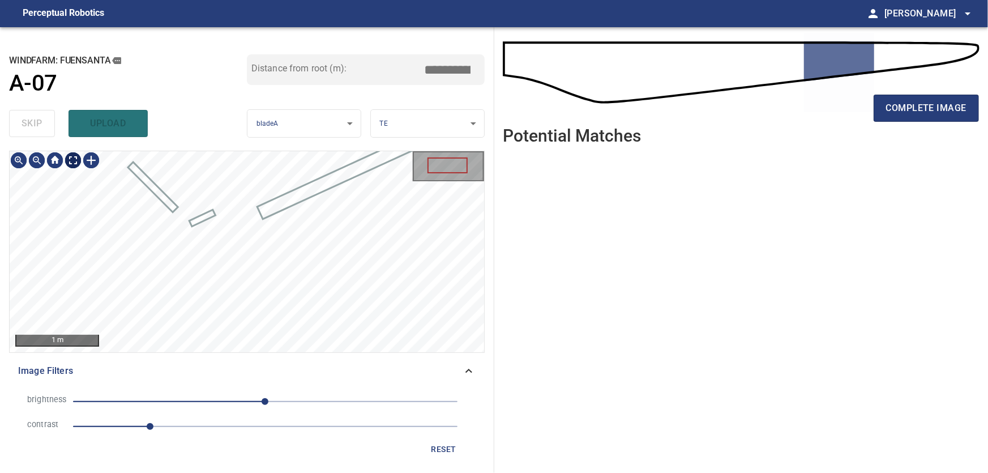
click at [73, 159] on body "**********" at bounding box center [494, 236] width 988 height 473
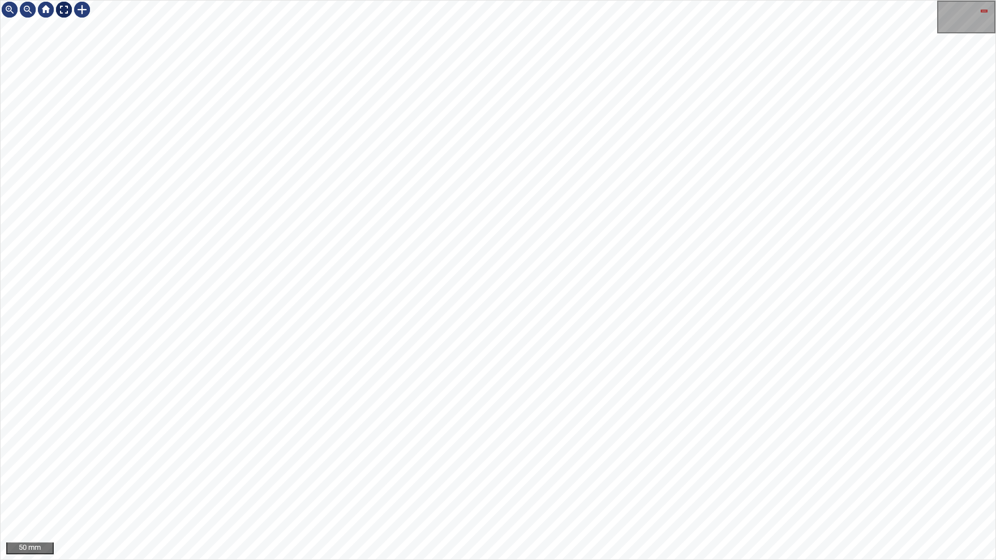
click at [60, 11] on div at bounding box center [64, 10] width 18 height 18
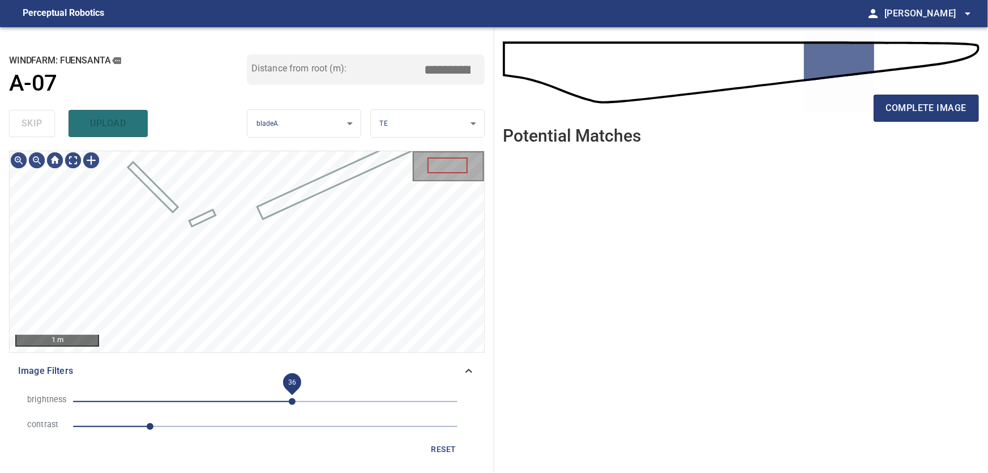
drag, startPoint x: 267, startPoint y: 404, endPoint x: 292, endPoint y: 402, distance: 25.0
click at [292, 402] on span "36" at bounding box center [292, 401] width 7 height 7
drag, startPoint x: 153, startPoint y: 430, endPoint x: 159, endPoint y: 430, distance: 6.2
click at [159, 430] on span "1.1" at bounding box center [157, 426] width 7 height 7
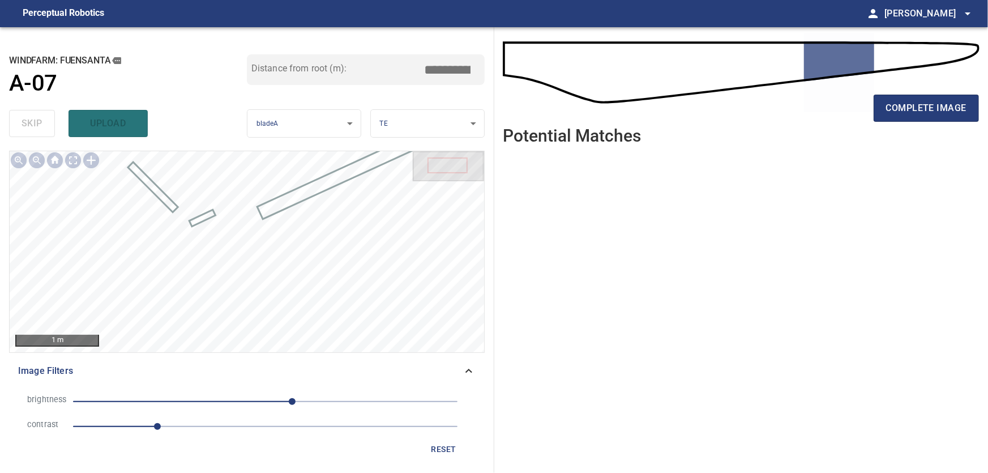
click at [468, 373] on icon at bounding box center [469, 371] width 14 height 14
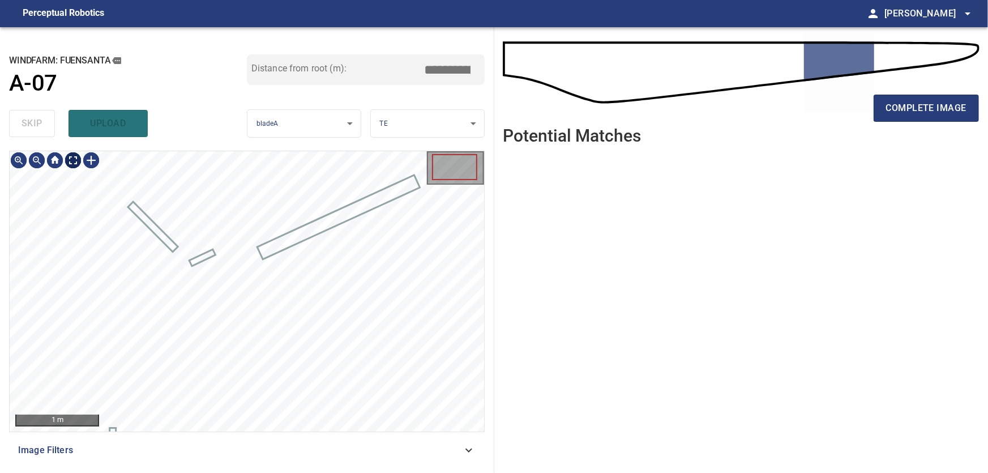
click at [72, 160] on body "**********" at bounding box center [494, 236] width 988 height 473
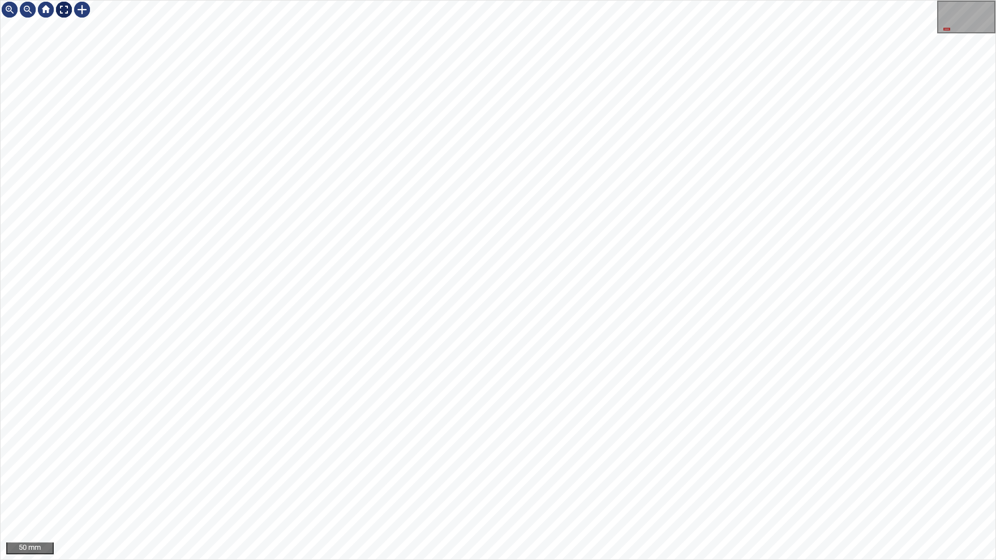
click at [67, 12] on div at bounding box center [64, 10] width 18 height 18
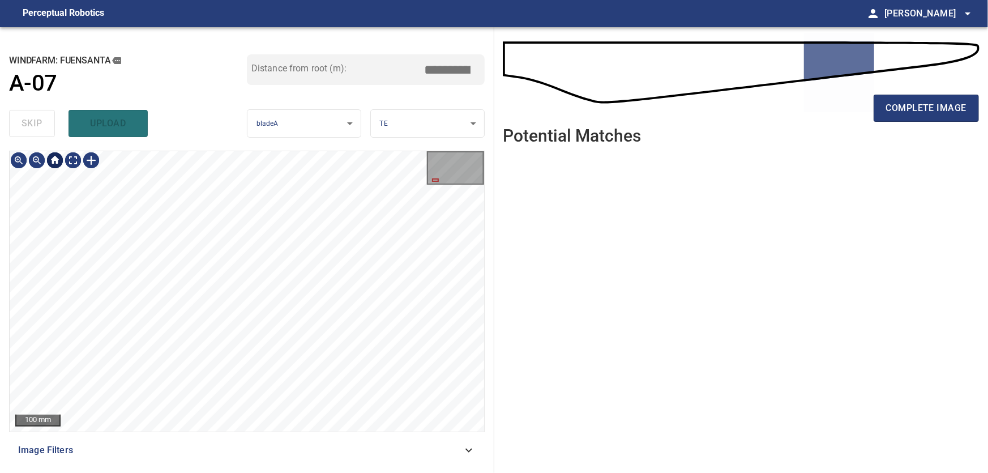
click at [53, 162] on div at bounding box center [55, 160] width 18 height 18
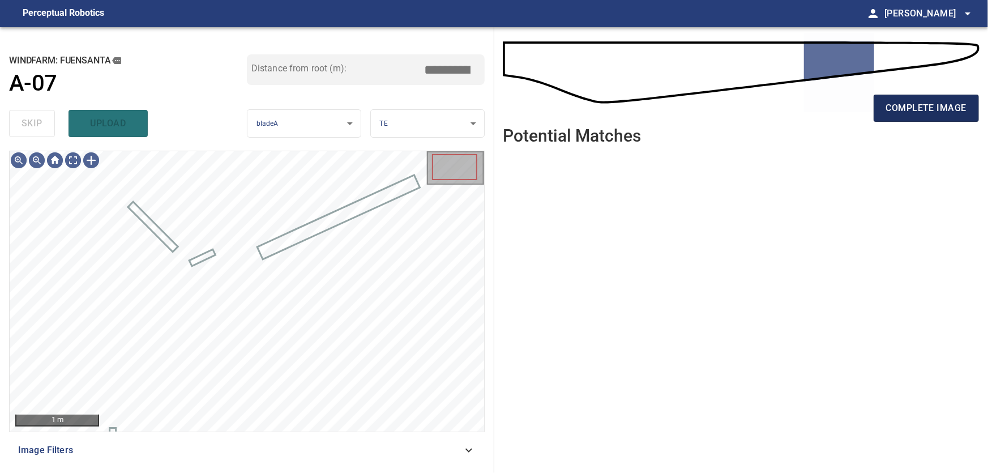
click at [908, 112] on span "complete image" at bounding box center [926, 108] width 80 height 16
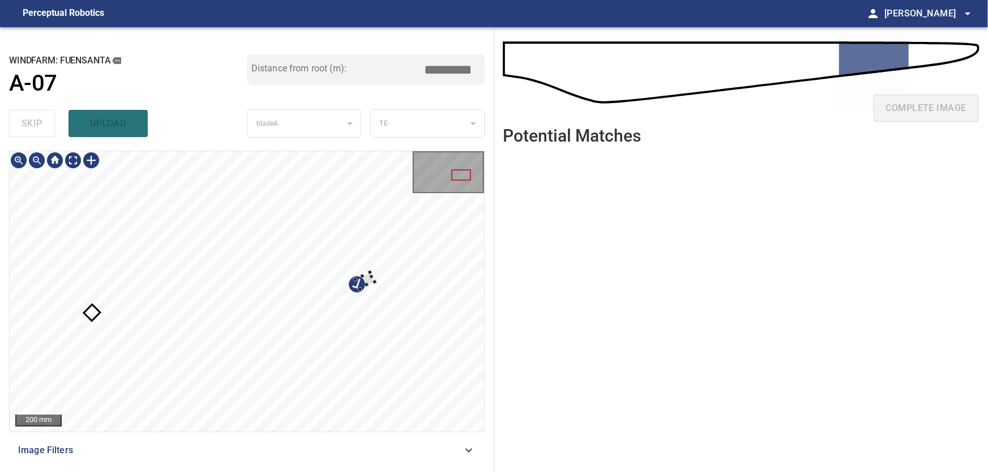
click at [410, 319] on div at bounding box center [247, 291] width 474 height 280
click at [361, 405] on div at bounding box center [247, 291] width 474 height 280
click at [349, 349] on div at bounding box center [247, 291] width 474 height 280
type input "****"
click at [421, 413] on div at bounding box center [247, 291] width 474 height 280
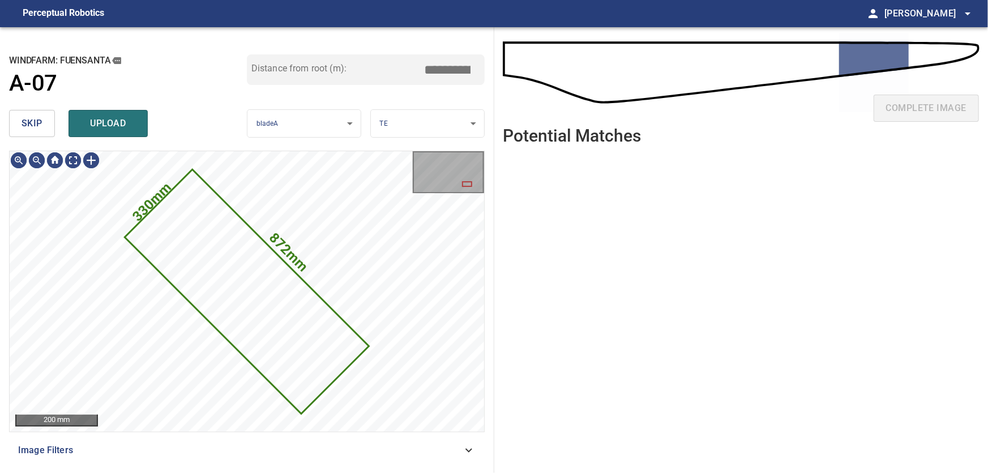
click at [29, 117] on button "skip" at bounding box center [32, 123] width 46 height 27
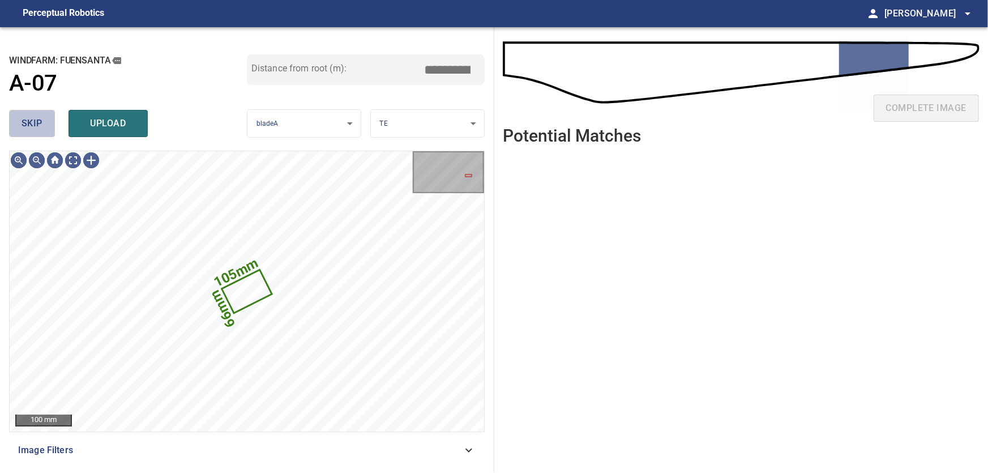
click at [33, 122] on span "skip" at bounding box center [32, 123] width 21 height 16
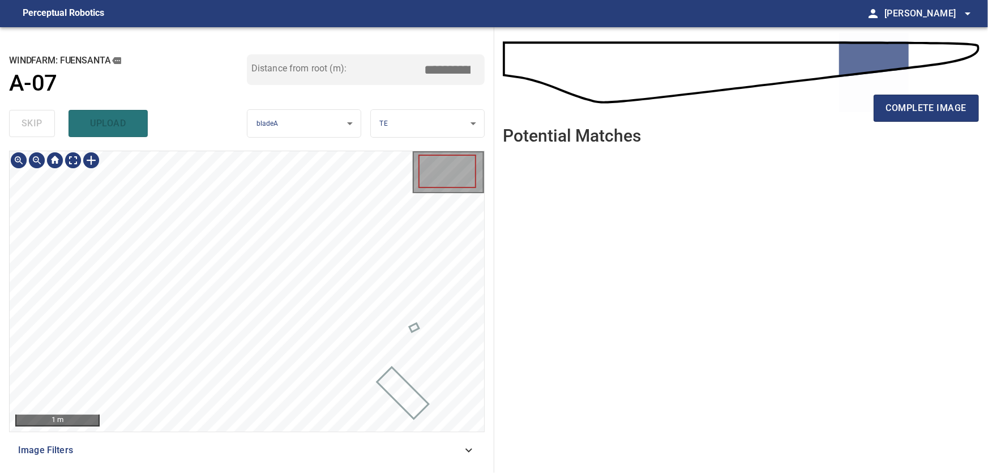
type input "****"
click at [76, 159] on body "**********" at bounding box center [494, 236] width 988 height 473
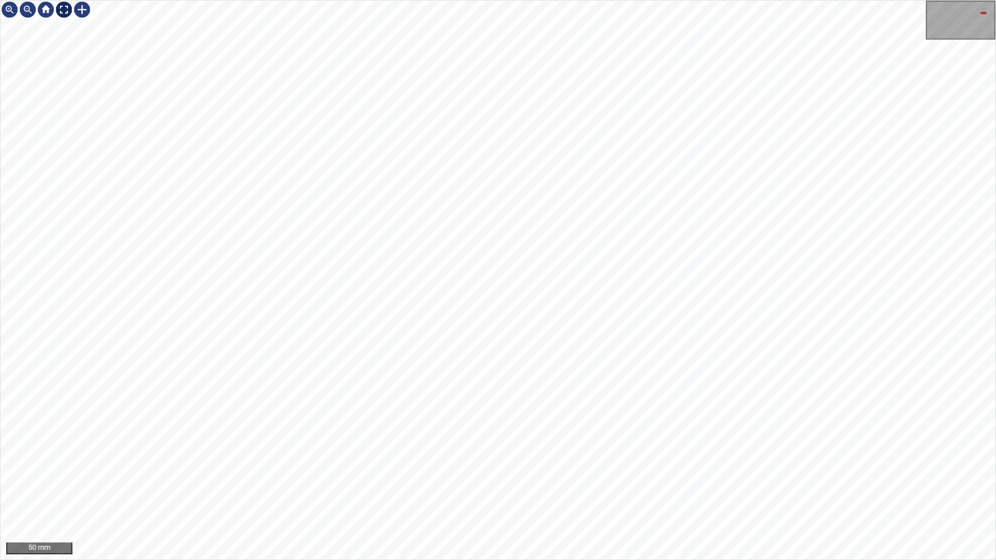
click at [63, 13] on div at bounding box center [64, 10] width 18 height 18
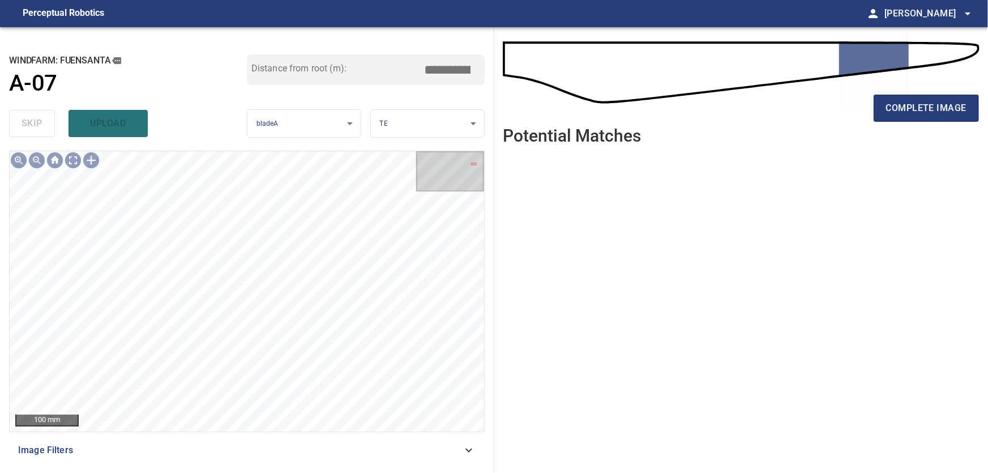
click at [474, 452] on icon at bounding box center [469, 450] width 14 height 14
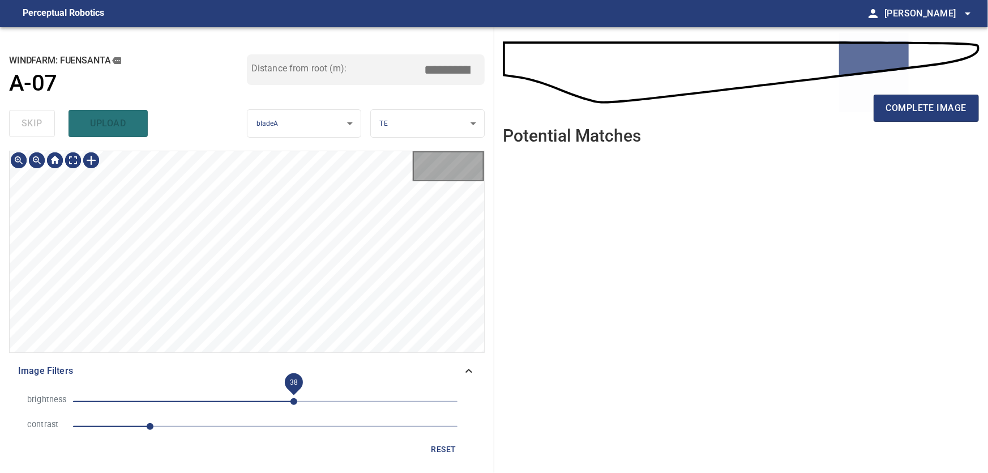
drag, startPoint x: 331, startPoint y: 403, endPoint x: 294, endPoint y: 404, distance: 37.4
click at [294, 404] on span "38" at bounding box center [293, 401] width 7 height 7
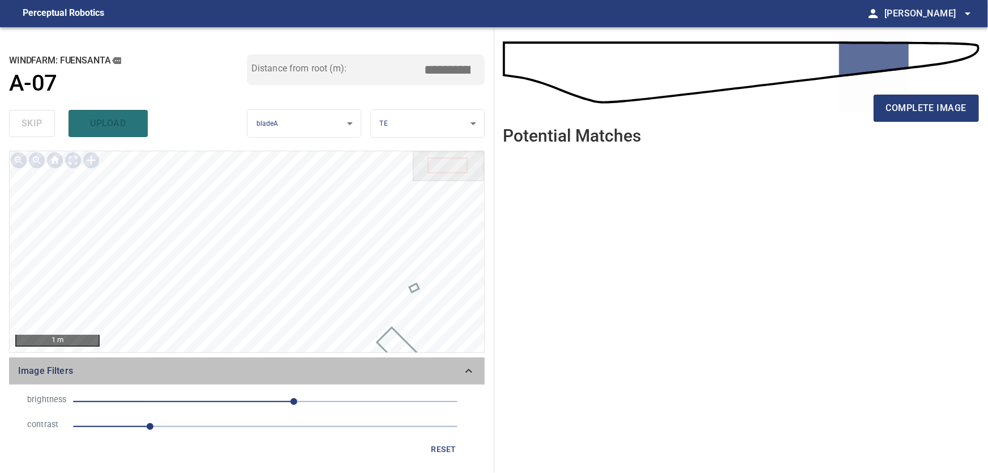
click at [470, 371] on icon at bounding box center [469, 371] width 14 height 14
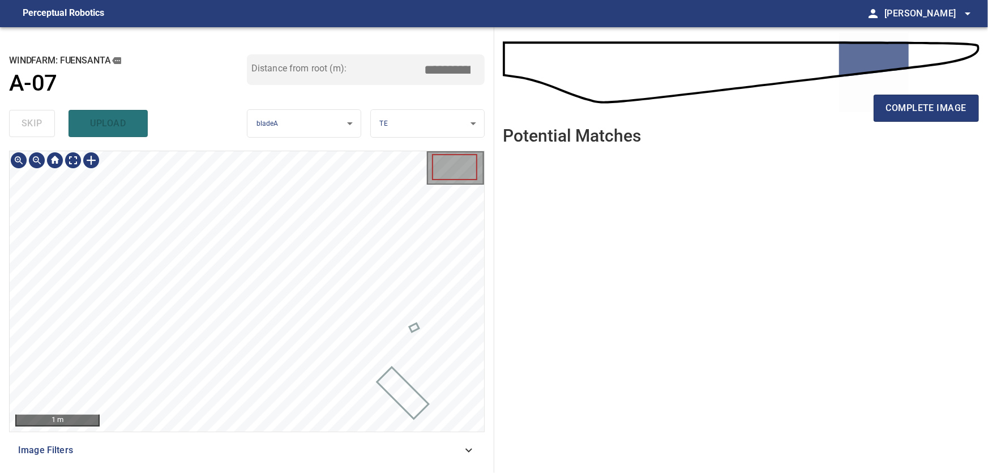
type input "****"
click at [72, 163] on body "**********" at bounding box center [494, 236] width 988 height 473
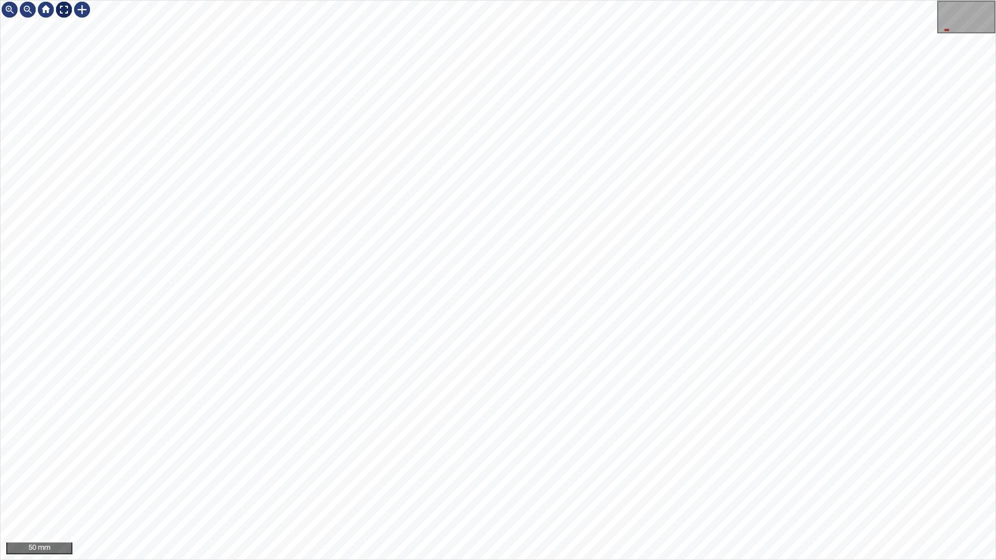
click at [65, 5] on img at bounding box center [64, 10] width 18 height 18
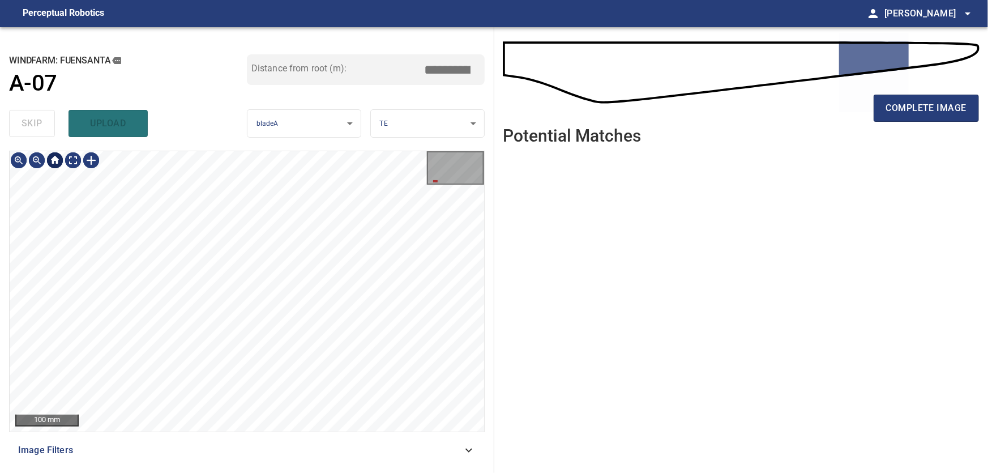
click at [58, 164] on div at bounding box center [55, 160] width 18 height 18
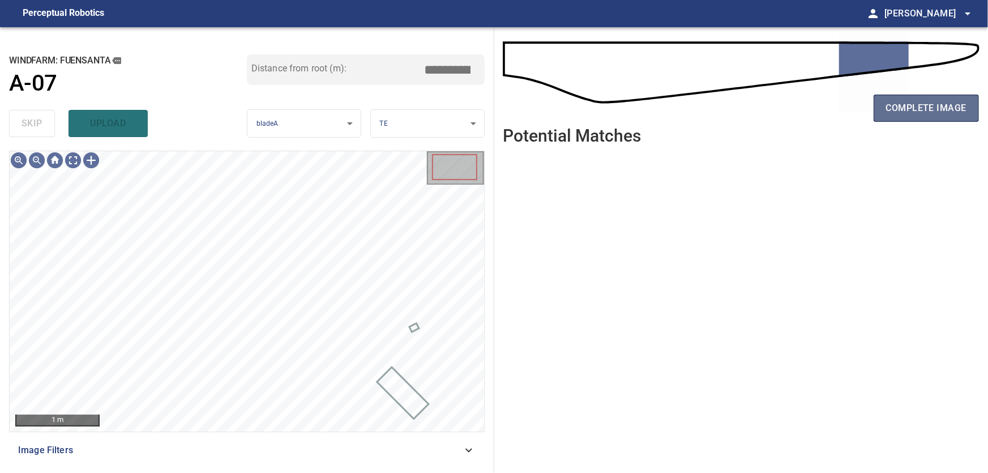
click at [927, 112] on span "complete image" at bounding box center [926, 108] width 80 height 16
type input "****"
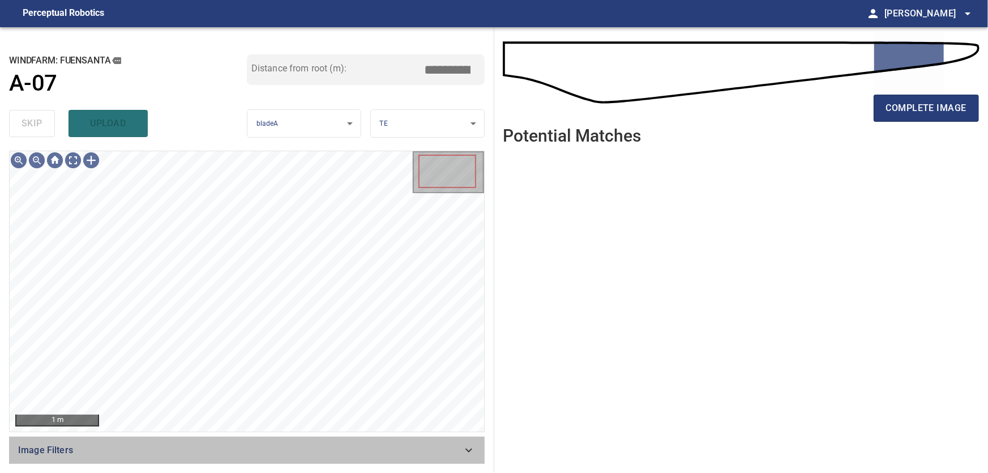
click at [471, 451] on icon at bounding box center [469, 450] width 14 height 14
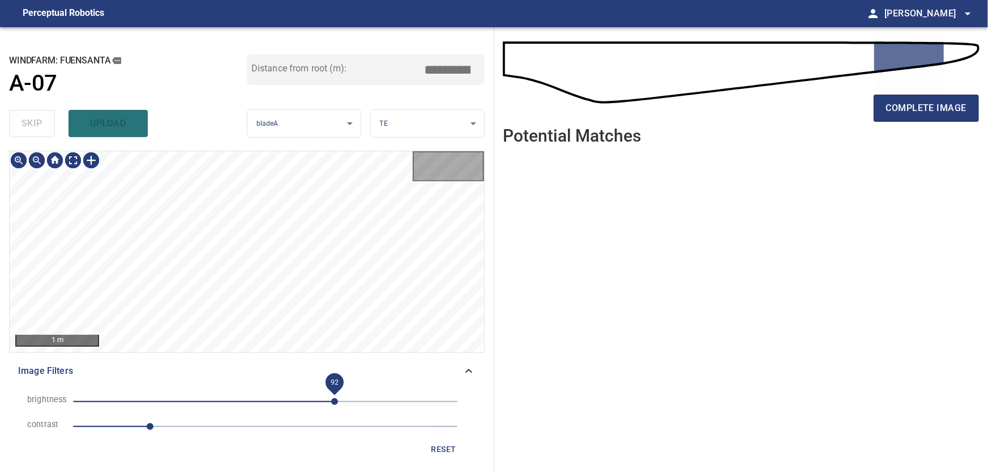
drag, startPoint x: 335, startPoint y: 401, endPoint x: 295, endPoint y: 400, distance: 39.6
click at [331, 401] on span "92" at bounding box center [334, 401] width 7 height 7
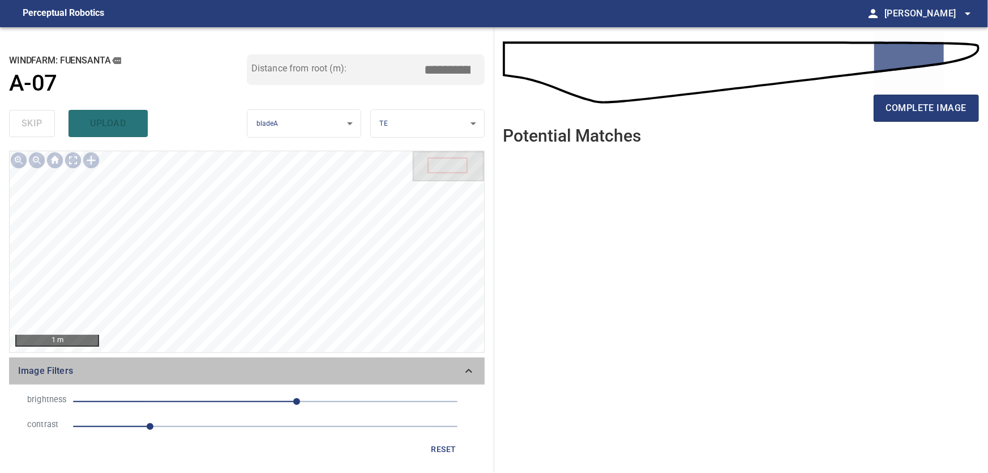
click at [469, 369] on icon at bounding box center [468, 371] width 7 height 4
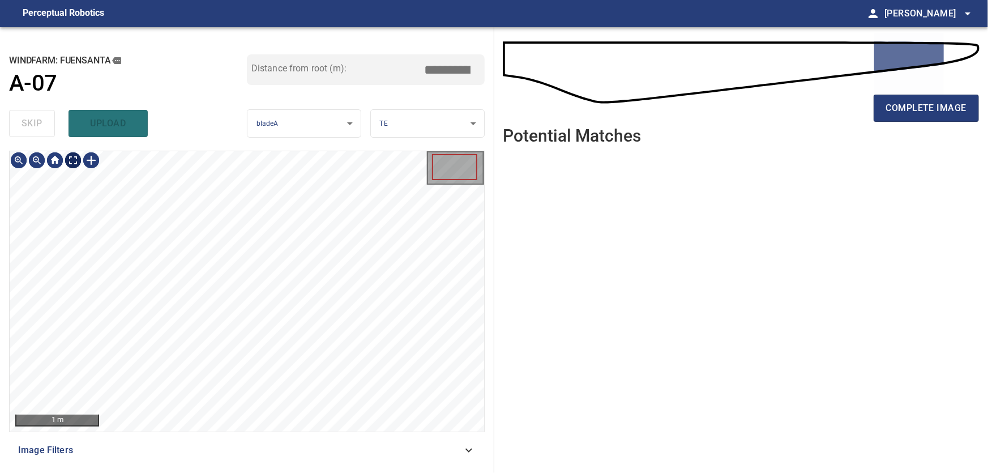
click at [76, 160] on body "**********" at bounding box center [494, 236] width 988 height 473
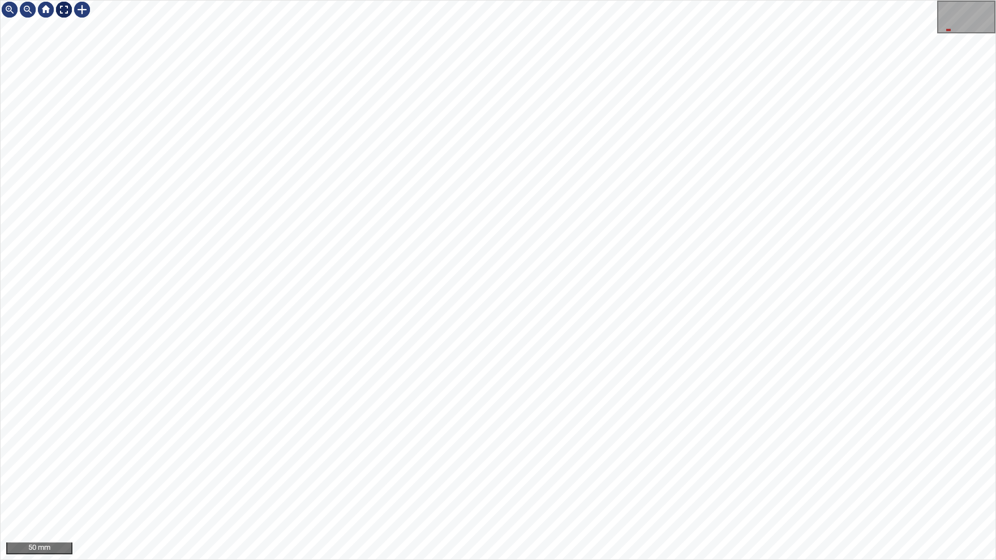
click at [62, 10] on img at bounding box center [64, 10] width 18 height 18
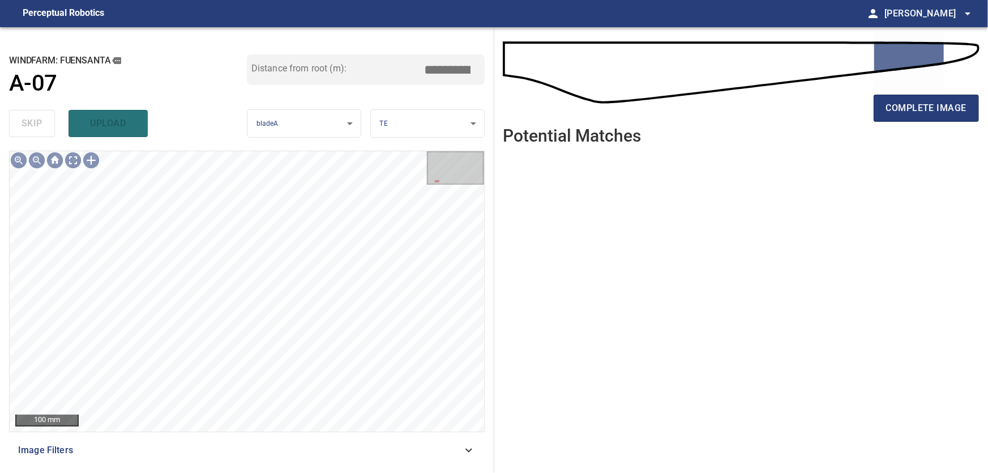
click at [463, 446] on icon at bounding box center [469, 450] width 14 height 14
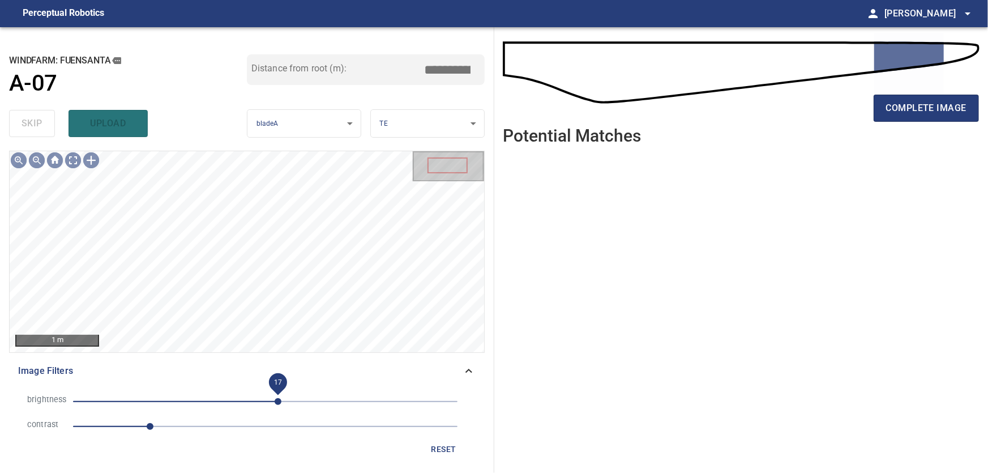
drag, startPoint x: 297, startPoint y: 403, endPoint x: 278, endPoint y: 405, distance: 18.9
click at [278, 405] on span "17" at bounding box center [278, 401] width 7 height 7
drag, startPoint x: 477, startPoint y: 373, endPoint x: 486, endPoint y: 370, distance: 10.2
click at [483, 371] on div "Image Filters" at bounding box center [247, 370] width 476 height 27
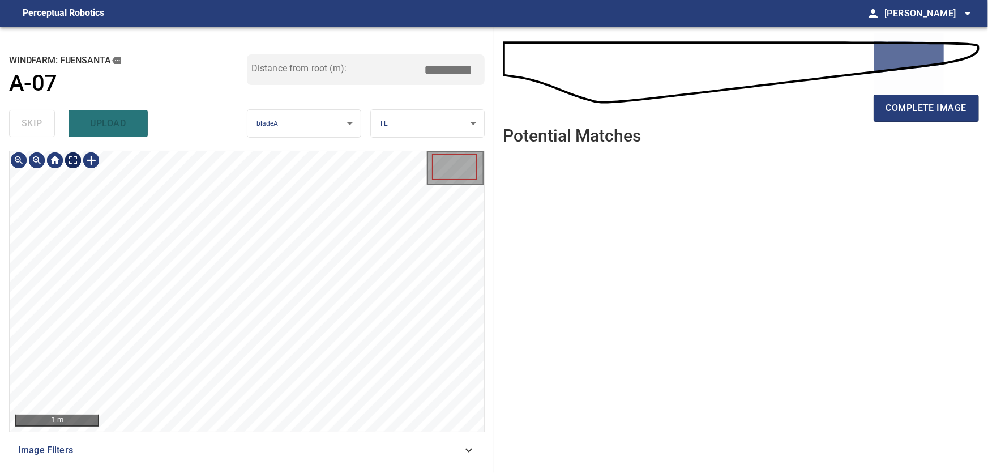
click at [67, 159] on body "**********" at bounding box center [494, 236] width 988 height 473
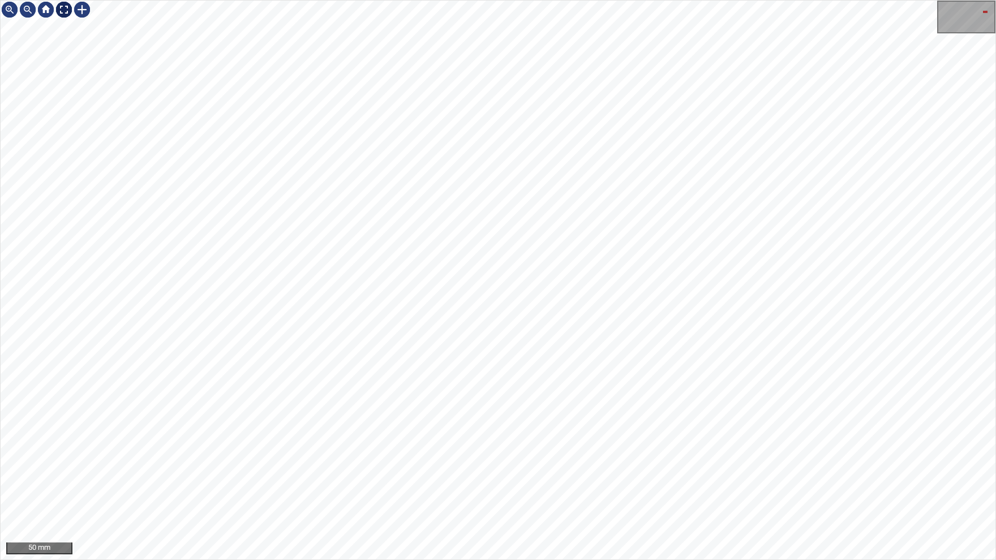
click at [62, 11] on img at bounding box center [64, 10] width 18 height 18
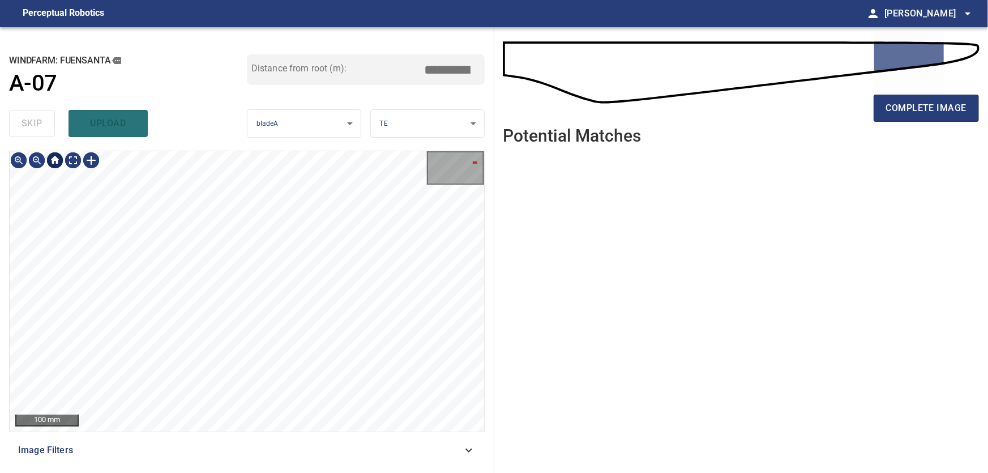
click at [53, 160] on div at bounding box center [55, 160] width 18 height 18
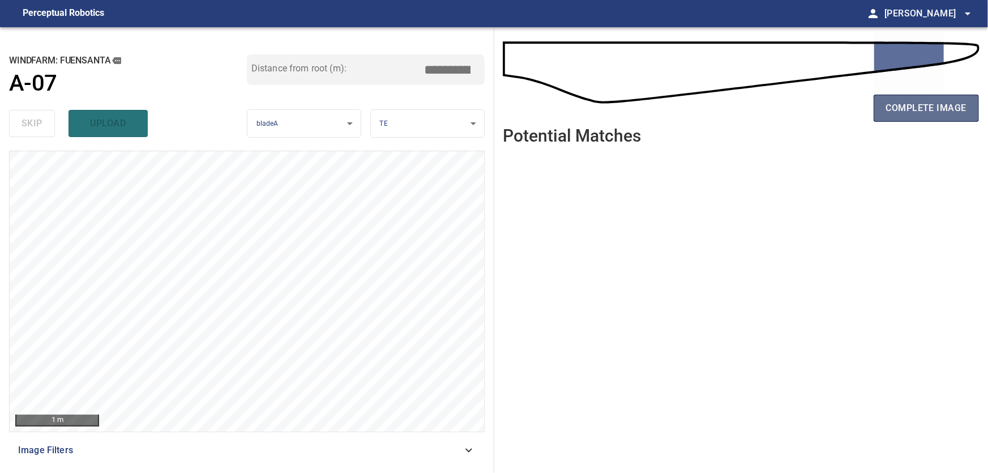
click at [948, 108] on span "complete image" at bounding box center [926, 108] width 80 height 16
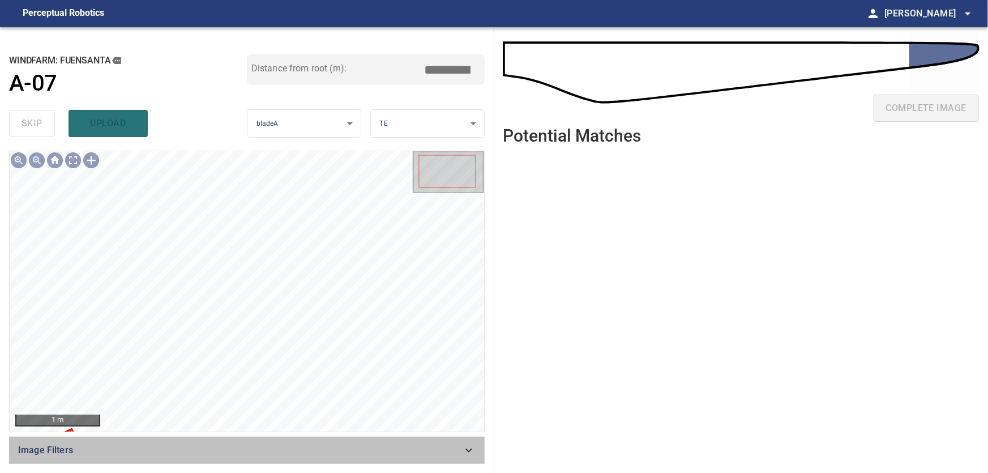
click at [468, 451] on icon at bounding box center [468, 450] width 7 height 4
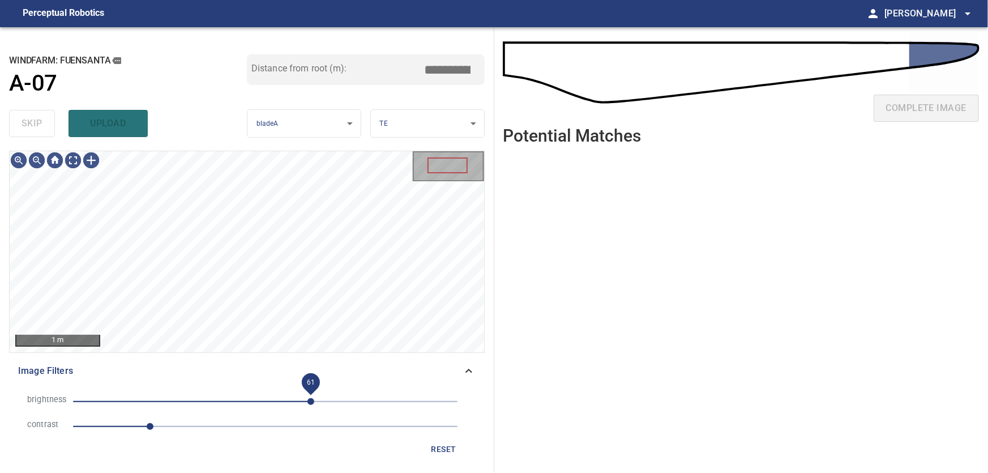
drag, startPoint x: 338, startPoint y: 399, endPoint x: 311, endPoint y: 399, distance: 27.2
click at [311, 399] on span "61" at bounding box center [310, 401] width 7 height 7
drag, startPoint x: 149, startPoint y: 429, endPoint x: 192, endPoint y: 426, distance: 43.7
click at [192, 426] on span "1.6" at bounding box center [195, 426] width 7 height 7
drag, startPoint x: 192, startPoint y: 426, endPoint x: 130, endPoint y: 427, distance: 62.3
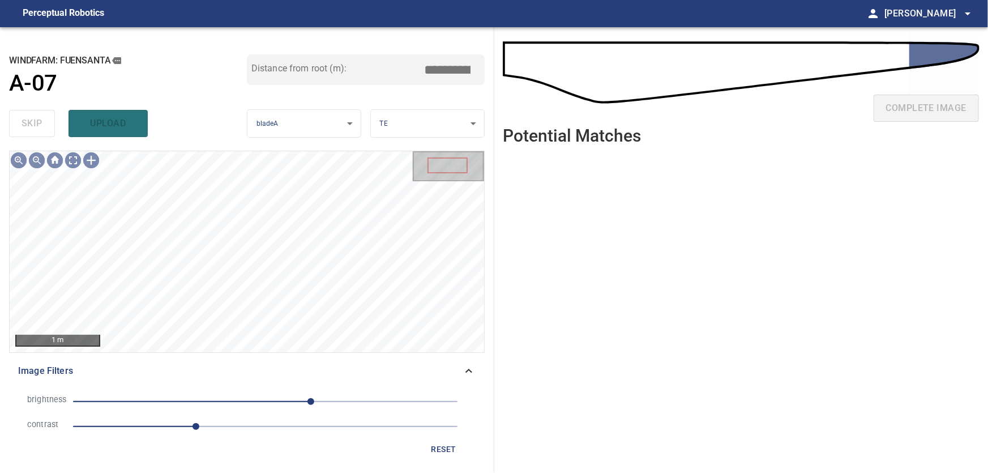
click at [192, 427] on span "1.6" at bounding box center [195, 426] width 7 height 7
drag, startPoint x: 133, startPoint y: 425, endPoint x: 154, endPoint y: 425, distance: 20.9
click at [154, 425] on span "1.1" at bounding box center [157, 426] width 7 height 7
click at [468, 367] on icon at bounding box center [469, 371] width 14 height 14
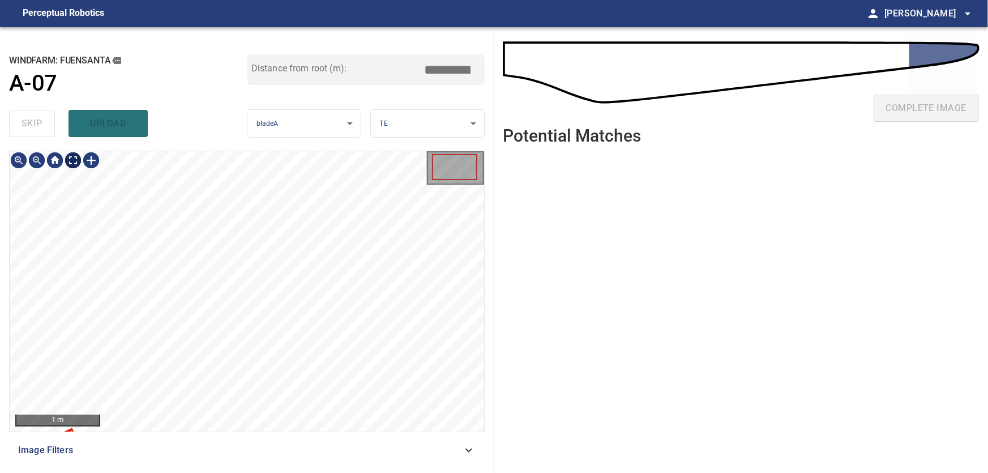
click at [72, 165] on body "**********" at bounding box center [494, 236] width 988 height 473
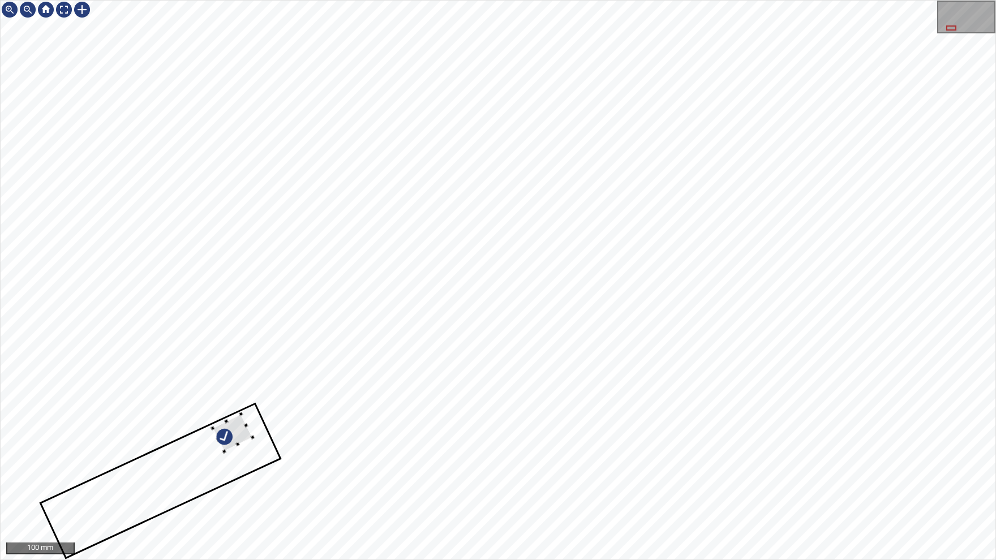
click at [271, 246] on div at bounding box center [498, 280] width 995 height 559
click at [241, 352] on div at bounding box center [498, 280] width 995 height 559
click at [271, 174] on div at bounding box center [498, 280] width 995 height 559
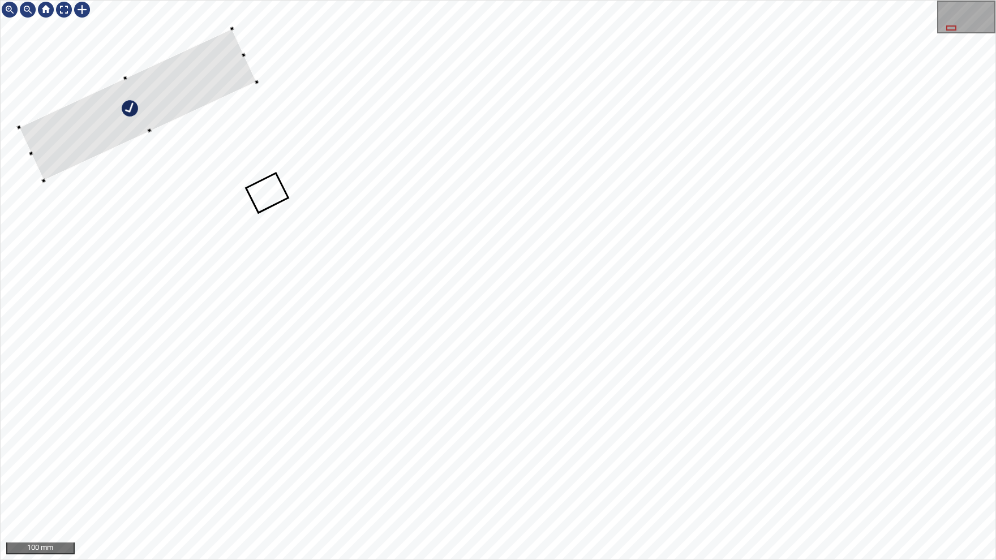
click at [197, 48] on div at bounding box center [138, 105] width 238 height 152
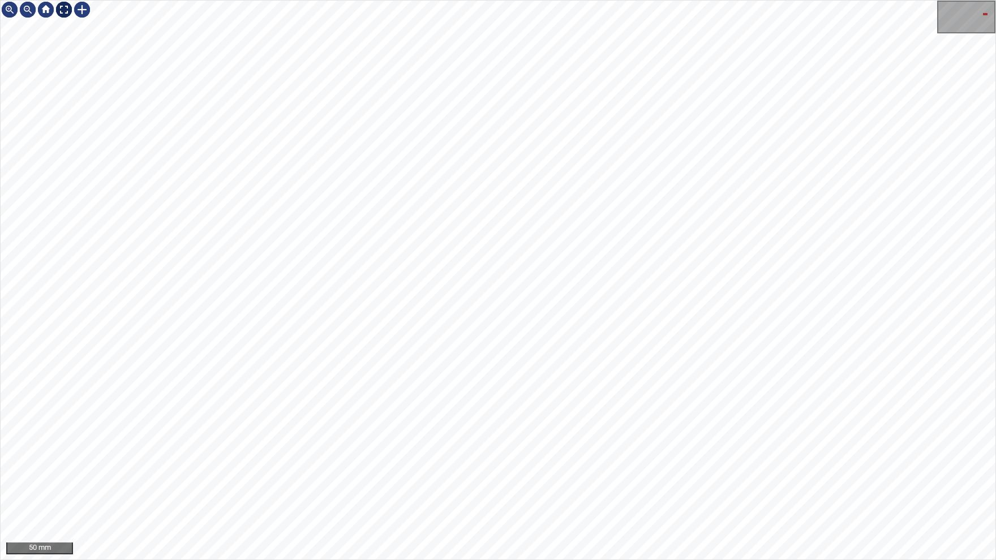
click at [69, 15] on div at bounding box center [64, 10] width 18 height 18
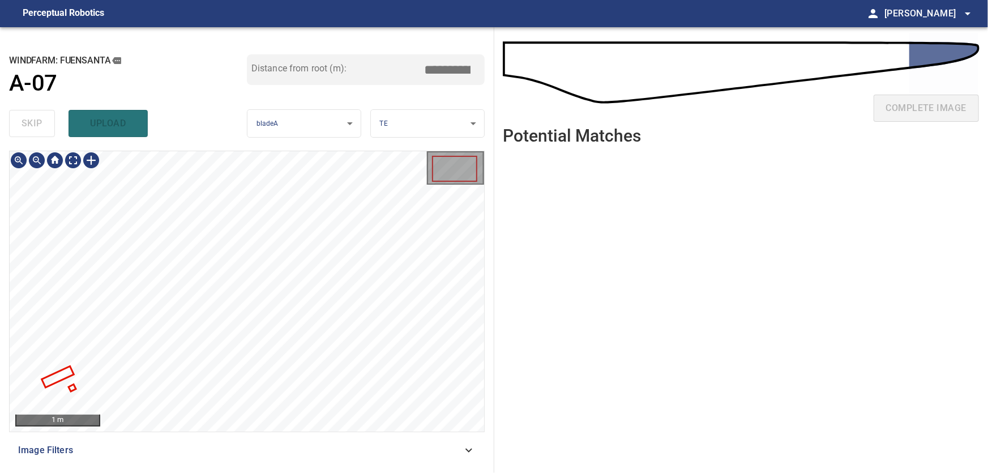
type input "****"
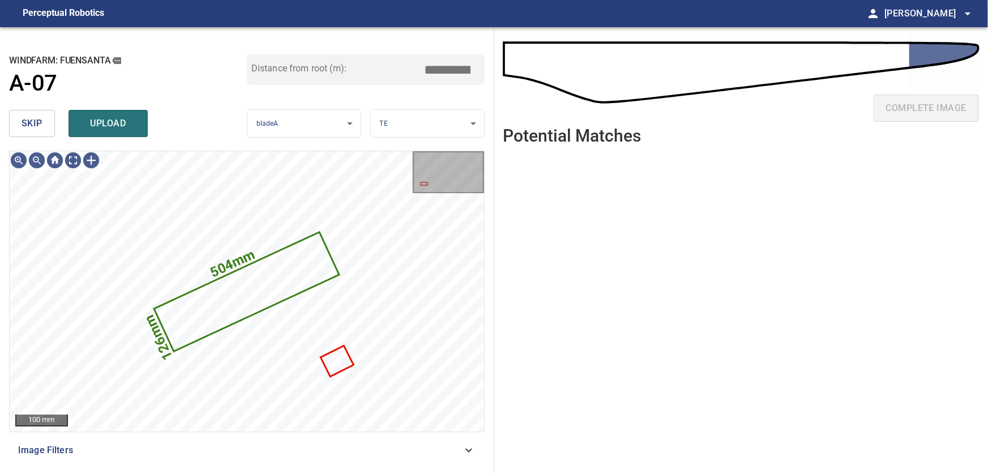
click at [28, 120] on span "skip" at bounding box center [32, 123] width 21 height 16
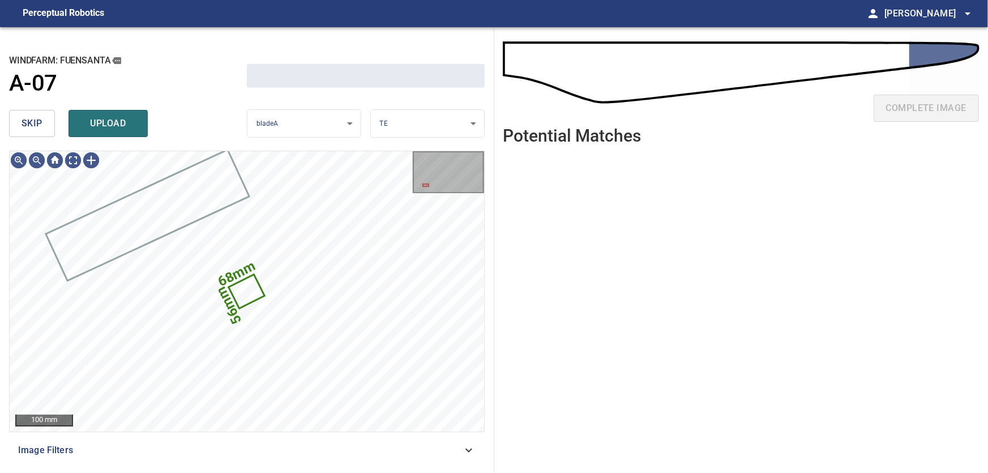
click at [32, 119] on span "skip" at bounding box center [32, 123] width 21 height 16
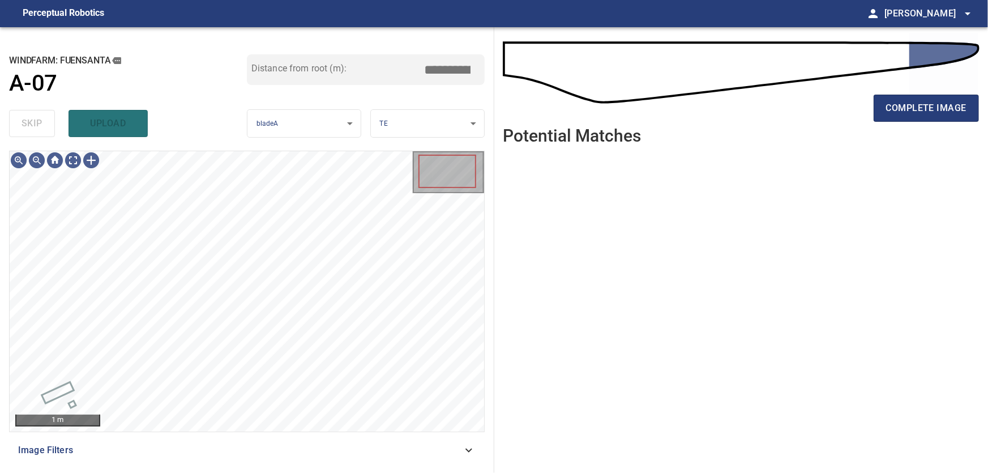
click at [477, 448] on div "Image Filters" at bounding box center [247, 450] width 476 height 27
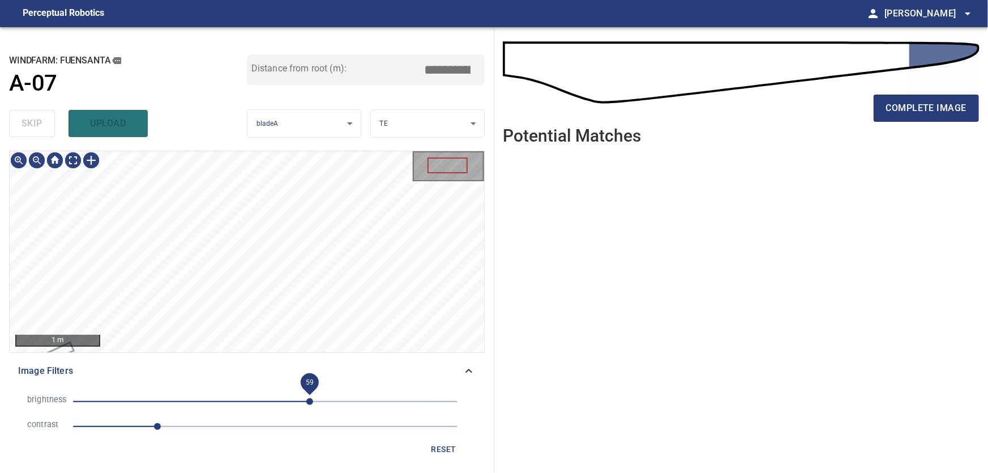
drag, startPoint x: 310, startPoint y: 401, endPoint x: 266, endPoint y: 406, distance: 44.4
click at [306, 405] on span "59" at bounding box center [309, 401] width 7 height 7
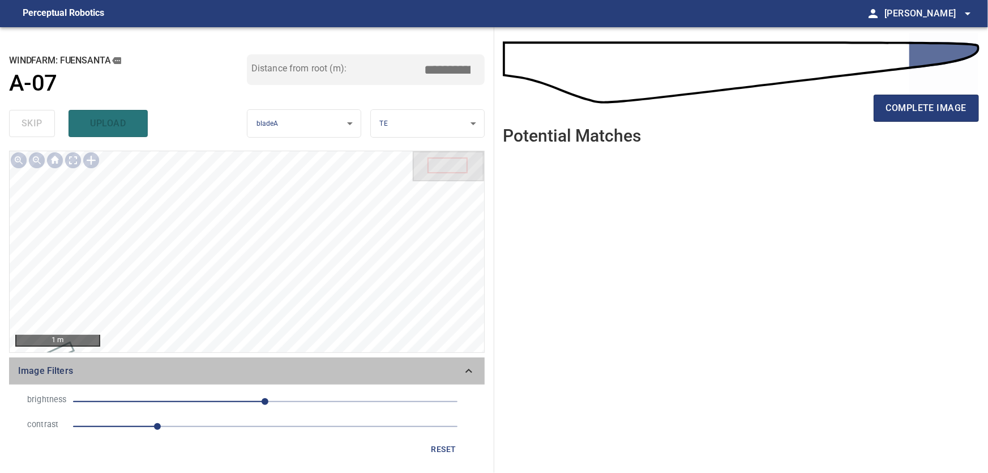
click at [471, 375] on icon at bounding box center [469, 371] width 14 height 14
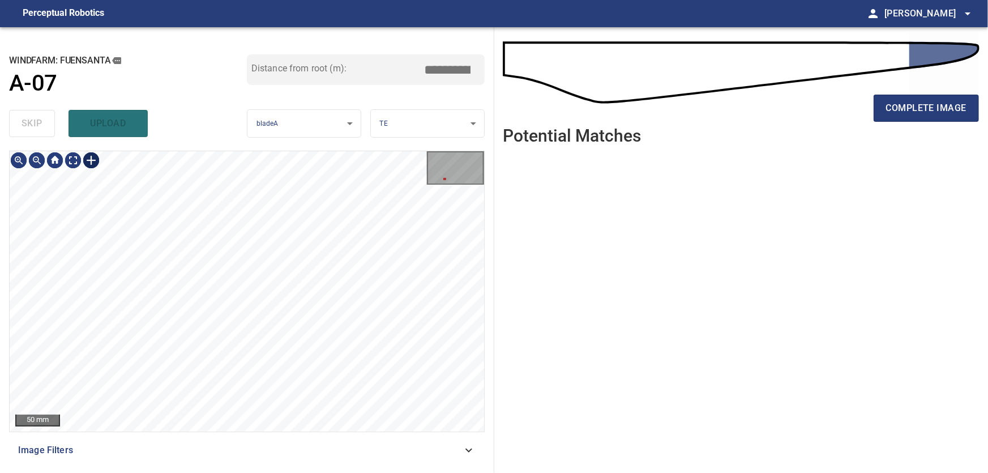
click at [85, 160] on div at bounding box center [91, 160] width 18 height 18
click at [284, 302] on div at bounding box center [247, 291] width 474 height 280
click at [258, 262] on div at bounding box center [222, 267] width 147 height 73
click at [328, 220] on div at bounding box center [263, 240] width 147 height 73
click at [200, 263] on div at bounding box center [259, 247] width 147 height 73
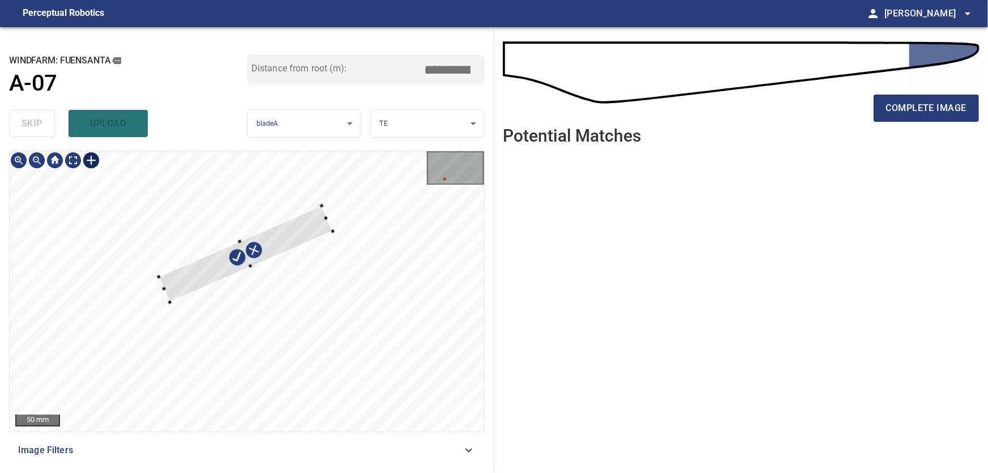
click at [162, 291] on div at bounding box center [247, 291] width 474 height 280
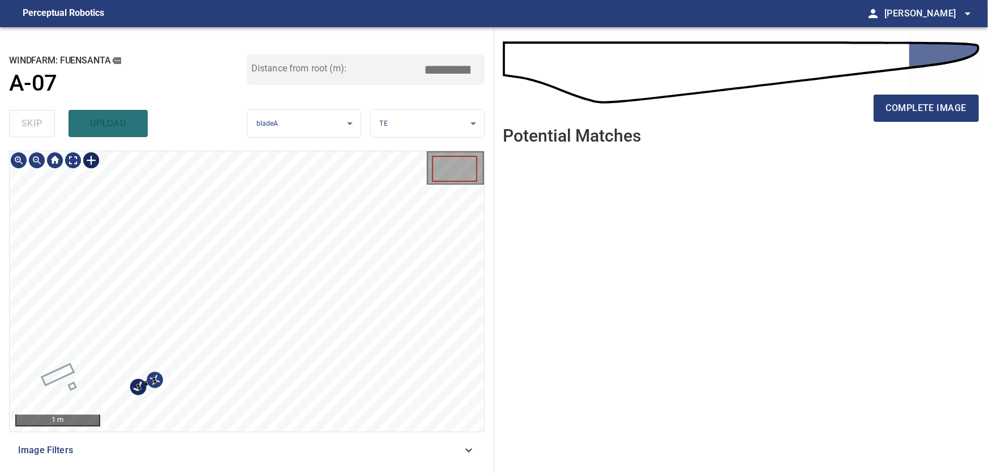
type input "****"
click at [138, 388] on div at bounding box center [139, 388] width 5 height 5
click at [140, 385] on div at bounding box center [138, 385] width 5 height 5
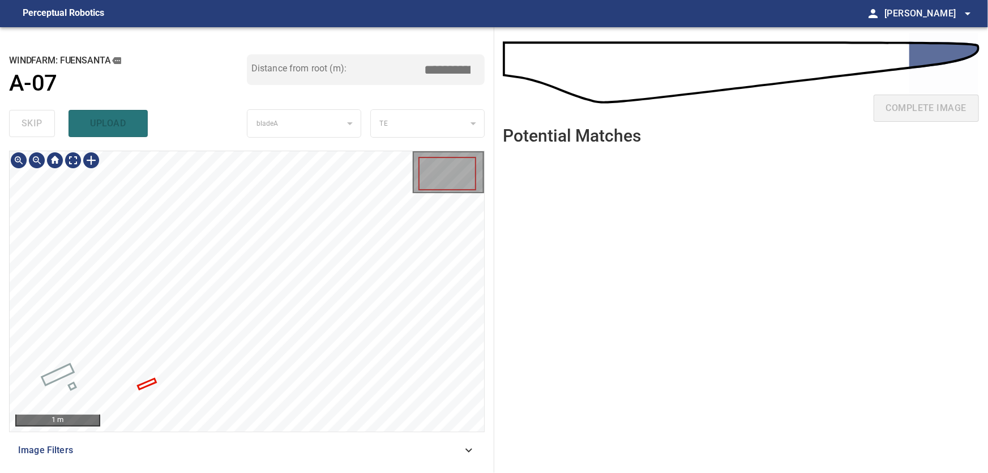
type input "****"
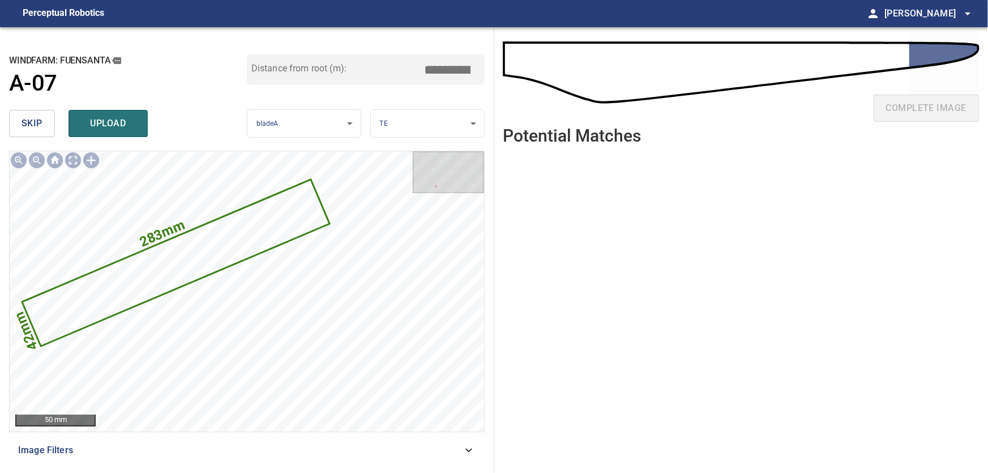
drag, startPoint x: 452, startPoint y: 70, endPoint x: 489, endPoint y: 72, distance: 36.3
click at [480, 71] on input "****" at bounding box center [451, 70] width 57 height 22
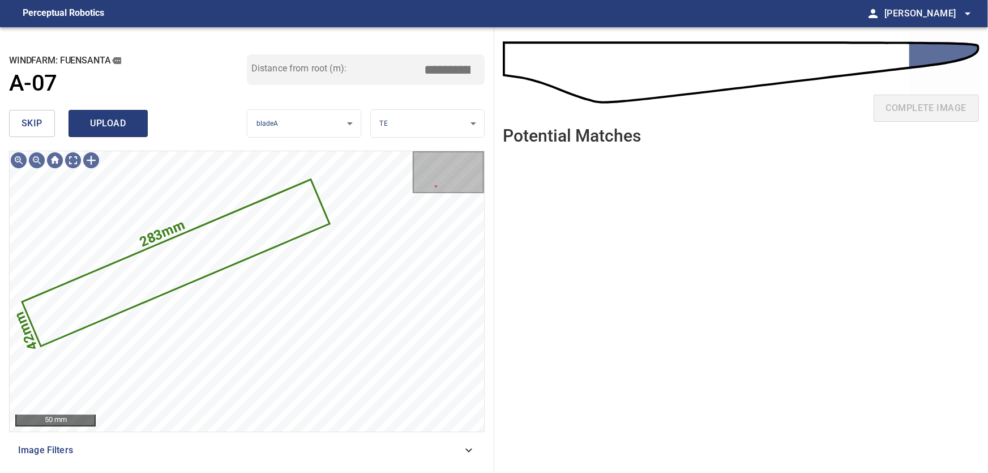
type input "*****"
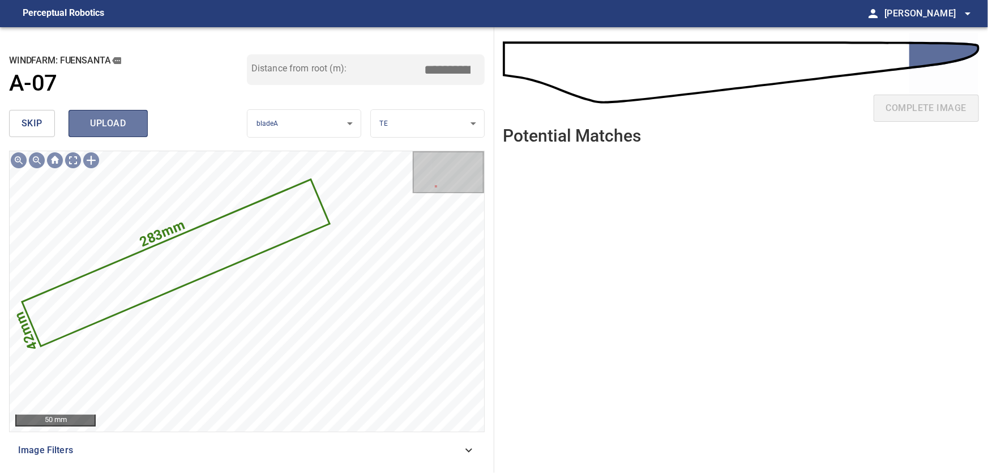
click at [102, 119] on span "upload" at bounding box center [108, 123] width 54 height 16
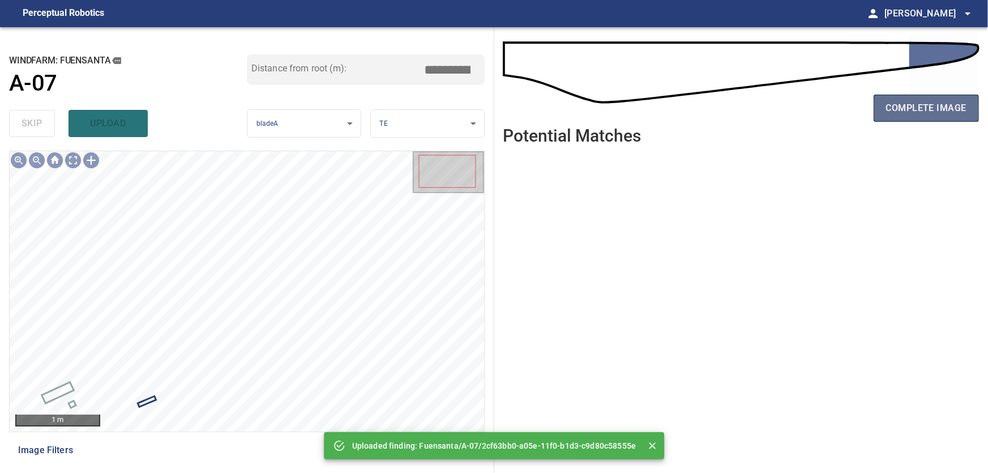
click at [917, 109] on span "complete image" at bounding box center [926, 108] width 80 height 16
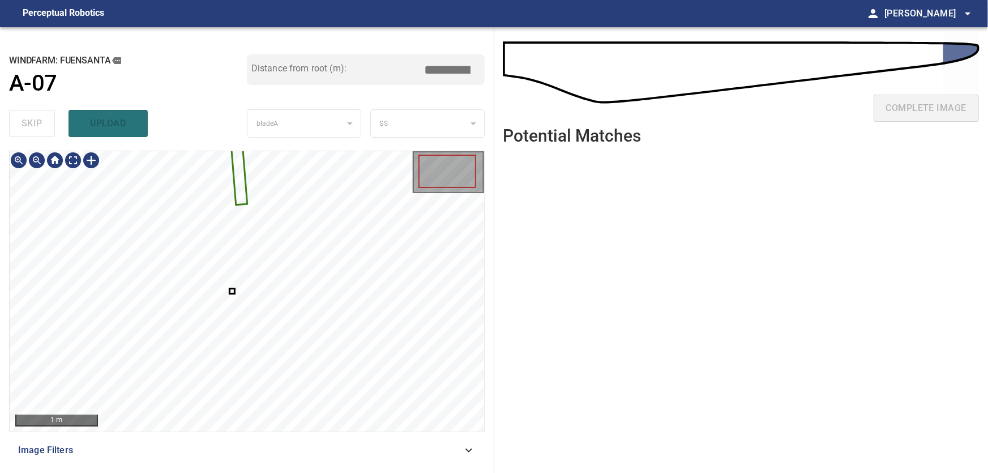
type input "****"
click at [346, 235] on div at bounding box center [247, 291] width 474 height 280
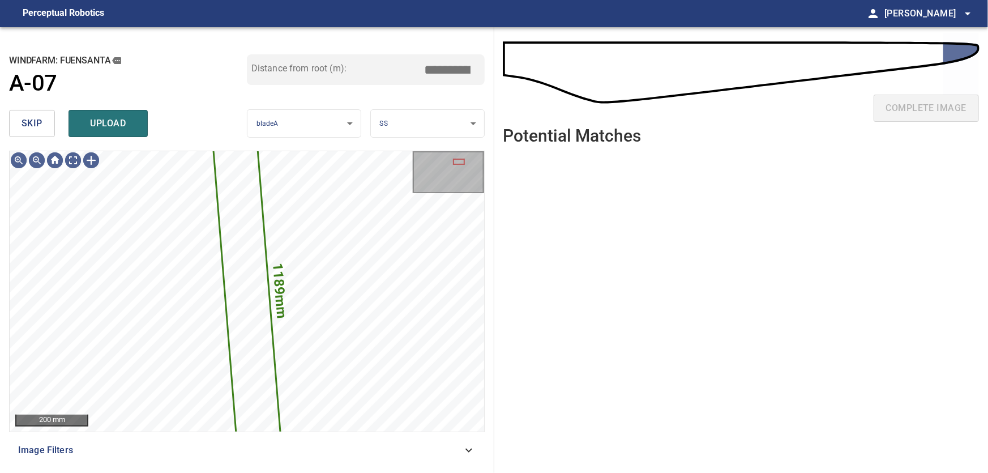
drag, startPoint x: 31, startPoint y: 122, endPoint x: 52, endPoint y: 139, distance: 26.2
click at [32, 123] on span "skip" at bounding box center [32, 123] width 21 height 16
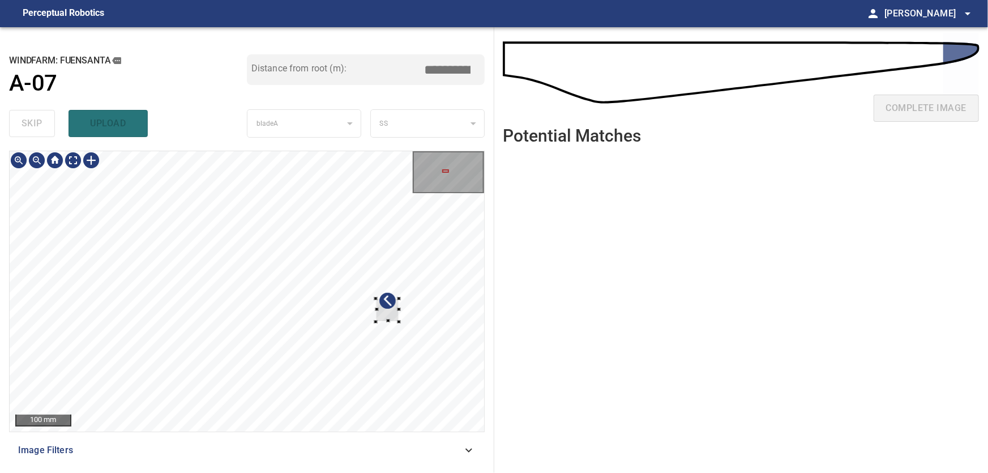
click at [405, 317] on div at bounding box center [247, 291] width 474 height 280
drag, startPoint x: 36, startPoint y: 123, endPoint x: 57, endPoint y: 146, distance: 30.8
click at [41, 129] on span "skip" at bounding box center [32, 123] width 21 height 16
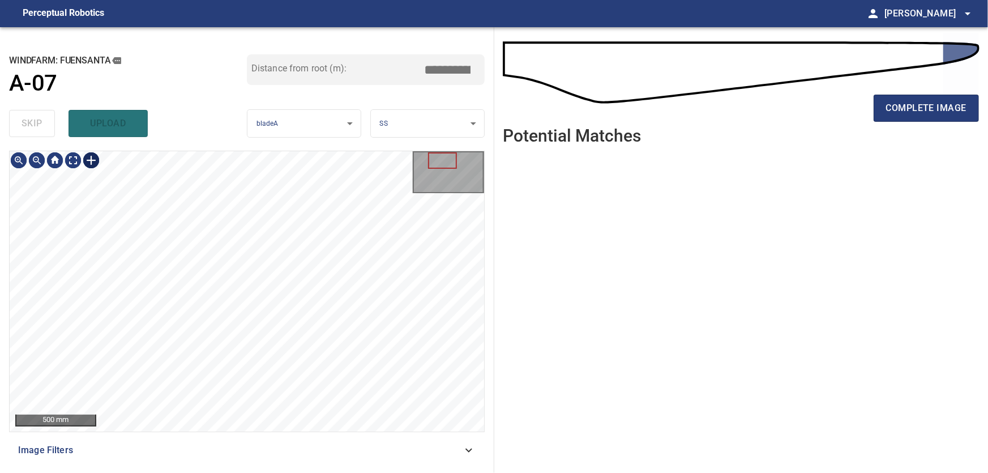
click at [87, 162] on div at bounding box center [91, 160] width 18 height 18
click at [94, 160] on img at bounding box center [91, 160] width 18 height 18
click at [105, 170] on div "100 mm" at bounding box center [247, 291] width 474 height 280
click at [102, 183] on div "100 mm" at bounding box center [247, 291] width 474 height 280
click at [89, 162] on div at bounding box center [91, 160] width 18 height 18
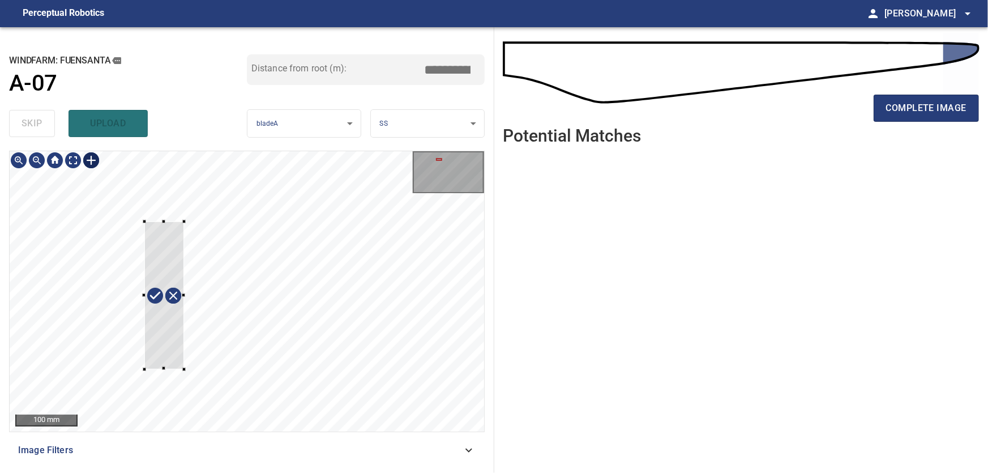
click at [184, 369] on div at bounding box center [247, 291] width 474 height 280
click at [190, 366] on div at bounding box center [183, 294] width 40 height 147
click at [203, 317] on div at bounding box center [247, 291] width 474 height 280
click at [178, 314] on div at bounding box center [174, 292] width 59 height 151
click at [188, 376] on div at bounding box center [176, 306] width 67 height 152
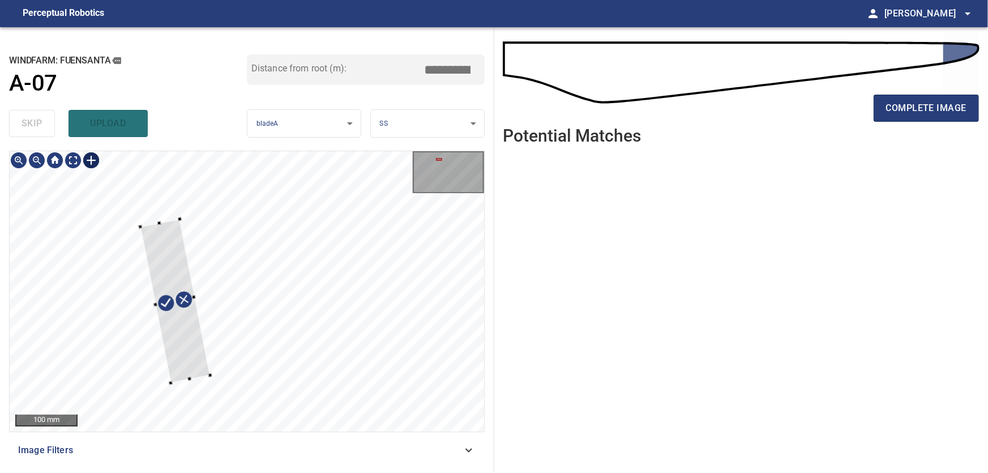
type input "****"
click at [157, 217] on div at bounding box center [158, 217] width 4 height 4
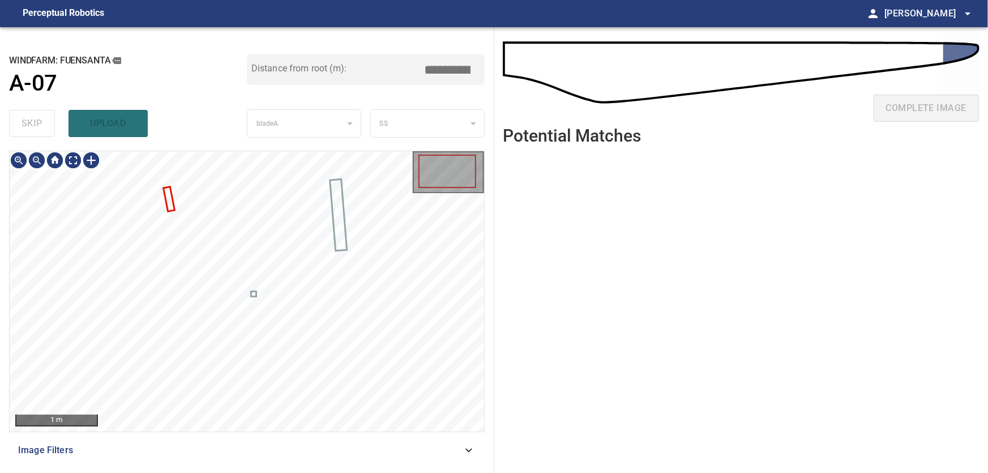
type input "****"
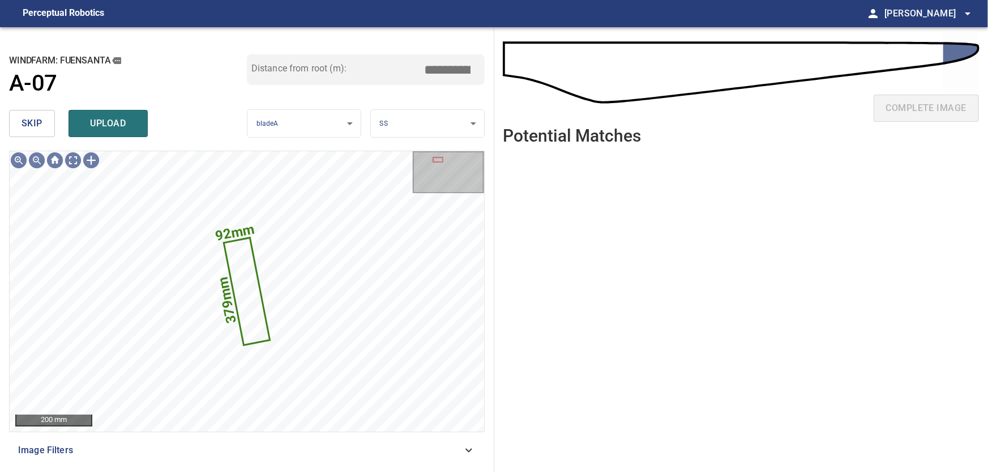
drag, startPoint x: 451, startPoint y: 70, endPoint x: 483, endPoint y: 66, distance: 32.5
click at [480, 66] on input "****" at bounding box center [451, 70] width 57 height 22
type input "*****"
click at [438, 117] on body "**********" at bounding box center [494, 236] width 988 height 473
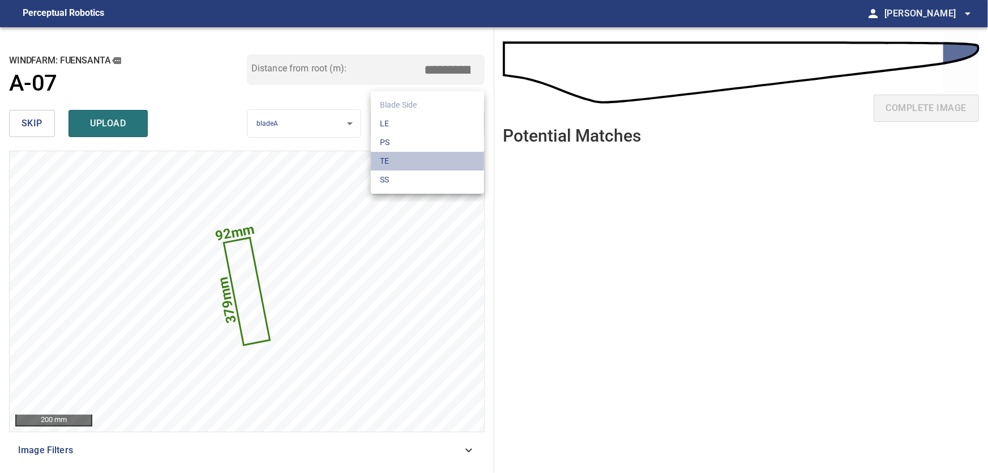
click at [395, 158] on li "TE" at bounding box center [427, 161] width 113 height 19
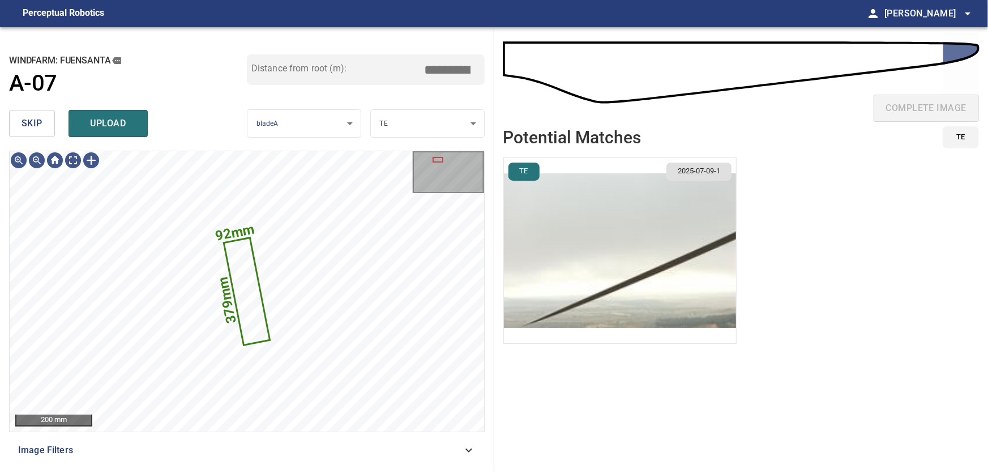
click at [647, 297] on img "button" at bounding box center [620, 250] width 232 height 185
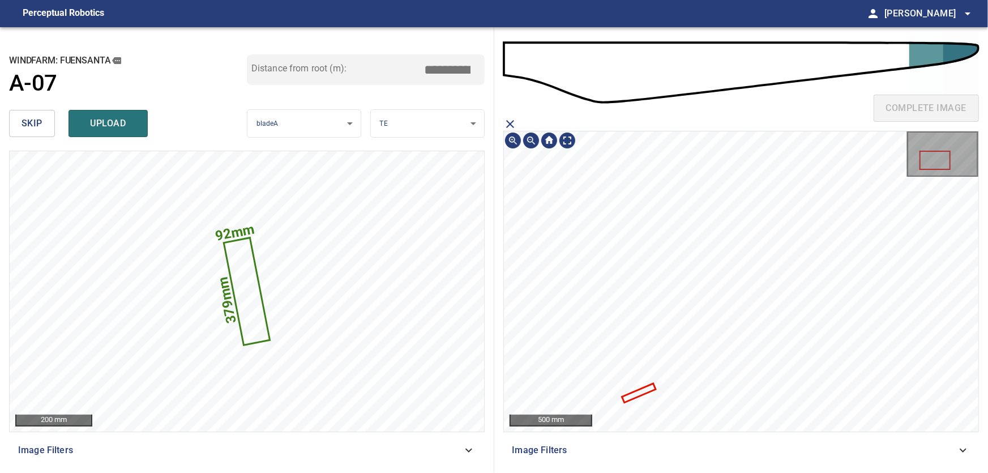
click at [645, 390] on icon at bounding box center [639, 392] width 32 height 17
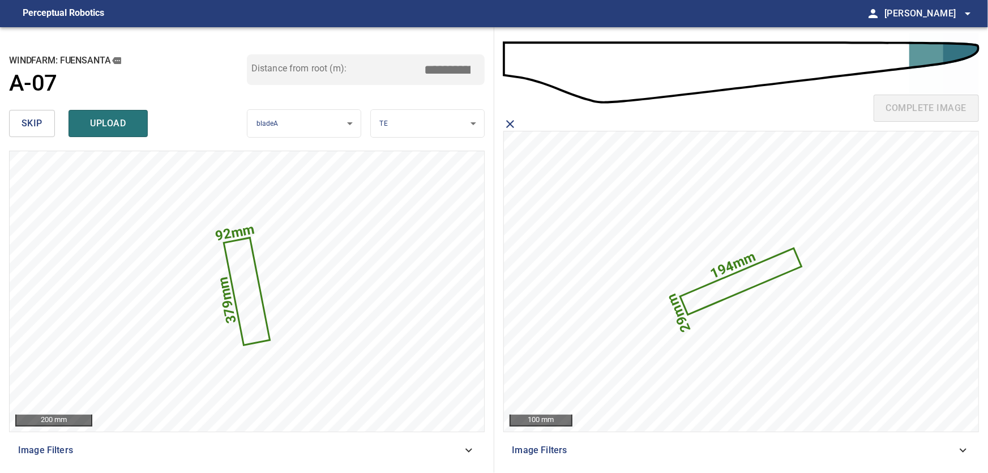
drag, startPoint x: 447, startPoint y: 70, endPoint x: 502, endPoint y: 74, distance: 55.0
click at [480, 74] on input "****" at bounding box center [451, 70] width 57 height 22
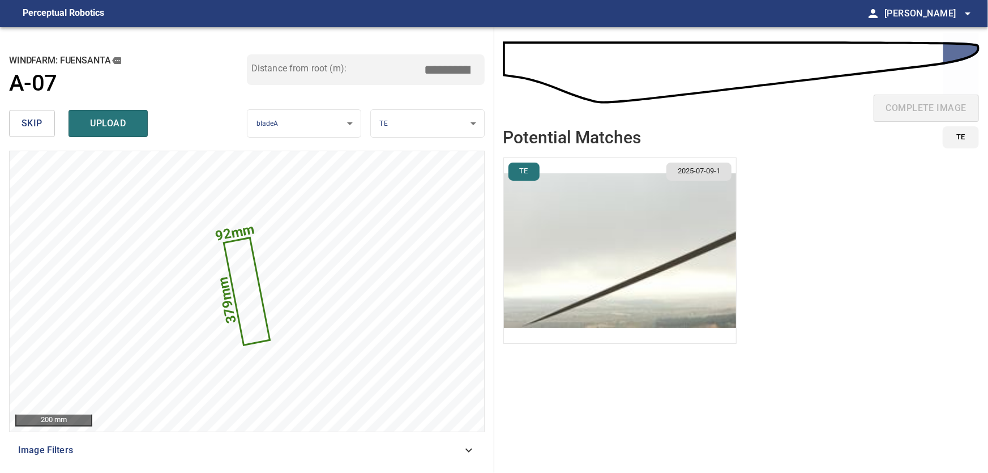
type input "*****"
click at [638, 272] on img "button" at bounding box center [620, 250] width 232 height 185
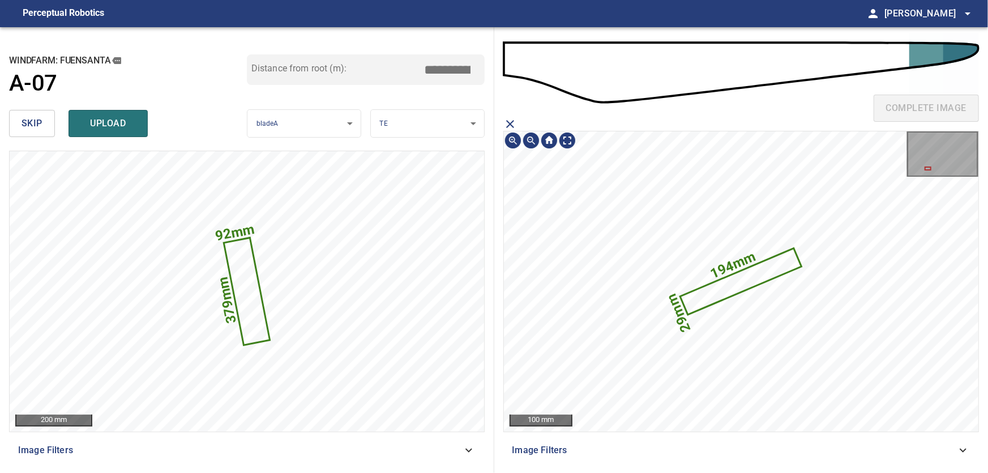
click at [740, 290] on icon at bounding box center [741, 281] width 119 height 64
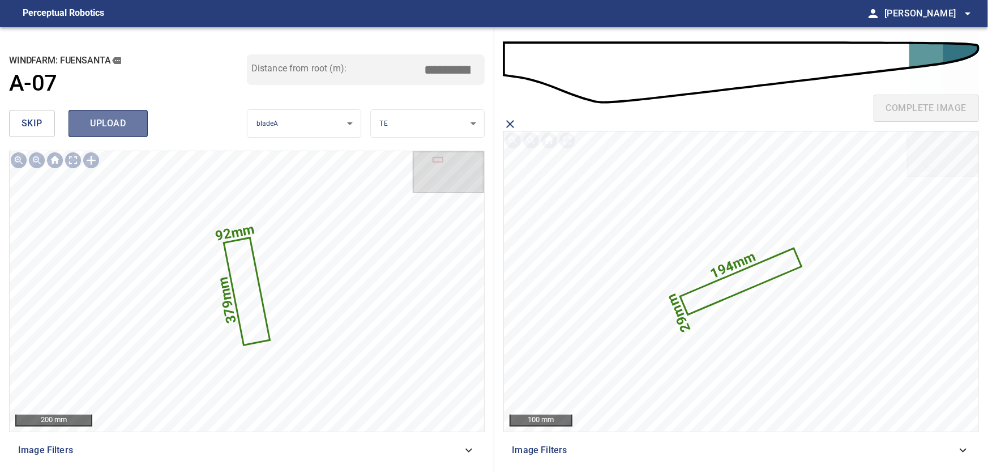
click at [108, 122] on span "upload" at bounding box center [108, 123] width 54 height 16
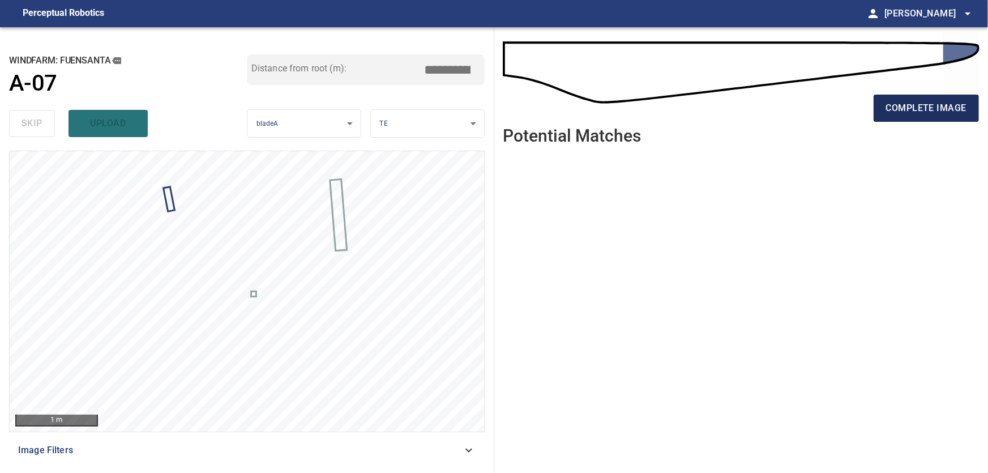
click at [918, 108] on span "complete image" at bounding box center [926, 108] width 80 height 16
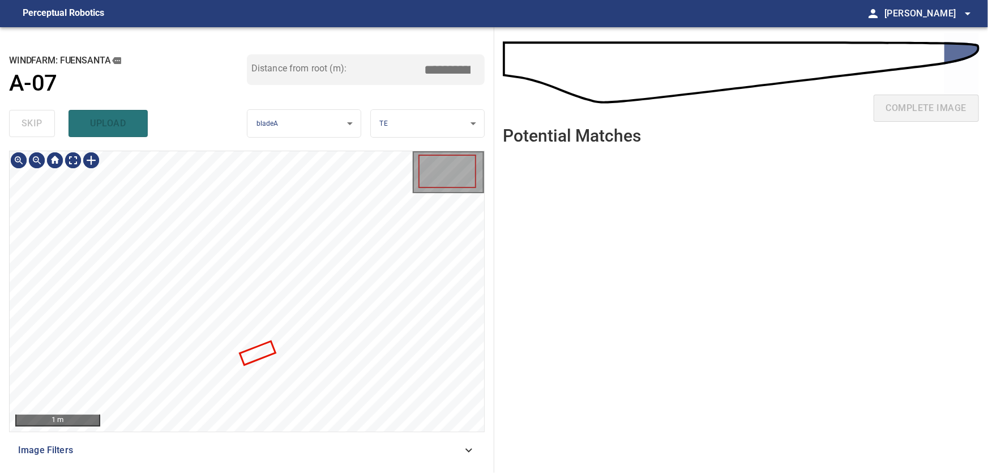
type input "****"
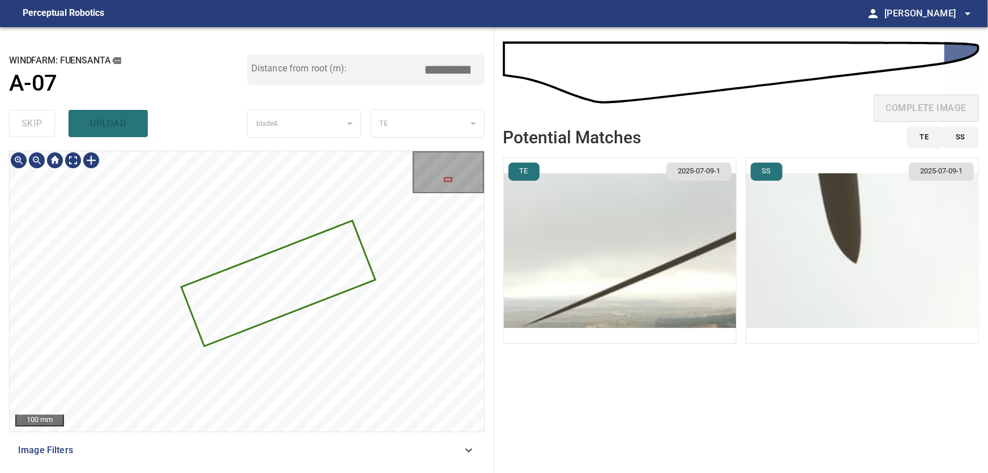
type input "****"
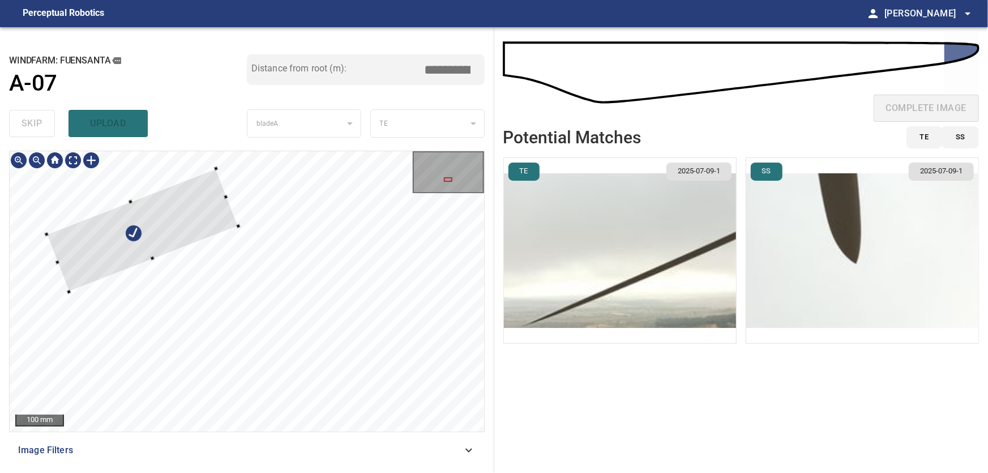
click at [153, 223] on div at bounding box center [141, 230] width 191 height 123
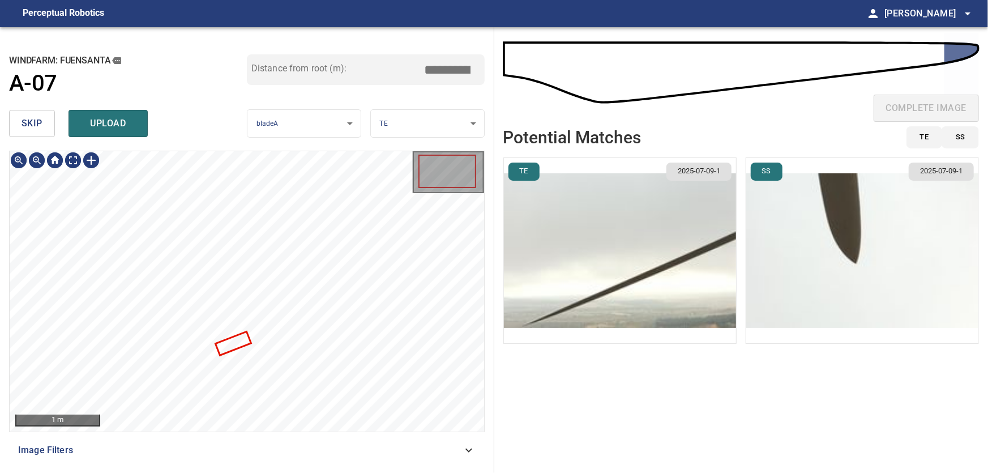
type input "****"
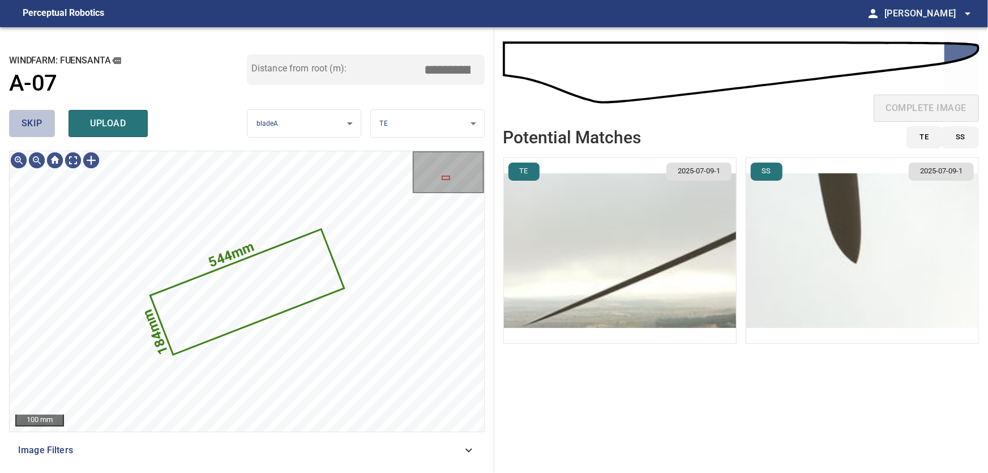
click at [28, 115] on button "skip" at bounding box center [32, 123] width 46 height 27
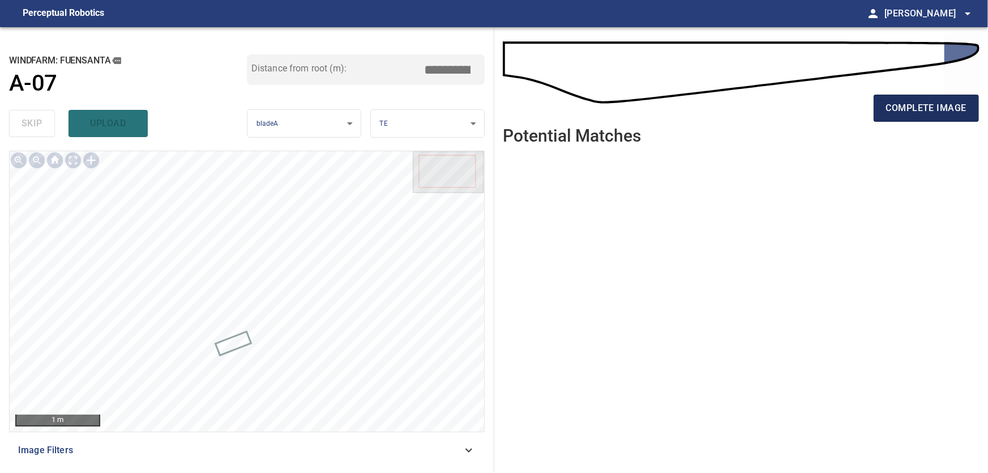
type input "****"
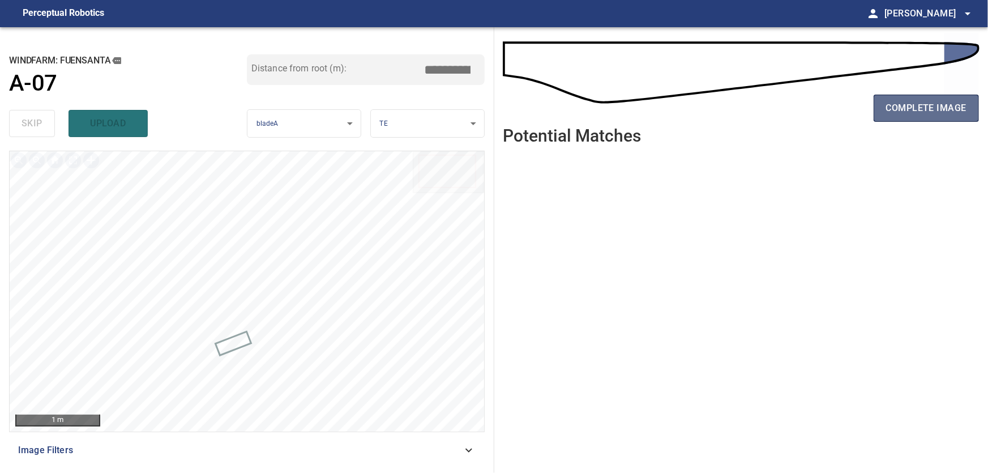
click at [940, 111] on span "complete image" at bounding box center [926, 108] width 80 height 16
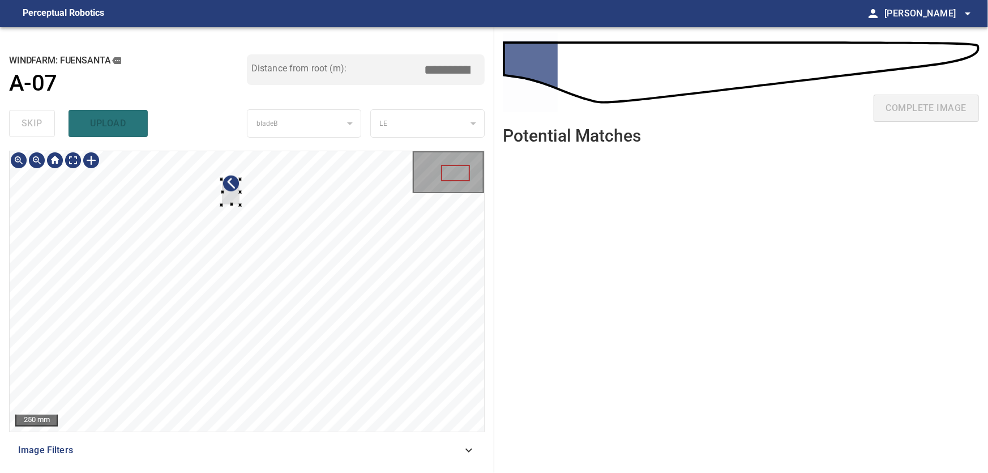
type input "***"
click at [382, 248] on div at bounding box center [247, 291] width 474 height 280
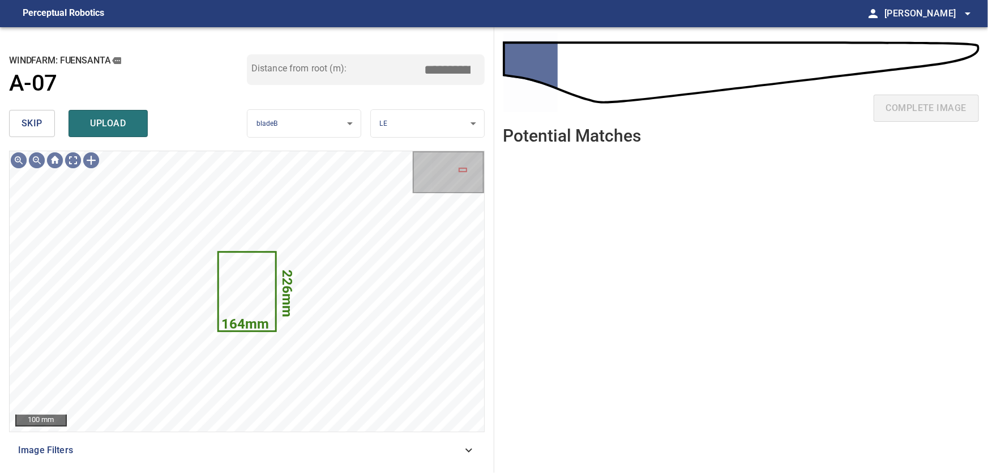
click at [29, 123] on span "skip" at bounding box center [32, 123] width 21 height 16
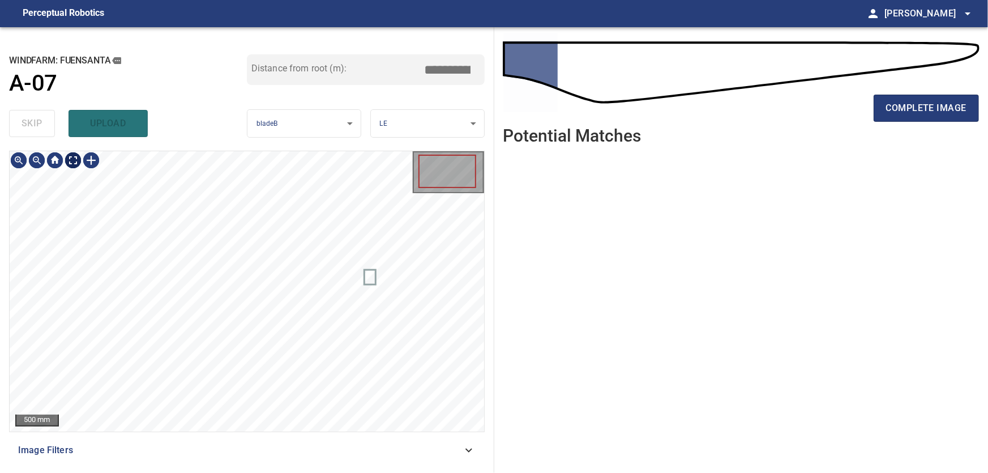
click at [79, 158] on body "**********" at bounding box center [494, 236] width 988 height 473
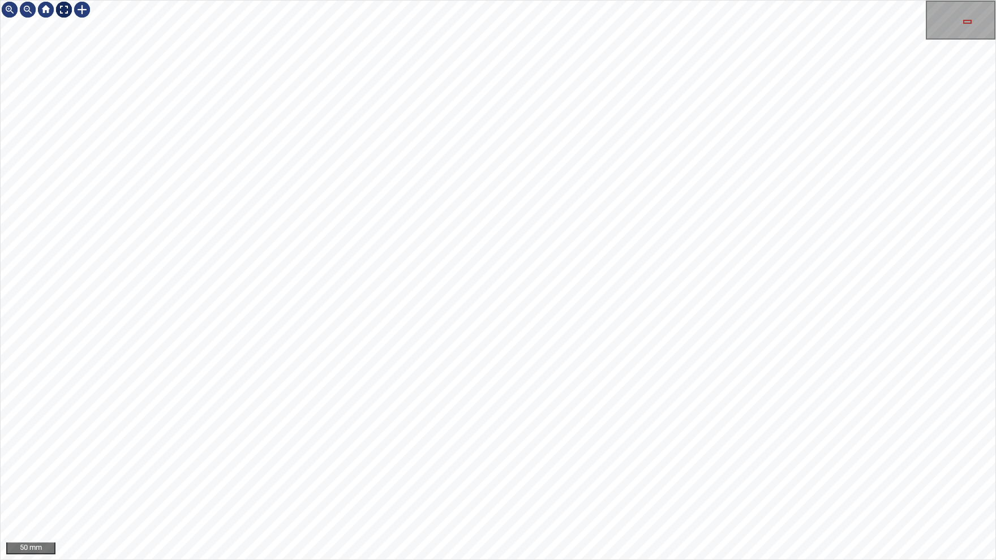
click at [60, 13] on img at bounding box center [64, 10] width 18 height 18
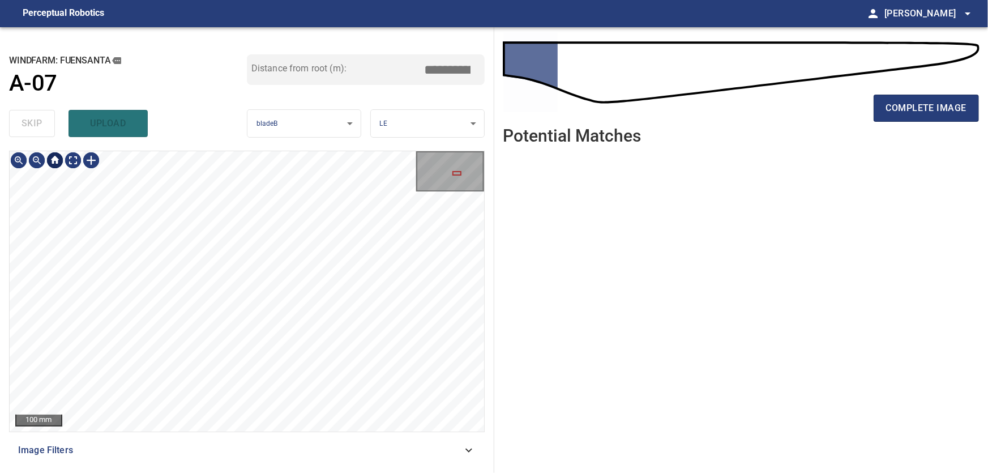
click at [57, 168] on div at bounding box center [55, 160] width 18 height 18
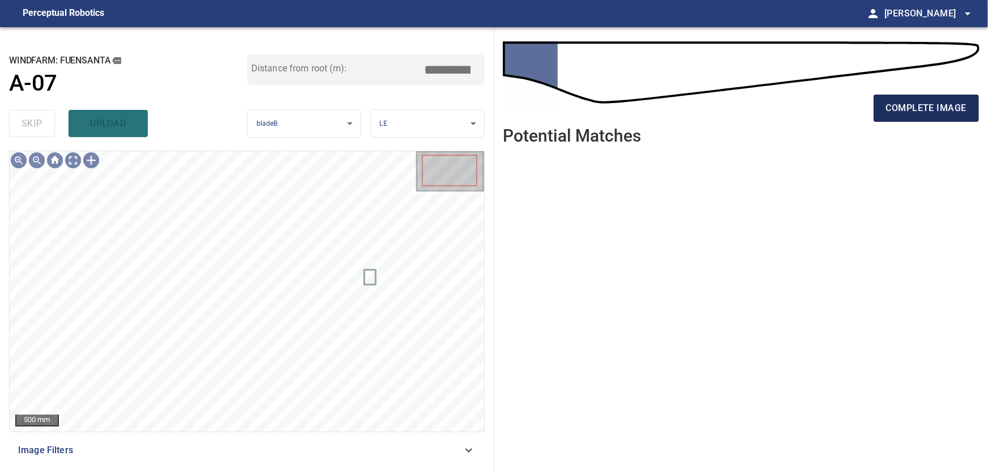
click at [915, 108] on span "complete image" at bounding box center [926, 108] width 80 height 16
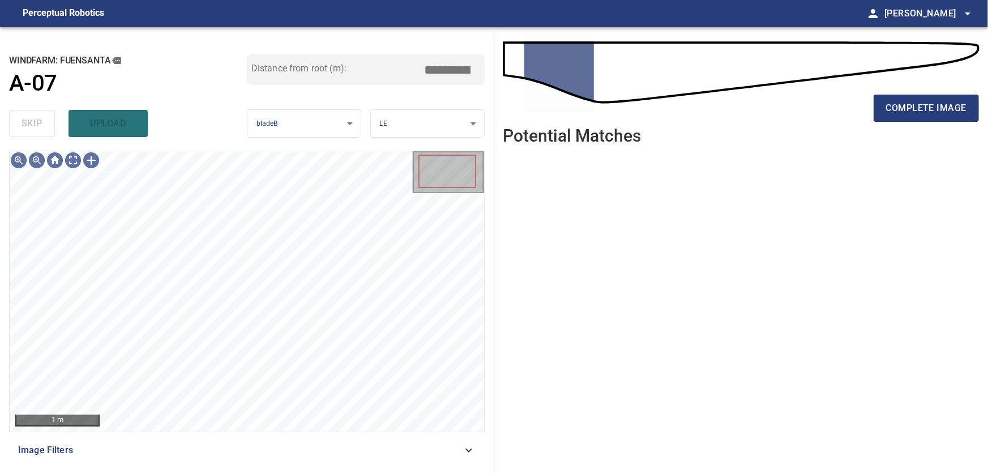
click at [472, 450] on icon at bounding box center [469, 450] width 14 height 14
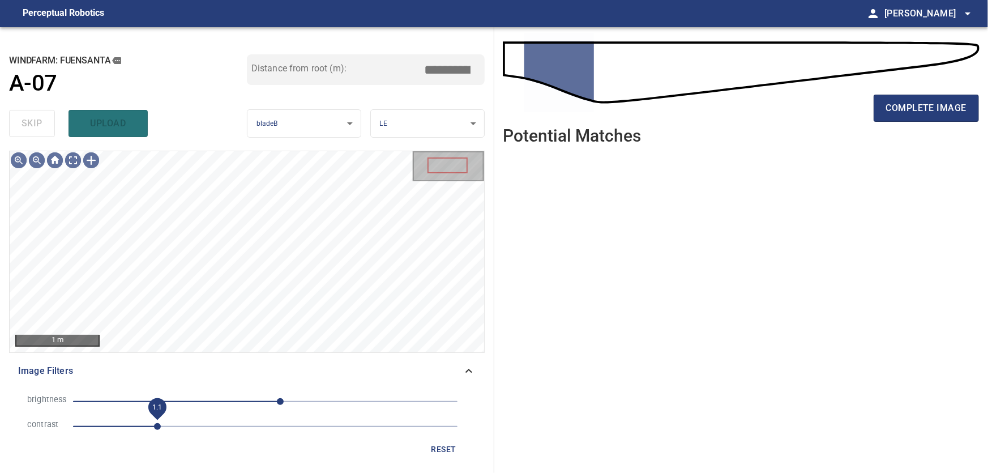
drag, startPoint x: 151, startPoint y: 429, endPoint x: 157, endPoint y: 430, distance: 6.3
click at [157, 430] on span "1.1" at bounding box center [157, 426] width 7 height 7
click at [470, 371] on icon at bounding box center [468, 371] width 7 height 4
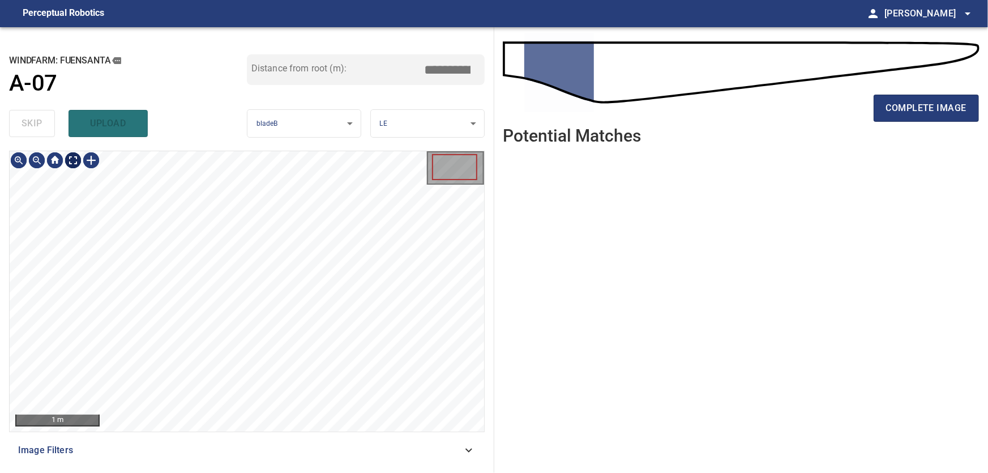
click at [72, 164] on body "**********" at bounding box center [494, 236] width 988 height 473
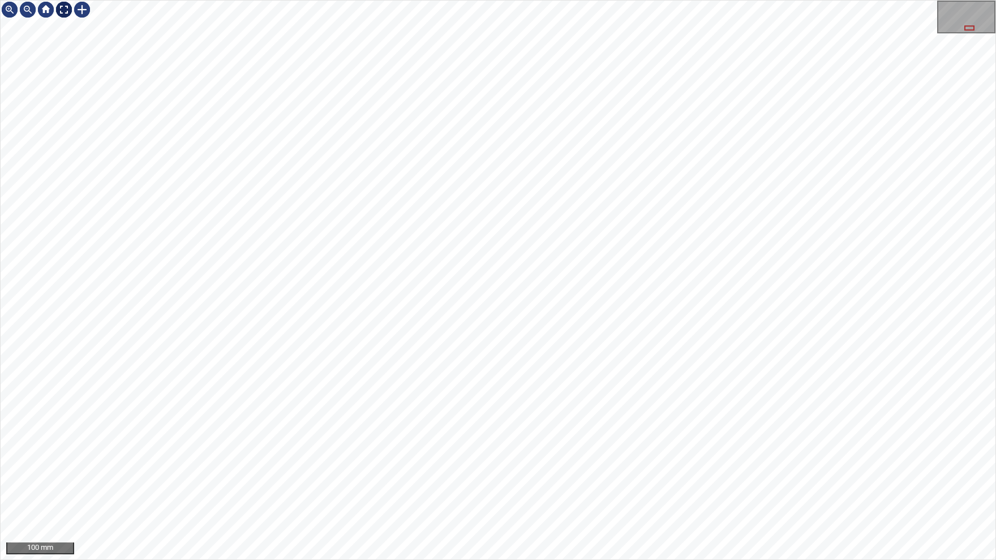
click at [62, 13] on img at bounding box center [64, 10] width 18 height 18
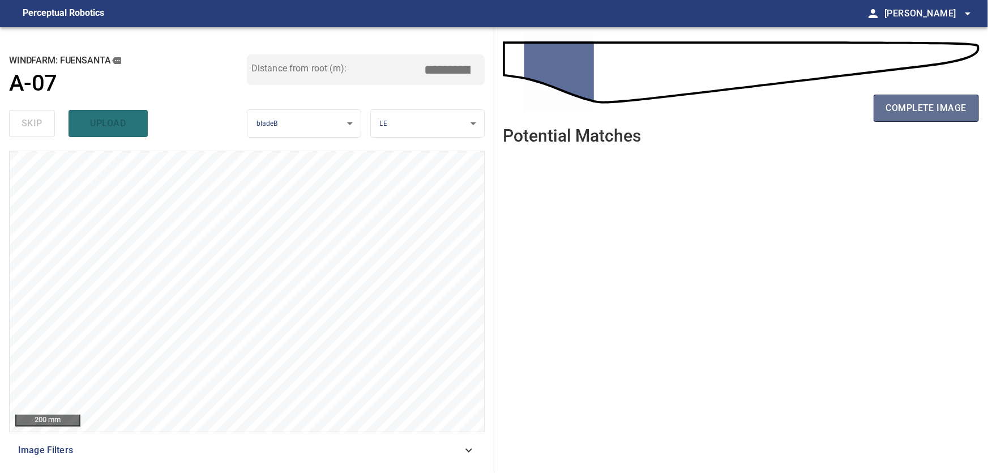
click at [912, 109] on span "complete image" at bounding box center [926, 108] width 80 height 16
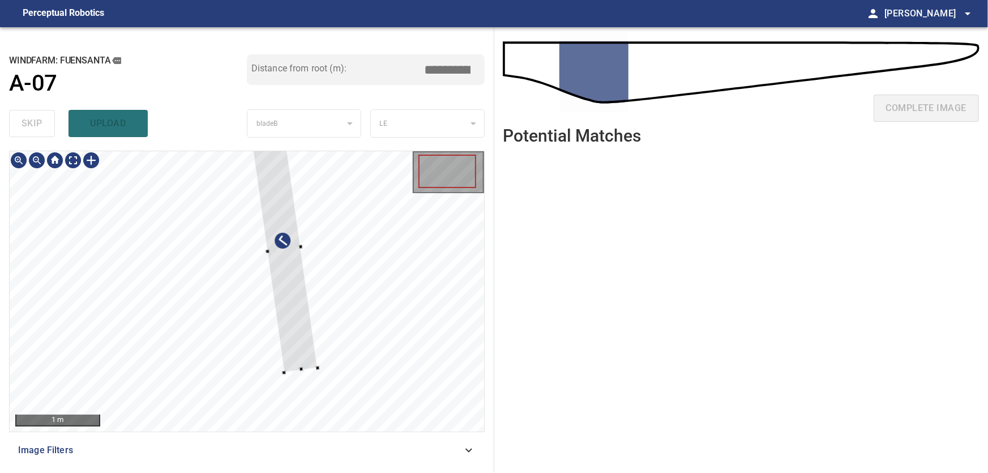
click at [420, 307] on div at bounding box center [247, 291] width 474 height 280
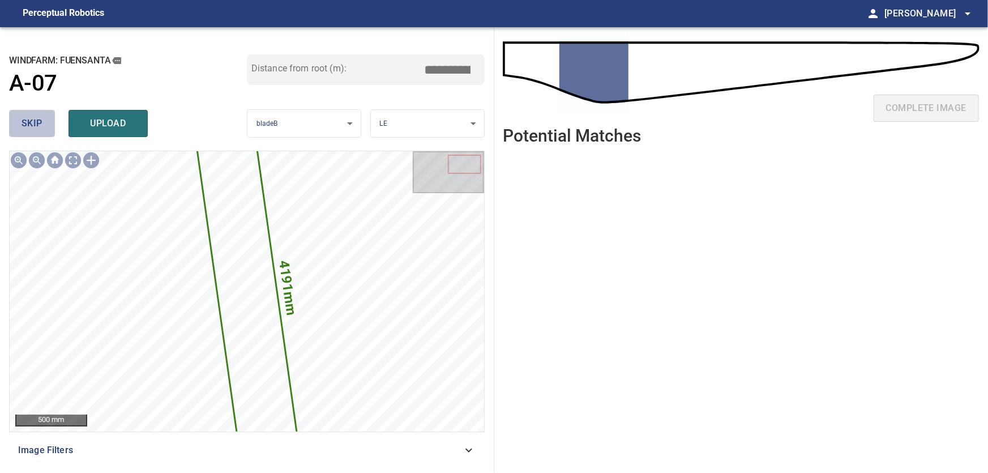
drag, startPoint x: 41, startPoint y: 123, endPoint x: 55, endPoint y: 142, distance: 24.2
click at [41, 125] on span "skip" at bounding box center [32, 123] width 21 height 16
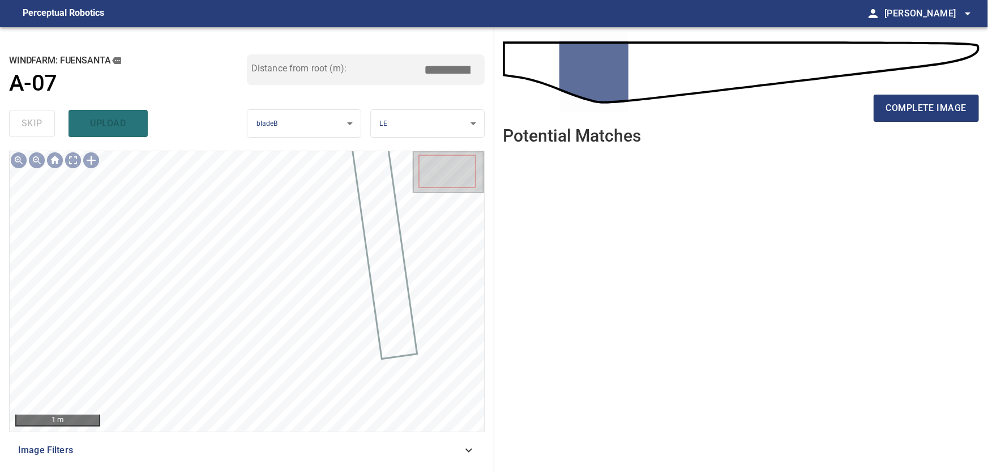
click at [469, 444] on div "Image Filters" at bounding box center [247, 450] width 476 height 27
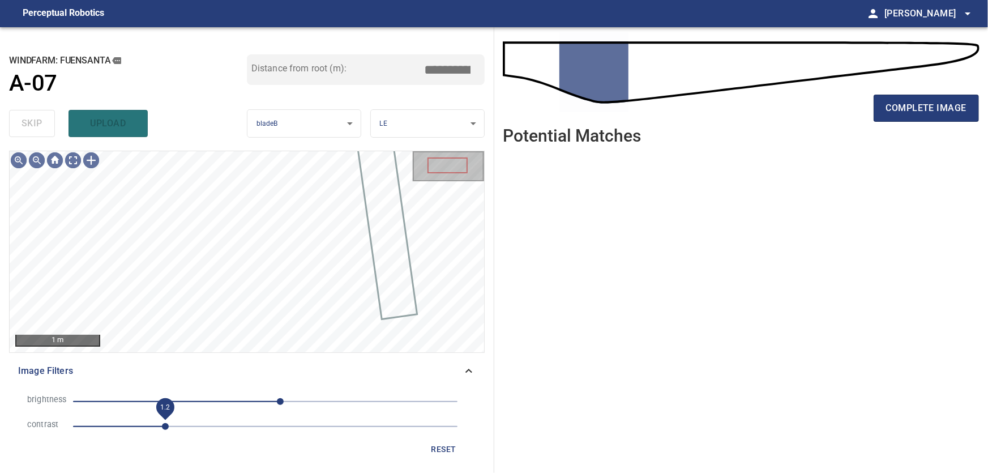
drag, startPoint x: 151, startPoint y: 421, endPoint x: 169, endPoint y: 426, distance: 18.3
click at [169, 426] on span "1.2" at bounding box center [165, 426] width 7 height 7
click at [165, 426] on span "1.2" at bounding box center [165, 426] width 7 height 7
type input "***"
click at [474, 371] on icon at bounding box center [469, 371] width 14 height 14
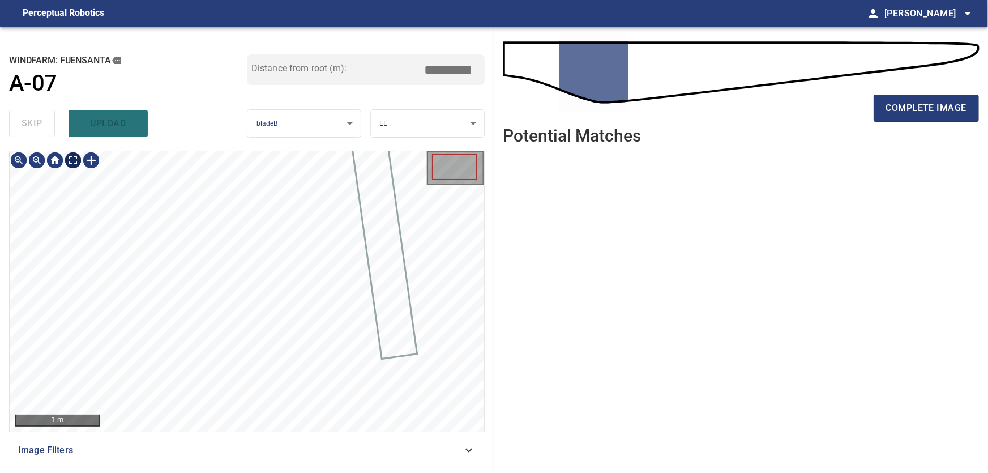
click at [67, 160] on body "**********" at bounding box center [494, 236] width 988 height 473
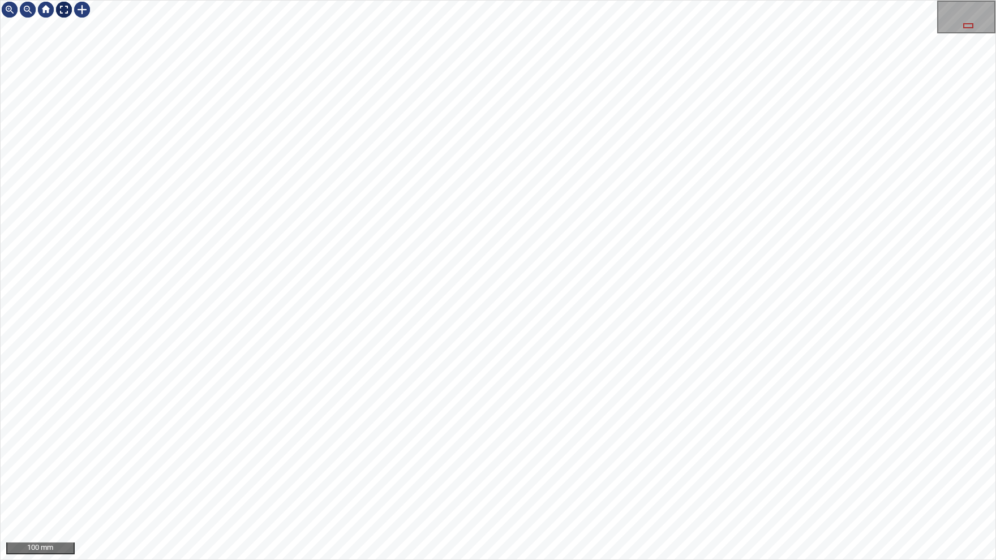
click at [66, 10] on div at bounding box center [64, 10] width 18 height 18
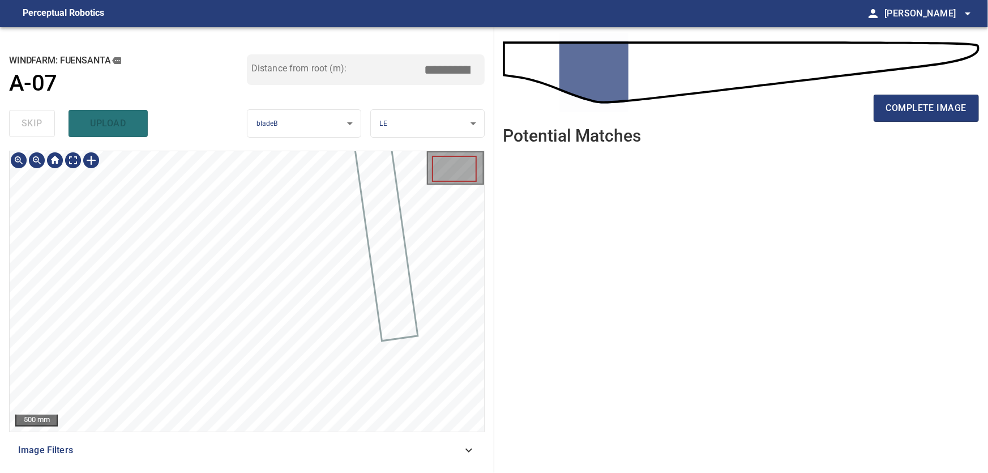
click at [469, 450] on icon at bounding box center [469, 450] width 14 height 14
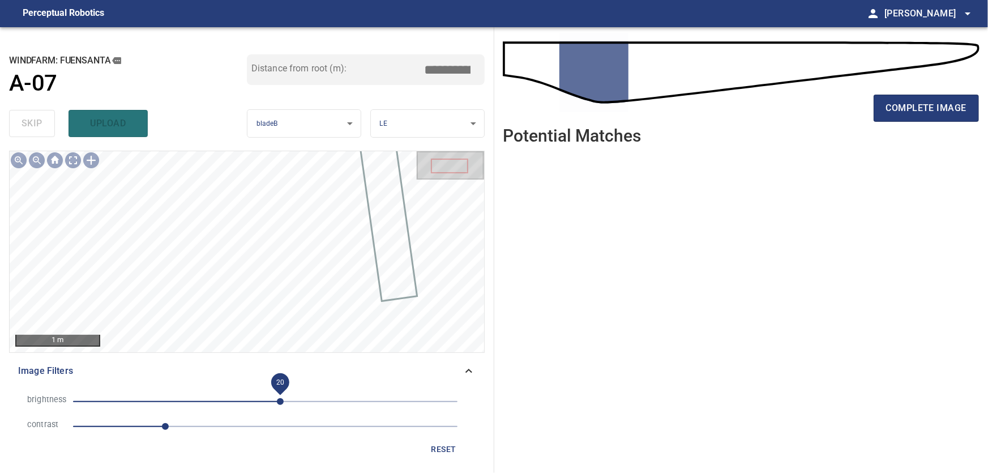
drag, startPoint x: 273, startPoint y: 403, endPoint x: 257, endPoint y: 406, distance: 16.1
click at [277, 405] on span "20" at bounding box center [280, 401] width 7 height 7
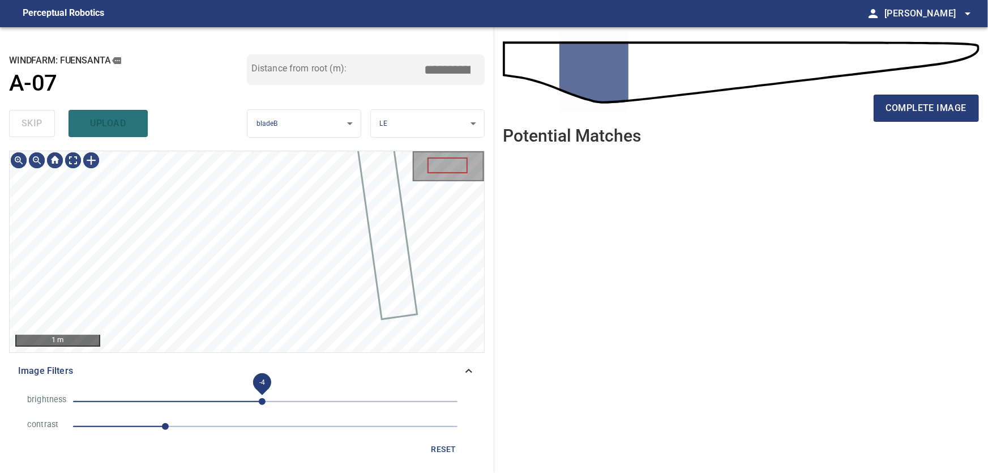
drag, startPoint x: 262, startPoint y: 408, endPoint x: 246, endPoint y: 409, distance: 15.9
click at [259, 405] on span "-4" at bounding box center [262, 401] width 7 height 7
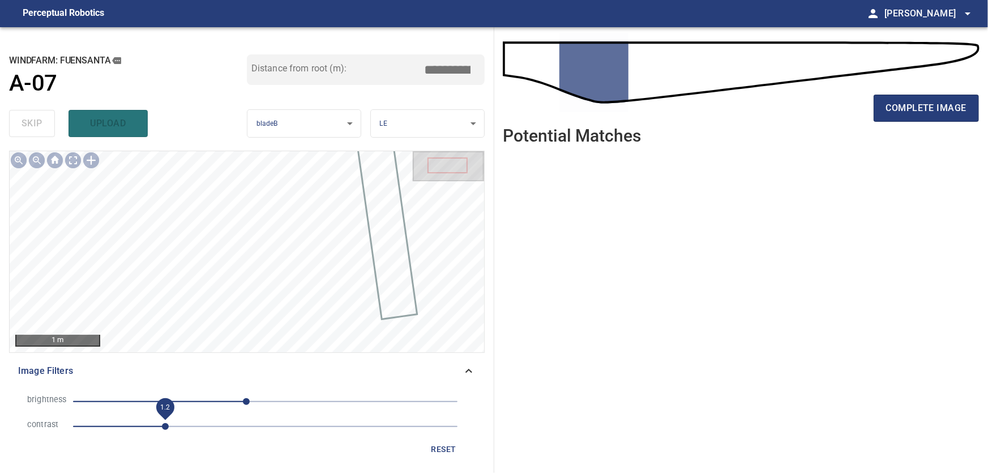
drag, startPoint x: 164, startPoint y: 426, endPoint x: 224, endPoint y: 435, distance: 60.8
click at [169, 430] on span "1.2" at bounding box center [165, 426] width 7 height 7
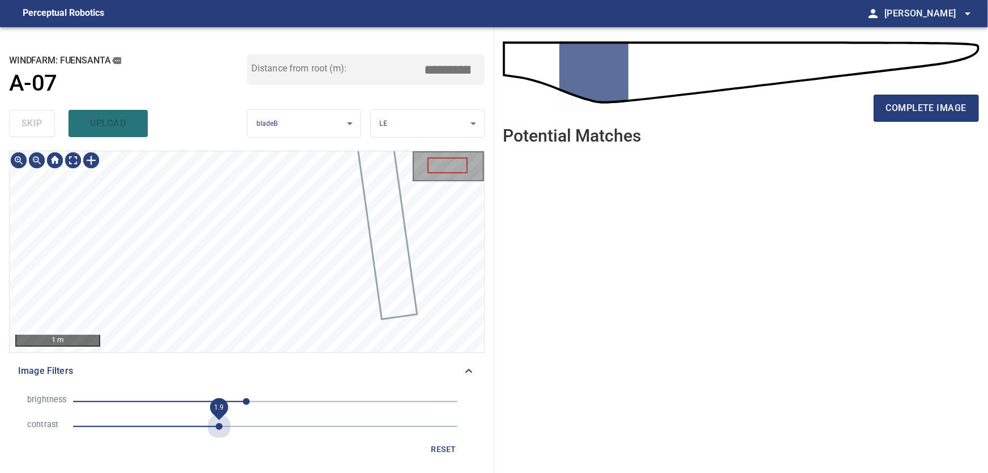
drag, startPoint x: 223, startPoint y: 437, endPoint x: 179, endPoint y: 438, distance: 44.2
click at [179, 438] on li "contrast 1.9" at bounding box center [246, 426] width 457 height 25
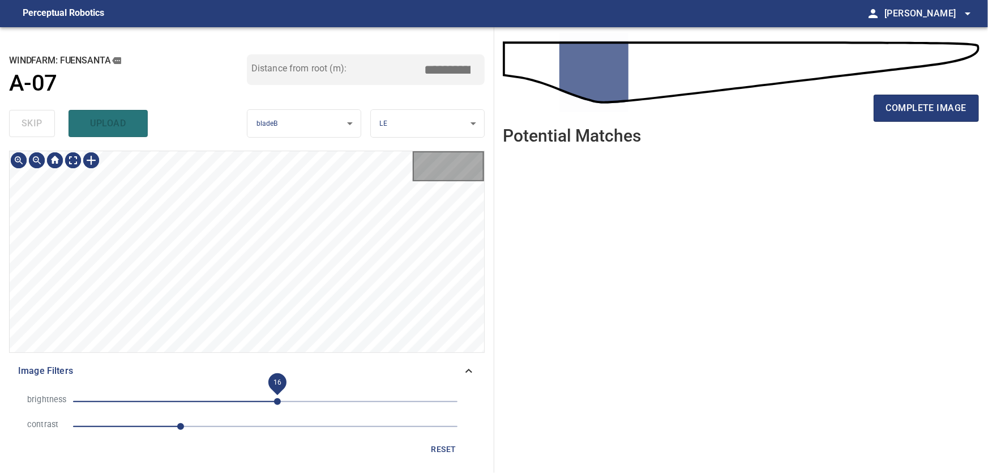
drag, startPoint x: 249, startPoint y: 400, endPoint x: 309, endPoint y: 401, distance: 60.0
click at [281, 401] on span "16" at bounding box center [277, 401] width 7 height 7
drag, startPoint x: 313, startPoint y: 396, endPoint x: 277, endPoint y: 398, distance: 35.7
click at [309, 398] on span "63" at bounding box center [312, 401] width 7 height 7
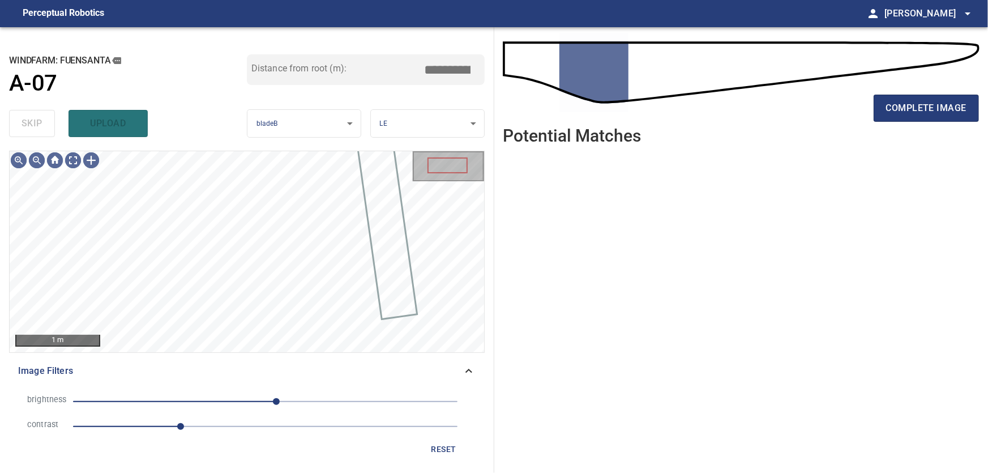
drag, startPoint x: 266, startPoint y: 399, endPoint x: 228, endPoint y: 402, distance: 38.6
click at [273, 402] on span "15" at bounding box center [276, 401] width 7 height 7
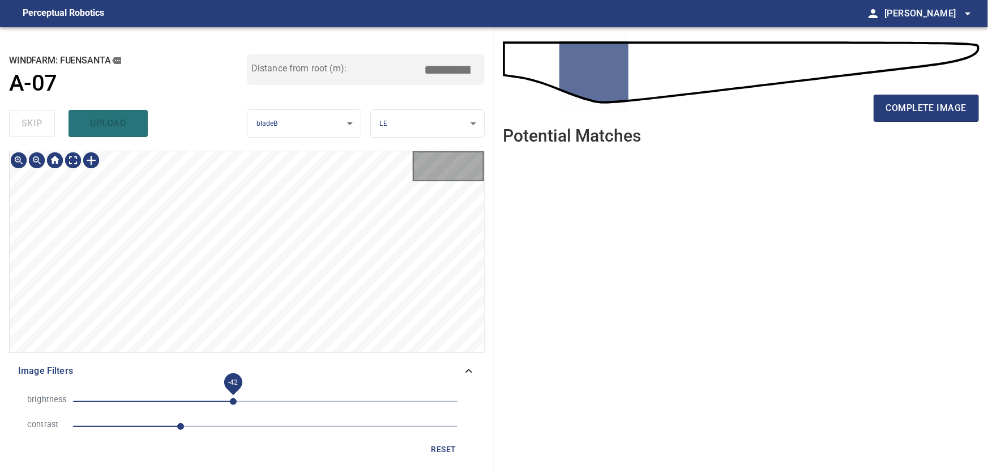
drag, startPoint x: 234, startPoint y: 402, endPoint x: 217, endPoint y: 404, distance: 16.5
click at [230, 404] on span "-42" at bounding box center [233, 401] width 7 height 7
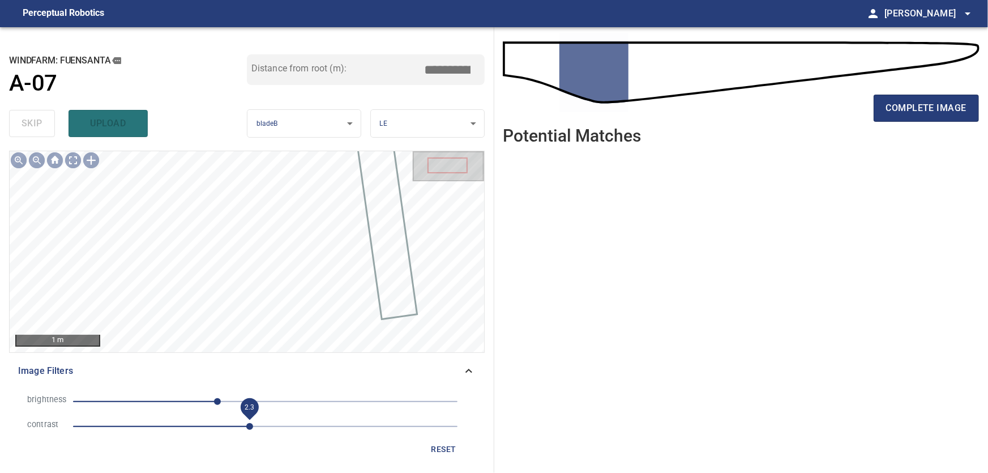
drag, startPoint x: 201, startPoint y: 432, endPoint x: 250, endPoint y: 430, distance: 48.7
click at [250, 430] on span "2.3" at bounding box center [249, 426] width 7 height 7
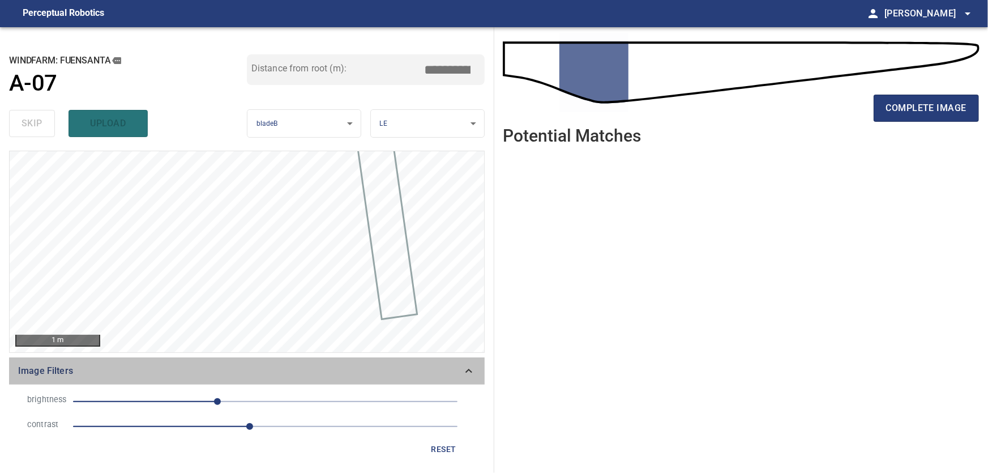
click at [467, 370] on icon at bounding box center [469, 371] width 14 height 14
type input "***"
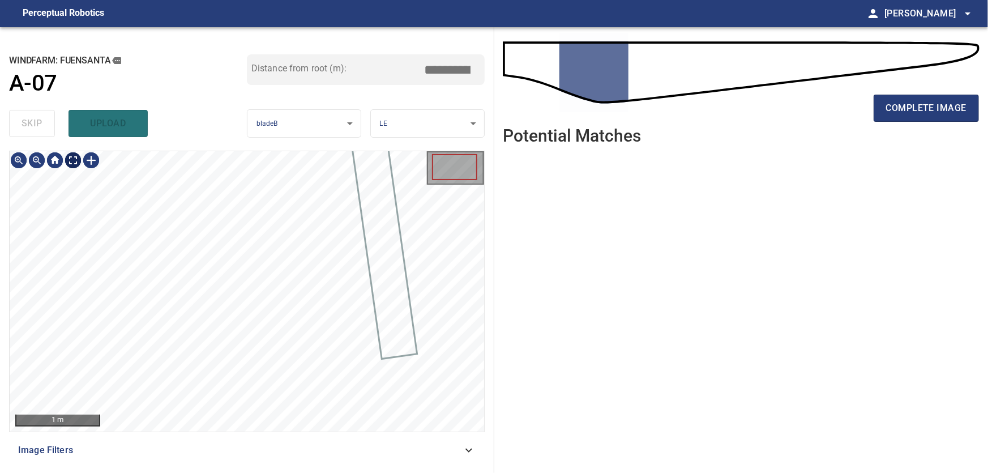
click at [70, 161] on body "**********" at bounding box center [494, 236] width 988 height 473
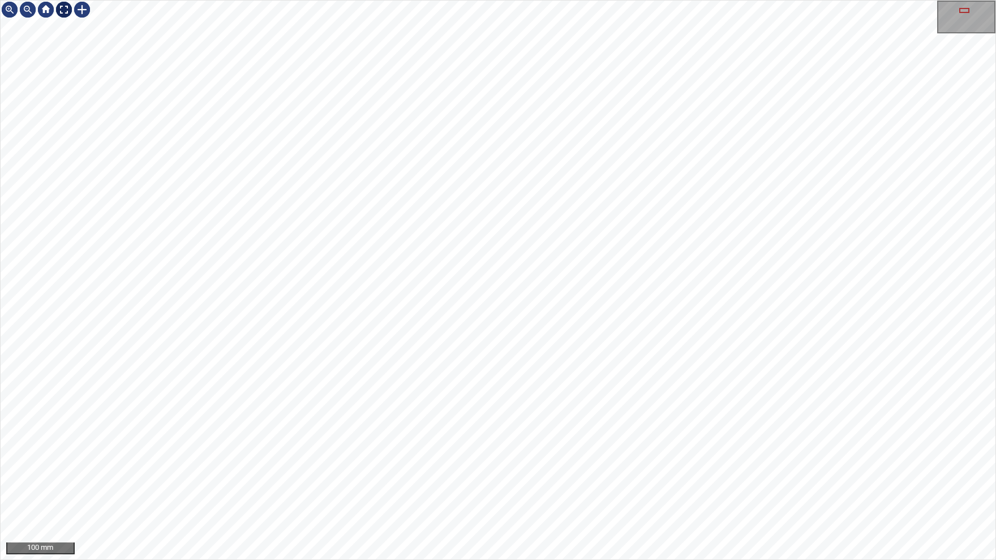
click at [66, 8] on div at bounding box center [64, 10] width 18 height 18
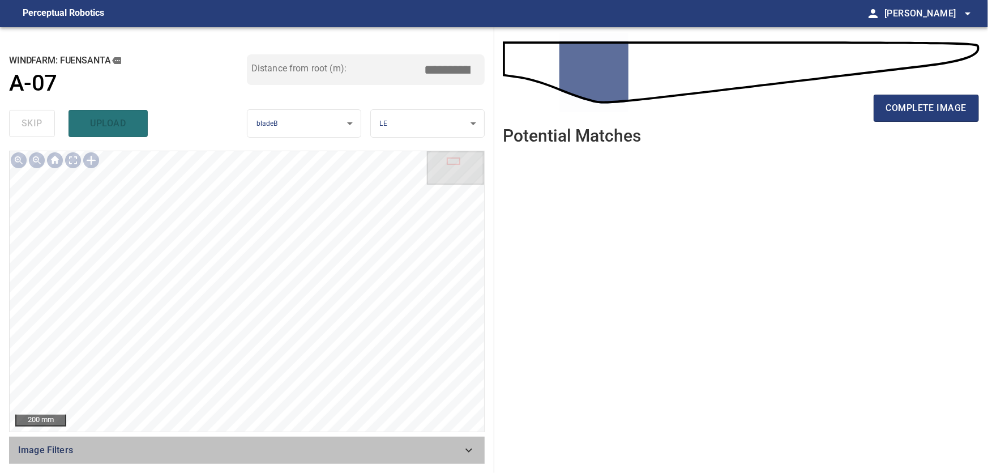
click at [378, 458] on div "Image Filters" at bounding box center [247, 450] width 476 height 27
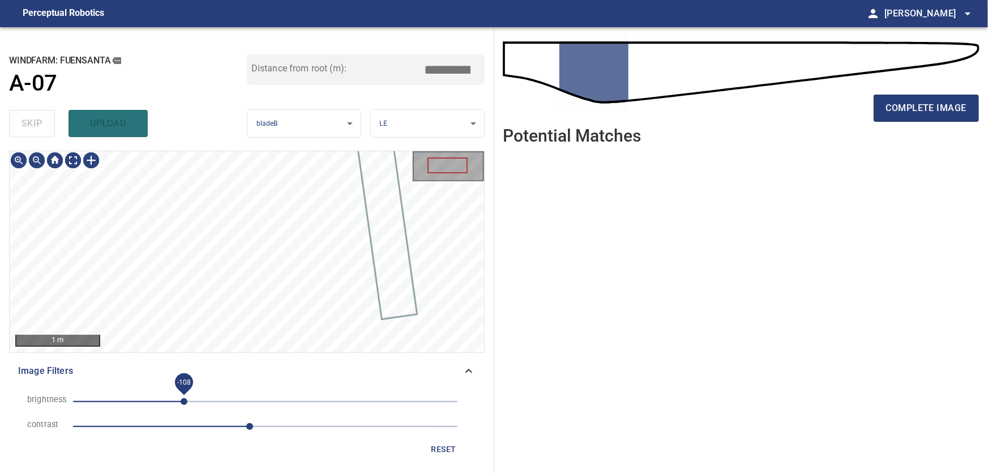
drag, startPoint x: 215, startPoint y: 403, endPoint x: 183, endPoint y: 402, distance: 31.7
click at [183, 402] on span "-108" at bounding box center [184, 401] width 7 height 7
type input "***"
click at [75, 159] on body "**********" at bounding box center [494, 236] width 988 height 473
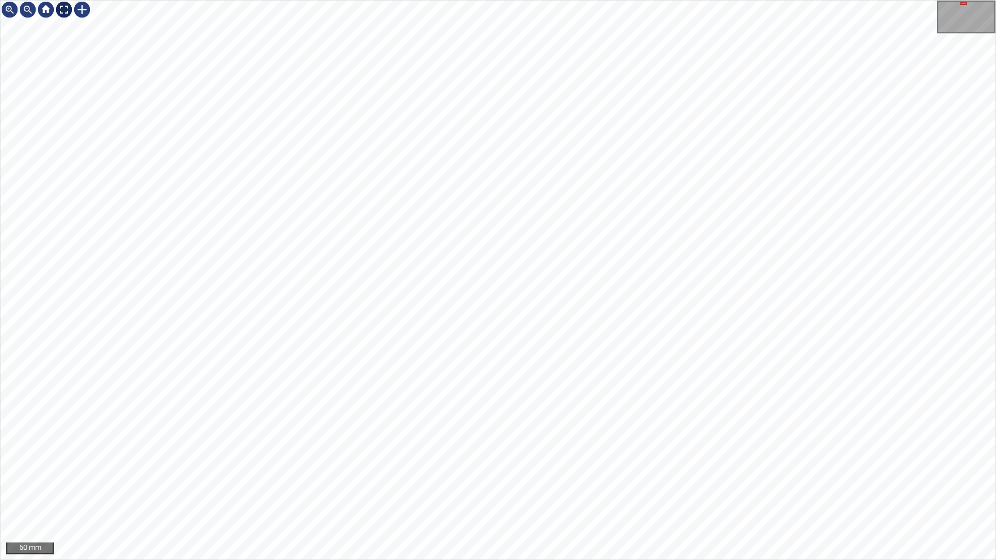
click at [67, 10] on div at bounding box center [64, 10] width 18 height 18
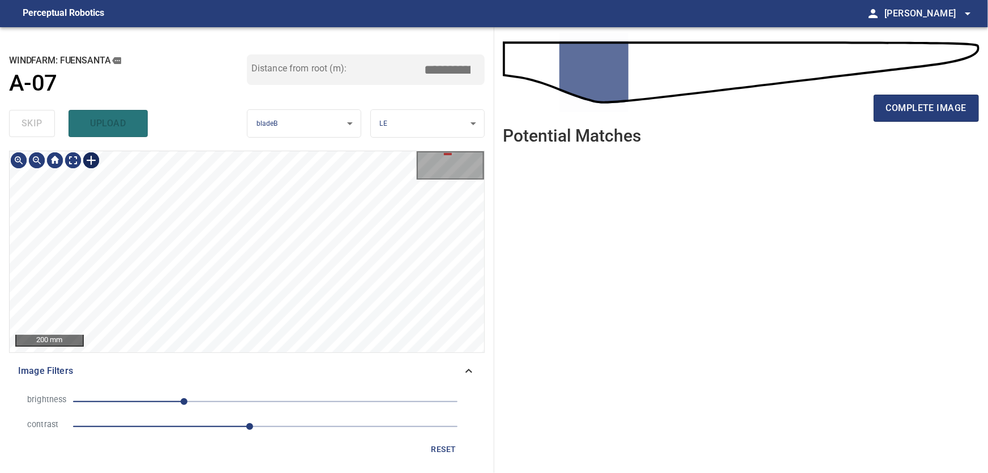
click at [93, 162] on div at bounding box center [91, 160] width 18 height 18
click at [182, 297] on div at bounding box center [247, 251] width 474 height 200
click at [184, 289] on div at bounding box center [171, 254] width 35 height 83
type input "***"
click at [169, 271] on div at bounding box center [165, 251] width 45 height 87
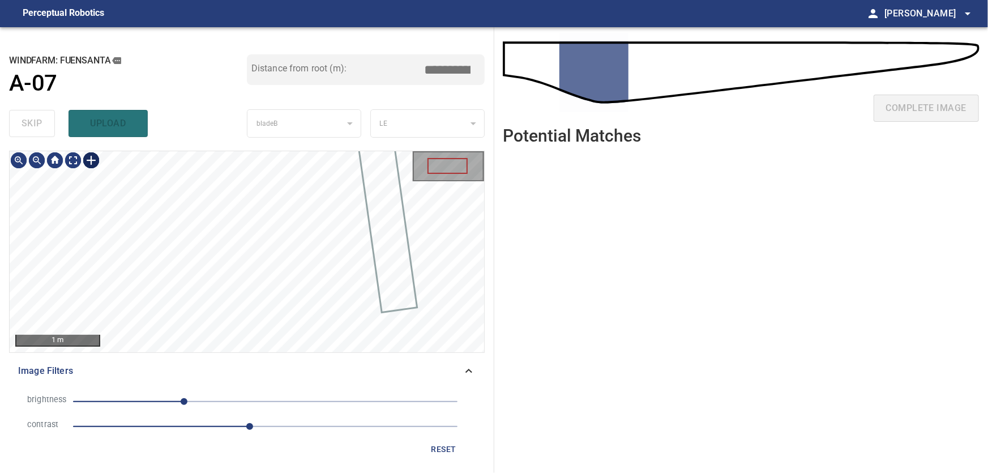
click at [96, 161] on div at bounding box center [91, 160] width 18 height 18
click at [93, 160] on img at bounding box center [91, 160] width 18 height 18
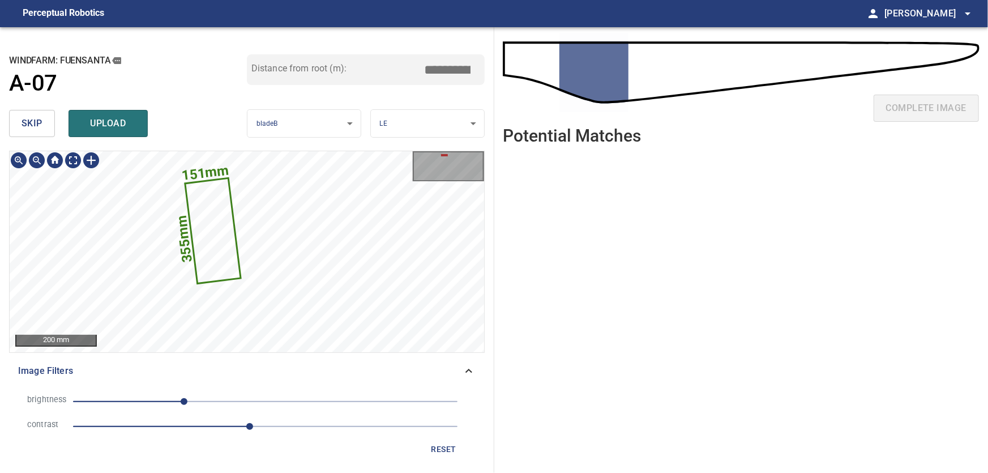
click at [215, 221] on icon at bounding box center [213, 231] width 54 height 104
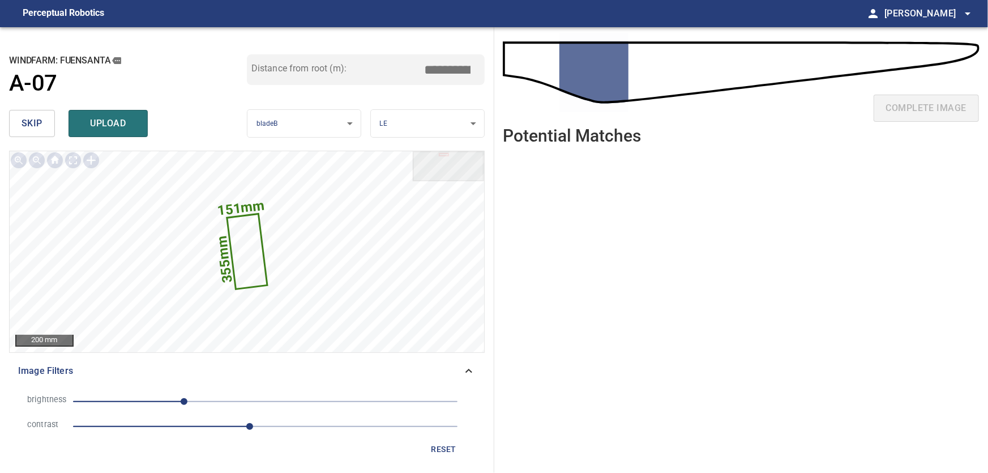
drag, startPoint x: 450, startPoint y: 72, endPoint x: 489, endPoint y: 74, distance: 39.1
click at [480, 74] on input "****" at bounding box center [451, 70] width 57 height 22
type input "****"
click at [103, 124] on span "upload" at bounding box center [108, 123] width 54 height 16
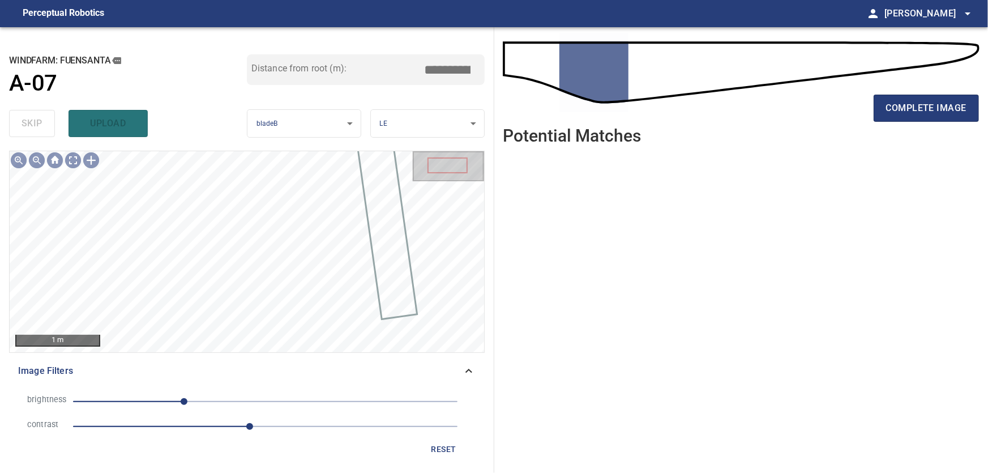
click at [477, 376] on div "Image Filters" at bounding box center [247, 370] width 476 height 27
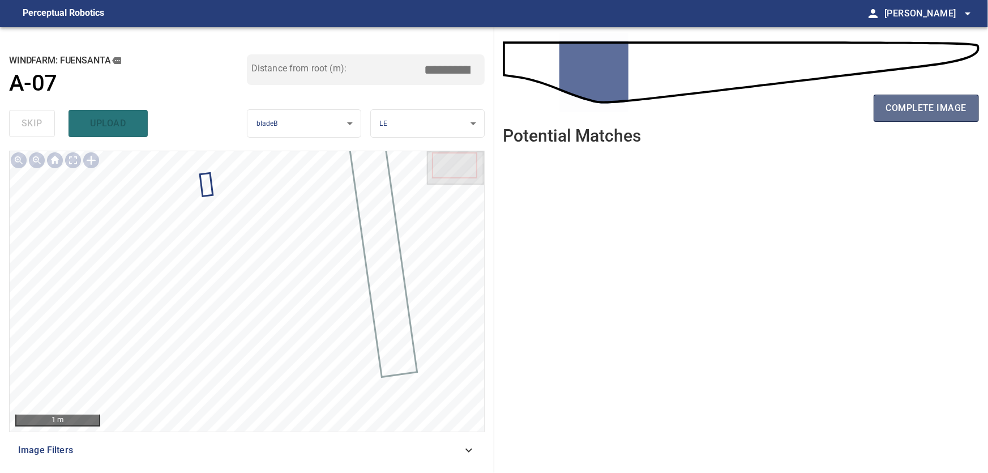
click at [938, 109] on span "complete image" at bounding box center [926, 108] width 80 height 16
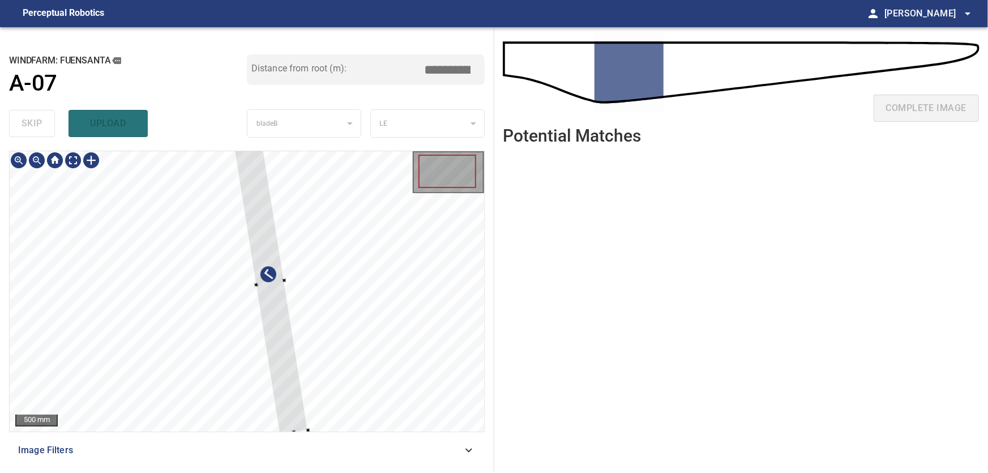
click at [390, 336] on div at bounding box center [247, 291] width 474 height 280
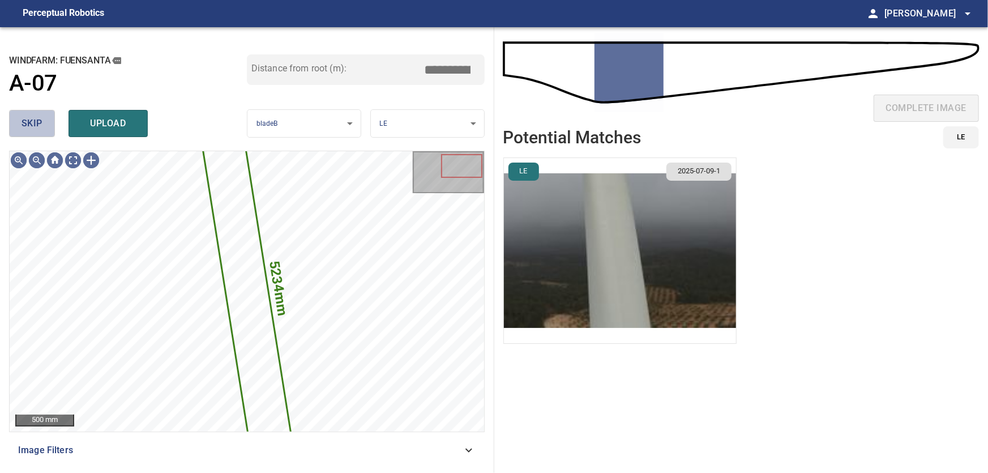
click at [27, 121] on span "skip" at bounding box center [32, 123] width 21 height 16
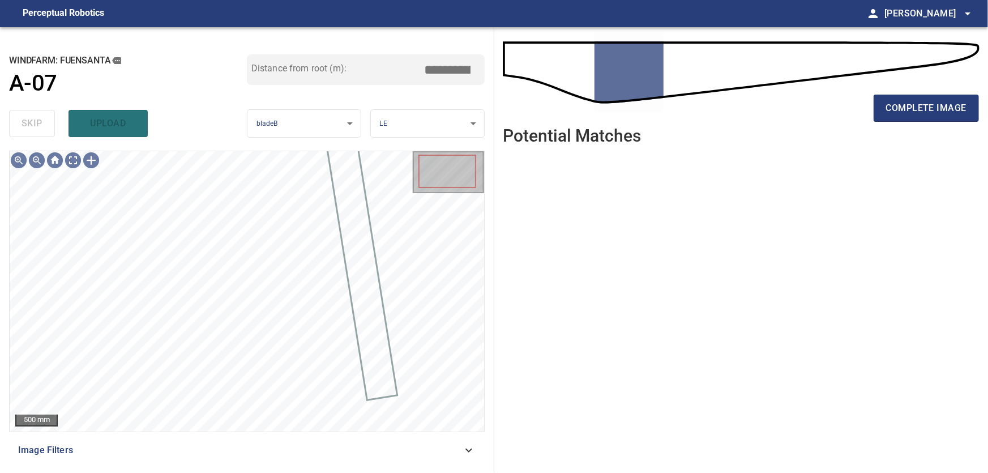
click at [474, 451] on icon at bounding box center [469, 450] width 14 height 14
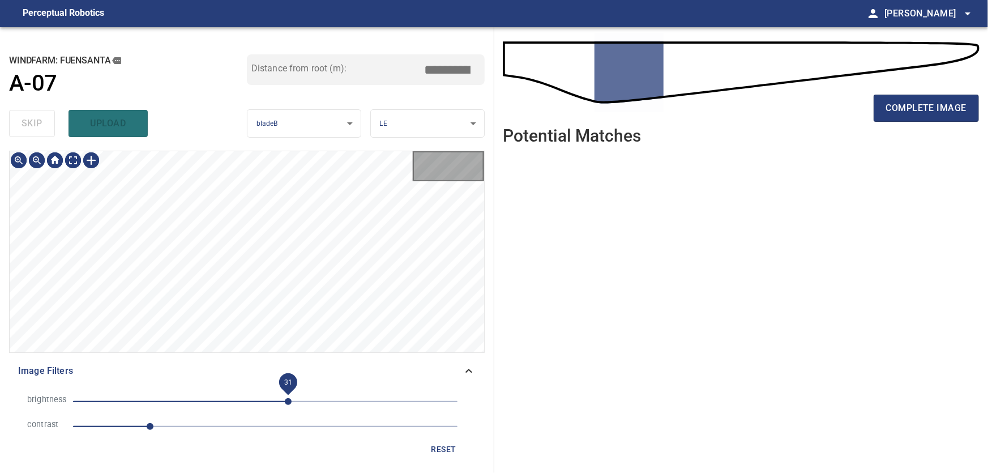
drag, startPoint x: 290, startPoint y: 402, endPoint x: 266, endPoint y: 403, distance: 24.4
click at [285, 402] on span "31" at bounding box center [288, 401] width 7 height 7
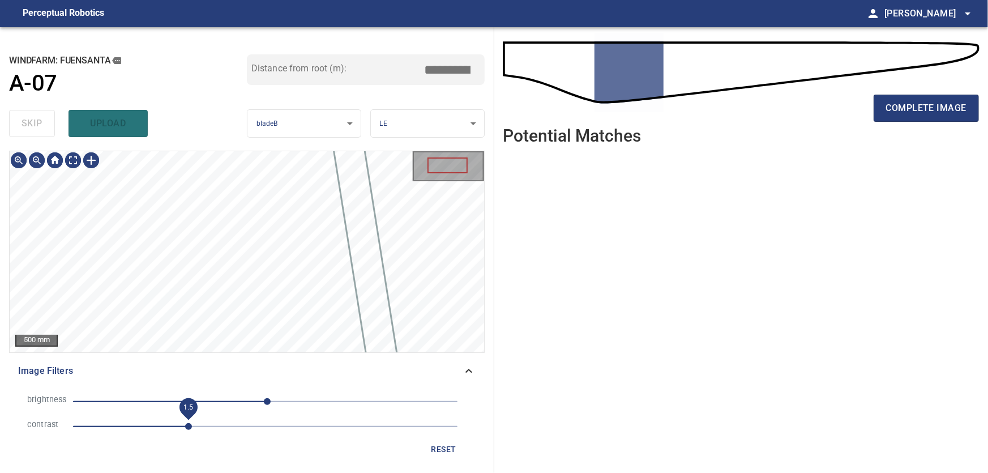
drag, startPoint x: 153, startPoint y: 425, endPoint x: 190, endPoint y: 429, distance: 37.6
click at [190, 429] on span "1.5" at bounding box center [188, 426] width 7 height 7
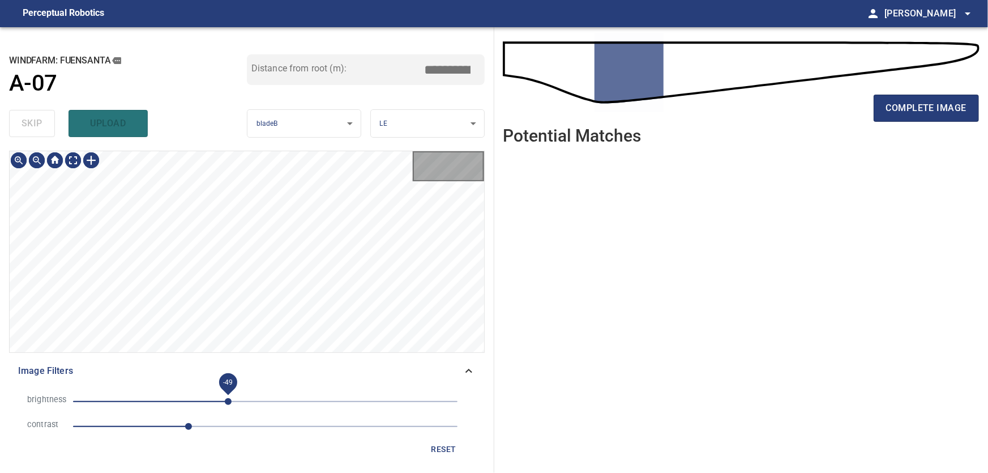
drag, startPoint x: 261, startPoint y: 397, endPoint x: 209, endPoint y: 402, distance: 51.7
click at [225, 400] on span "-49" at bounding box center [228, 401] width 7 height 7
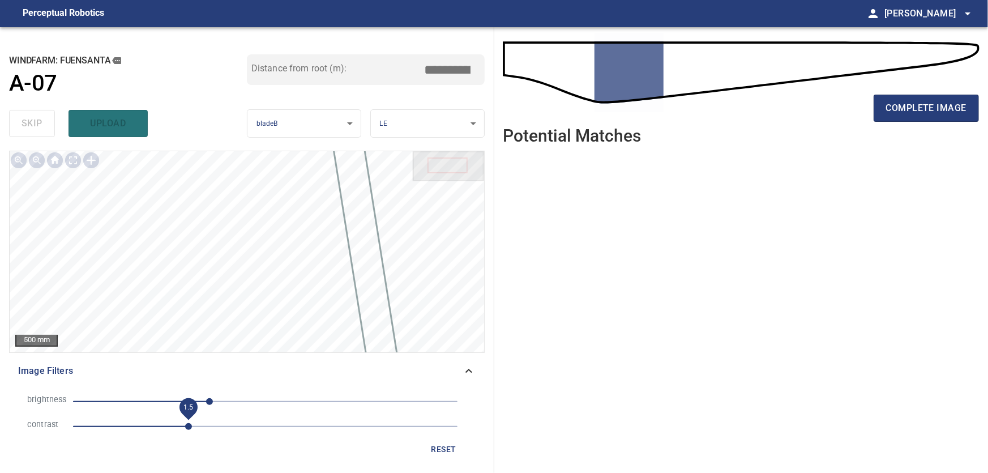
click at [186, 426] on span "1.5" at bounding box center [188, 426] width 7 height 7
click at [464, 363] on div "Image Filters" at bounding box center [247, 370] width 476 height 27
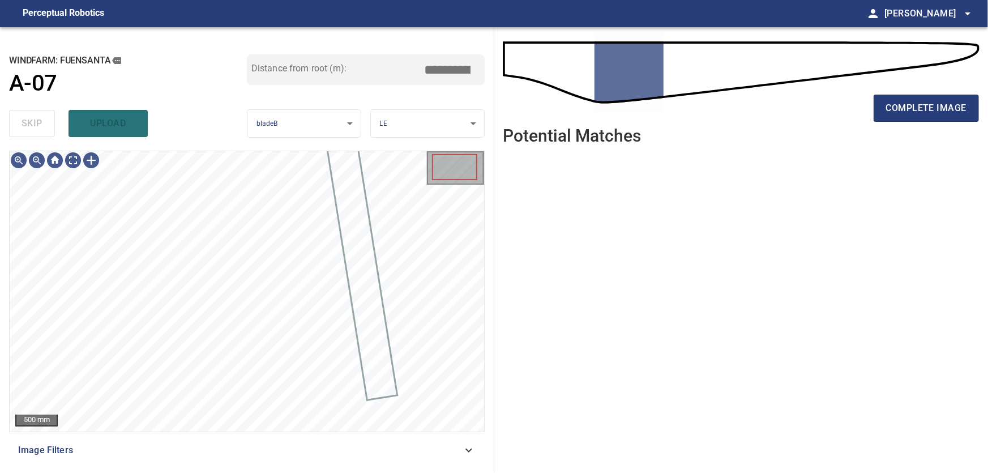
click at [467, 450] on icon at bounding box center [469, 450] width 14 height 14
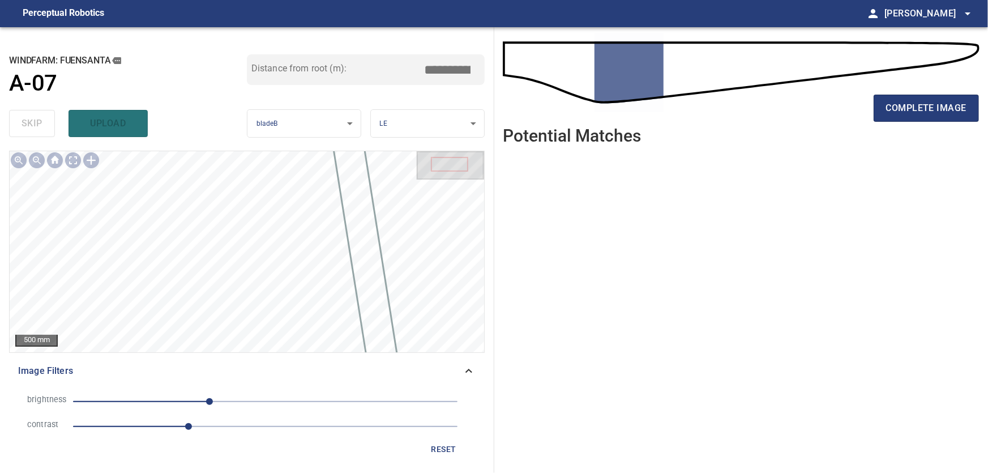
click at [446, 447] on span "reset" at bounding box center [443, 449] width 27 height 14
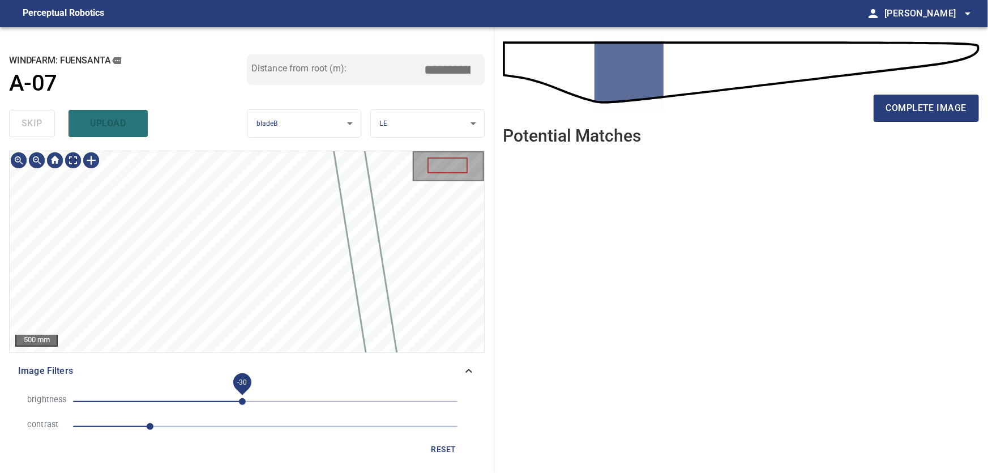
drag, startPoint x: 265, startPoint y: 401, endPoint x: 243, endPoint y: 401, distance: 22.1
click at [243, 401] on span "-30" at bounding box center [242, 401] width 7 height 7
drag, startPoint x: 158, startPoint y: 422, endPoint x: 172, endPoint y: 425, distance: 13.9
click at [172, 425] on span "1.3" at bounding box center [172, 426] width 7 height 7
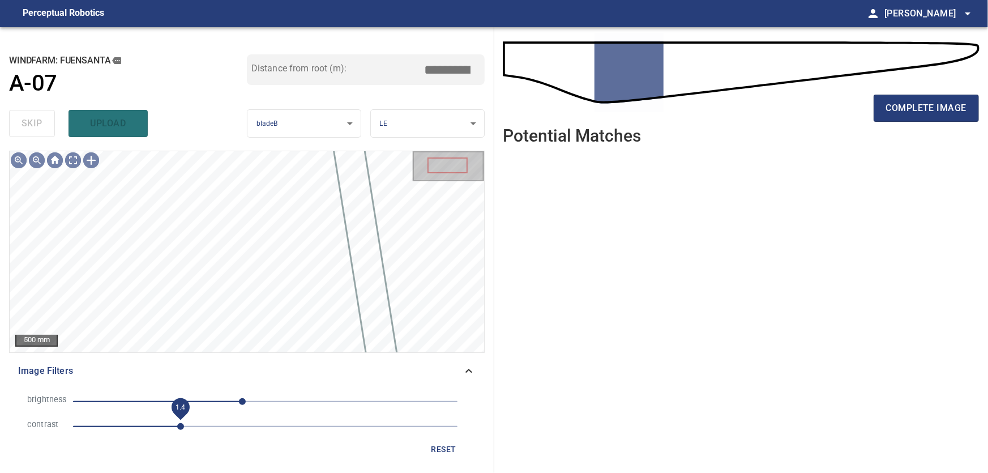
click at [179, 424] on span "1.4" at bounding box center [180, 426] width 7 height 7
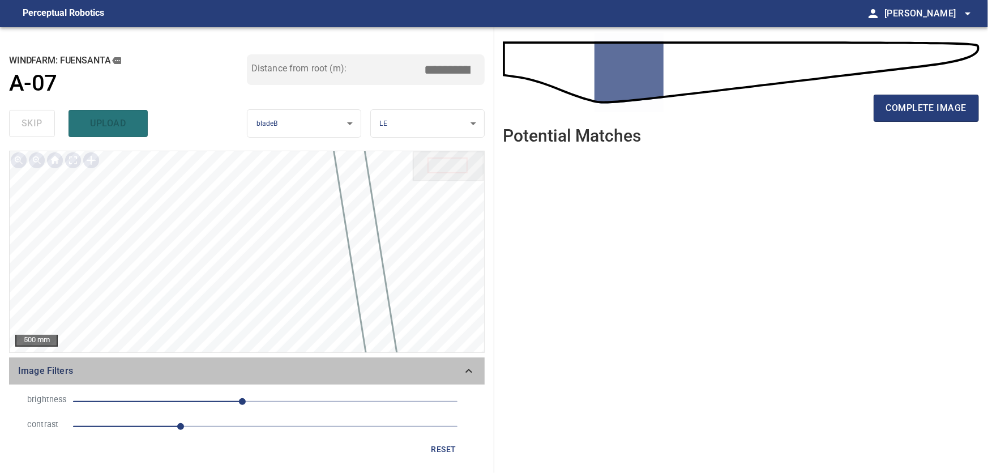
click at [466, 366] on icon at bounding box center [469, 371] width 14 height 14
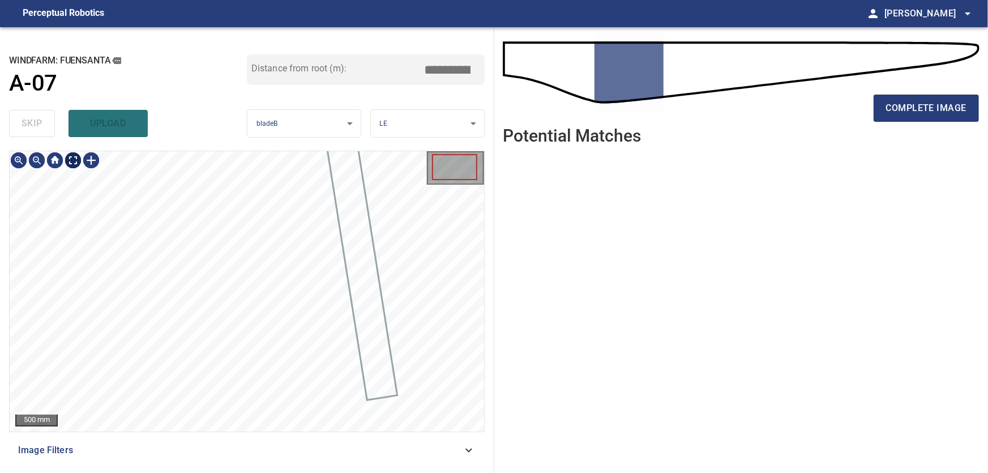
click at [72, 161] on body "**********" at bounding box center [494, 236] width 988 height 473
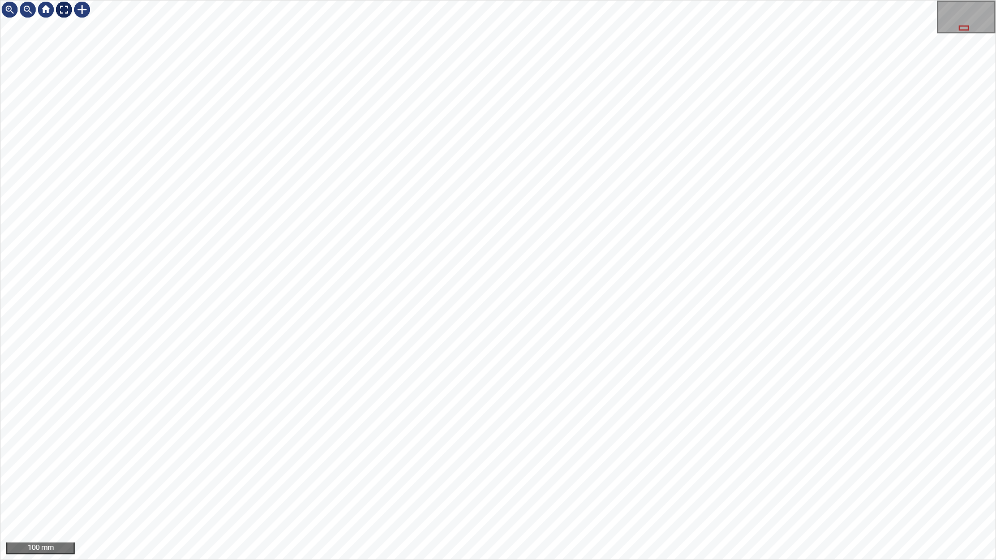
click at [61, 13] on img at bounding box center [64, 10] width 18 height 18
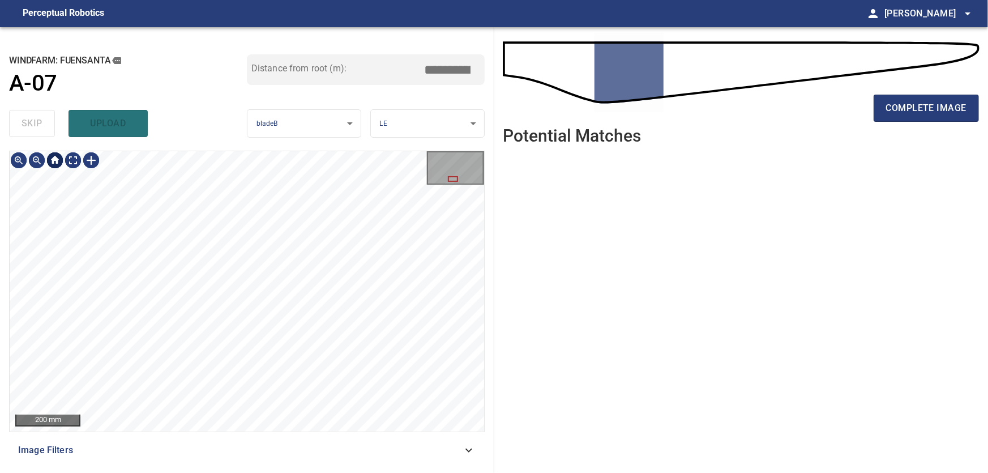
click at [60, 170] on div "200 mm" at bounding box center [247, 291] width 474 height 280
click at [55, 156] on div at bounding box center [55, 160] width 18 height 18
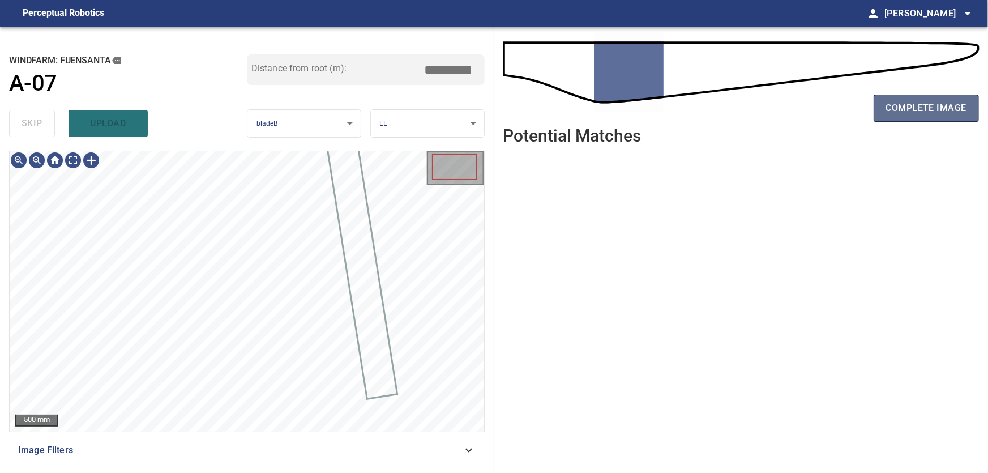
click at [931, 103] on span "complete image" at bounding box center [926, 108] width 80 height 16
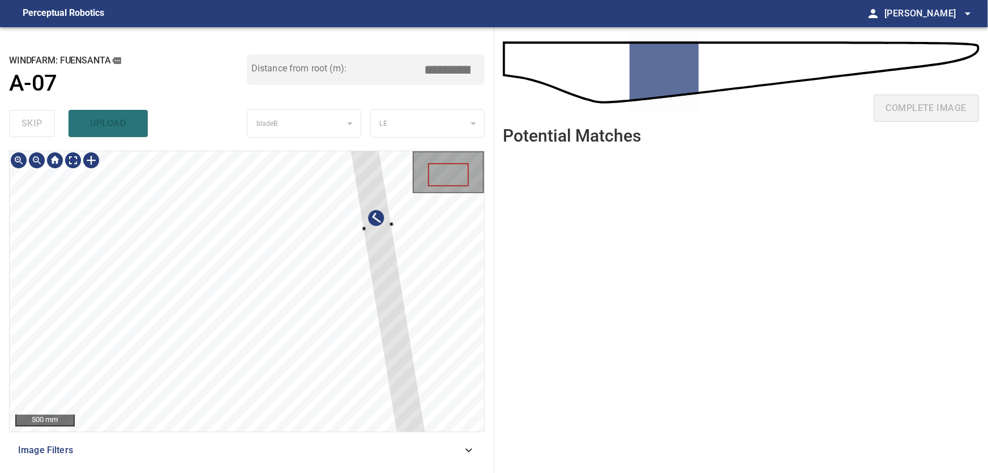
click at [500, 337] on div "**********" at bounding box center [494, 250] width 988 height 446
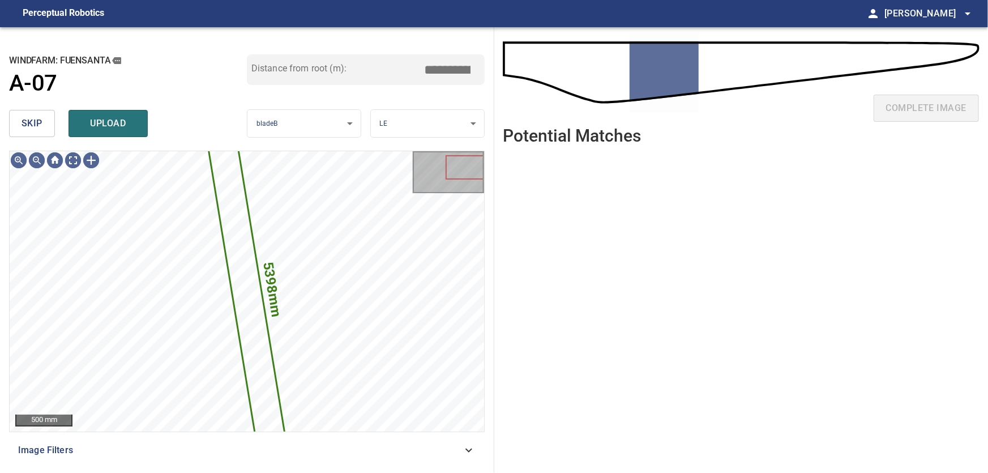
click at [32, 125] on span "skip" at bounding box center [32, 123] width 21 height 16
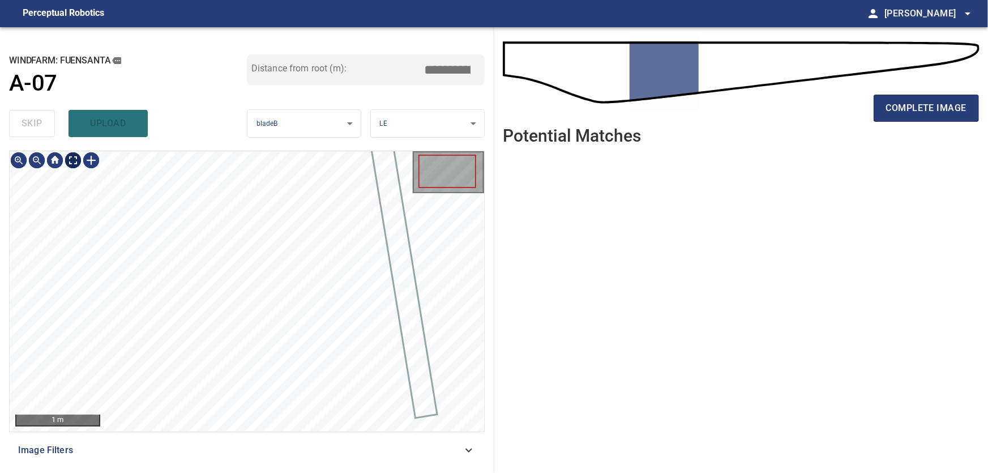
click at [75, 162] on body "**********" at bounding box center [494, 236] width 988 height 473
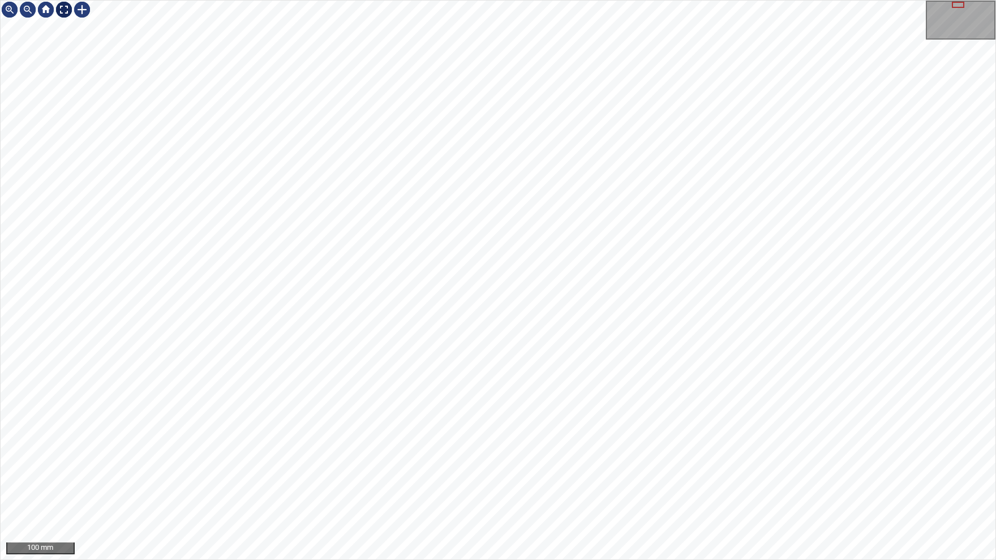
click at [62, 8] on div at bounding box center [64, 10] width 18 height 18
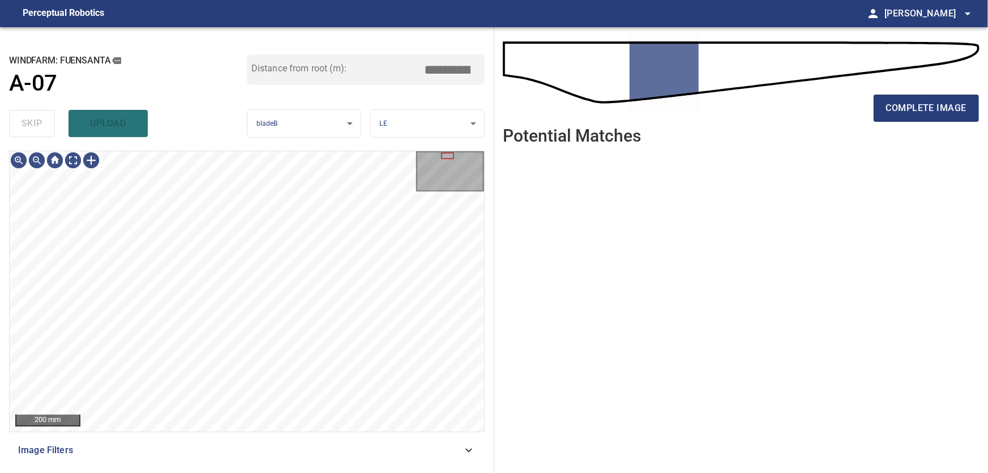
click at [463, 452] on icon at bounding box center [469, 450] width 14 height 14
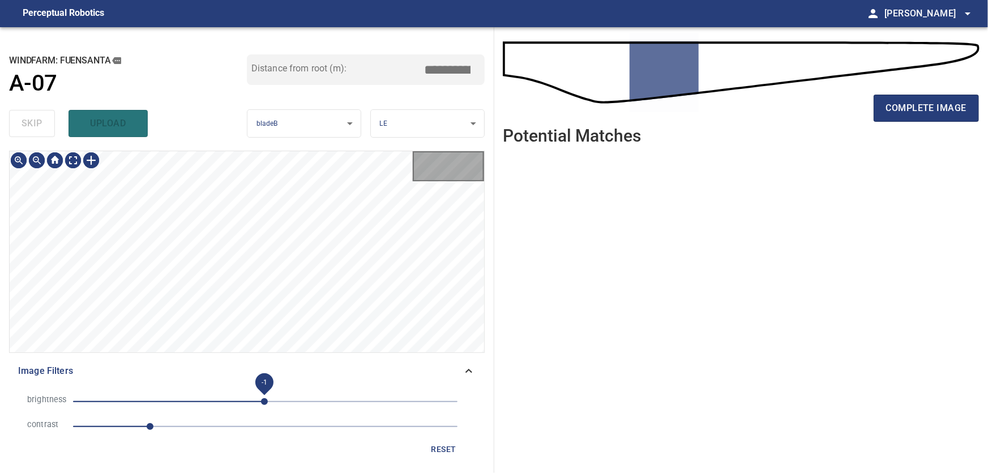
drag, startPoint x: 281, startPoint y: 401, endPoint x: 263, endPoint y: 403, distance: 18.2
click at [263, 403] on span "-1" at bounding box center [264, 401] width 7 height 7
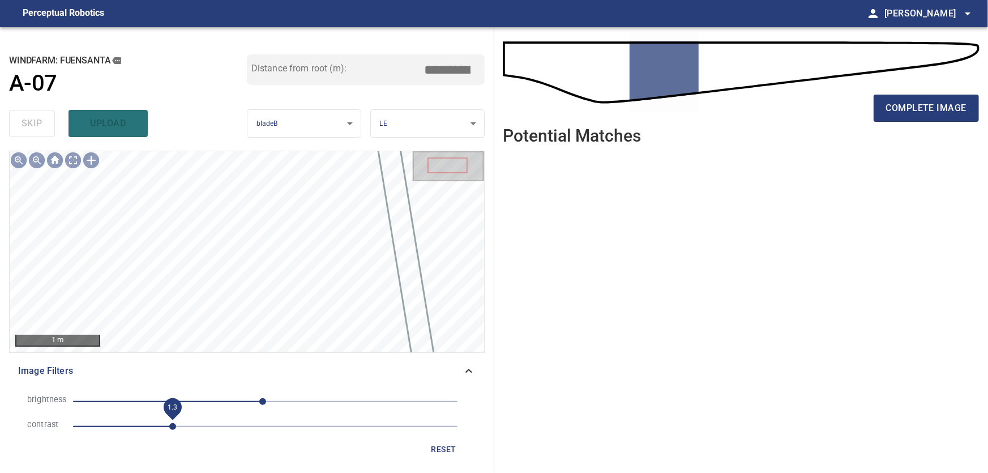
drag, startPoint x: 152, startPoint y: 427, endPoint x: 170, endPoint y: 427, distance: 18.1
click at [170, 427] on span "1.3" at bounding box center [172, 426] width 7 height 7
click at [474, 371] on icon at bounding box center [469, 371] width 14 height 14
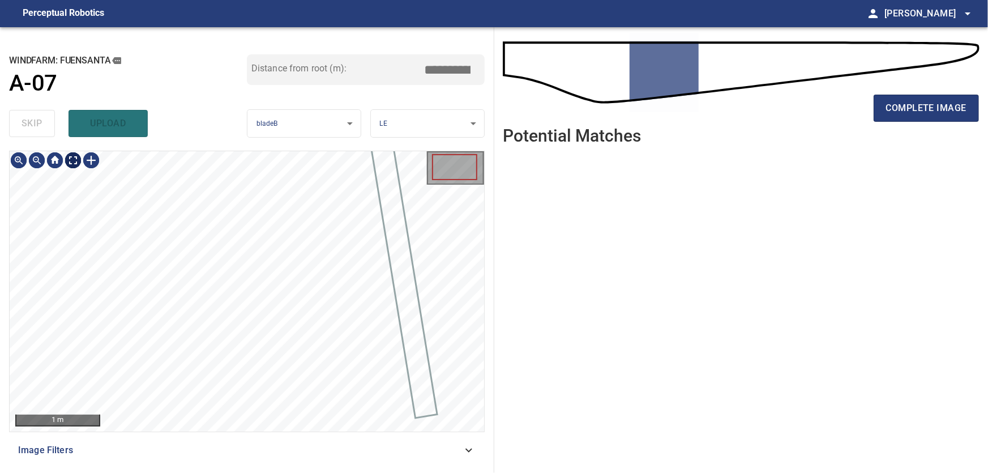
click at [70, 157] on body "**********" at bounding box center [494, 236] width 988 height 473
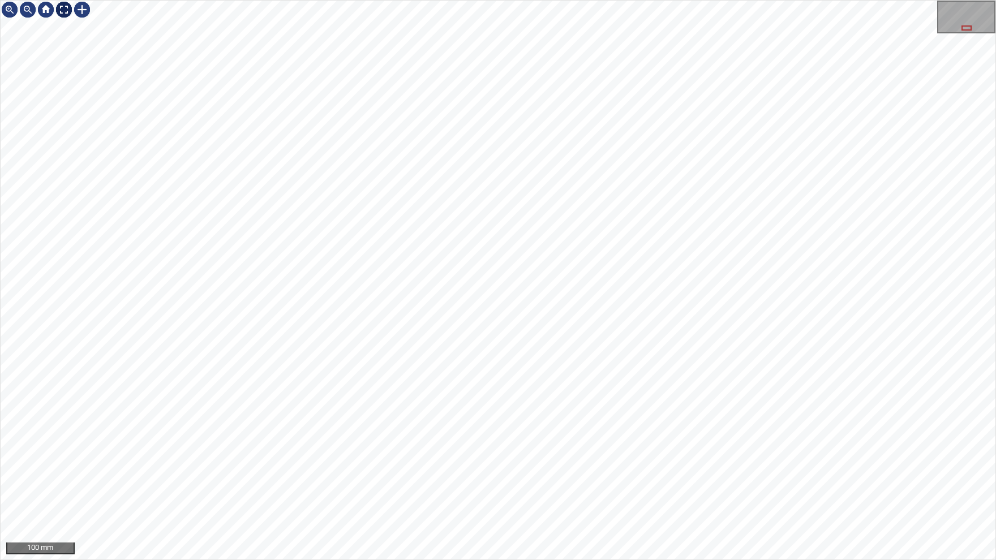
click at [61, 10] on img at bounding box center [64, 10] width 18 height 18
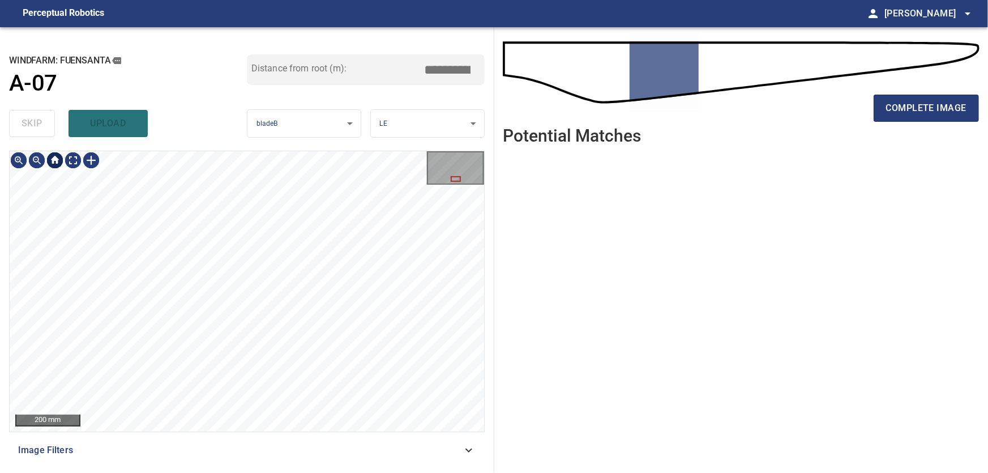
click at [54, 164] on div at bounding box center [55, 160] width 18 height 18
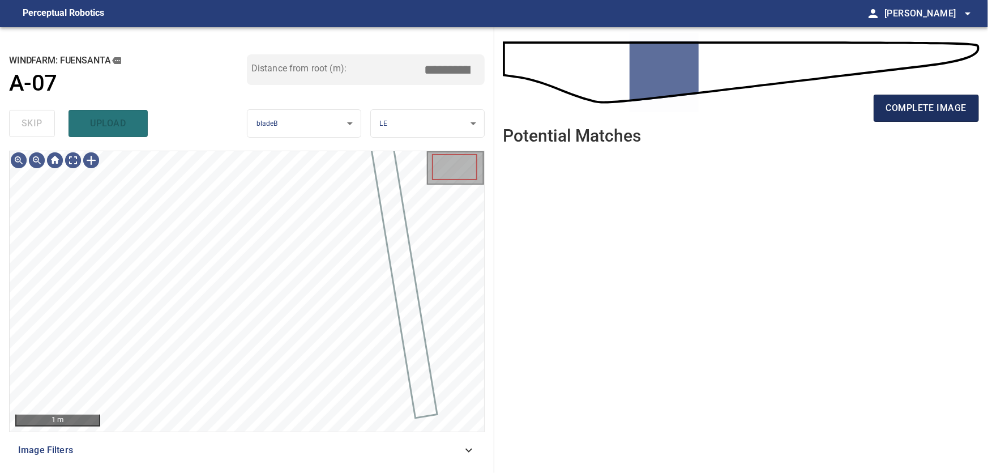
click at [888, 115] on span "complete image" at bounding box center [926, 108] width 80 height 16
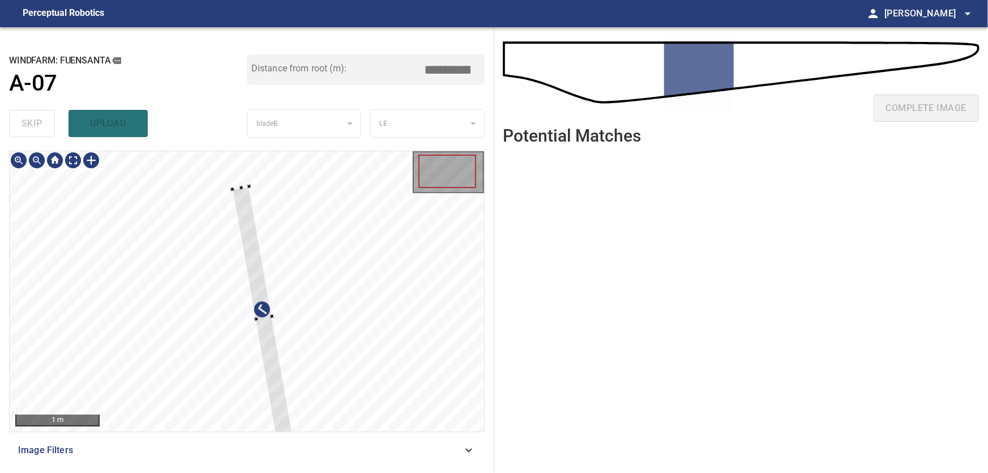
click at [295, 354] on div at bounding box center [264, 318] width 62 height 264
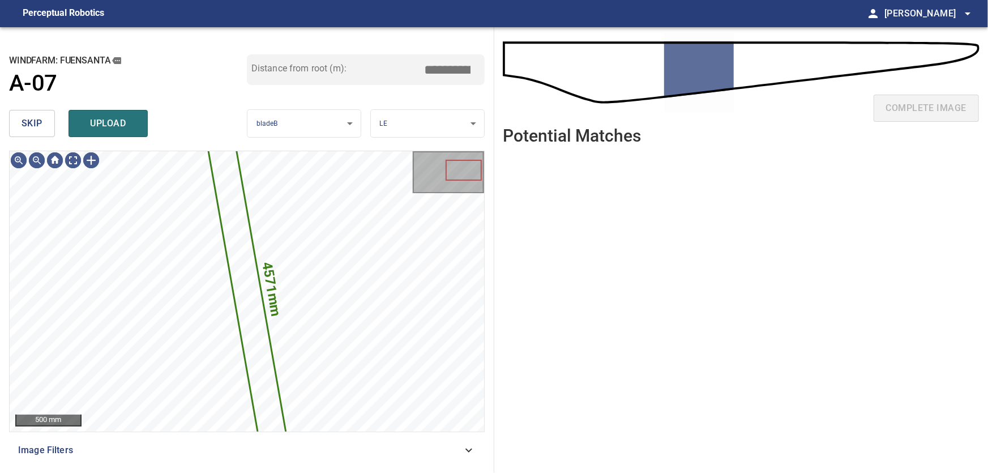
click at [50, 125] on button "skip" at bounding box center [32, 123] width 46 height 27
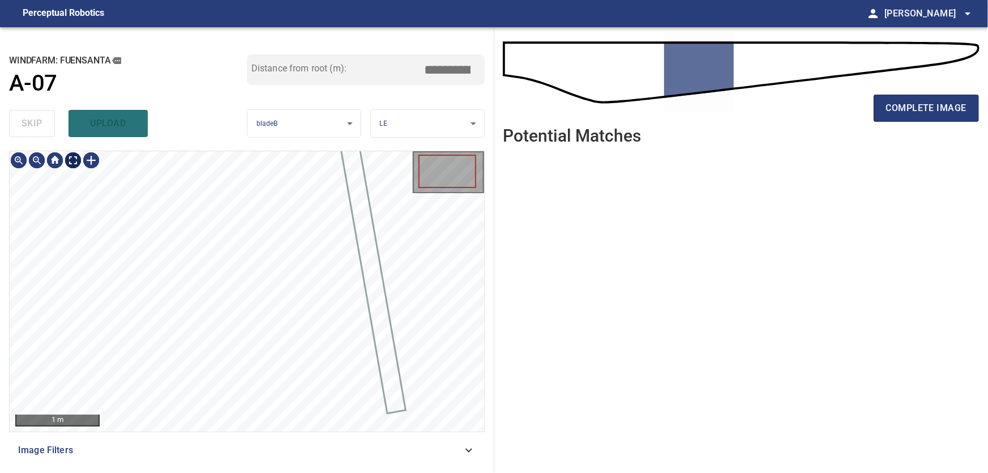
click at [69, 160] on body "**********" at bounding box center [494, 236] width 988 height 473
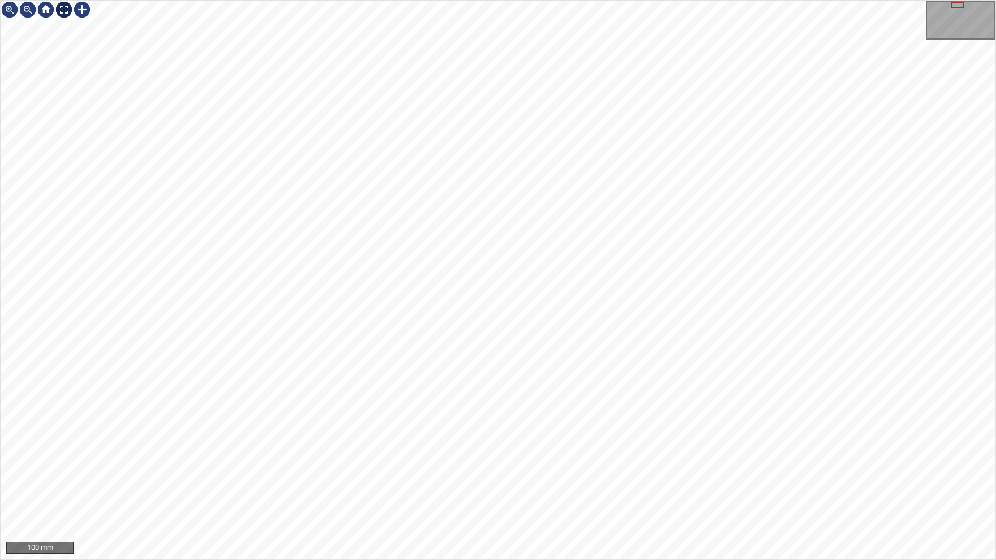
click at [65, 5] on img at bounding box center [64, 10] width 18 height 18
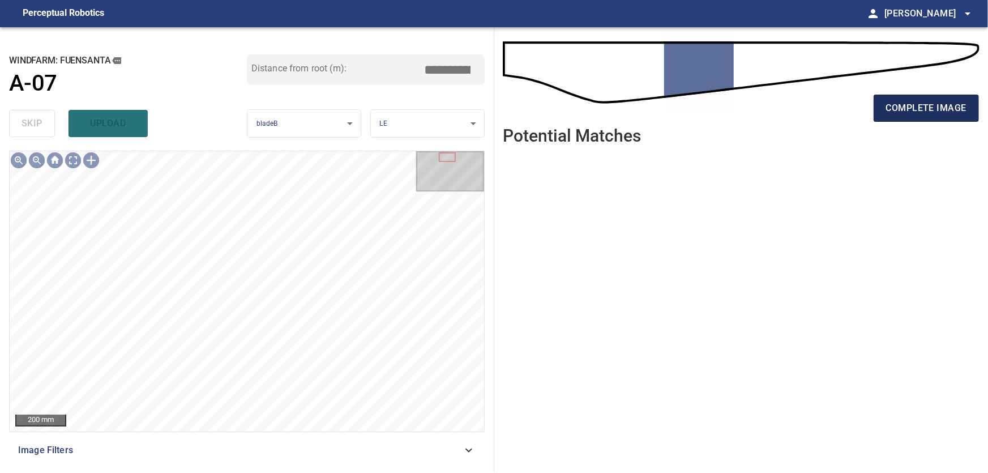
drag, startPoint x: 900, startPoint y: 113, endPoint x: 896, endPoint y: 119, distance: 7.9
click at [901, 113] on span "complete image" at bounding box center [926, 108] width 80 height 16
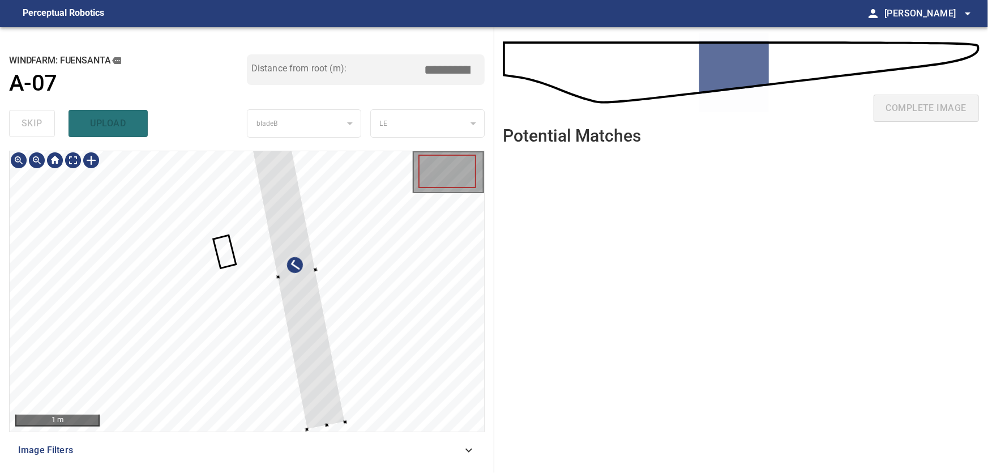
click at [428, 345] on div at bounding box center [247, 291] width 474 height 280
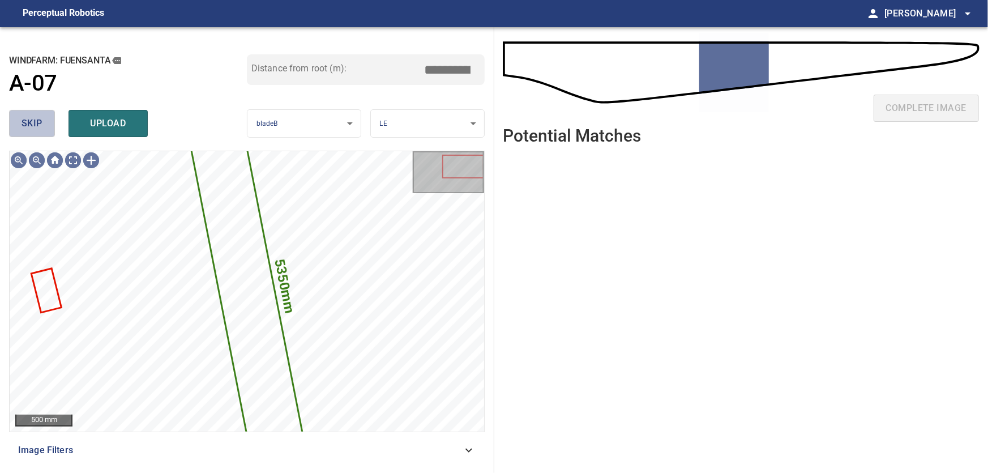
click at [39, 121] on span "skip" at bounding box center [32, 123] width 21 height 16
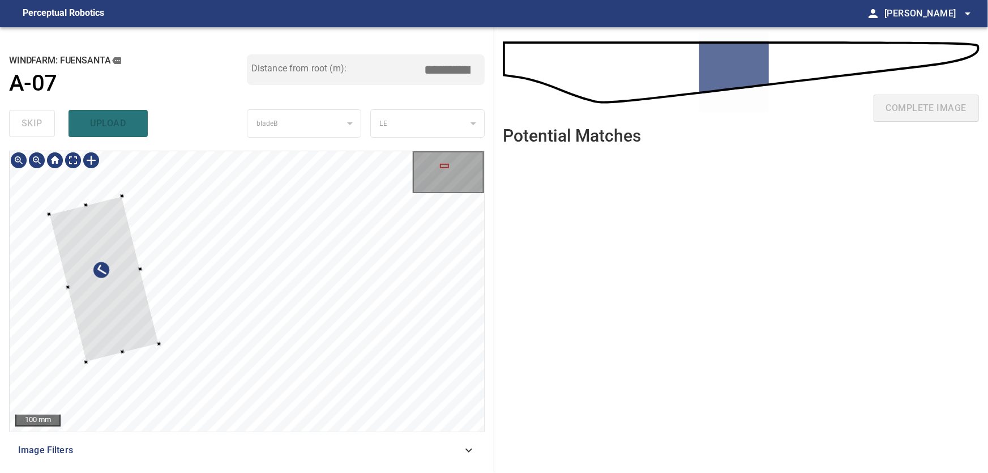
click at [51, 310] on div at bounding box center [104, 279] width 110 height 166
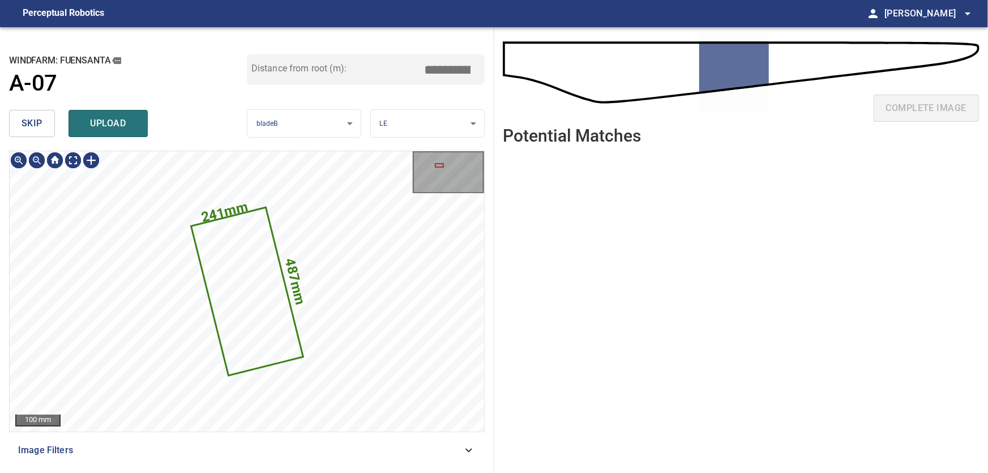
click at [27, 124] on span "skip" at bounding box center [32, 123] width 21 height 16
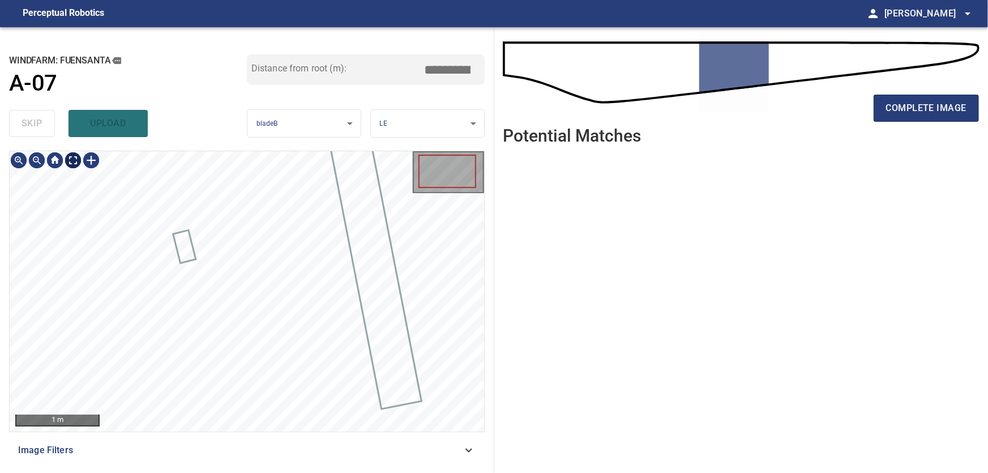
click at [69, 159] on body "**********" at bounding box center [494, 236] width 988 height 473
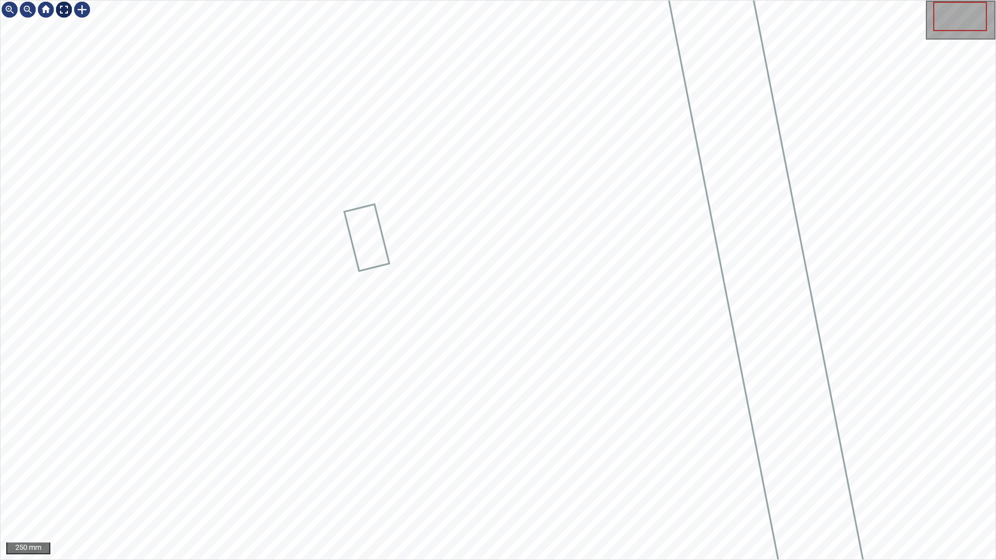
click at [69, 15] on div at bounding box center [64, 10] width 18 height 18
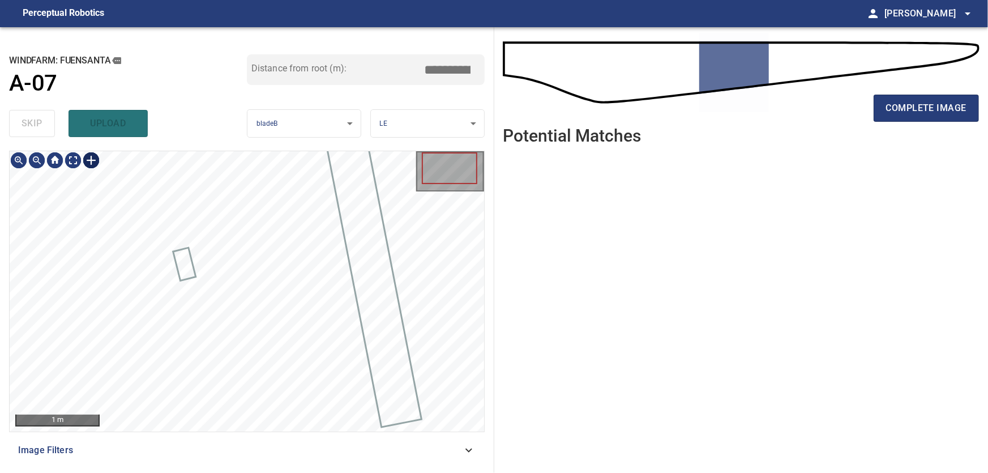
click at [107, 174] on div "1 m" at bounding box center [247, 291] width 474 height 280
click at [89, 159] on div at bounding box center [91, 160] width 18 height 18
click at [239, 296] on div at bounding box center [247, 291] width 474 height 280
click at [233, 284] on div at bounding box center [227, 267] width 22 height 57
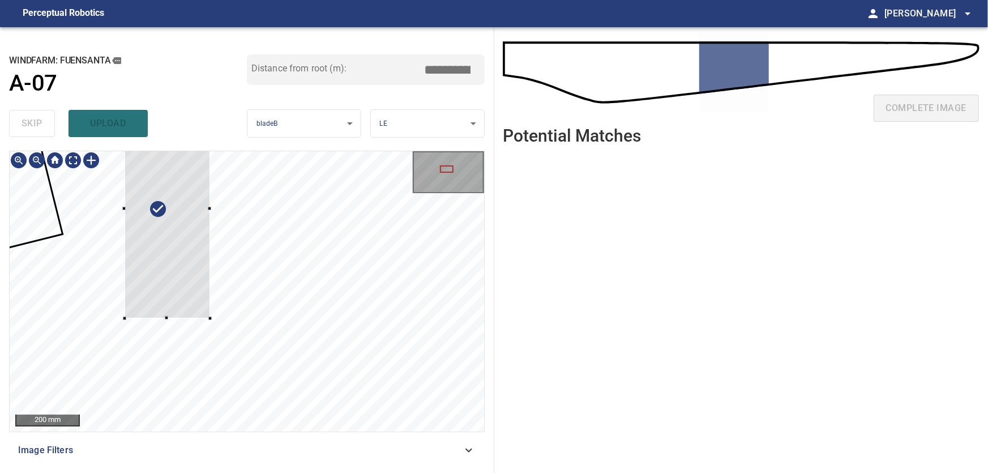
click at [192, 196] on div at bounding box center [167, 208] width 85 height 219
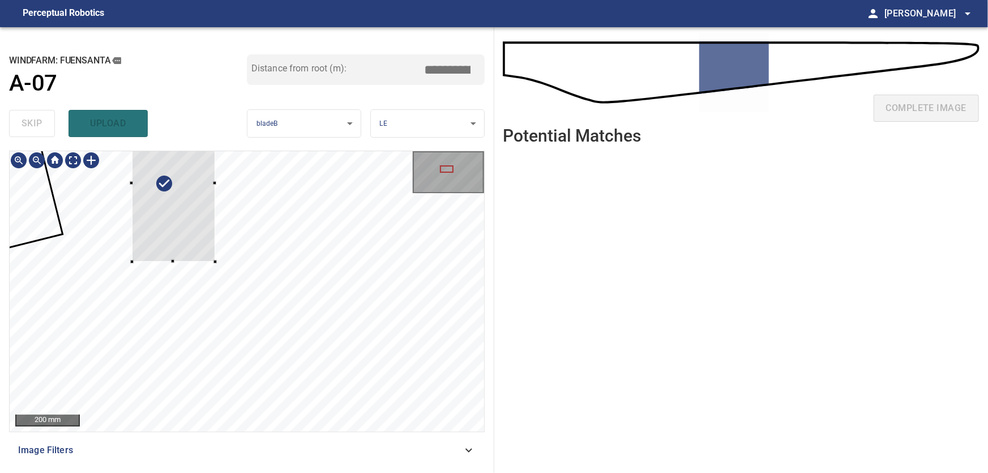
click at [179, 232] on div at bounding box center [174, 183] width 84 height 157
click at [203, 235] on div at bounding box center [159, 166] width 100 height 165
click at [131, 235] on div at bounding box center [247, 291] width 474 height 280
click at [136, 168] on div at bounding box center [174, 164] width 105 height 168
click at [185, 164] on div at bounding box center [160, 166] width 77 height 164
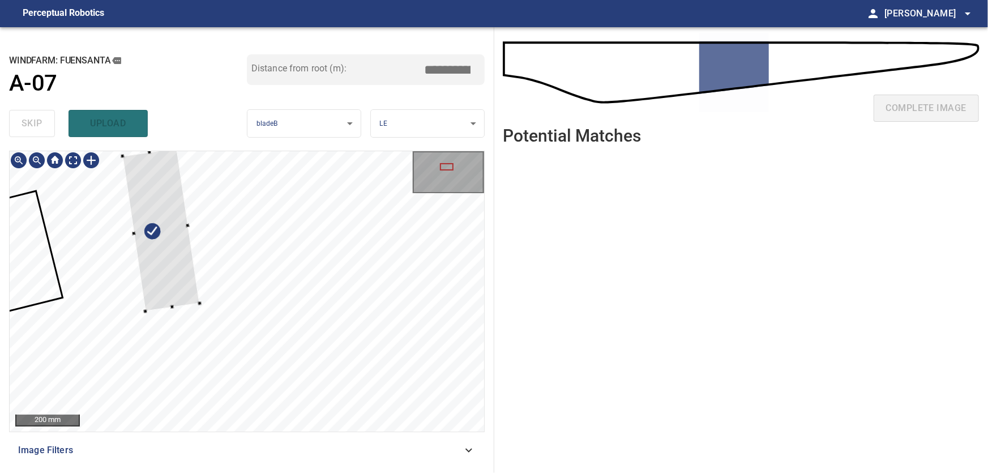
click at [446, 169] on div at bounding box center [447, 166] width 14 height 7
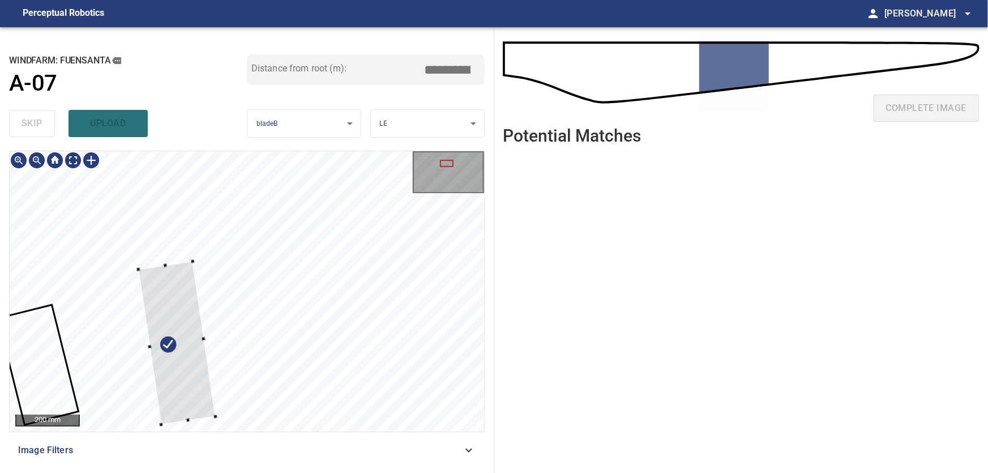
click at [443, 160] on div at bounding box center [447, 163] width 14 height 7
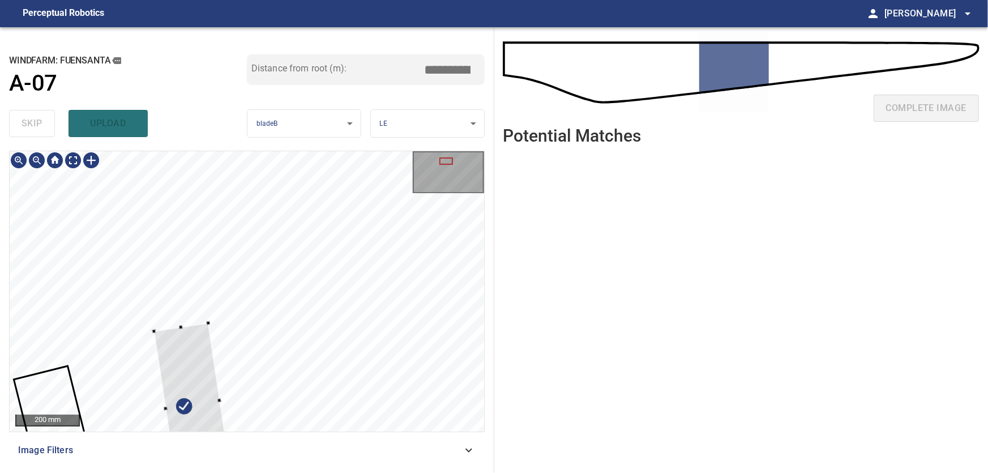
click at [178, 336] on div at bounding box center [247, 291] width 474 height 280
click at [206, 332] on div at bounding box center [247, 291] width 474 height 280
click at [187, 395] on div at bounding box center [199, 437] width 70 height 100
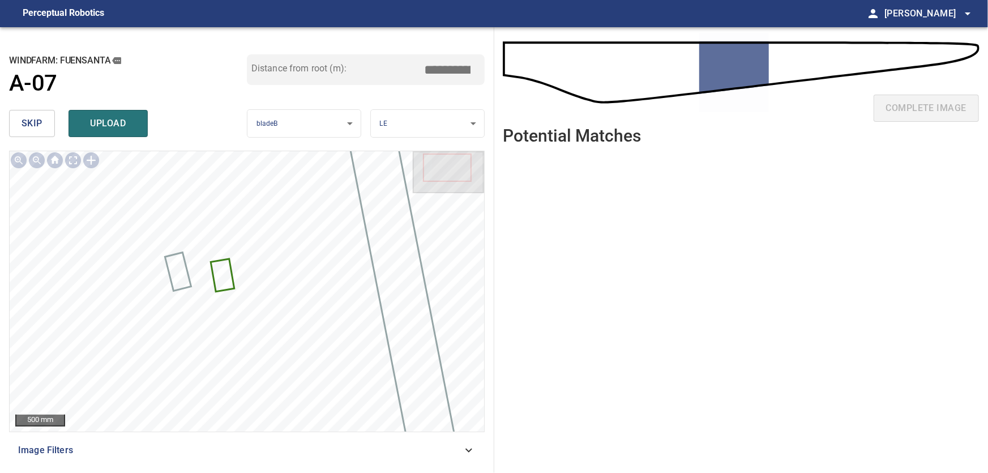
drag, startPoint x: 453, startPoint y: 69, endPoint x: 502, endPoint y: 72, distance: 48.8
click at [480, 72] on input "*****" at bounding box center [451, 70] width 57 height 22
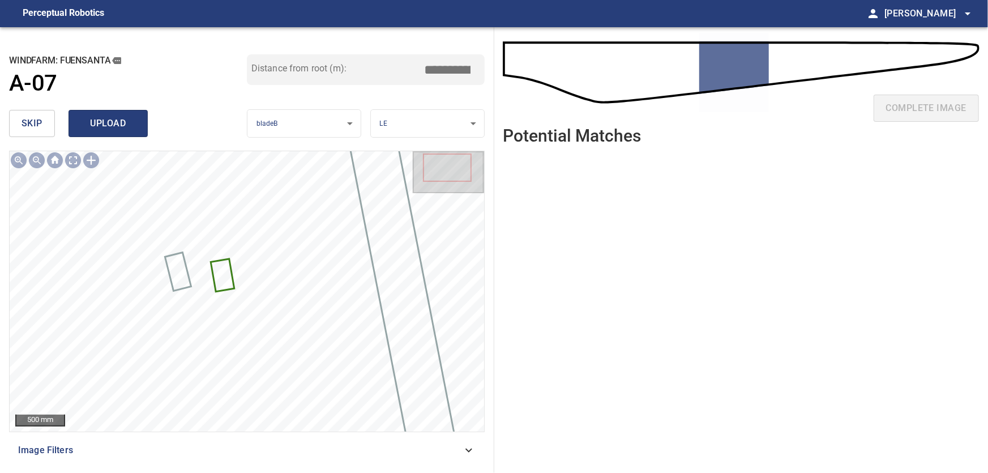
type input "*****"
drag, startPoint x: 127, startPoint y: 122, endPoint x: 135, endPoint y: 128, distance: 9.7
click at [127, 122] on span "upload" at bounding box center [108, 123] width 54 height 16
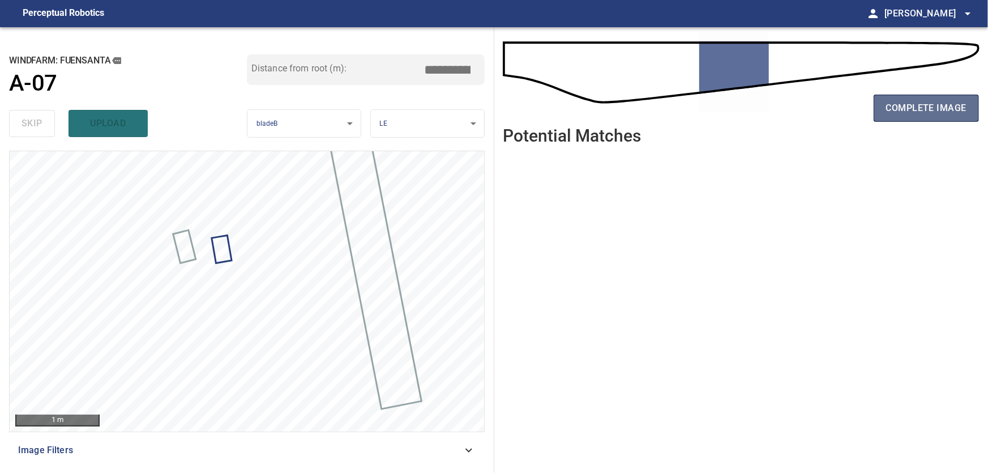
click at [932, 104] on span "complete image" at bounding box center [926, 108] width 80 height 16
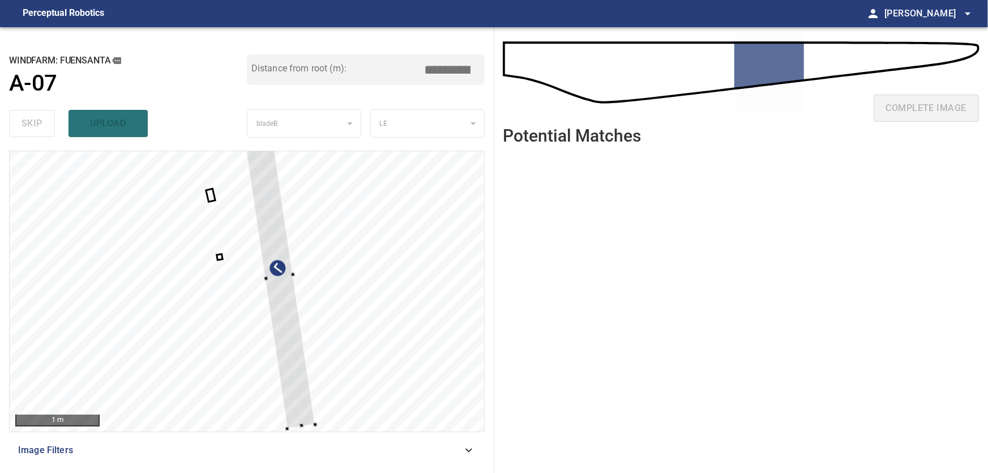
click at [455, 315] on div at bounding box center [247, 291] width 474 height 280
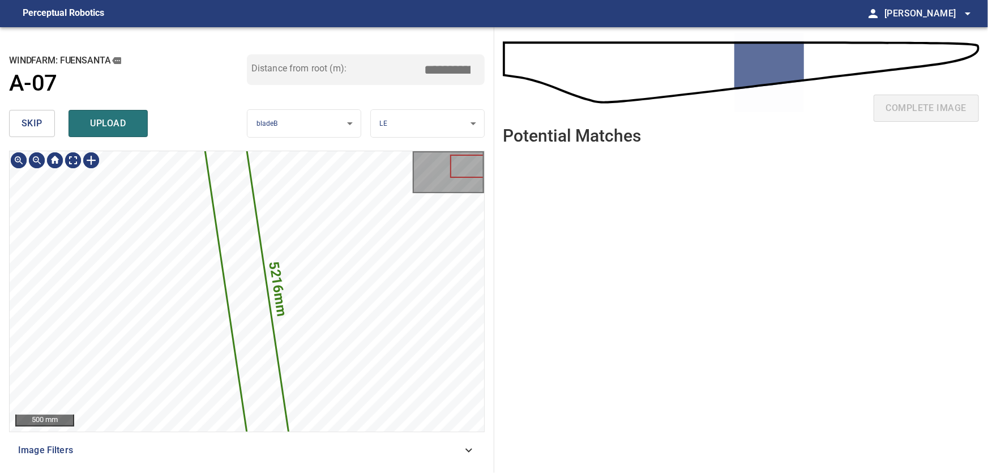
type input "****"
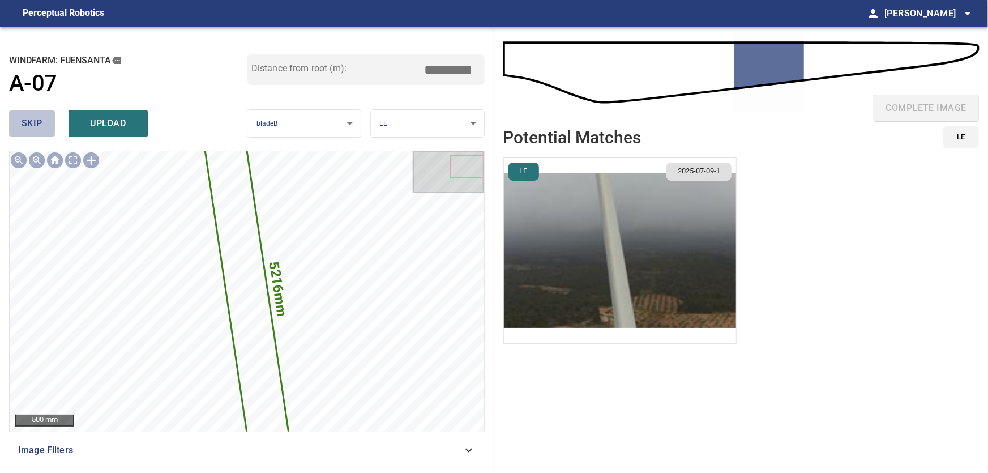
drag, startPoint x: 29, startPoint y: 119, endPoint x: 54, endPoint y: 142, distance: 33.7
click at [29, 122] on span "skip" at bounding box center [32, 123] width 21 height 16
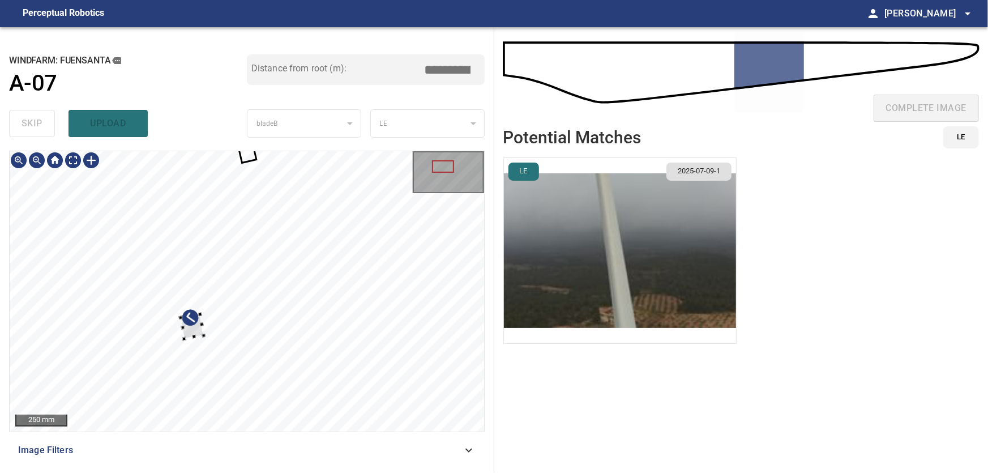
click at [115, 340] on div at bounding box center [247, 291] width 474 height 280
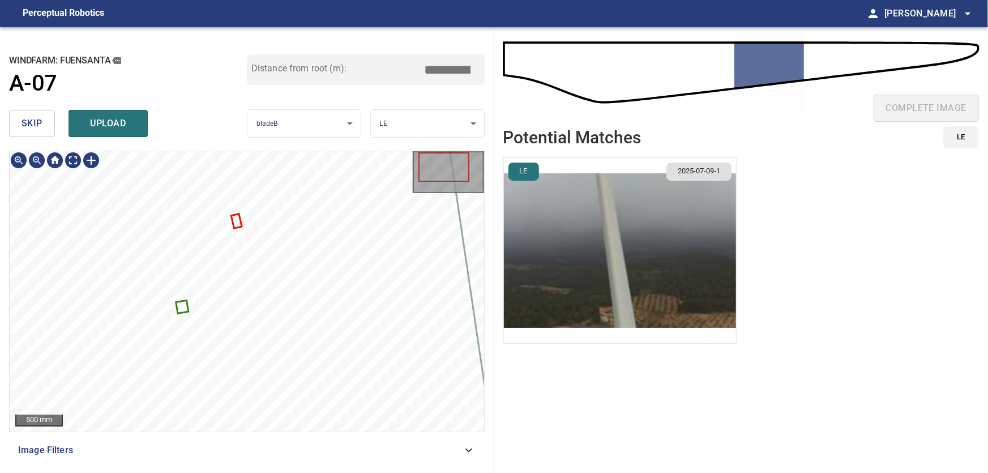
click at [184, 304] on icon at bounding box center [182, 307] width 11 height 11
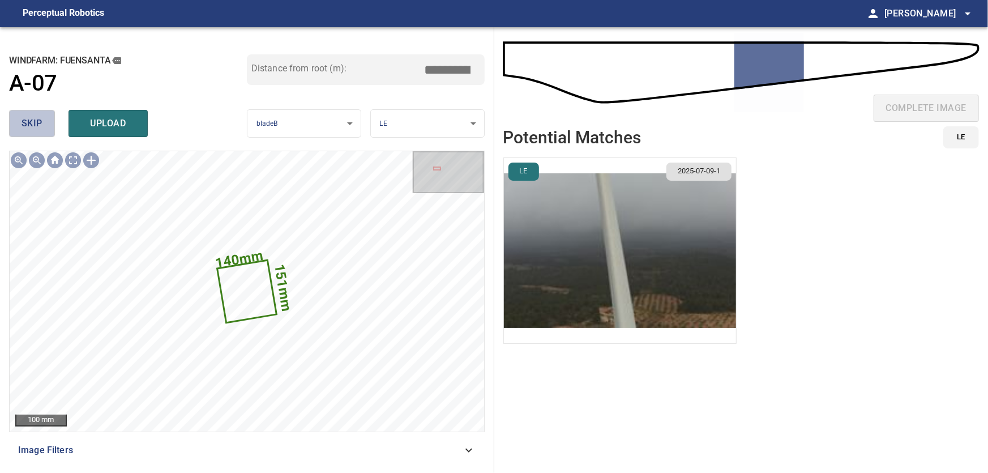
click at [29, 125] on span "skip" at bounding box center [32, 123] width 21 height 16
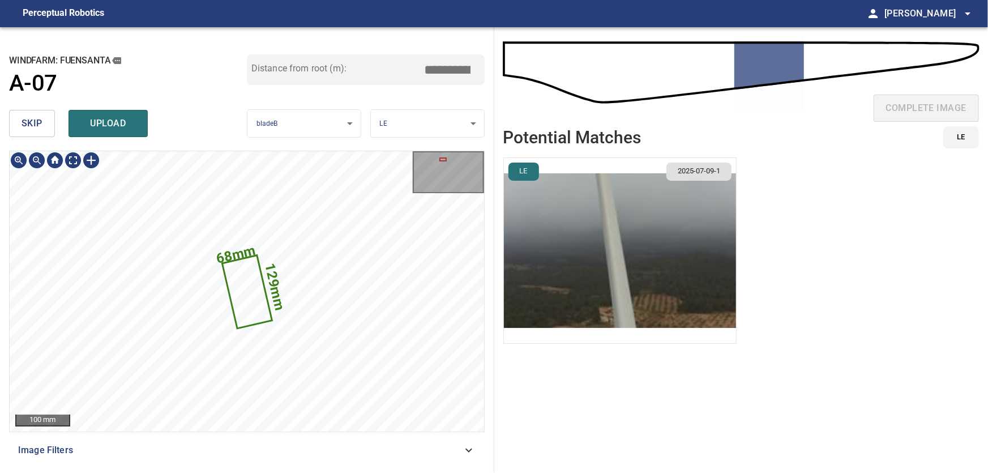
type input "****"
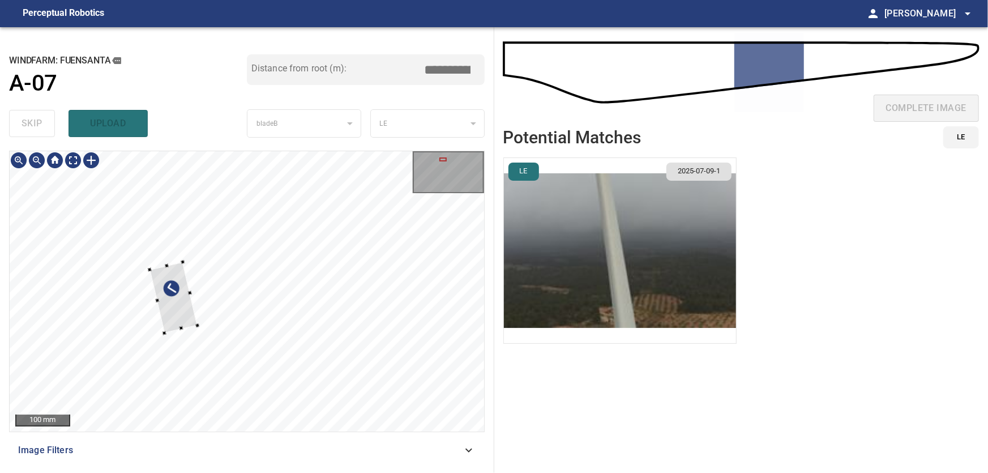
click at [99, 309] on div at bounding box center [247, 291] width 474 height 280
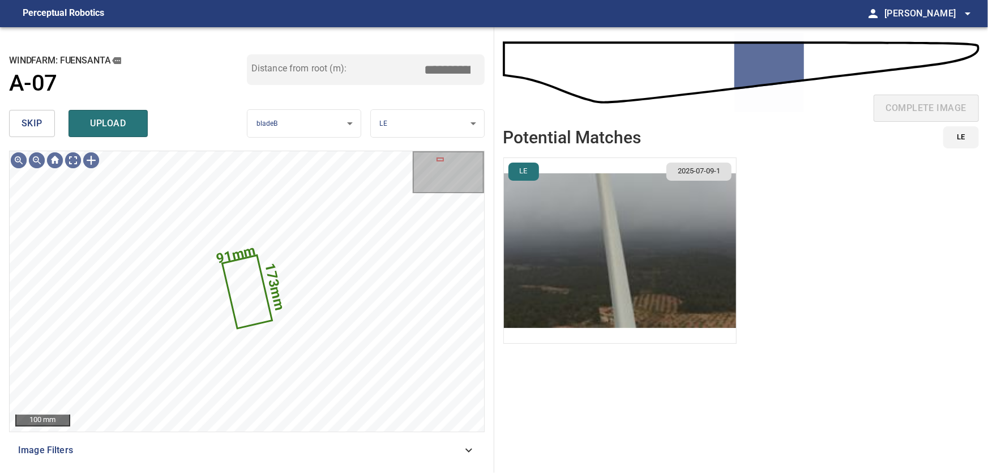
click at [31, 122] on span "skip" at bounding box center [32, 123] width 21 height 16
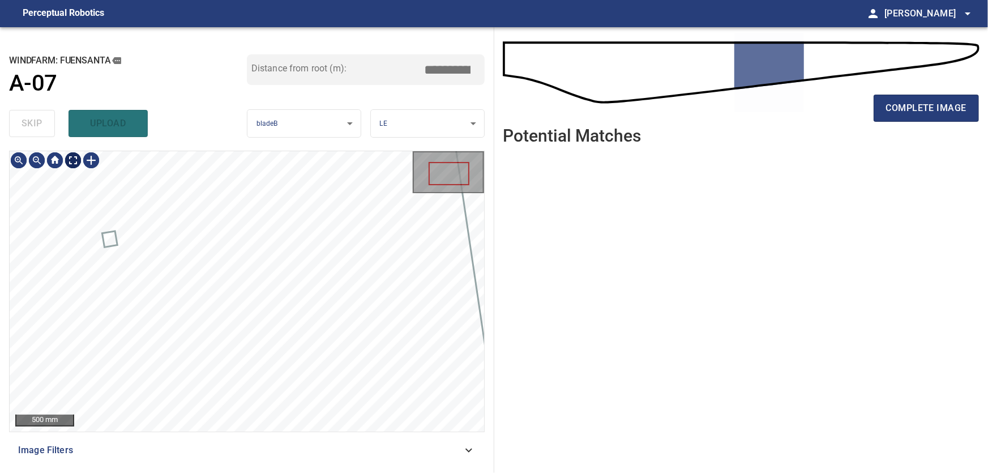
click at [78, 164] on body "**********" at bounding box center [494, 236] width 988 height 473
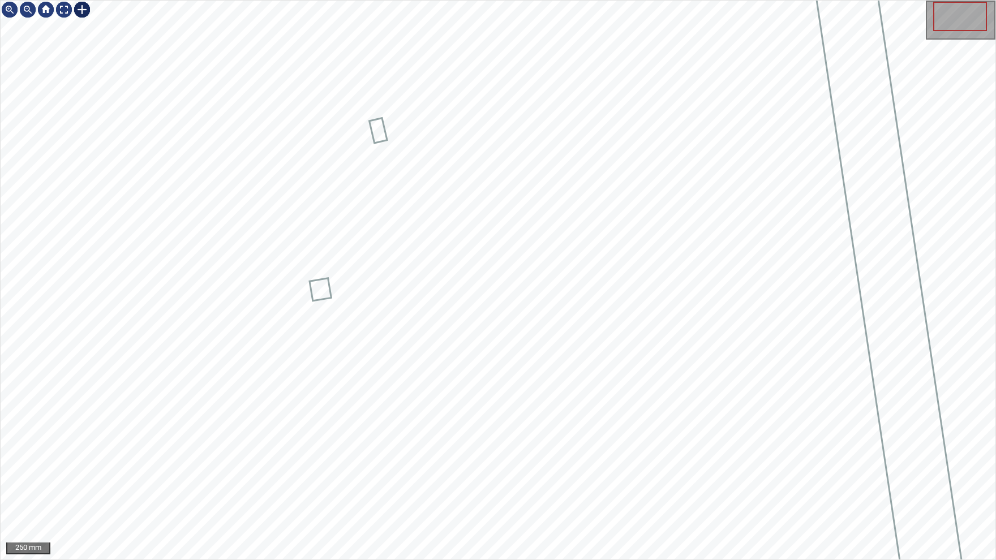
click at [80, 10] on div at bounding box center [82, 10] width 18 height 18
click at [436, 288] on div at bounding box center [498, 280] width 995 height 559
click at [444, 258] on div at bounding box center [428, 193] width 54 height 176
click at [459, 273] on div at bounding box center [430, 193] width 59 height 178
click at [67, 8] on img at bounding box center [64, 10] width 18 height 18
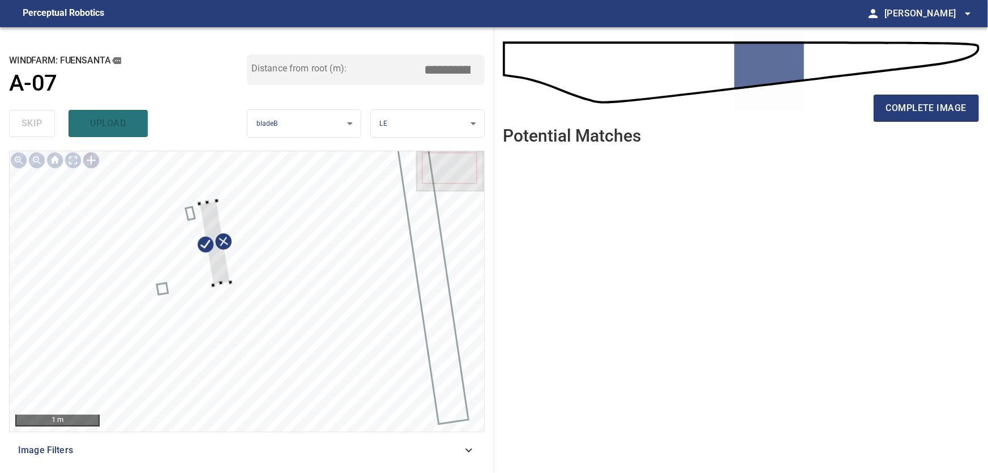
drag, startPoint x: 443, startPoint y: 67, endPoint x: 534, endPoint y: 67, distance: 91.2
click at [480, 67] on input "*****" at bounding box center [451, 70] width 57 height 22
type input "*****"
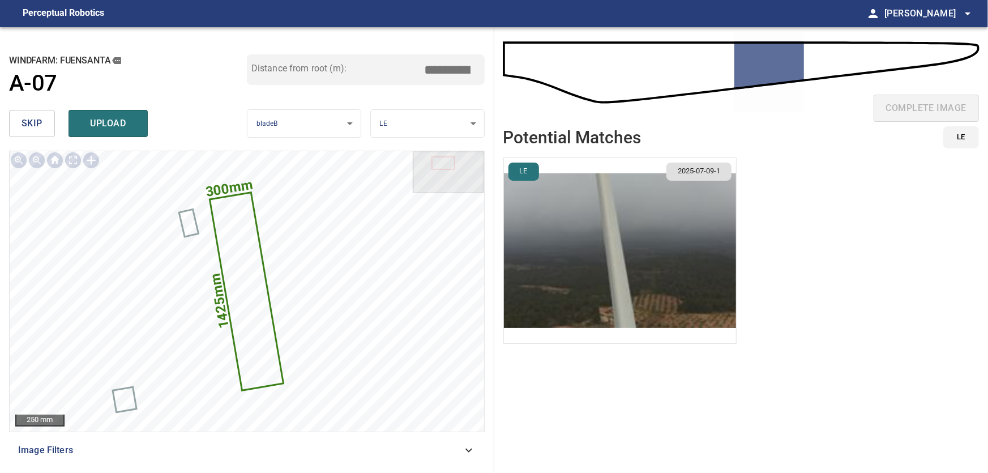
drag, startPoint x: 447, startPoint y: 66, endPoint x: 533, endPoint y: 71, distance: 86.2
click at [480, 71] on input "*****" at bounding box center [451, 70] width 57 height 22
click at [443, 66] on input "*****" at bounding box center [451, 70] width 57 height 22
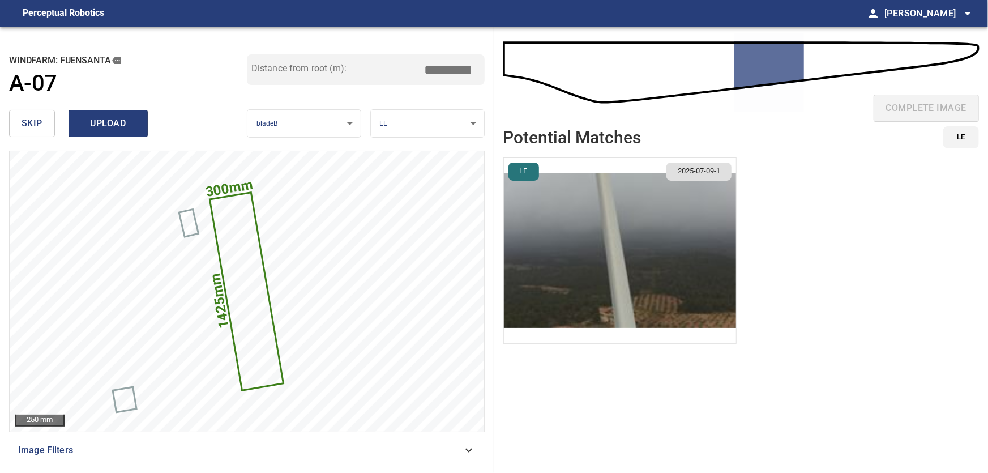
type input "*****"
click at [115, 123] on span "upload" at bounding box center [108, 123] width 54 height 16
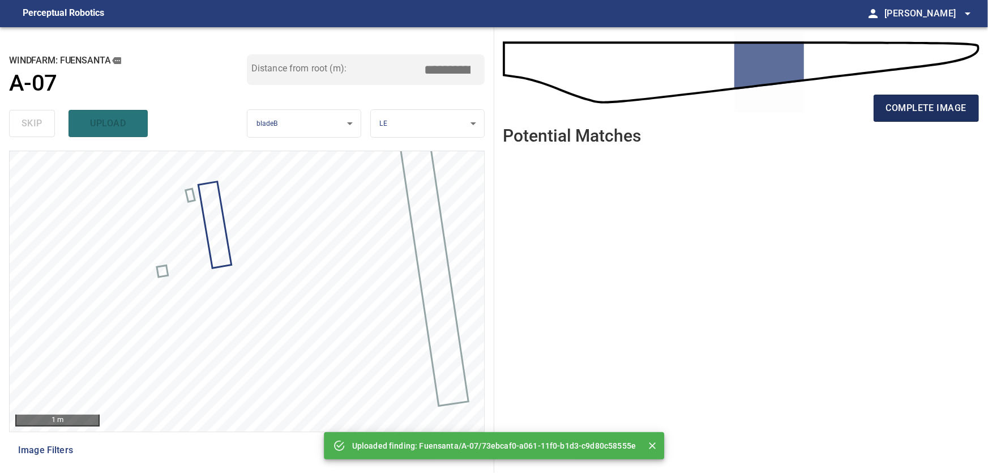
click at [919, 108] on span "complete image" at bounding box center [926, 108] width 80 height 16
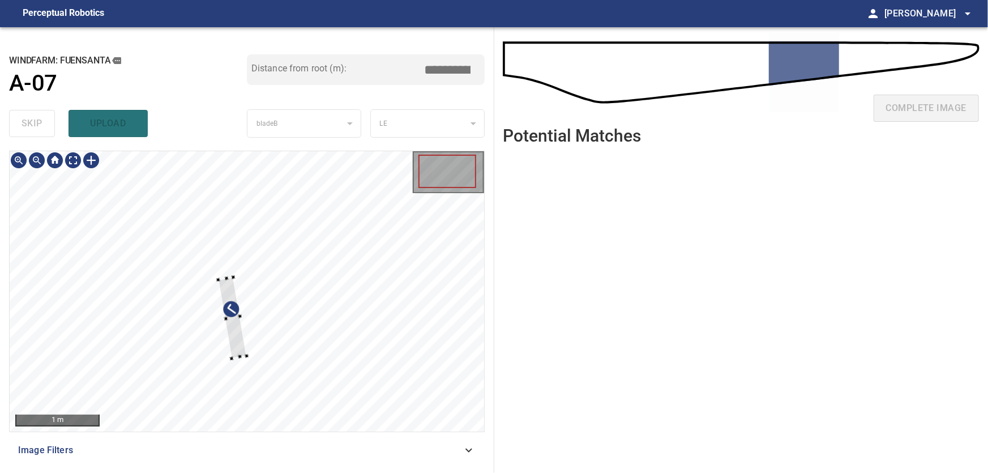
click at [448, 271] on div at bounding box center [247, 291] width 474 height 280
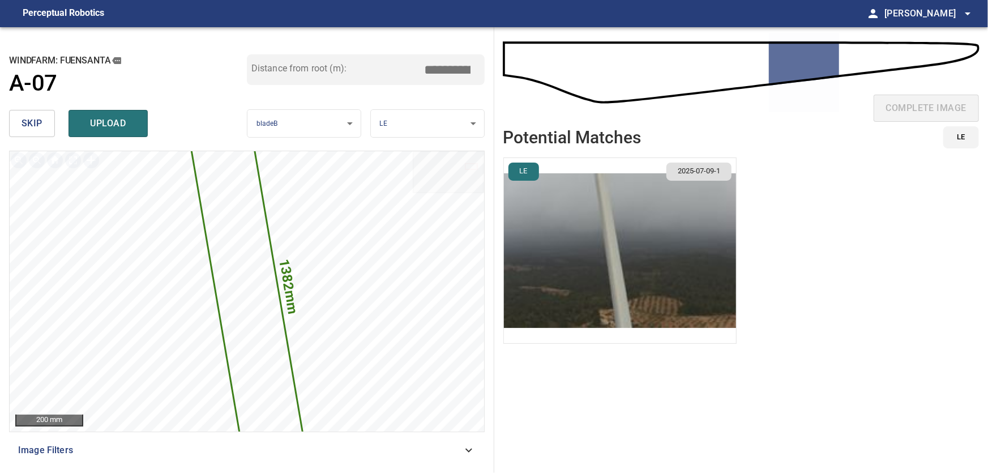
click at [36, 121] on span "skip" at bounding box center [32, 123] width 21 height 16
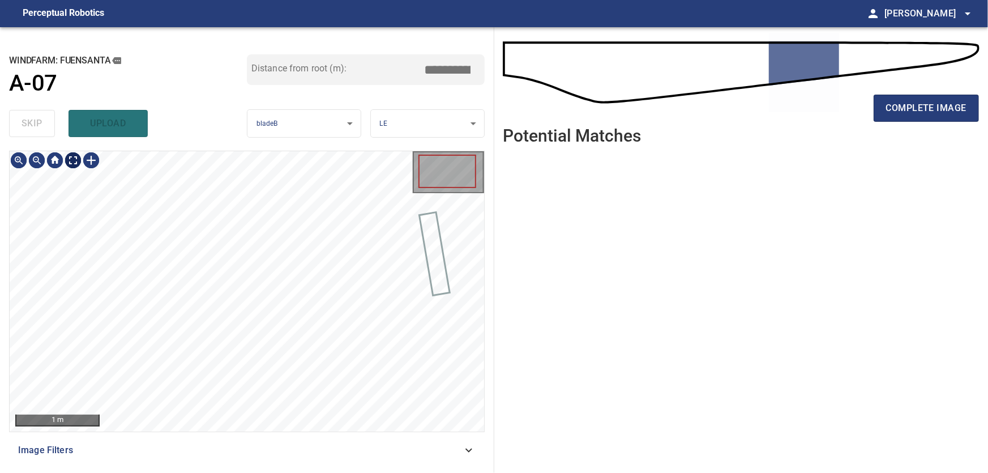
click at [70, 159] on body "**********" at bounding box center [494, 236] width 988 height 473
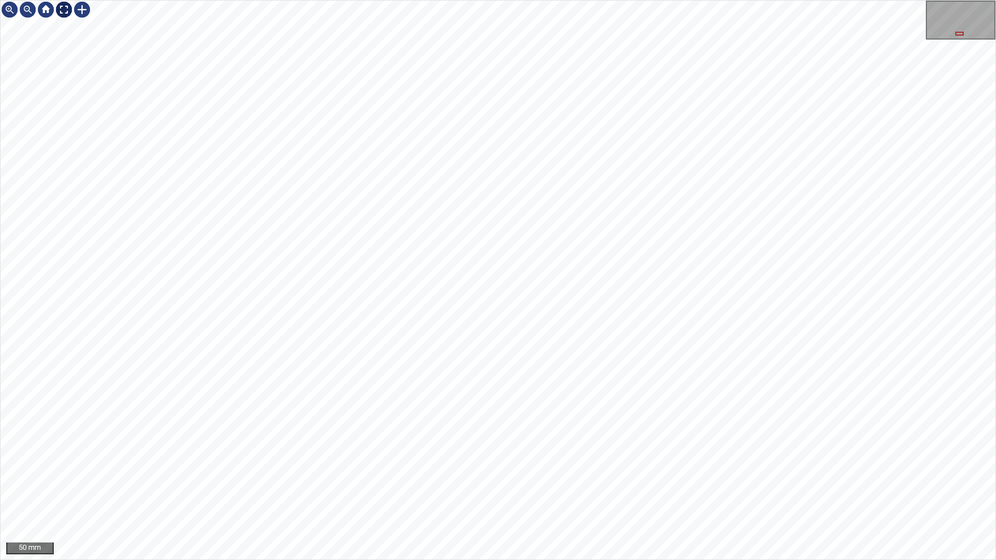
click at [61, 10] on img at bounding box center [64, 10] width 18 height 18
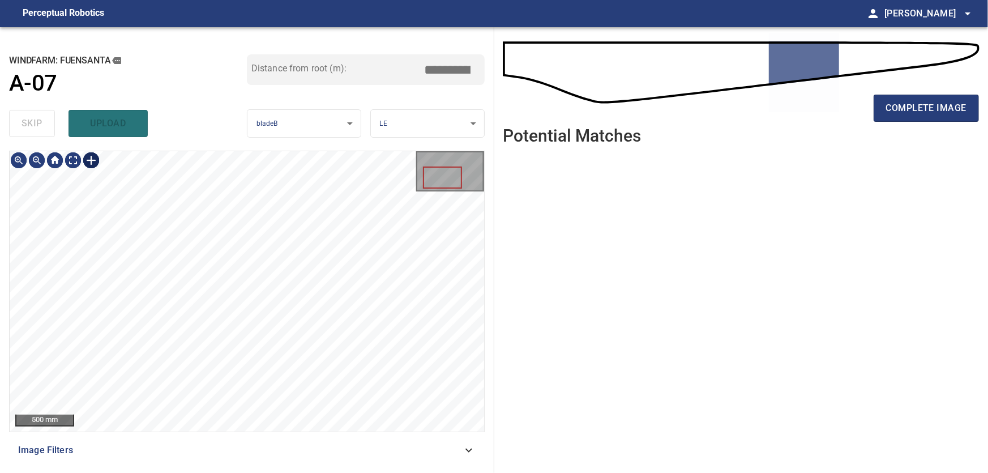
click at [91, 162] on div at bounding box center [91, 160] width 18 height 18
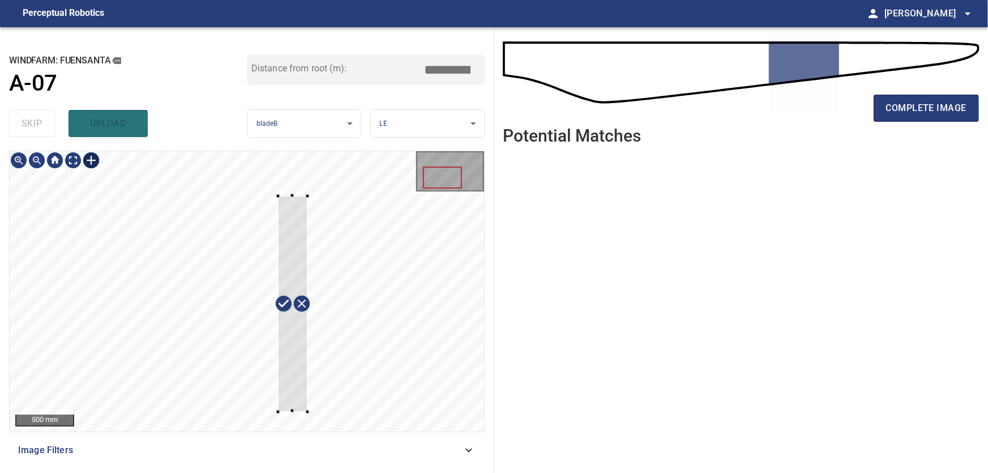
click at [307, 412] on div at bounding box center [247, 291] width 474 height 280
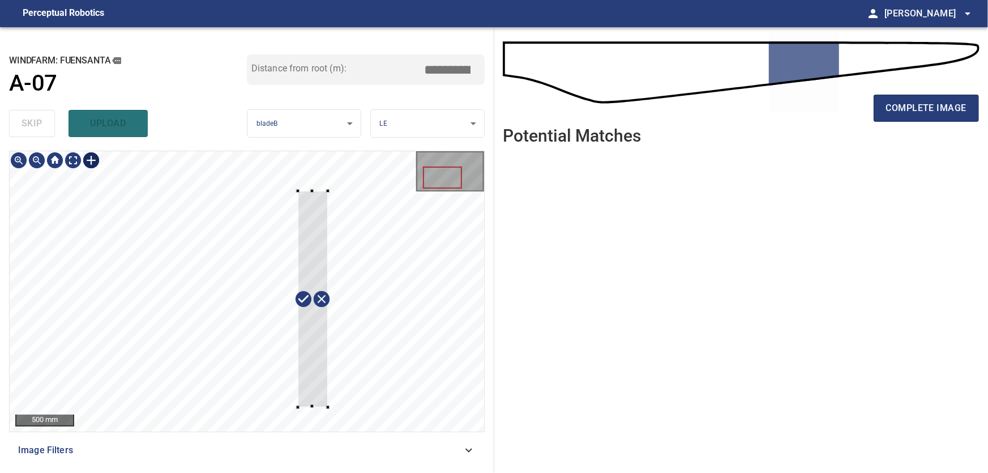
click at [317, 386] on div at bounding box center [312, 299] width 29 height 216
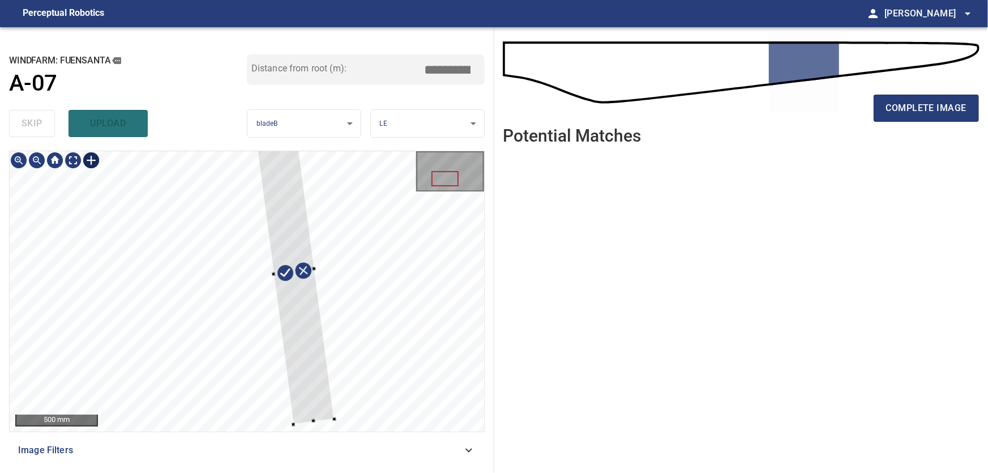
click at [318, 336] on div at bounding box center [294, 271] width 80 height 305
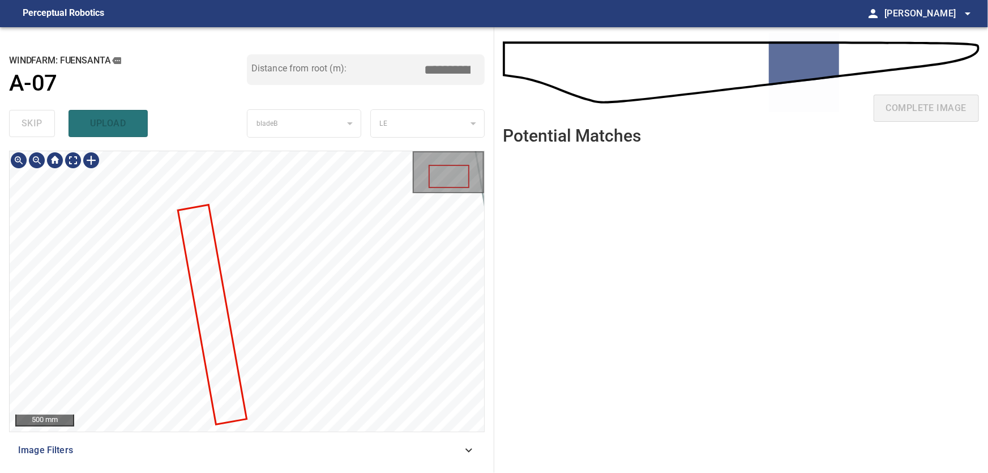
click at [352, 139] on div "**********" at bounding box center [247, 250] width 494 height 446
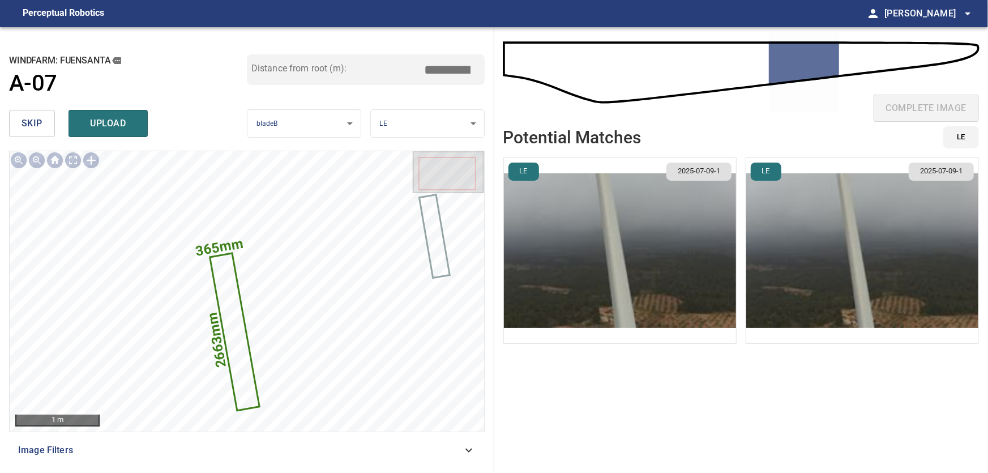
drag, startPoint x: 443, startPoint y: 69, endPoint x: 477, endPoint y: 78, distance: 34.8
click at [477, 78] on input "*****" at bounding box center [451, 70] width 57 height 22
type input "*****"
click at [842, 283] on img "button" at bounding box center [862, 250] width 232 height 185
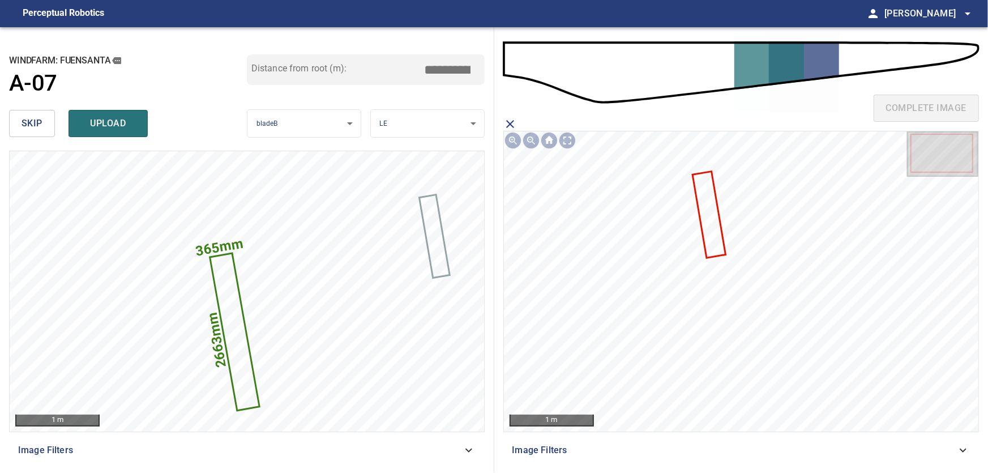
click at [712, 226] on icon at bounding box center [709, 214] width 31 height 84
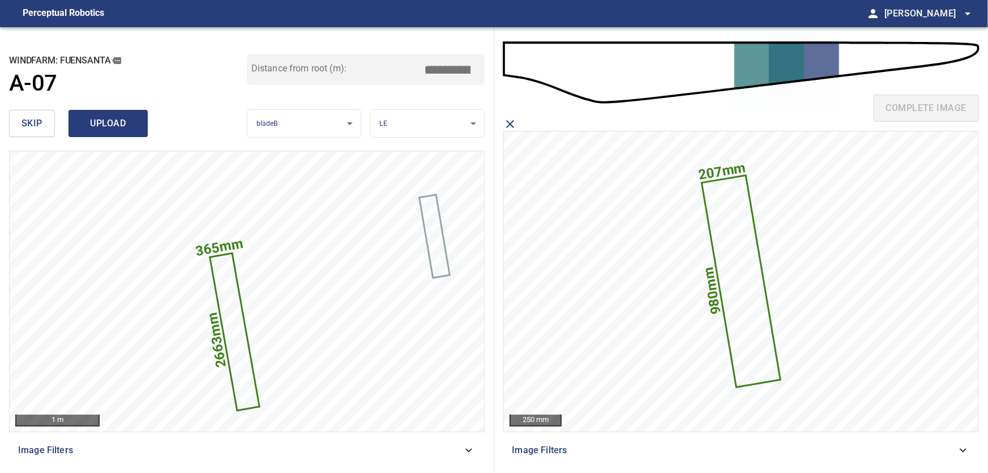
click at [129, 128] on span "upload" at bounding box center [108, 123] width 54 height 16
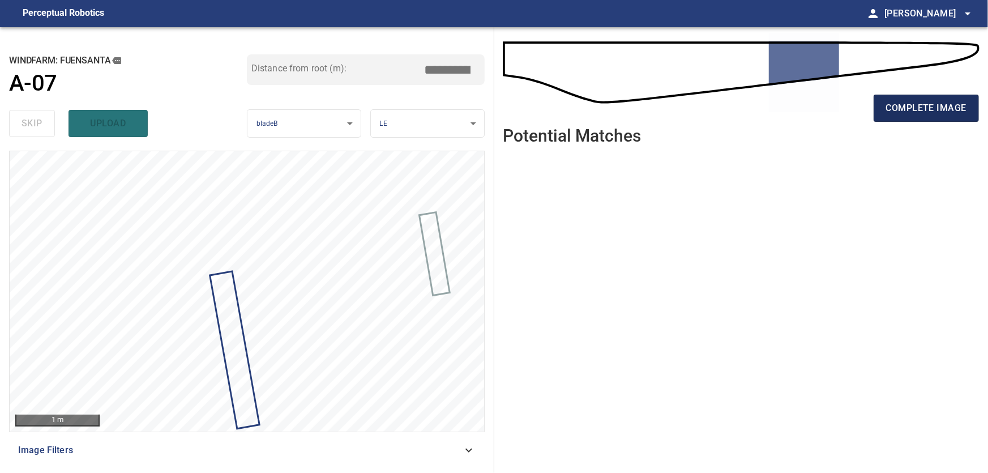
click at [932, 105] on span "complete image" at bounding box center [926, 108] width 80 height 16
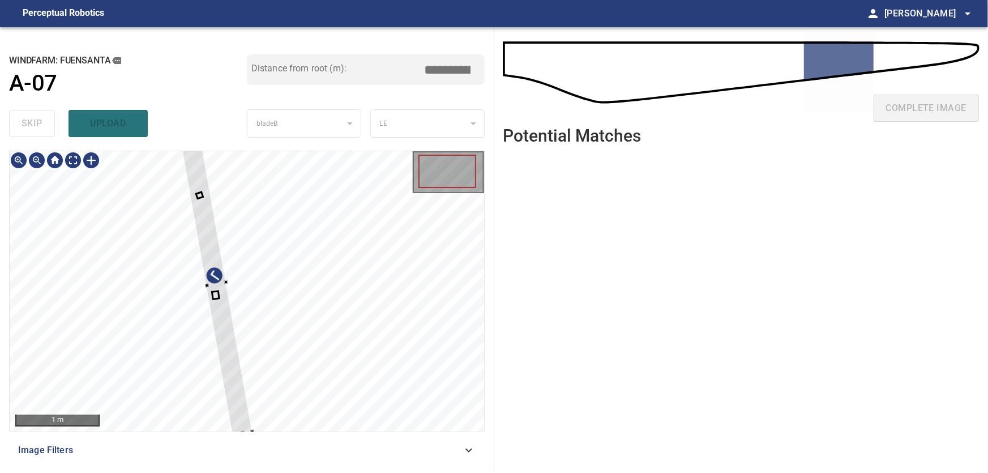
click at [310, 301] on div at bounding box center [247, 291] width 474 height 280
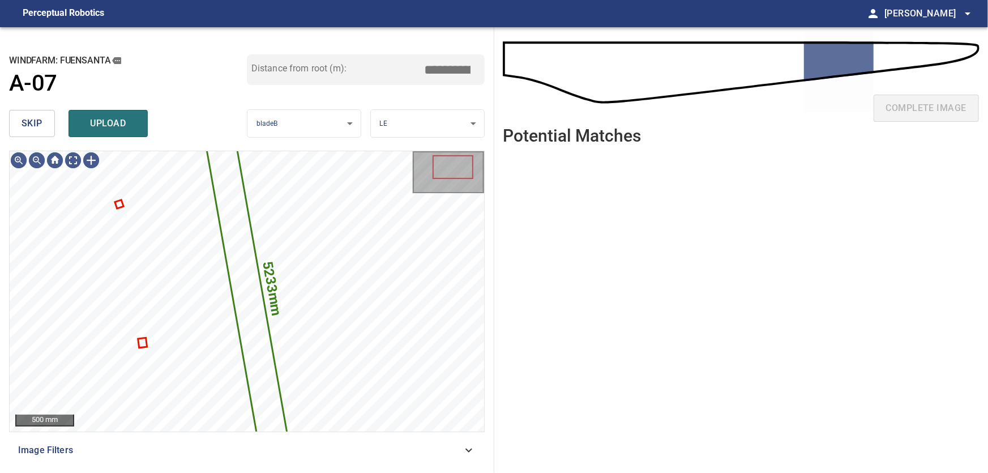
click at [31, 127] on span "skip" at bounding box center [32, 123] width 21 height 16
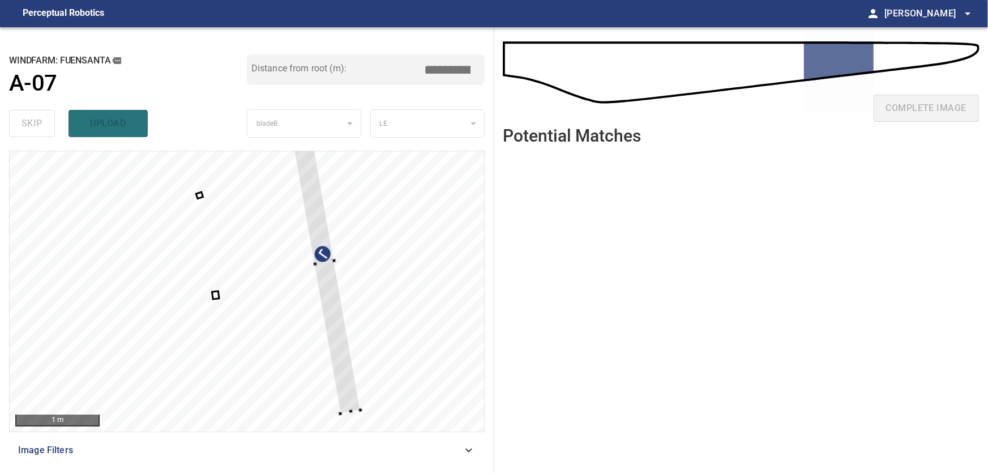
click at [346, 323] on div at bounding box center [247, 291] width 474 height 280
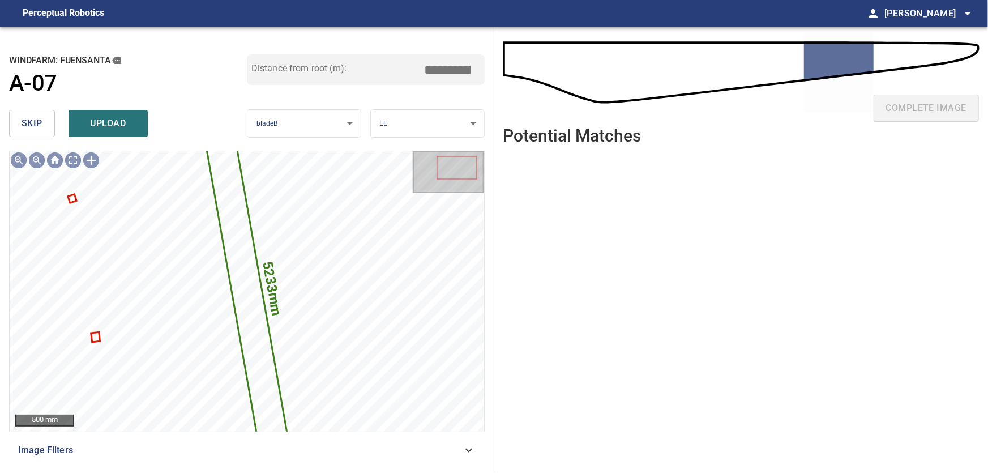
click at [27, 122] on span "skip" at bounding box center [32, 123] width 21 height 16
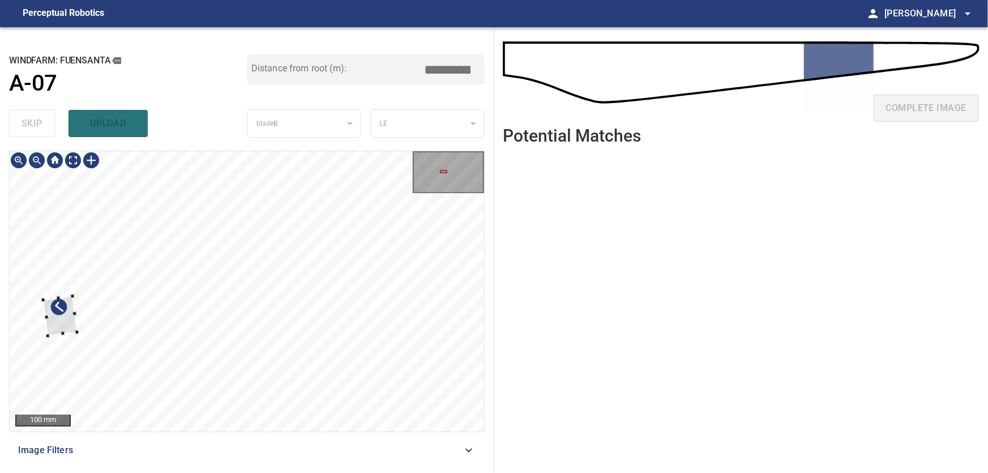
click at [36, 328] on div at bounding box center [247, 291] width 474 height 280
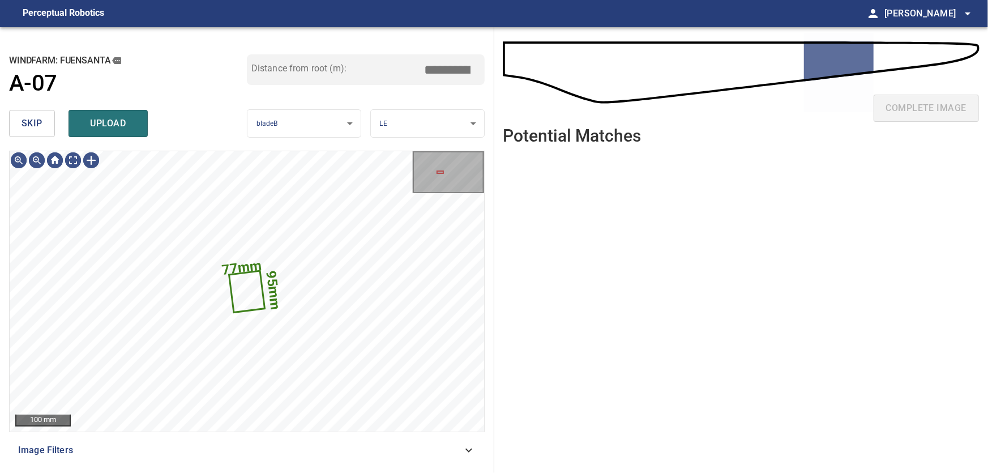
click at [33, 126] on span "skip" at bounding box center [32, 123] width 21 height 16
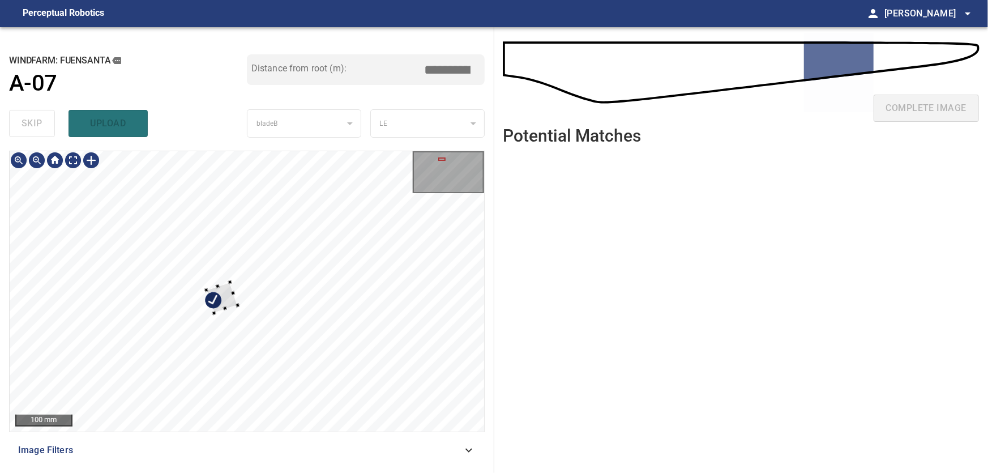
click at [79, 315] on div at bounding box center [247, 291] width 474 height 280
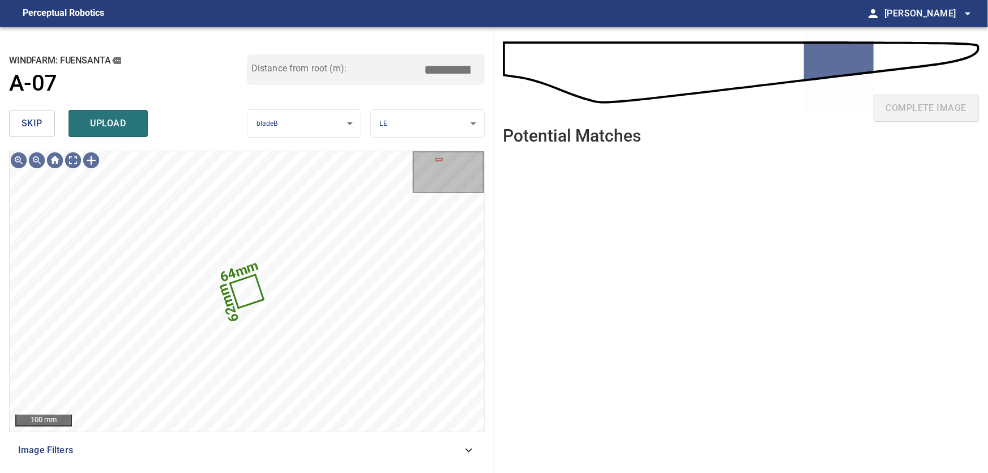
click at [22, 123] on span "skip" at bounding box center [32, 123] width 21 height 16
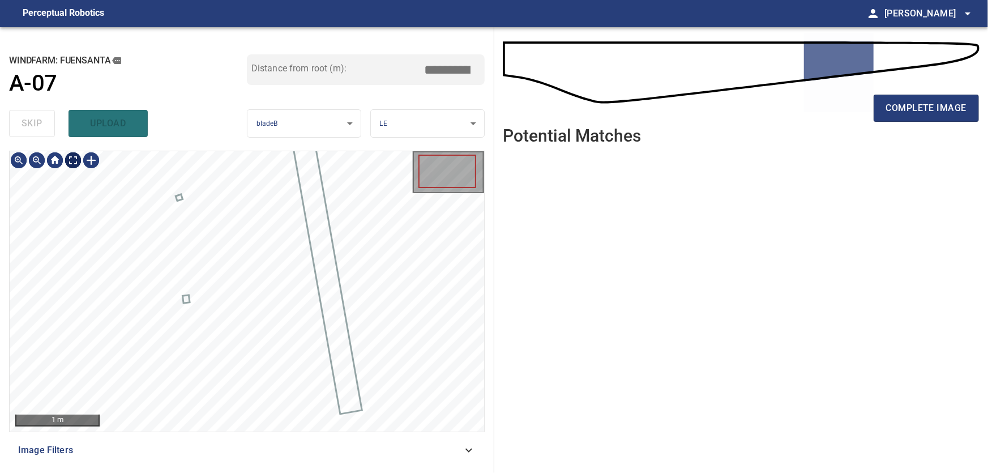
click at [75, 162] on body "**********" at bounding box center [494, 236] width 988 height 473
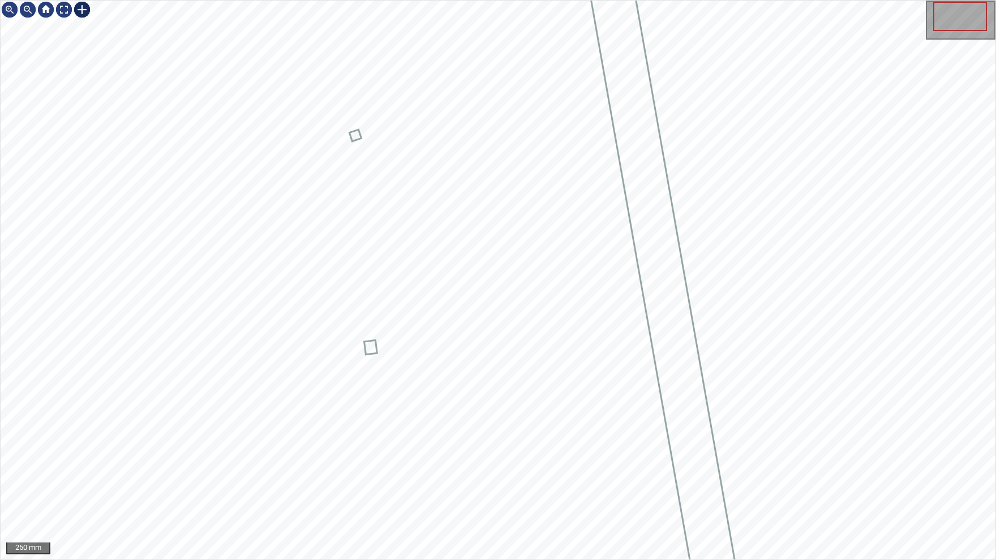
click at [80, 12] on div at bounding box center [82, 10] width 18 height 18
click at [442, 352] on div at bounding box center [498, 280] width 995 height 559
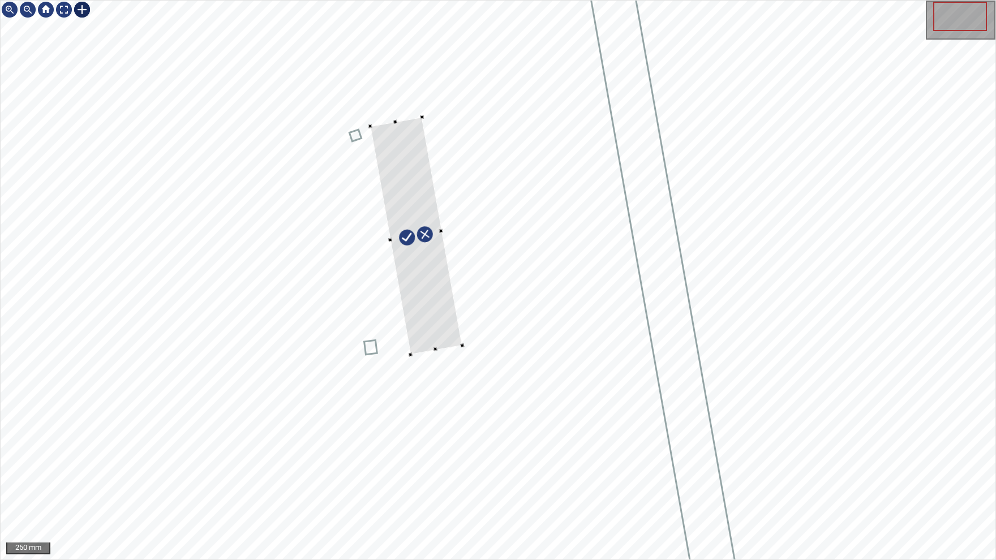
click at [414, 144] on div at bounding box center [416, 236] width 92 height 238
click at [401, 240] on div at bounding box center [420, 235] width 83 height 236
click at [402, 103] on div at bounding box center [498, 280] width 995 height 559
click at [422, 177] on div at bounding box center [422, 235] width 92 height 251
click at [415, 181] on div at bounding box center [419, 235] width 84 height 251
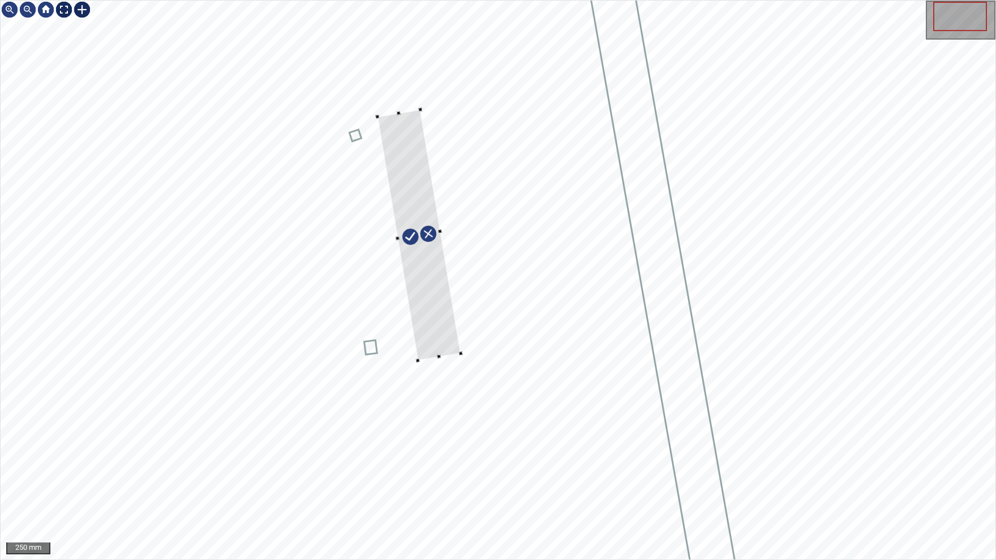
click at [61, 9] on div at bounding box center [64, 10] width 18 height 18
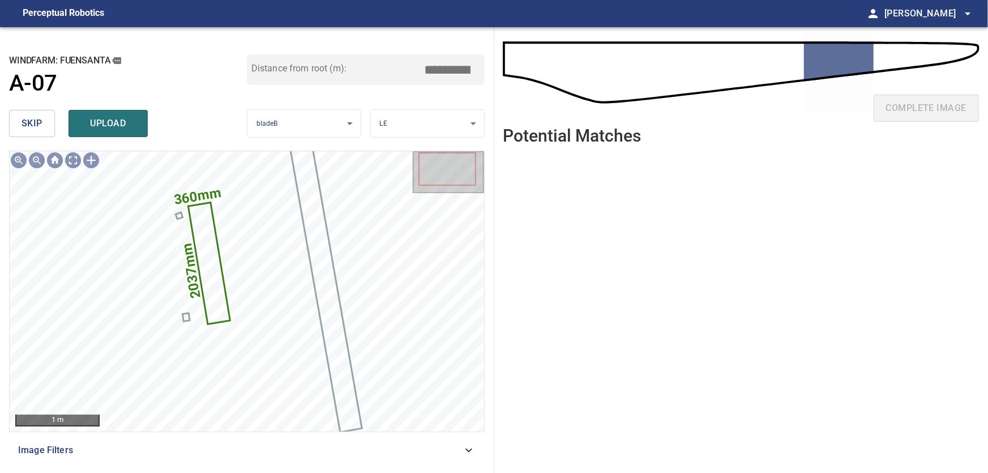
drag, startPoint x: 443, startPoint y: 71, endPoint x: 570, endPoint y: 78, distance: 127.0
click at [480, 78] on input "*****" at bounding box center [451, 70] width 57 height 22
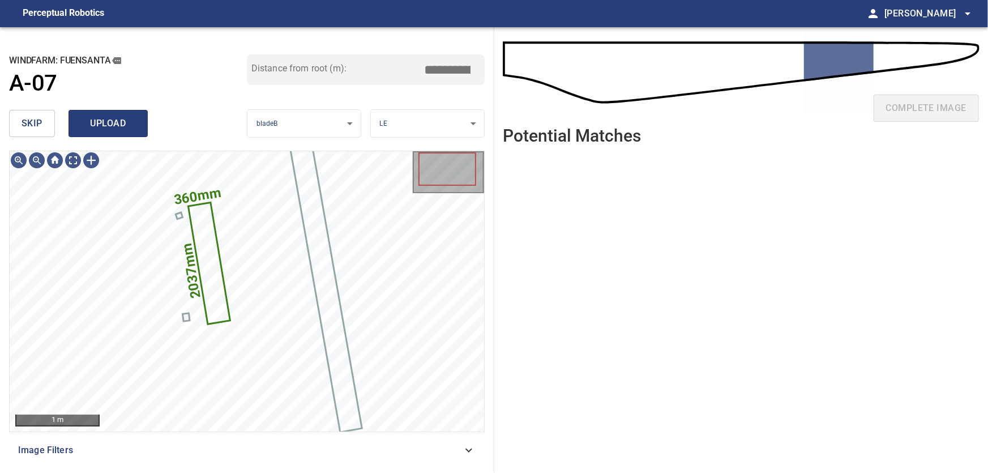
type input "*****"
click at [101, 123] on span "upload" at bounding box center [108, 123] width 54 height 16
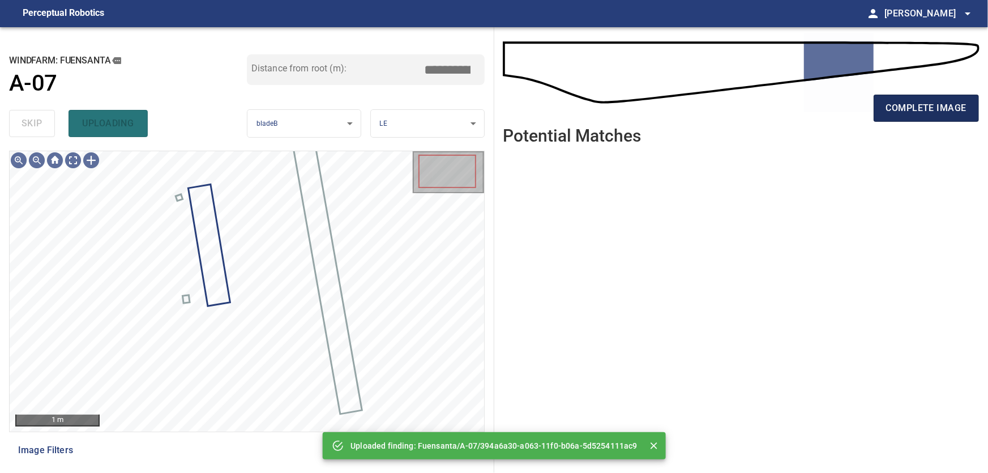
click at [899, 106] on span "complete image" at bounding box center [926, 108] width 80 height 16
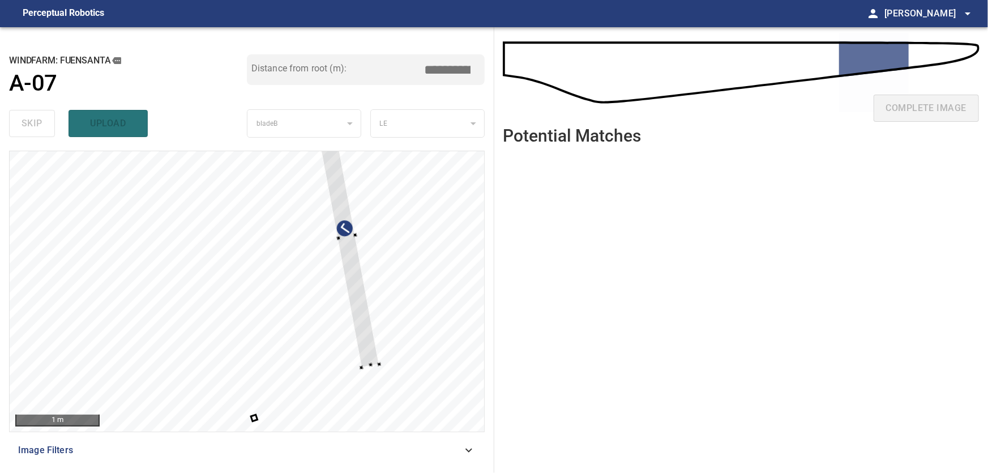
click at [373, 302] on div at bounding box center [247, 291] width 474 height 280
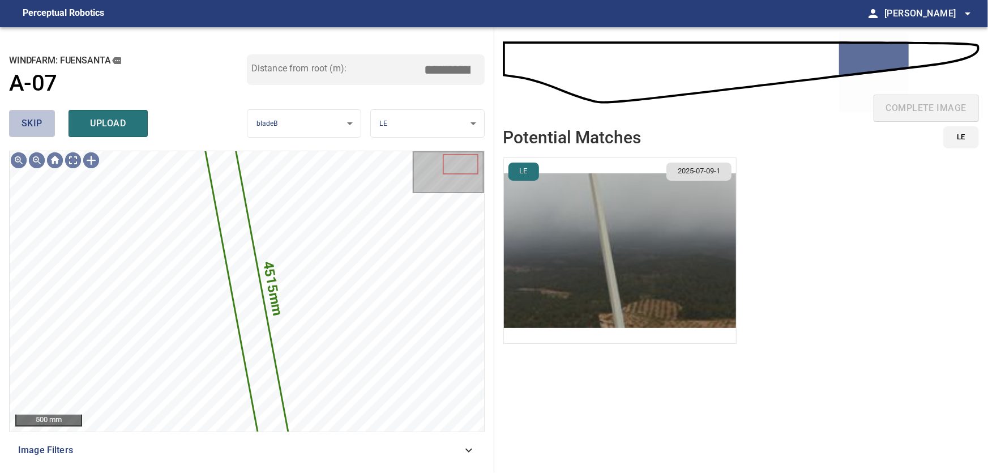
click at [35, 122] on span "skip" at bounding box center [32, 123] width 21 height 16
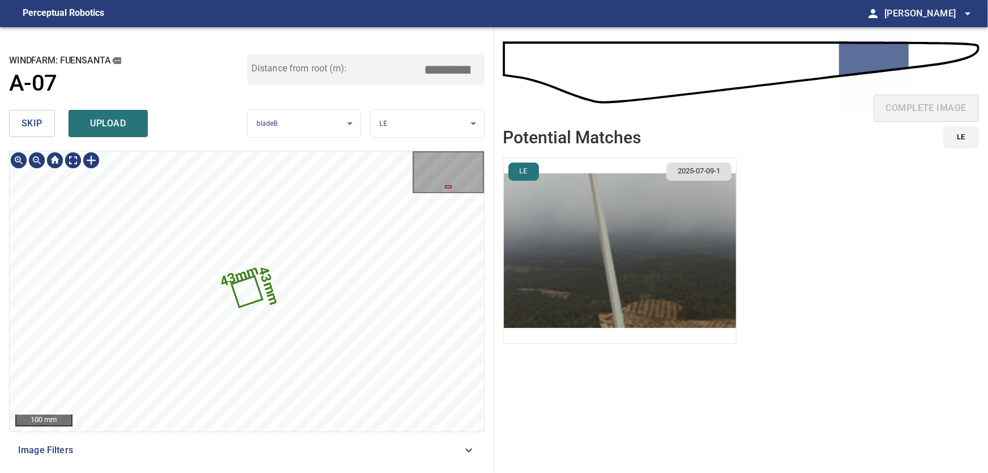
type input "****"
click at [102, 285] on div at bounding box center [247, 291] width 474 height 280
click at [54, 285] on div at bounding box center [247, 291] width 474 height 280
click at [27, 119] on span "skip" at bounding box center [32, 123] width 21 height 16
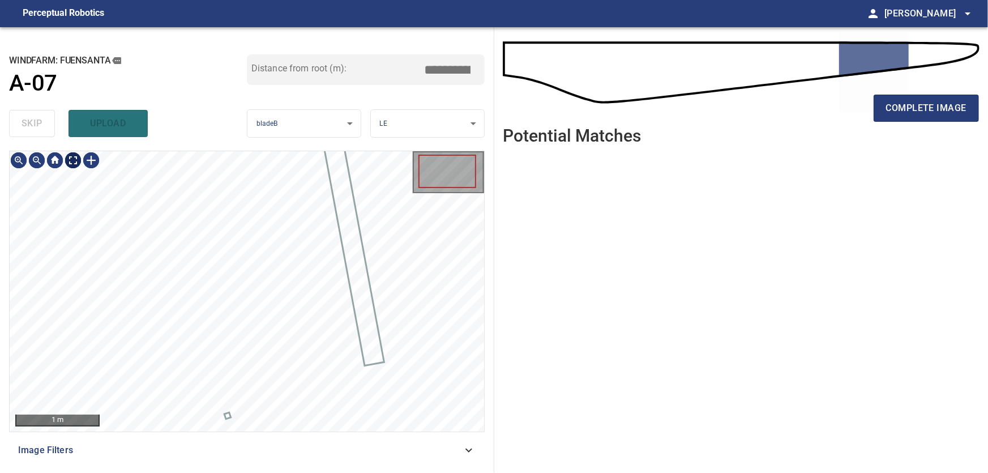
click at [75, 162] on body "**********" at bounding box center [494, 236] width 988 height 473
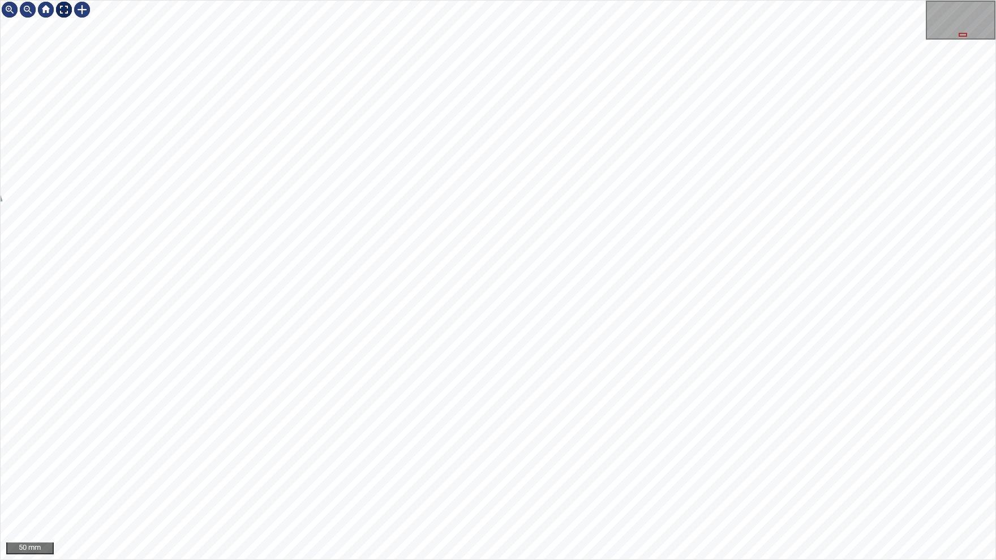
click at [61, 7] on img at bounding box center [64, 10] width 18 height 18
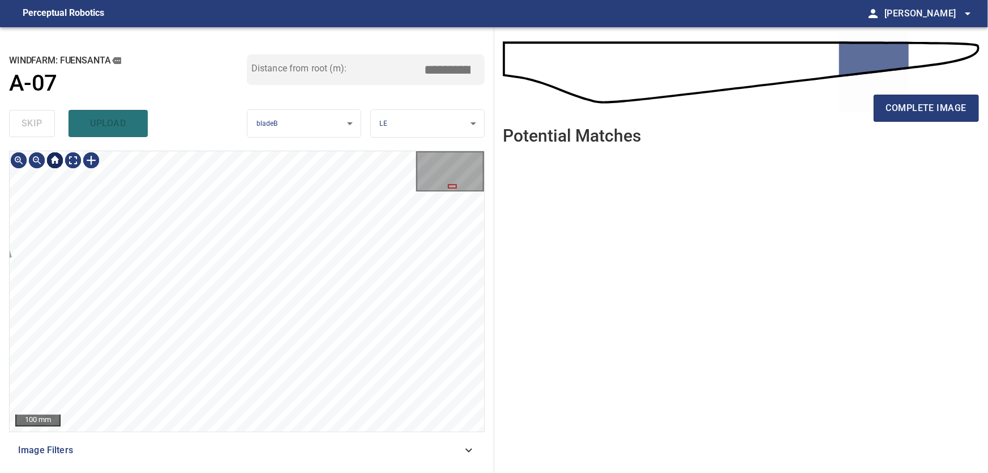
click at [53, 161] on div at bounding box center [55, 160] width 18 height 18
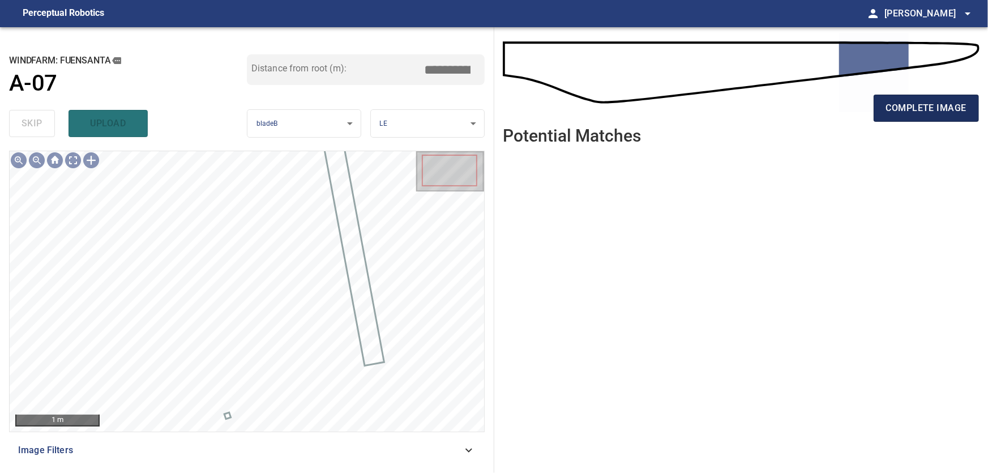
click at [945, 110] on span "complete image" at bounding box center [926, 108] width 80 height 16
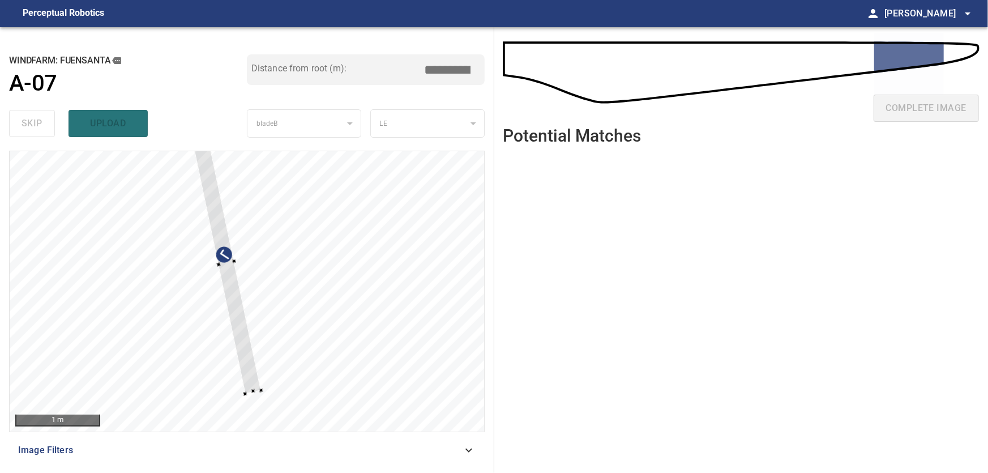
click at [395, 337] on div at bounding box center [247, 291] width 474 height 280
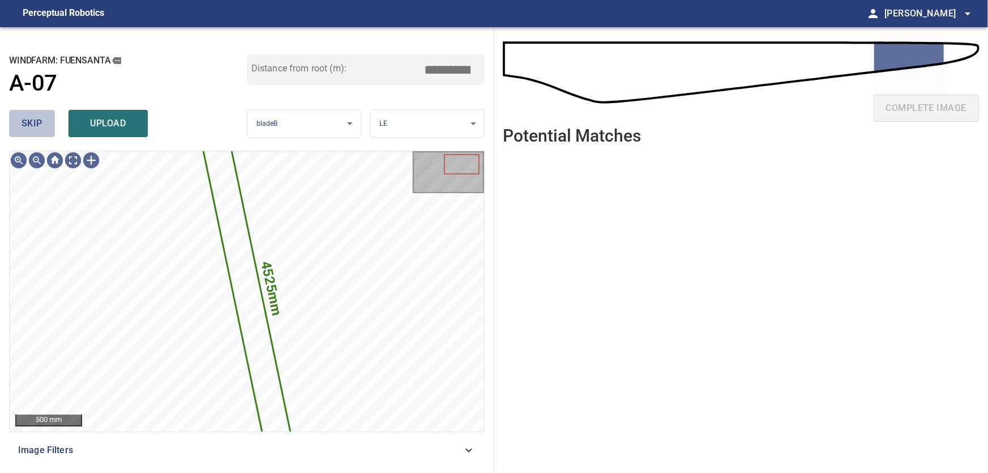
click at [28, 126] on span "skip" at bounding box center [32, 123] width 21 height 16
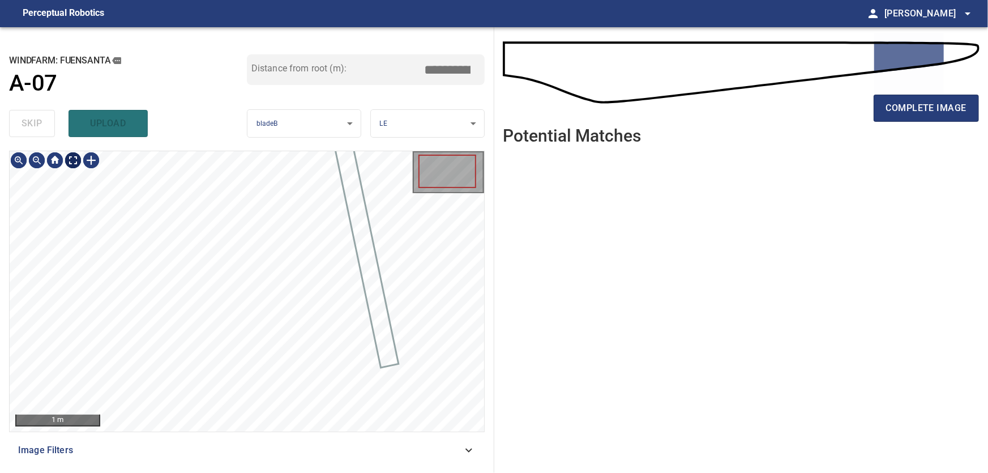
click at [72, 159] on body "**********" at bounding box center [494, 236] width 988 height 473
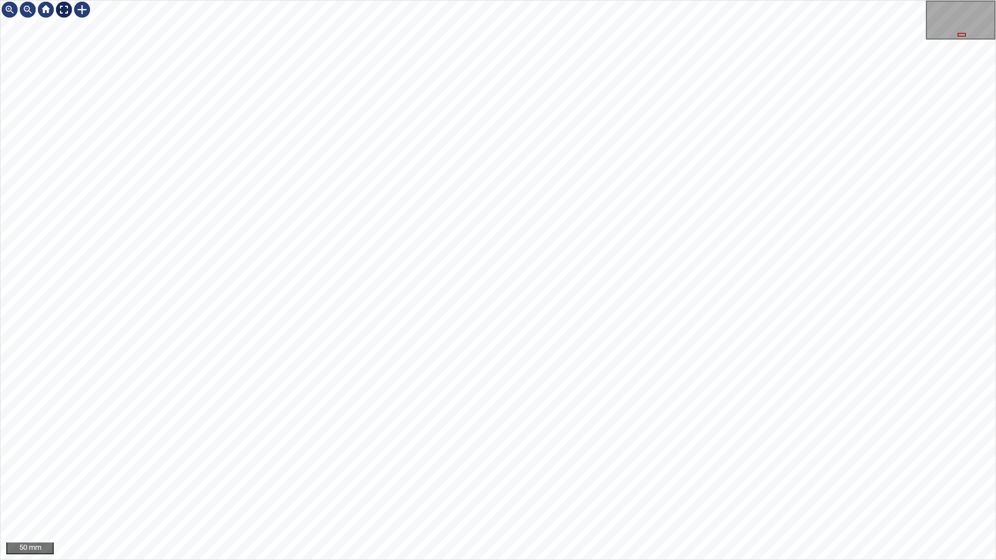
click at [64, 8] on div at bounding box center [64, 10] width 18 height 18
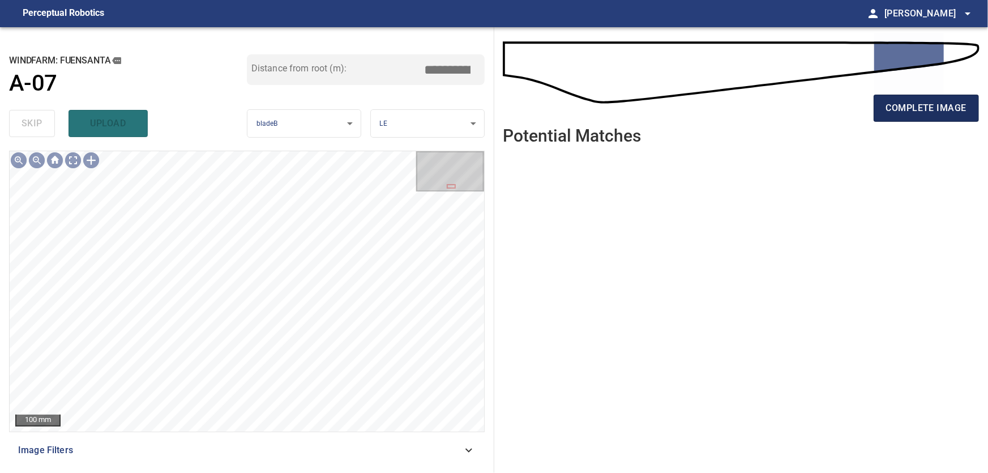
click at [919, 107] on span "complete image" at bounding box center [926, 108] width 80 height 16
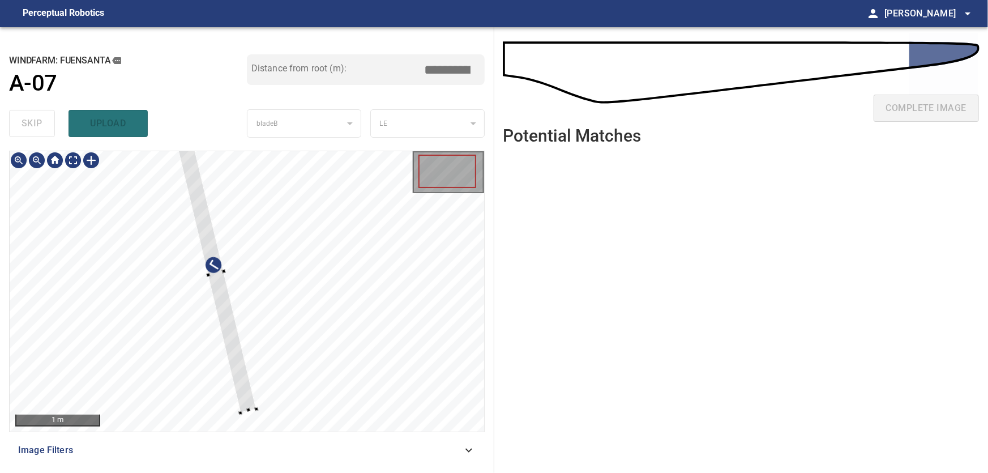
click at [397, 303] on div at bounding box center [247, 291] width 474 height 280
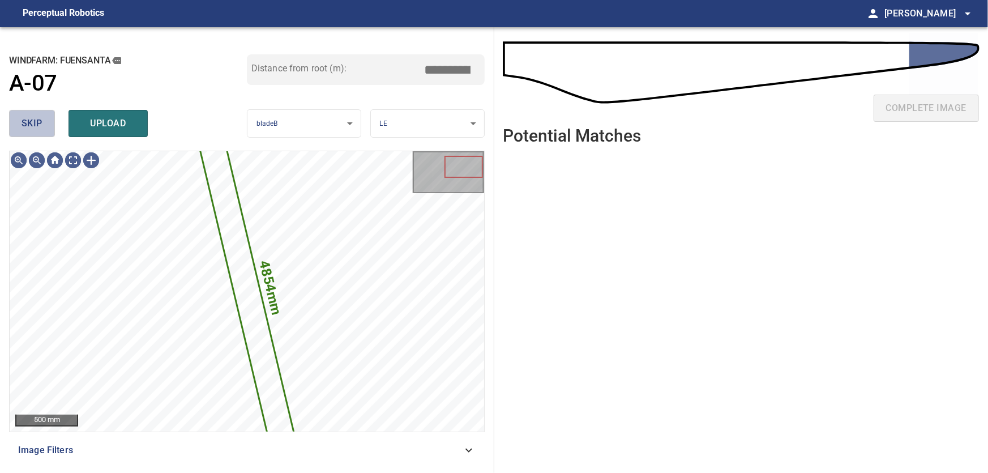
click at [28, 121] on span "skip" at bounding box center [32, 123] width 21 height 16
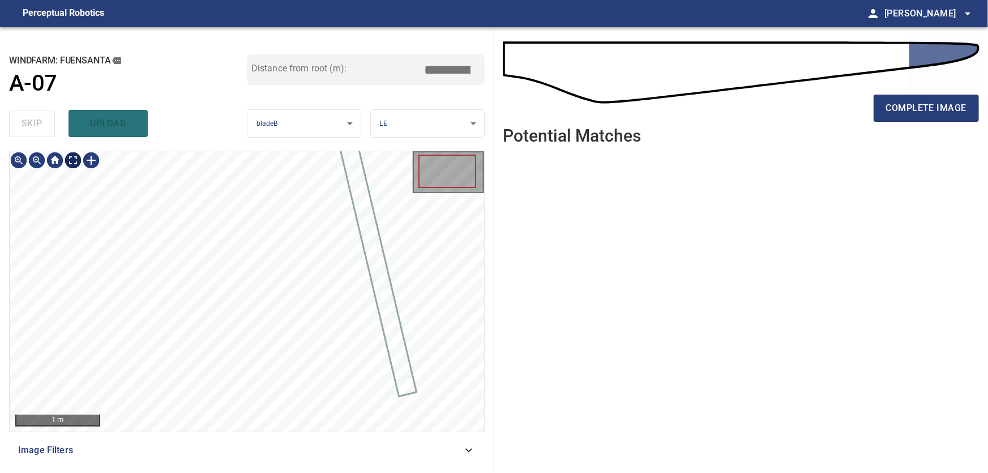
click at [70, 161] on body "**********" at bounding box center [494, 236] width 988 height 473
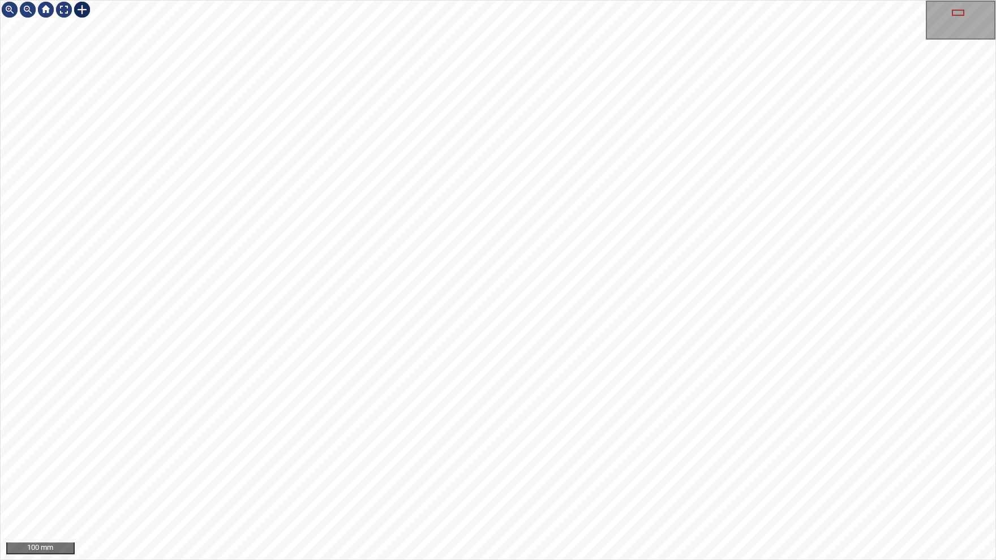
click at [85, 10] on div at bounding box center [82, 10] width 18 height 18
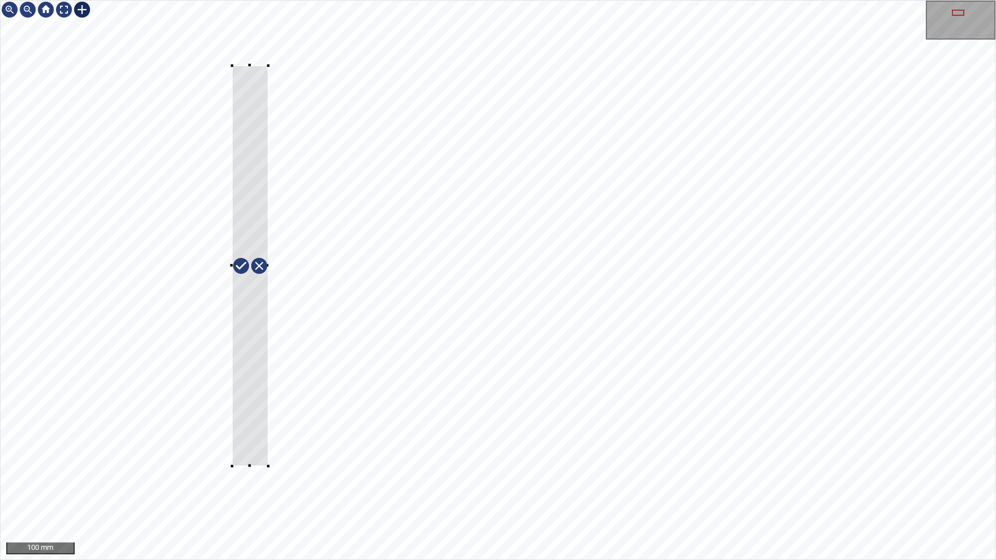
click at [268, 467] on div at bounding box center [498, 280] width 995 height 559
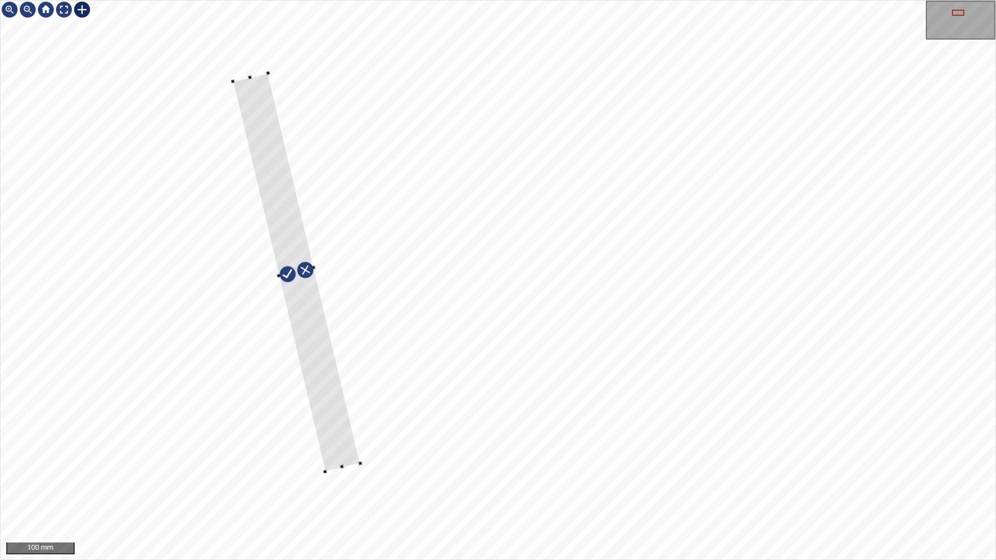
click at [337, 427] on div at bounding box center [296, 272] width 127 height 399
click at [321, 266] on div at bounding box center [498, 280] width 995 height 559
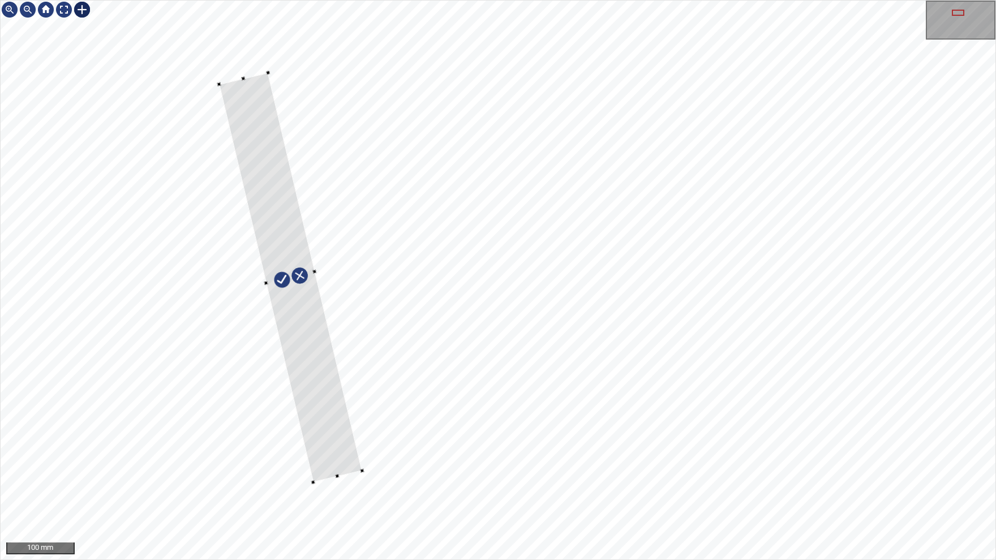
click at [314, 472] on div at bounding box center [313, 483] width 4 height 4
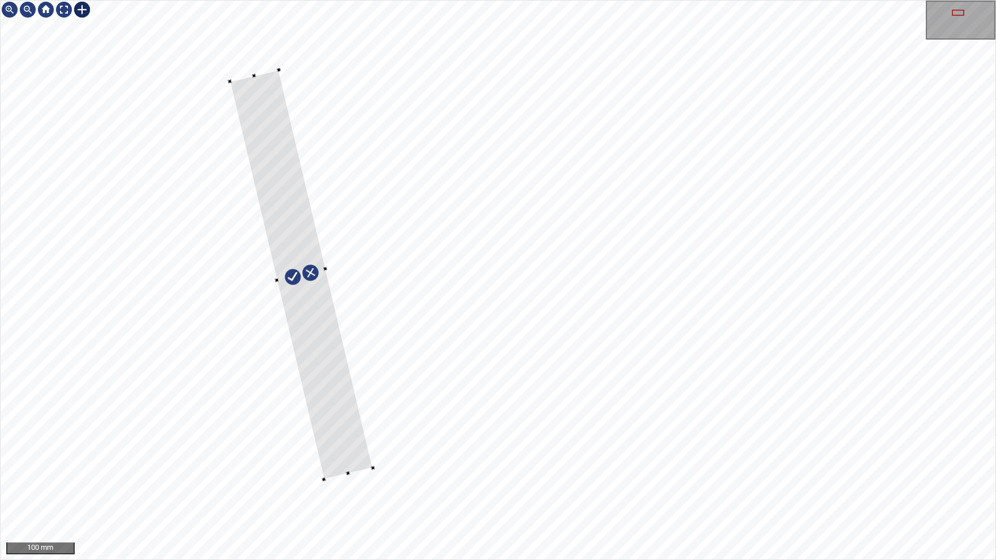
click at [349, 447] on div at bounding box center [301, 275] width 143 height 410
click at [245, 37] on div at bounding box center [498, 280] width 995 height 559
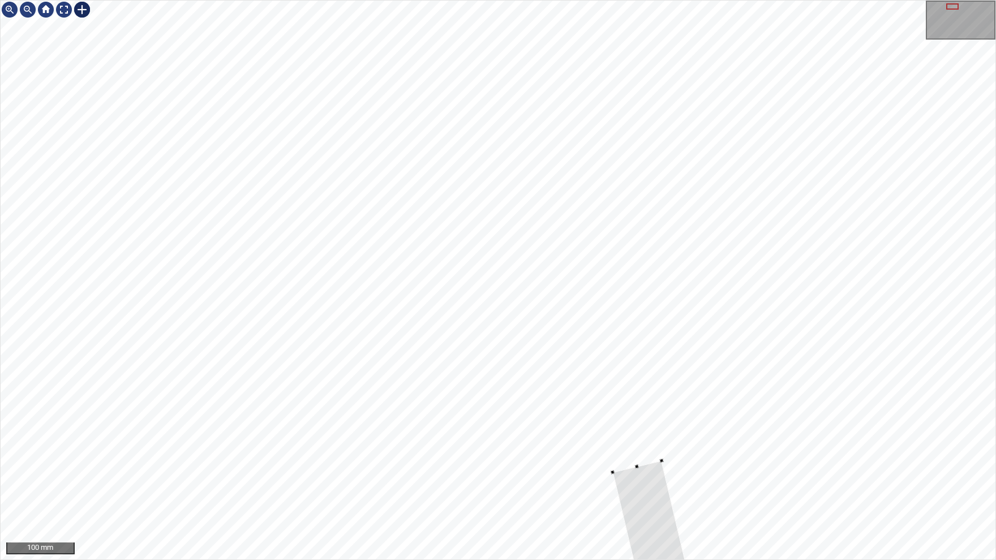
click at [958, 5] on div at bounding box center [953, 6] width 12 height 6
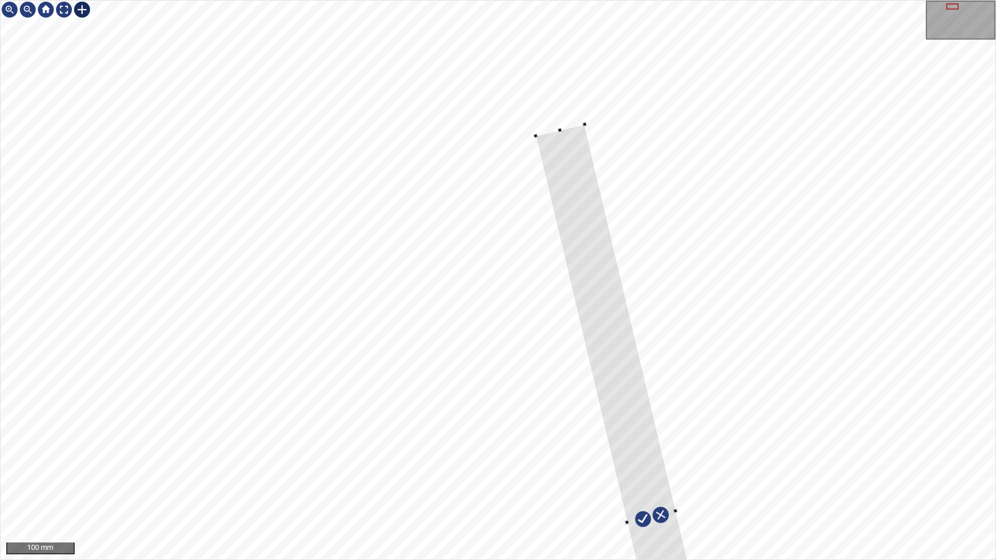
click at [591, 120] on div at bounding box center [498, 280] width 995 height 559
click at [548, 59] on div at bounding box center [498, 280] width 995 height 559
click at [66, 10] on img at bounding box center [64, 10] width 18 height 18
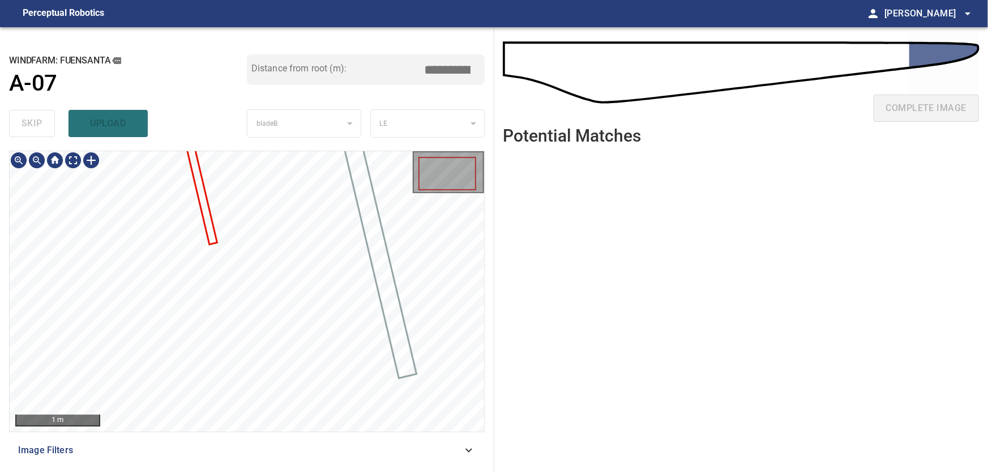
type input "****"
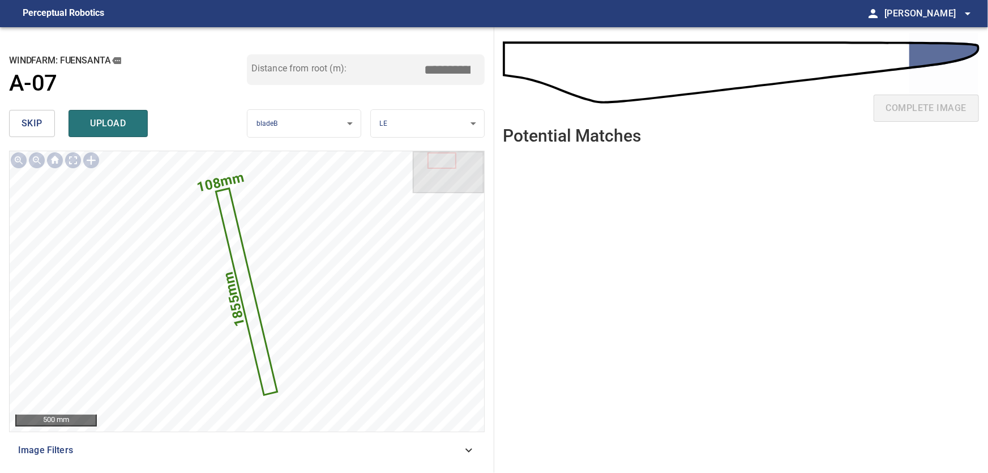
drag, startPoint x: 450, startPoint y: 70, endPoint x: 528, endPoint y: 68, distance: 78.2
click at [480, 68] on input "****" at bounding box center [451, 70] width 57 height 22
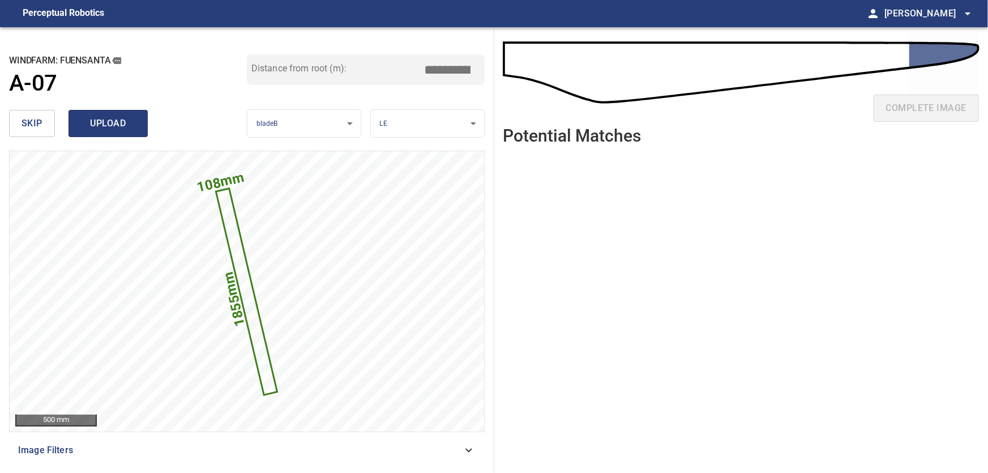
type input "*****"
click at [102, 122] on span "upload" at bounding box center [108, 123] width 54 height 16
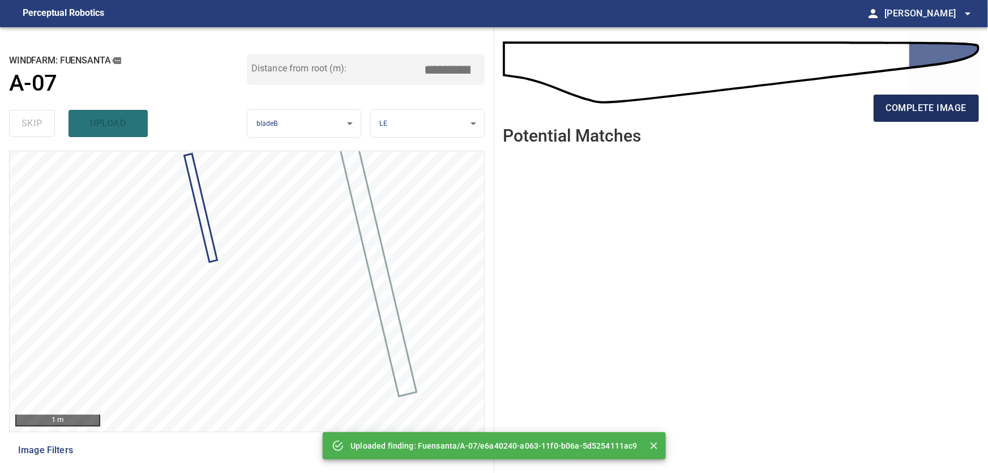
click at [912, 110] on span "complete image" at bounding box center [926, 108] width 80 height 16
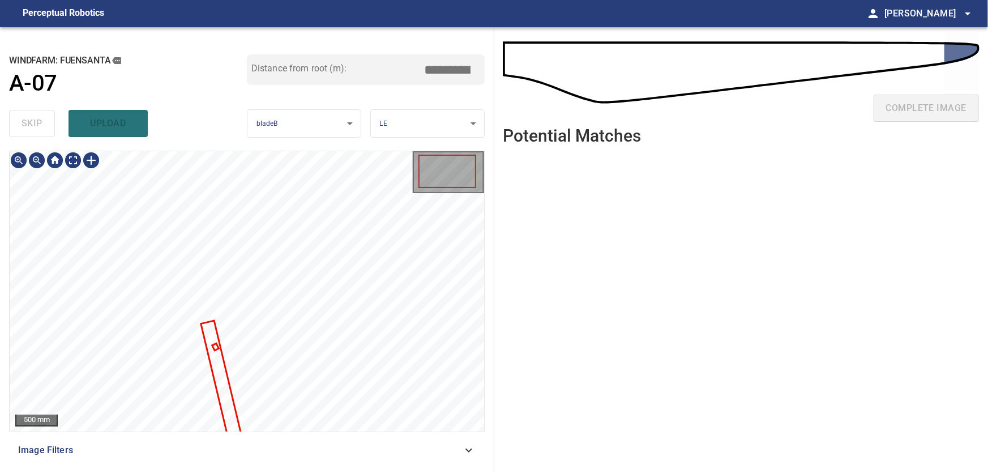
type input "****"
click at [341, 292] on div at bounding box center [247, 291] width 474 height 280
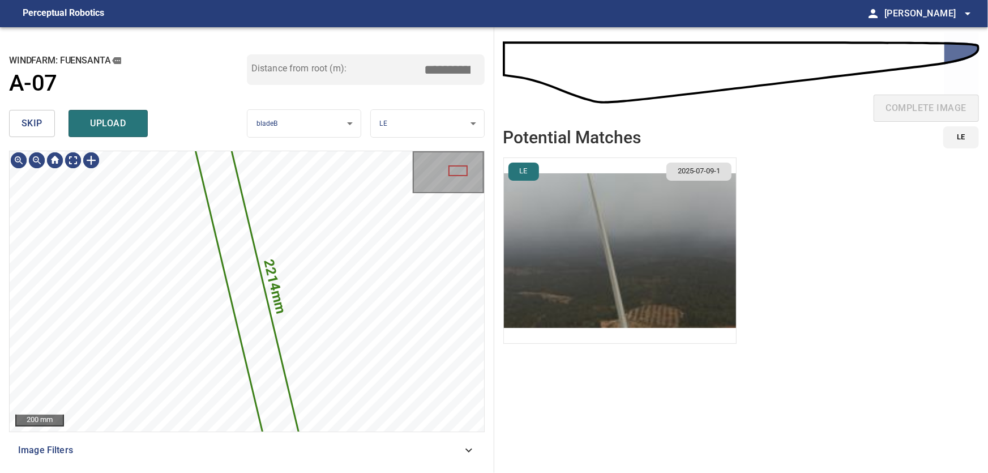
click at [35, 123] on span "skip" at bounding box center [32, 123] width 21 height 16
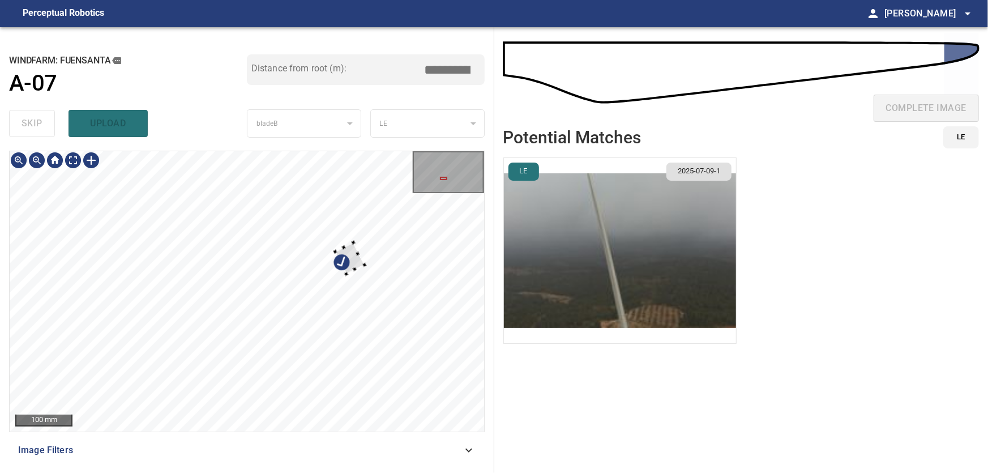
click at [408, 244] on div at bounding box center [247, 291] width 474 height 280
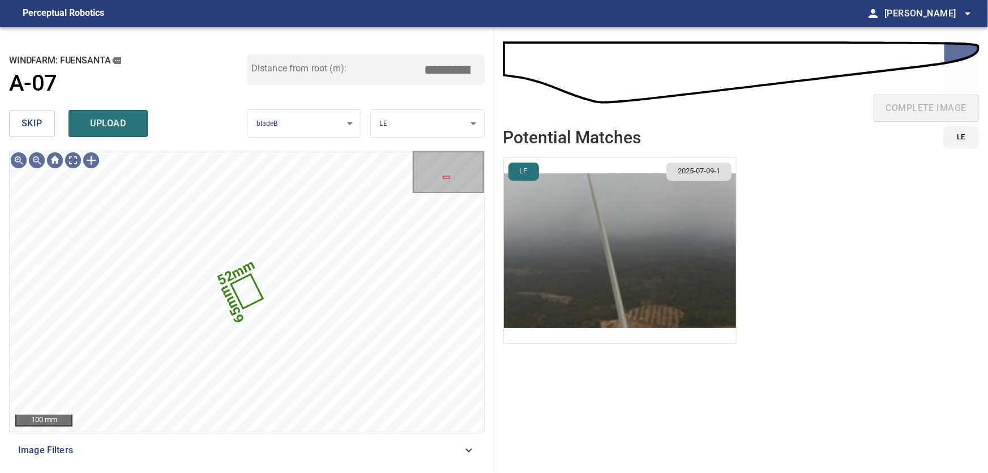
click at [34, 127] on span "skip" at bounding box center [32, 123] width 21 height 16
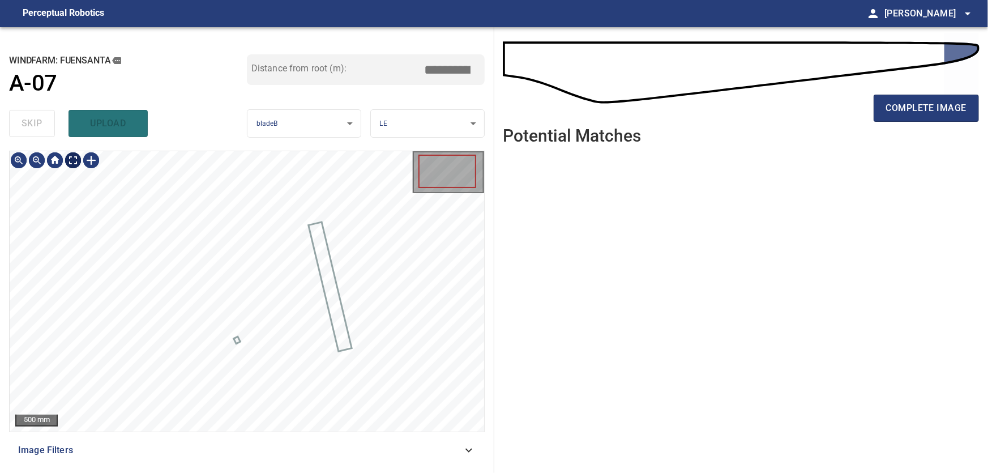
click at [75, 162] on body "**********" at bounding box center [494, 236] width 988 height 473
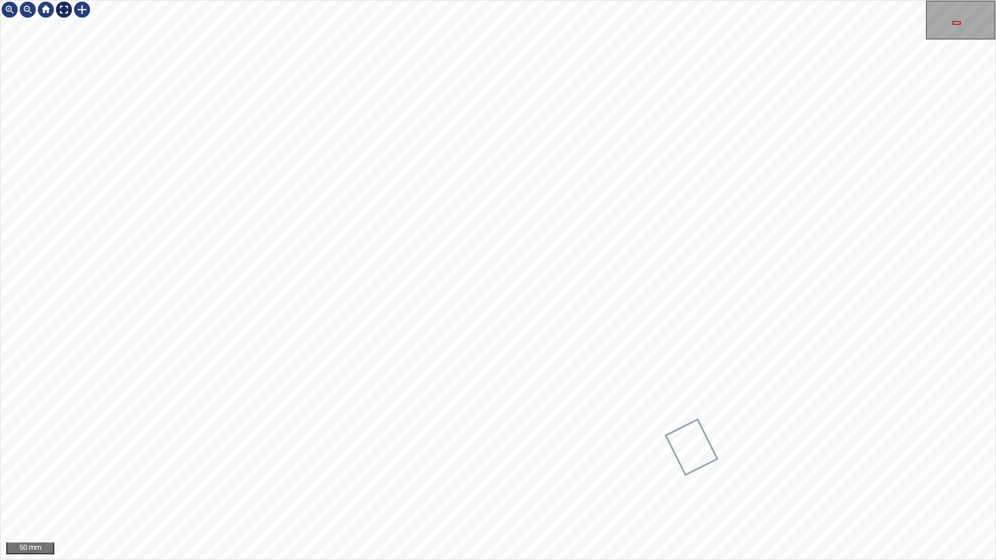
click at [68, 10] on div at bounding box center [64, 10] width 18 height 18
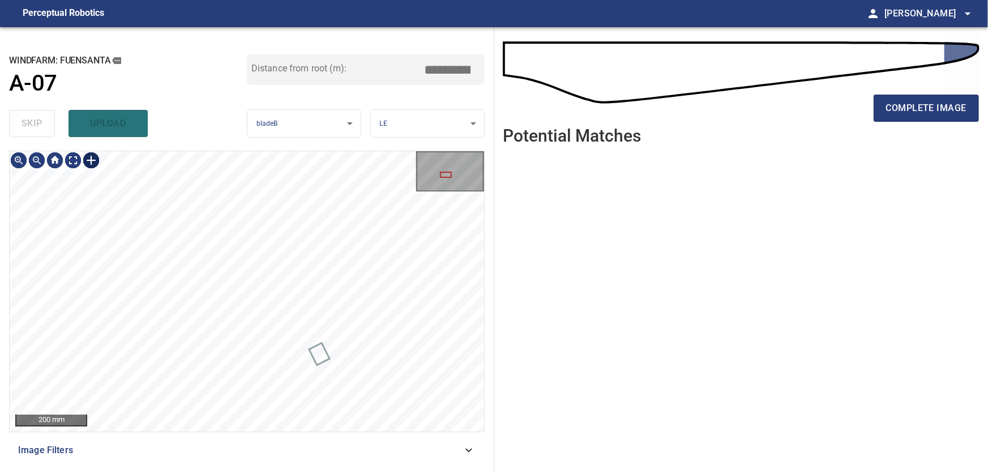
click at [96, 163] on div at bounding box center [91, 160] width 18 height 18
click at [199, 292] on div at bounding box center [247, 291] width 474 height 280
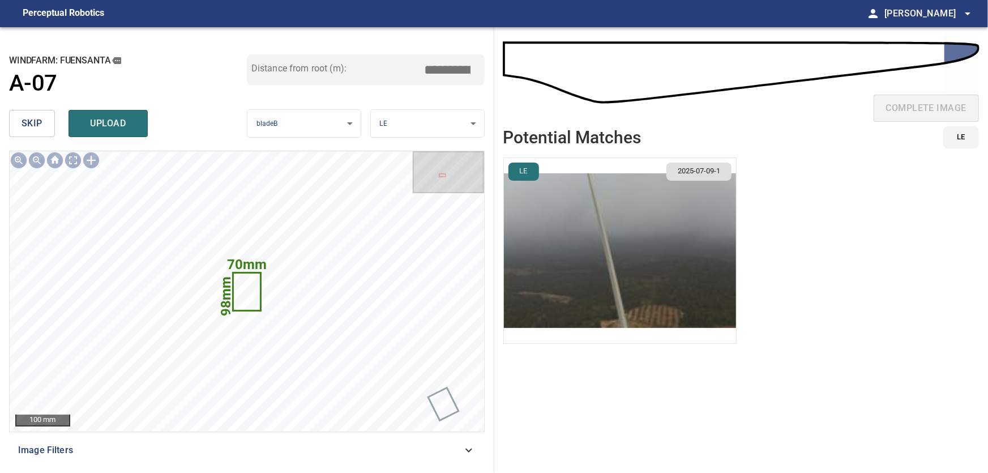
drag, startPoint x: 442, startPoint y: 67, endPoint x: 553, endPoint y: 70, distance: 111.0
click at [480, 70] on input "*****" at bounding box center [451, 70] width 57 height 22
click at [453, 71] on input "*****" at bounding box center [451, 70] width 57 height 22
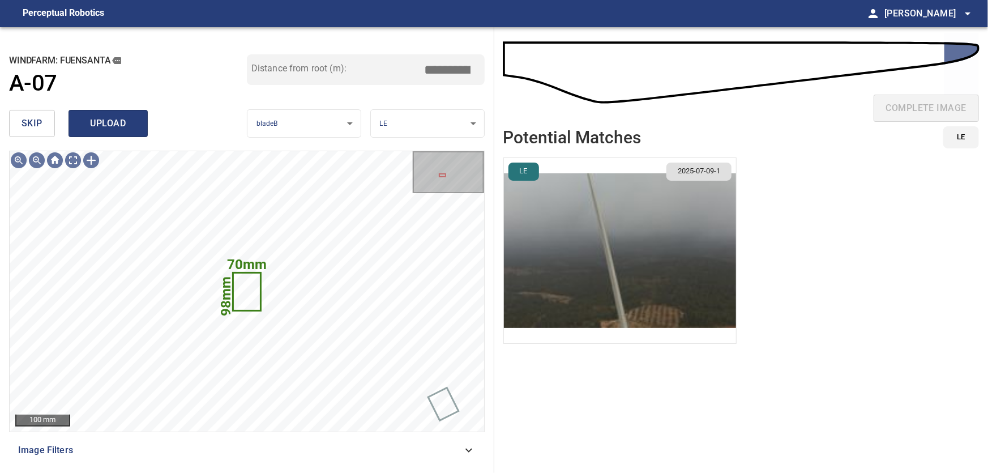
type input "*****"
click at [103, 125] on span "upload" at bounding box center [108, 123] width 54 height 16
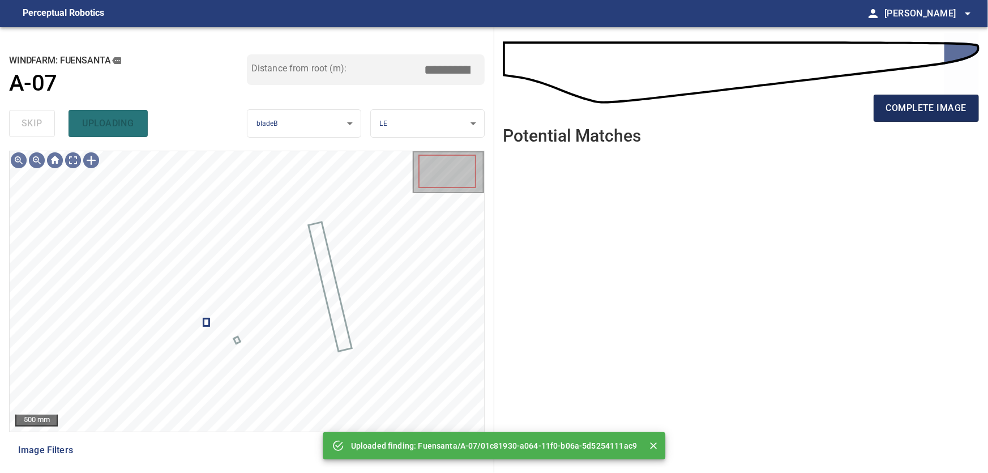
click at [953, 103] on span "complete image" at bounding box center [926, 108] width 80 height 16
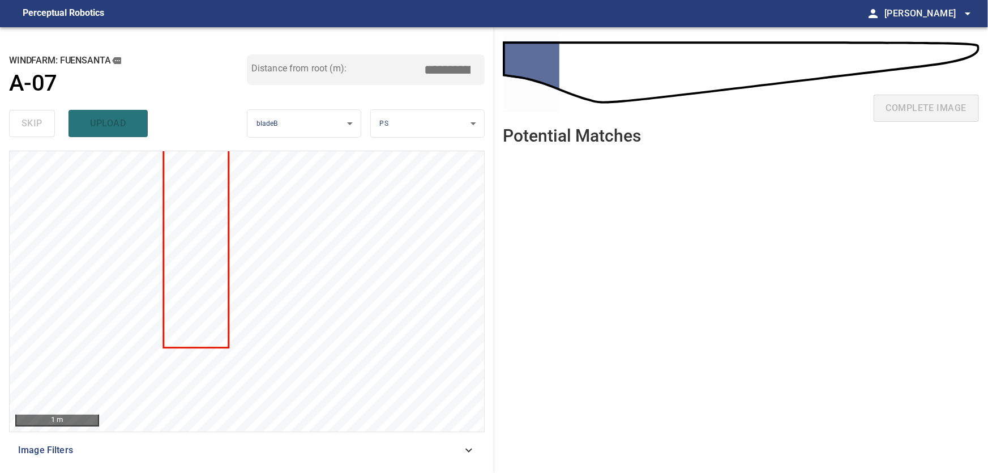
type input "***"
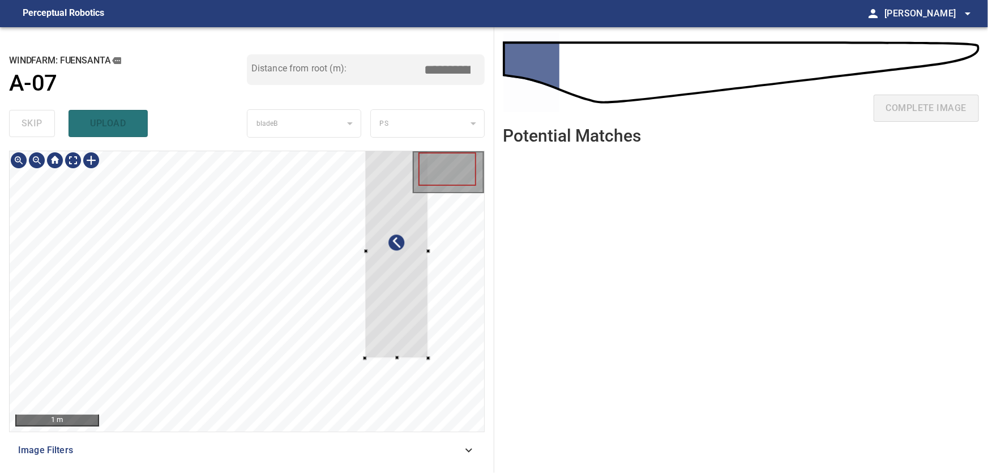
click at [464, 296] on div at bounding box center [247, 291] width 474 height 280
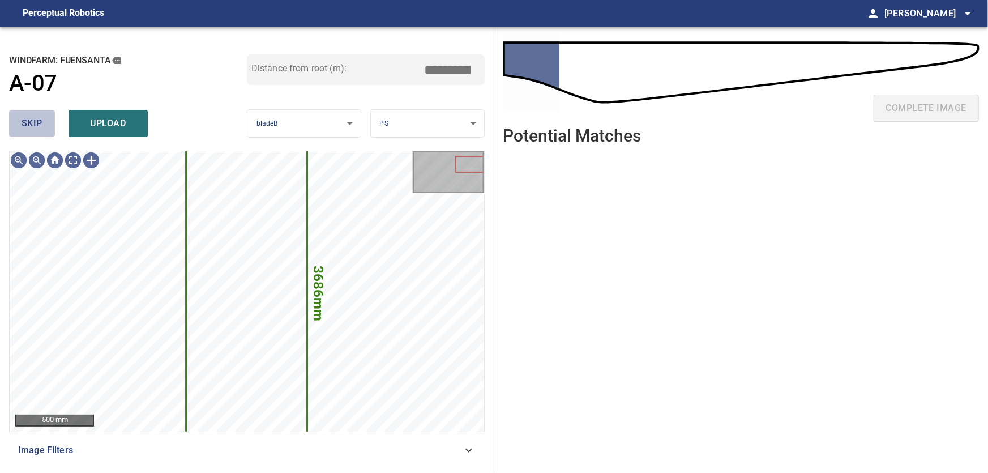
click at [23, 116] on span "skip" at bounding box center [32, 123] width 21 height 16
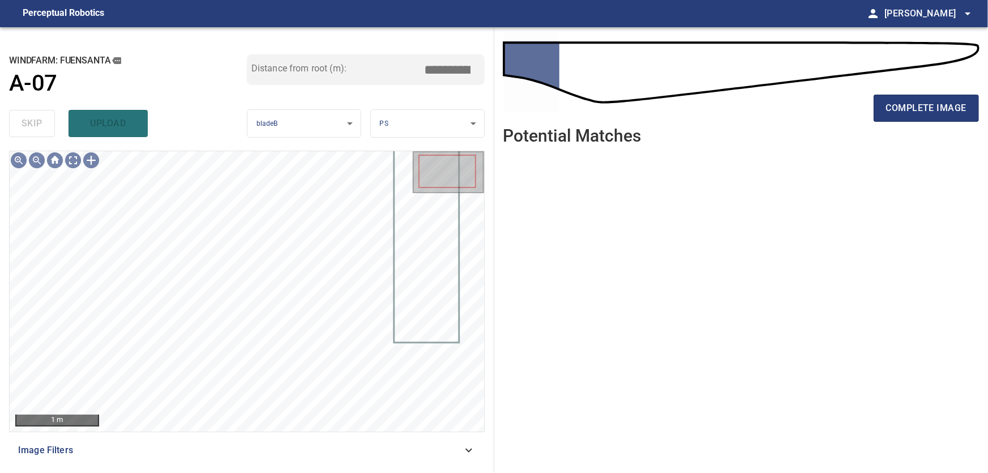
click at [793, 269] on ul at bounding box center [741, 304] width 476 height 301
